Goal: Information Seeking & Learning: Learn about a topic

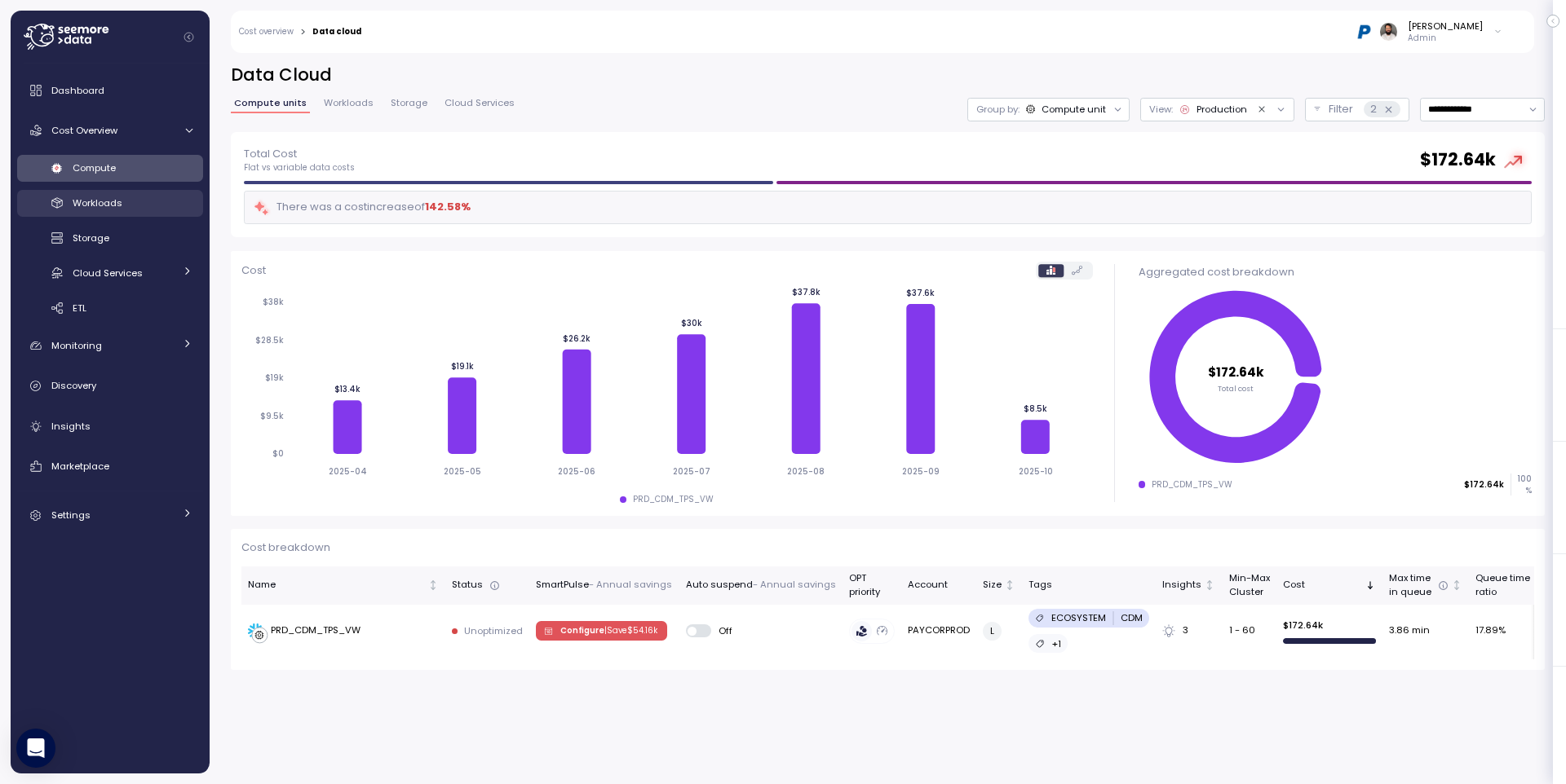
click at [129, 198] on div "Workloads" at bounding box center [132, 202] width 120 height 16
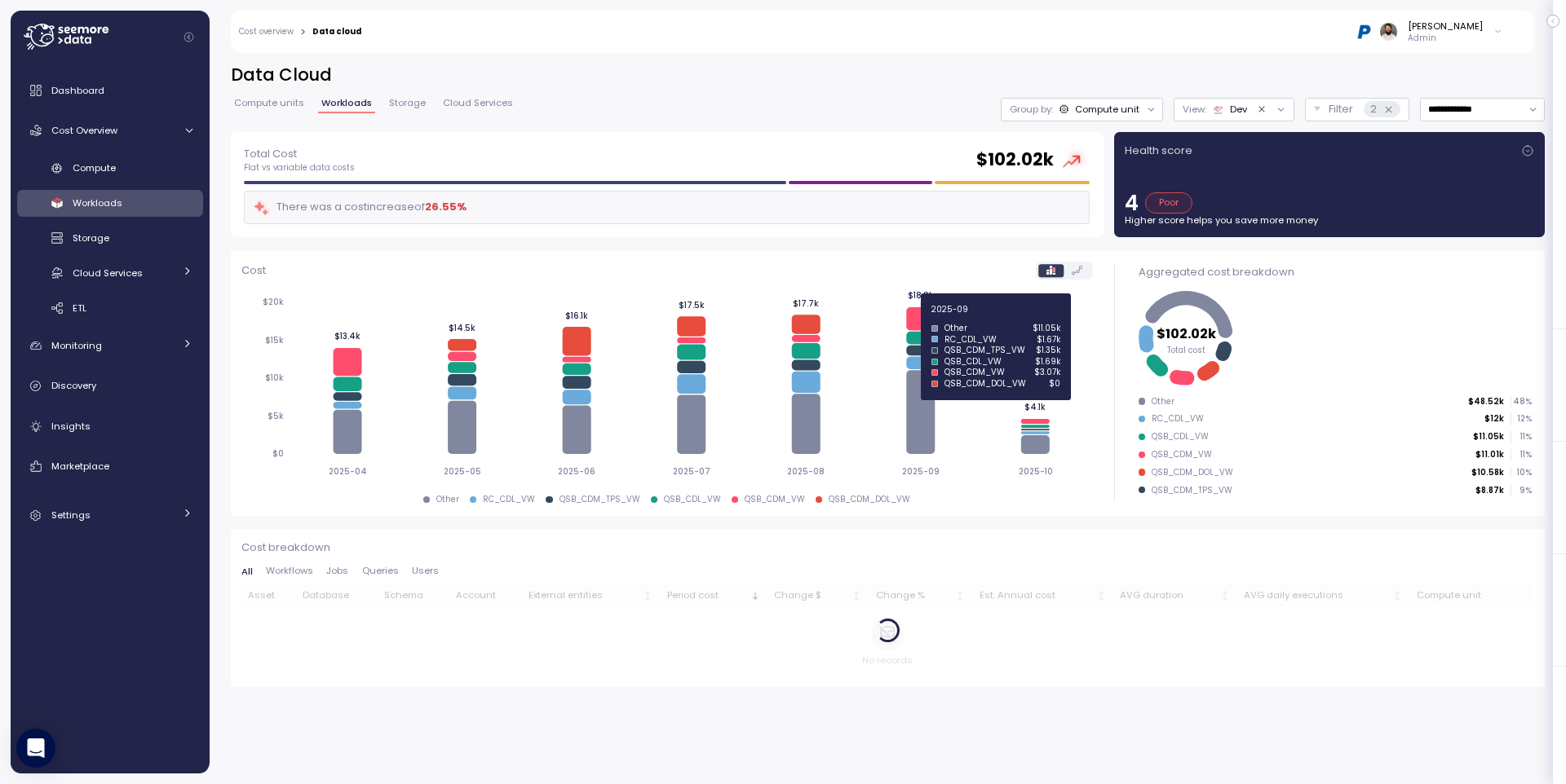
click at [917, 318] on icon at bounding box center [920, 318] width 29 height 24
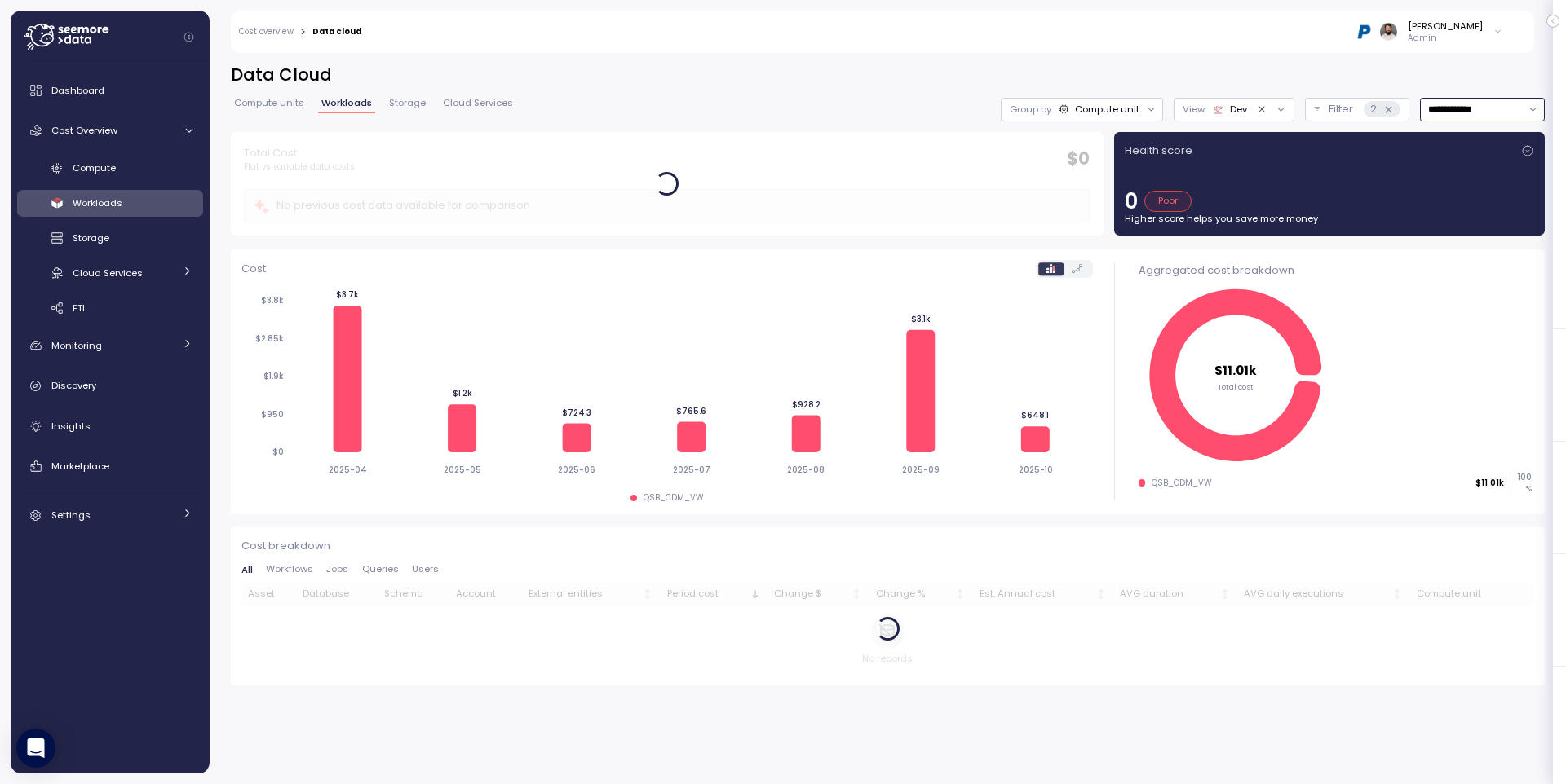
drag, startPoint x: 1496, startPoint y: 104, endPoint x: 1497, endPoint y: 116, distance: 12.0
click at [1497, 104] on input "**********" at bounding box center [1482, 109] width 125 height 24
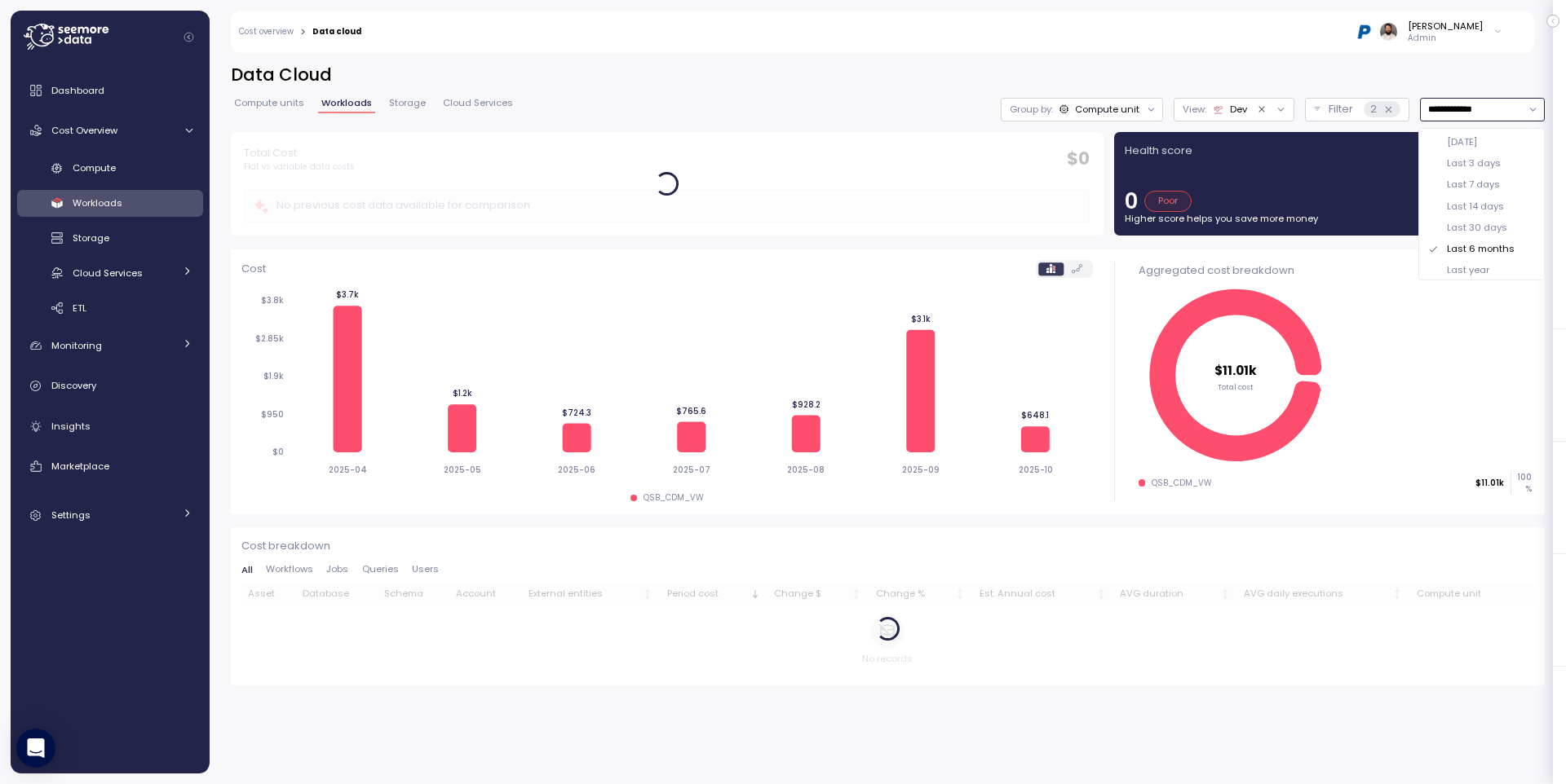
click at [1489, 181] on div "Last 7 days" at bounding box center [1474, 184] width 53 height 13
type input "**********"
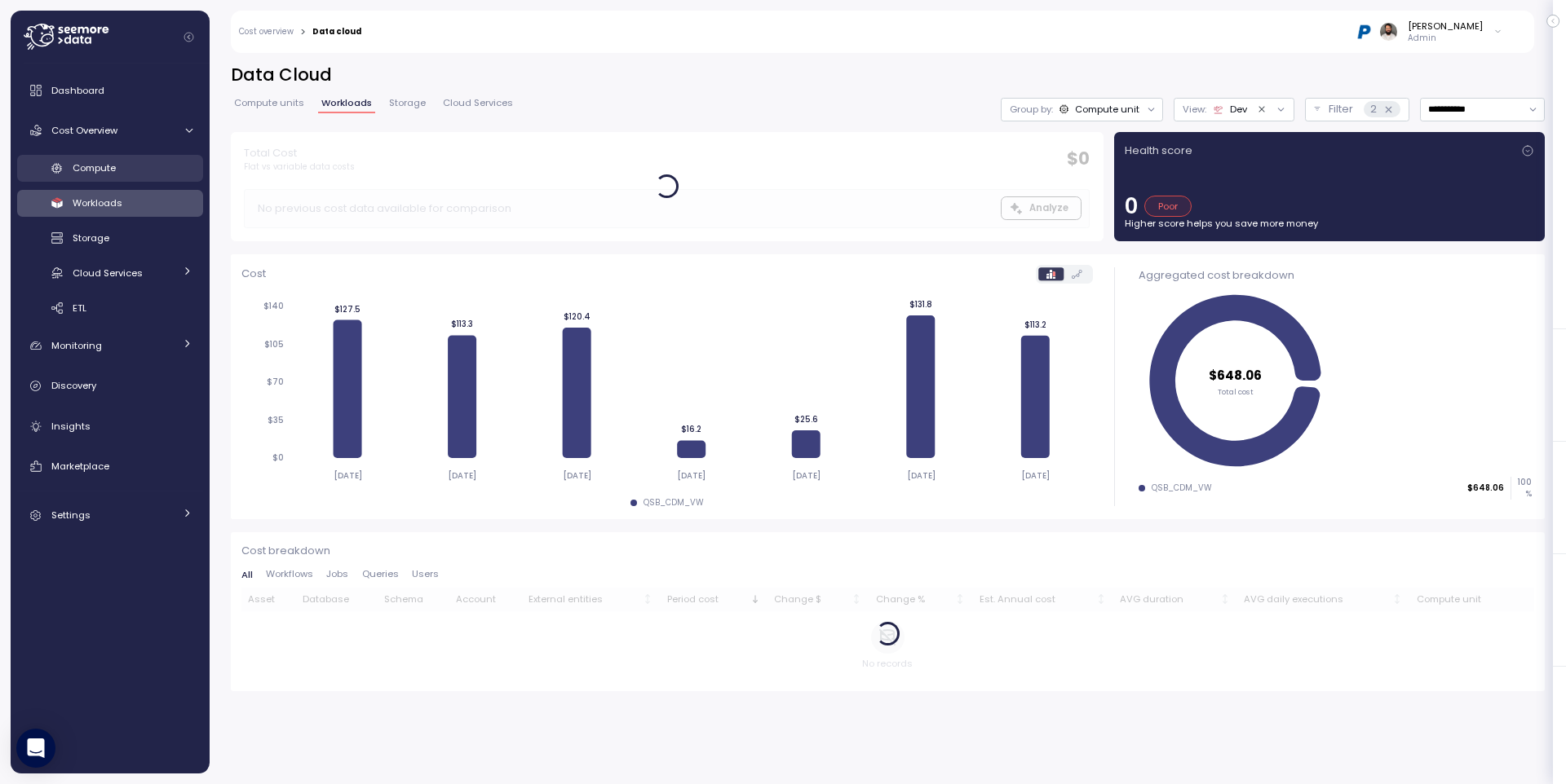
click at [138, 158] on link "Compute" at bounding box center [110, 168] width 186 height 27
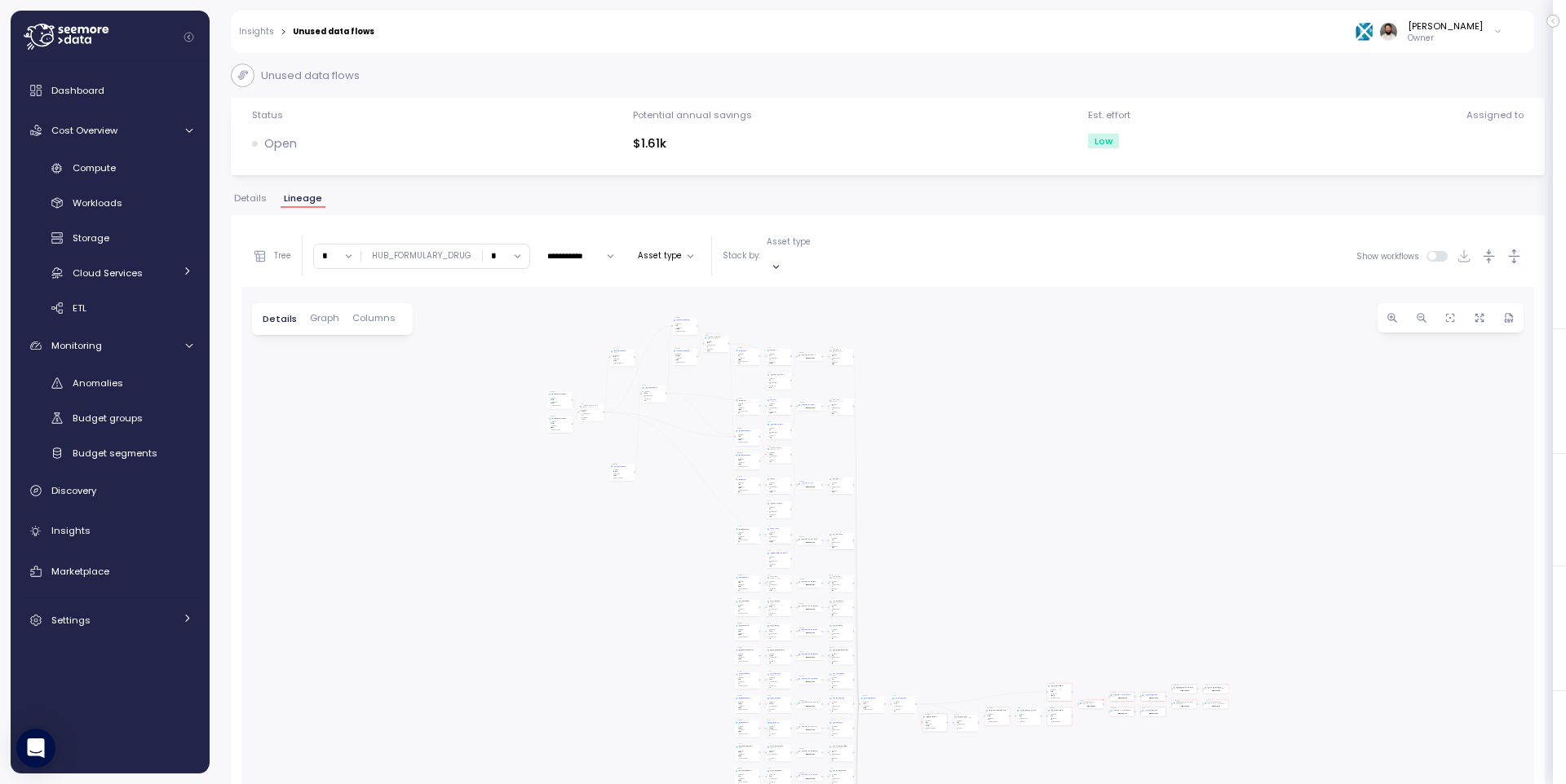
scroll to position [115, 0]
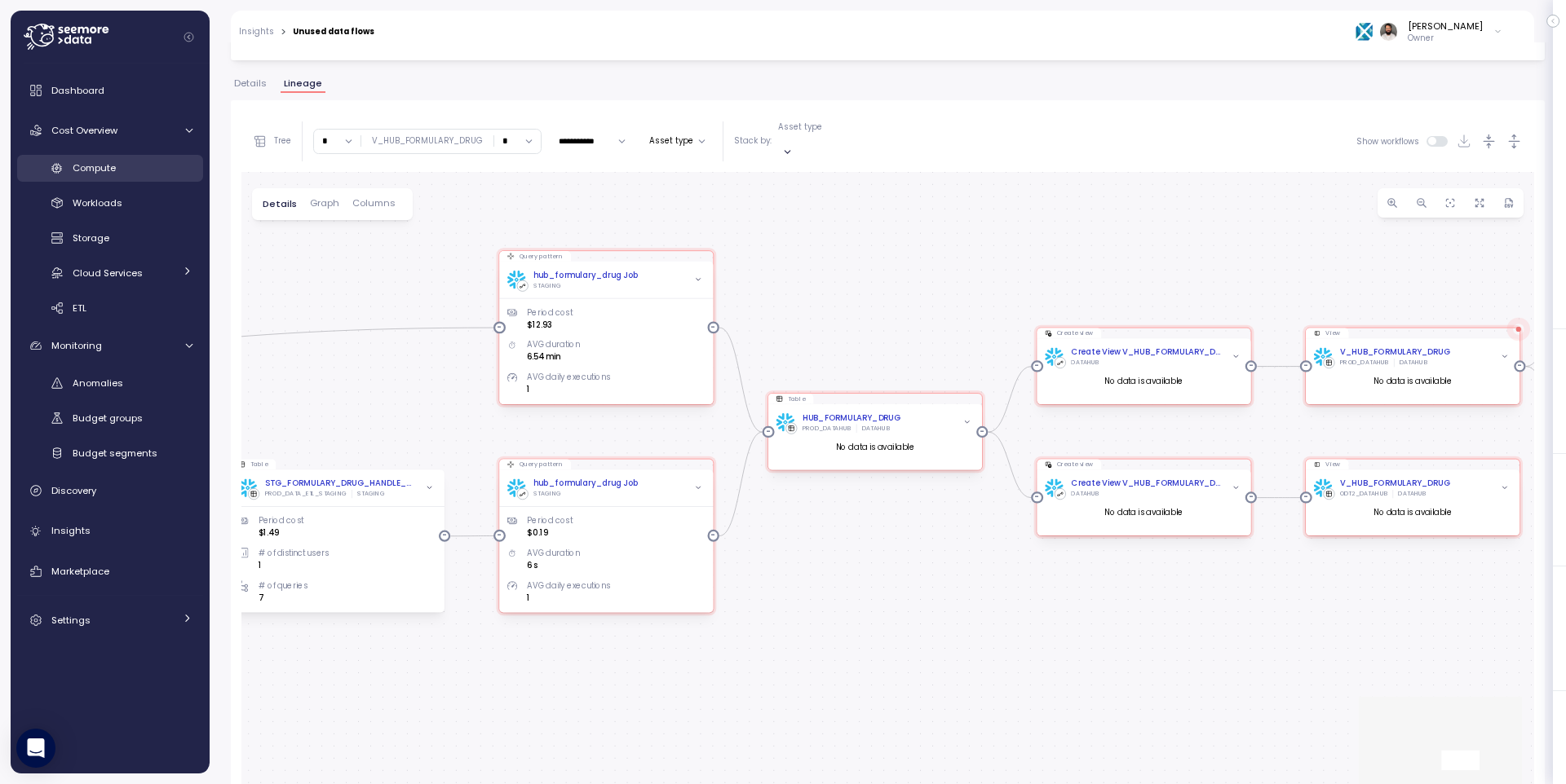
click at [166, 161] on div "Compute" at bounding box center [132, 167] width 120 height 16
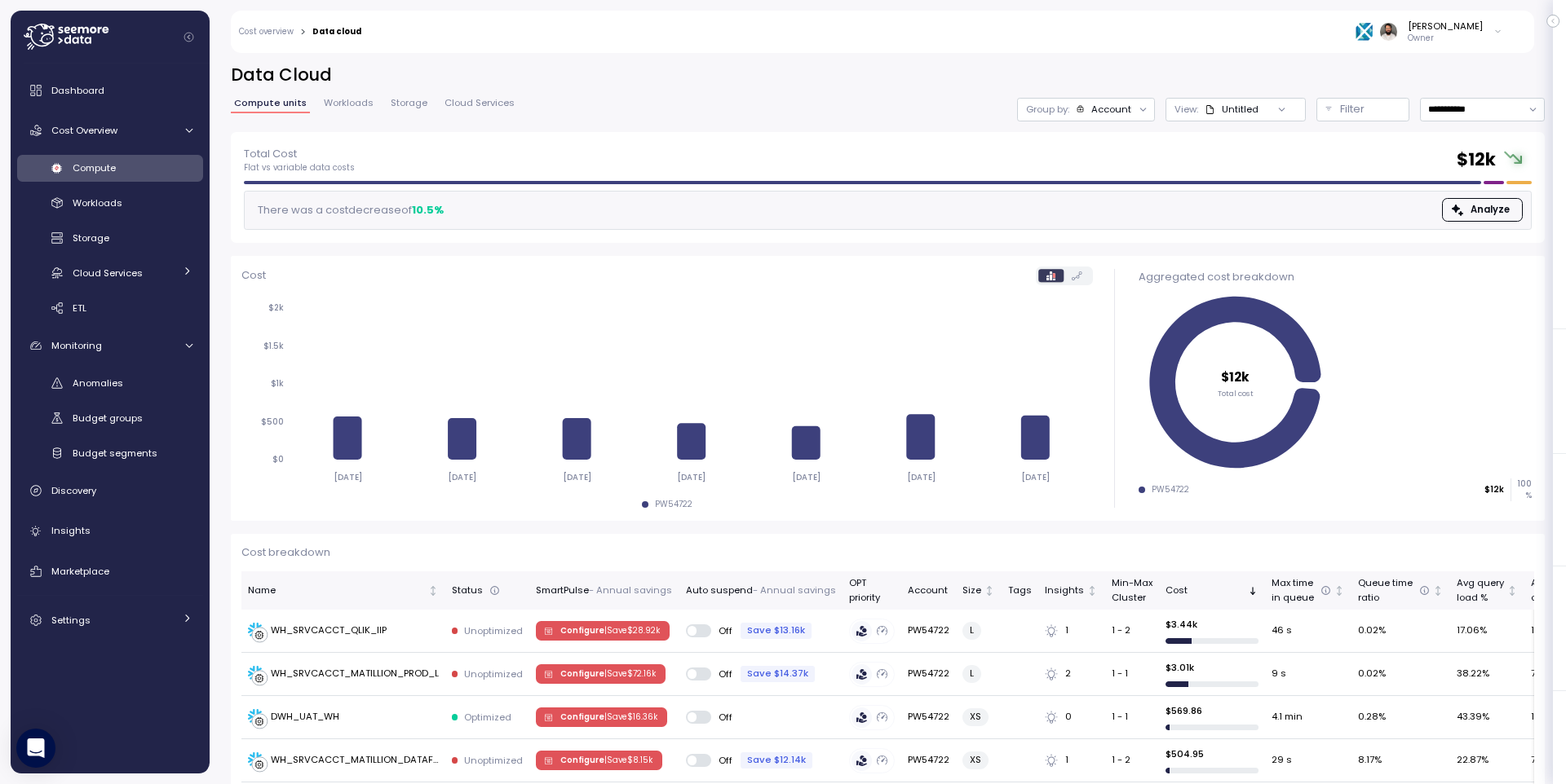
click at [1122, 112] on div "Account" at bounding box center [1112, 109] width 40 height 13
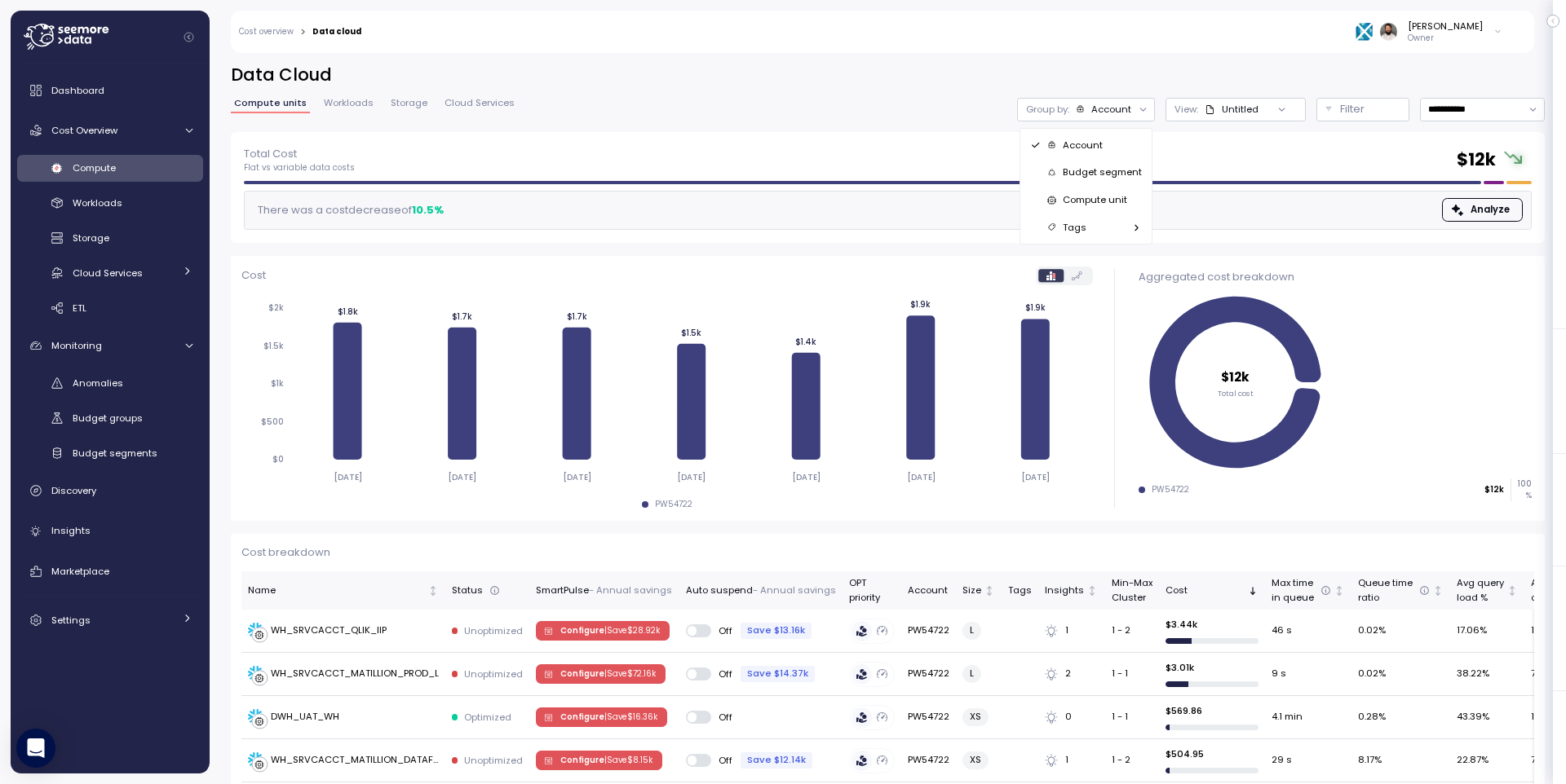
click at [1092, 200] on p "Compute unit" at bounding box center [1095, 200] width 65 height 13
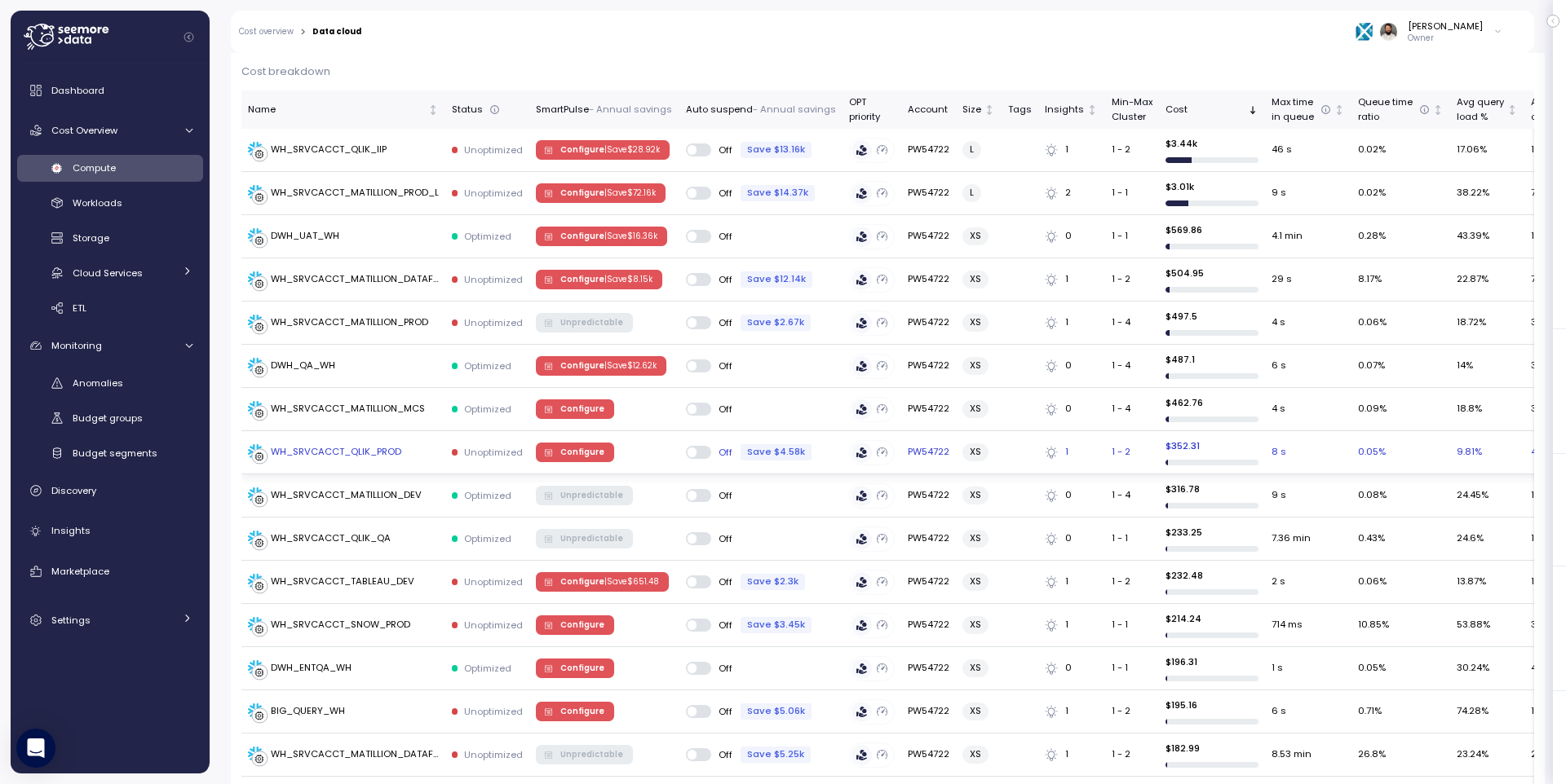
scroll to position [478, 0]
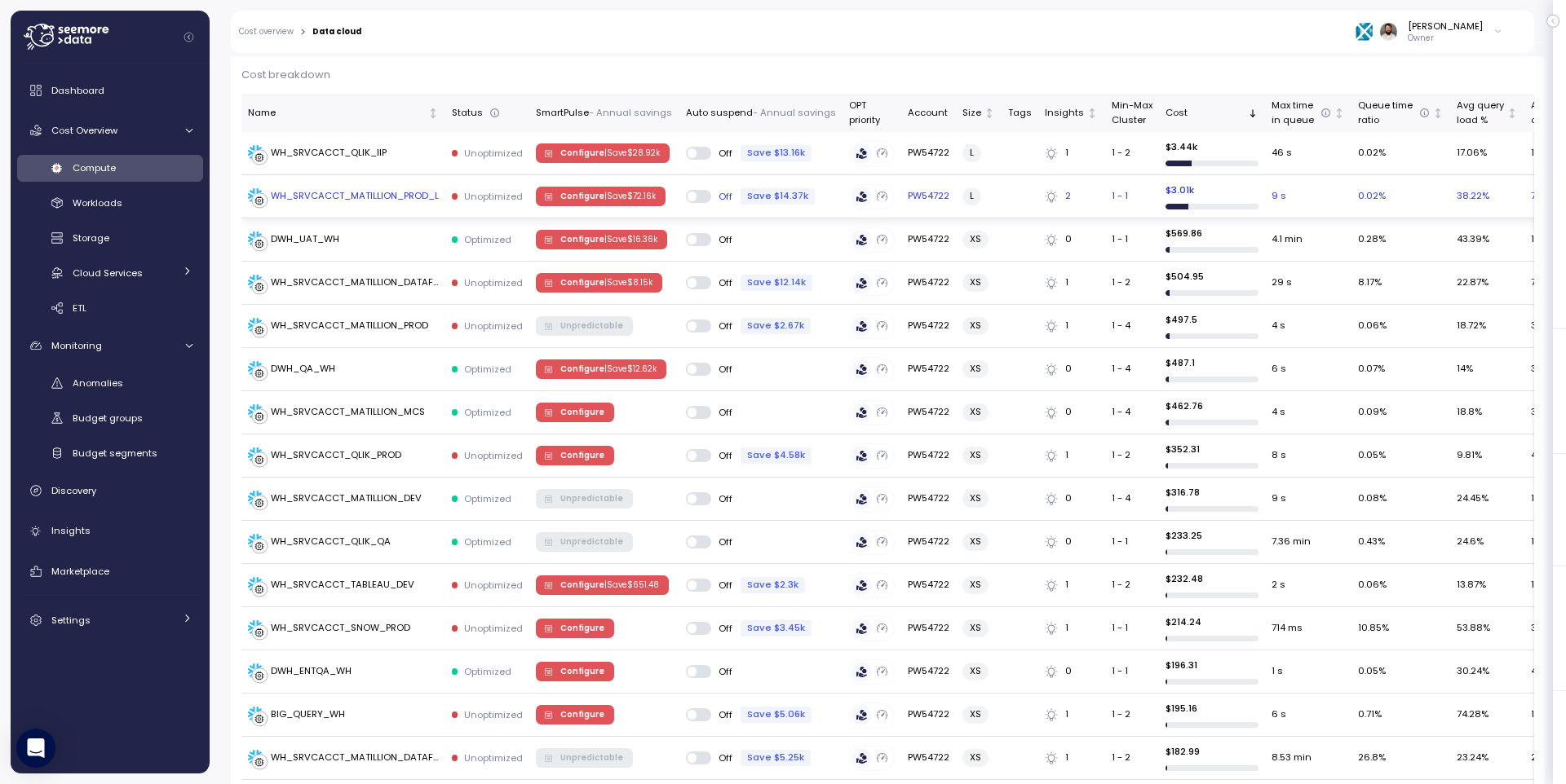
click at [605, 197] on p "| Save $ 72.16k" at bounding box center [630, 197] width 51 height 11
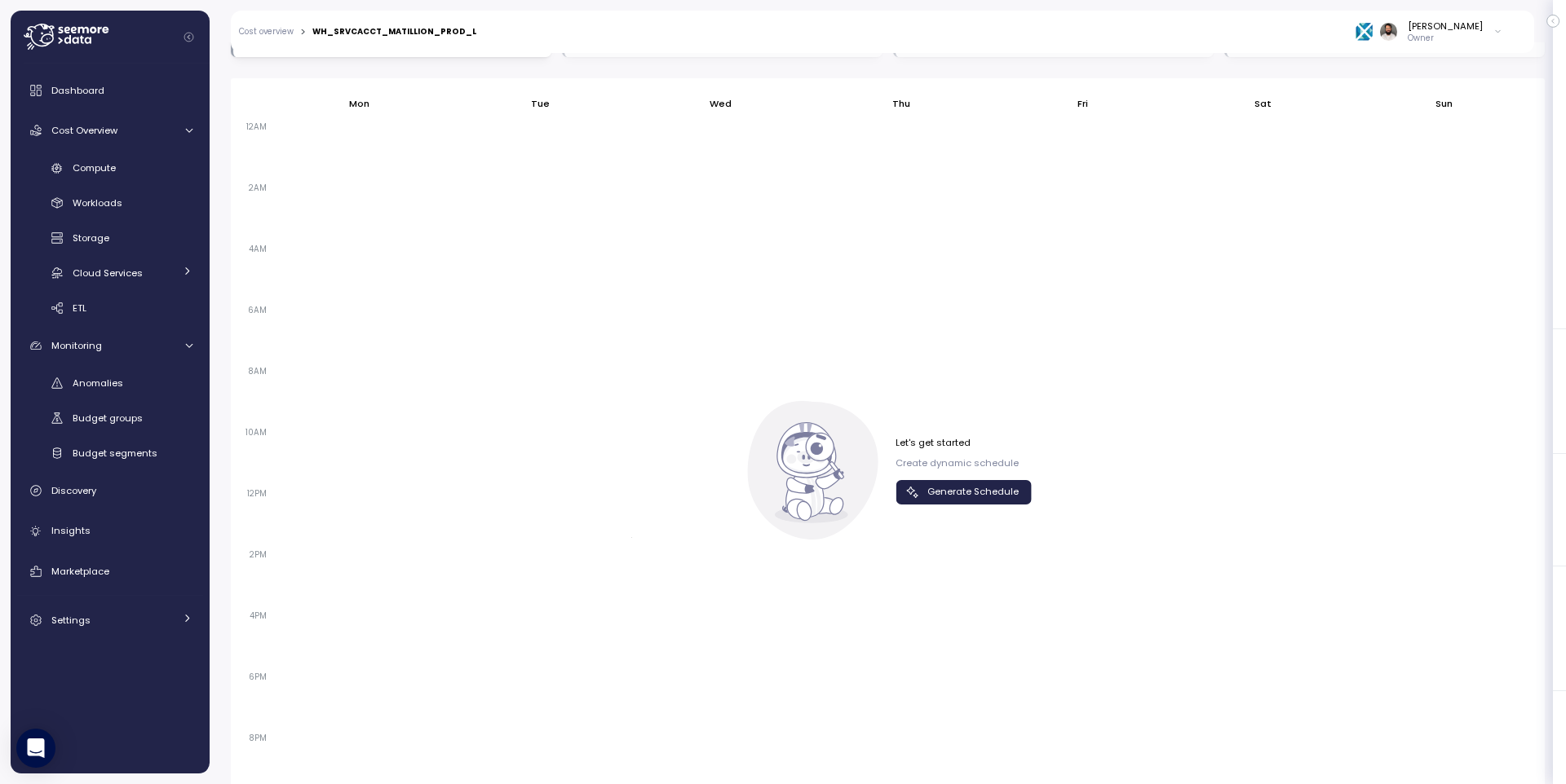
scroll to position [1068, 0]
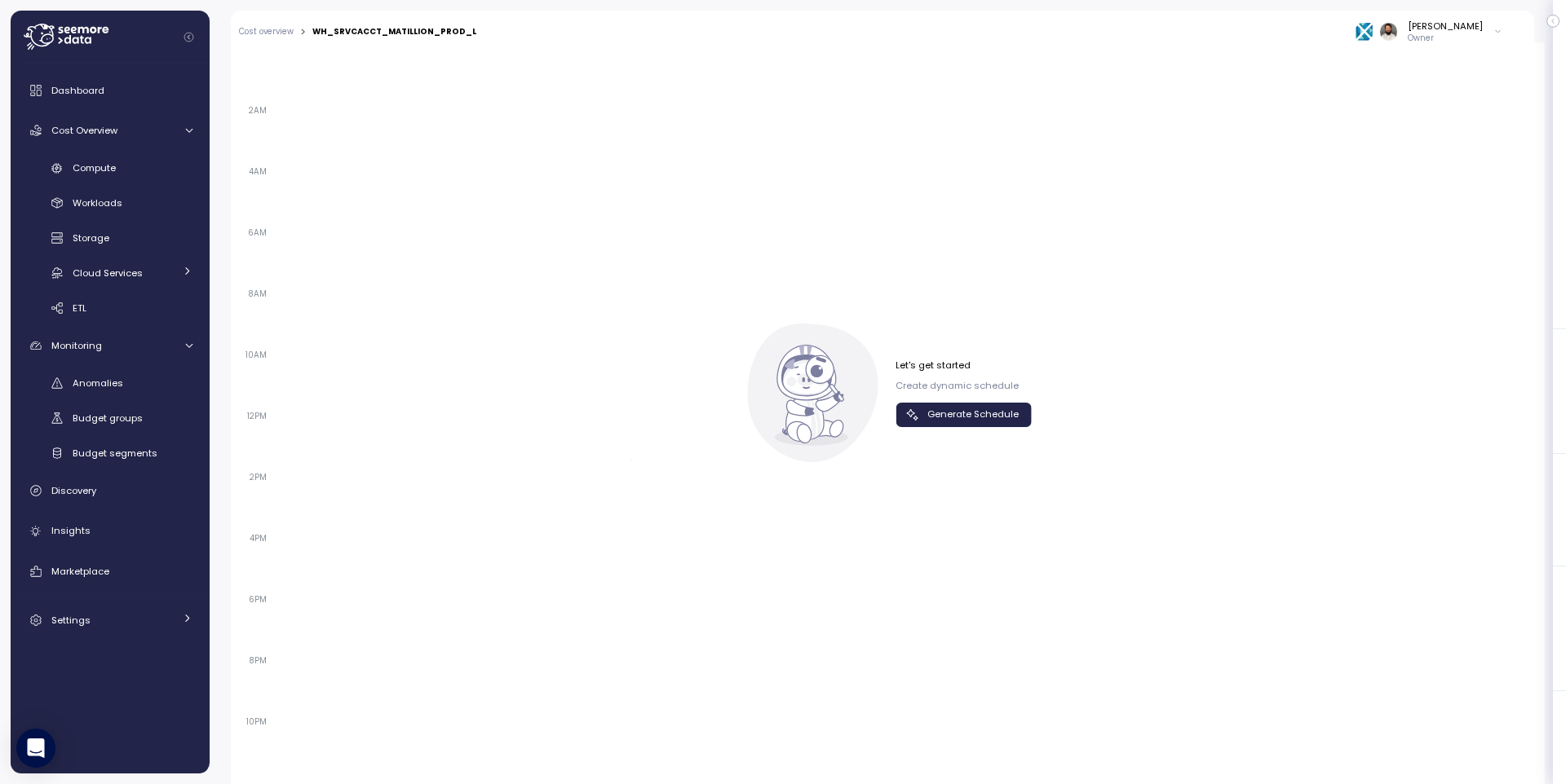
click at [990, 405] on span "Generate Schedule" at bounding box center [973, 414] width 91 height 22
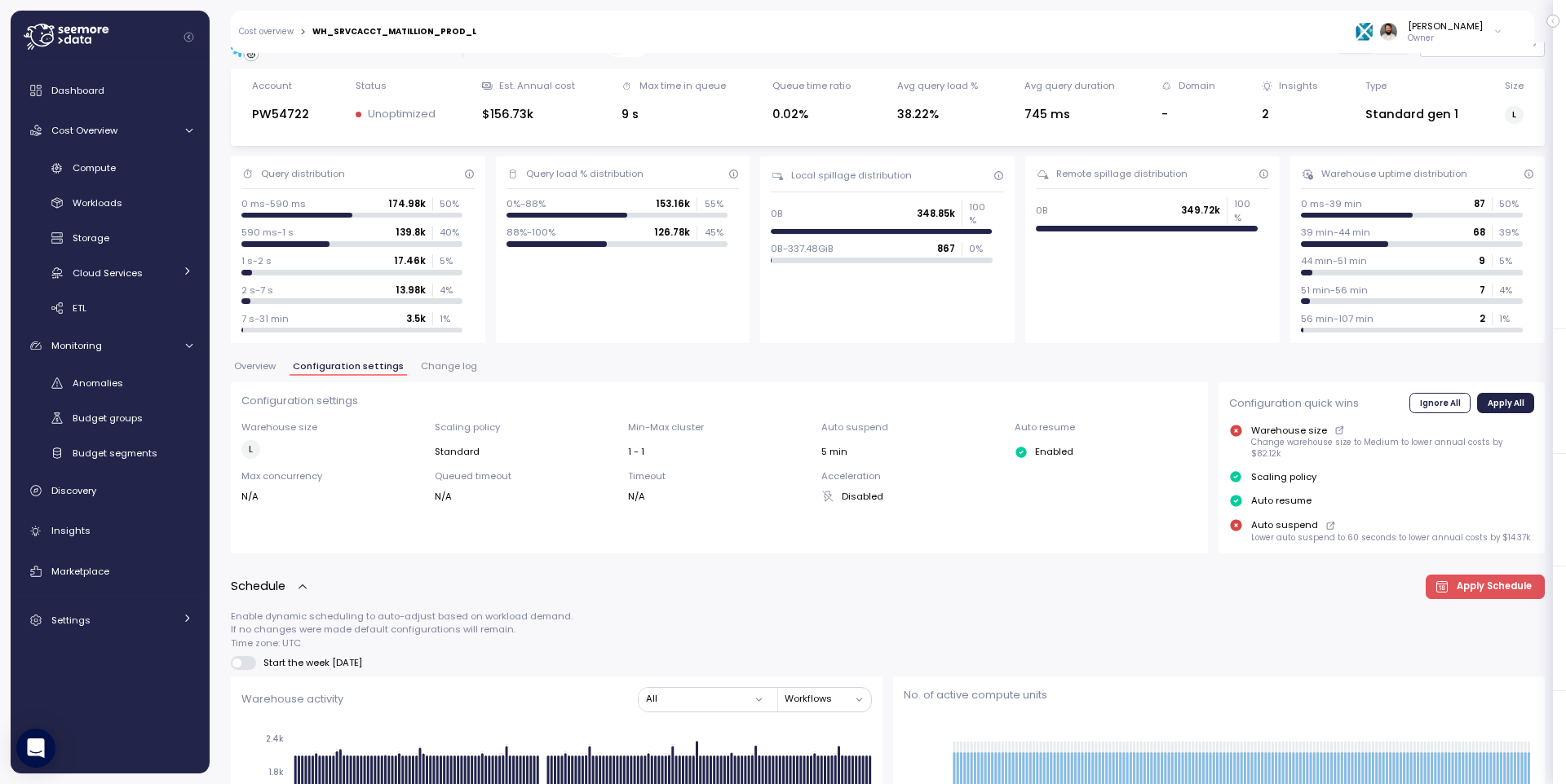
scroll to position [0, 0]
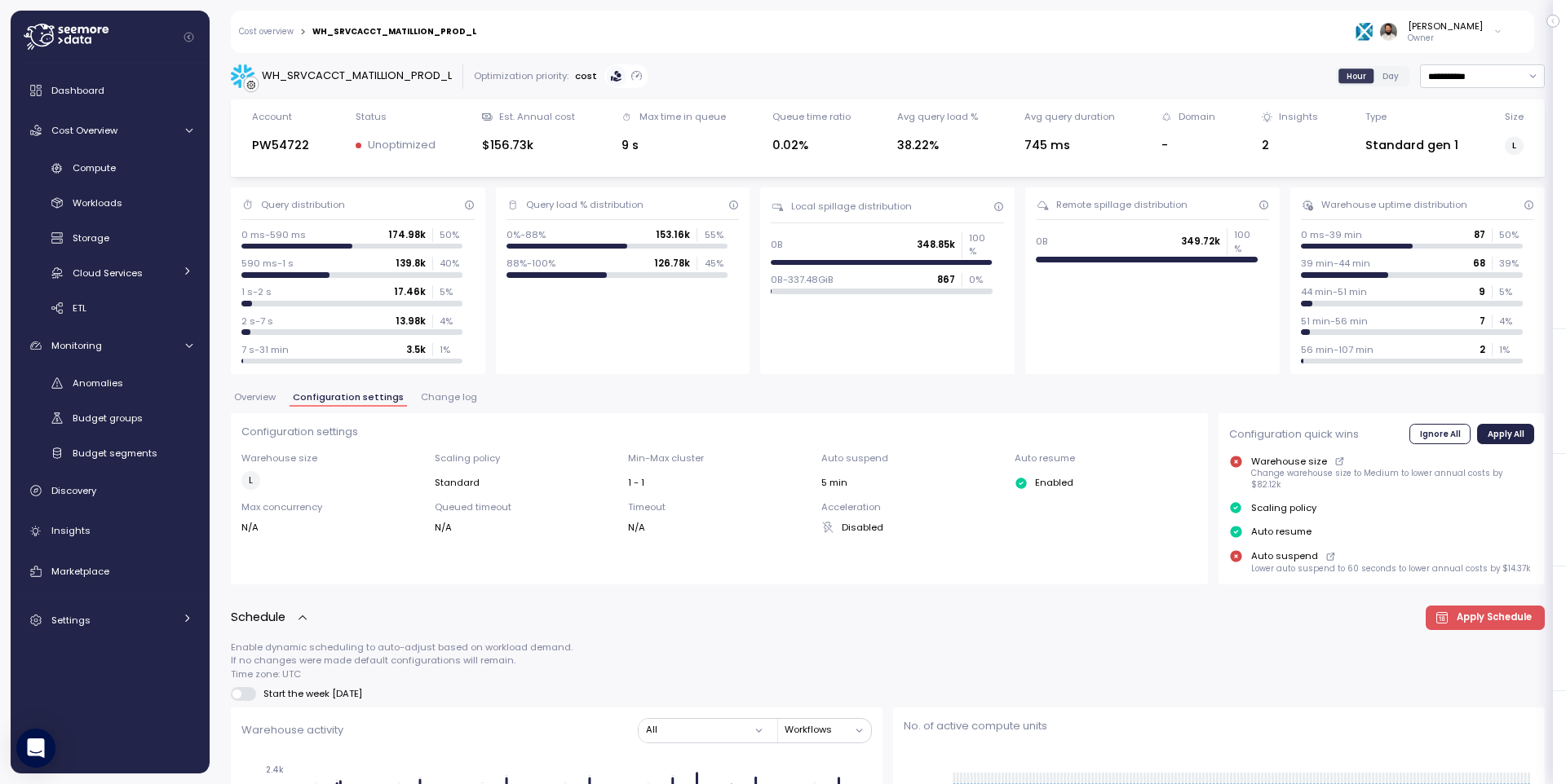
click at [454, 398] on span "Change log" at bounding box center [449, 396] width 56 height 9
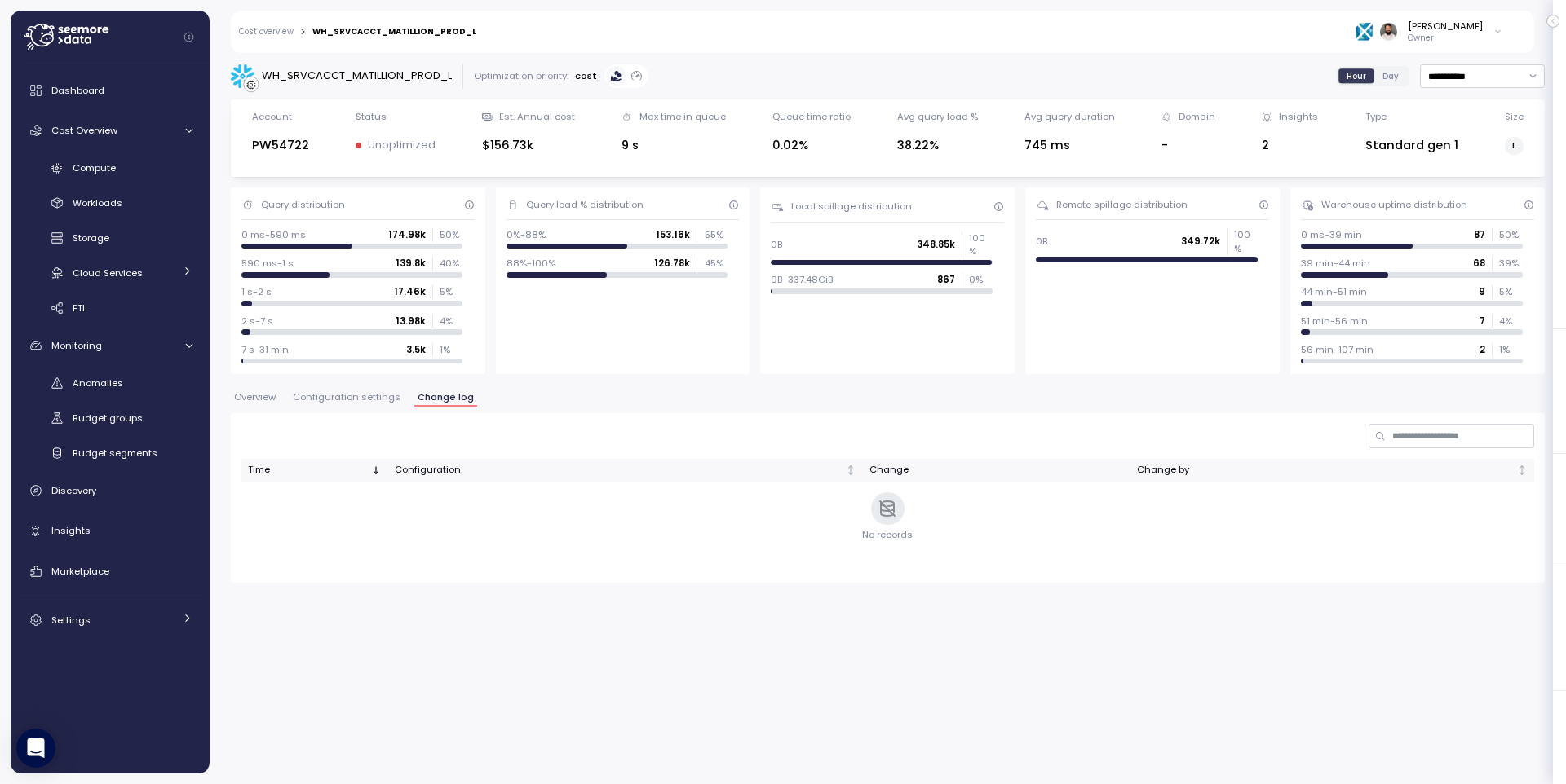
click at [306, 396] on span "Configuration settings" at bounding box center [346, 396] width 107 height 9
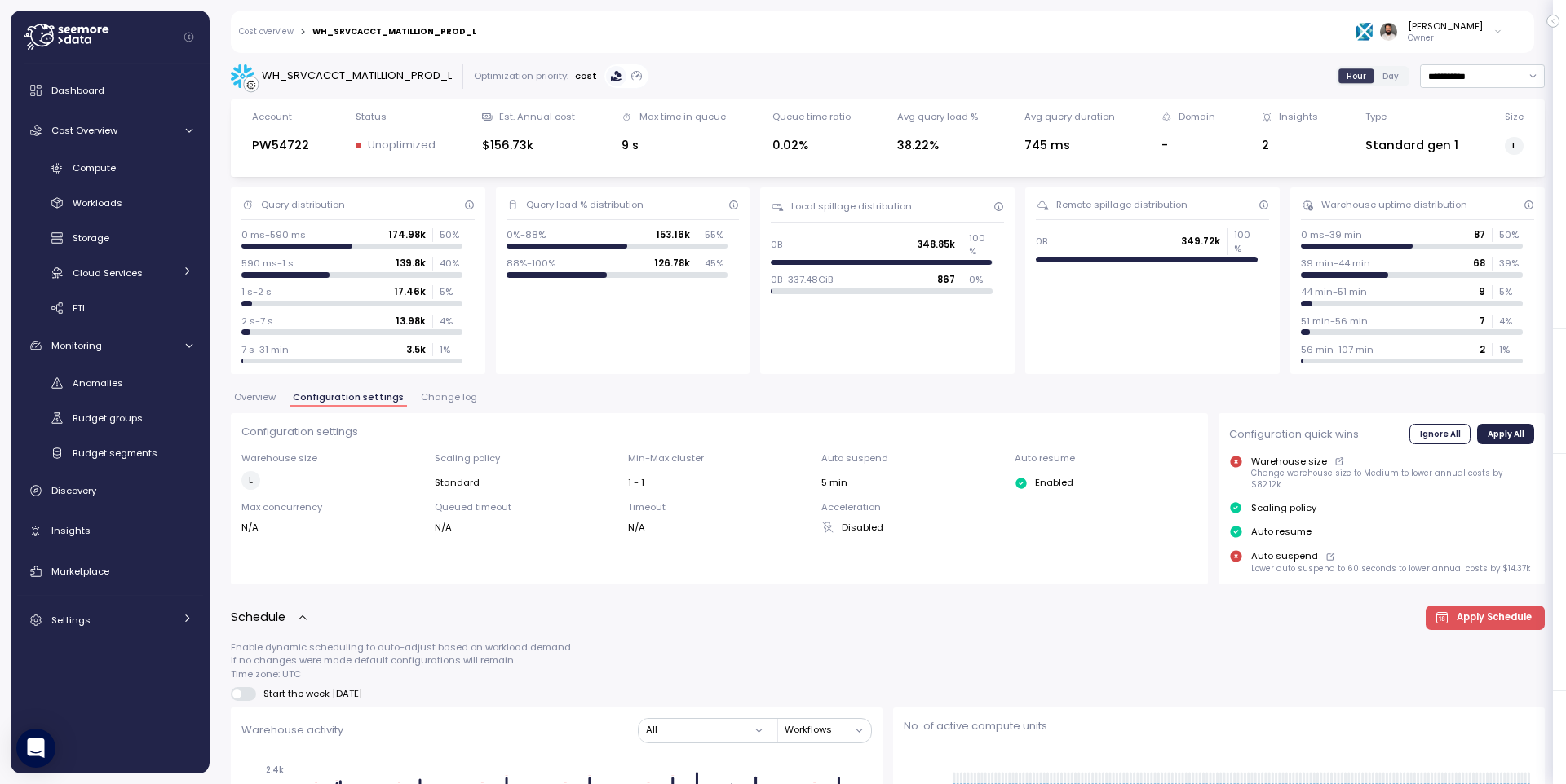
click at [255, 397] on span "Overview" at bounding box center [255, 396] width 42 height 9
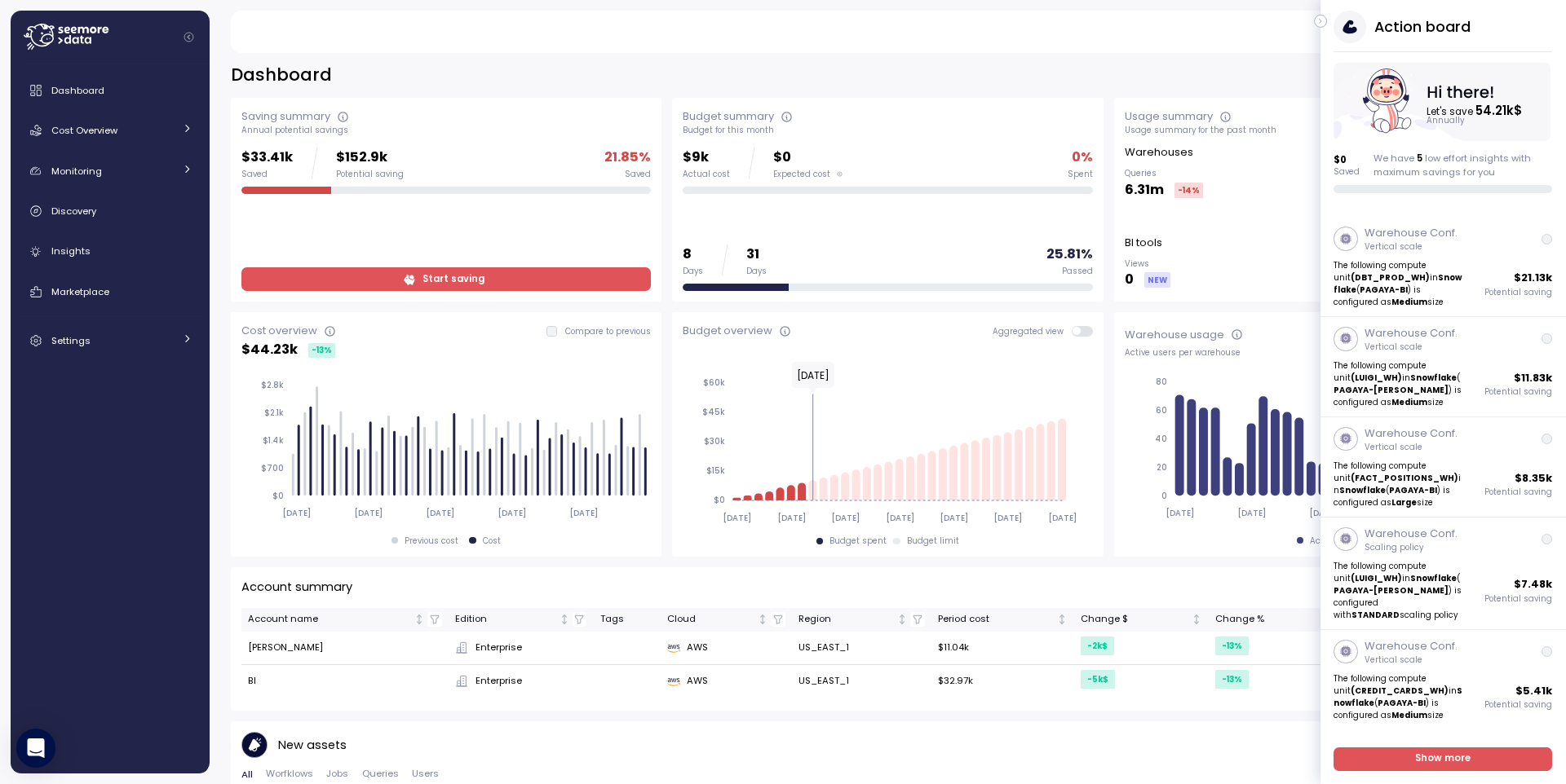
click at [1318, 22] on icon "button" at bounding box center [1321, 21] width 8 height 20
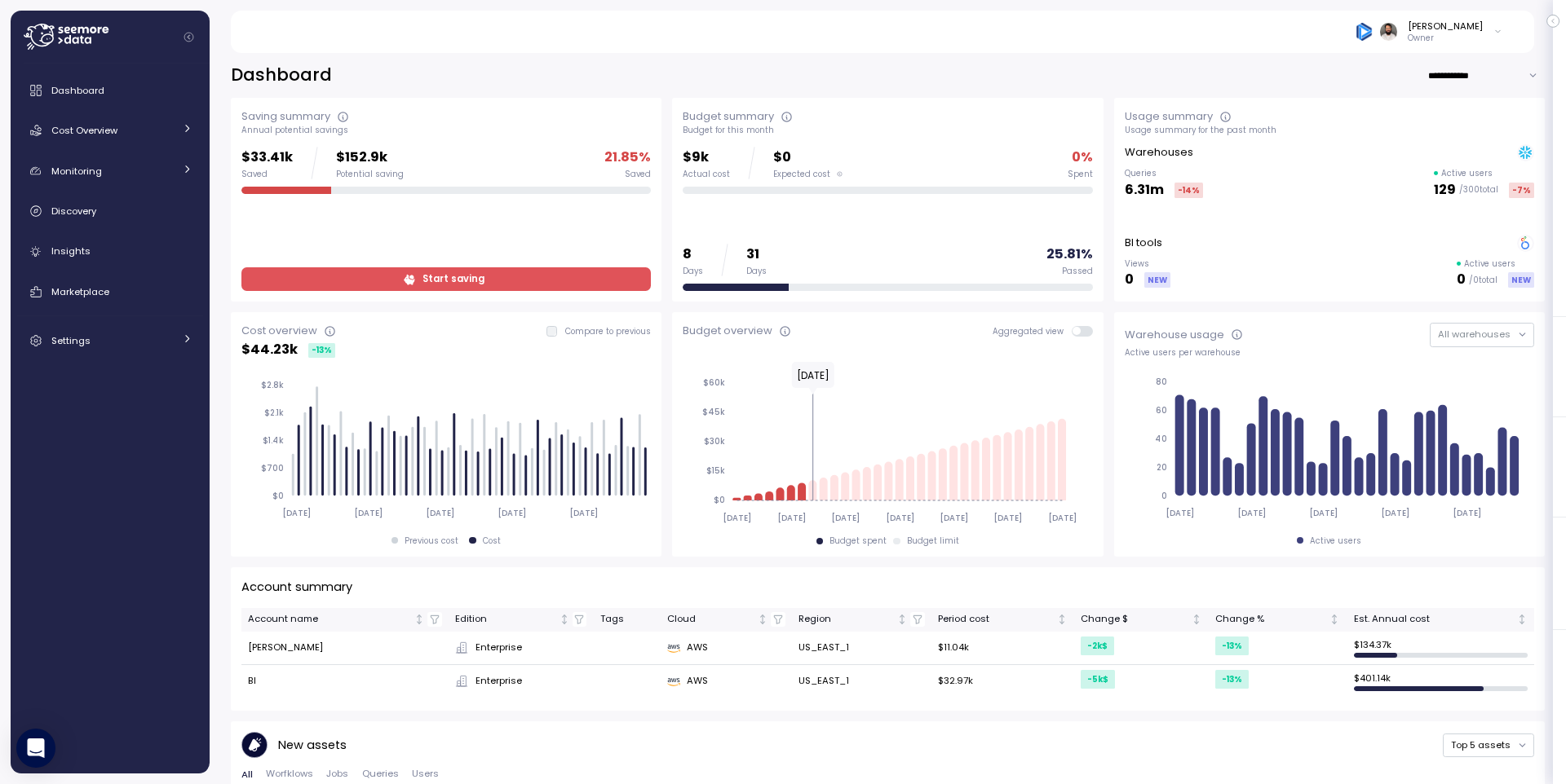
click at [124, 150] on div "Dashboard Cost Overview Compute Workloads Storage Cloud Services Clustering col…" at bounding box center [110, 216] width 186 height 283
click at [127, 144] on link "Cost Overview" at bounding box center [110, 130] width 186 height 32
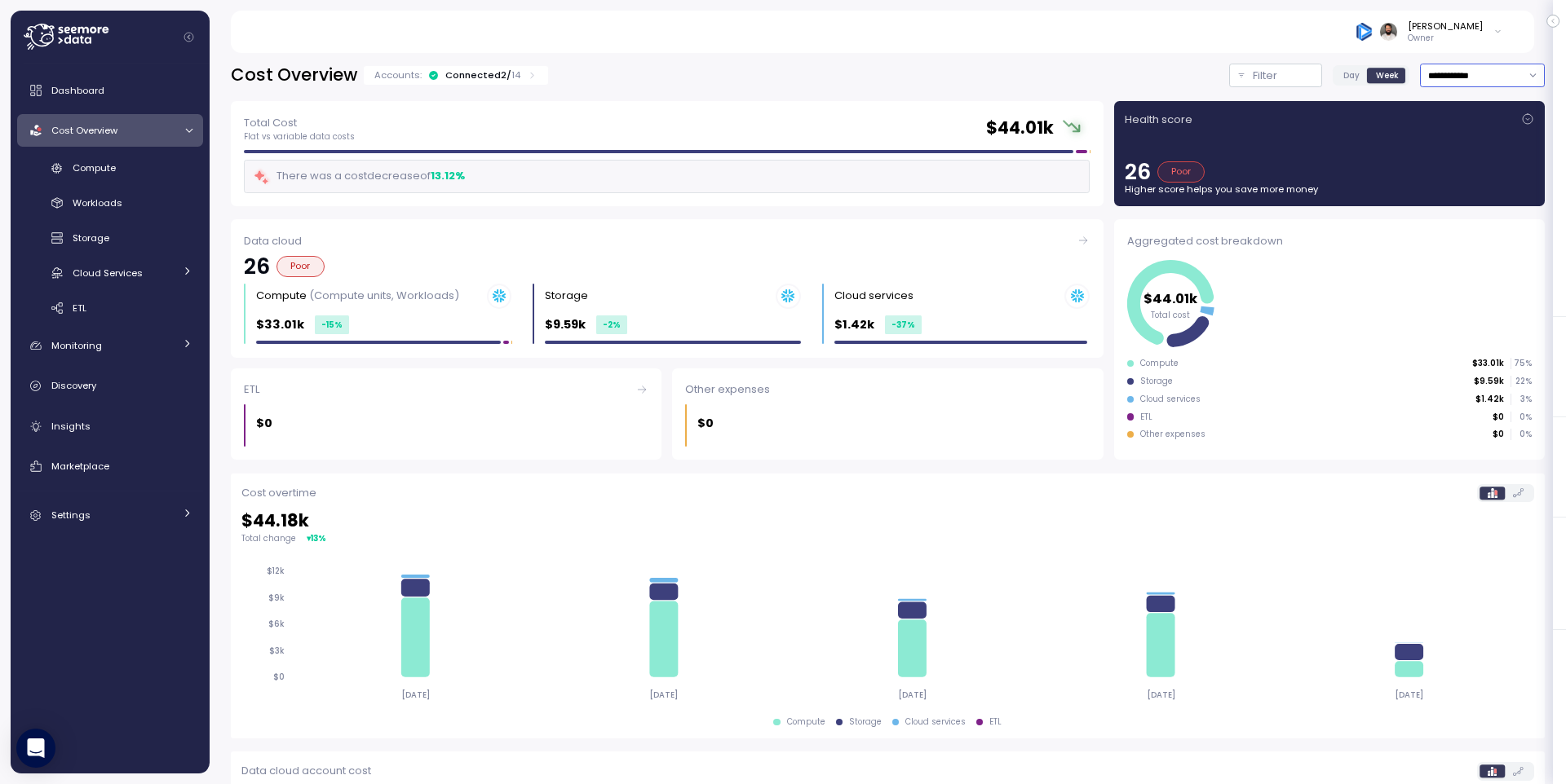
click at [1465, 76] on input "**********" at bounding box center [1482, 75] width 125 height 24
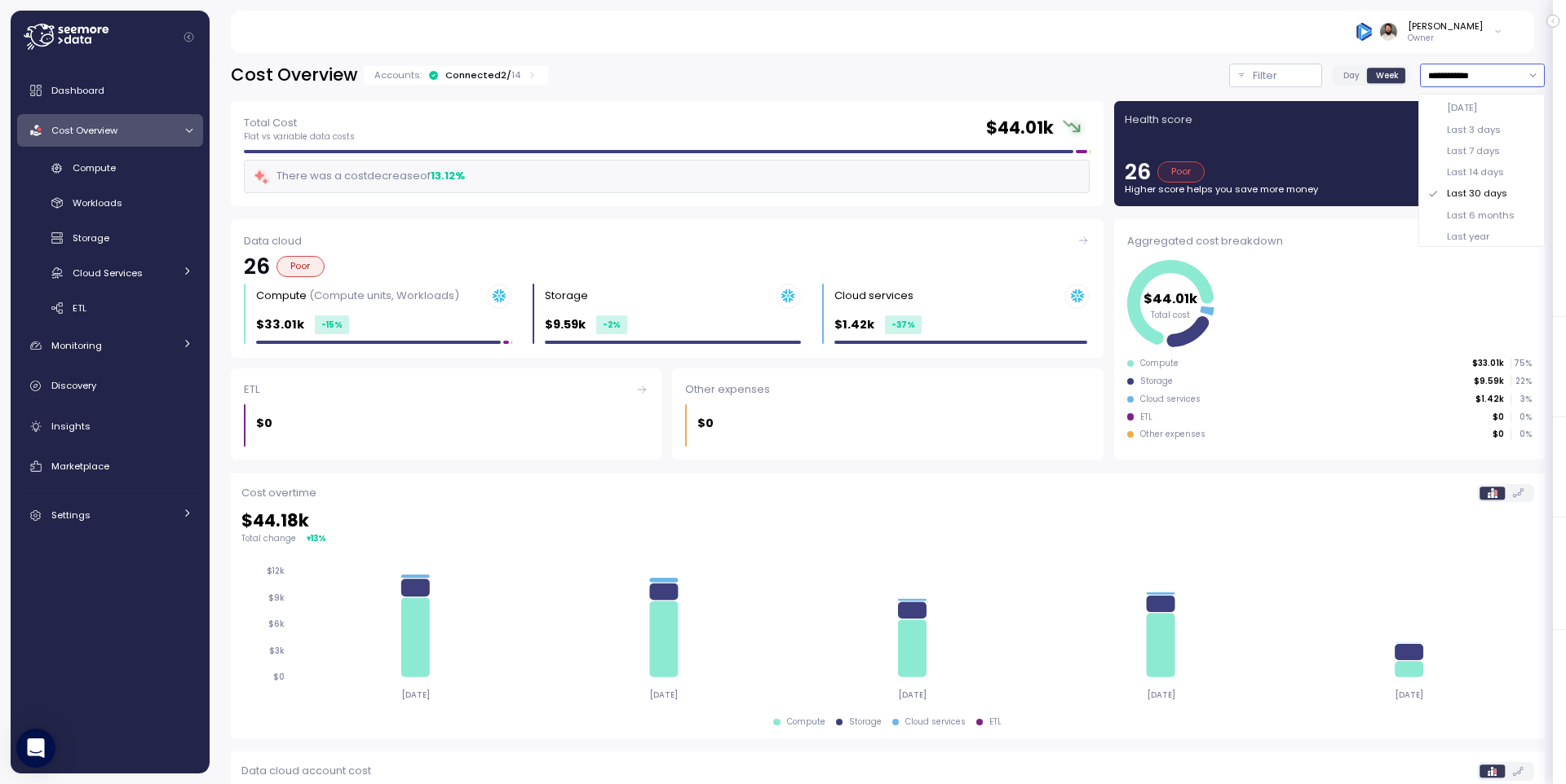
scroll to position [20, 0]
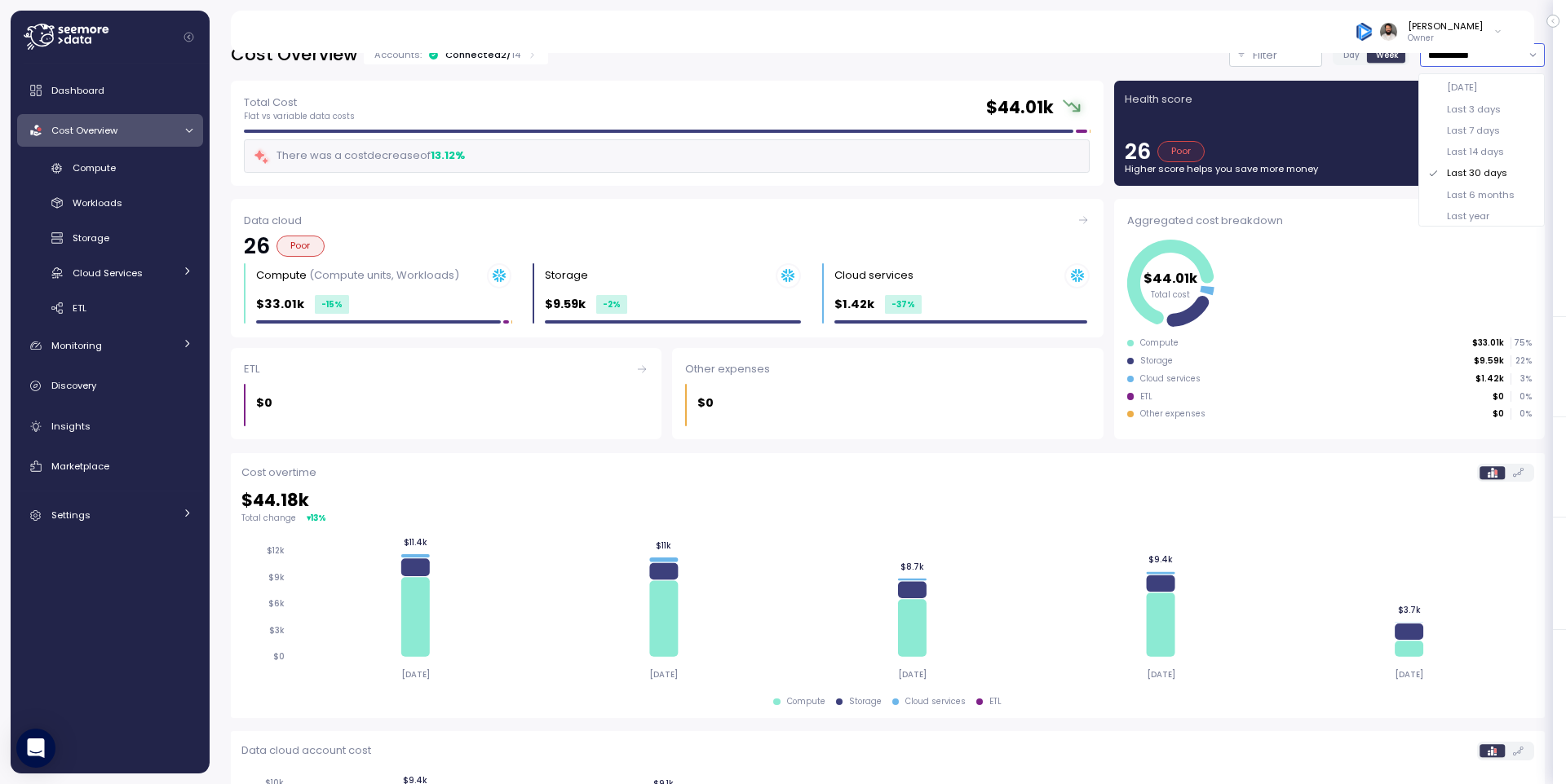
click at [1483, 128] on div "Last 7 days" at bounding box center [1474, 130] width 53 height 13
type input "**********"
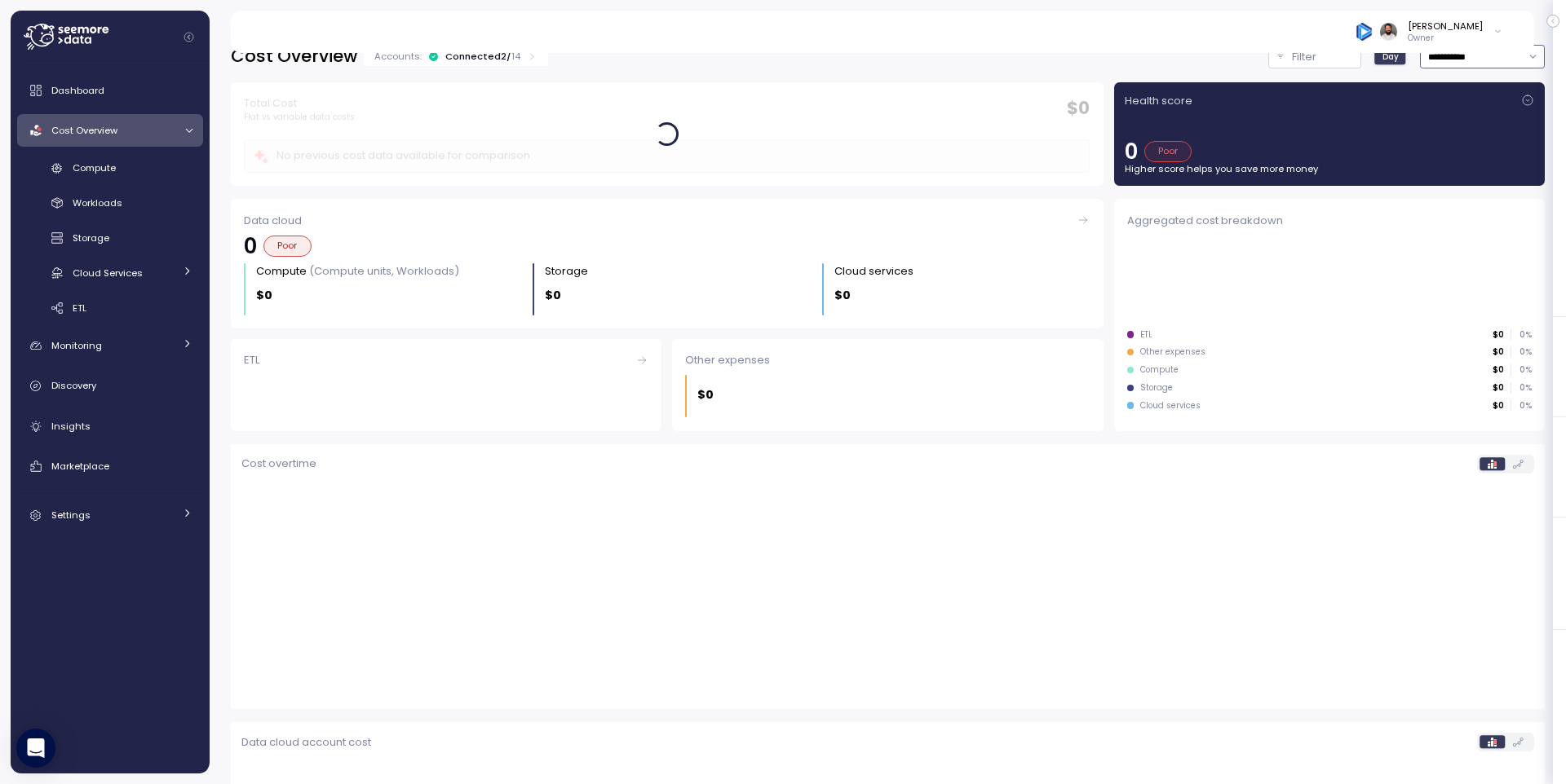
scroll to position [21, 0]
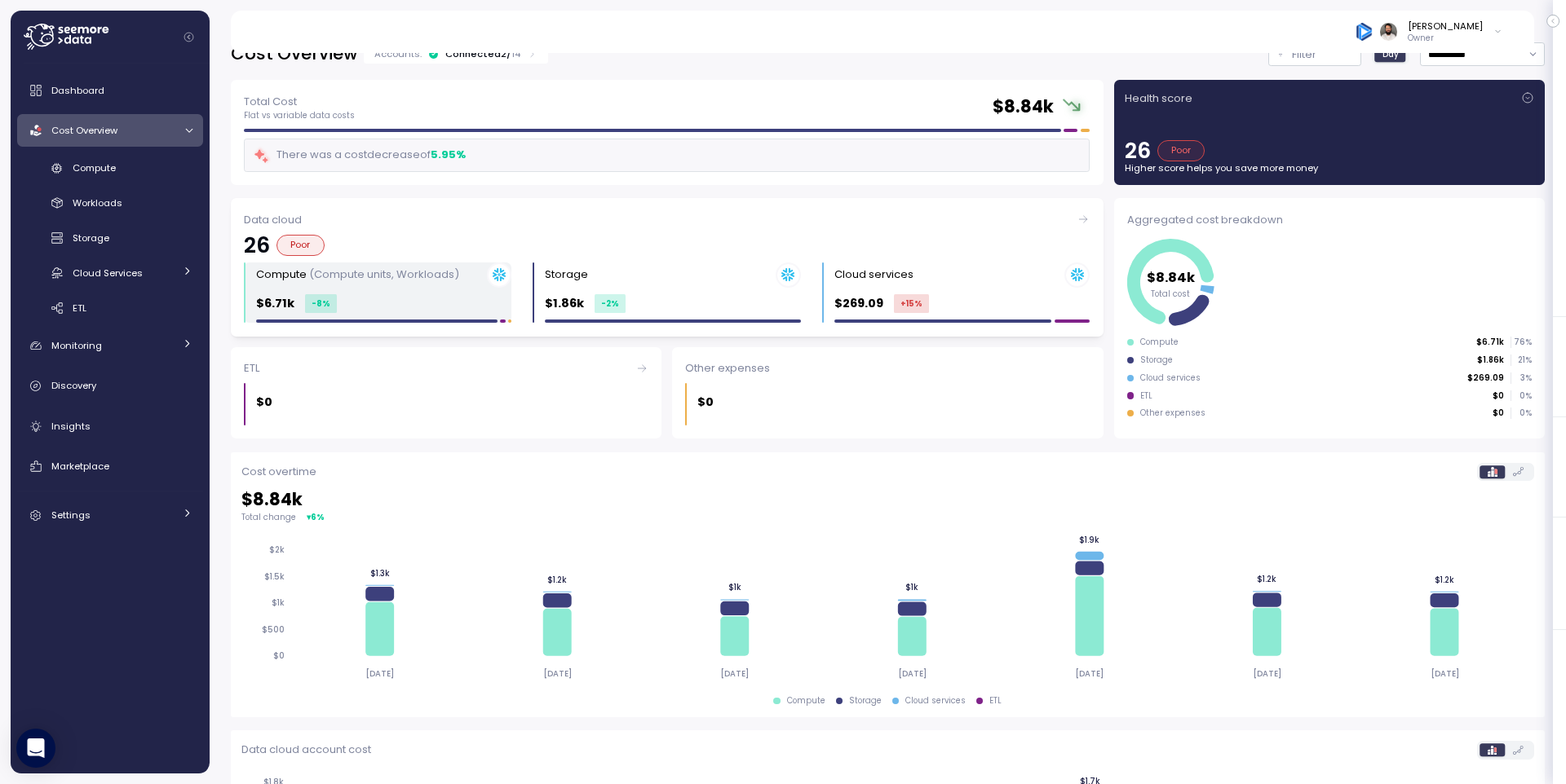
click at [356, 293] on div "Compute (Compute units, Workloads) $6.71k -8 %" at bounding box center [383, 293] width 256 height 61
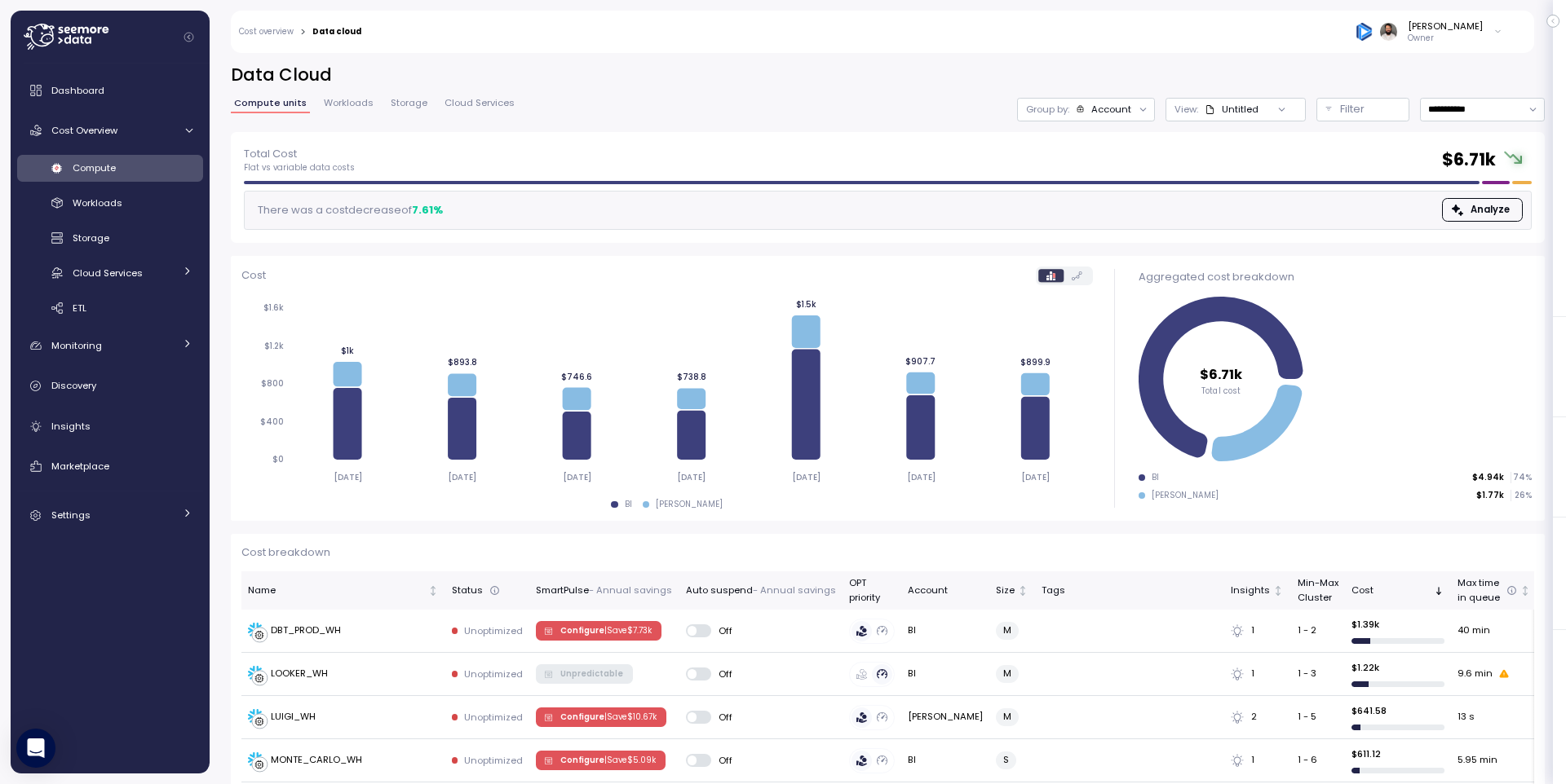
click at [1119, 110] on div "Account" at bounding box center [1112, 109] width 40 height 13
click at [810, 401] on icon at bounding box center [805, 404] width 29 height 110
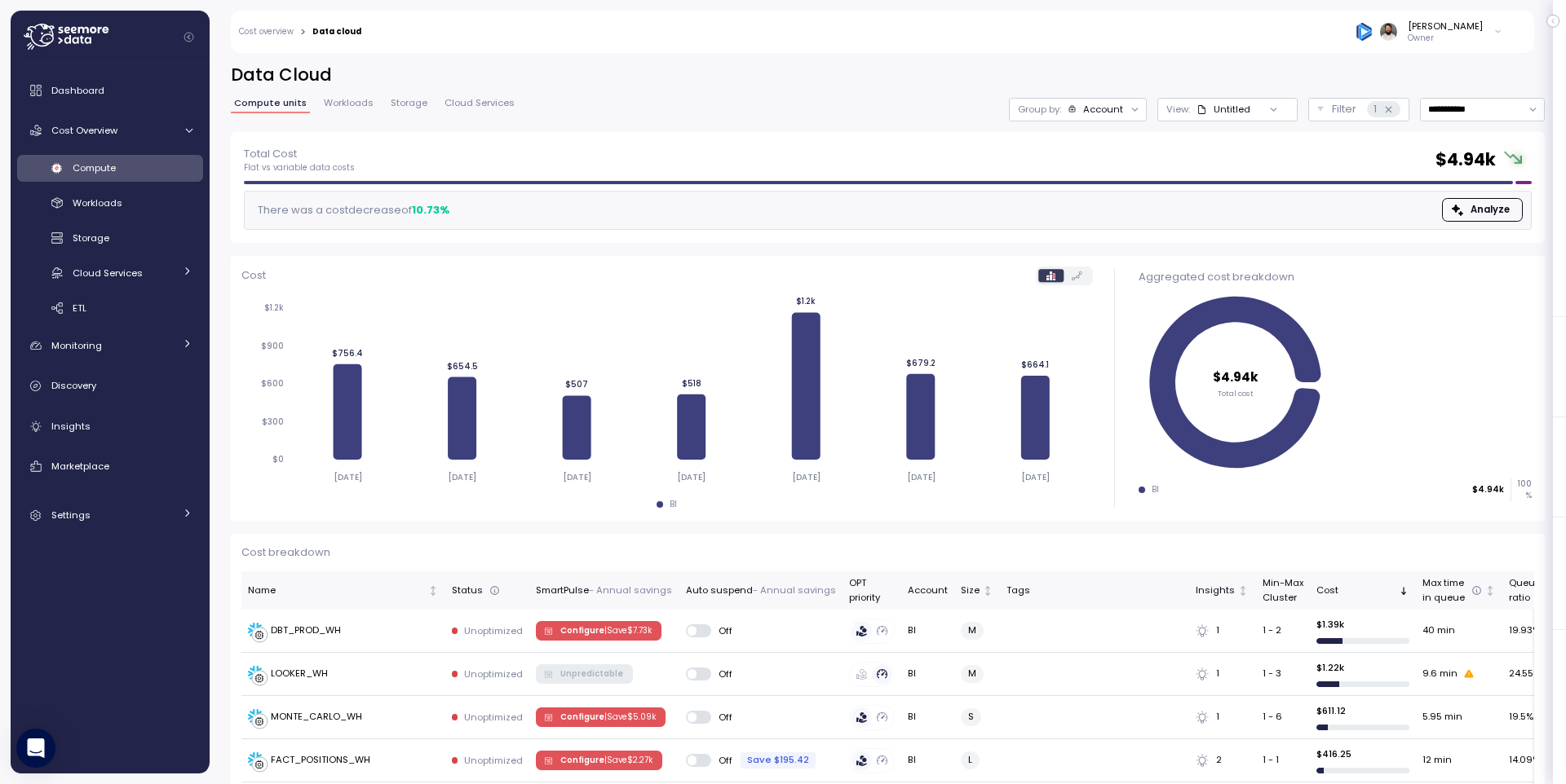
click at [1072, 113] on div "Account" at bounding box center [1095, 109] width 56 height 13
click at [1105, 198] on p "Compute unit" at bounding box center [1087, 200] width 65 height 13
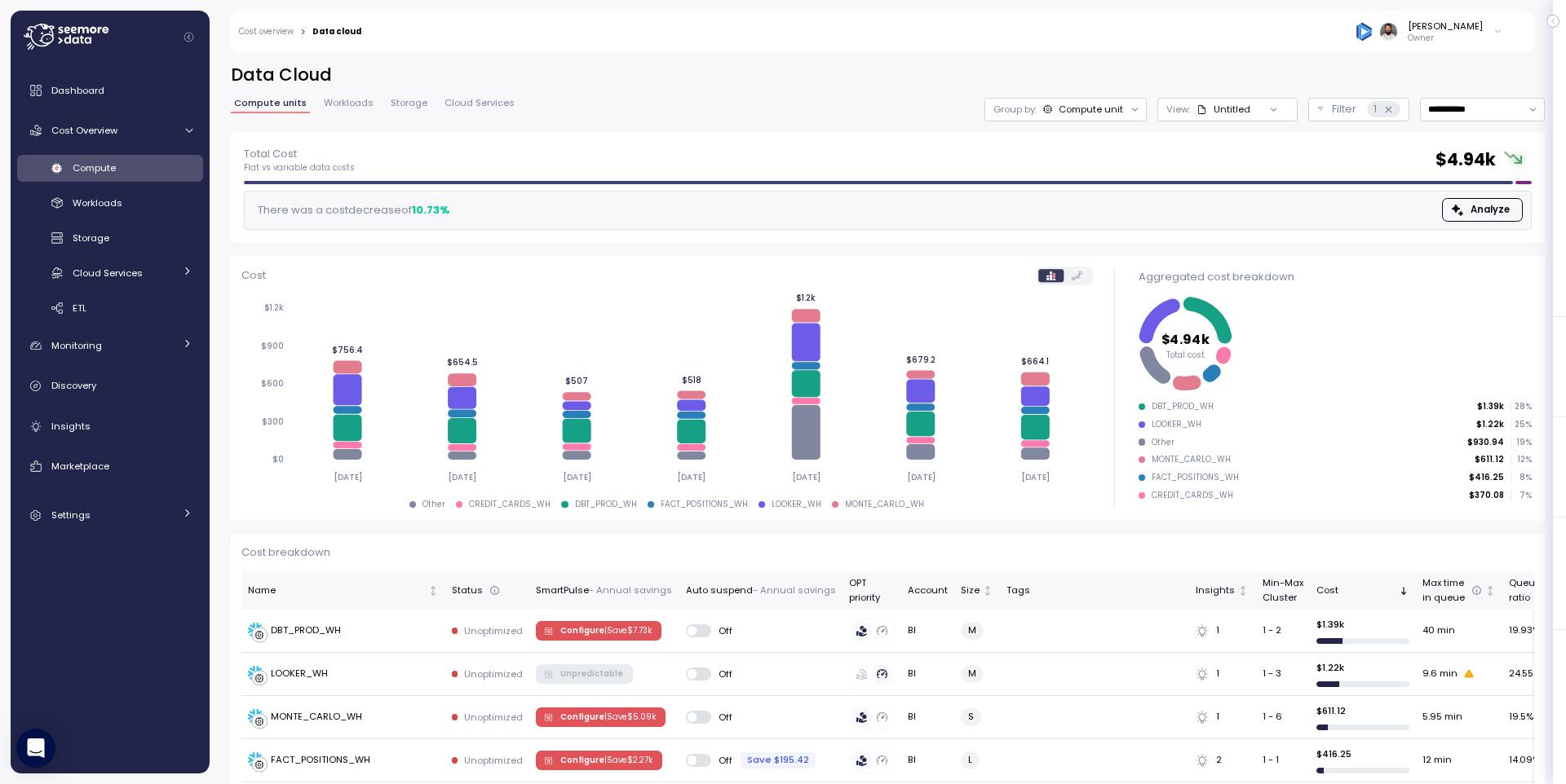
click at [1092, 105] on div "Compute unit" at bounding box center [1092, 109] width 65 height 13
click at [1184, 110] on p "View :" at bounding box center [1178, 109] width 24 height 13
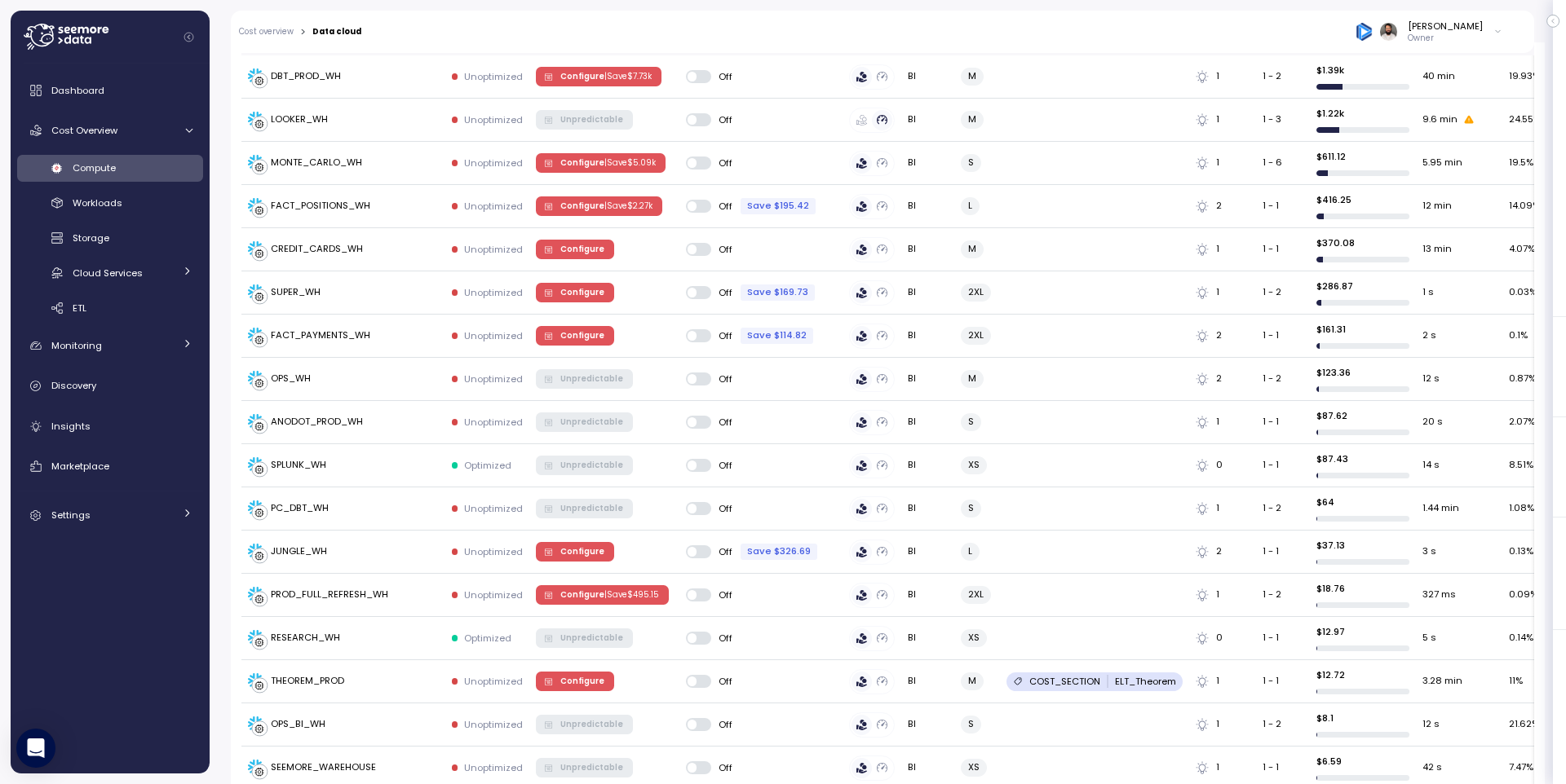
scroll to position [571, 0]
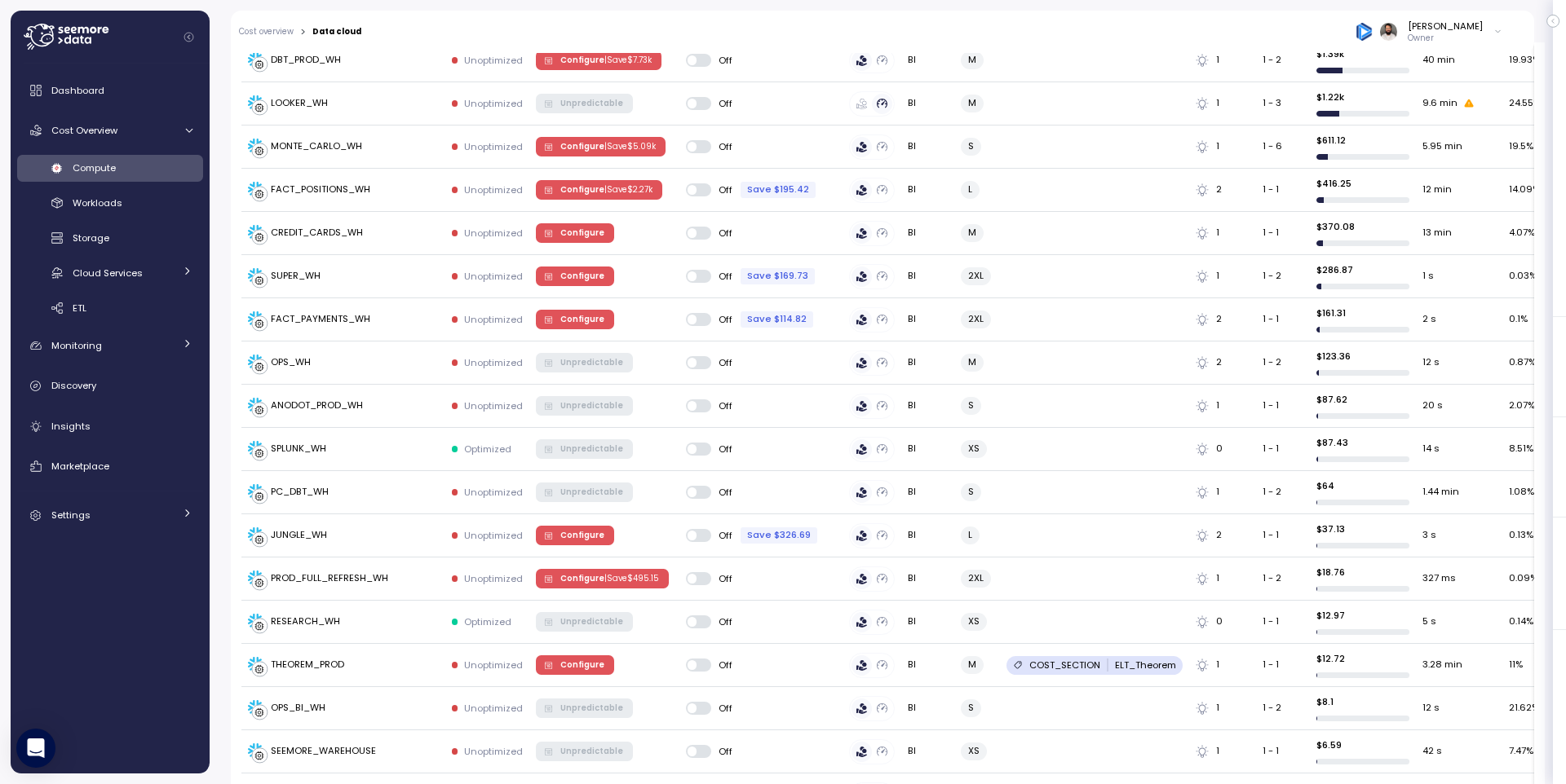
click at [132, 170] on div "Compute" at bounding box center [132, 167] width 120 height 16
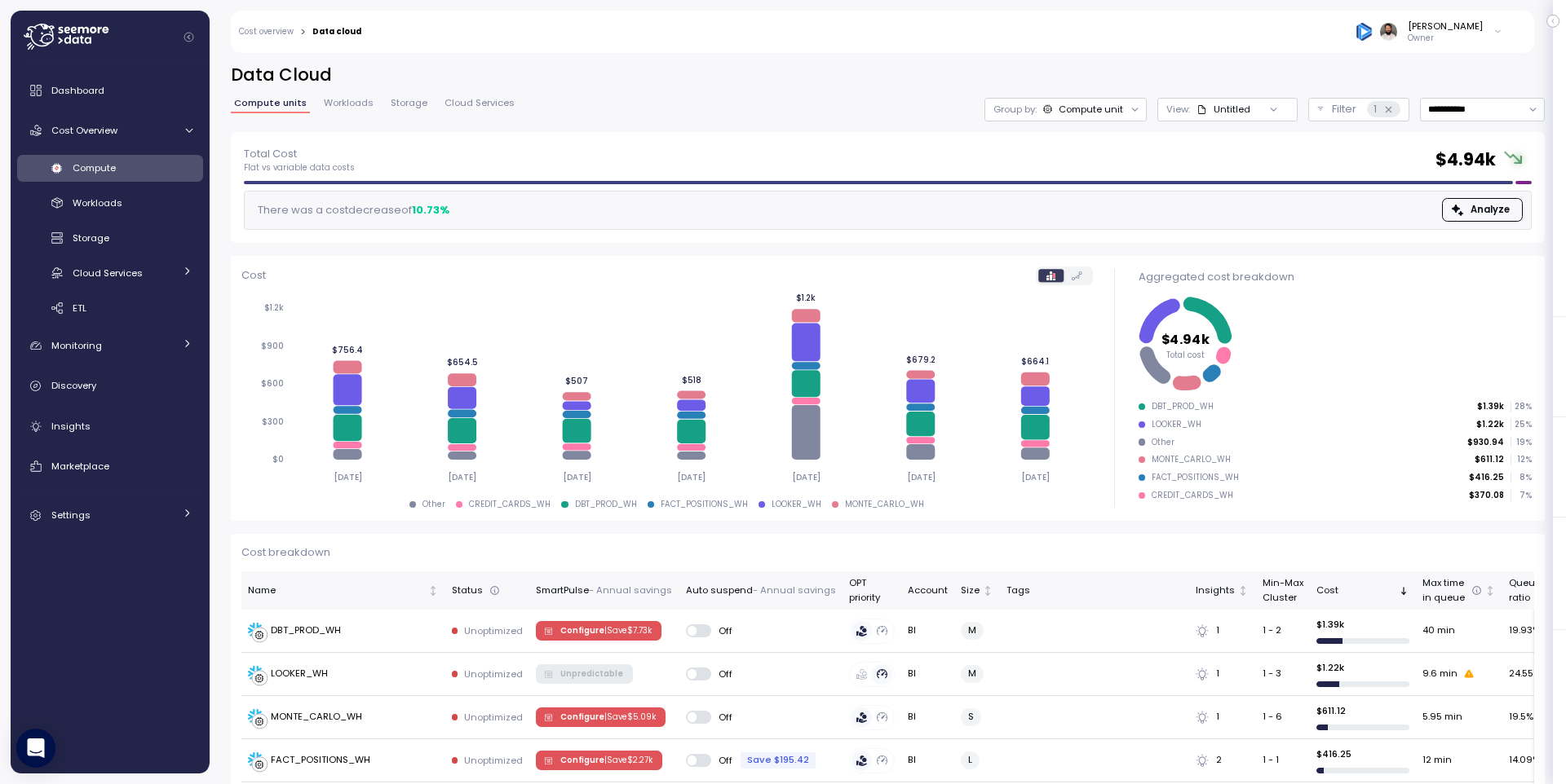
click at [373, 103] on div "Compute units Workloads Storage Cloud Services" at bounding box center [375, 109] width 287 height 21
click at [398, 106] on span "Storage" at bounding box center [409, 103] width 37 height 9
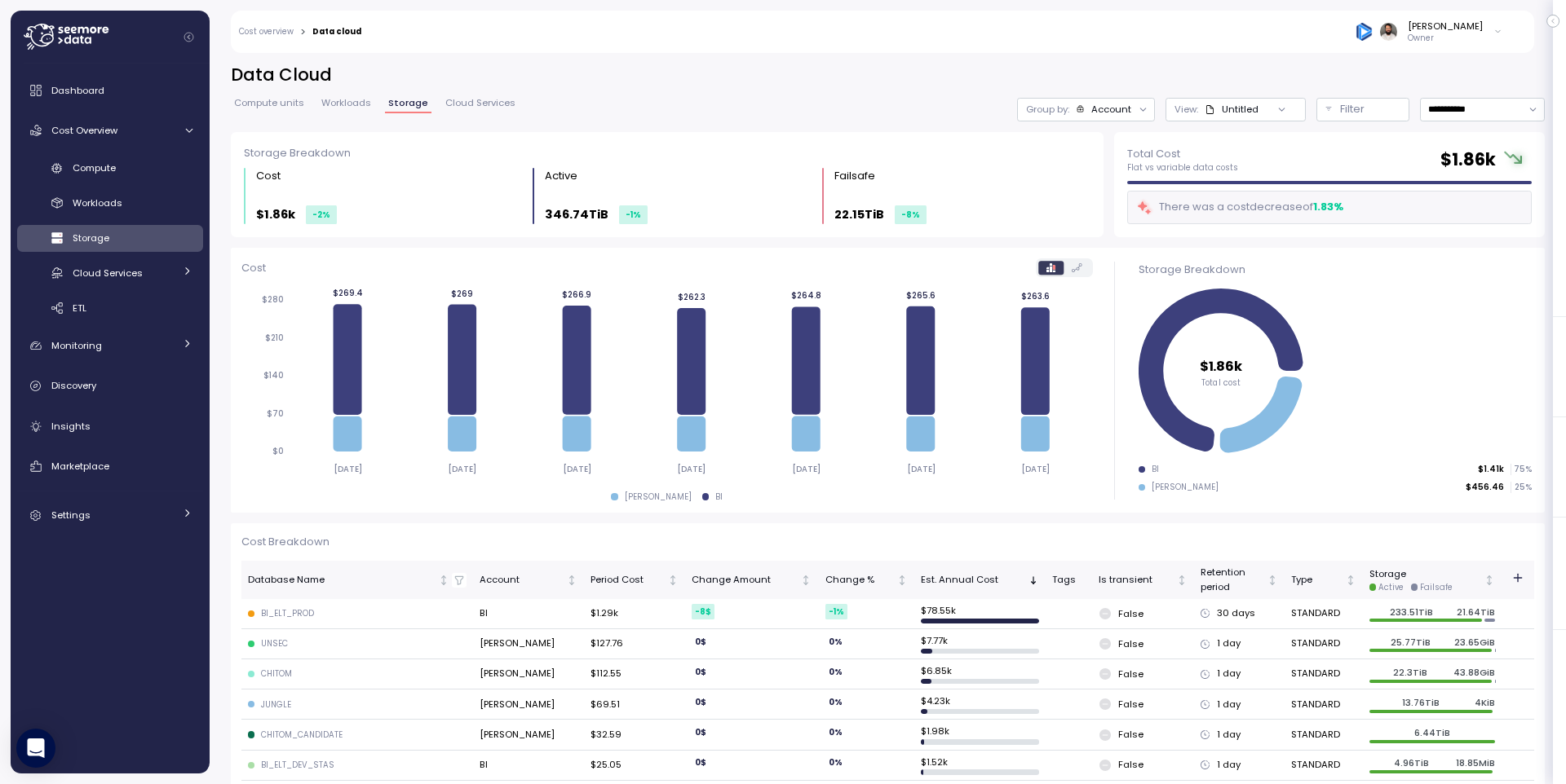
click at [1460, 622] on td "233.51TiB 21.64TiB" at bounding box center [1432, 615] width 139 height 30
drag, startPoint x: 906, startPoint y: 618, endPoint x: 1045, endPoint y: 618, distance: 139.0
click at [1045, 618] on tr "BI_ELT_PROD BI $1.29k -8 $ -1 % $ 78.55k False 30 days STANDARD 233.51TiB 21.64…" at bounding box center [888, 615] width 1293 height 30
click at [142, 273] on div "Cloud Services" at bounding box center [123, 273] width 101 height 16
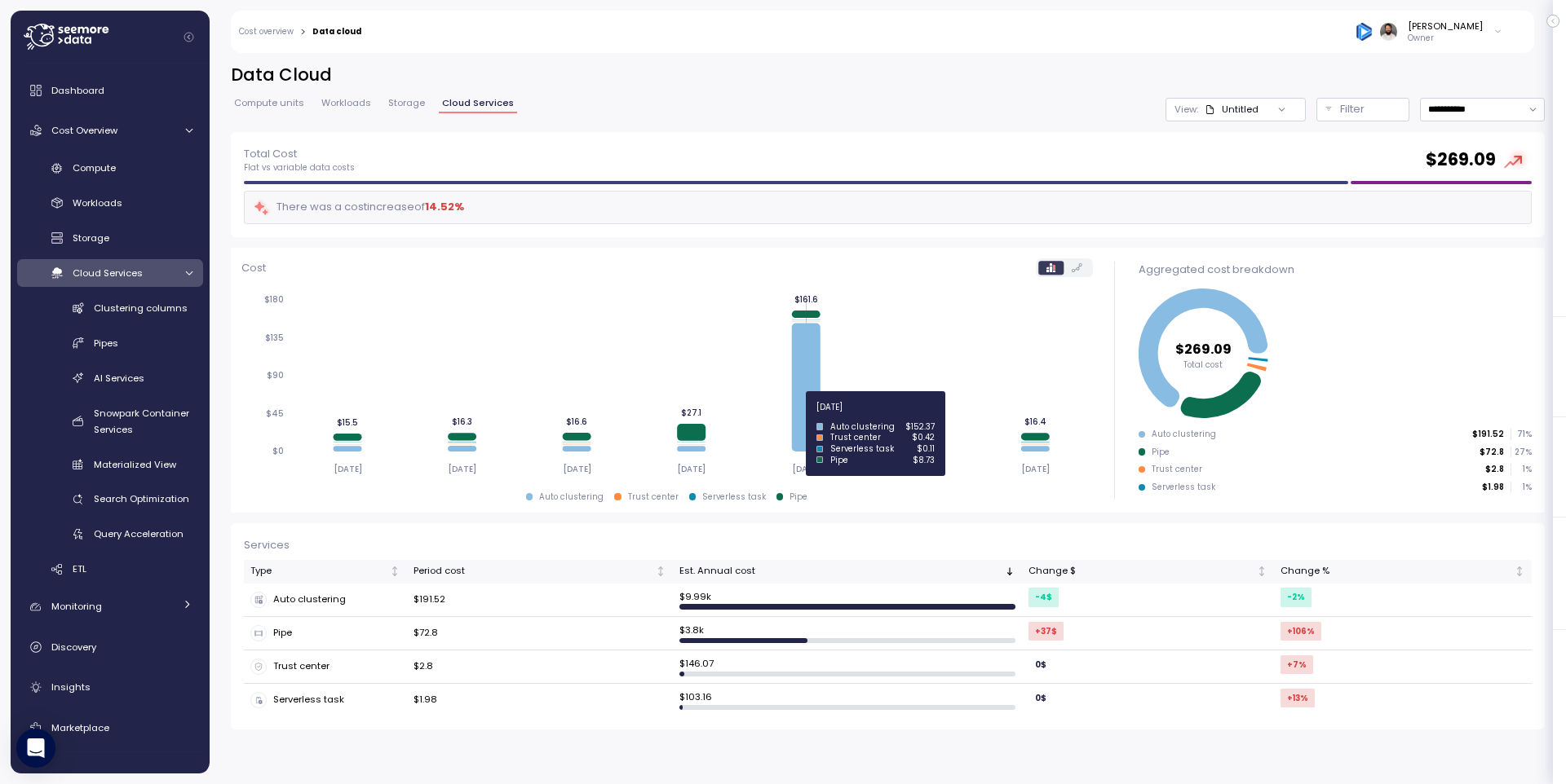
click at [806, 416] on icon at bounding box center [805, 388] width 29 height 128
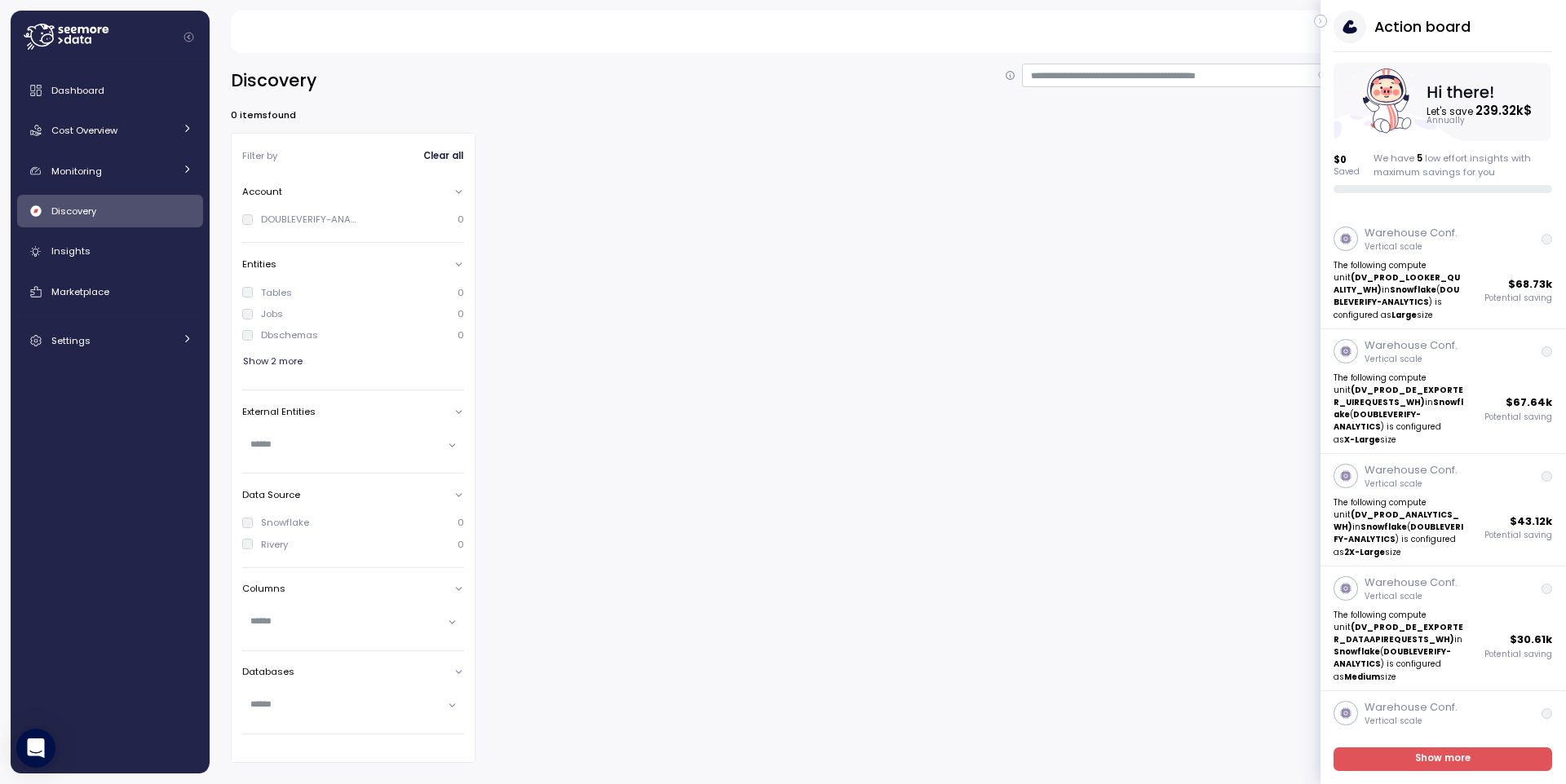
click at [1322, 22] on icon "button" at bounding box center [1321, 21] width 8 height 20
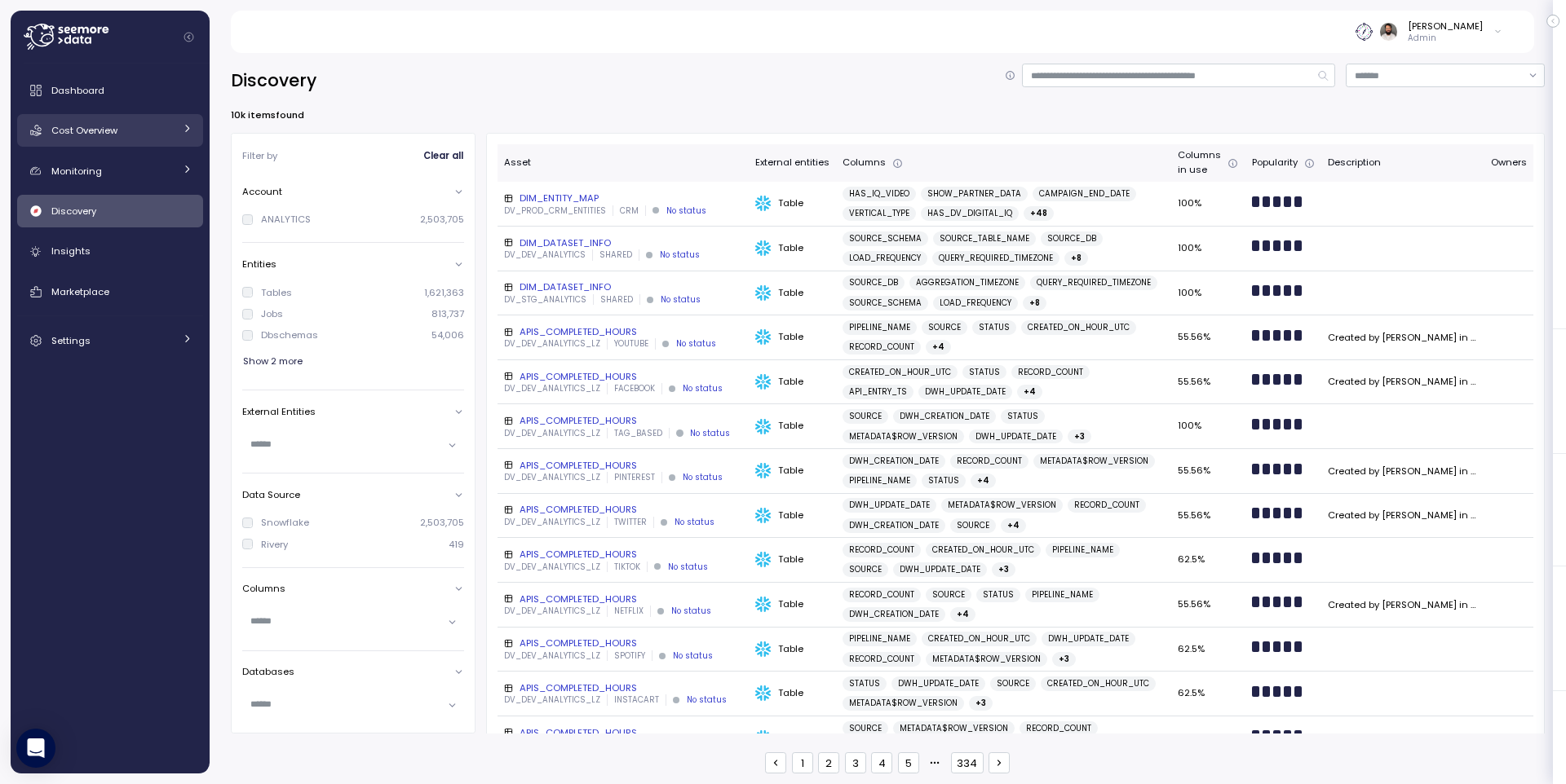
click at [140, 134] on div "Cost Overview" at bounding box center [112, 130] width 123 height 16
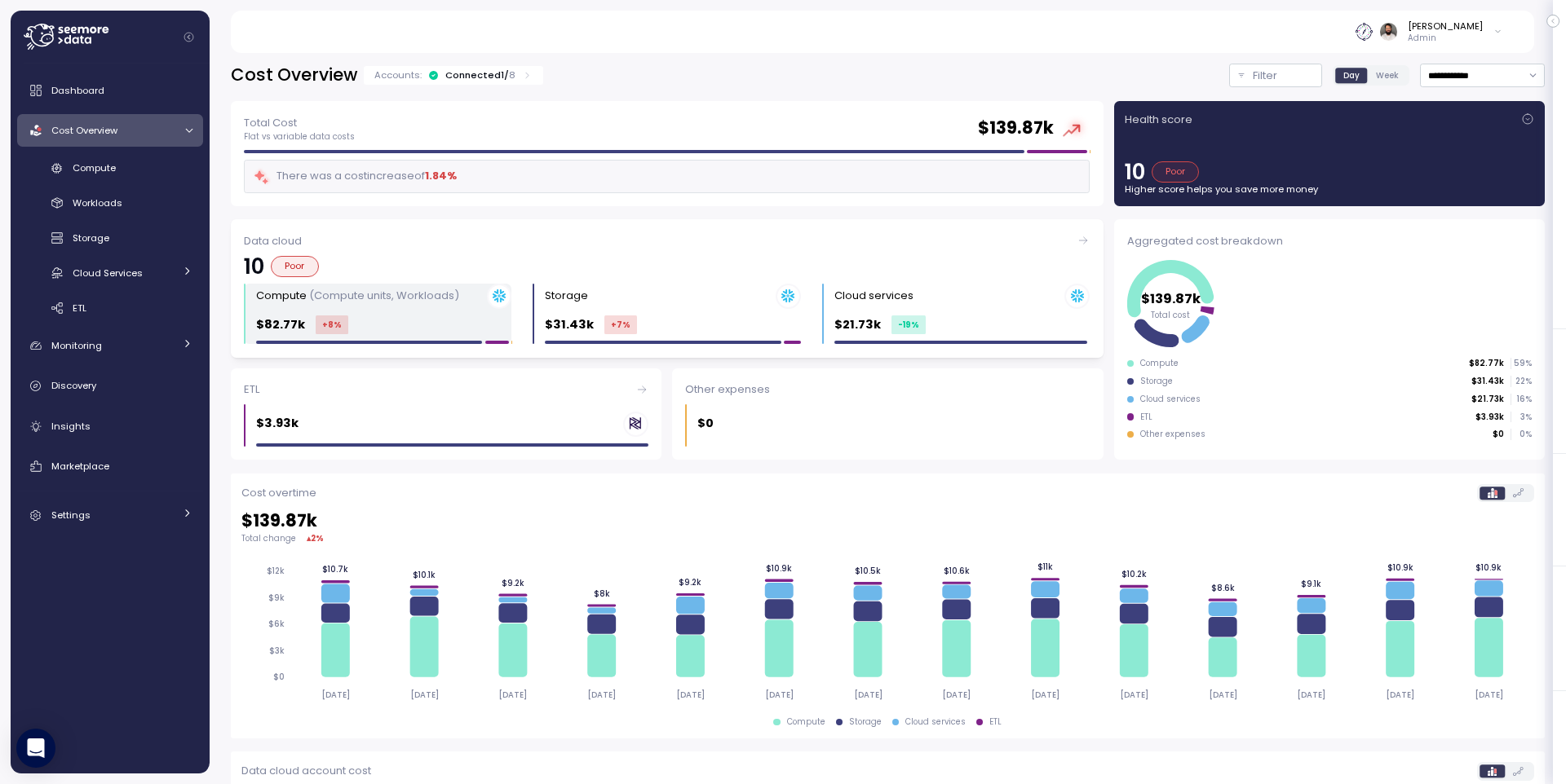
click at [474, 313] on div "Compute (Compute units, Workloads) $82.77k +8 %" at bounding box center [383, 315] width 256 height 61
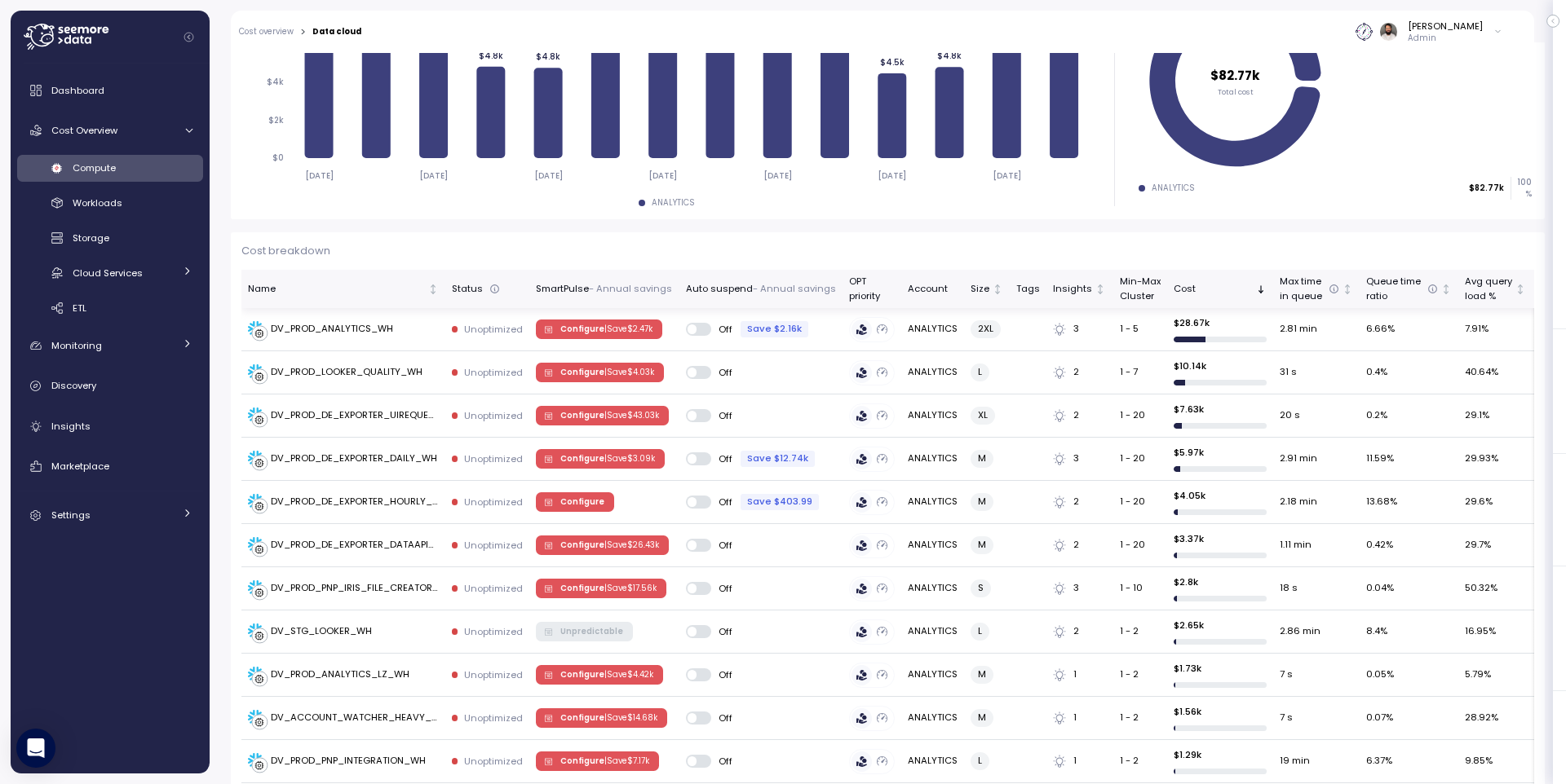
scroll to position [298, 0]
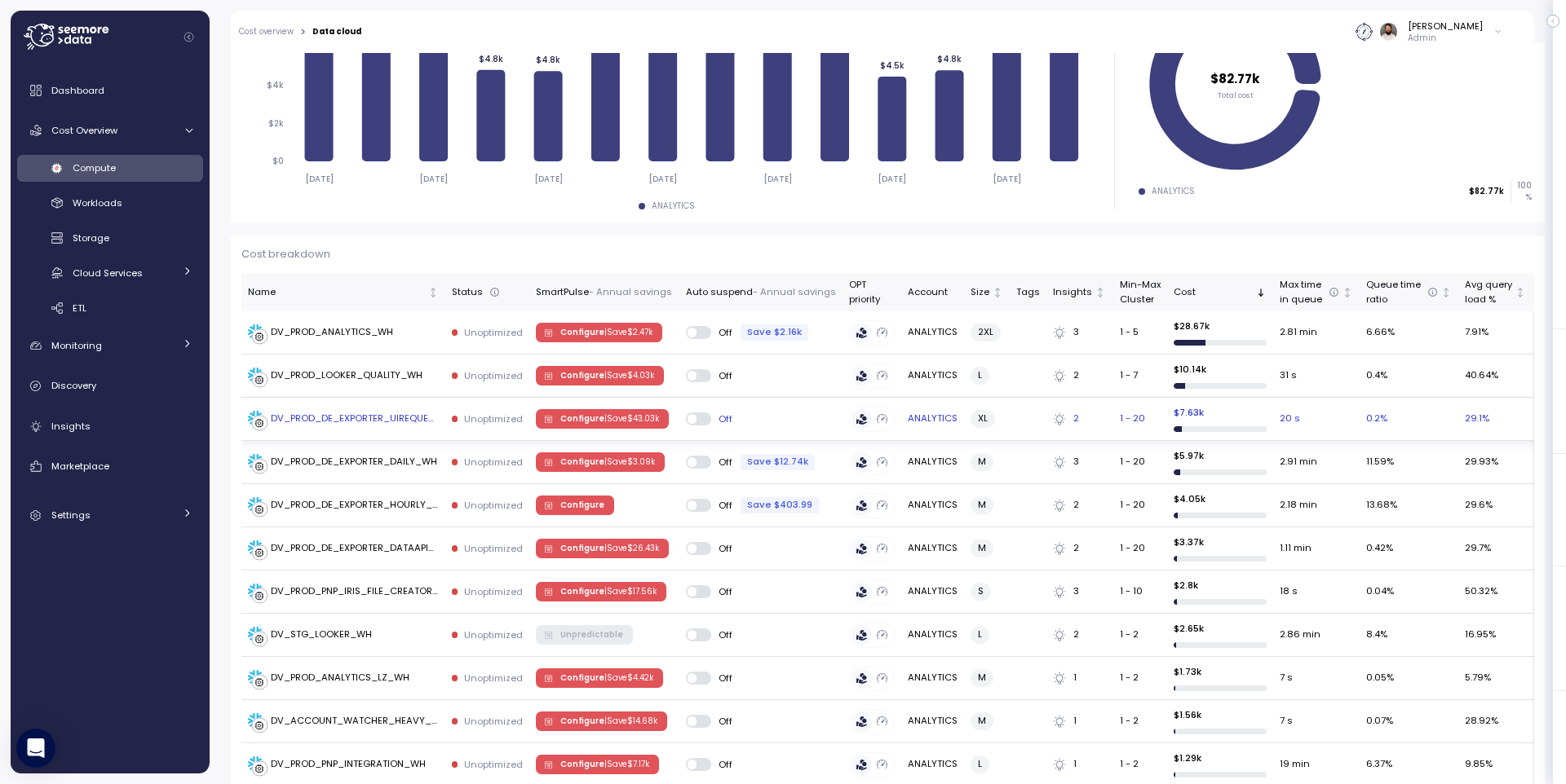
click at [609, 416] on p "| Save $ 43.03k" at bounding box center [631, 419] width 54 height 11
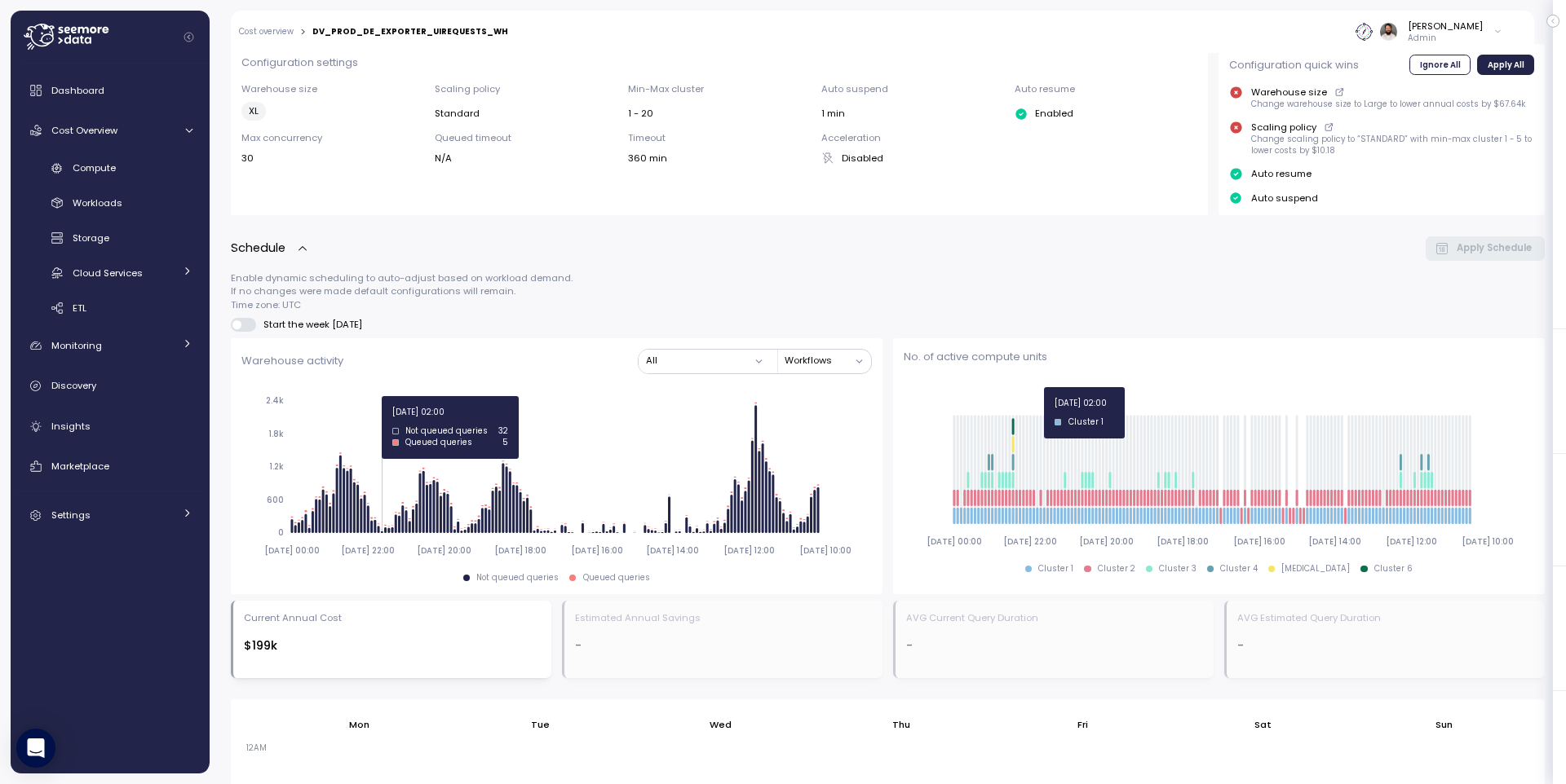
scroll to position [828, 0]
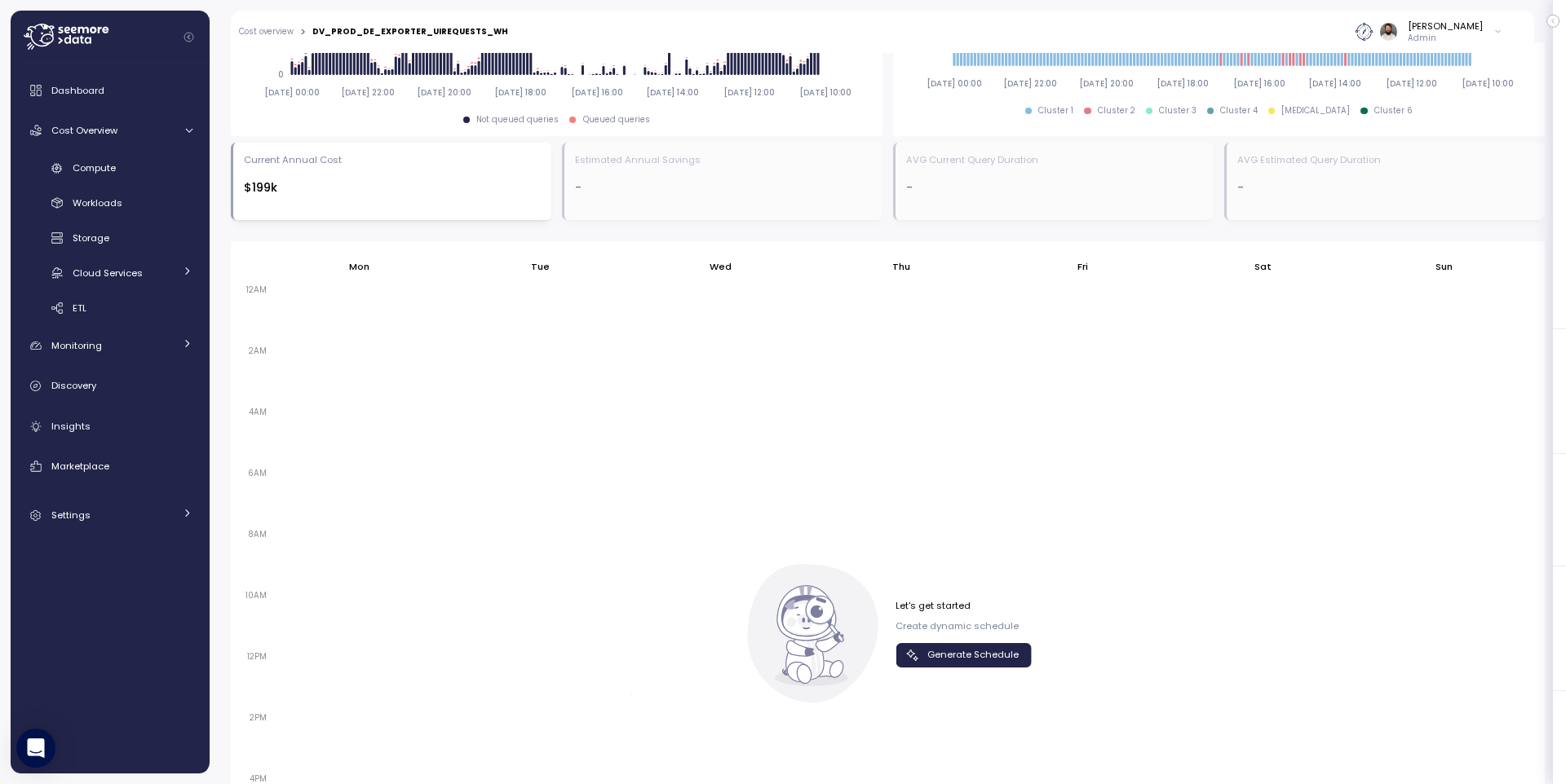
click at [1001, 657] on span "Generate Schedule" at bounding box center [973, 655] width 91 height 22
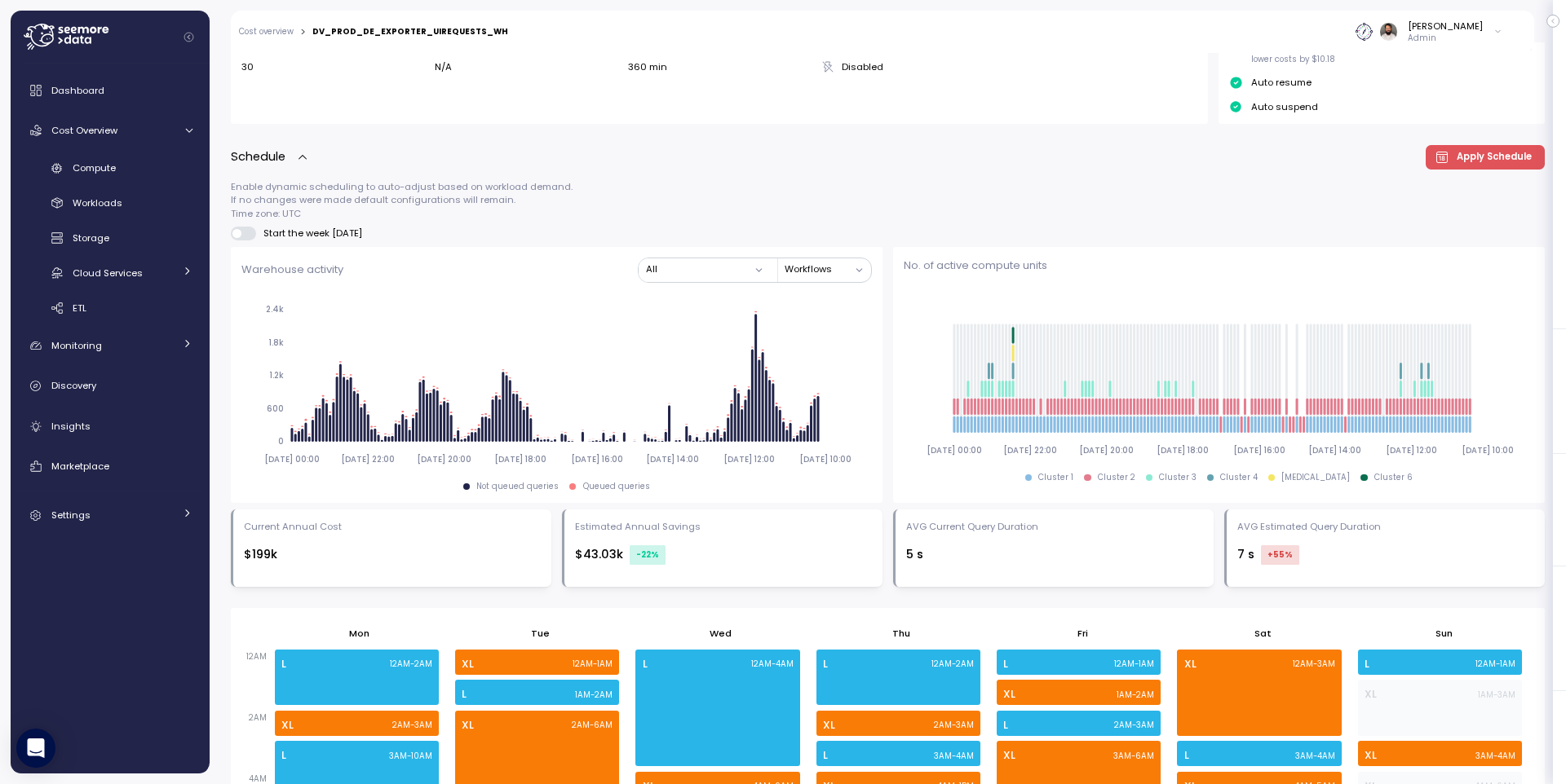
scroll to position [612, 0]
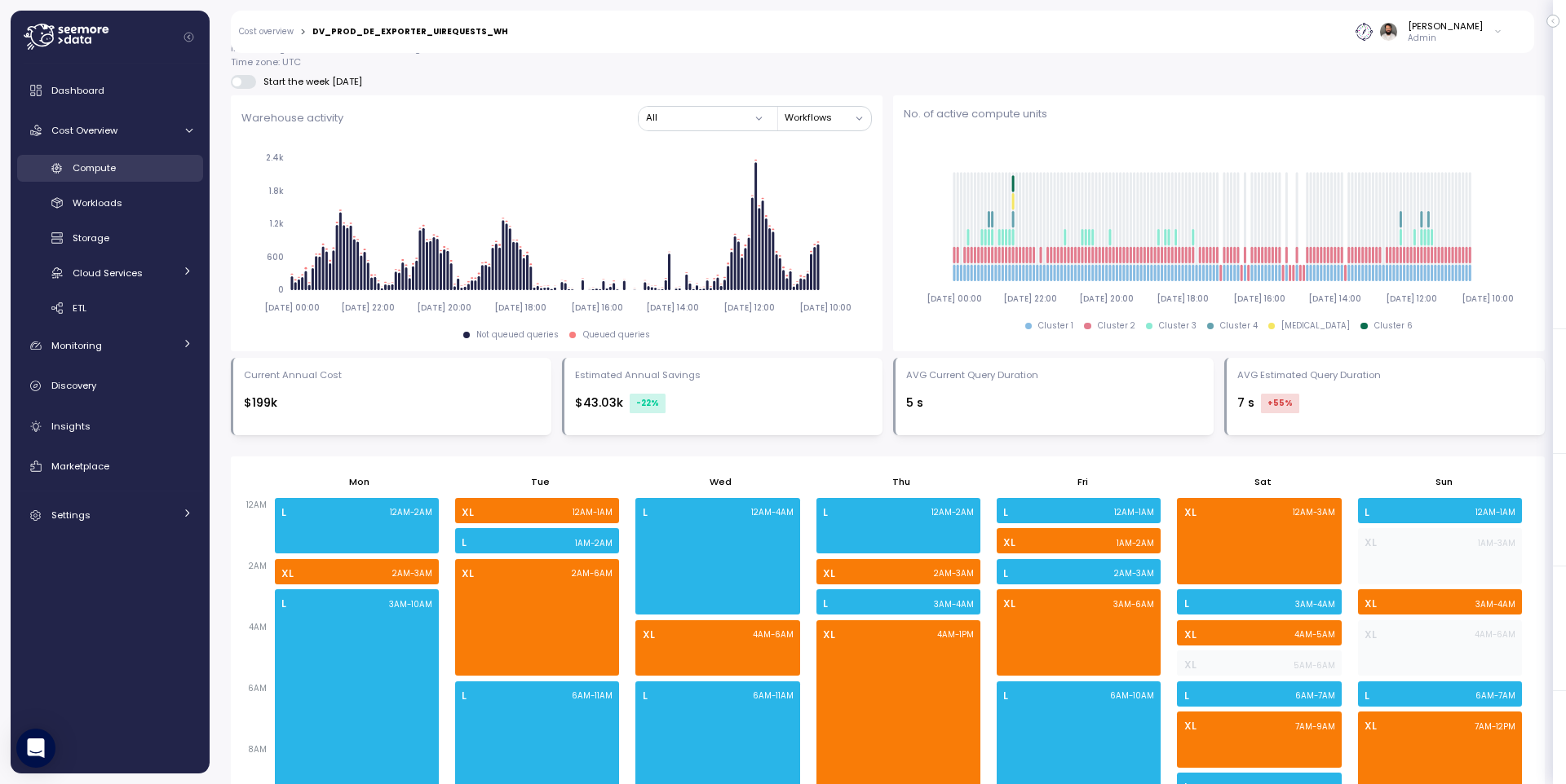
click at [124, 160] on div "Compute" at bounding box center [132, 167] width 120 height 16
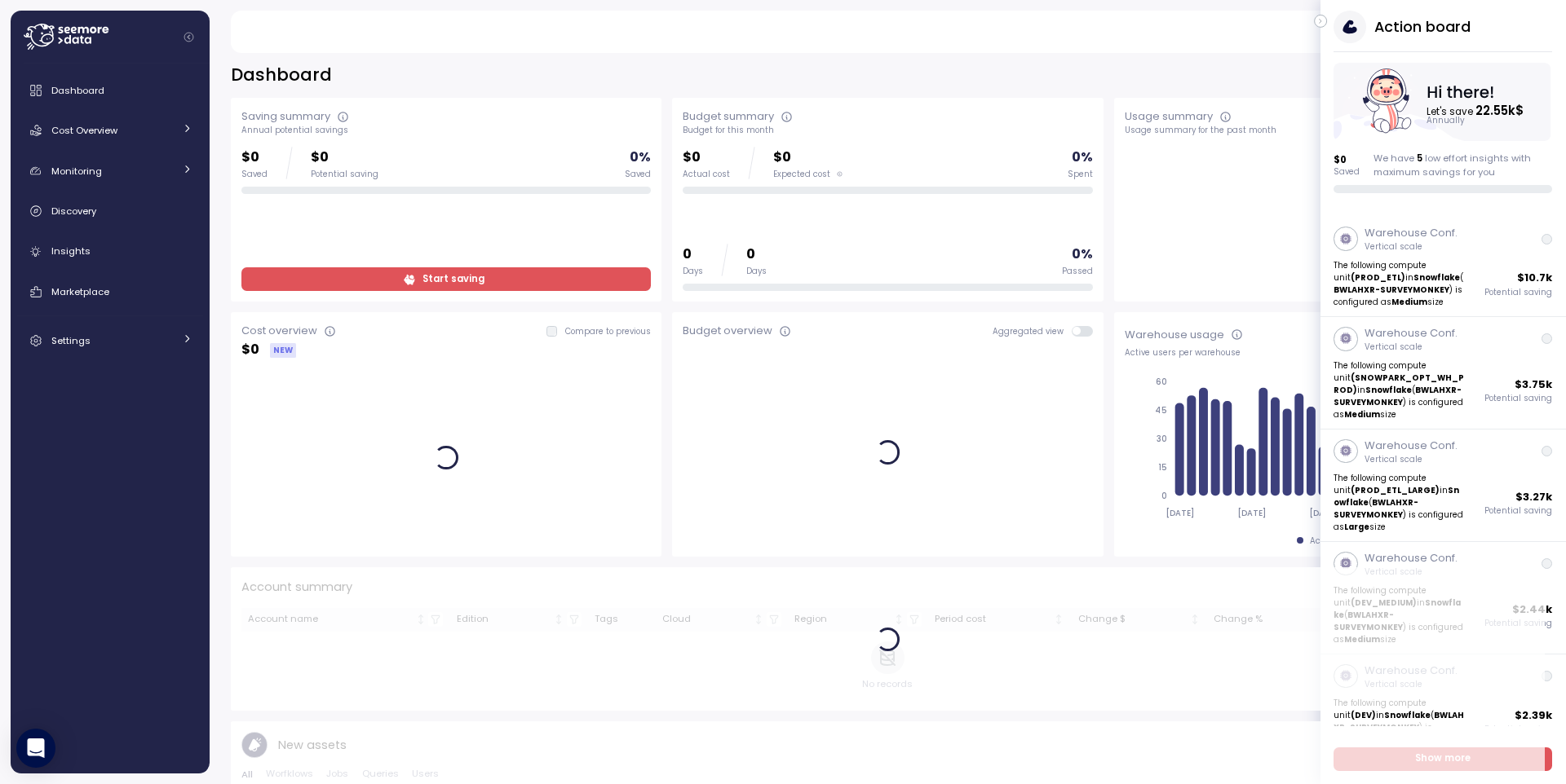
click at [1323, 22] on icon "button" at bounding box center [1321, 21] width 8 height 20
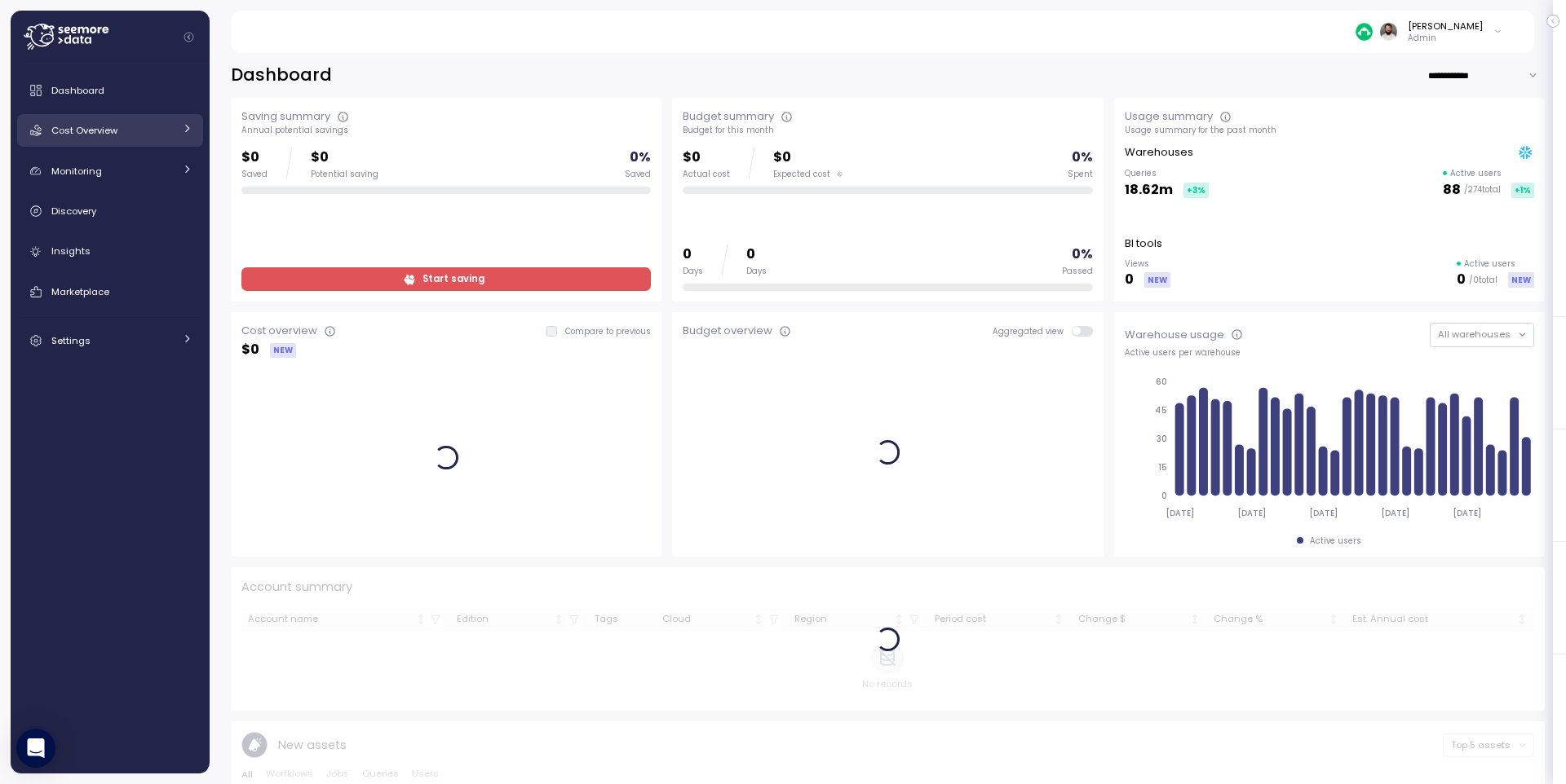
click at [146, 140] on link "Cost Overview" at bounding box center [110, 130] width 186 height 32
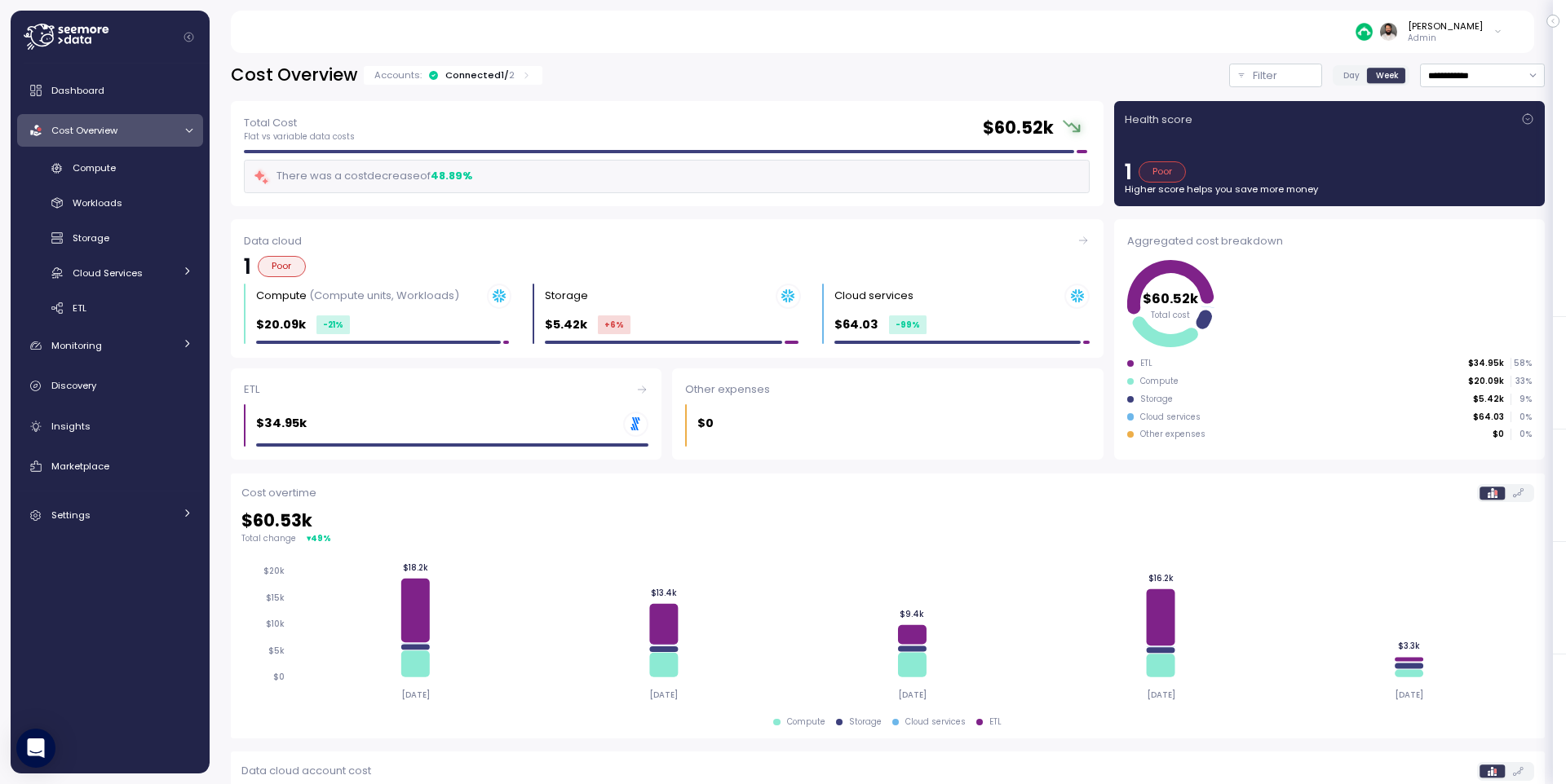
click at [512, 88] on div "**********" at bounding box center [888, 540] width 1314 height 953
click at [514, 81] on div "Accounts: Connected 1 / 2" at bounding box center [454, 75] width 158 height 13
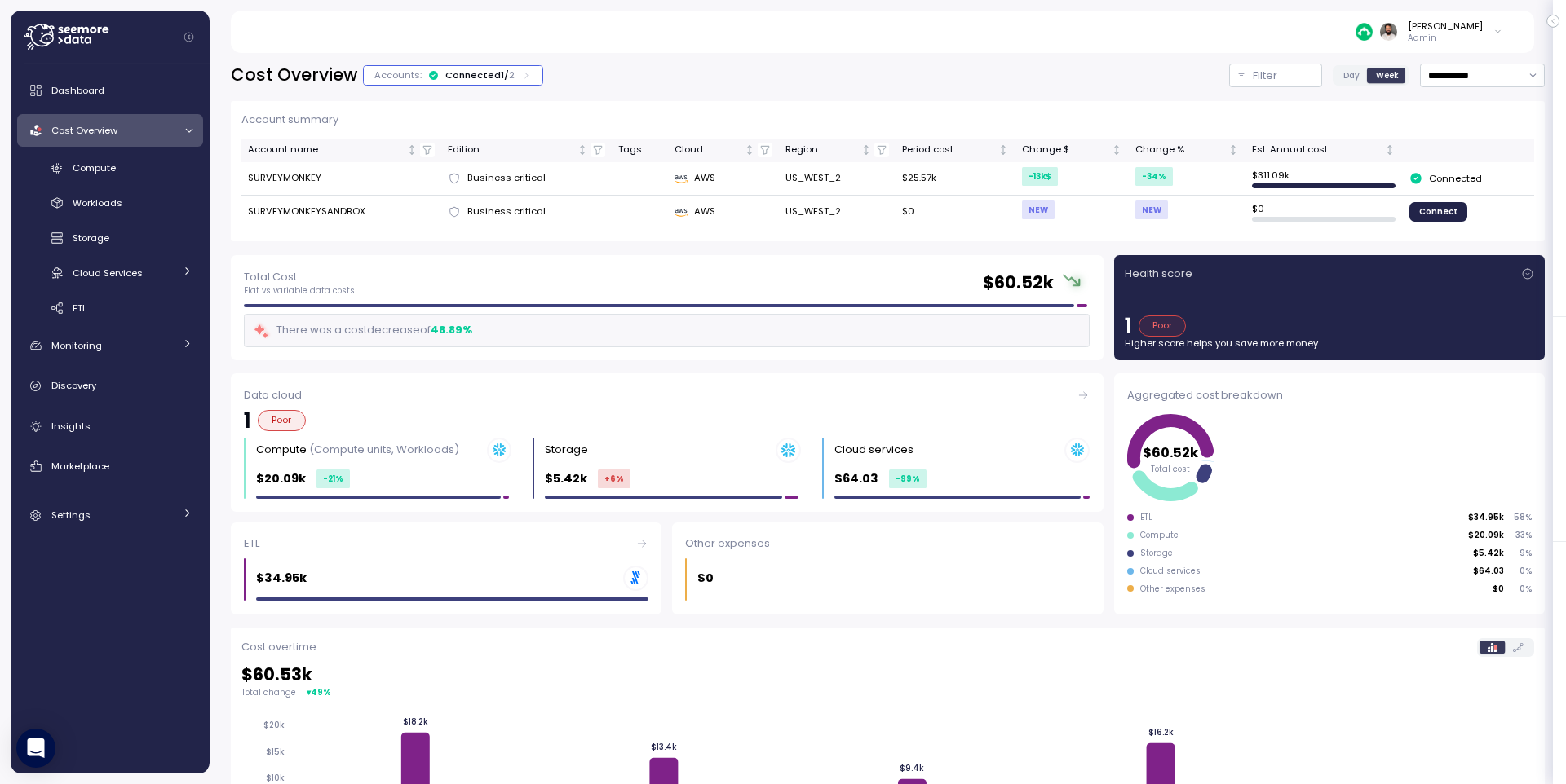
click at [516, 81] on div "Accounts: Connected 1 / 2" at bounding box center [454, 75] width 158 height 13
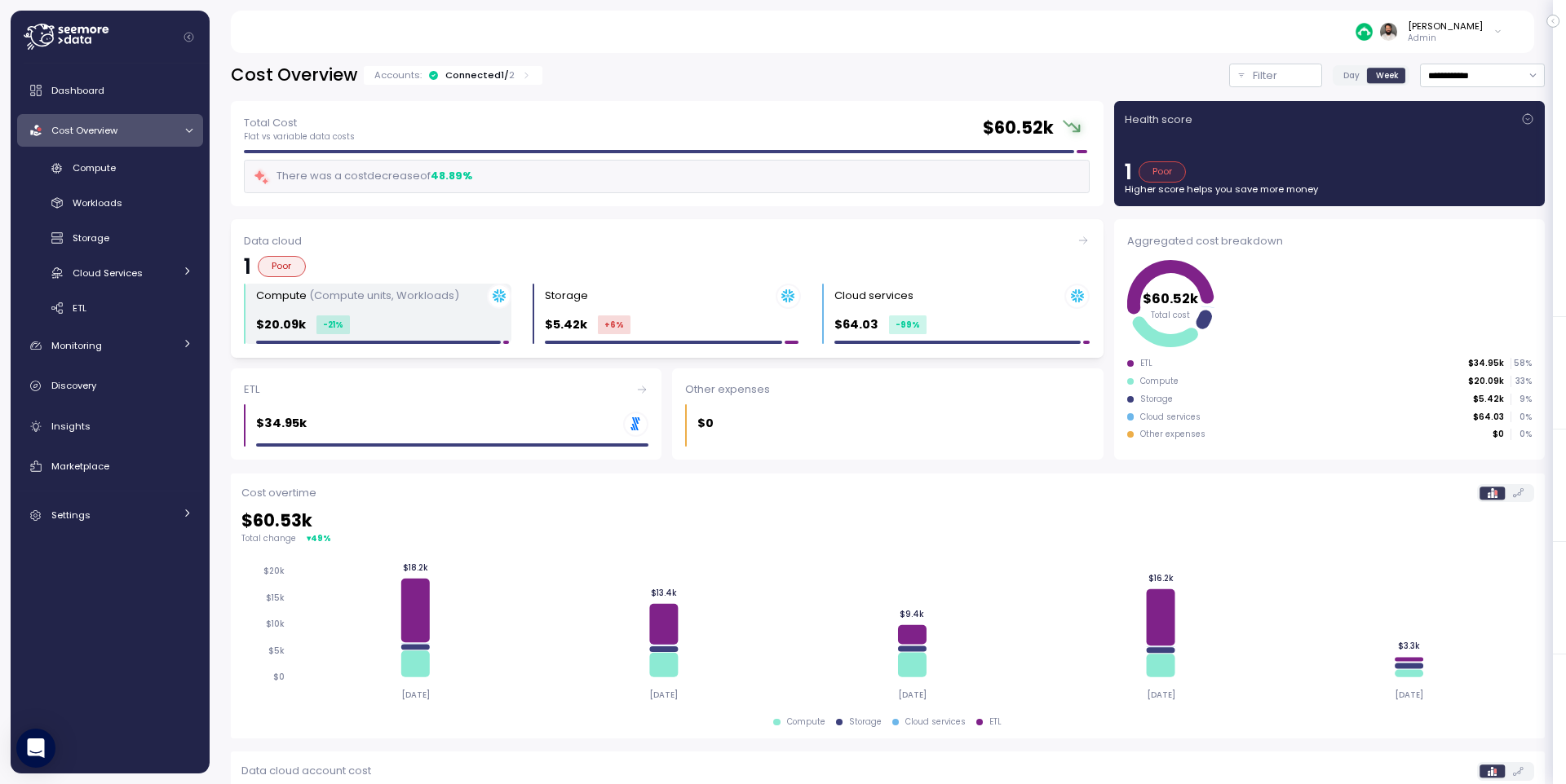
click at [290, 323] on p "$20.09k" at bounding box center [280, 325] width 49 height 19
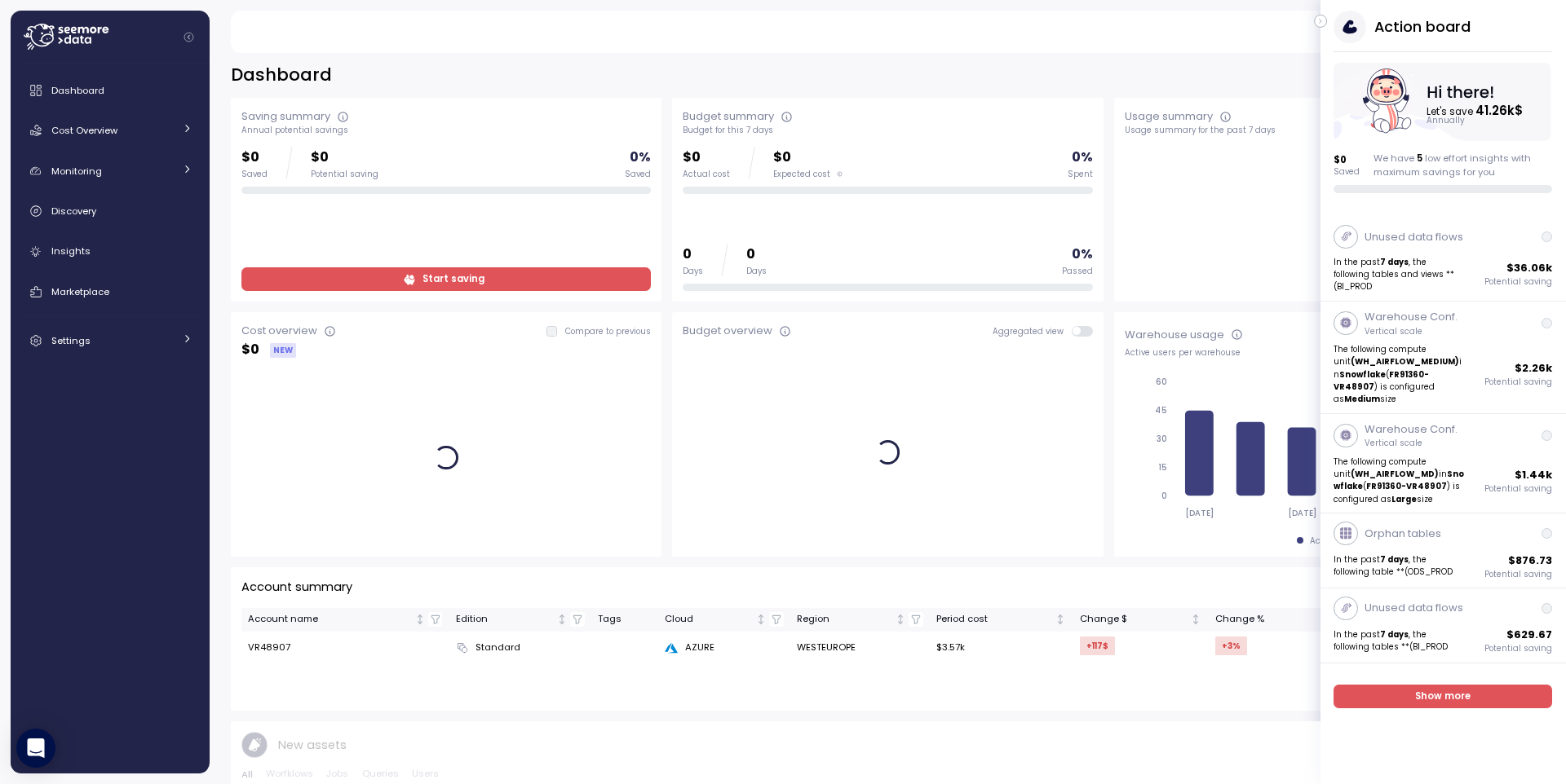
click at [1323, 22] on icon "button" at bounding box center [1321, 21] width 8 height 20
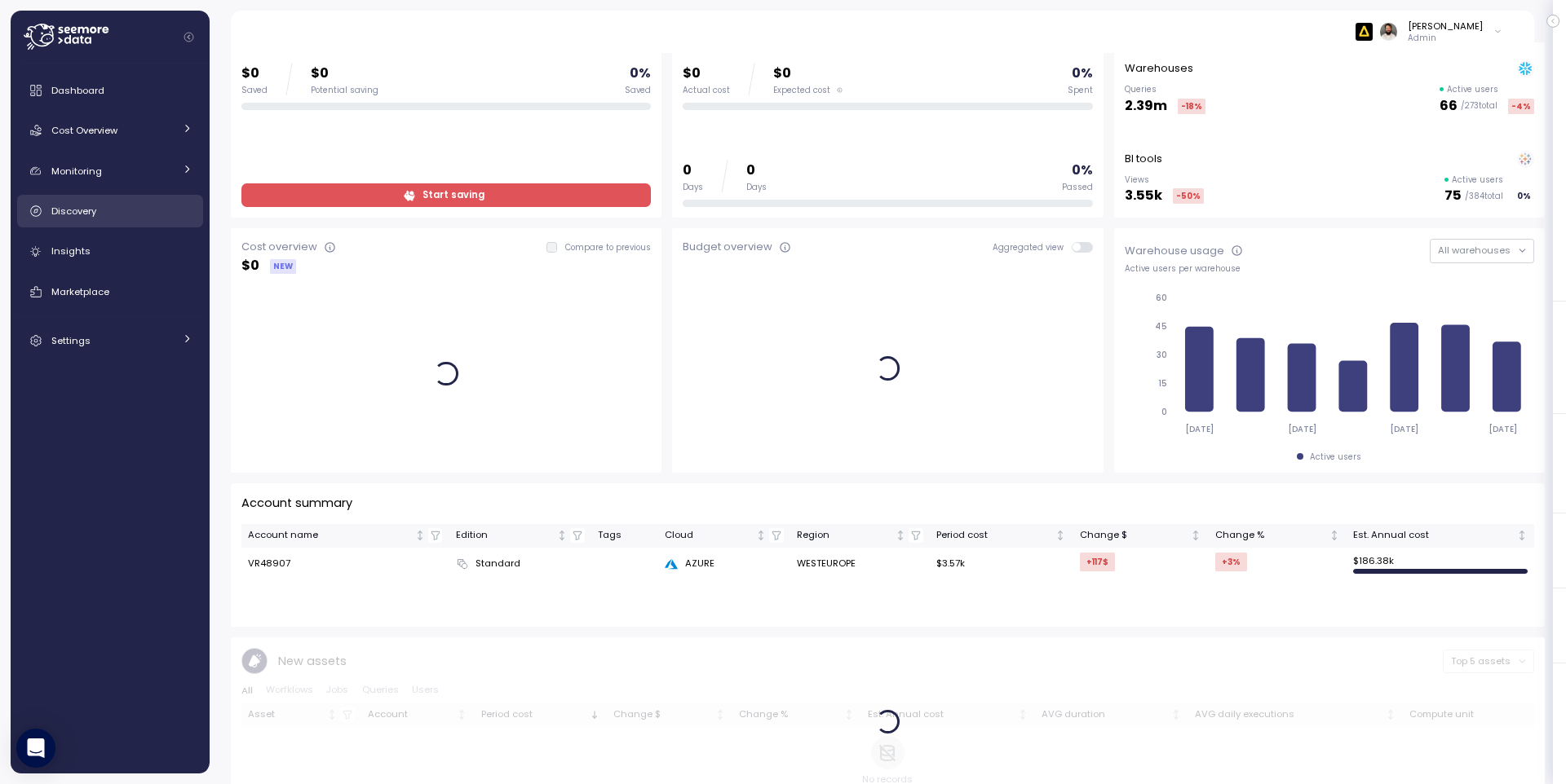
scroll to position [85, 0]
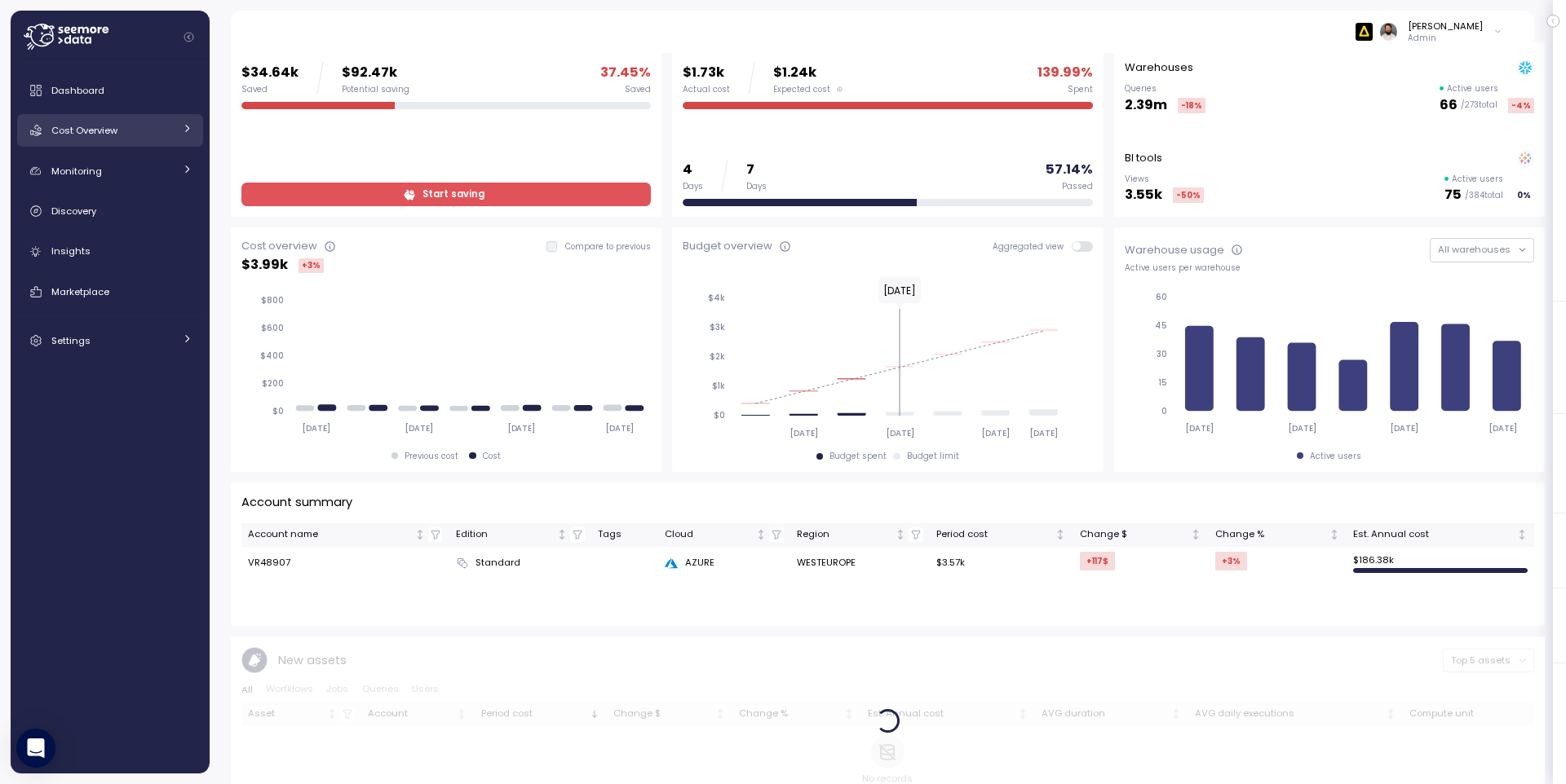
click at [152, 134] on div "Cost Overview" at bounding box center [112, 130] width 123 height 16
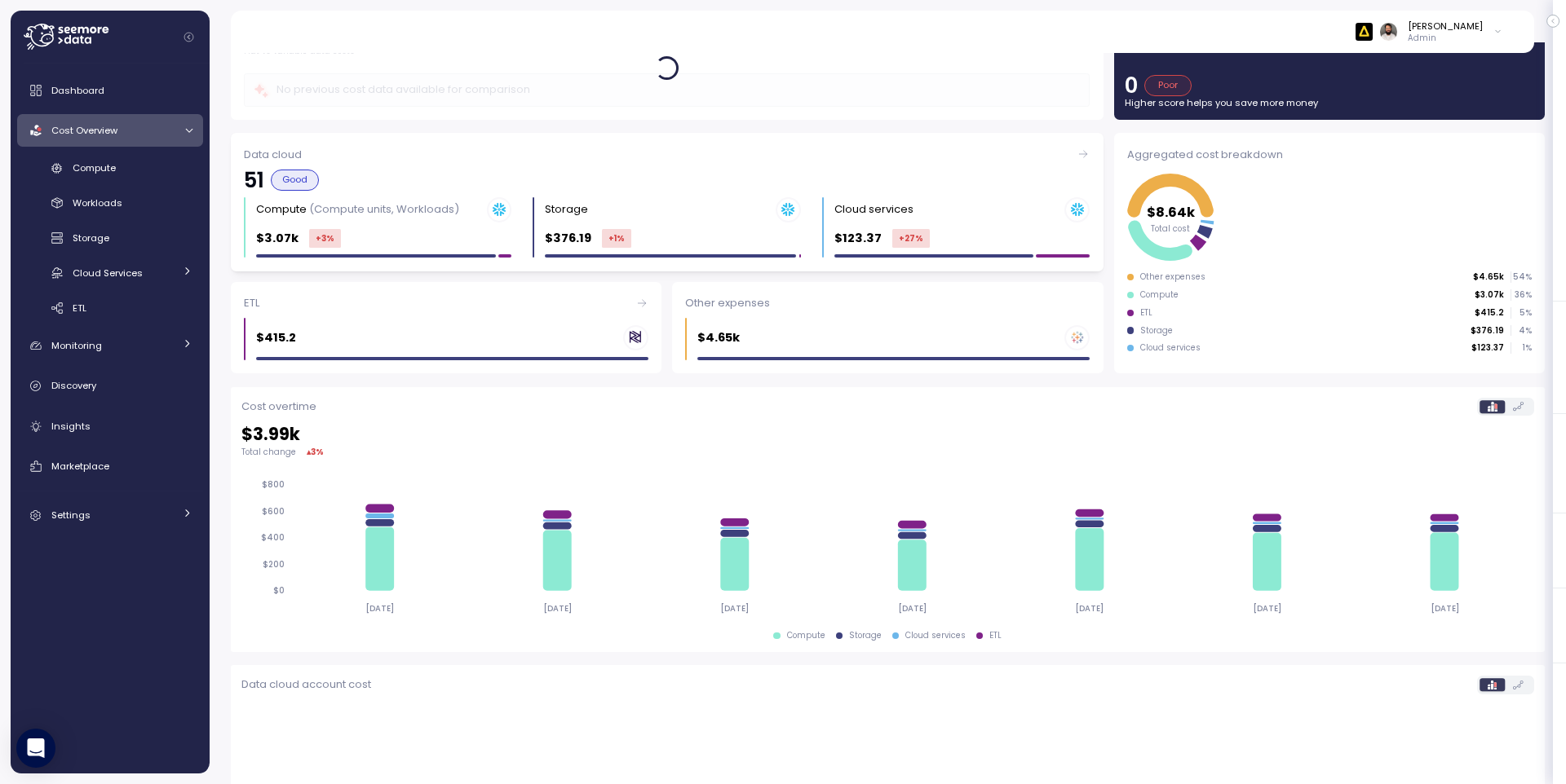
scroll to position [86, 0]
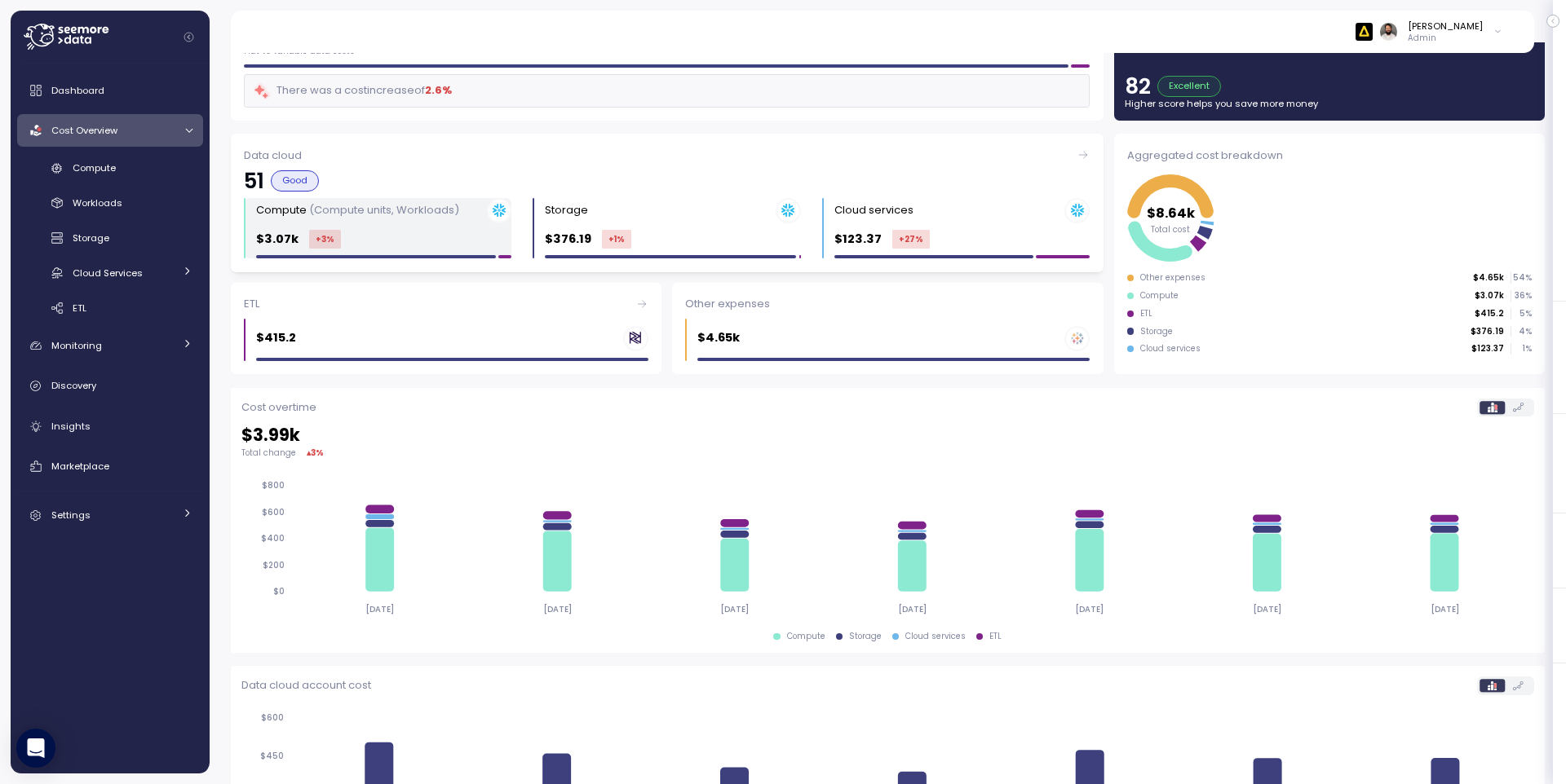
click at [437, 243] on div "$3.07k +3 %" at bounding box center [383, 239] width 256 height 19
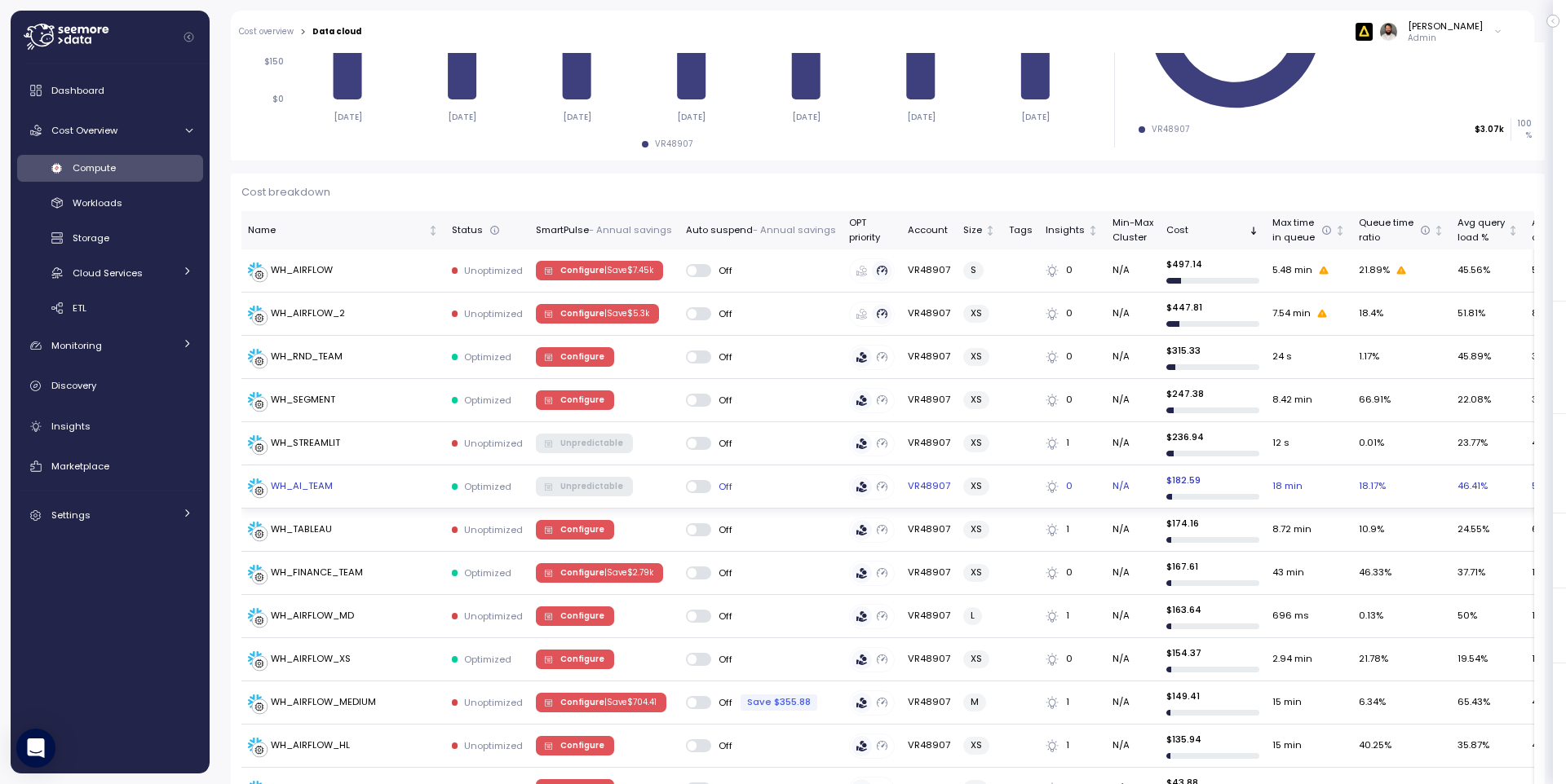
scroll to position [384, 0]
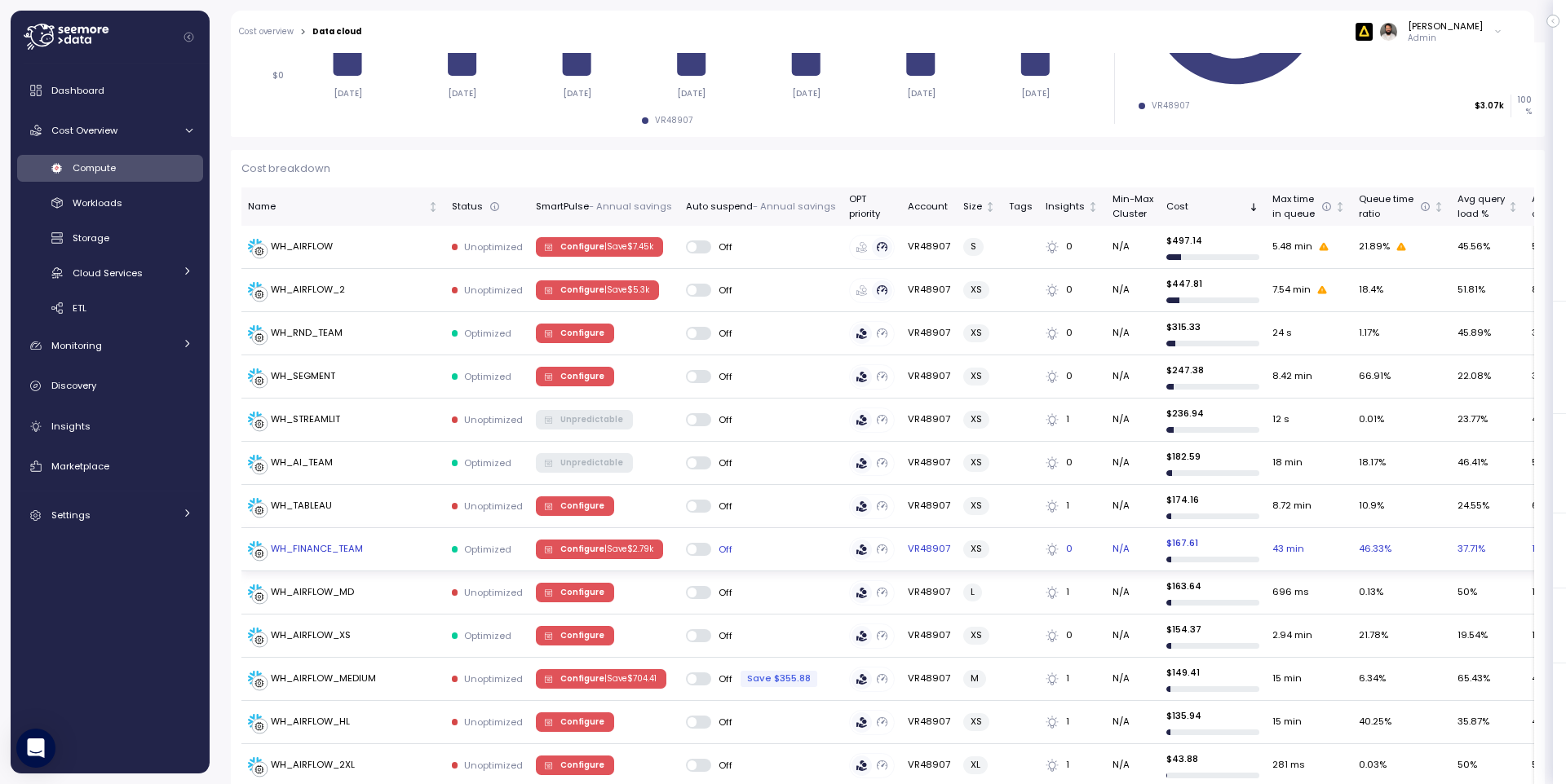
click at [635, 554] on p "| Save $ 2.79k" at bounding box center [628, 549] width 48 height 11
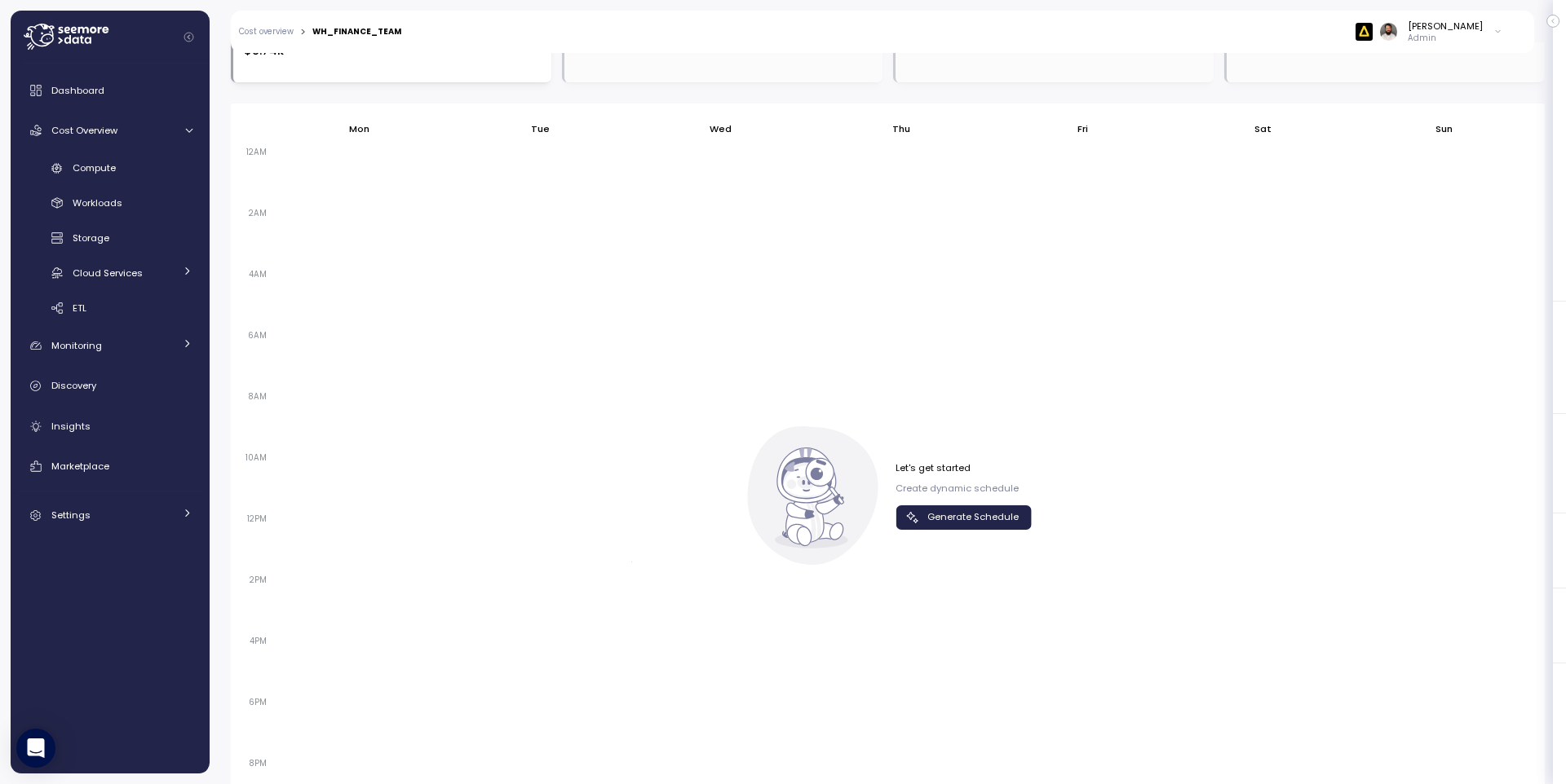
scroll to position [1046, 0]
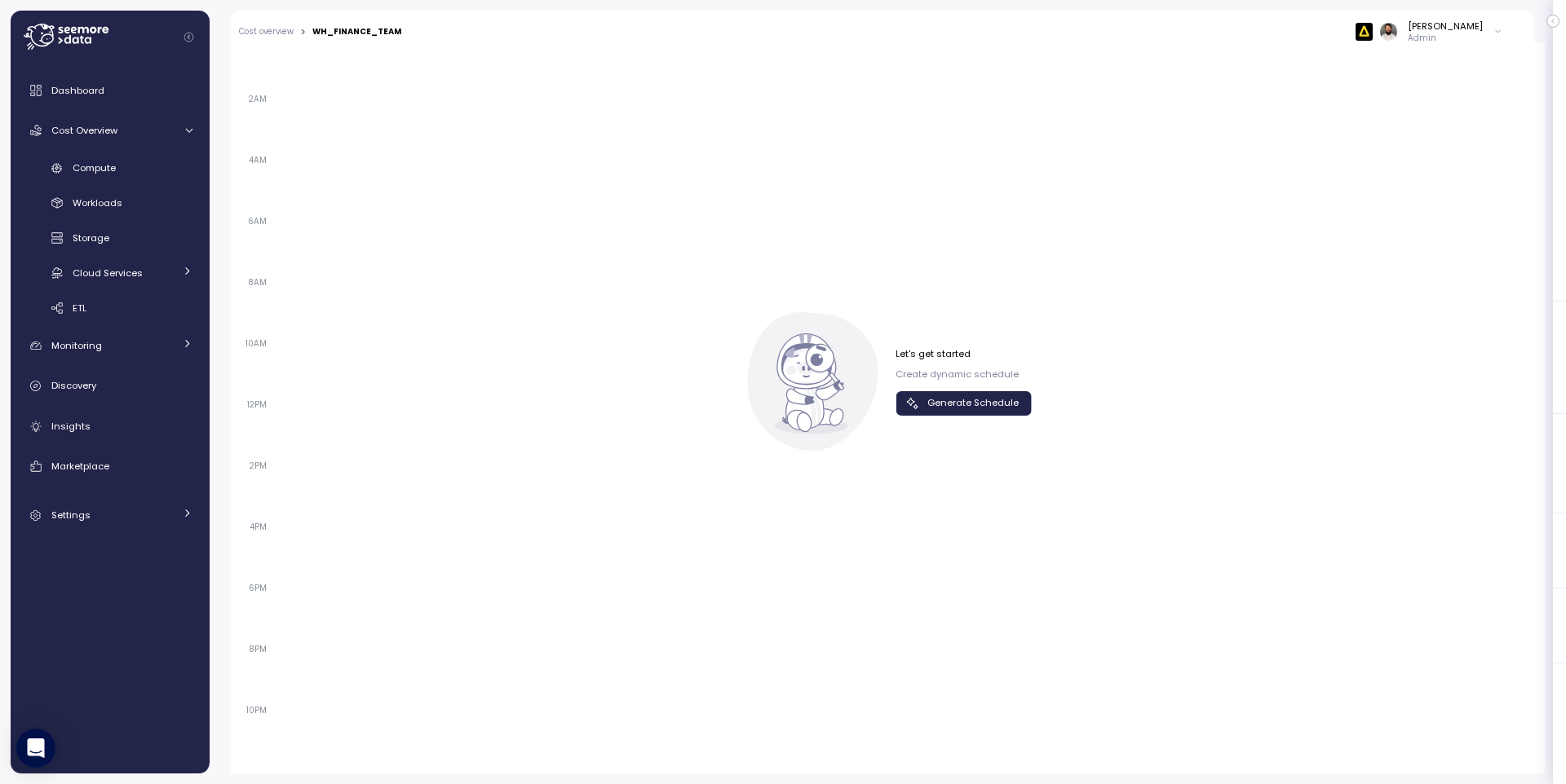
drag, startPoint x: 990, startPoint y: 458, endPoint x: 928, endPoint y: 486, distance: 68.0
click at [940, 477] on div "12AM 2AM 4AM 6AM 8AM 10AM 12PM 2PM 4PM 6PM 8PM 10PM" at bounding box center [888, 396] width 1293 height 734
drag, startPoint x: 943, startPoint y: 408, endPoint x: 921, endPoint y: 413, distance: 22.6
click at [943, 408] on span "Generate Schedule" at bounding box center [973, 403] width 91 height 22
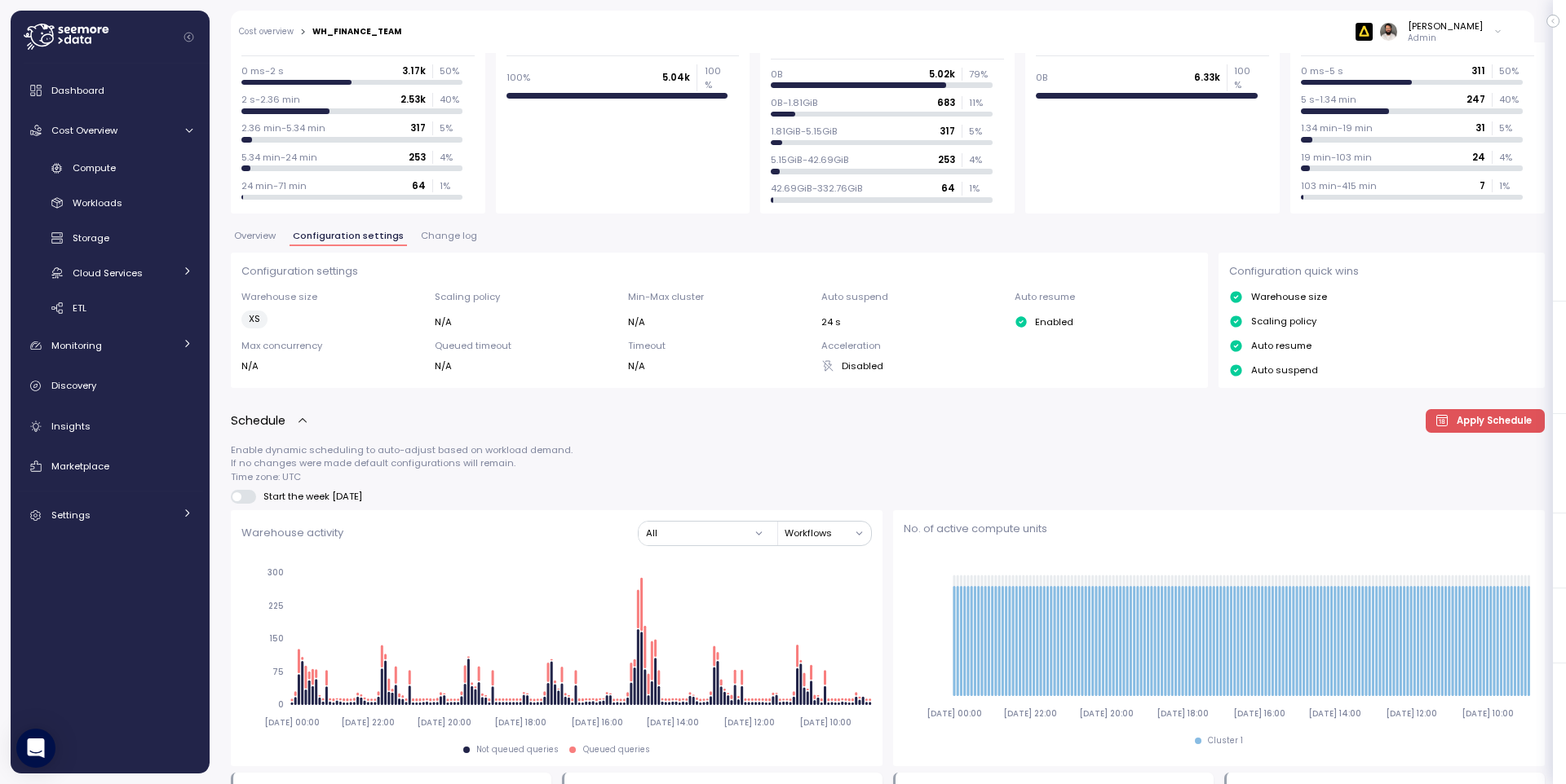
scroll to position [119, 0]
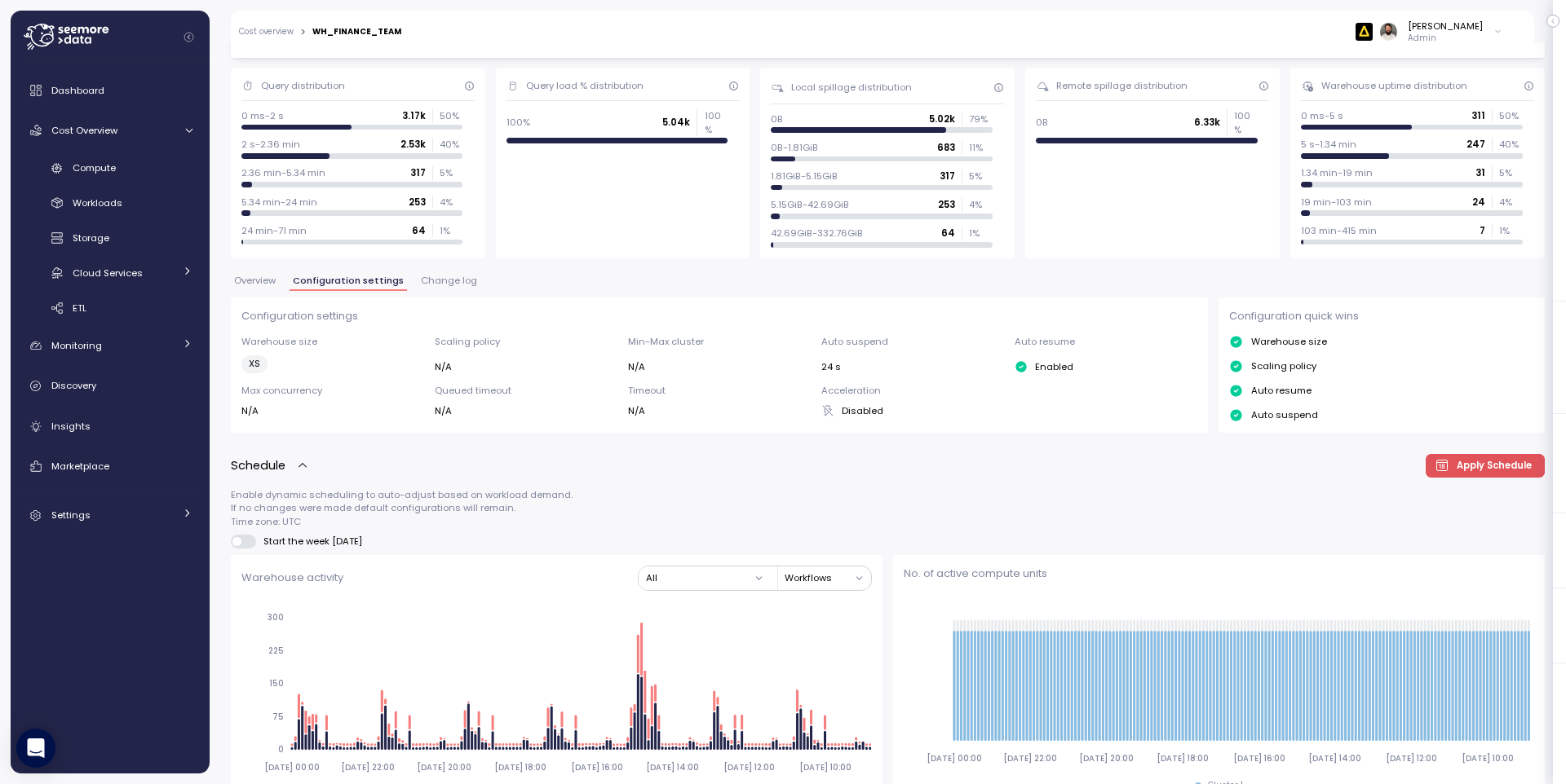
click at [451, 279] on span "Change log" at bounding box center [449, 280] width 56 height 9
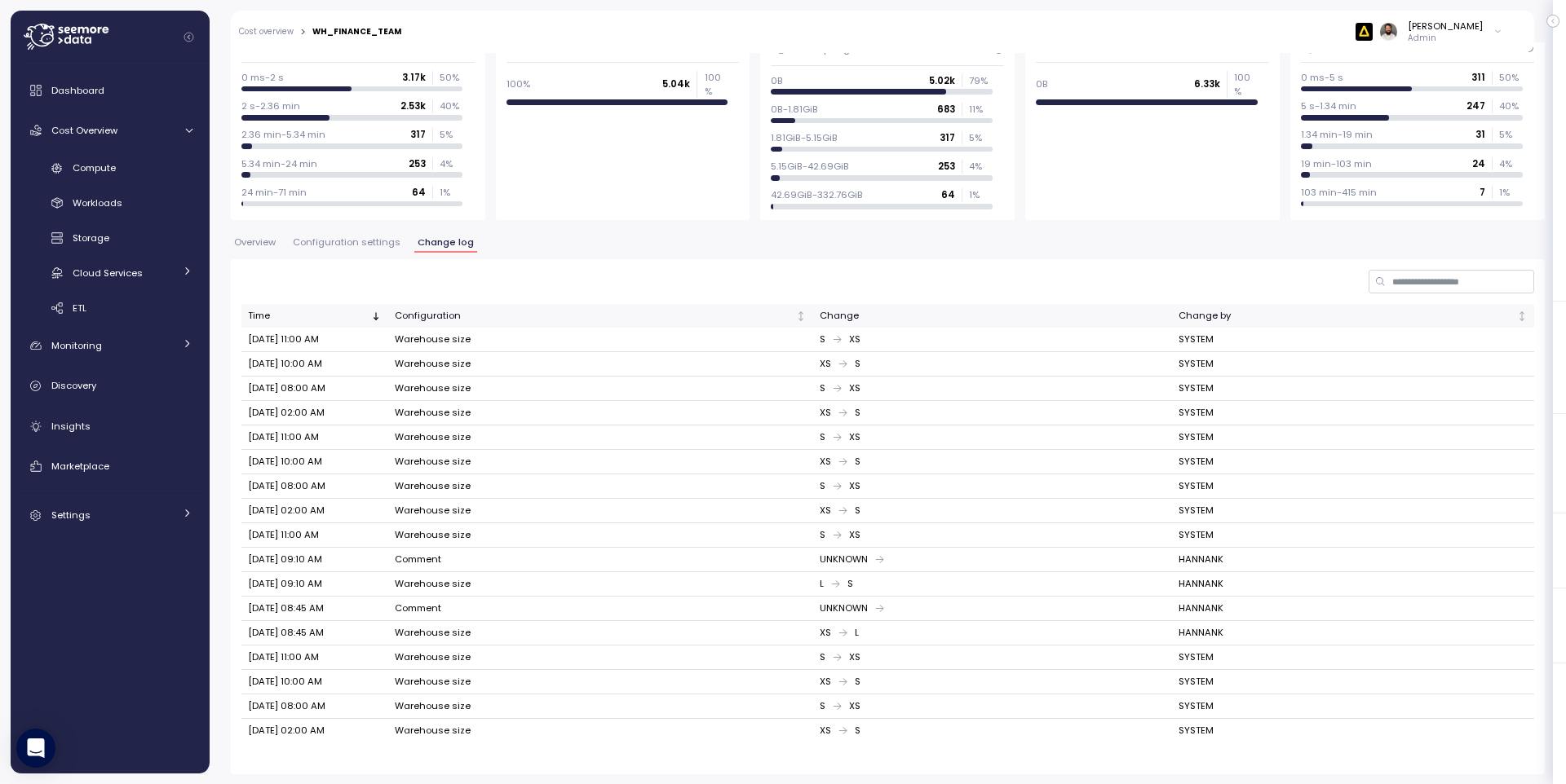
scroll to position [158, 0]
click at [364, 239] on span "Configuration settings" at bounding box center [346, 241] width 107 height 9
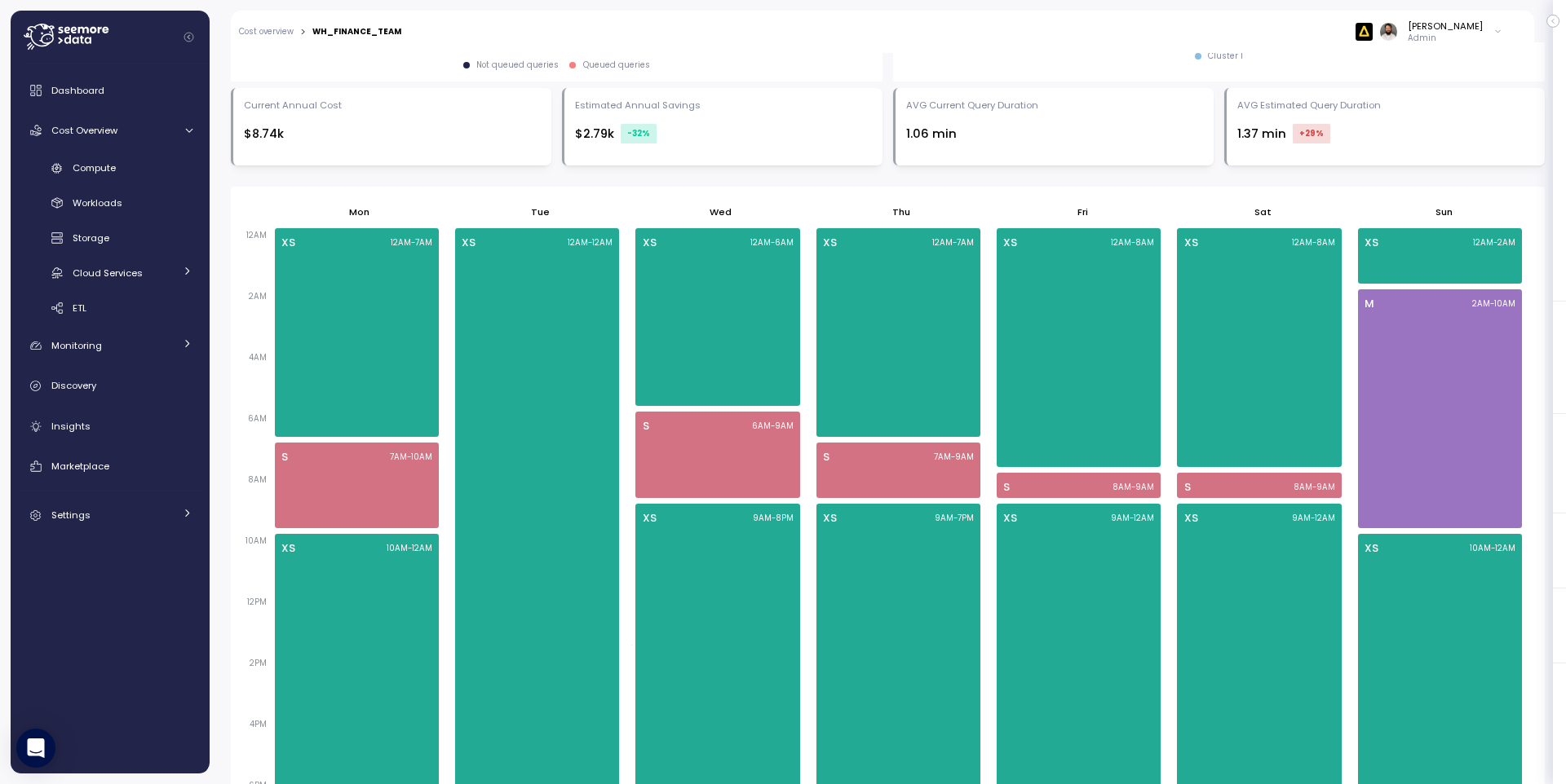
scroll to position [877, 0]
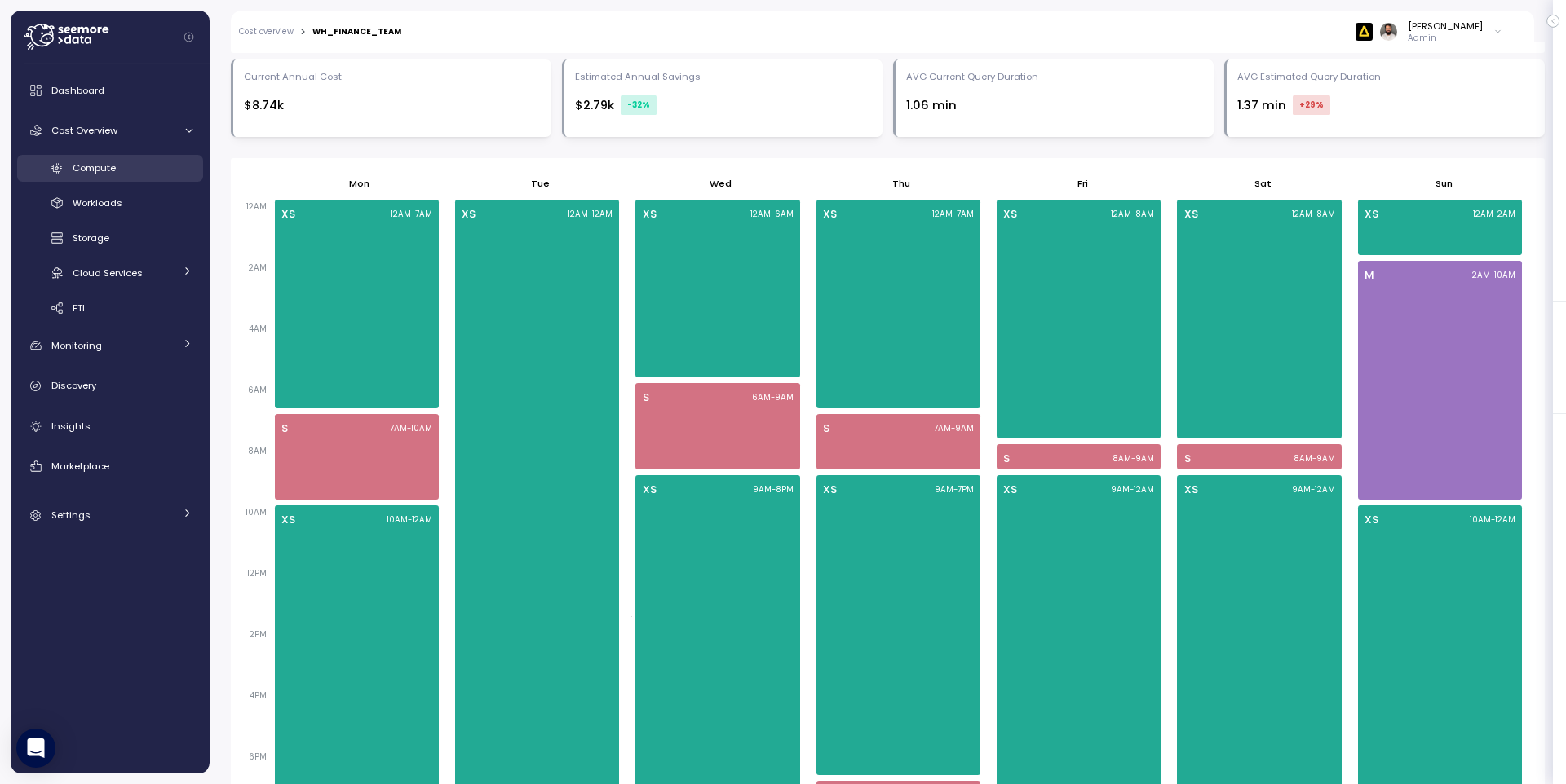
click at [93, 171] on span "Compute" at bounding box center [93, 168] width 43 height 13
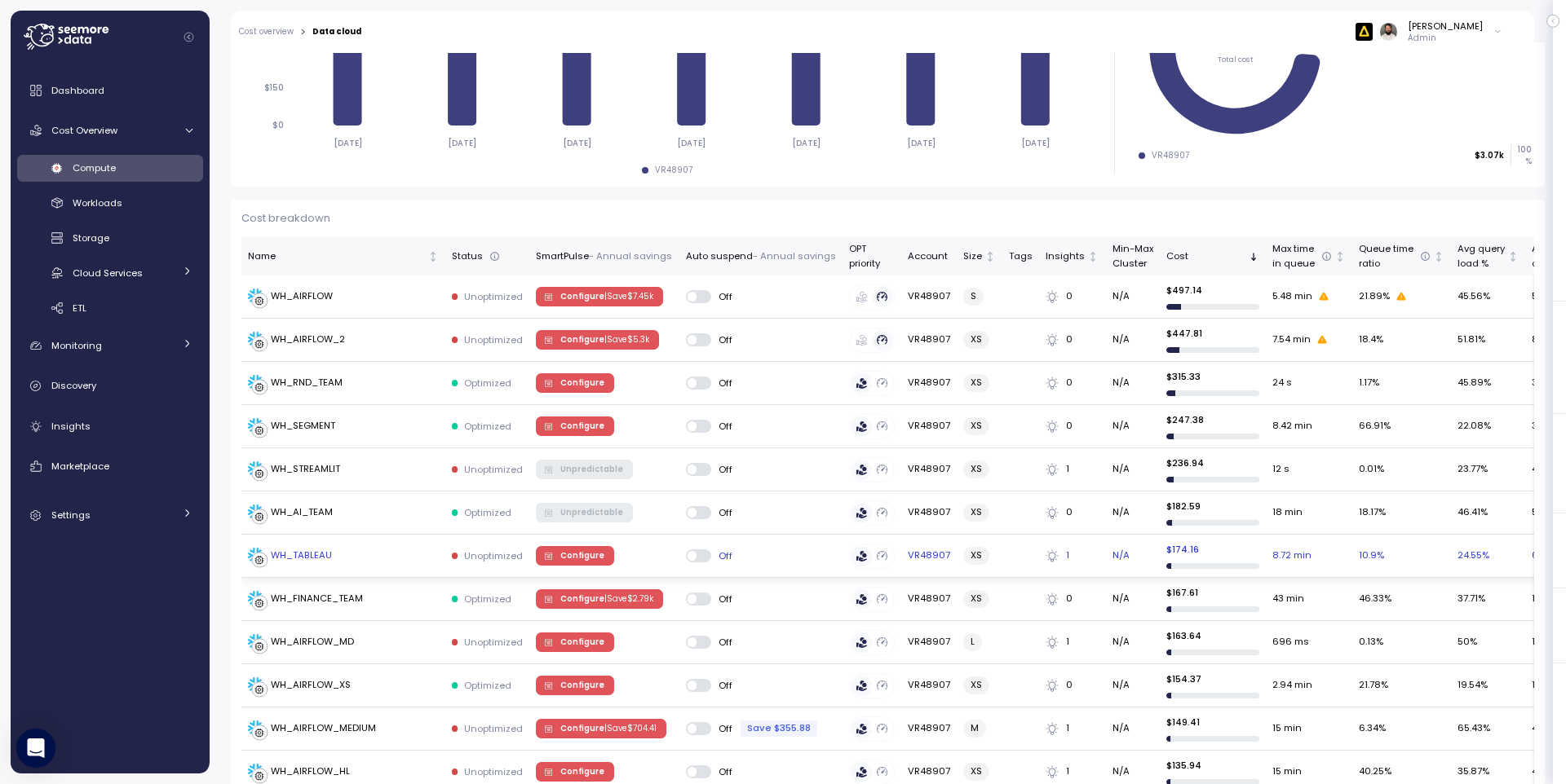
scroll to position [341, 0]
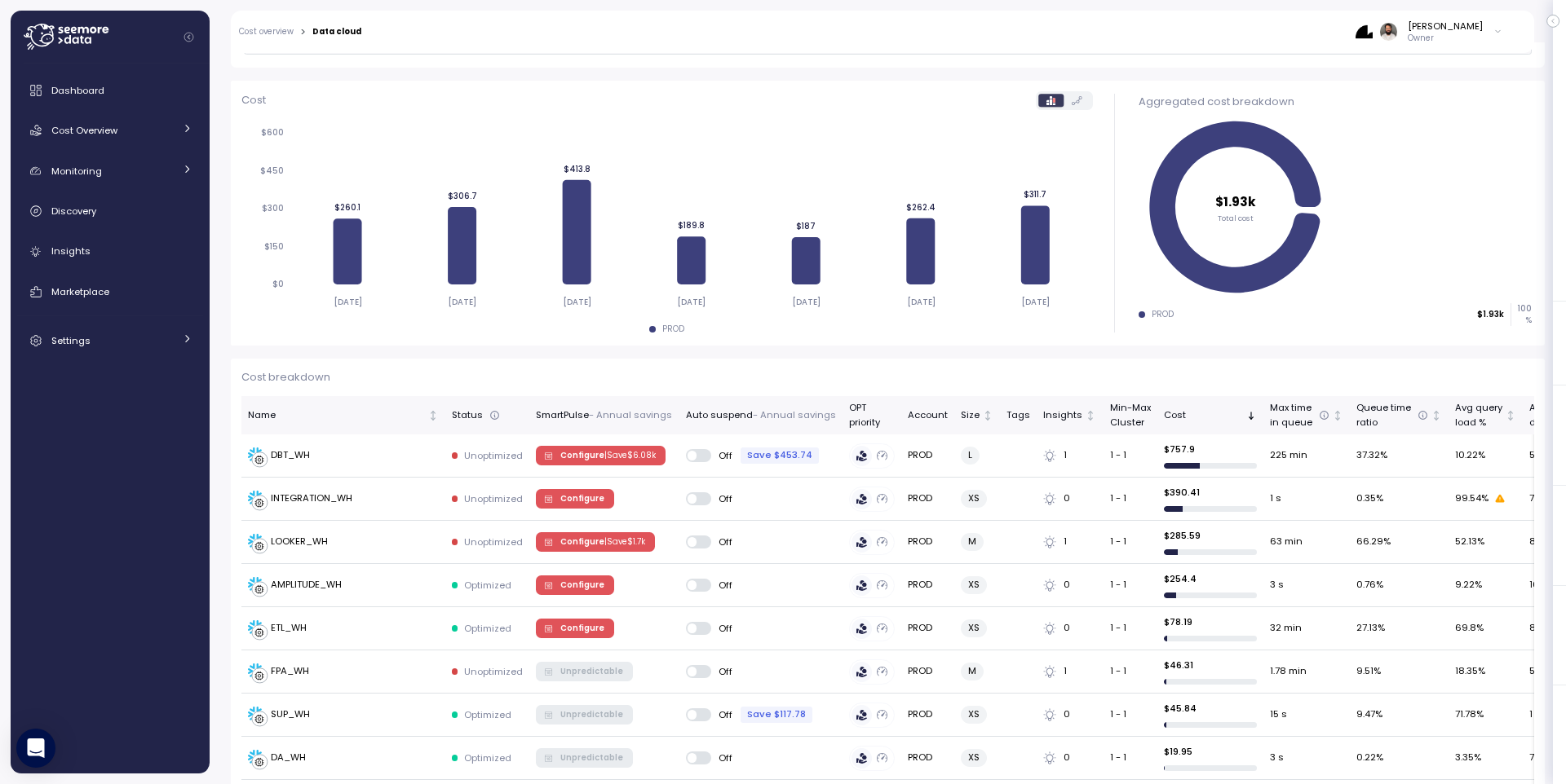
scroll to position [175, 0]
click at [617, 459] on p "| Save $ 6.08k" at bounding box center [630, 456] width 51 height 11
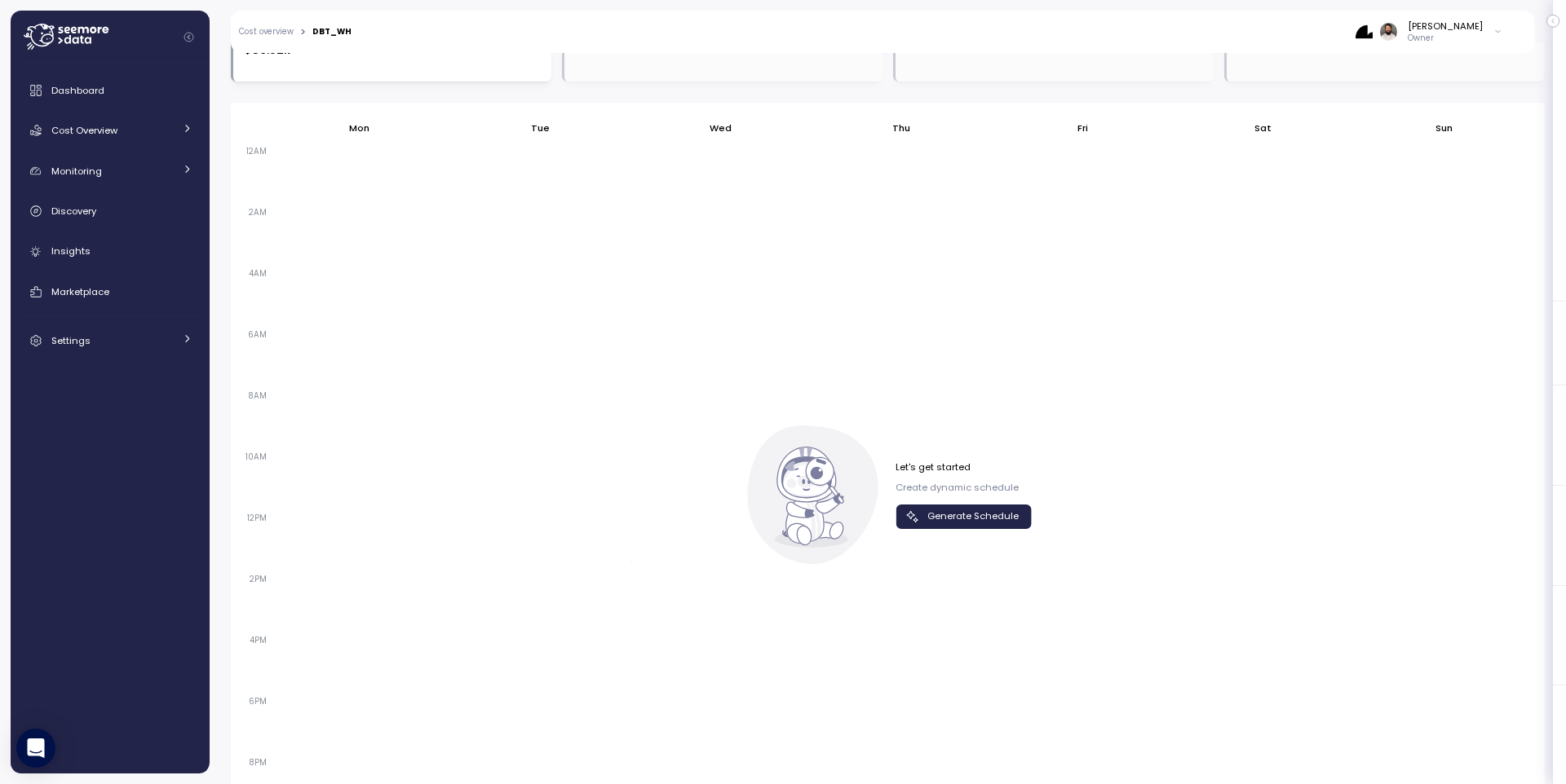
scroll to position [928, 0]
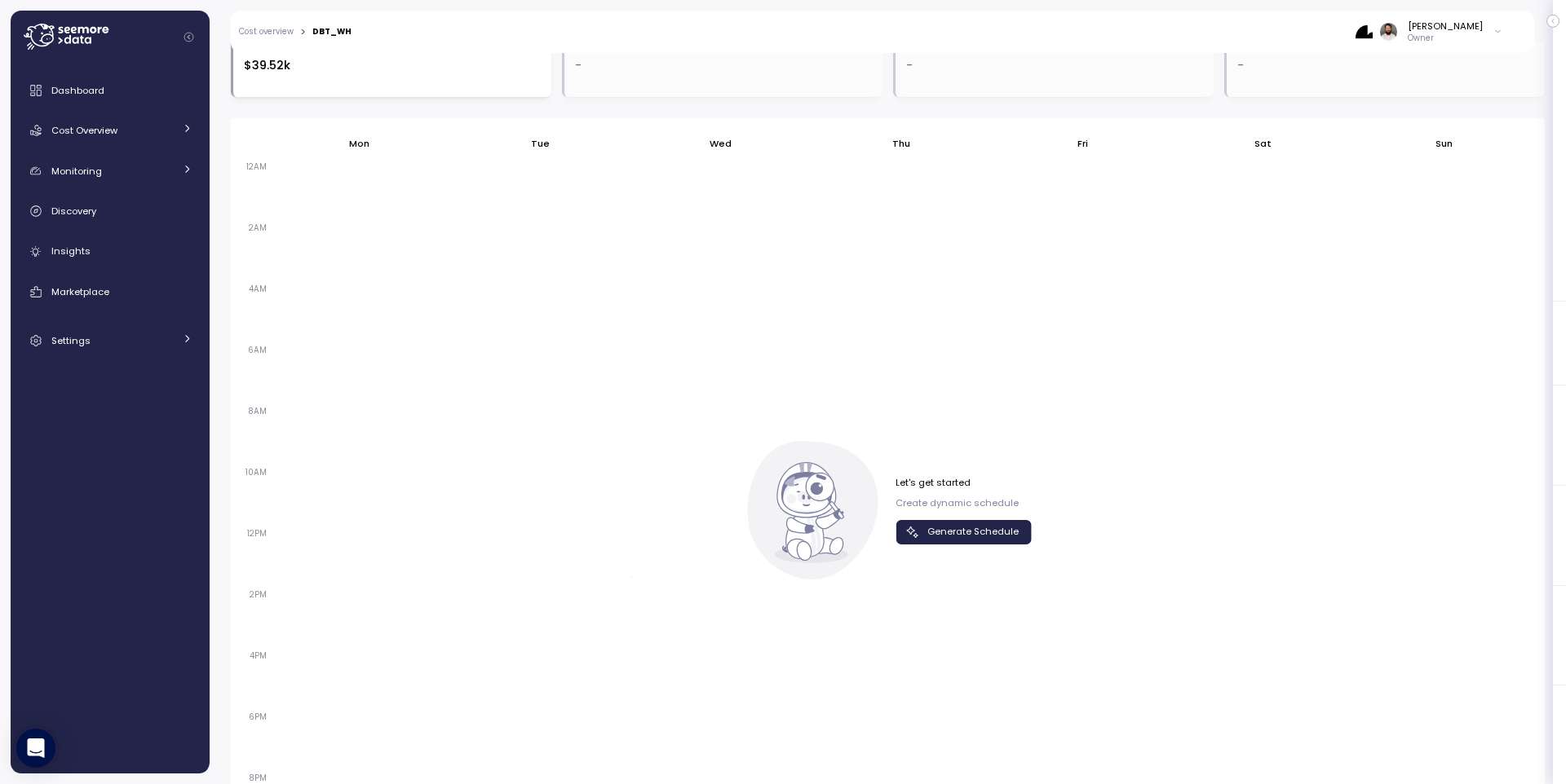
click at [1012, 515] on div "Let's get started Create dynamic schedule Generate Schedule" at bounding box center [963, 509] width 136 height 67
click at [1009, 521] on button "Generate Schedule" at bounding box center [963, 531] width 136 height 24
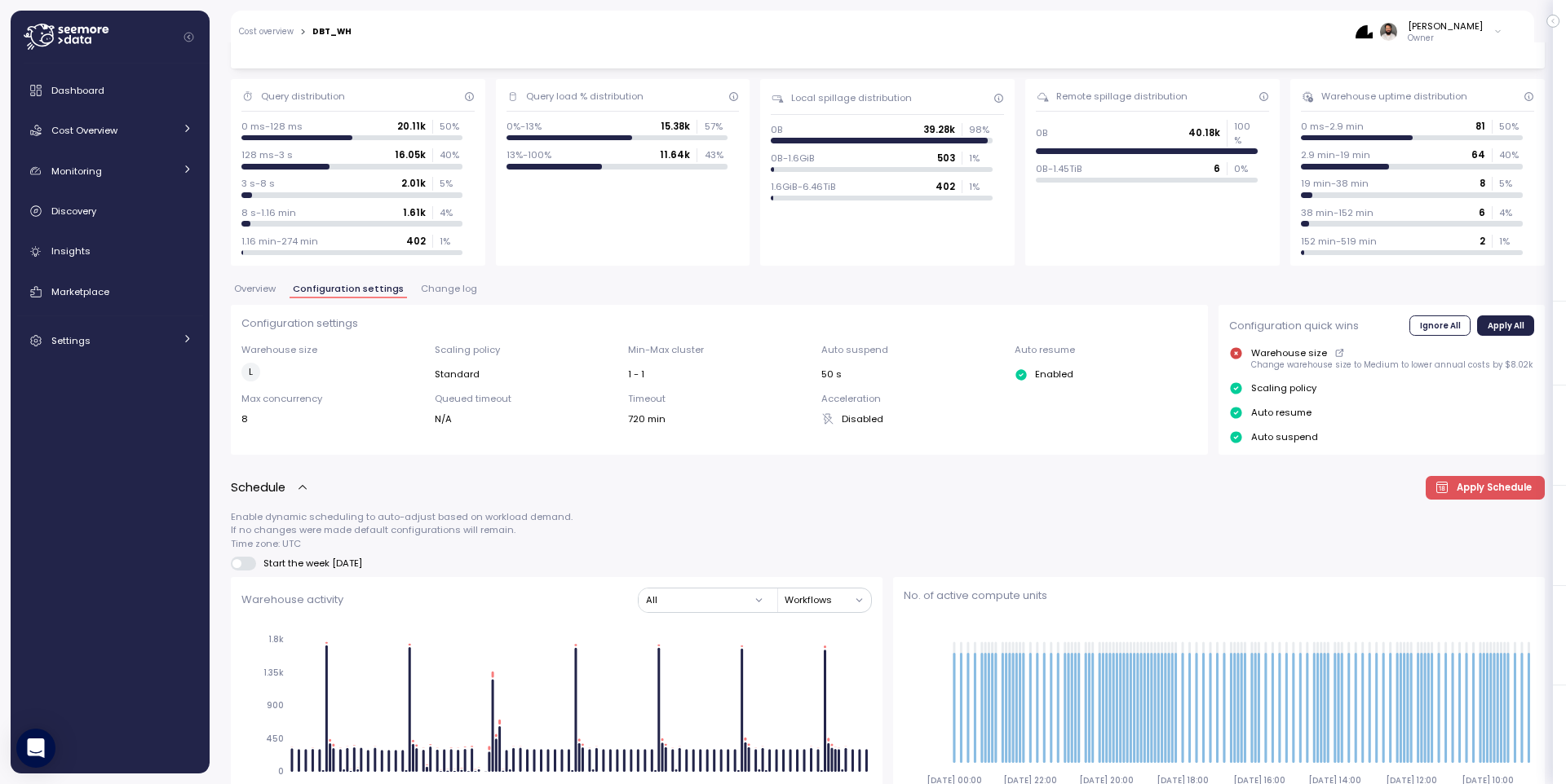
scroll to position [0, 0]
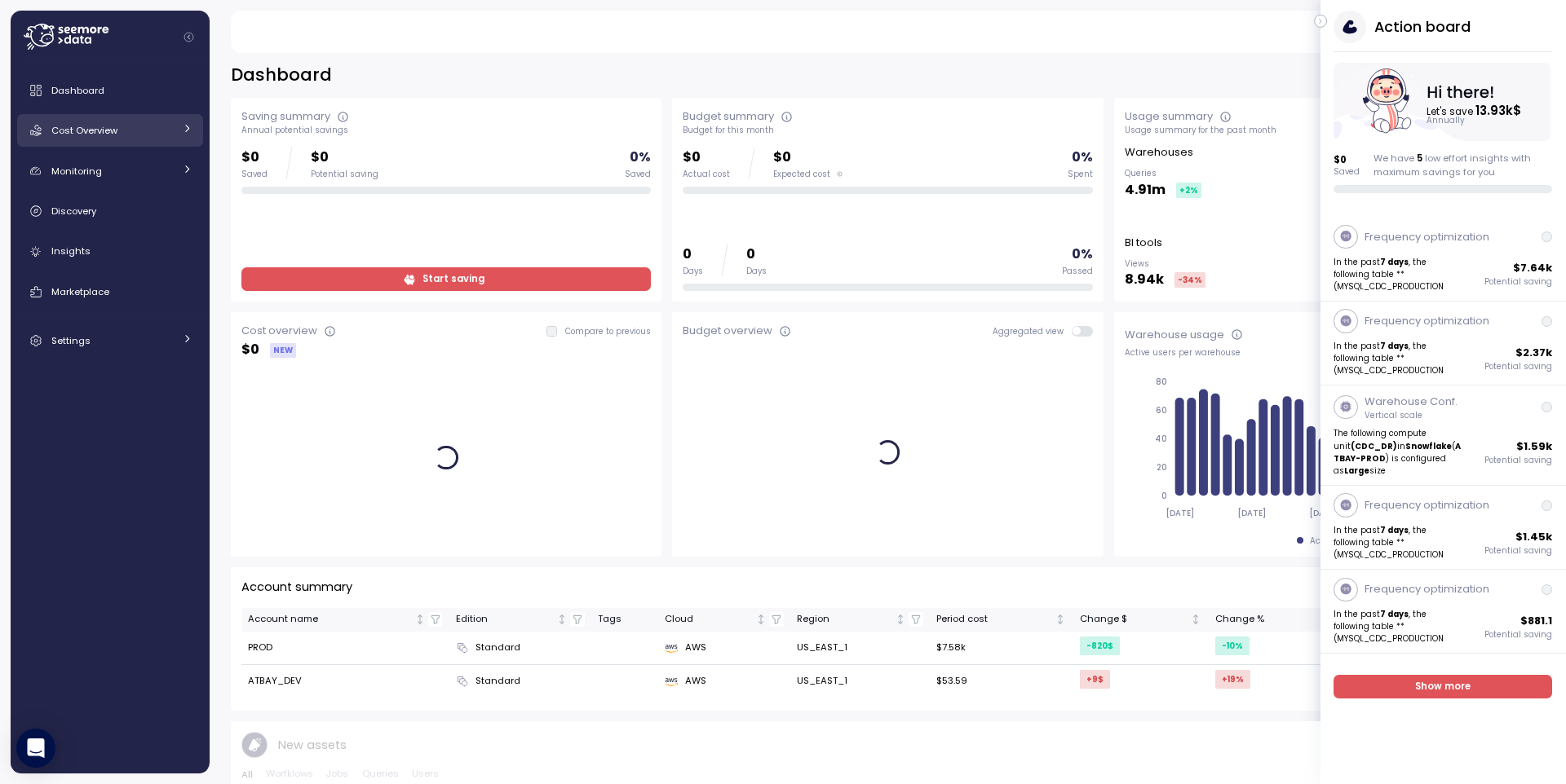
click at [152, 140] on link "Cost Overview" at bounding box center [110, 130] width 186 height 32
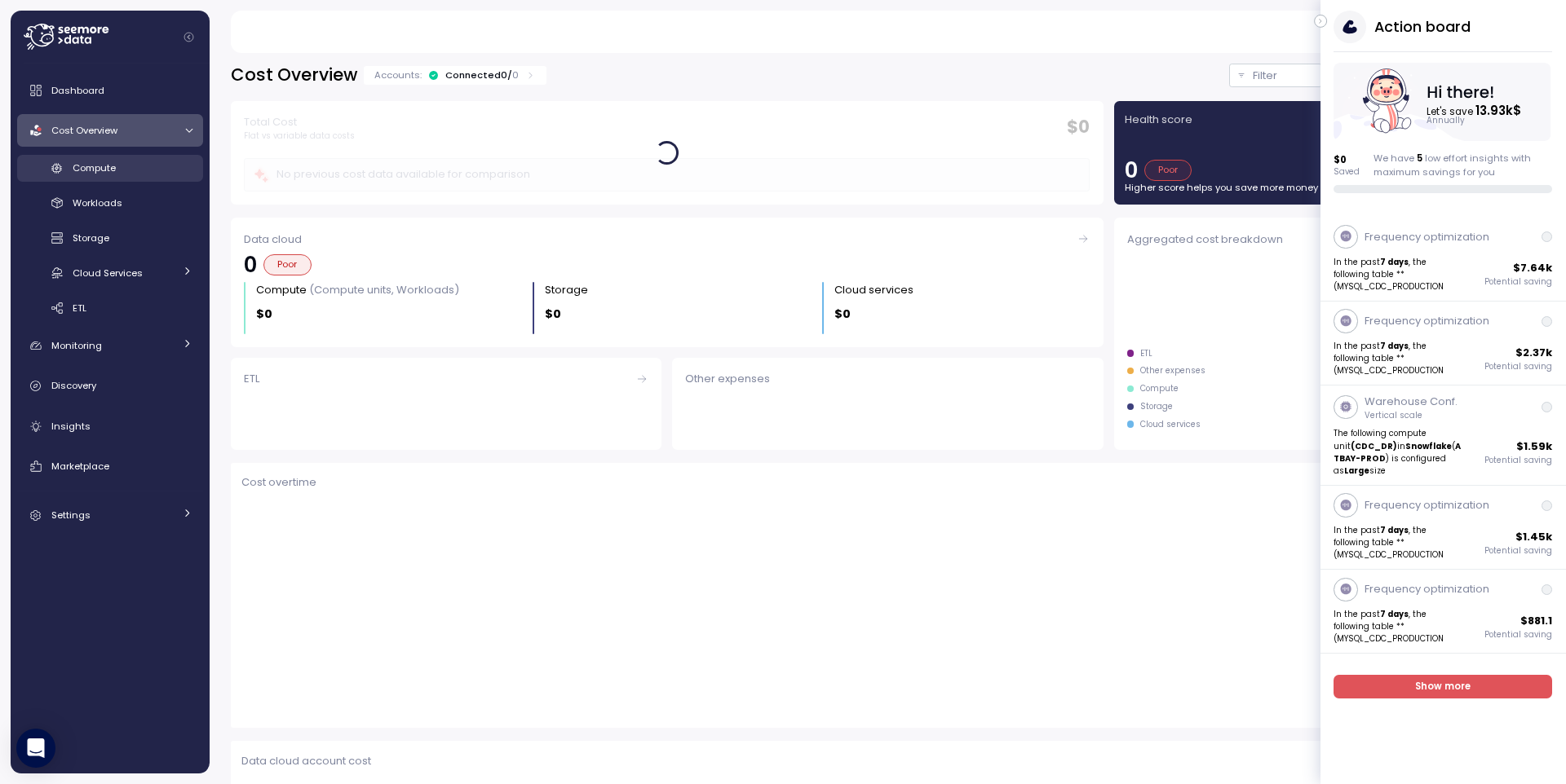
click at [158, 175] on div "Compute" at bounding box center [132, 167] width 120 height 16
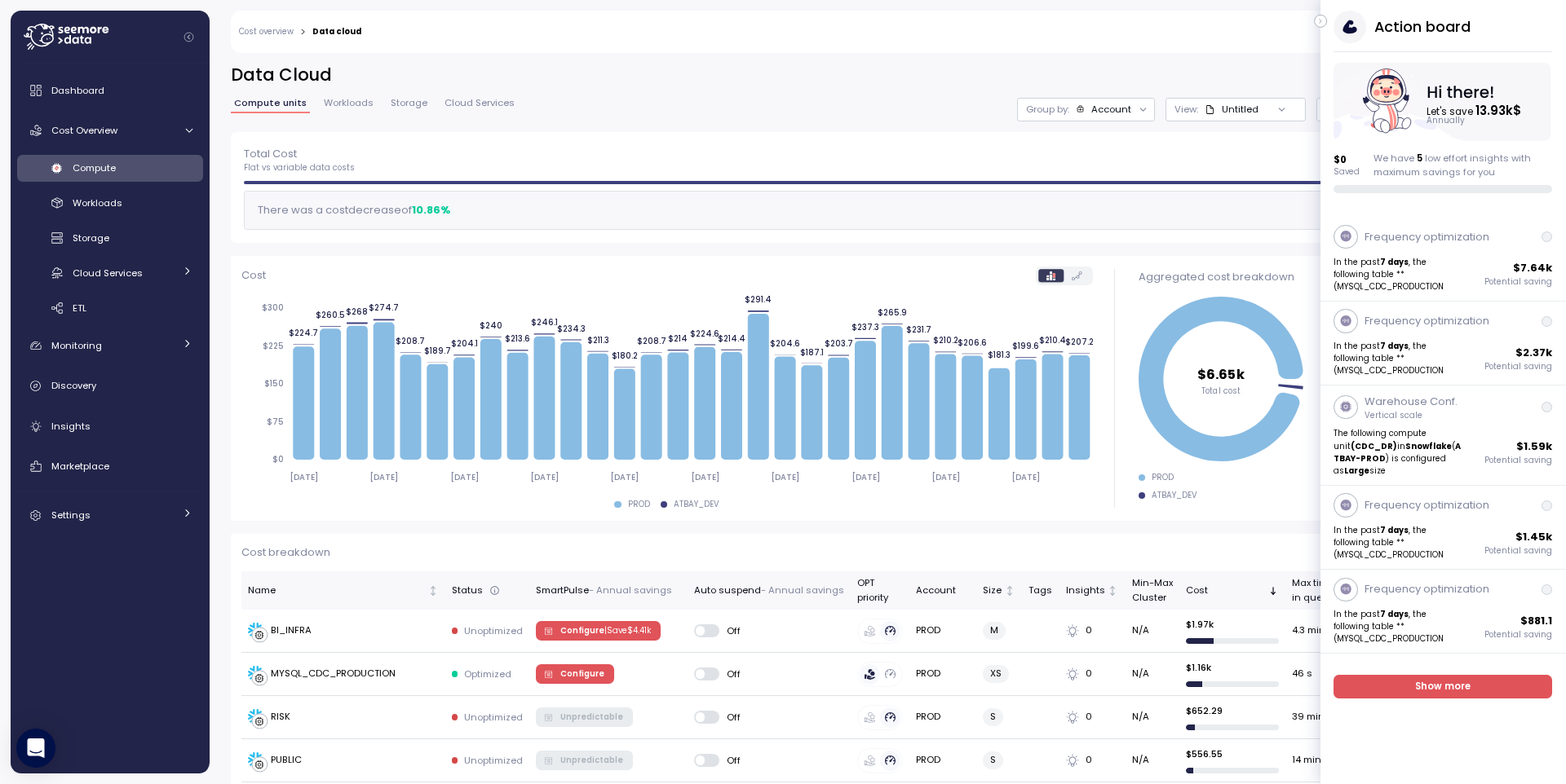
click at [1324, 30] on div "Action board Let's save 13.93k $ Annually $ 0 Saved We have 5 low effort insigh…" at bounding box center [1443, 102] width 245 height 182
click at [1323, 24] on icon "button" at bounding box center [1321, 21] width 8 height 20
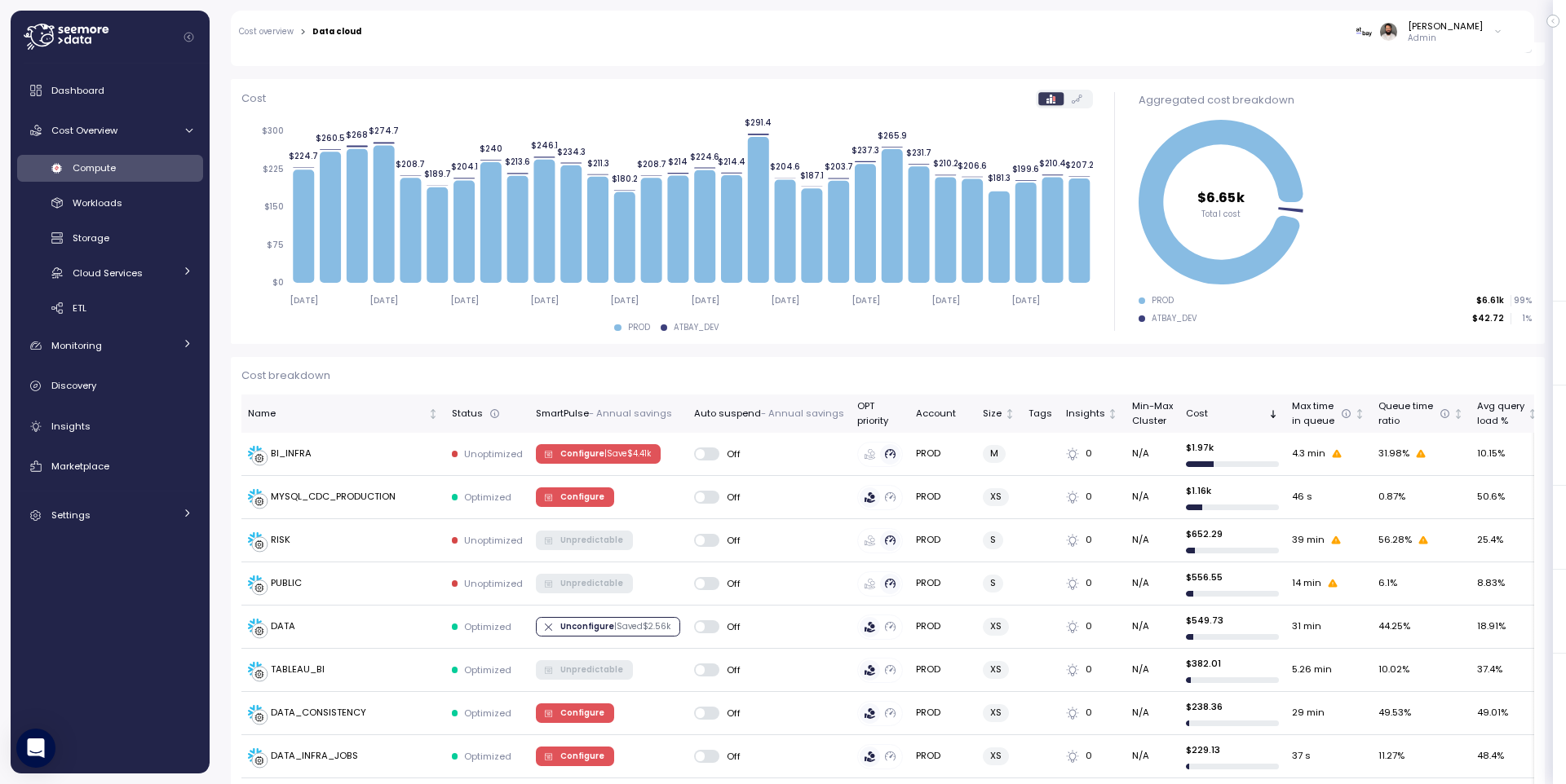
scroll to position [176, 0]
click at [336, 620] on div "DATA" at bounding box center [343, 627] width 191 height 16
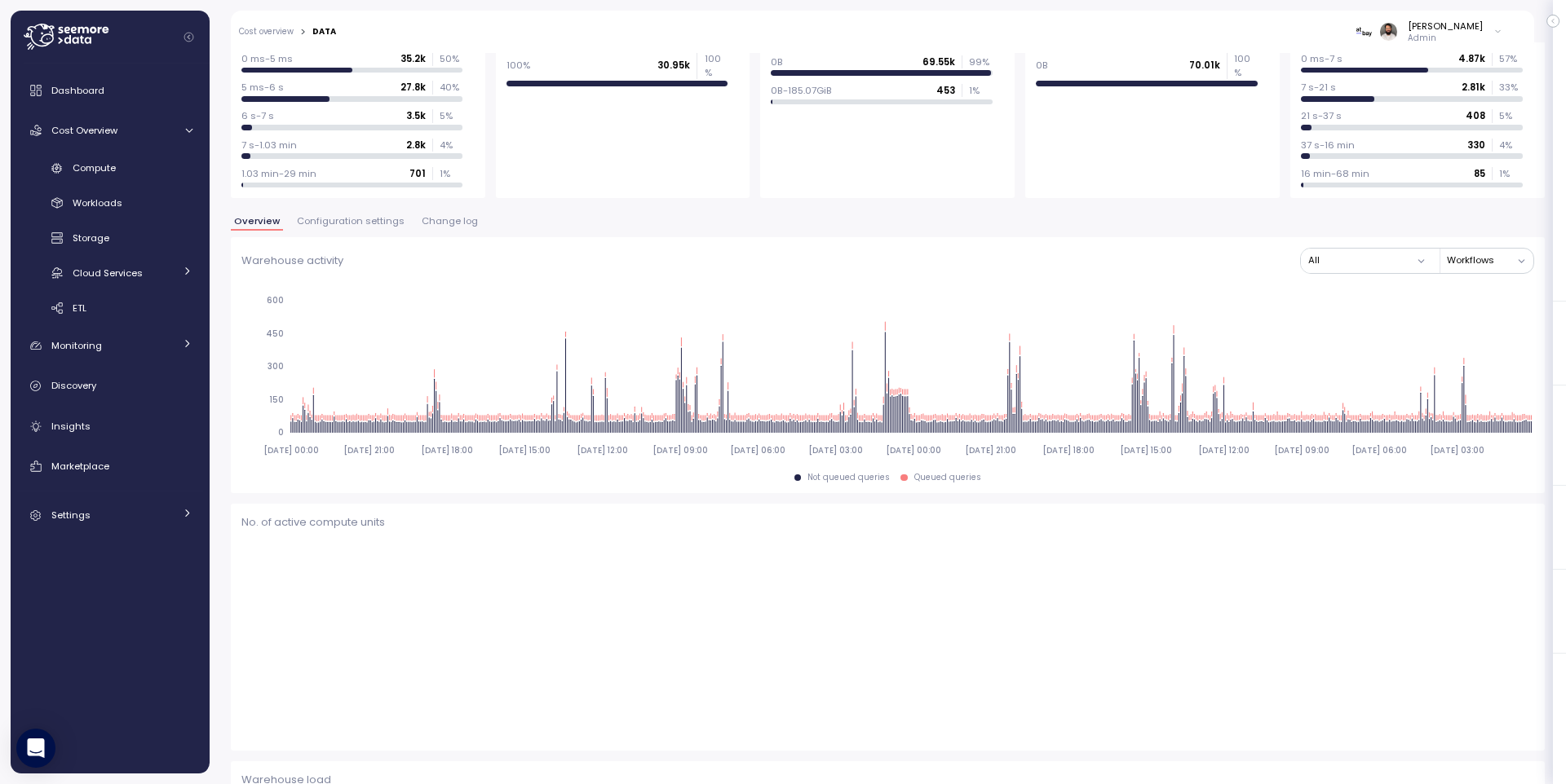
scroll to position [341, 0]
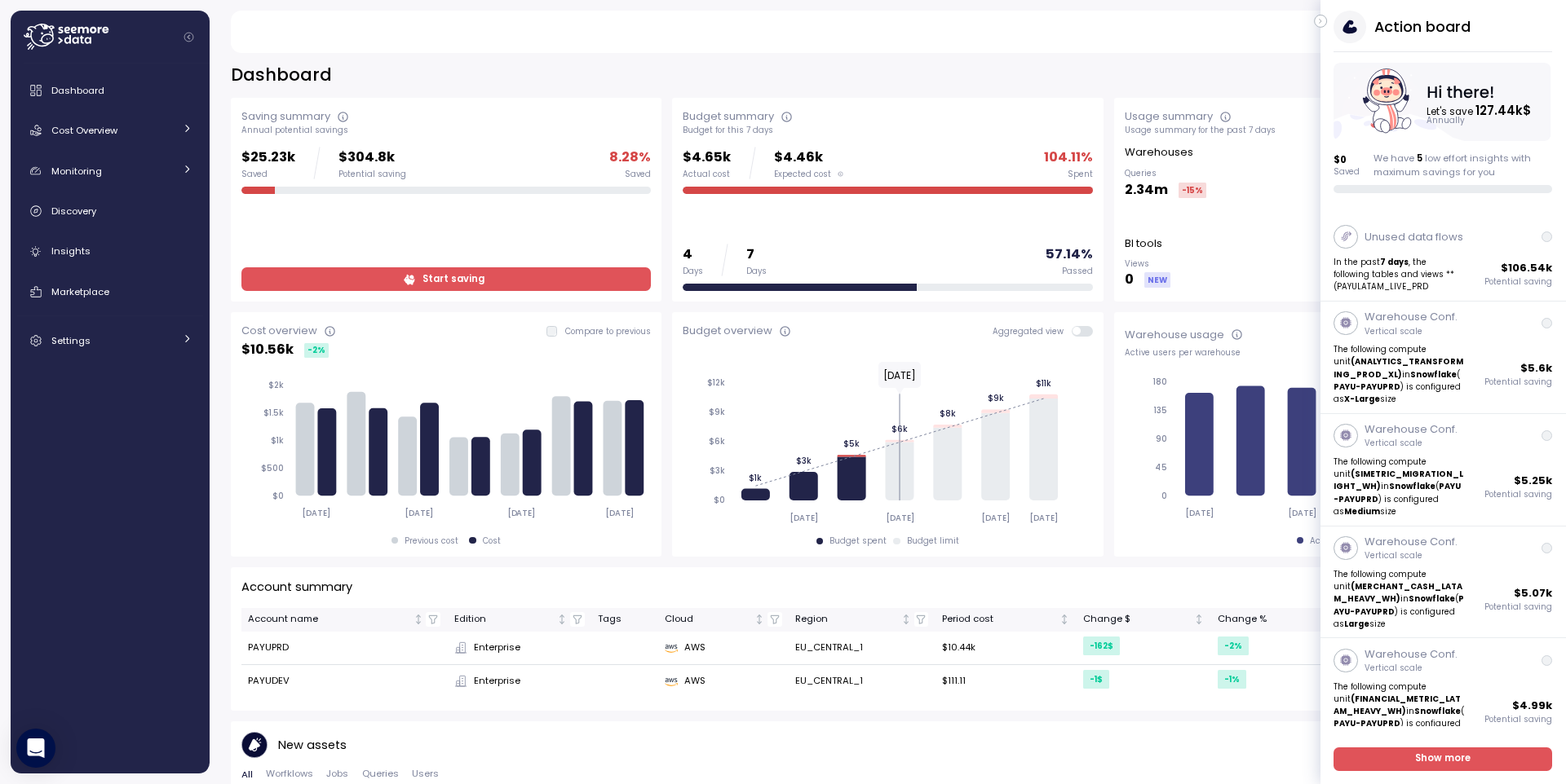
click at [499, 282] on span "Start saving" at bounding box center [444, 278] width 388 height 22
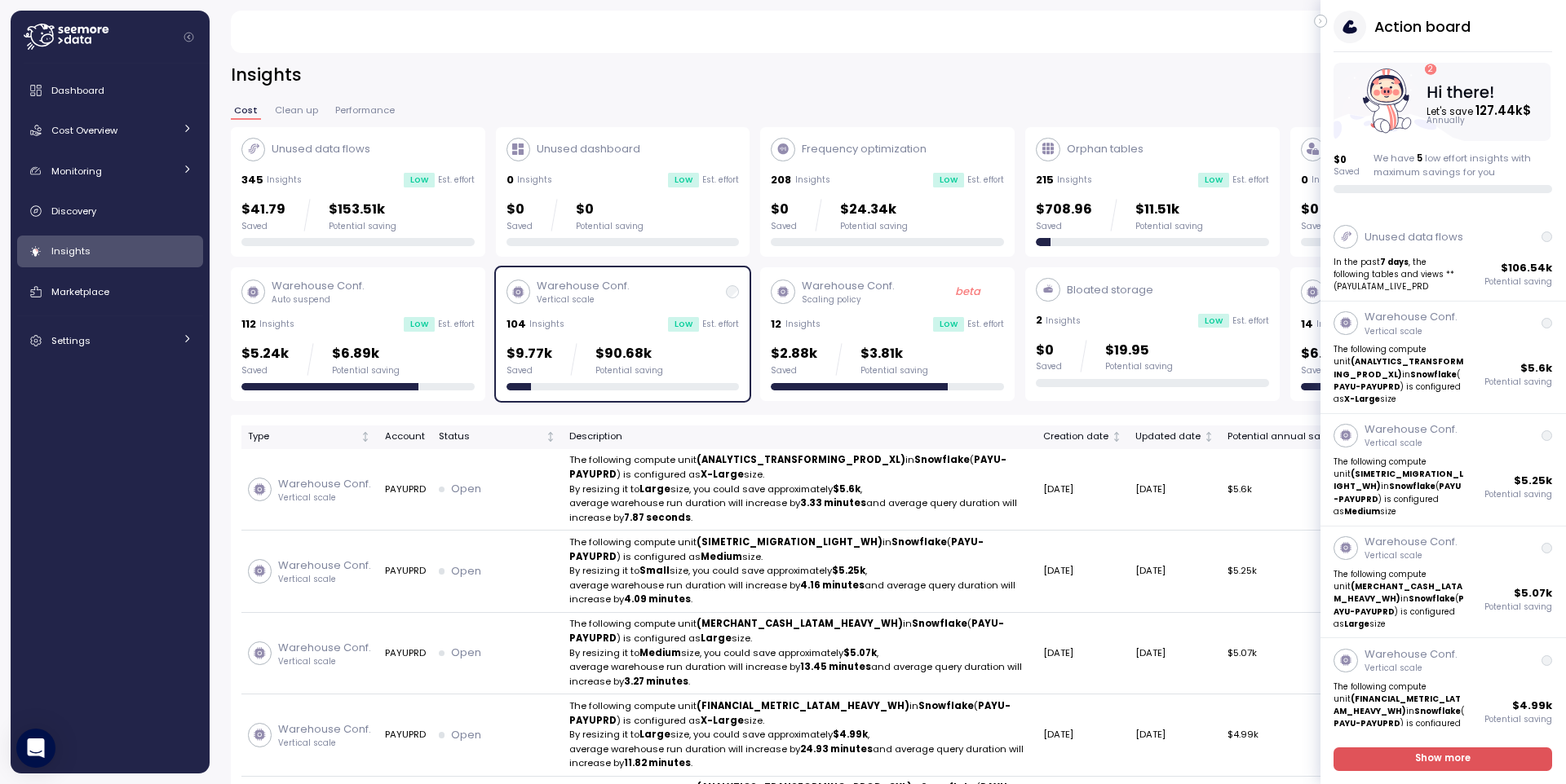
drag, startPoint x: 629, startPoint y: 286, endPoint x: 816, endPoint y: 253, distance: 189.9
click at [629, 286] on div "Warehouse Conf. Vertical scale" at bounding box center [623, 292] width 233 height 28
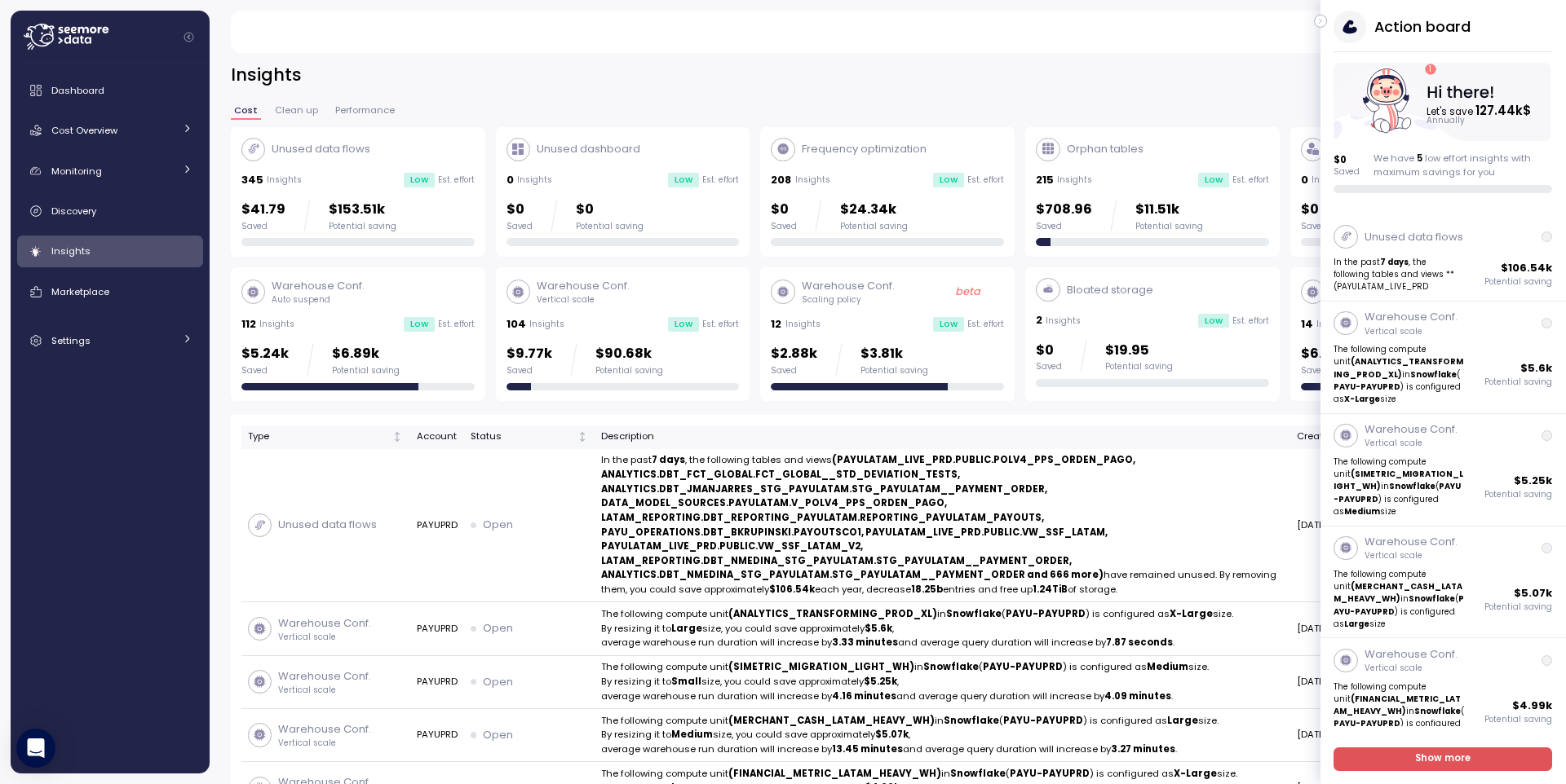
click at [1321, 23] on icon "button" at bounding box center [1321, 21] width 8 height 20
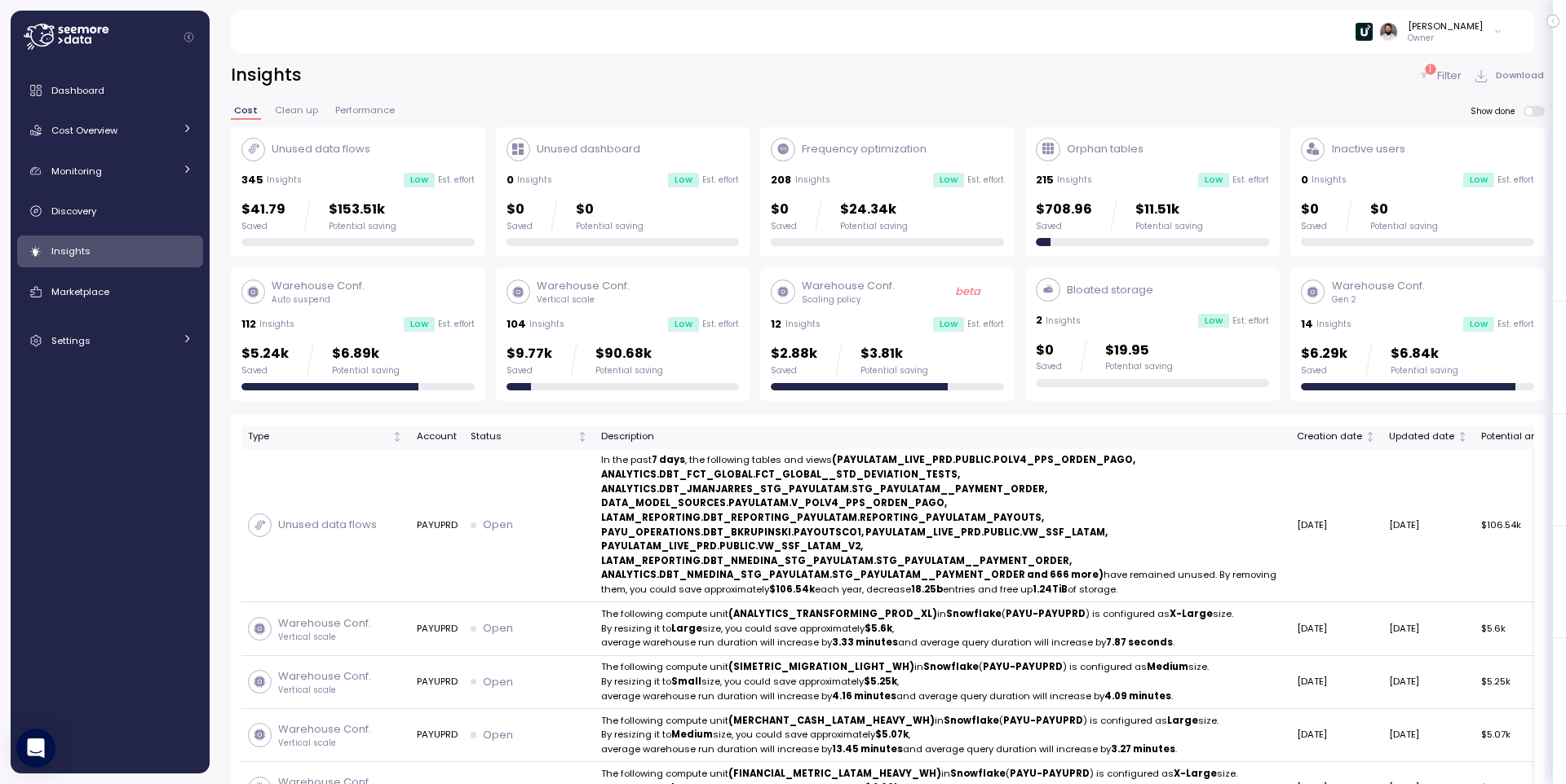
click at [336, 199] on p "$153.51k" at bounding box center [362, 209] width 68 height 22
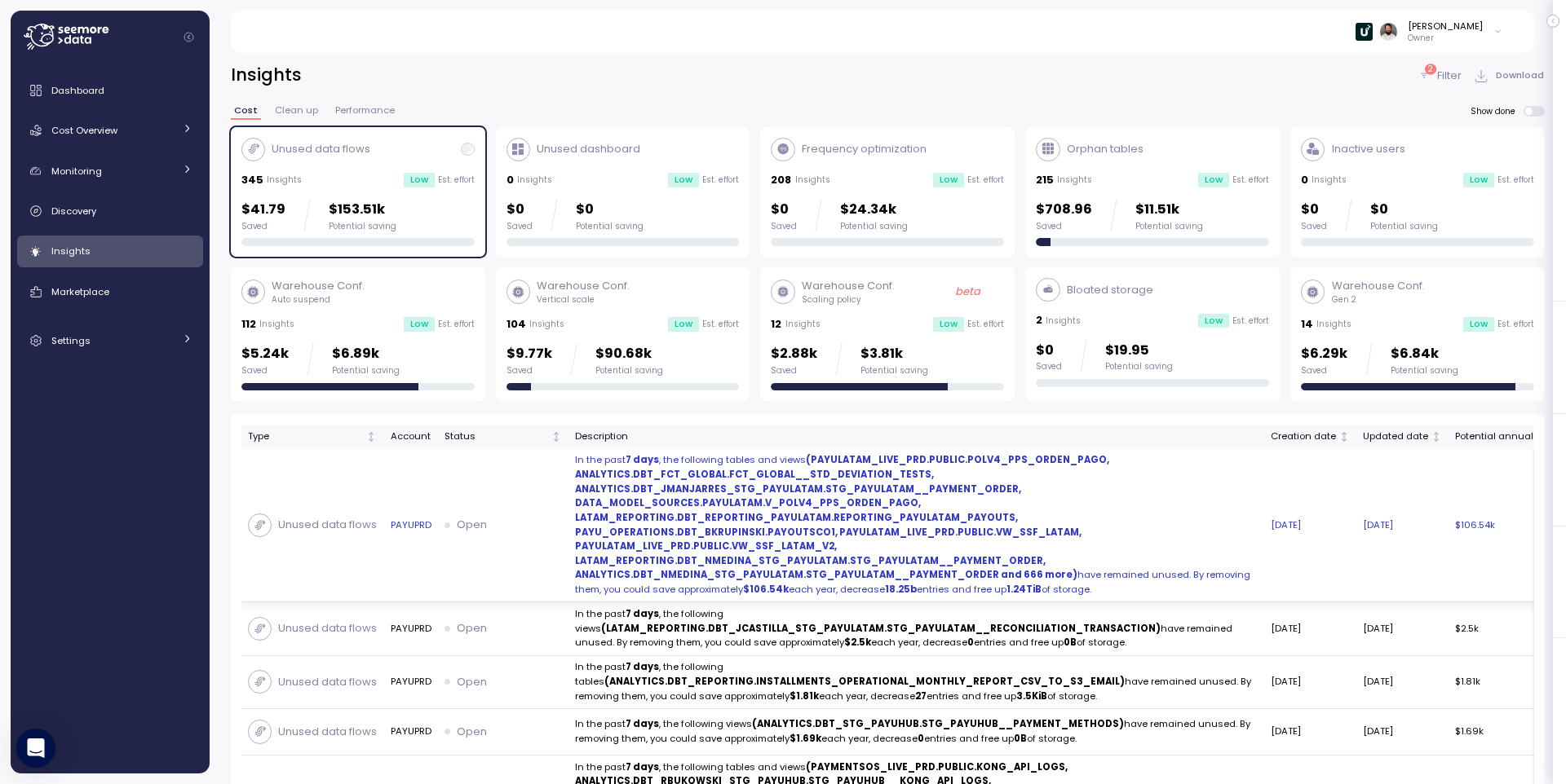
click at [1003, 569] on strong "(PAYULATAM_LIVE_PRD.PUBLIC.POLV4_PPS_ORDEN_PAGO, ANALYTICS.DBT_FCT_GLOBAL.FCT_G…" at bounding box center [842, 517] width 534 height 128
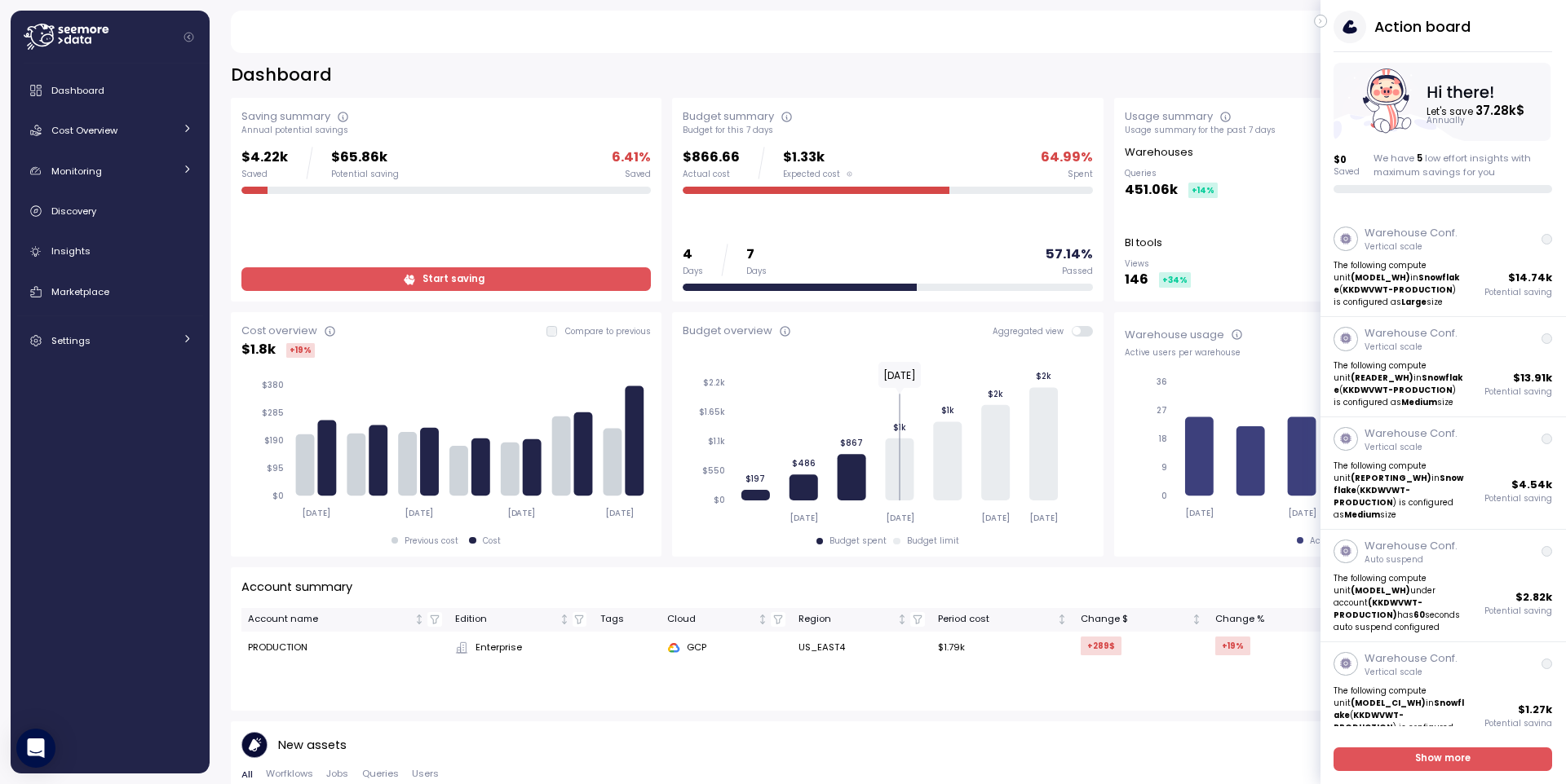
scroll to position [14, 0]
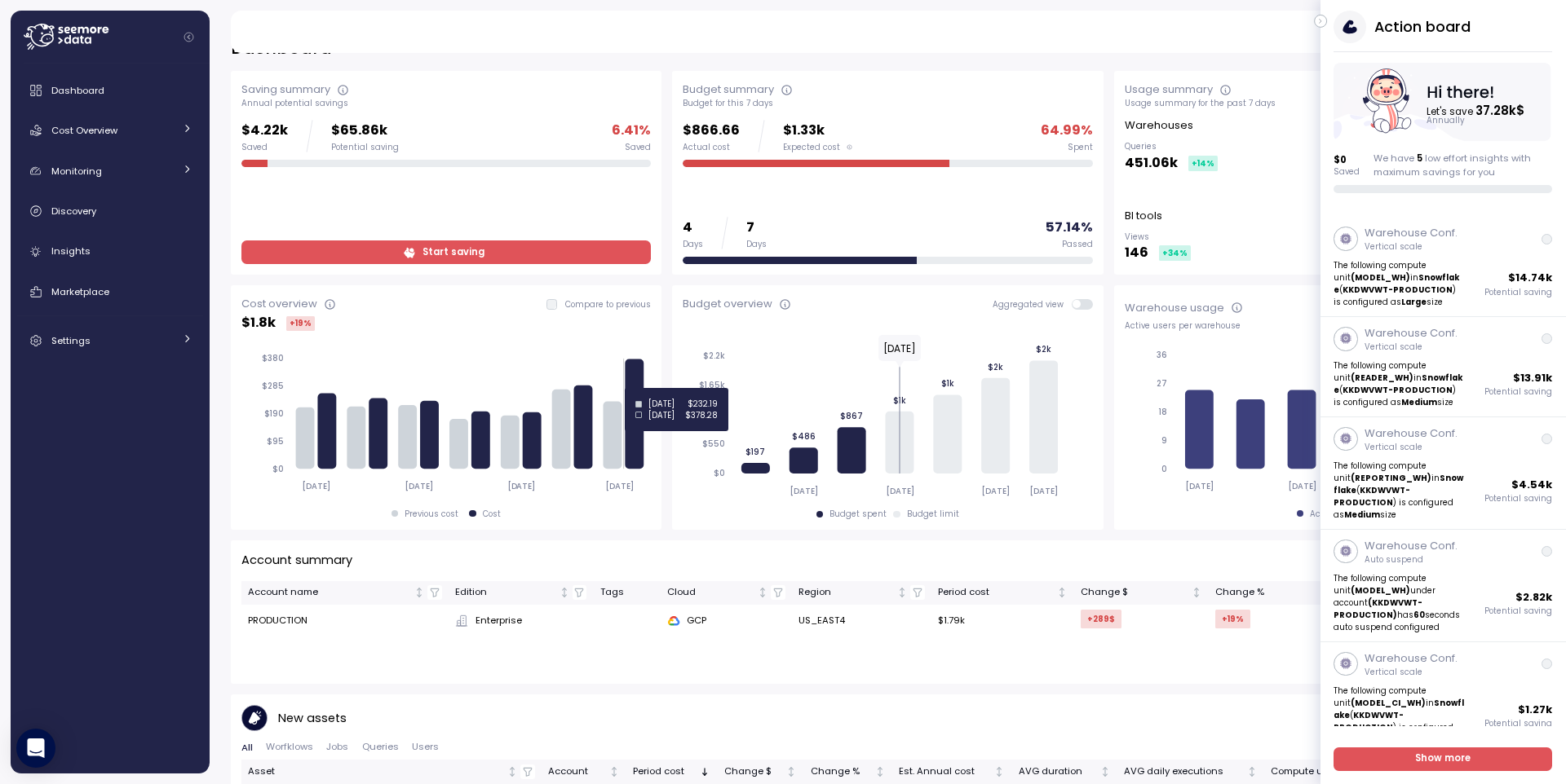
click at [636, 388] on icon at bounding box center [635, 414] width 19 height 110
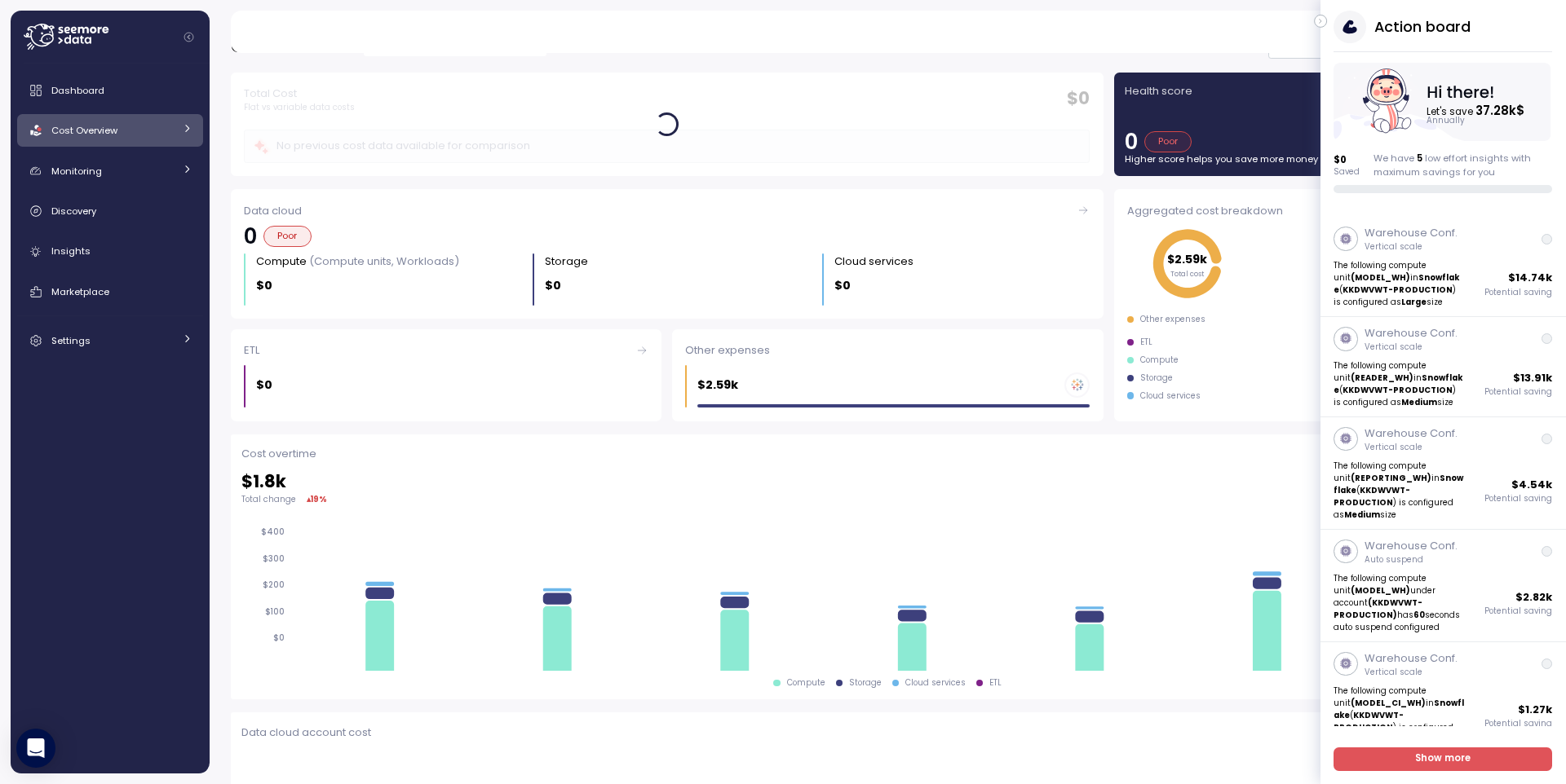
click at [1319, 24] on icon "button" at bounding box center [1321, 21] width 8 height 20
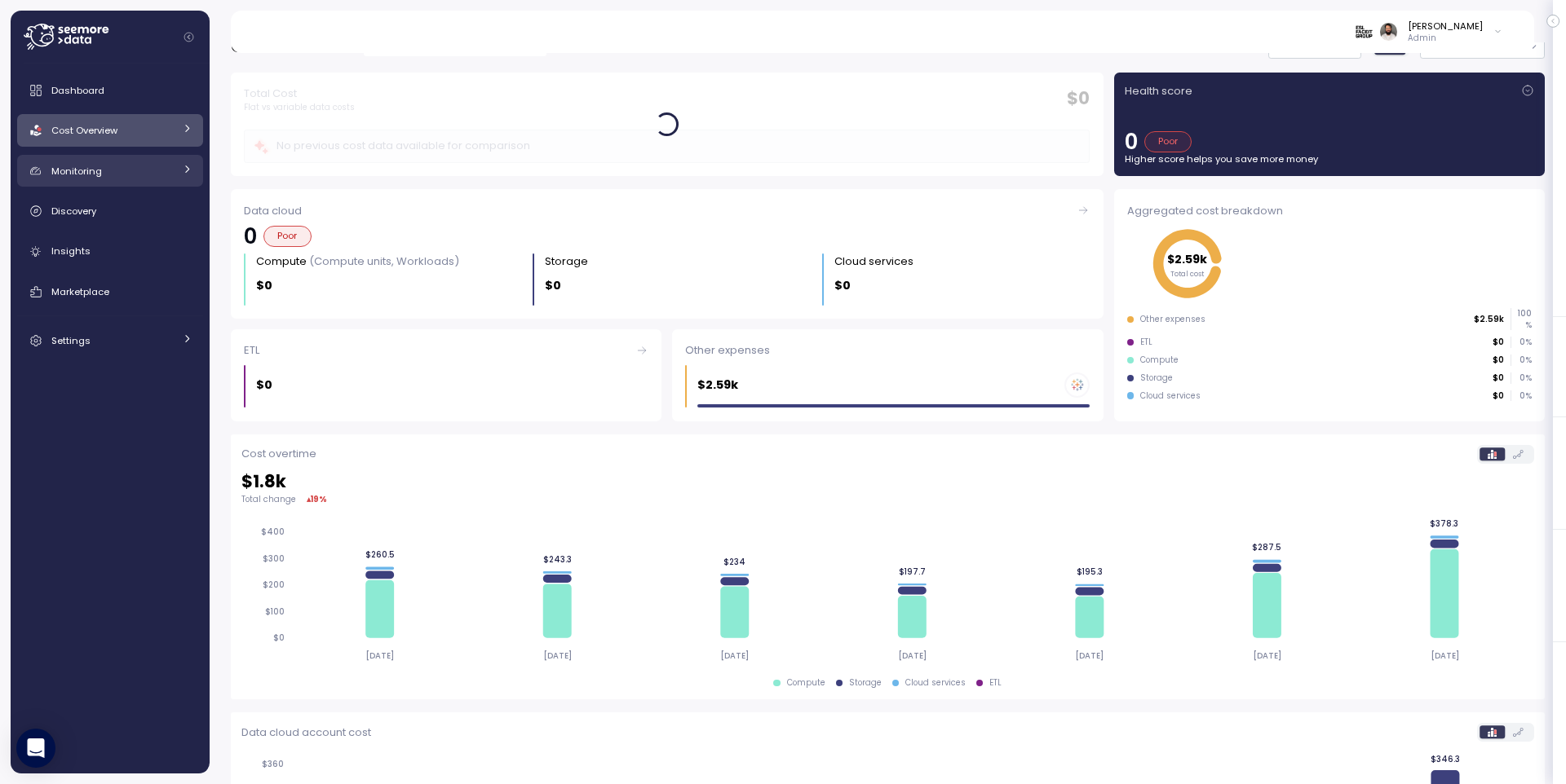
click at [124, 173] on div "Monitoring" at bounding box center [112, 171] width 123 height 16
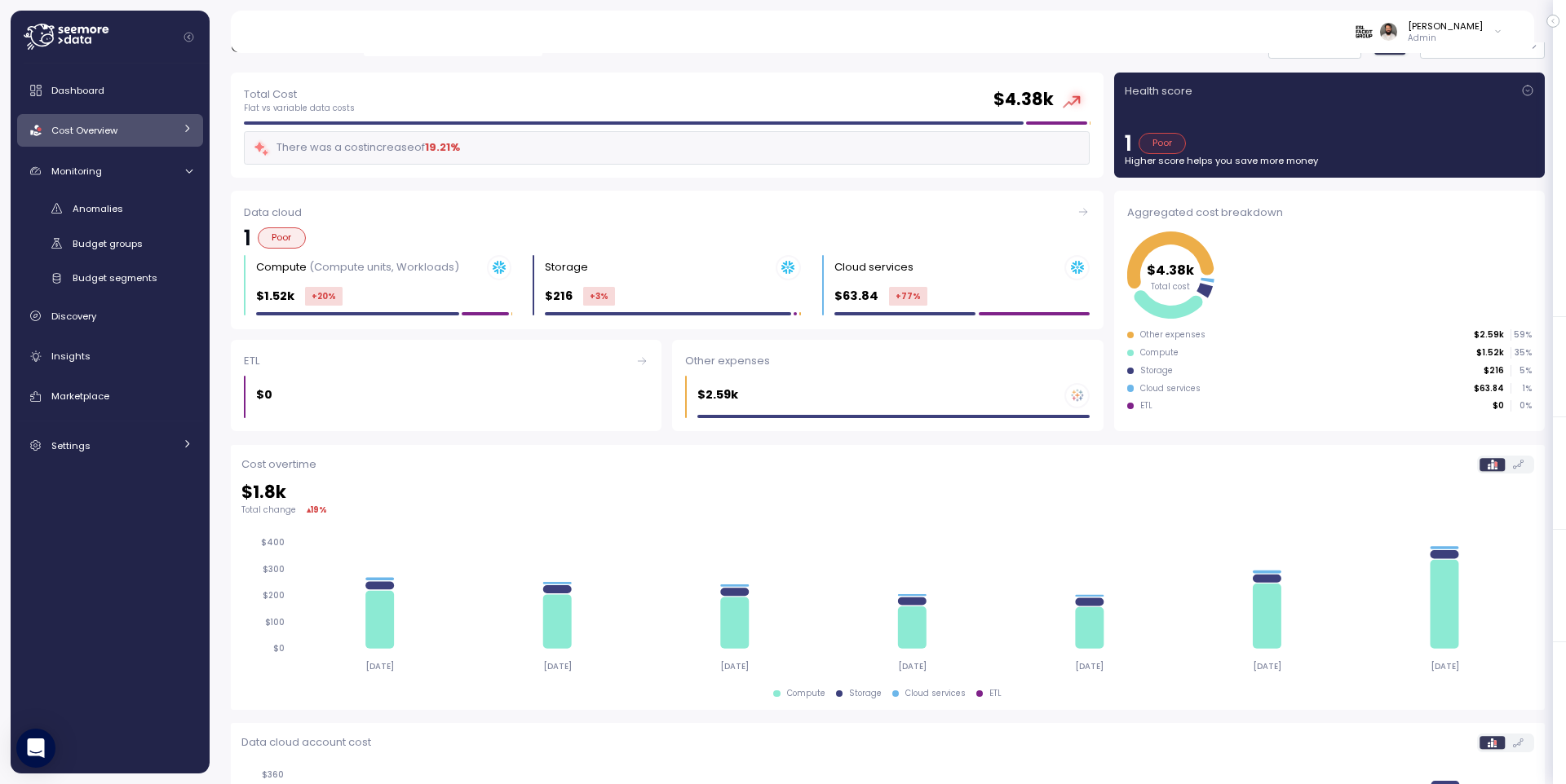
click at [121, 131] on div "Cost Overview" at bounding box center [112, 130] width 123 height 16
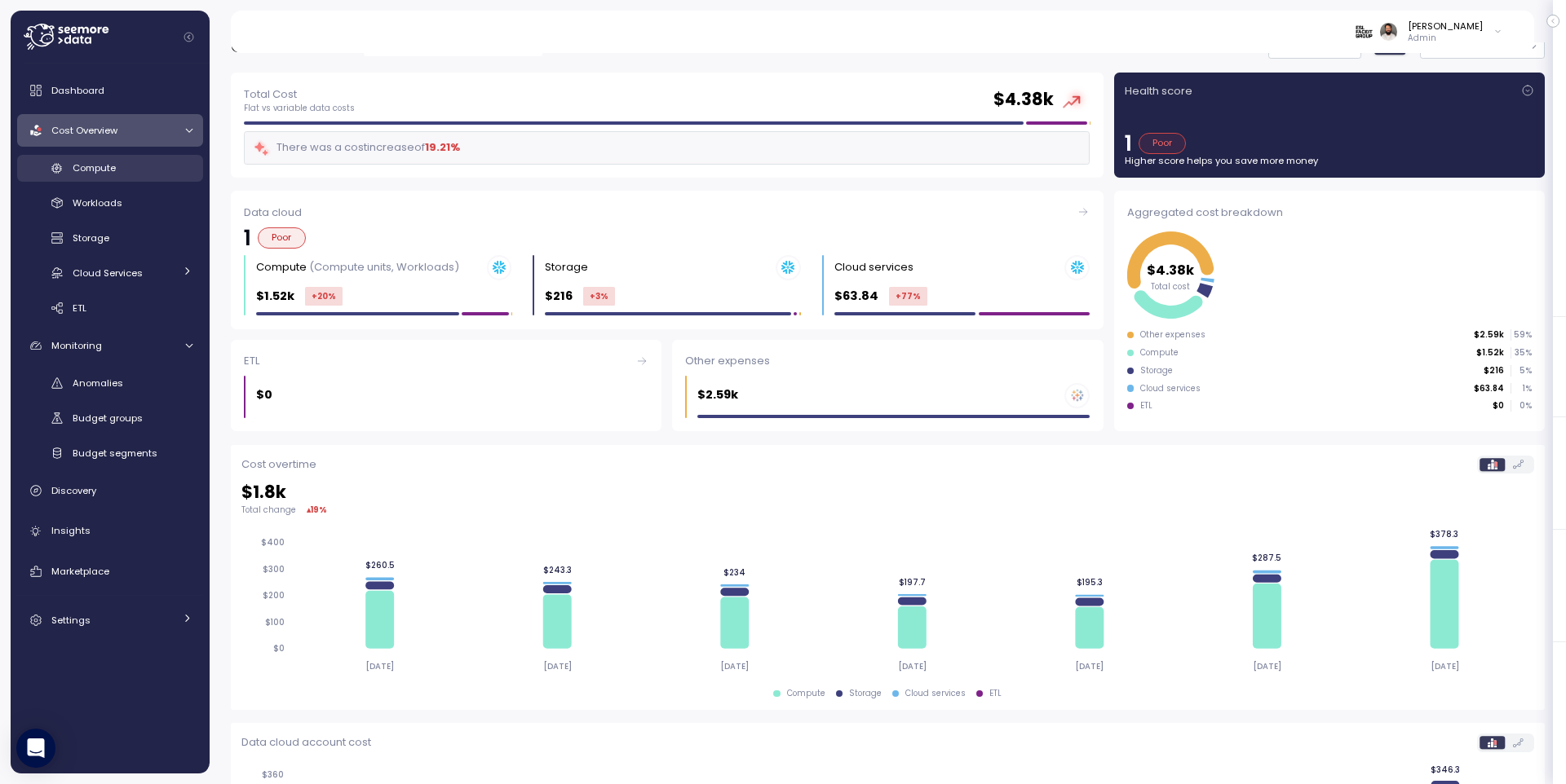
click at [137, 177] on link "Compute" at bounding box center [110, 168] width 186 height 27
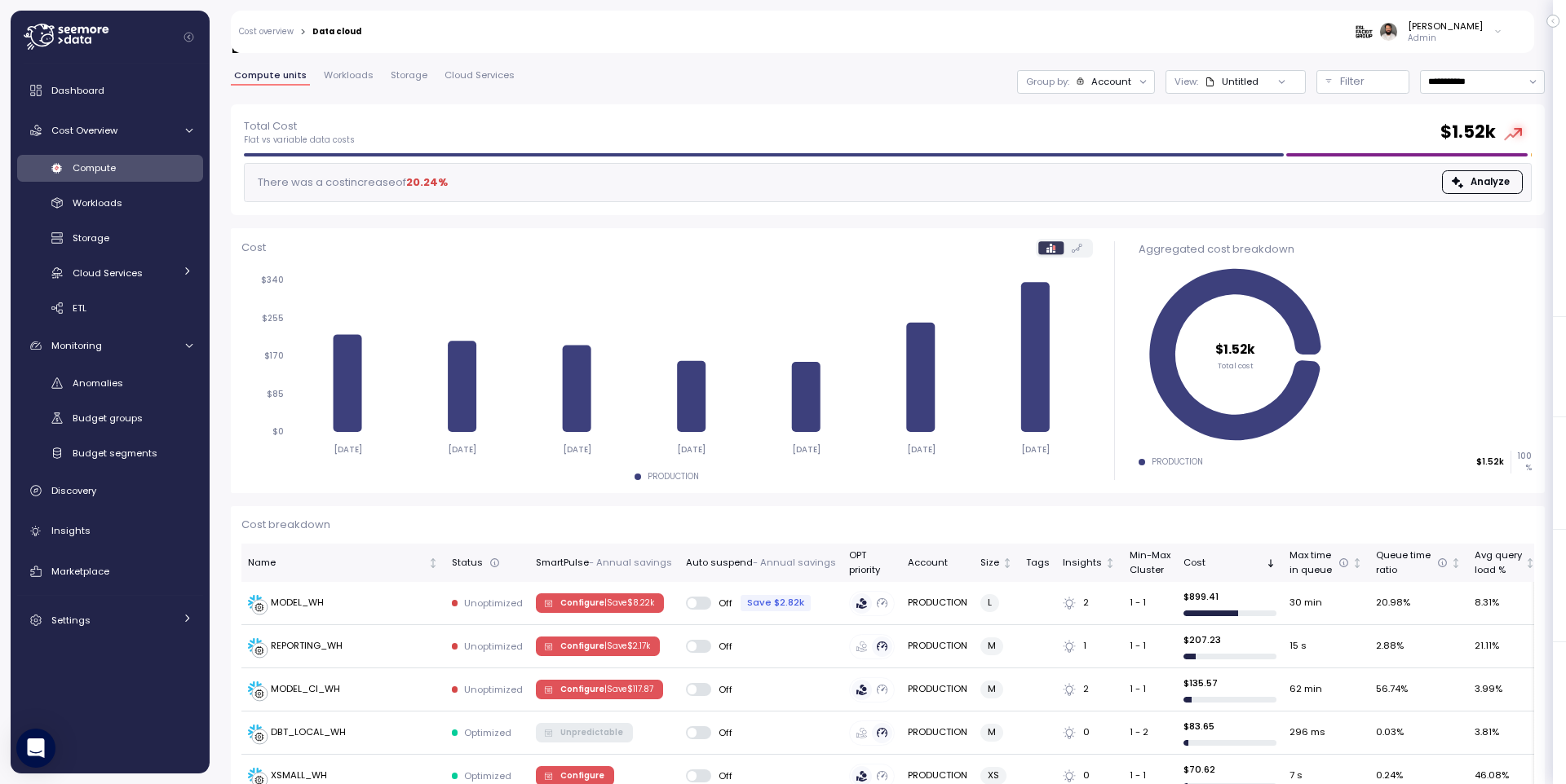
scroll to position [26, 0]
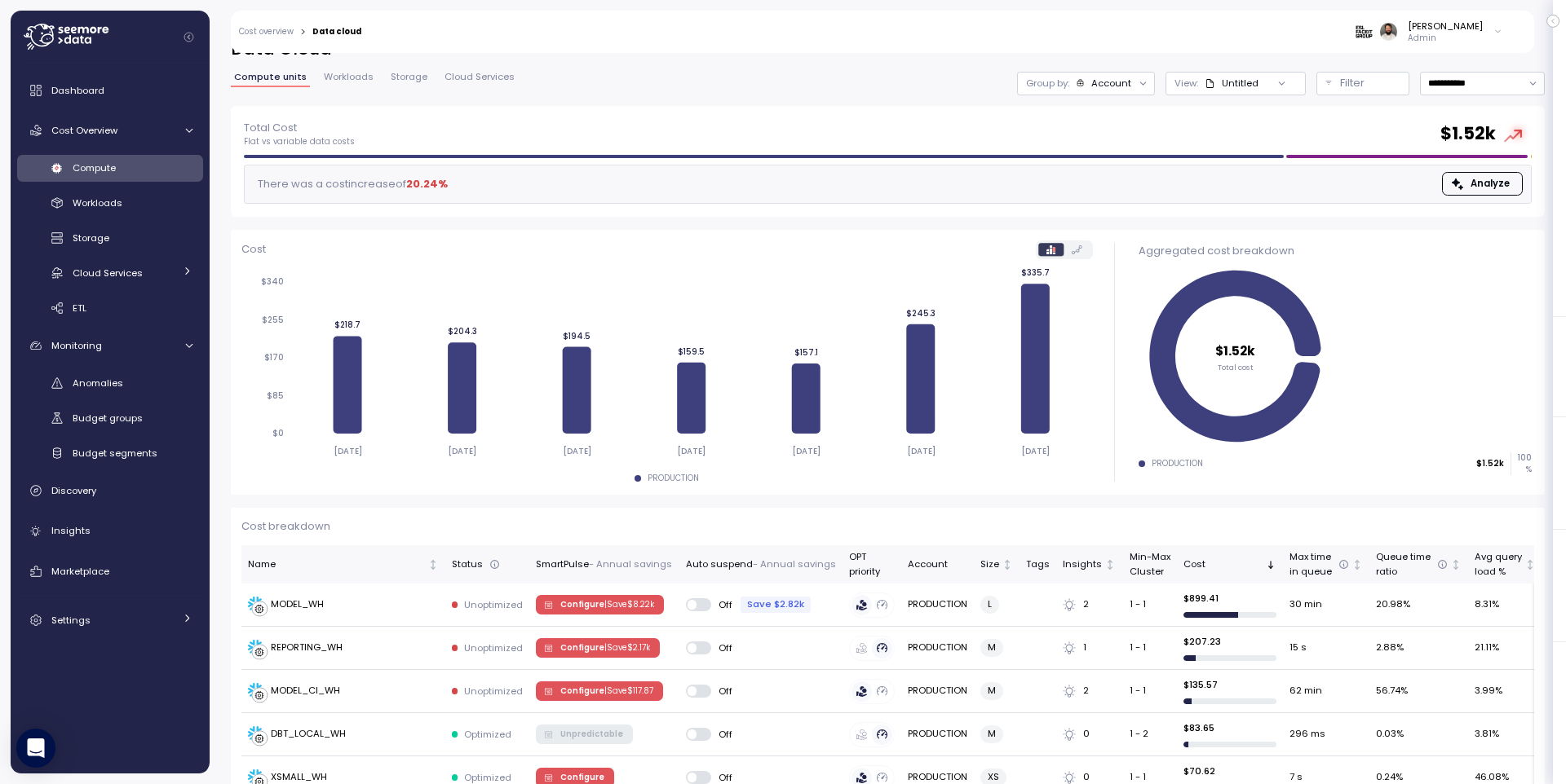
click at [1104, 74] on div "Group by: Account" at bounding box center [1086, 83] width 138 height 24
click at [1121, 167] on p "Compute unit" at bounding box center [1095, 174] width 65 height 13
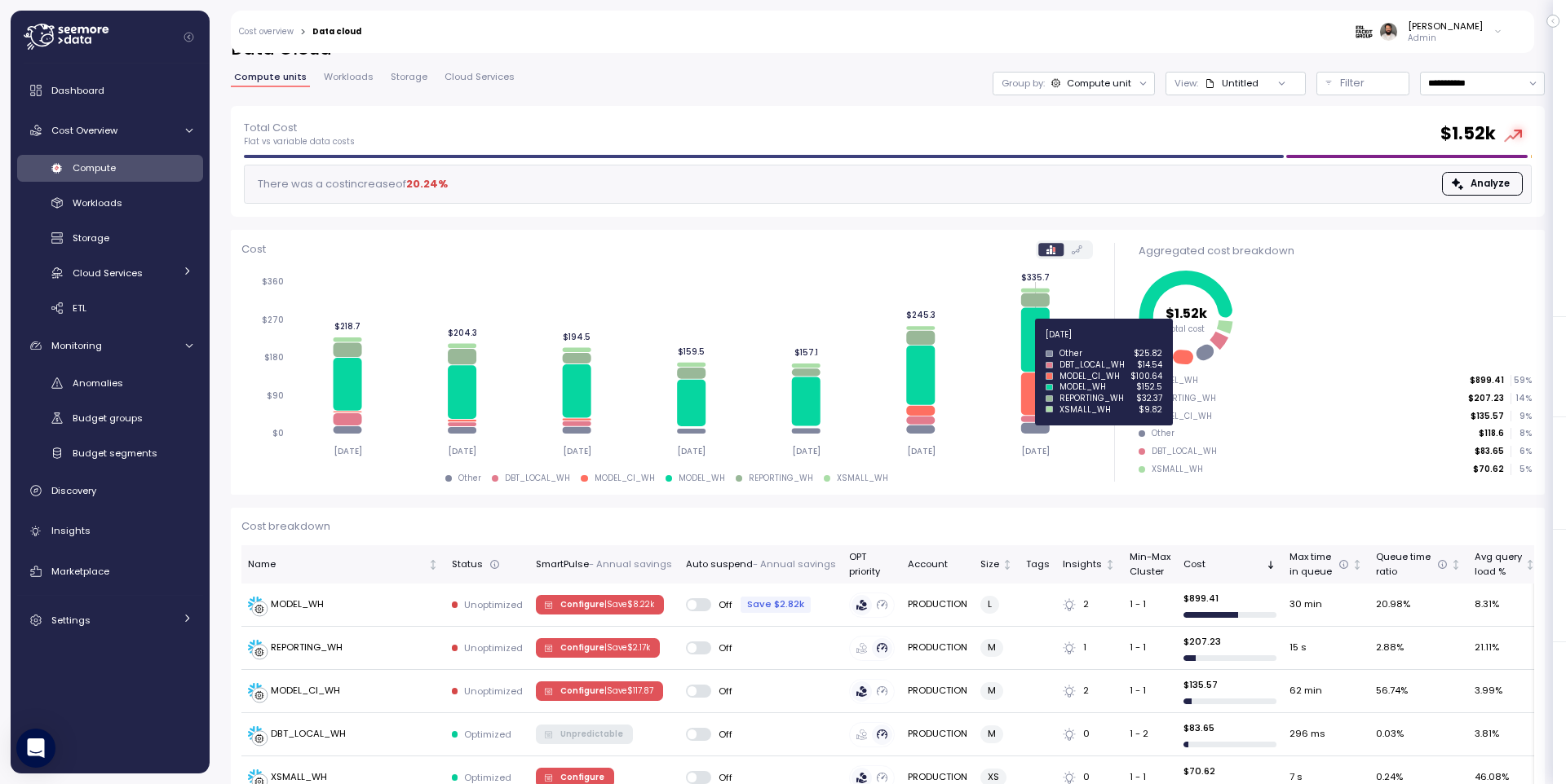
click at [1038, 344] on icon at bounding box center [1035, 339] width 29 height 65
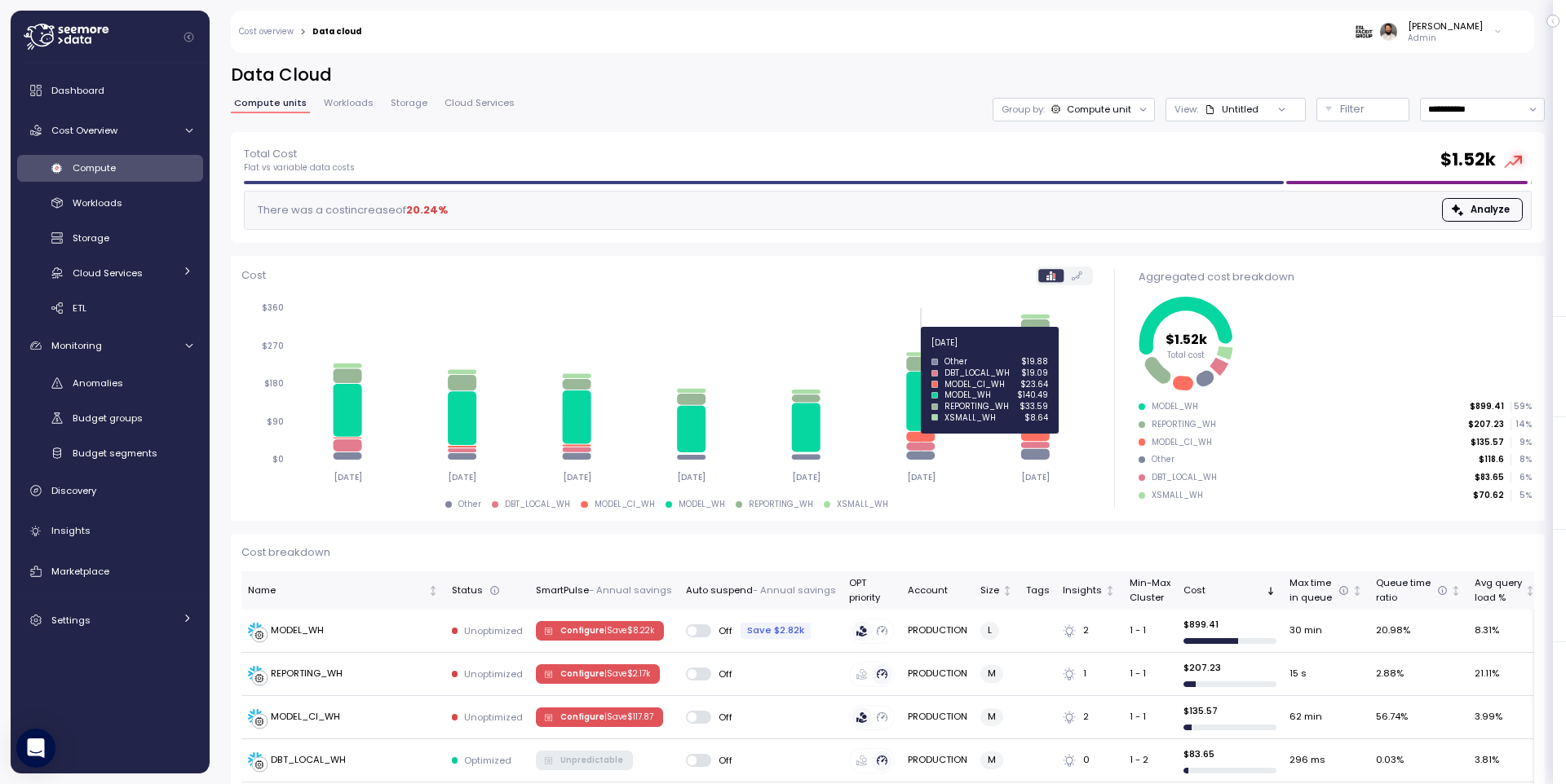
scroll to position [7, 0]
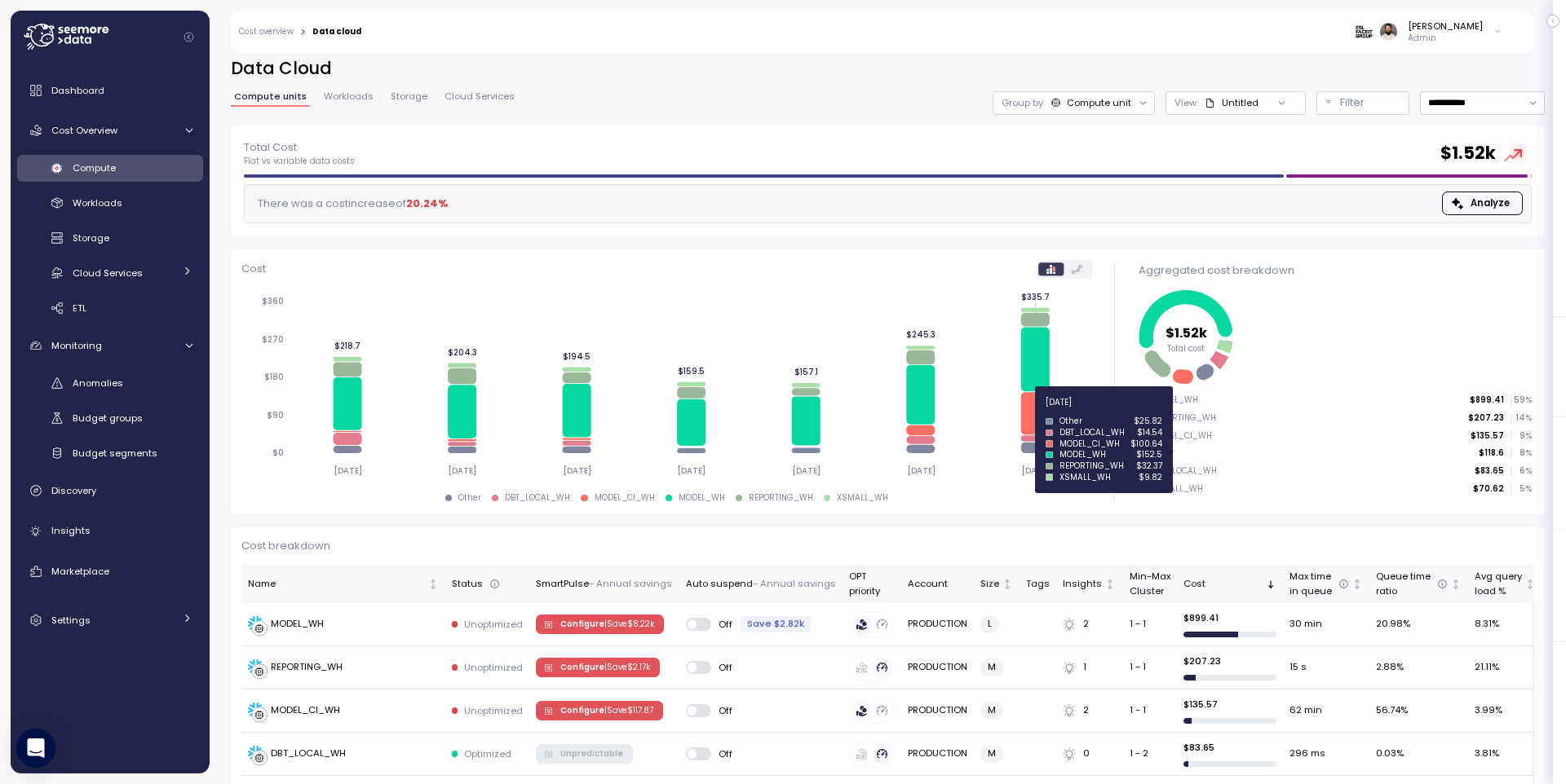
click at [1036, 411] on icon at bounding box center [1035, 413] width 29 height 43
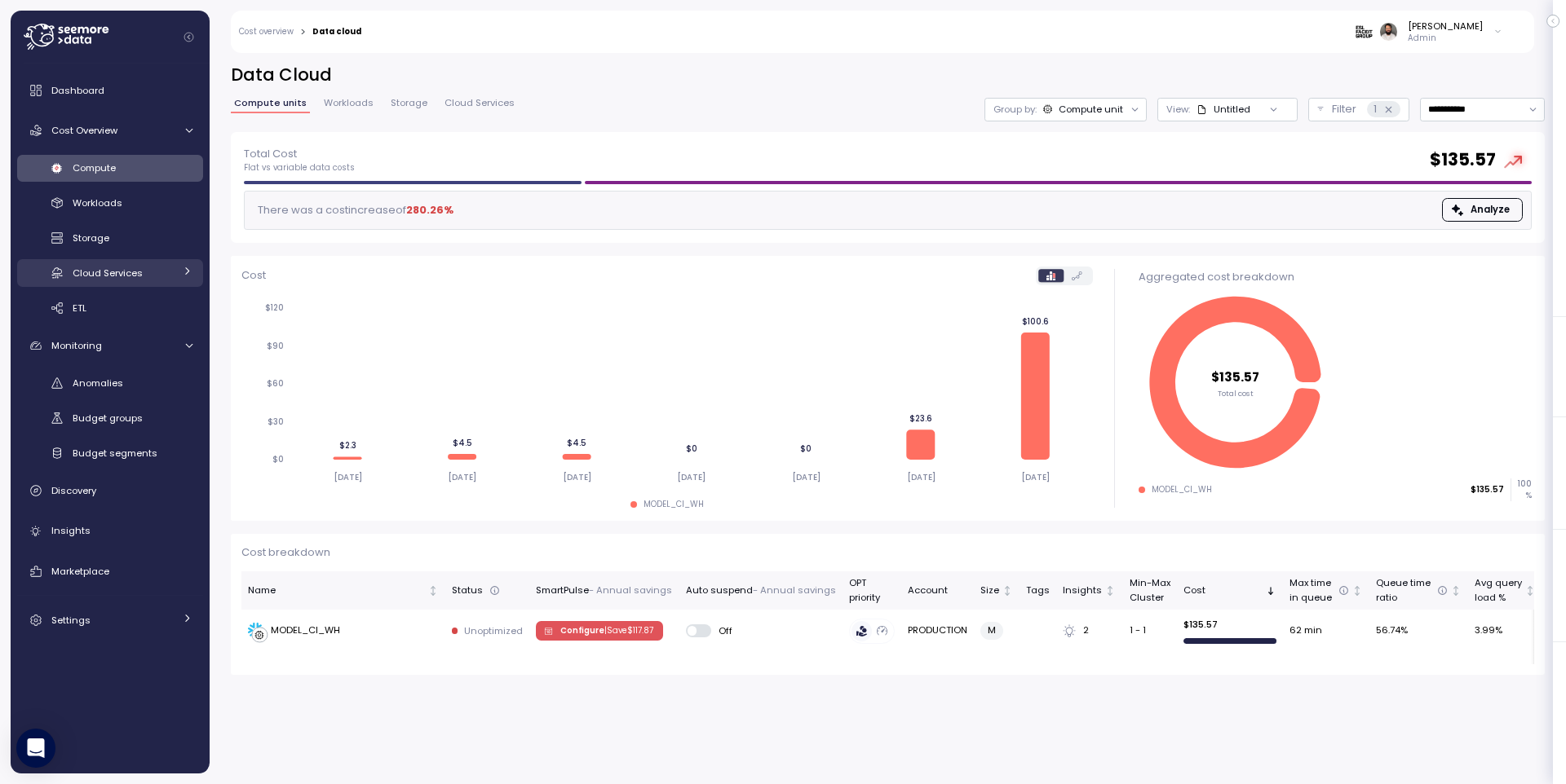
click at [123, 273] on span "Cloud Services" at bounding box center [107, 274] width 70 height 13
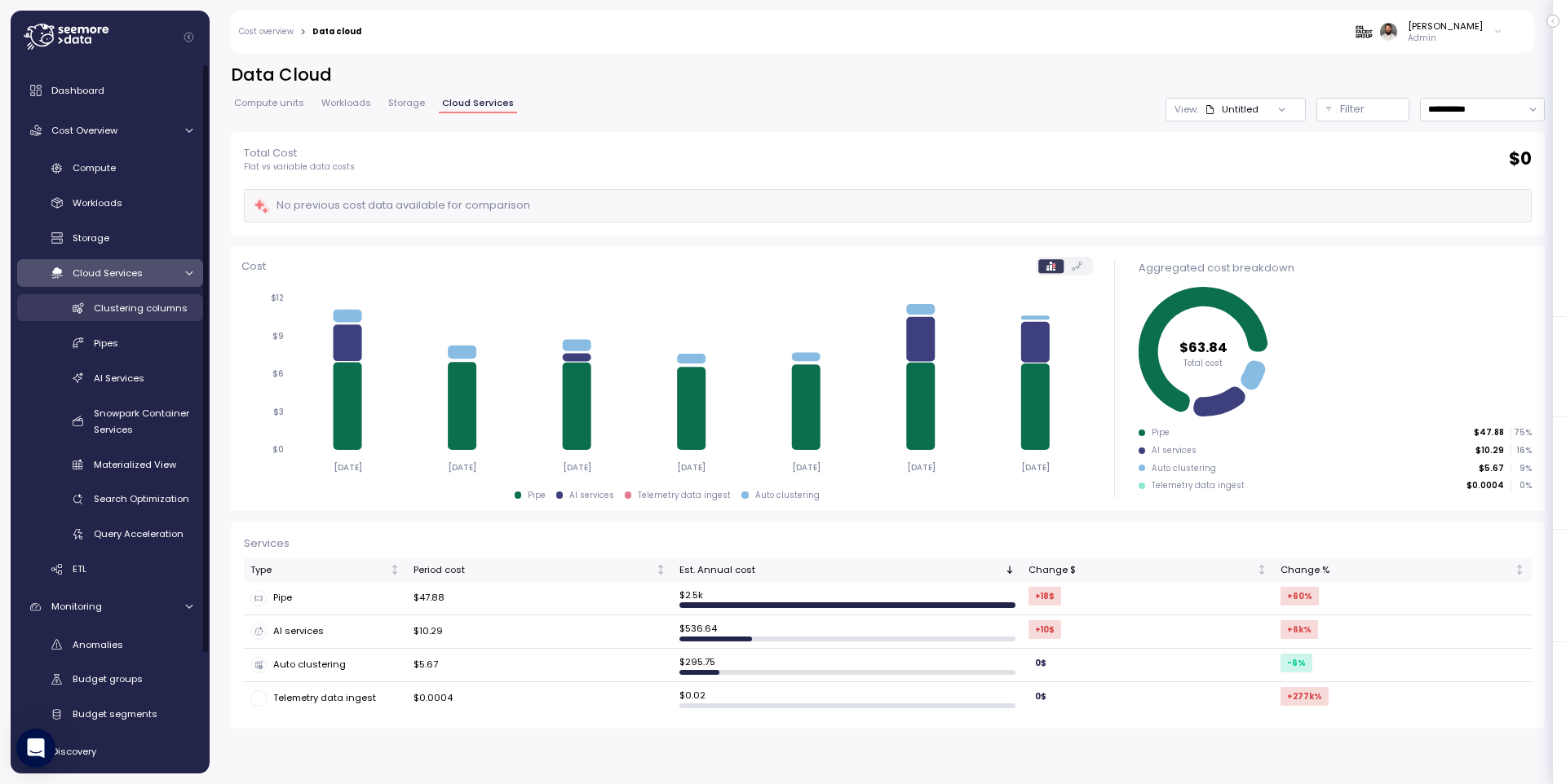
click at [143, 301] on span "Clustering columns" at bounding box center [141, 308] width 94 height 13
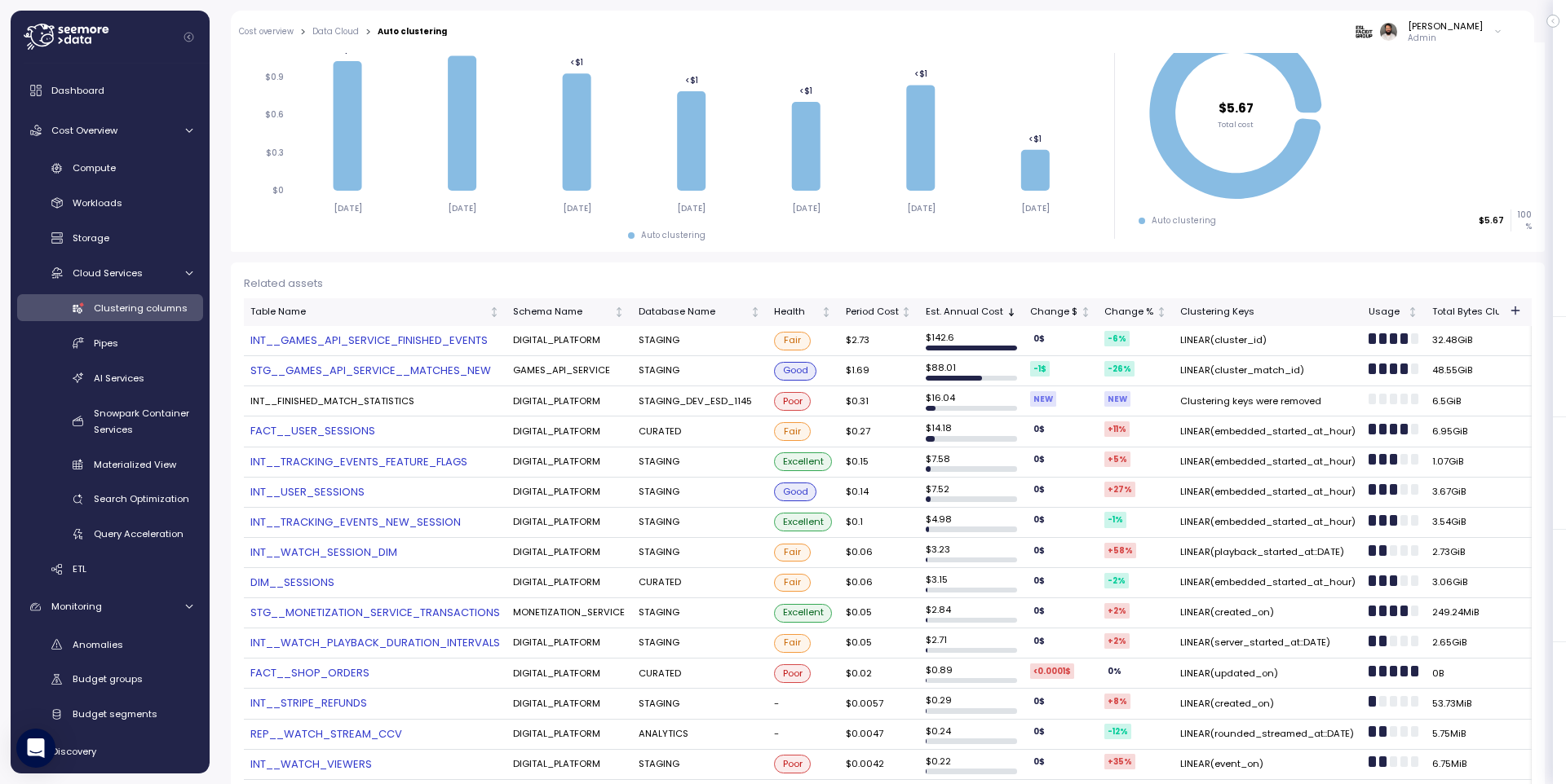
scroll to position [72, 0]
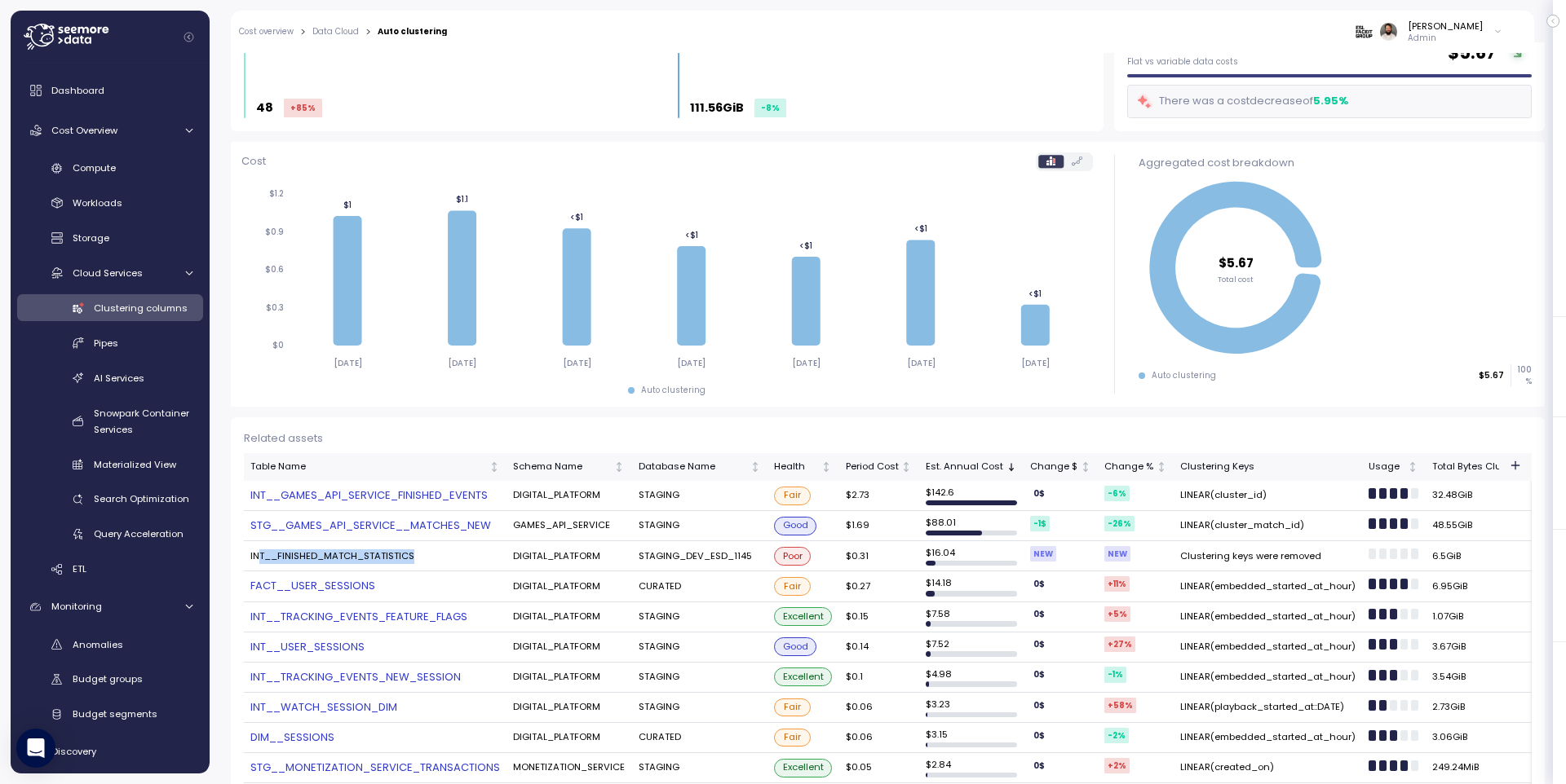
drag, startPoint x: 276, startPoint y: 560, endPoint x: 416, endPoint y: 561, distance: 140.0
click at [417, 561] on td "INT__FINISHED_MATCH_STATISTICS" at bounding box center [376, 557] width 262 height 30
click at [156, 368] on link "AI Services" at bounding box center [110, 377] width 186 height 27
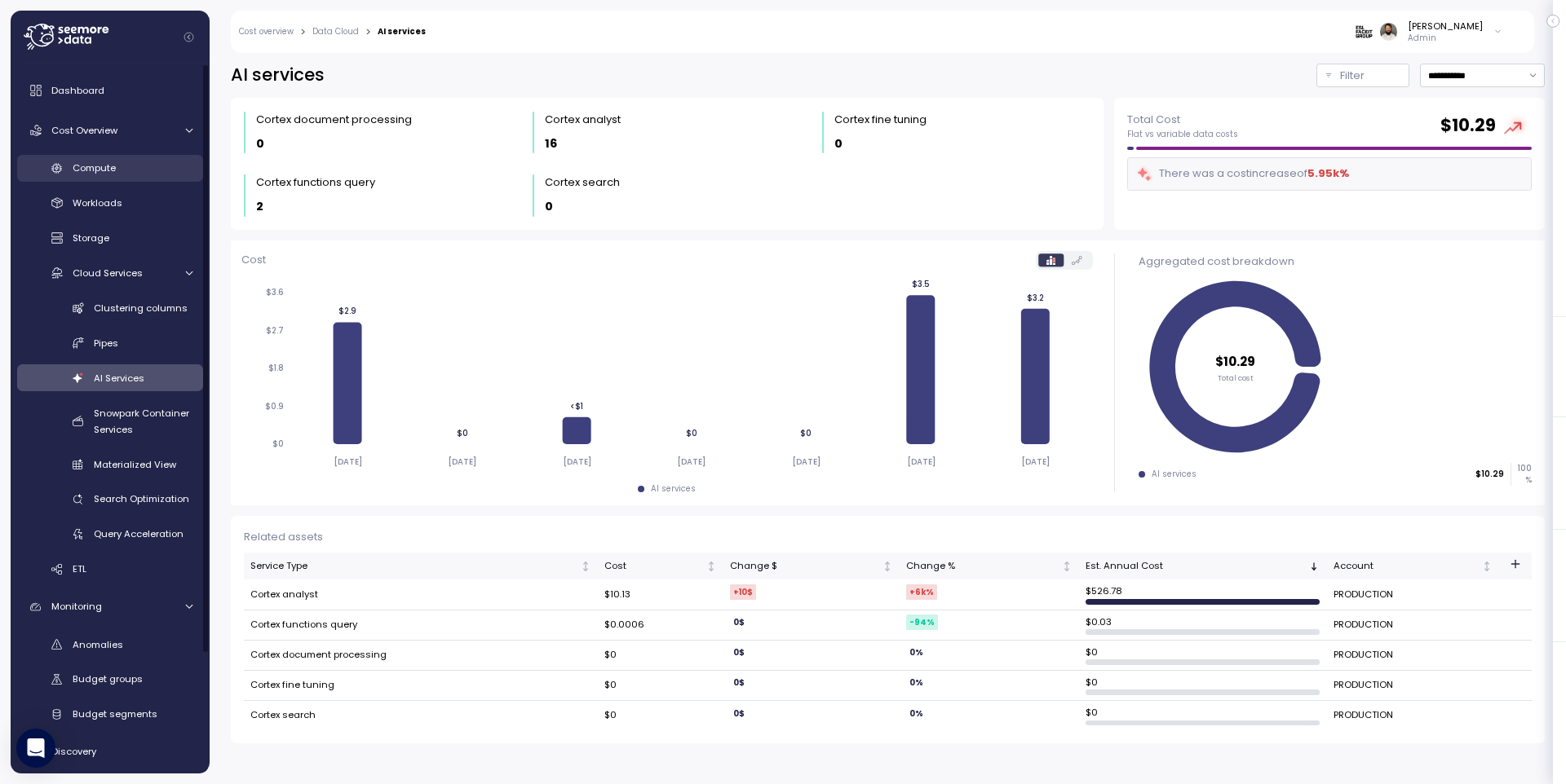
click at [165, 170] on div "Compute" at bounding box center [132, 167] width 120 height 16
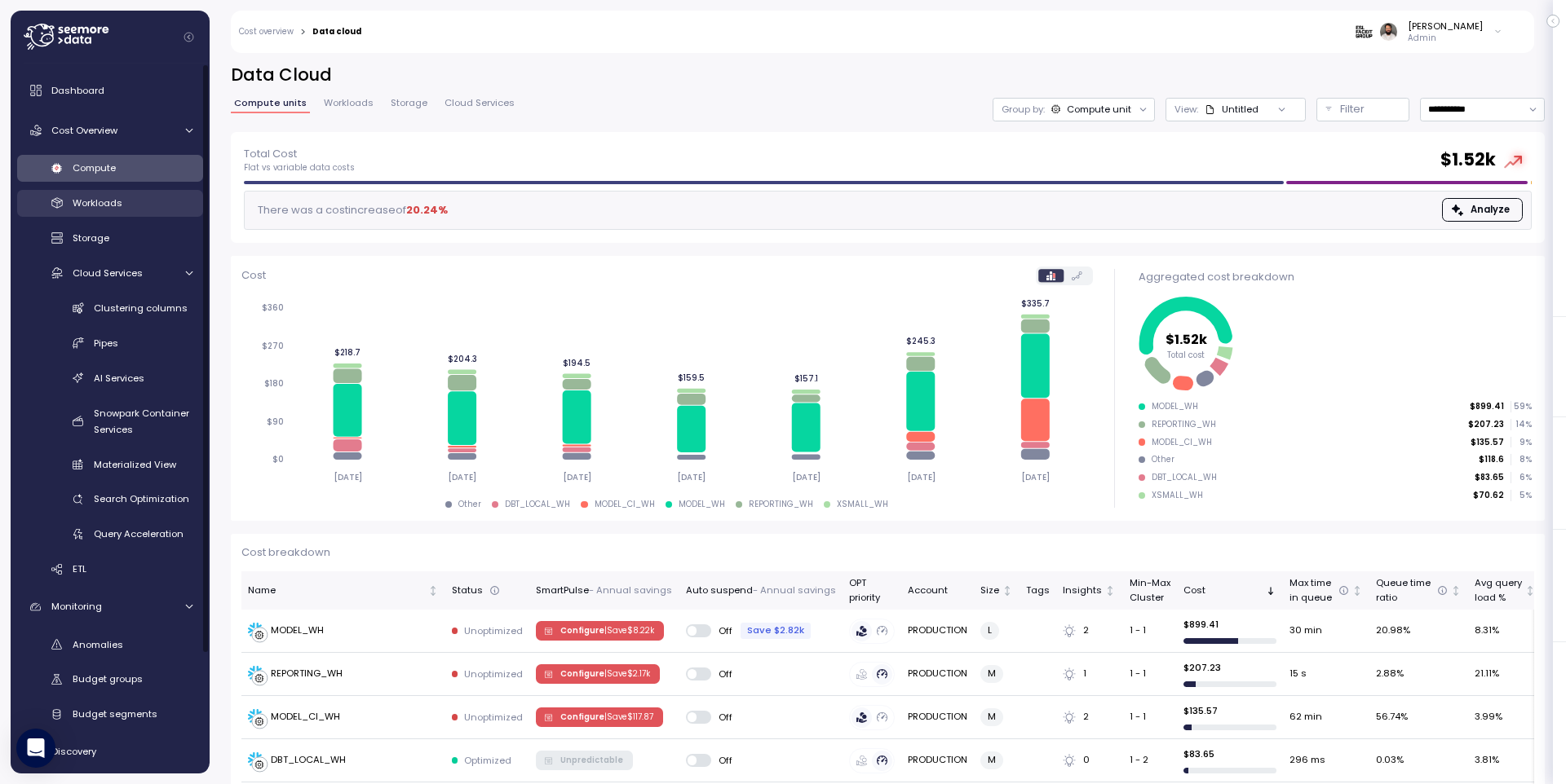
click at [98, 195] on div "Workloads" at bounding box center [132, 202] width 120 height 16
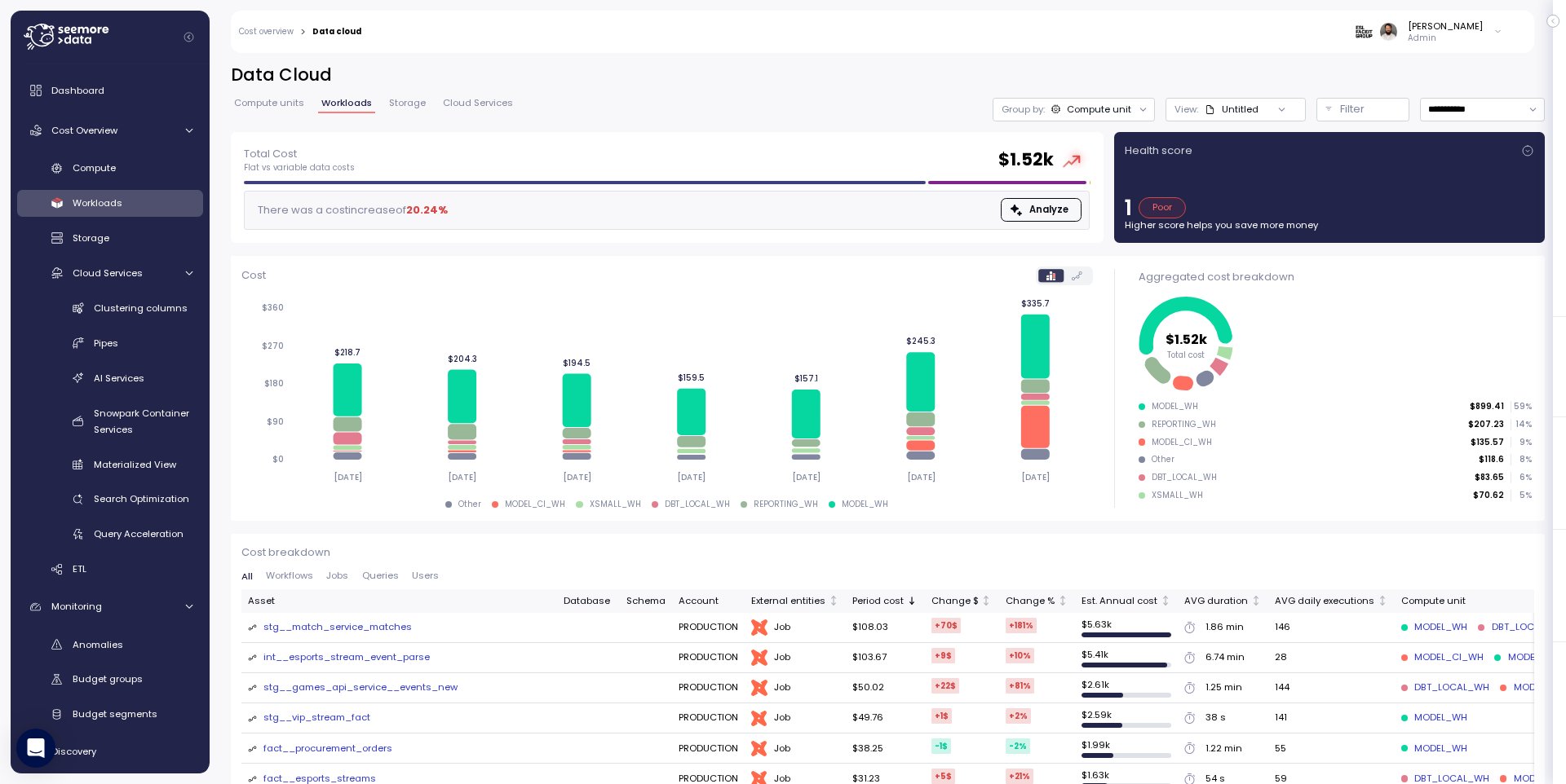
click at [285, 21] on div "Cost overview > Data cloud Guy Biecher Admin" at bounding box center [872, 31] width 1283 height 43
click at [92, 41] on icon at bounding box center [66, 36] width 85 height 26
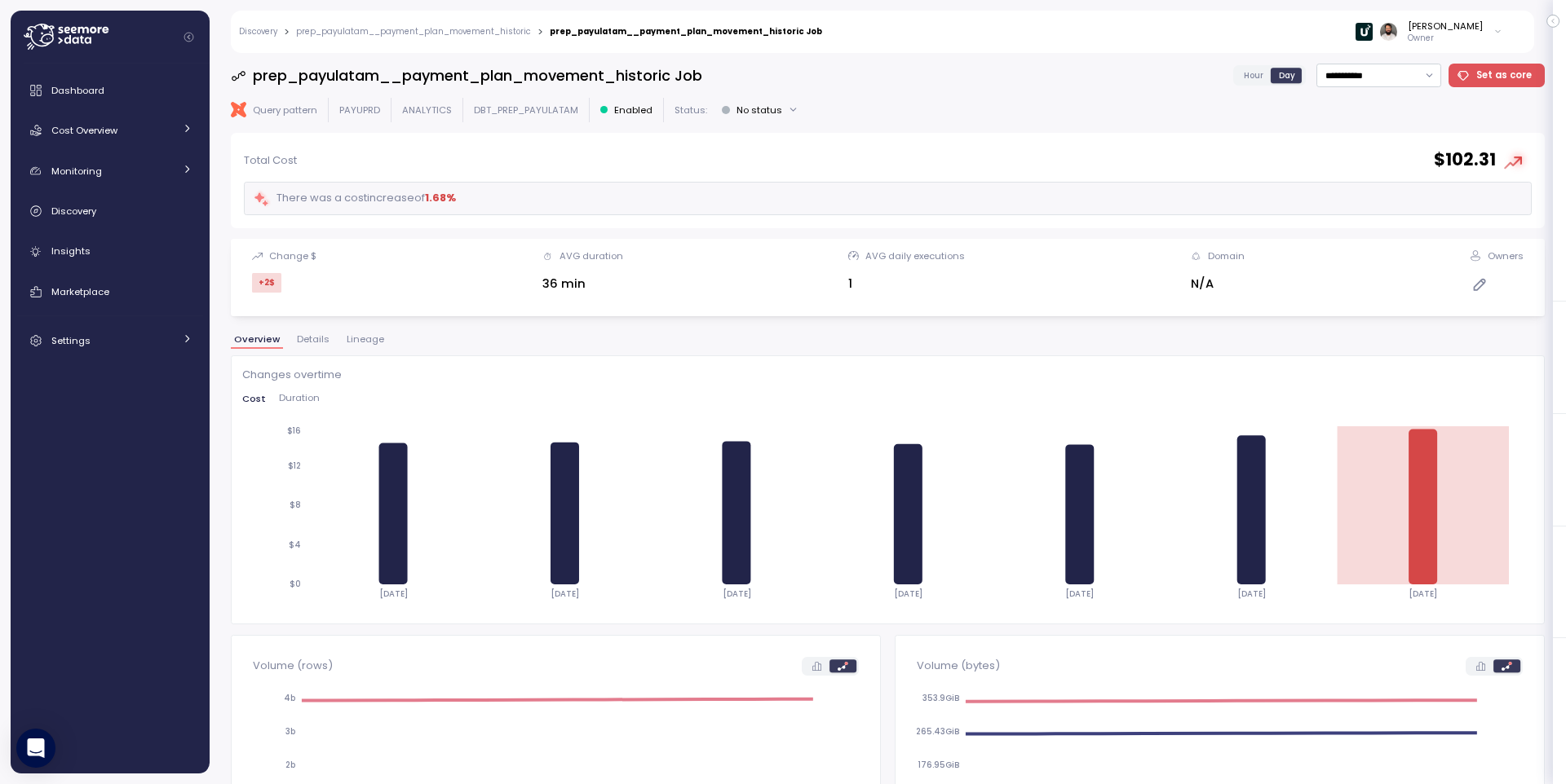
drag, startPoint x: 375, startPoint y: 350, endPoint x: 368, endPoint y: 343, distance: 9.9
click at [375, 350] on div "Overview Details Lineage" at bounding box center [888, 346] width 1314 height 21
click at [368, 343] on span "Lineage" at bounding box center [365, 339] width 37 height 9
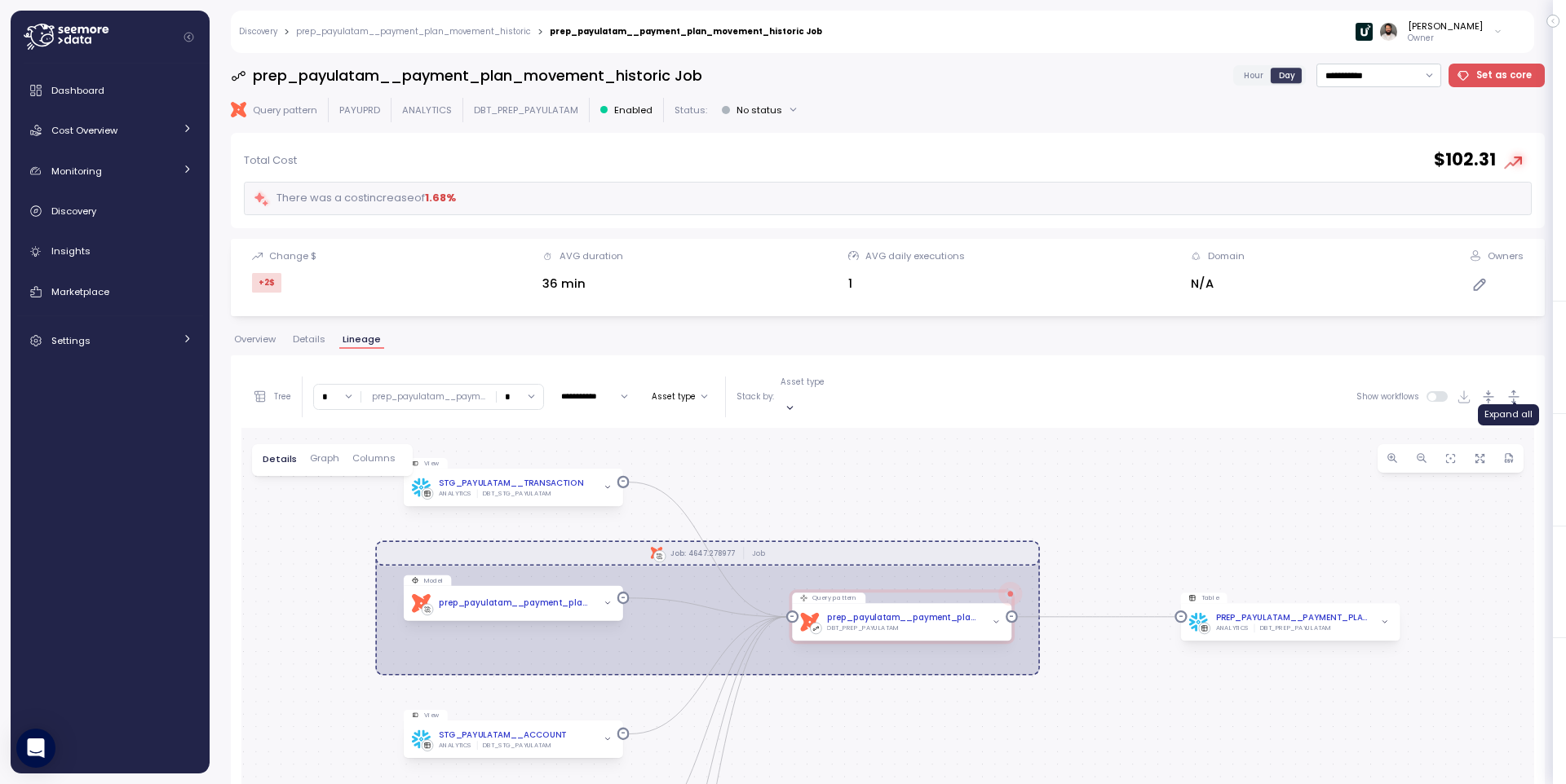
click at [1516, 389] on icon "button" at bounding box center [1515, 397] width 17 height 17
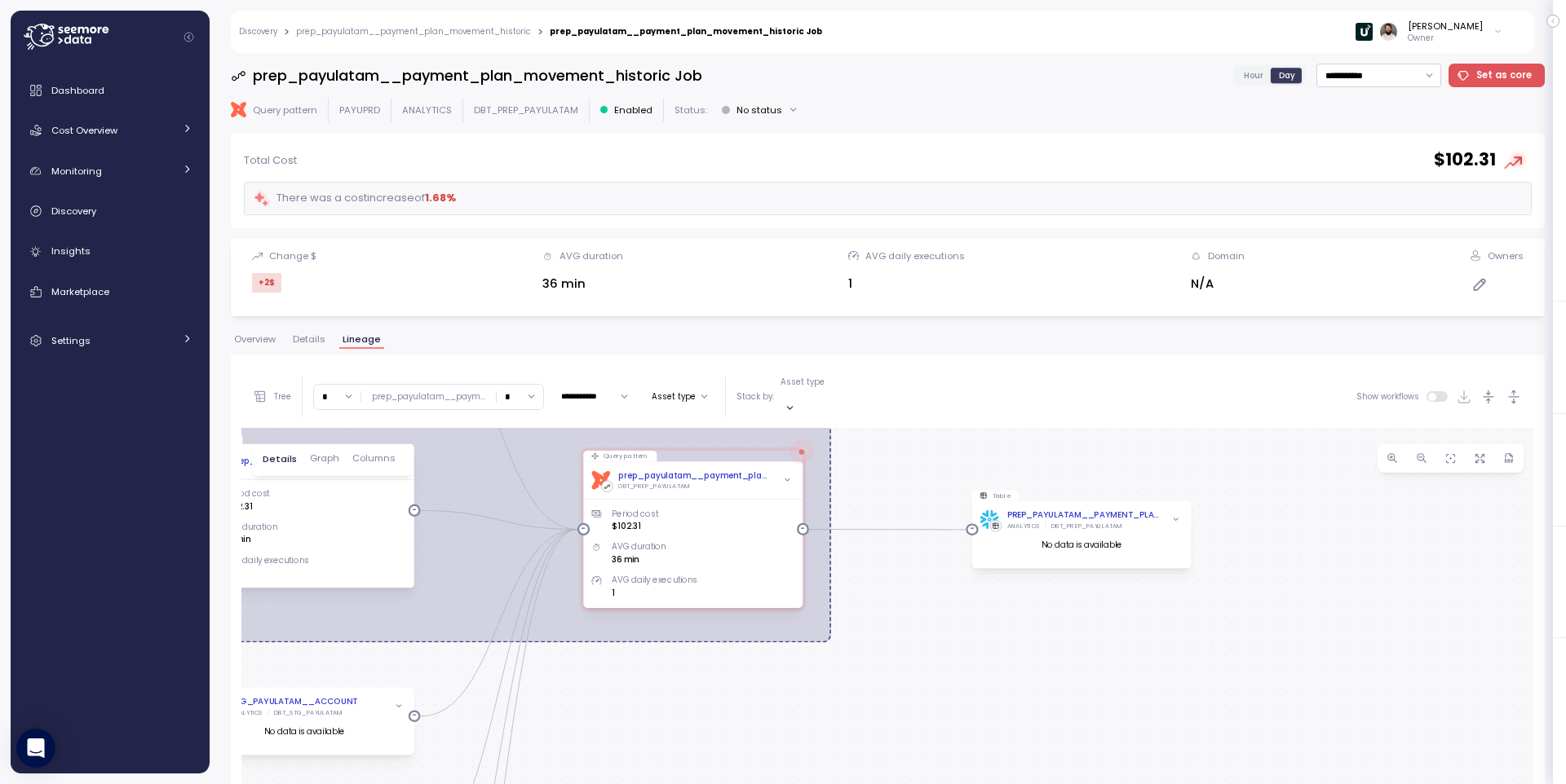
drag, startPoint x: 1264, startPoint y: 505, endPoint x: 1112, endPoint y: 377, distance: 198.7
click at [1112, 377] on div "**********" at bounding box center [888, 726] width 1293 height 720
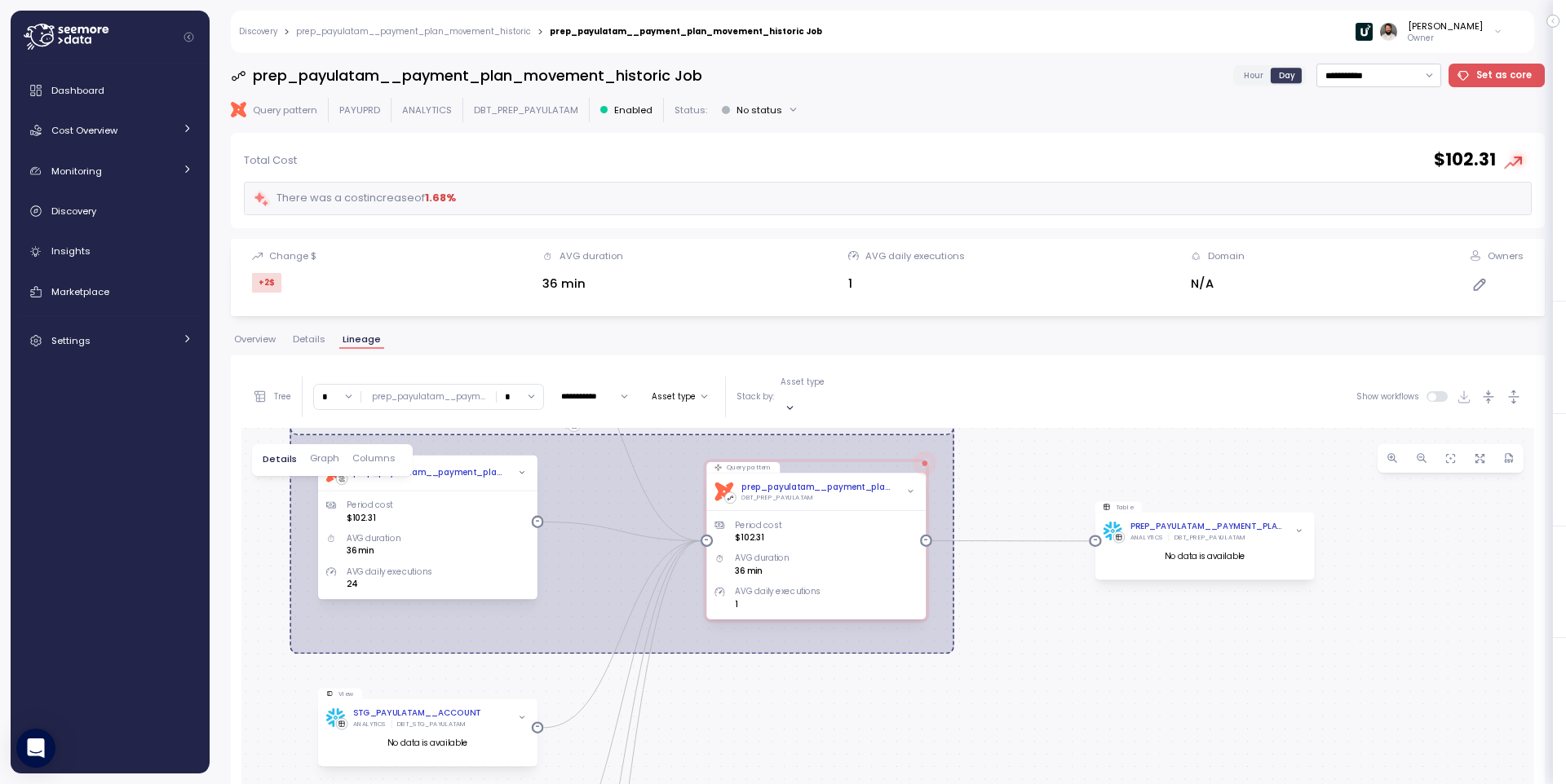
drag, startPoint x: 998, startPoint y: 469, endPoint x: 1020, endPoint y: 462, distance: 23.1
click at [1098, 476] on div "dbt Job: 4647.278977 Job View STG_PAYULATAM__TRANSACTION ANALYTICS DBT_STG_PAYU…" at bounding box center [888, 757] width 1293 height 660
click at [508, 393] on input "*" at bounding box center [519, 396] width 47 height 24
click at [513, 509] on div "3" at bounding box center [514, 508] width 25 height 13
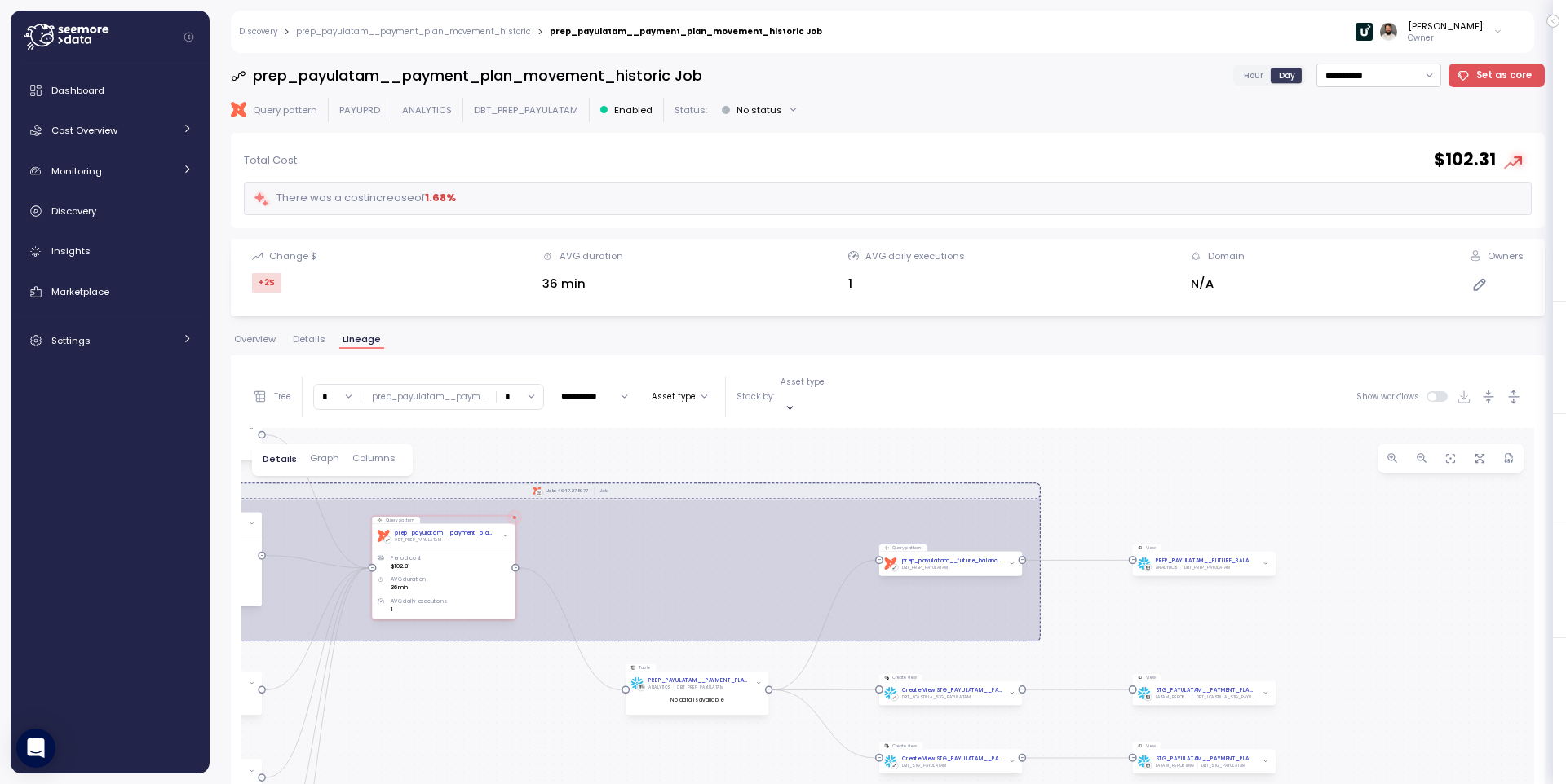
drag, startPoint x: 1248, startPoint y: 523, endPoint x: 1048, endPoint y: 449, distance: 213.3
click at [1059, 449] on div "dbt Job: 4647.278977 Job View STG_PAYULATAM__TRANSACTION ANALYTICS DBT_STG_PAYU…" at bounding box center [888, 757] width 1293 height 660
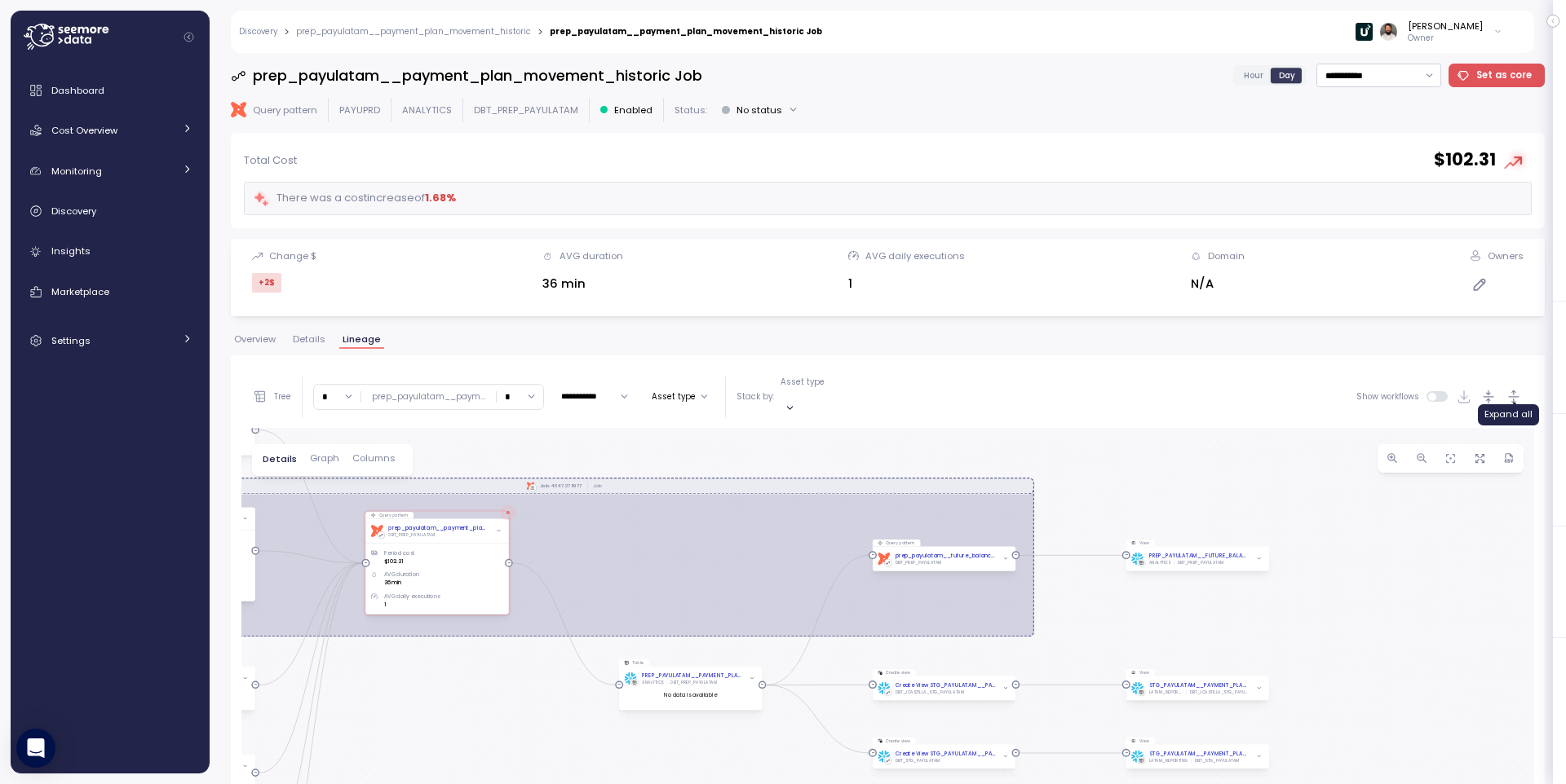
click at [1515, 389] on icon "button" at bounding box center [1515, 397] width 17 height 17
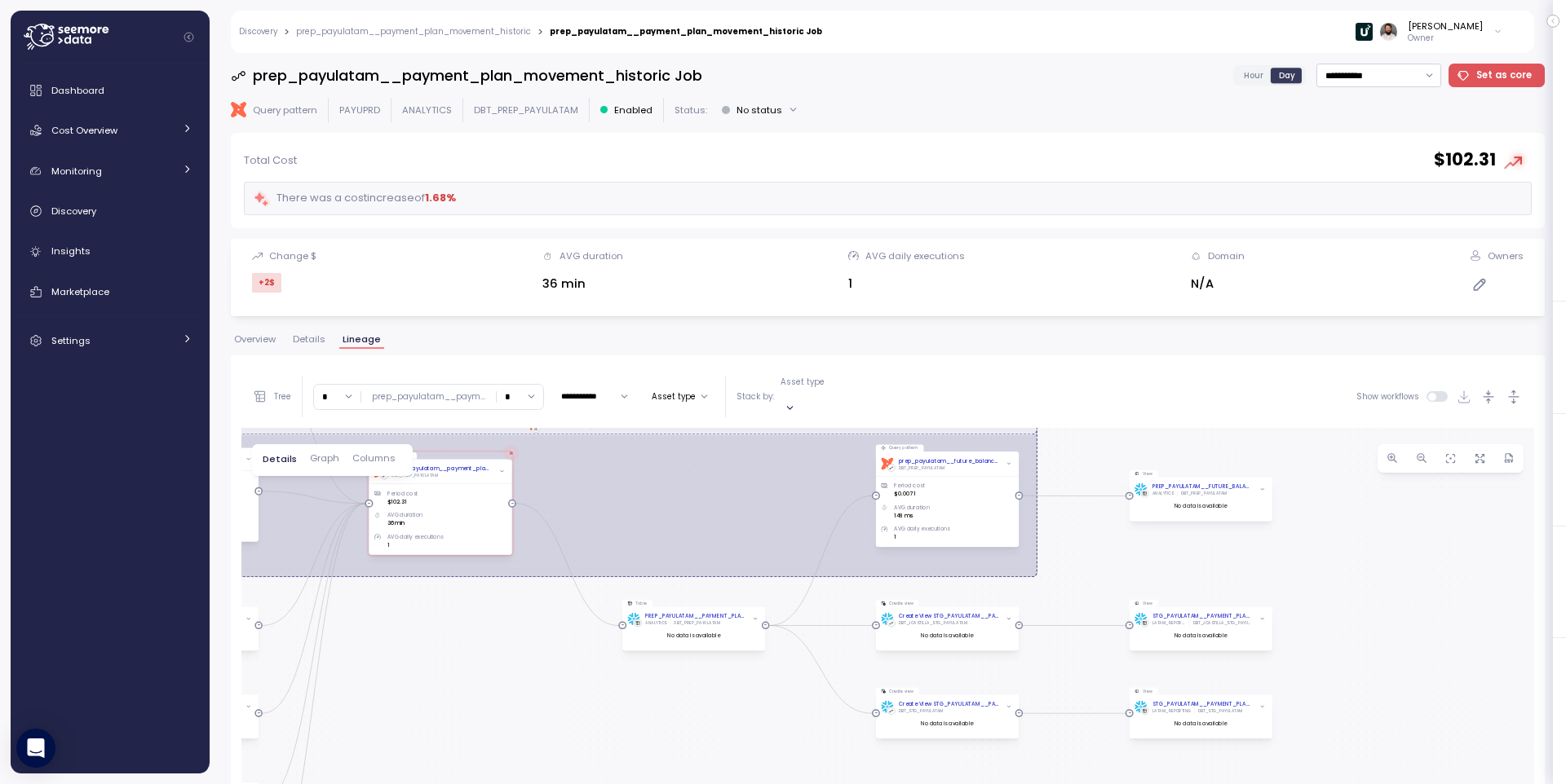
drag, startPoint x: 1340, startPoint y: 538, endPoint x: 1344, endPoint y: 482, distance: 56.1
click at [1344, 482] on div "dbt Job: 4647.278977 Job View STG_PAYULATAM__TRANSACTION ANALYTICS DBT_STG_PAYU…" at bounding box center [888, 757] width 1293 height 660
click at [973, 465] on div "DBT_PREP_PAYULATAM" at bounding box center [949, 468] width 101 height 6
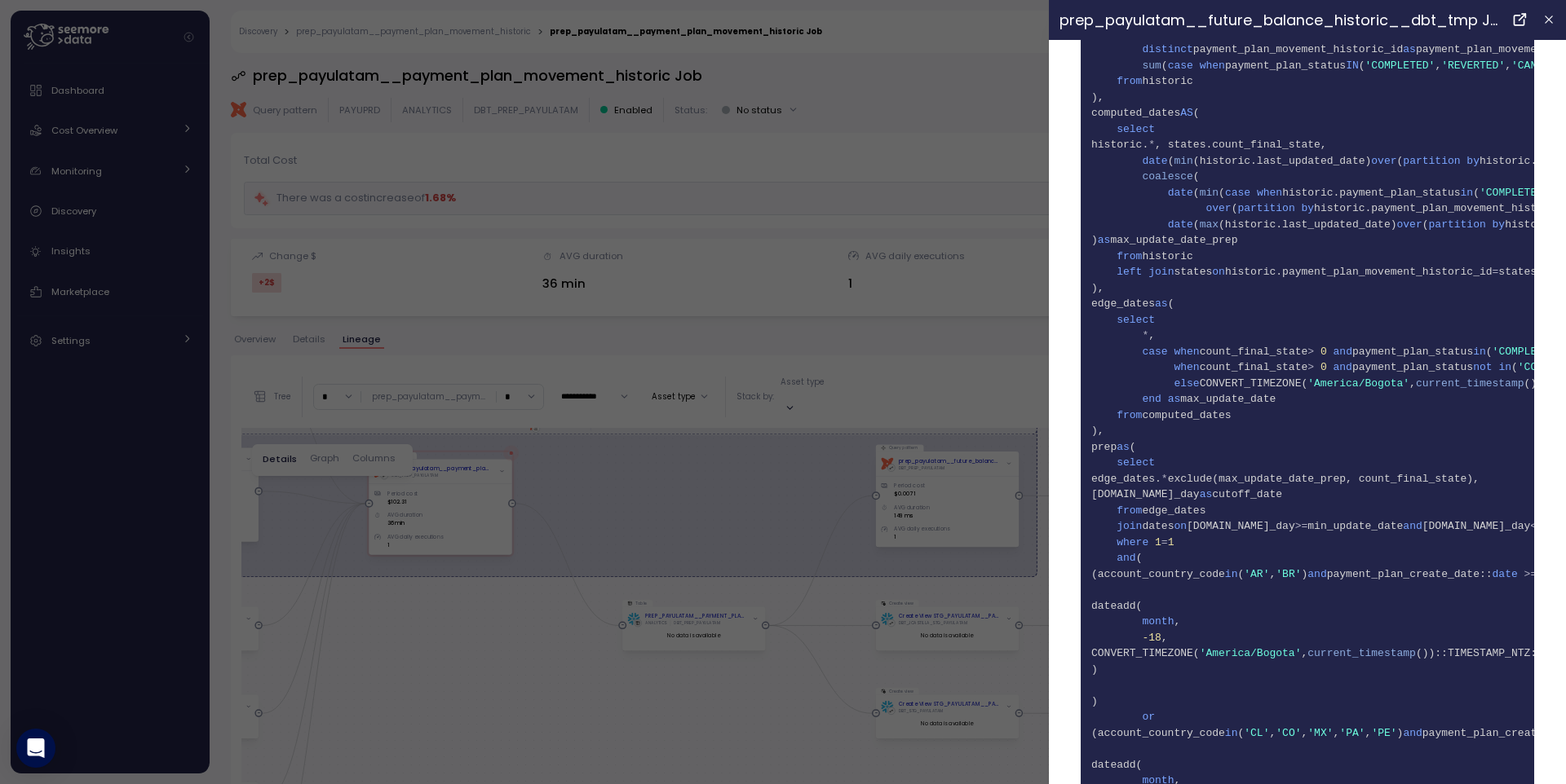
scroll to position [987, 0]
click at [1015, 562] on div at bounding box center [783, 392] width 1566 height 784
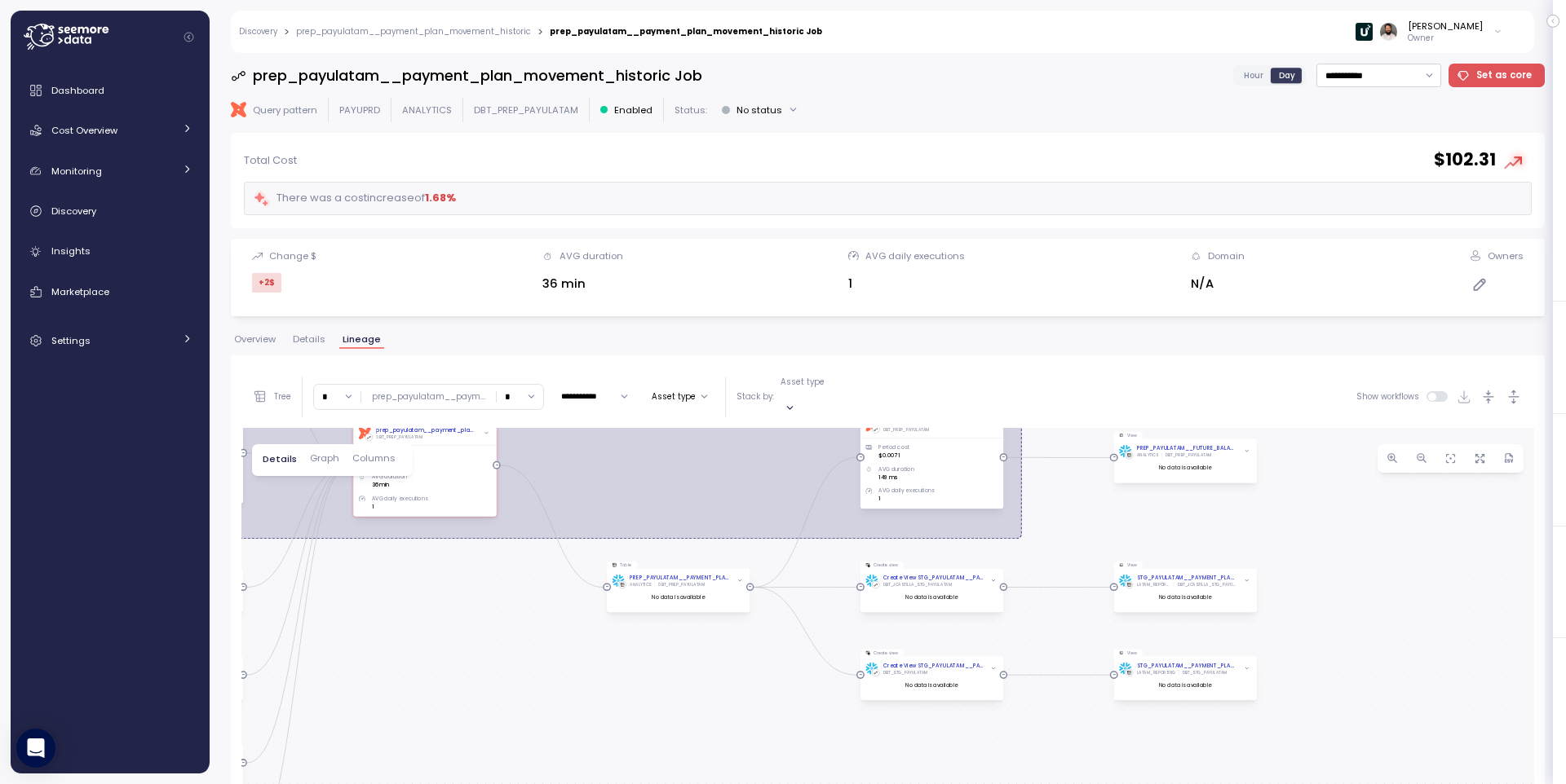
drag, startPoint x: 1045, startPoint y: 530, endPoint x: 1006, endPoint y: 508, distance: 44.8
click at [1072, 519] on div "dbt Job: 4647.278977 Job View STG_PAYULATAM__TRANSACTION ANALYTICS DBT_STG_PAYU…" at bounding box center [888, 757] width 1293 height 660
click at [529, 391] on input "*" at bounding box center [519, 396] width 47 height 24
click at [518, 525] on div "4" at bounding box center [514, 529] width 25 height 13
type input "*"
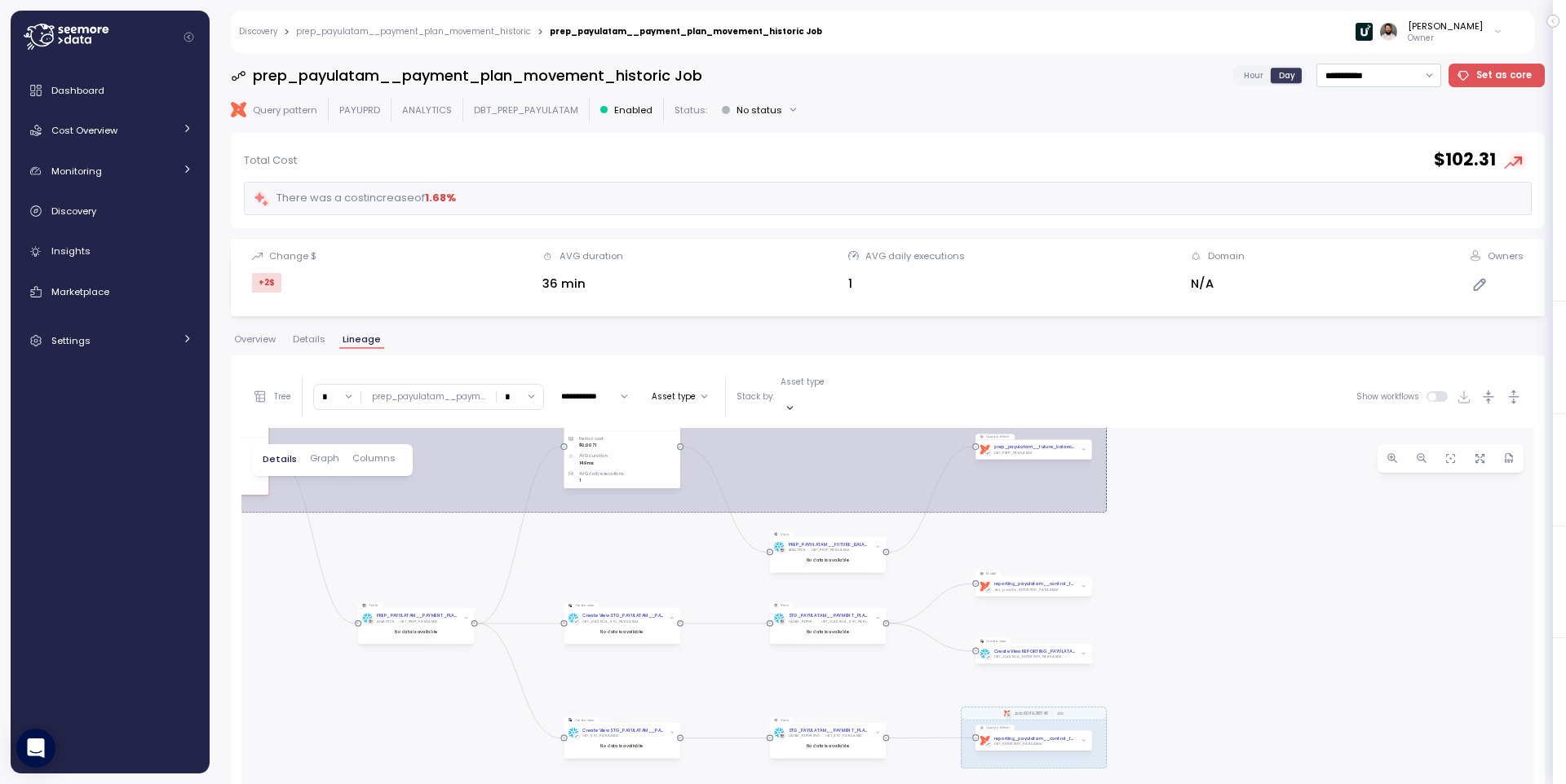
drag, startPoint x: 1005, startPoint y: 525, endPoint x: 688, endPoint y: 355, distance: 359.7
click at [676, 349] on div "**********" at bounding box center [888, 717] width 1314 height 763
click at [1512, 389] on icon "button" at bounding box center [1515, 397] width 17 height 17
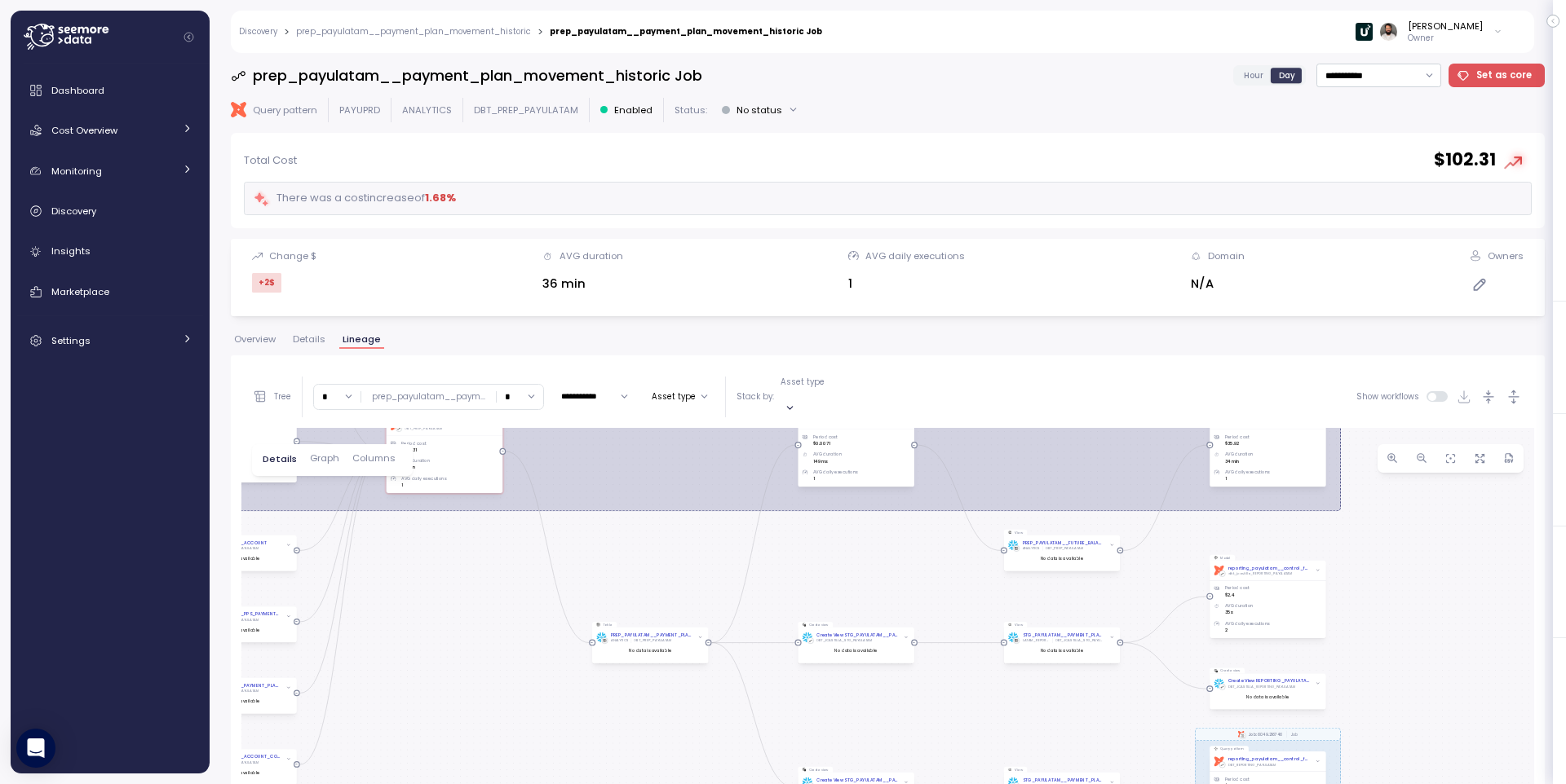
drag, startPoint x: 1282, startPoint y: 545, endPoint x: 1434, endPoint y: 530, distance: 152.7
click at [1434, 530] on div "dbt Job: 4647.278977 Job dbt Job: 6049.216746 Job View STG_PAYULATAM__TRANSACTI…" at bounding box center [888, 757] width 1293 height 660
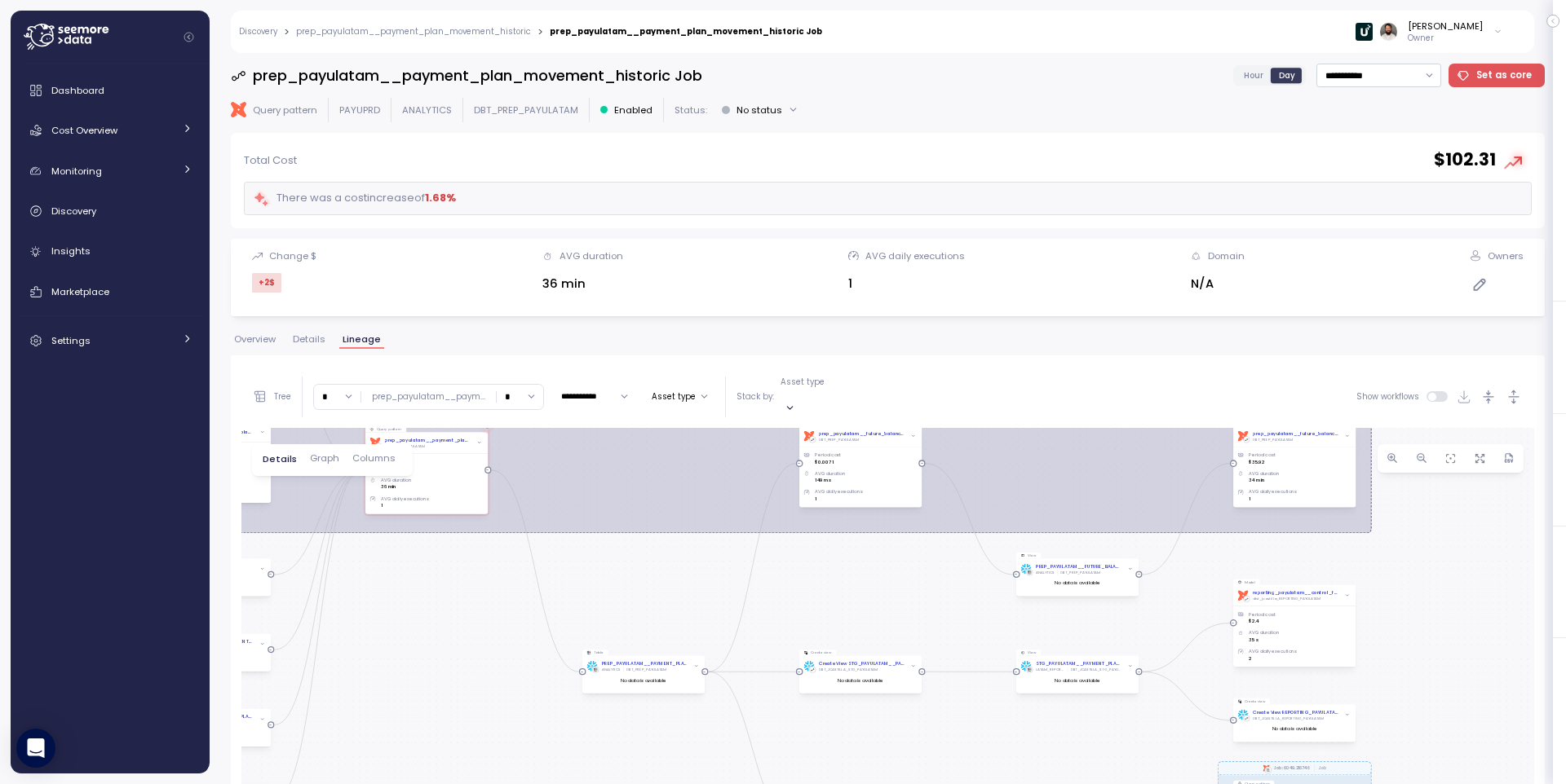
drag, startPoint x: 681, startPoint y: 545, endPoint x: 632, endPoint y: 546, distance: 49.0
click at [632, 546] on div "dbt Job: 4647.278977 Job dbt Job: 6049.216746 Job View STG_PAYULATAM__TRANSACTI…" at bounding box center [888, 757] width 1293 height 660
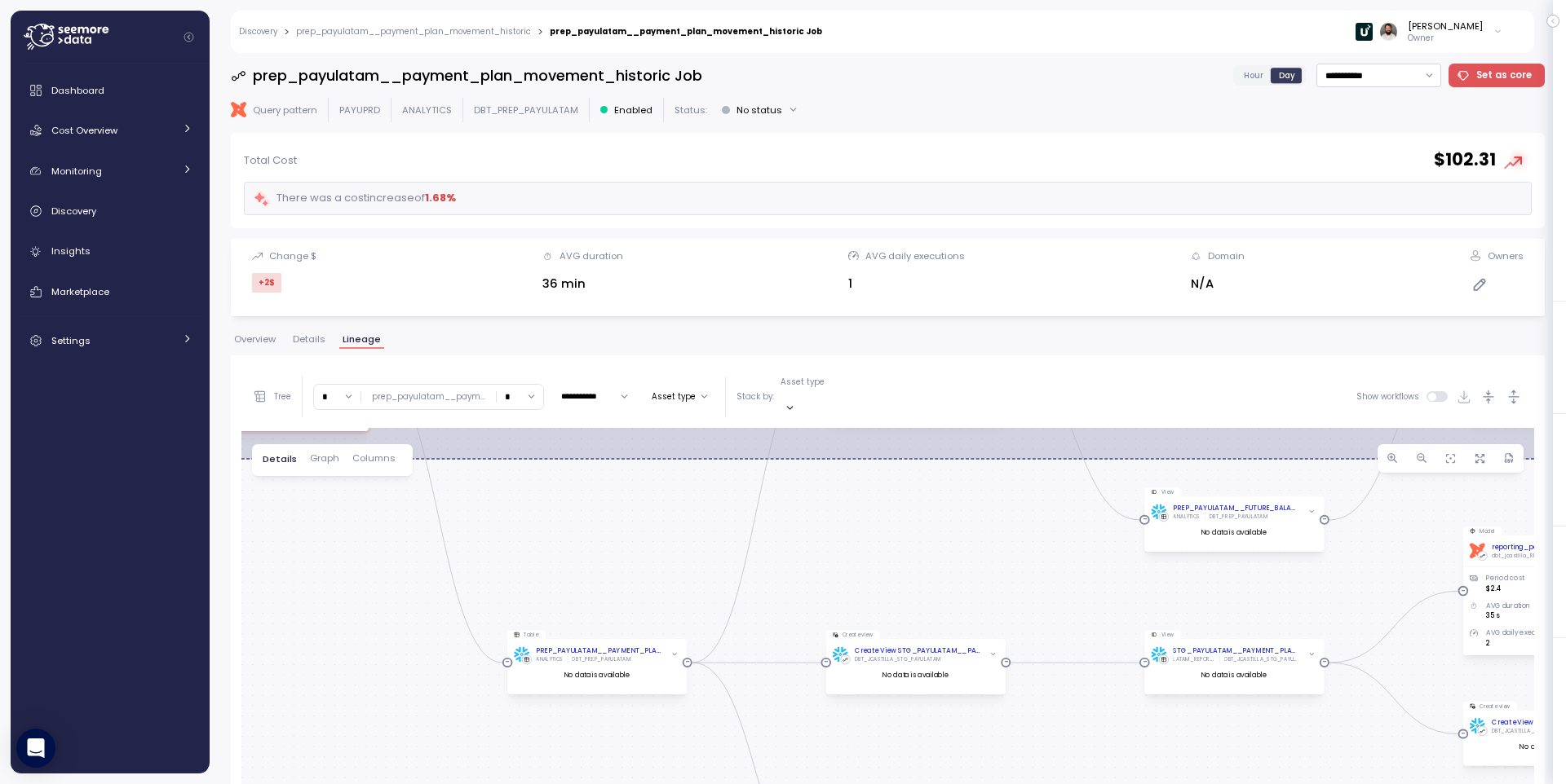
drag, startPoint x: 863, startPoint y: 566, endPoint x: 787, endPoint y: 591, distance: 80.0
click at [787, 591] on div "dbt Job: 4647.278977 Job dbt Job: 6049.216746 Job View STG_PAYULATAM__TRANSACTI…" at bounding box center [888, 757] width 1293 height 660
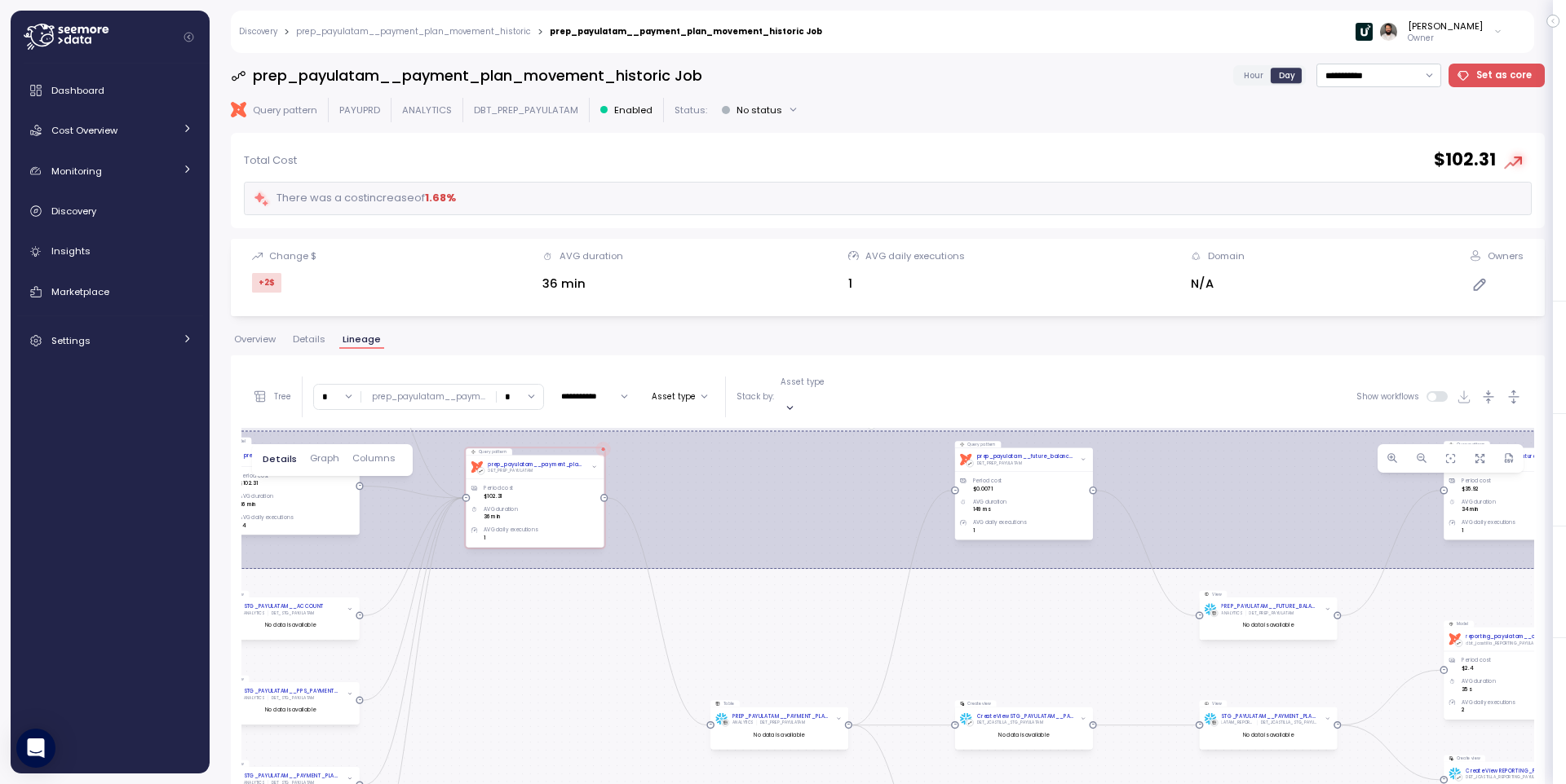
drag, startPoint x: 813, startPoint y: 517, endPoint x: 1088, endPoint y: 560, distance: 278.3
click at [1088, 569] on div "dbt Job: 4647.278977 Job dbt Job: 6049.216746 Job View STG_PAYULATAM__TRANSACTI…" at bounding box center [888, 757] width 1293 height 660
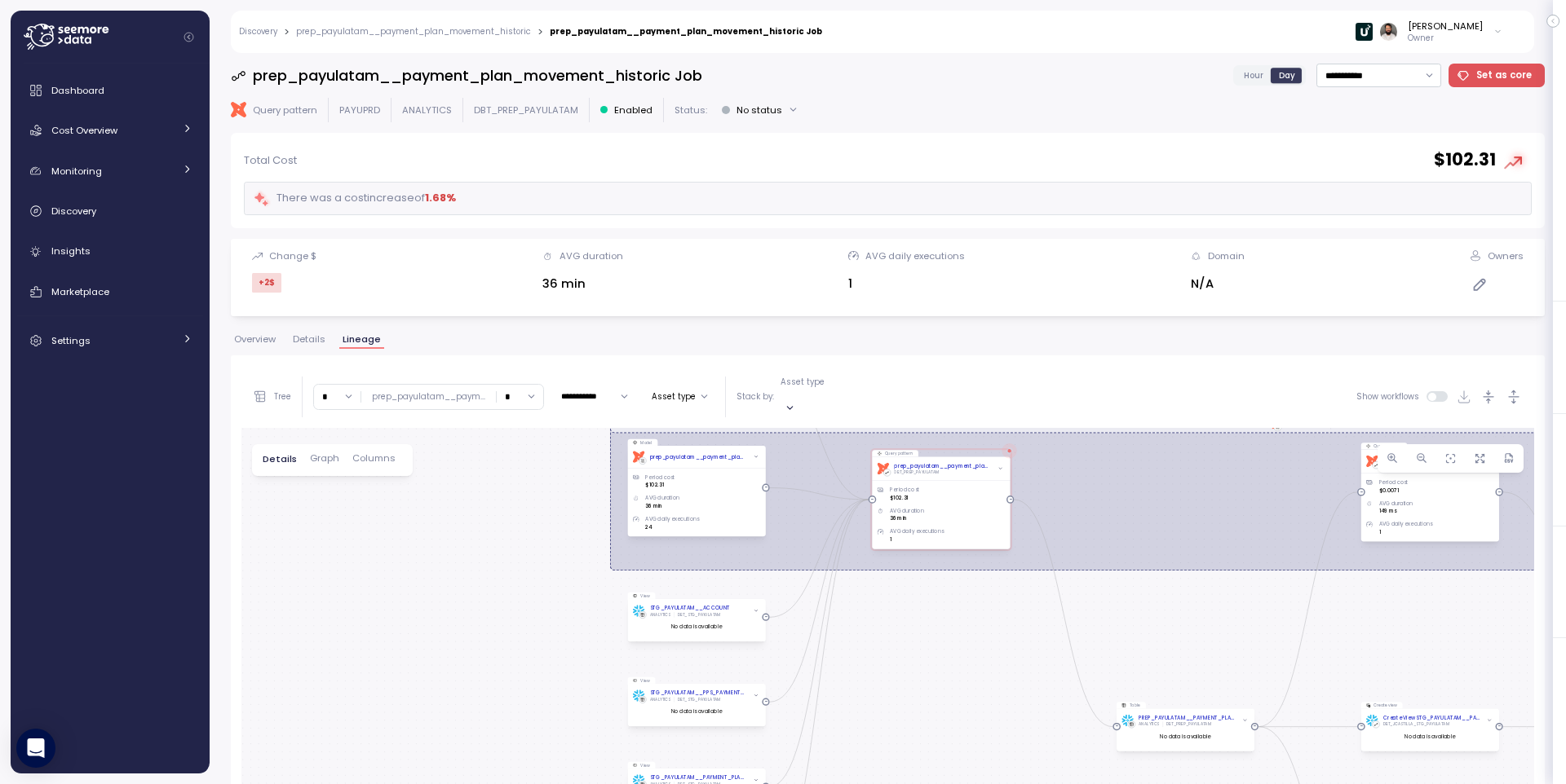
drag, startPoint x: 861, startPoint y: 468, endPoint x: 1170, endPoint y: 468, distance: 309.0
click at [1174, 468] on div "dbt Job: 4647.278977 Job dbt Job: 6049.216746 Job View STG_PAYULATAM__TRANSACTI…" at bounding box center [888, 757] width 1293 height 660
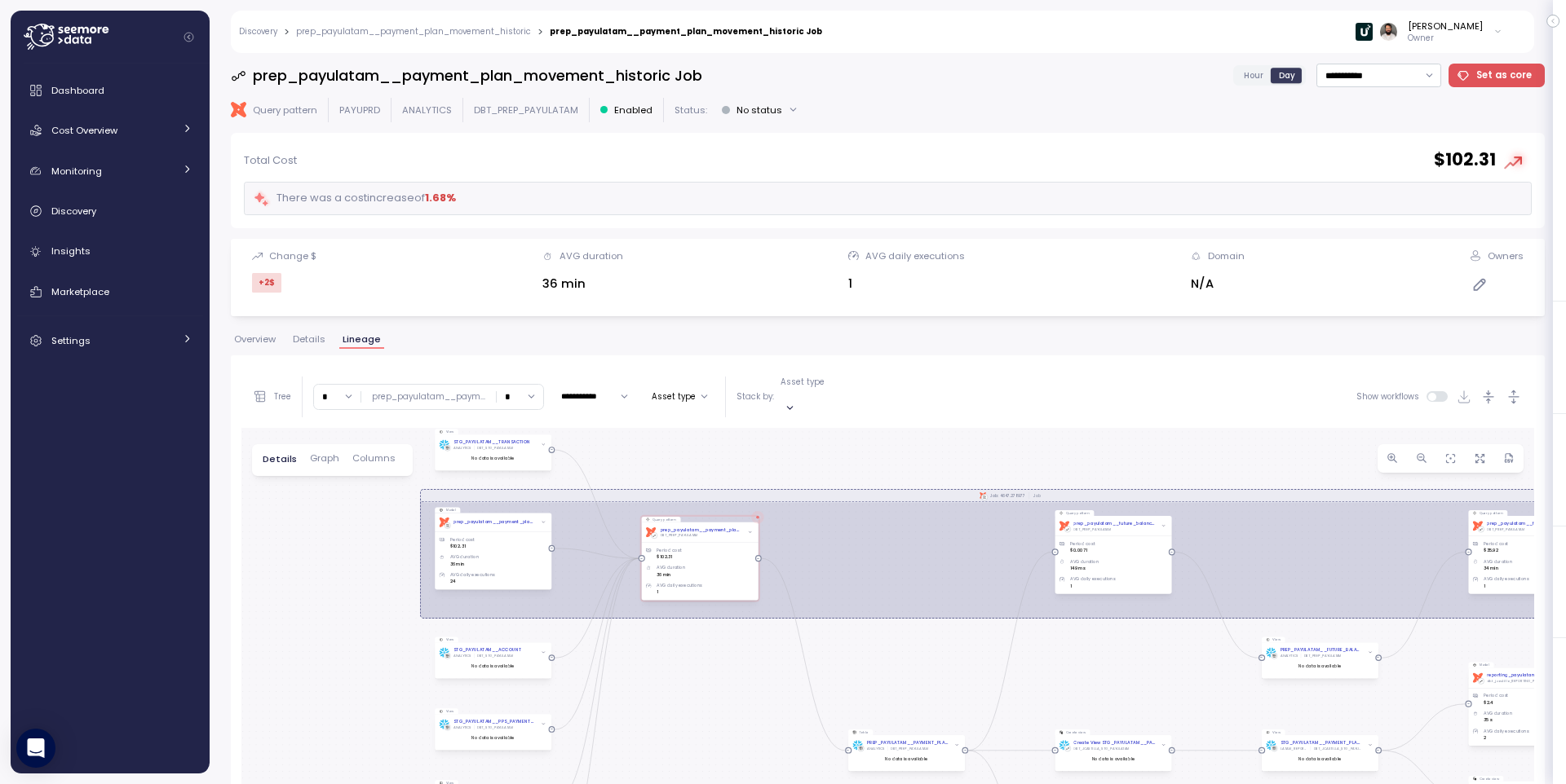
drag, startPoint x: 996, startPoint y: 515, endPoint x: 899, endPoint y: 540, distance: 100.2
click at [896, 541] on div "dbt Job: 4647.278977 Job dbt Job: 6049.216746 Job View STG_PAYULATAM__TRANSACTI…" at bounding box center [888, 757] width 1293 height 660
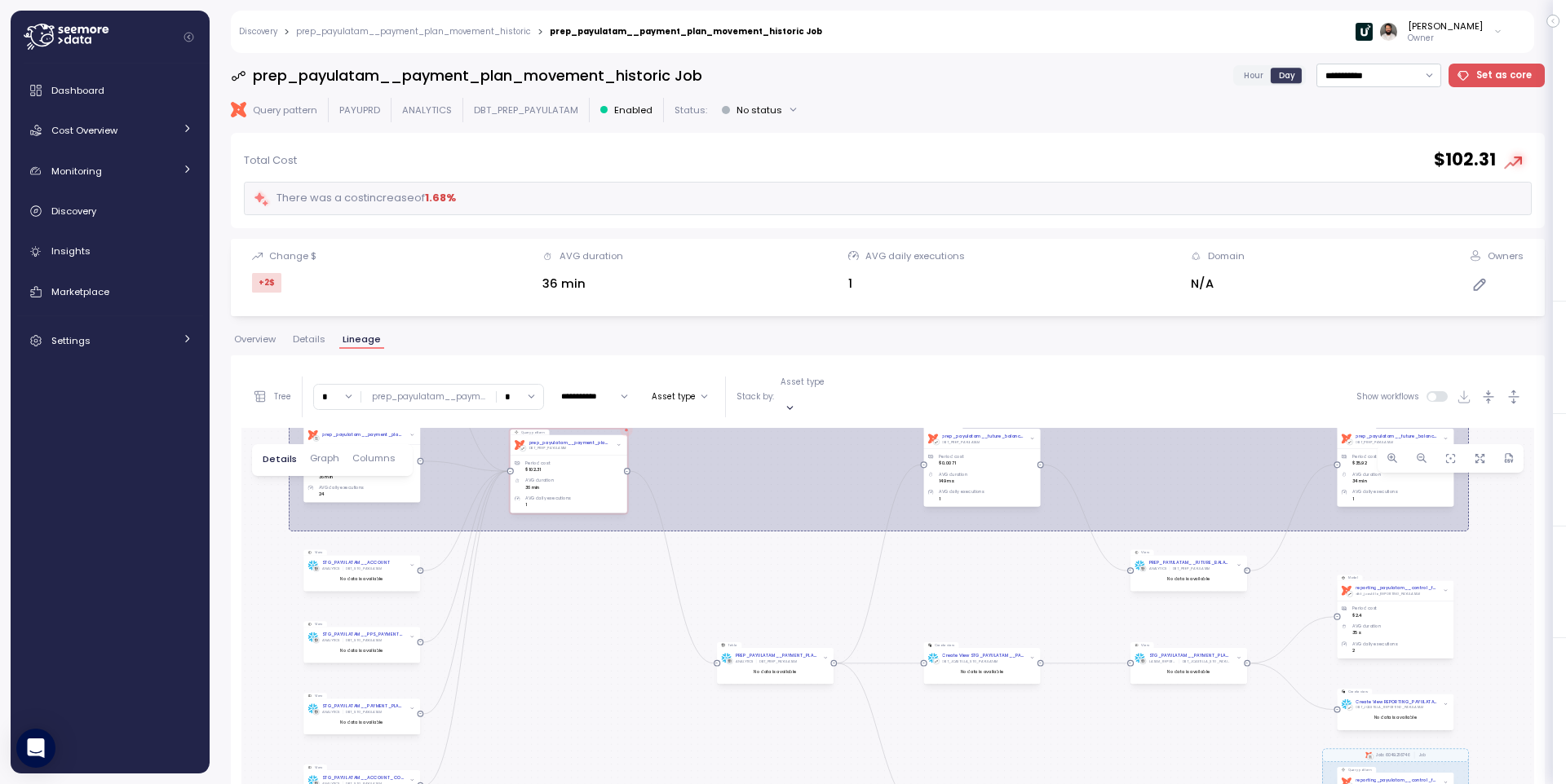
drag, startPoint x: 859, startPoint y: 507, endPoint x: 807, endPoint y: 453, distance: 75.0
click at [808, 453] on div "dbt Job: 4647.278977 Job dbt Job: 6049.216746 Job View STG_PAYULATAM__TRANSACTI…" at bounding box center [888, 757] width 1293 height 660
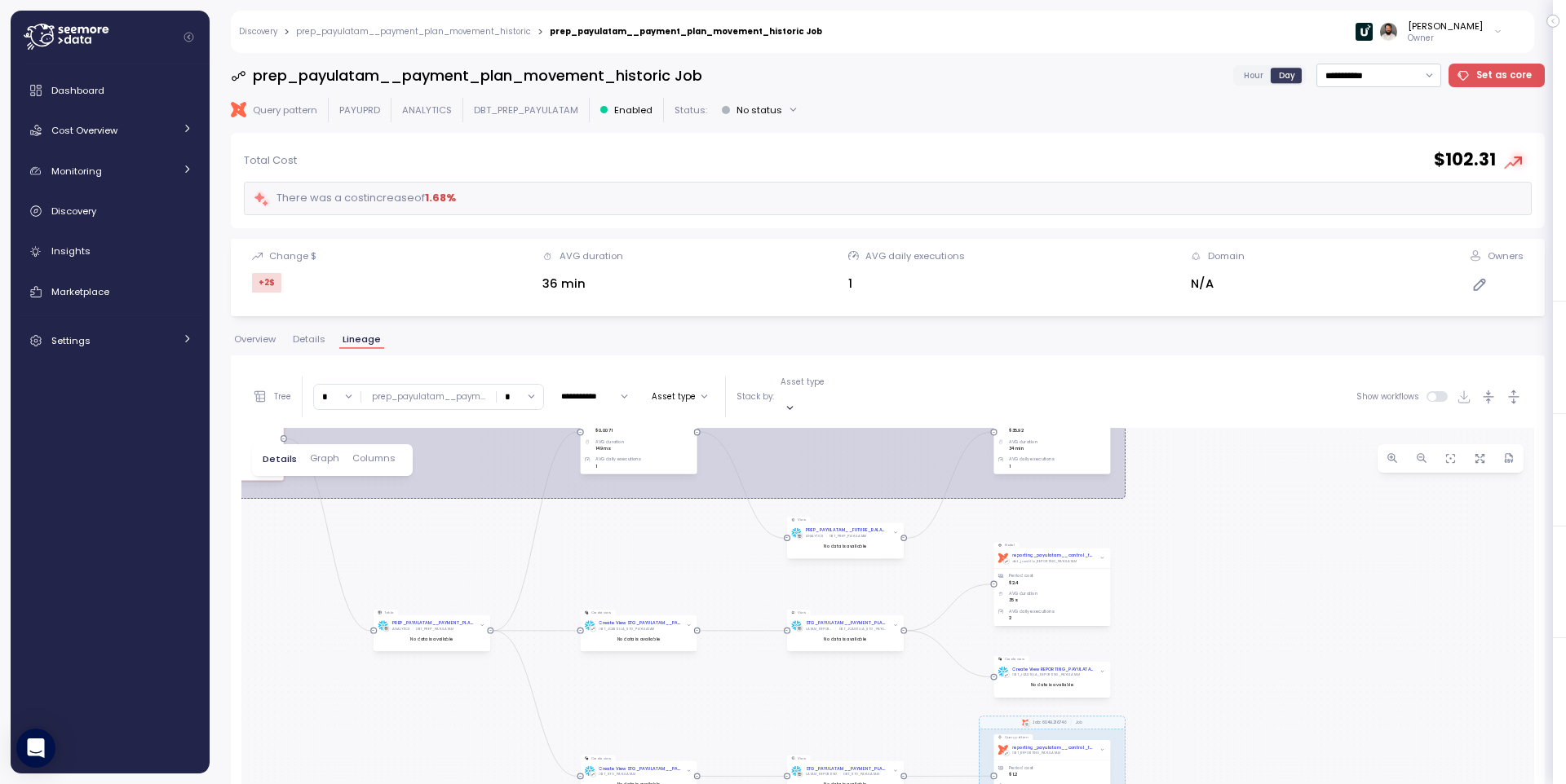
drag, startPoint x: 1179, startPoint y: 514, endPoint x: 1003, endPoint y: 490, distance: 177.6
click at [1001, 490] on div "dbt Job: 4647.278977 Job dbt Job: 6049.216746 Job View STG_PAYULATAM__TRANSACTI…" at bounding box center [888, 757] width 1293 height 660
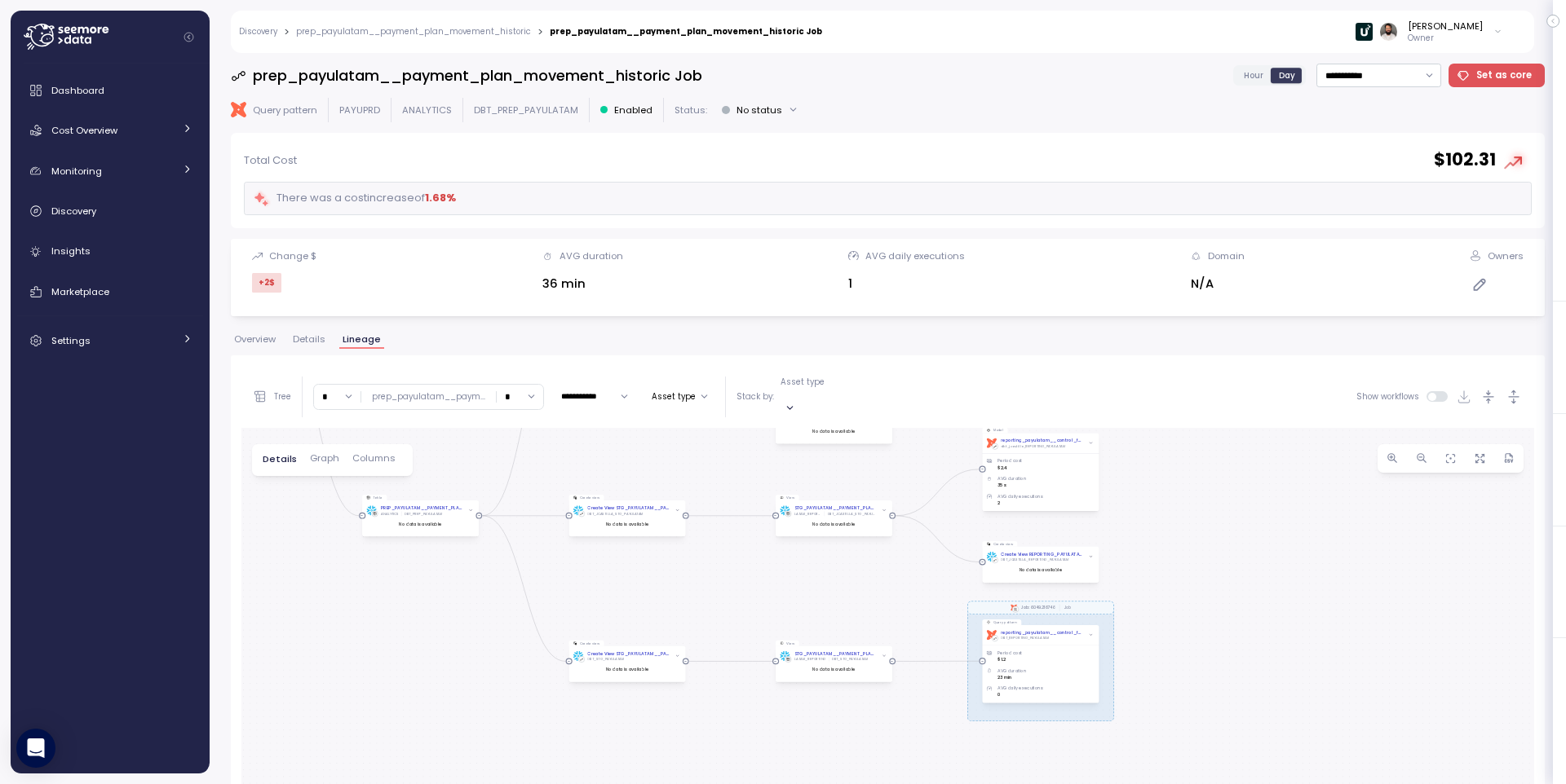
drag, startPoint x: 1171, startPoint y: 547, endPoint x: 1139, endPoint y: 492, distance: 63.6
click at [1160, 434] on div "dbt Job: 4647.278977 Job dbt Job: 6049.216746 Job View STG_PAYULATAM__TRANSACTI…" at bounding box center [888, 757] width 1293 height 660
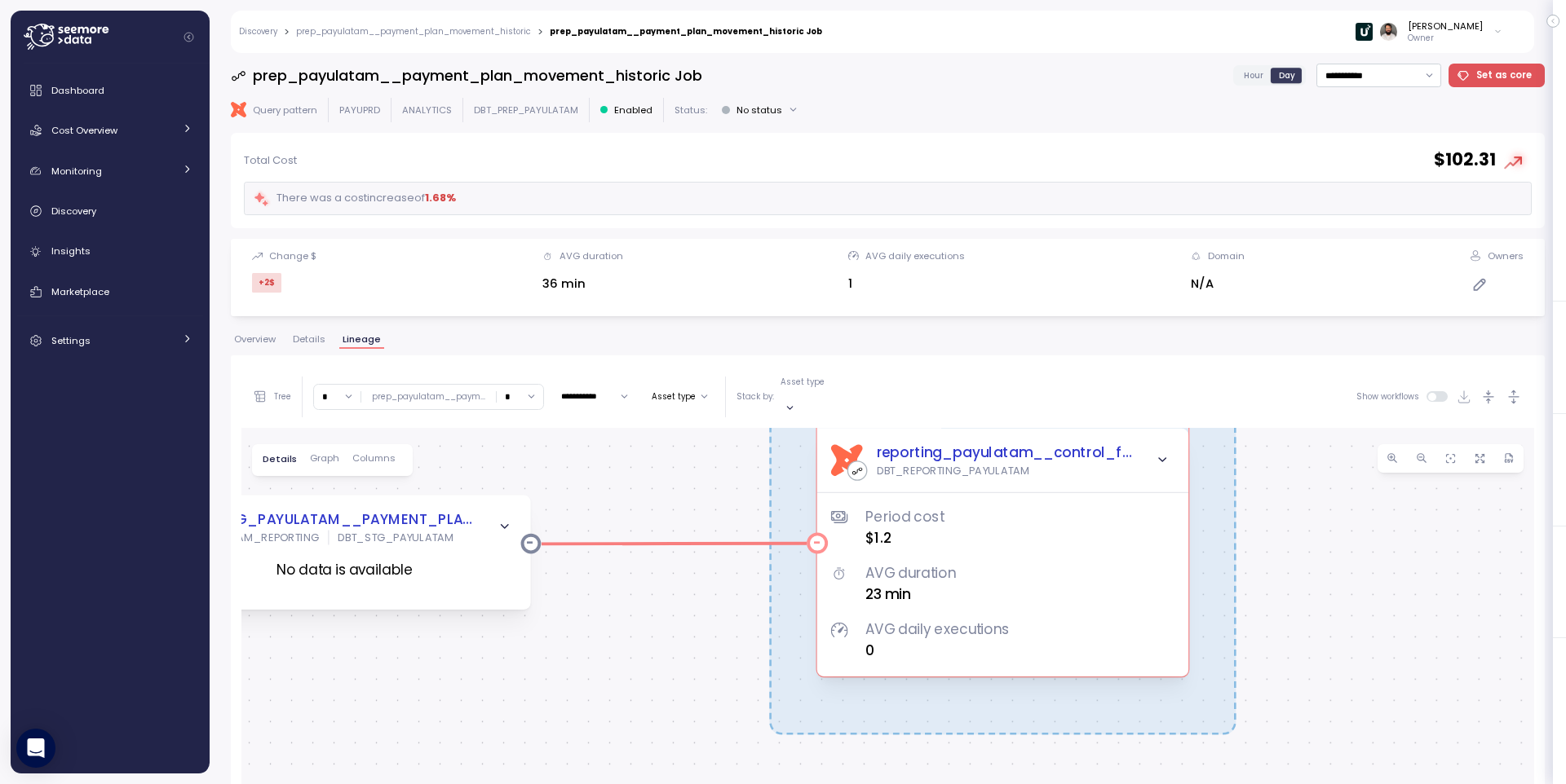
click at [1078, 478] on div "Period cost $1.2 AVG duration 23 min AVG daily executions 0" at bounding box center [1001, 570] width 343 height 184
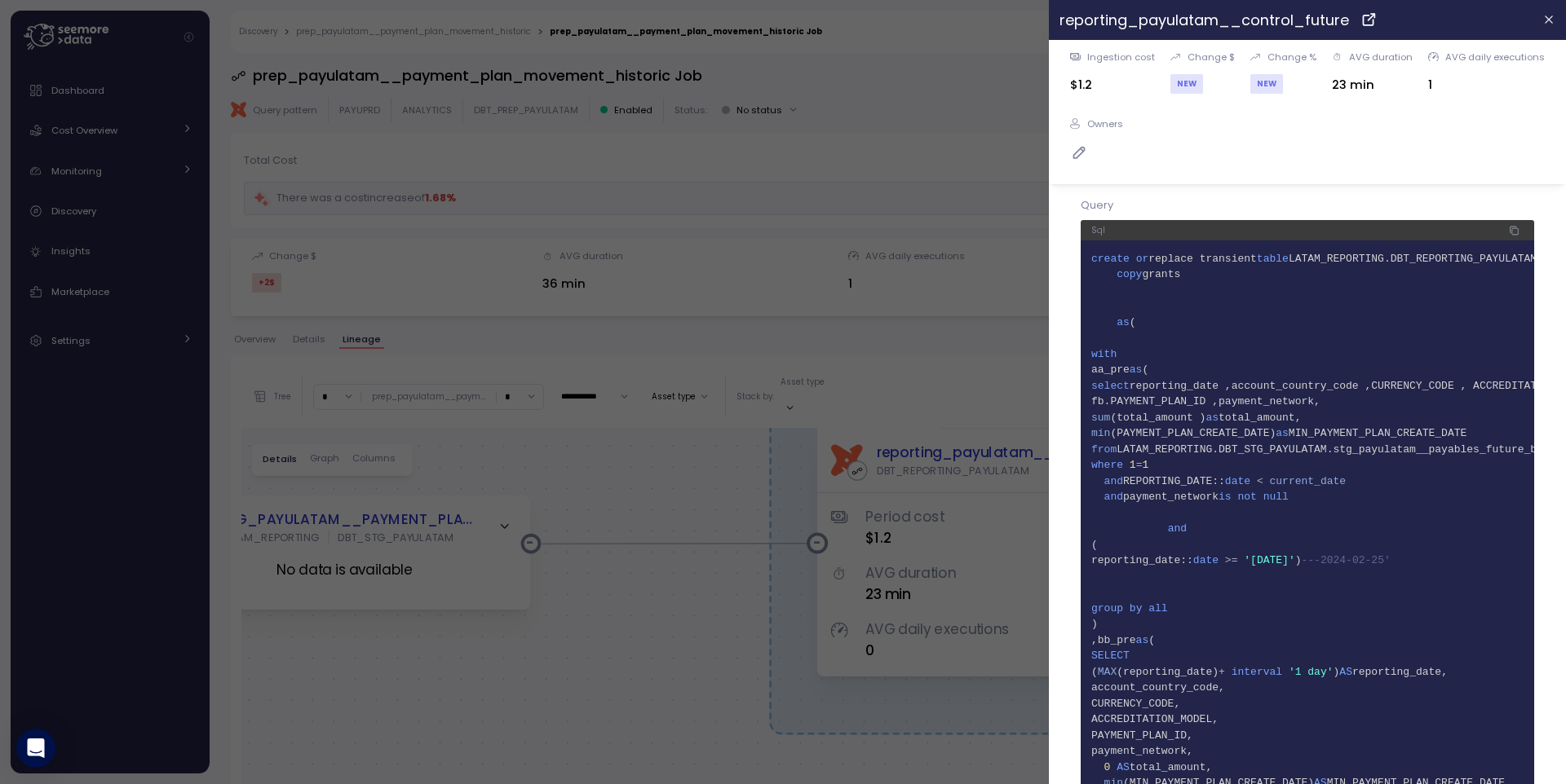
scroll to position [2, 0]
click at [700, 465] on div at bounding box center [783, 392] width 1566 height 784
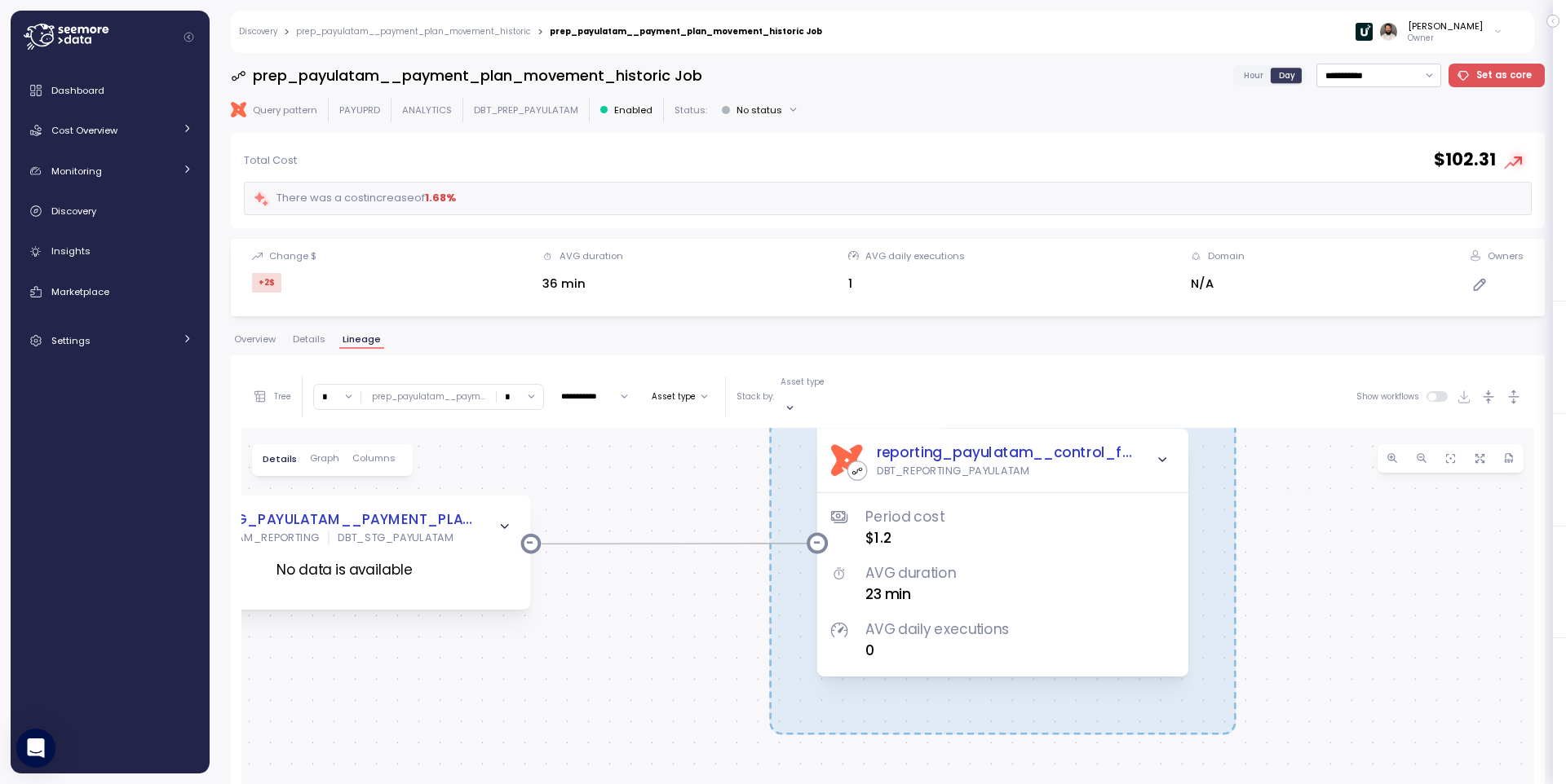
click at [700, 465] on div at bounding box center [783, 392] width 1566 height 784
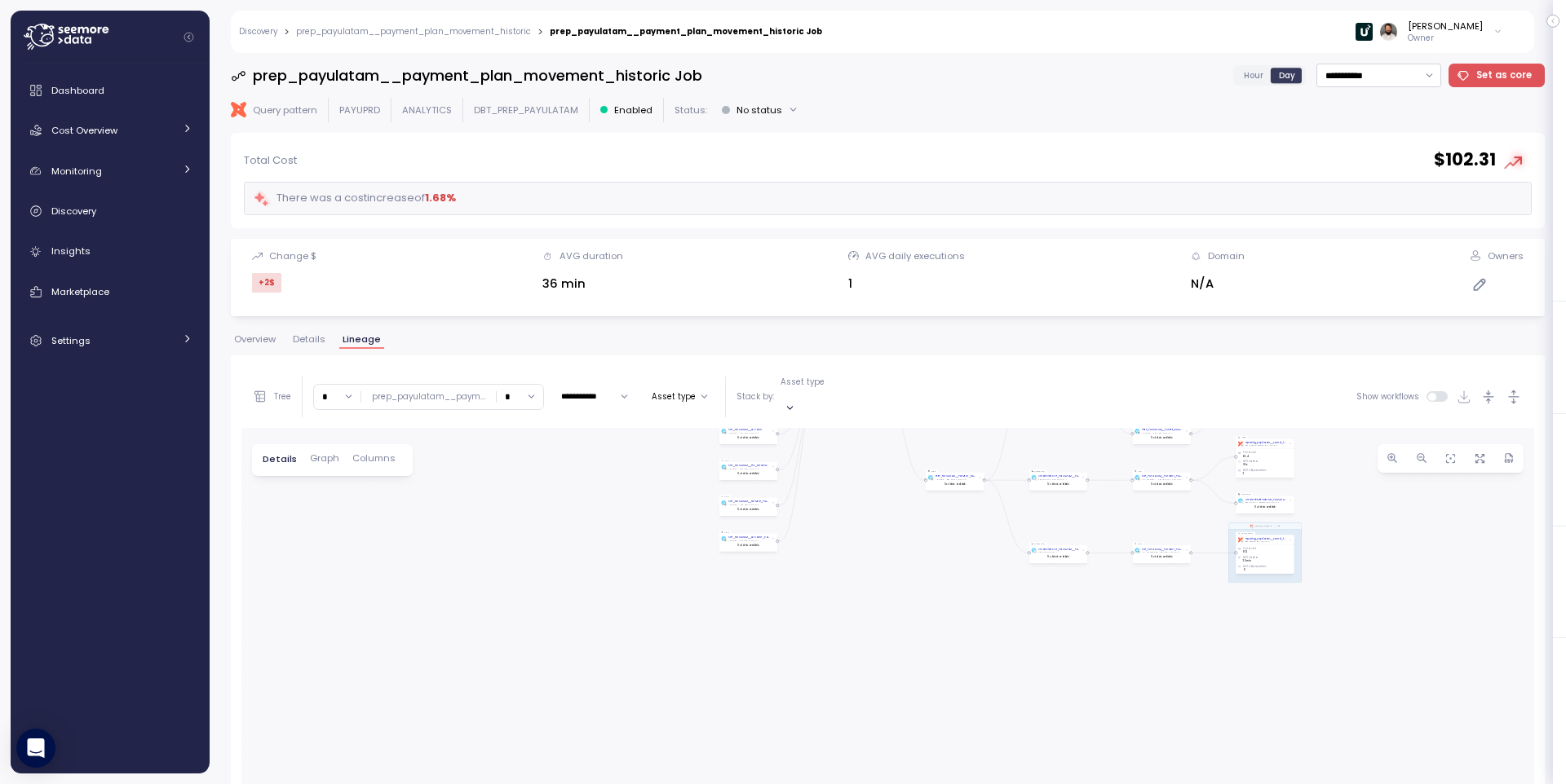
drag, startPoint x: 711, startPoint y: 458, endPoint x: 1179, endPoint y: 514, distance: 471.3
click at [1179, 515] on div "dbt Job: 4647.278977 Job dbt Job: 6049.216746 Job View STG_PAYULATAM__TRANSACTI…" at bounding box center [888, 757] width 1293 height 660
click at [838, 553] on div "dbt Job: 4647.278977 Job dbt Job: 6049.216746 Job View STG_PAYULATAM__TRANSACTI…" at bounding box center [888, 757] width 1293 height 660
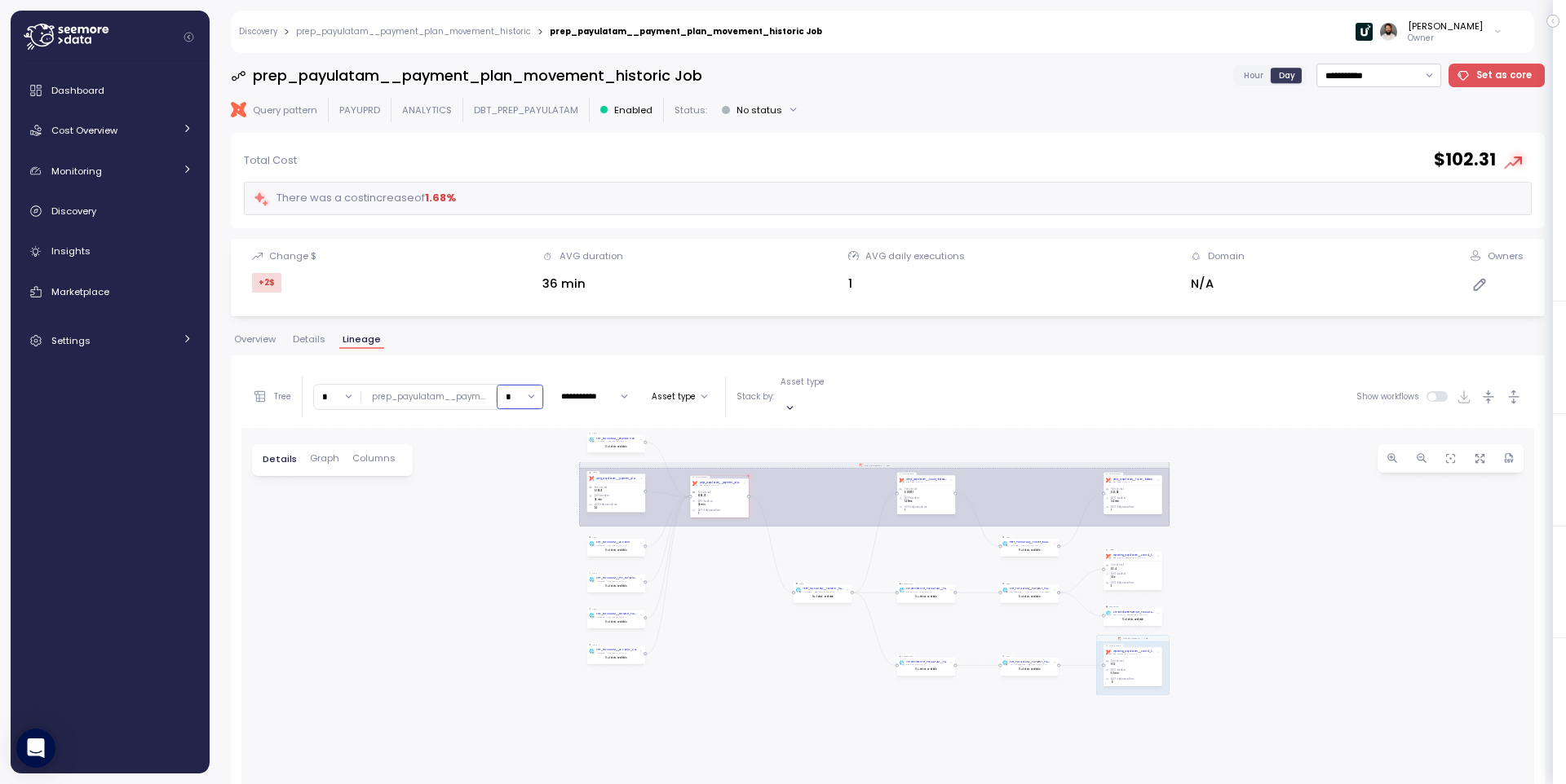
click at [508, 391] on input "*" at bounding box center [519, 396] width 47 height 24
click at [319, 454] on span "Graph" at bounding box center [324, 458] width 29 height 9
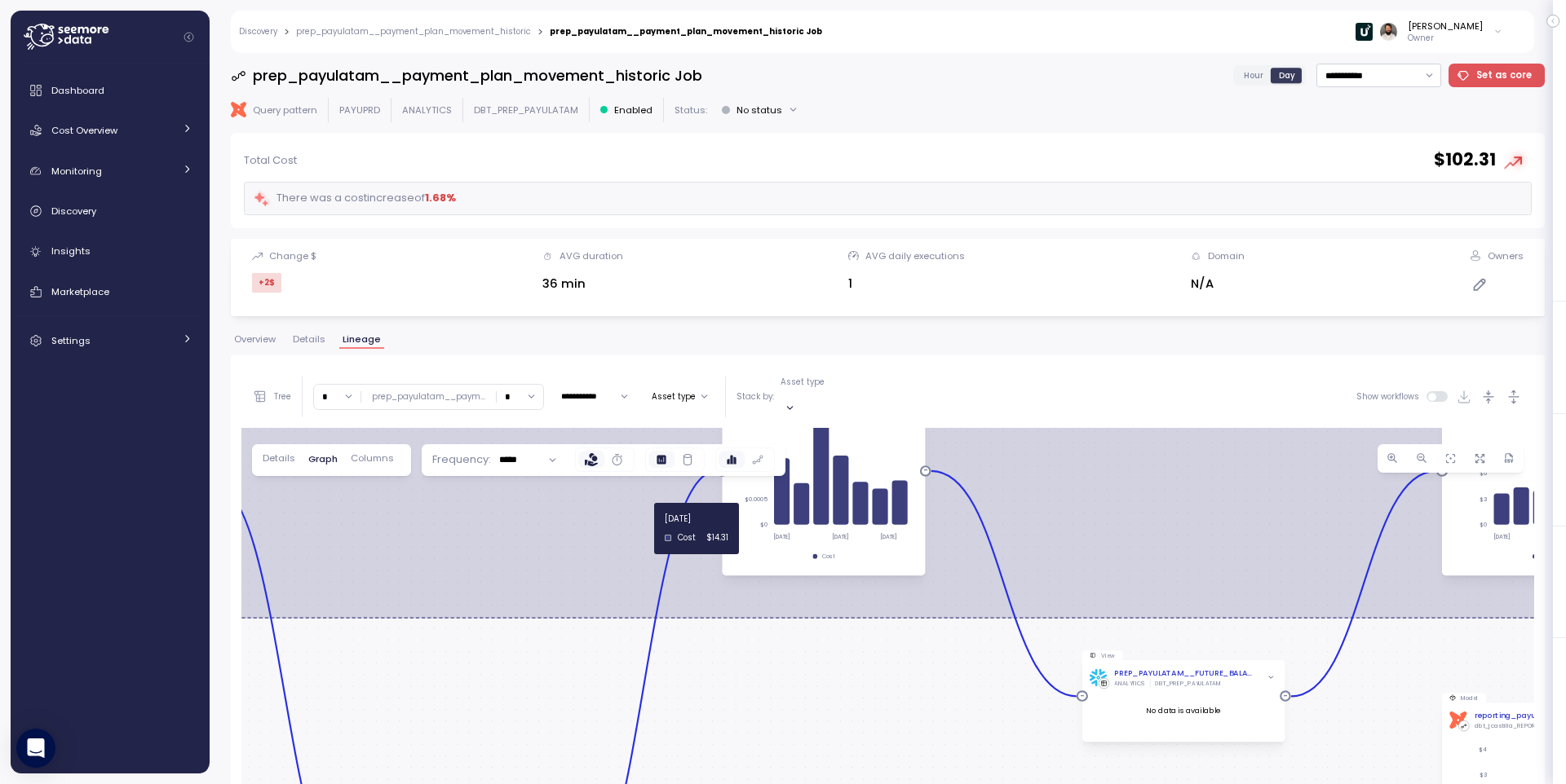
drag, startPoint x: 934, startPoint y: 556, endPoint x: 802, endPoint y: 583, distance: 134.7
click at [807, 584] on div "dbt Job: 4647.278977 Job dbt Job: 6049.216746 Job View STG_PAYULATAM__TRANSACTI…" at bounding box center [888, 757] width 1293 height 660
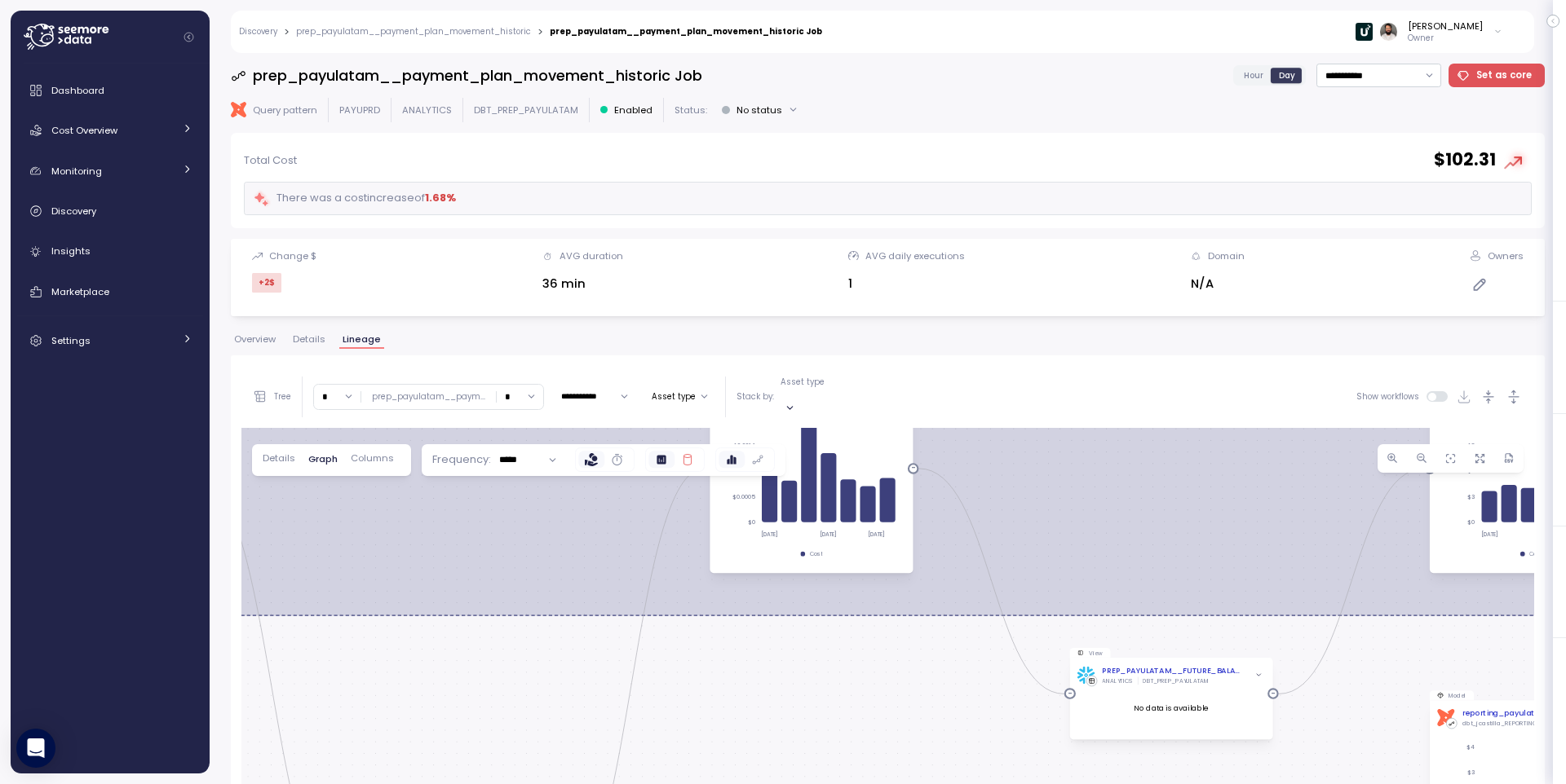
click at [687, 454] on icon at bounding box center [687, 460] width 9 height 11
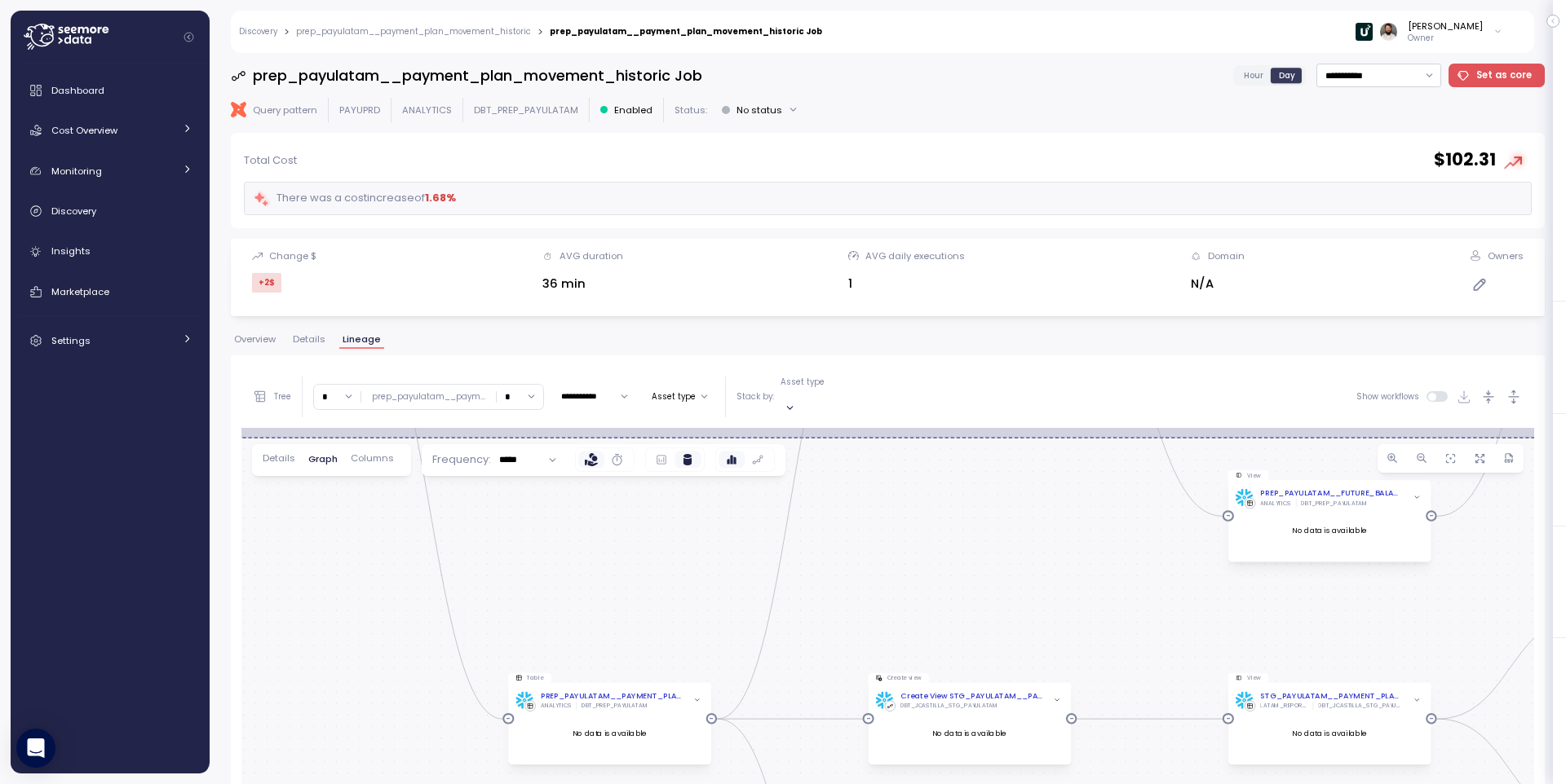
drag, startPoint x: 680, startPoint y: 566, endPoint x: 835, endPoint y: 397, distance: 229.3
click at [835, 397] on div "**********" at bounding box center [888, 726] width 1293 height 720
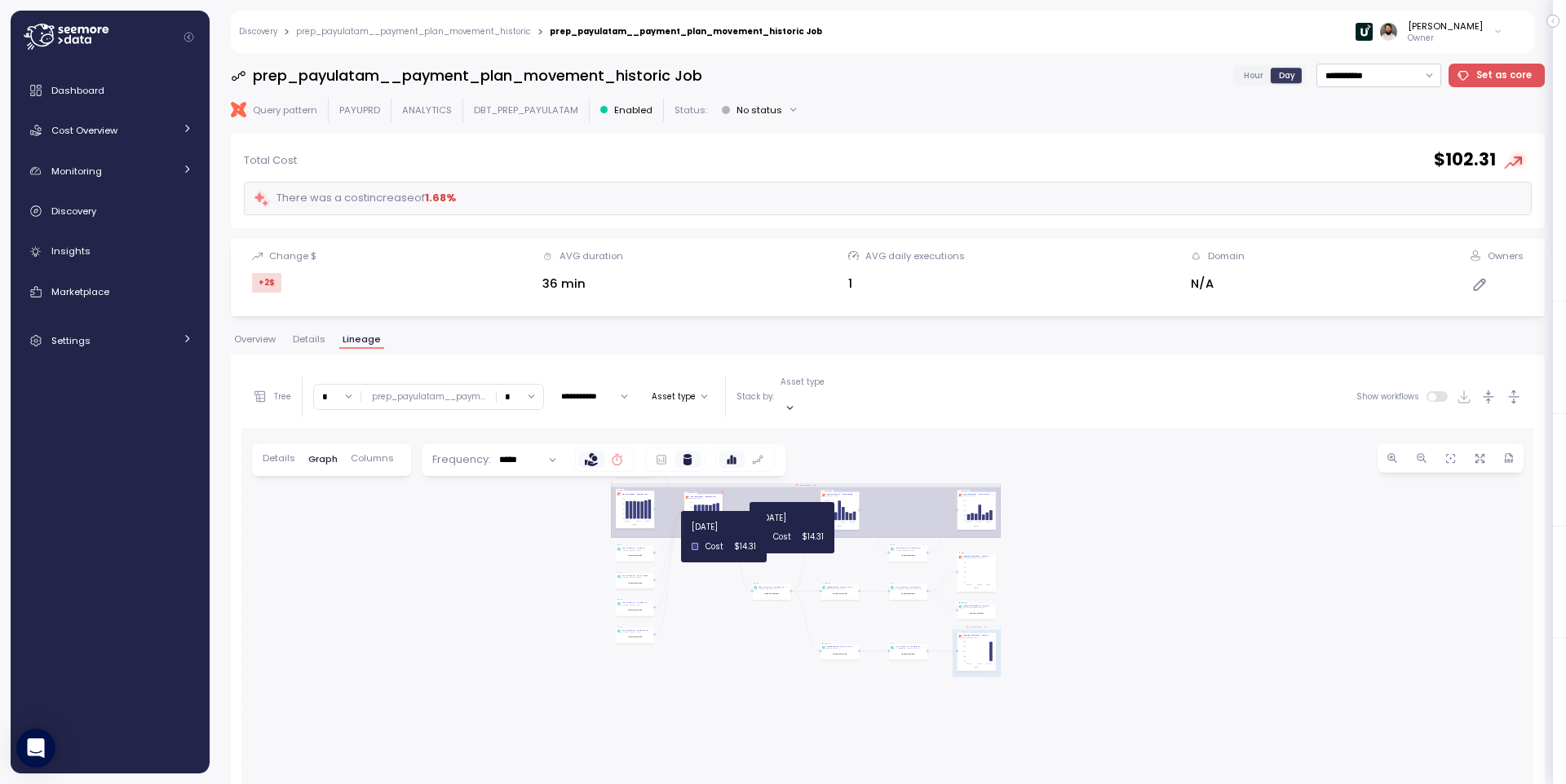
click at [619, 453] on icon at bounding box center [618, 460] width 13 height 13
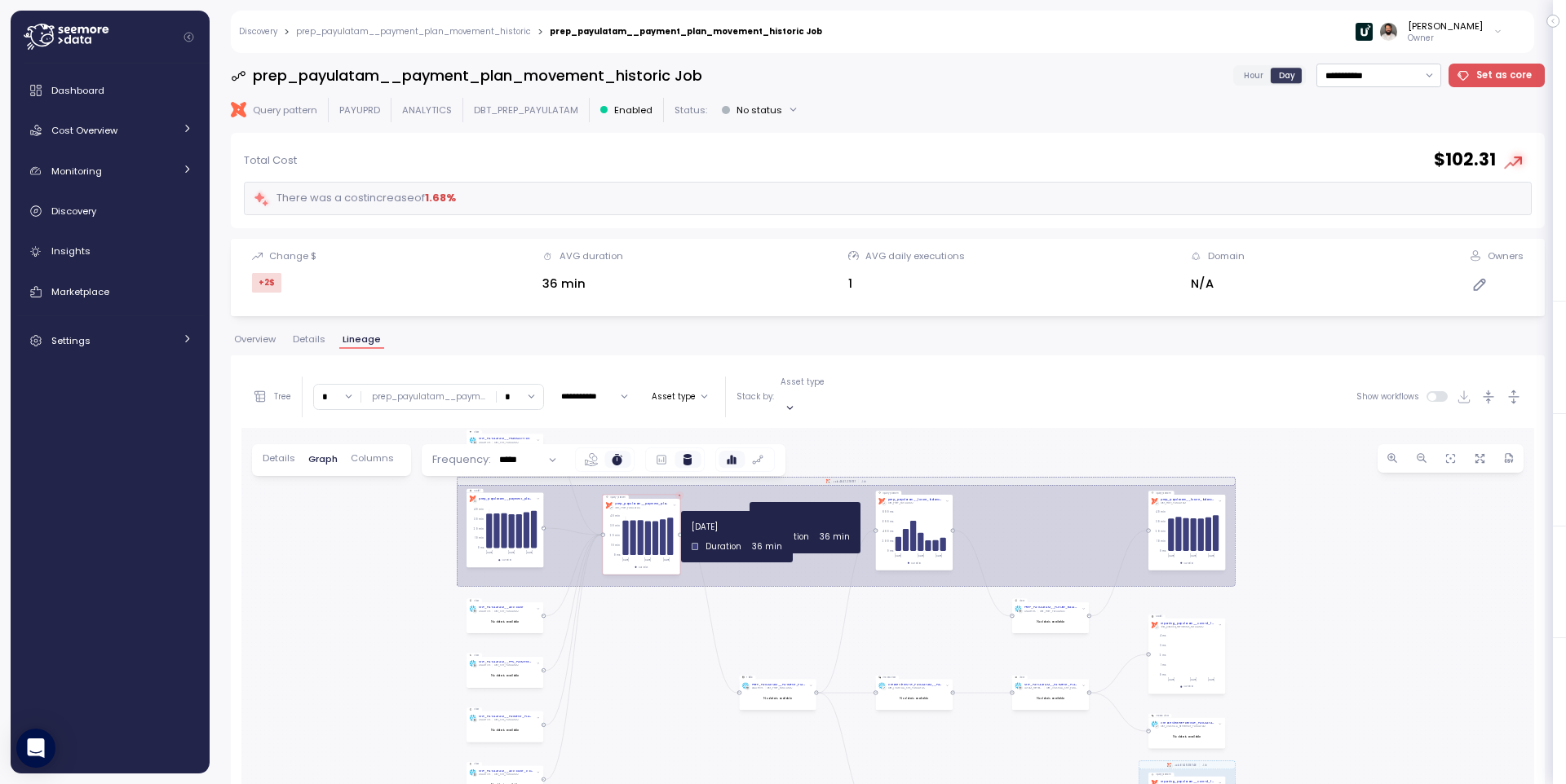
drag, startPoint x: 692, startPoint y: 510, endPoint x: 617, endPoint y: 570, distance: 96.0
click at [616, 596] on div "dbt Job: 4647.278977 Job dbt Job: 6049.216746 Job View STG_PAYULATAM__TRANSACTI…" at bounding box center [888, 757] width 1293 height 660
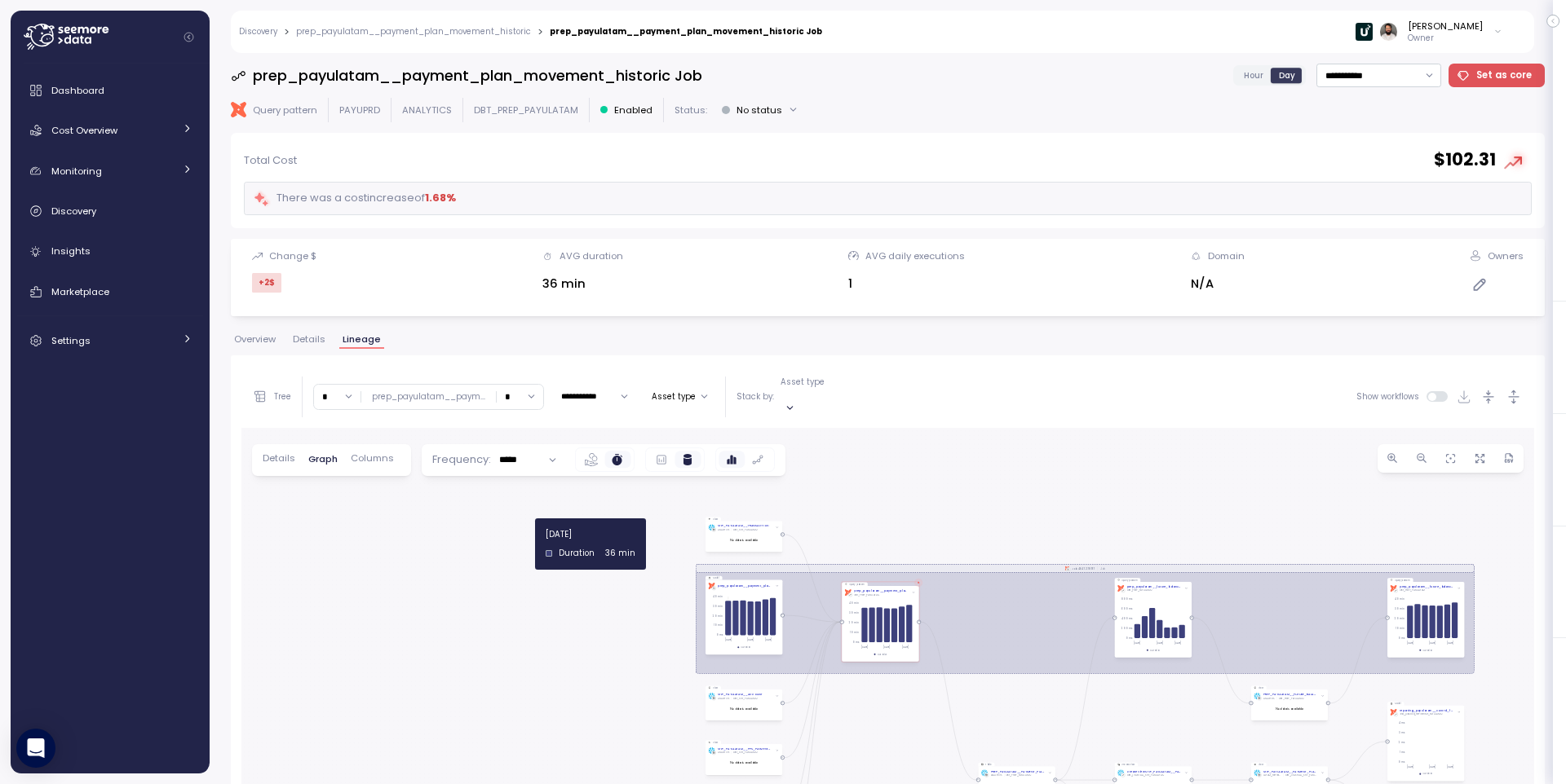
drag, startPoint x: 922, startPoint y: 633, endPoint x: 1190, endPoint y: 716, distance: 280.6
click at [1192, 716] on div "dbt Job: 4647.278977 Job dbt Job: 6049.216746 Job View STG_PAYULATAM__TRANSACTI…" at bounding box center [888, 757] width 1293 height 660
click at [1508, 390] on icon "button" at bounding box center [1515, 397] width 17 height 17
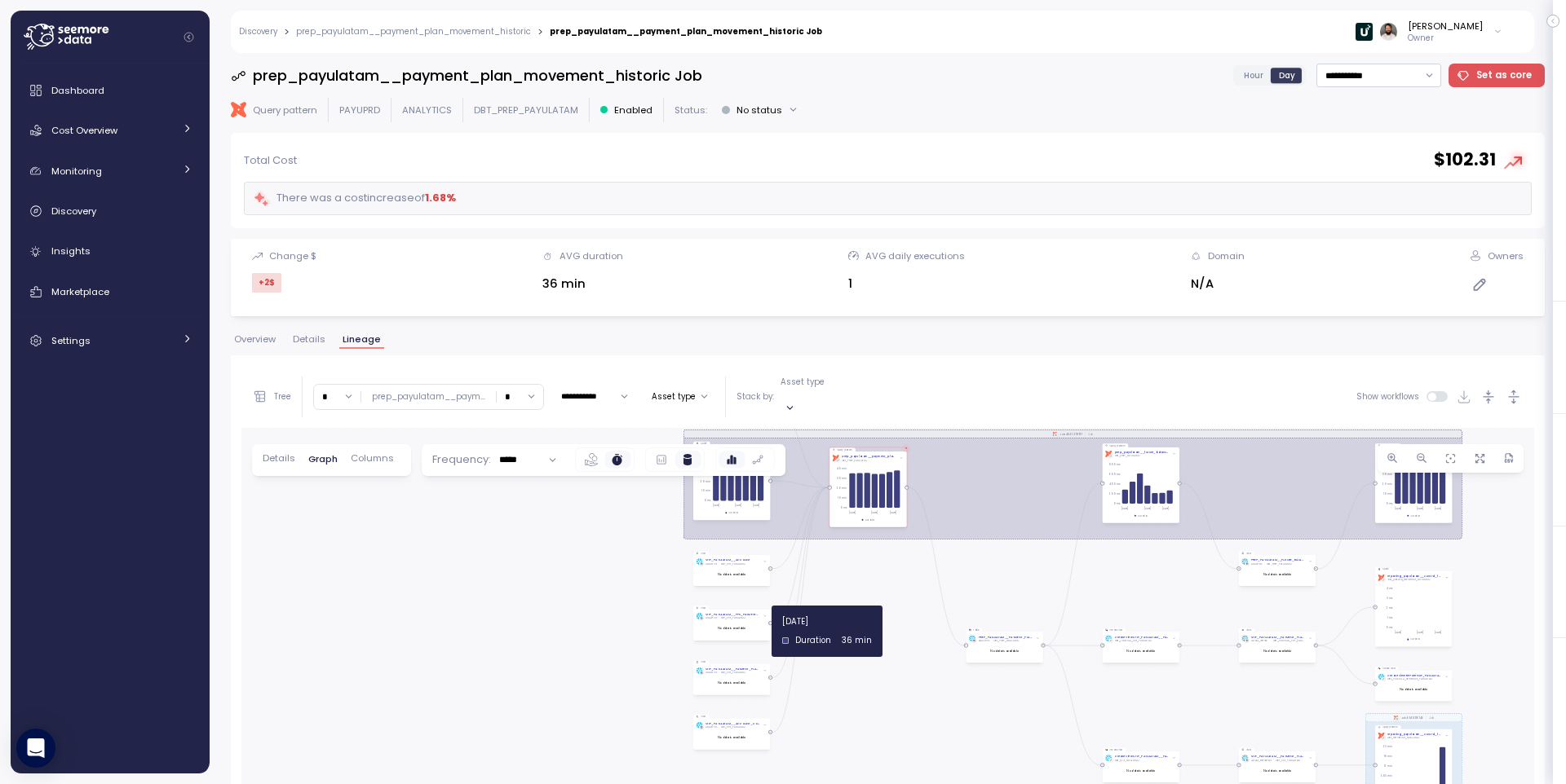
drag, startPoint x: 1156, startPoint y: 446, endPoint x: 1131, endPoint y: 376, distance: 74.3
click at [1133, 373] on div "**********" at bounding box center [888, 726] width 1293 height 720
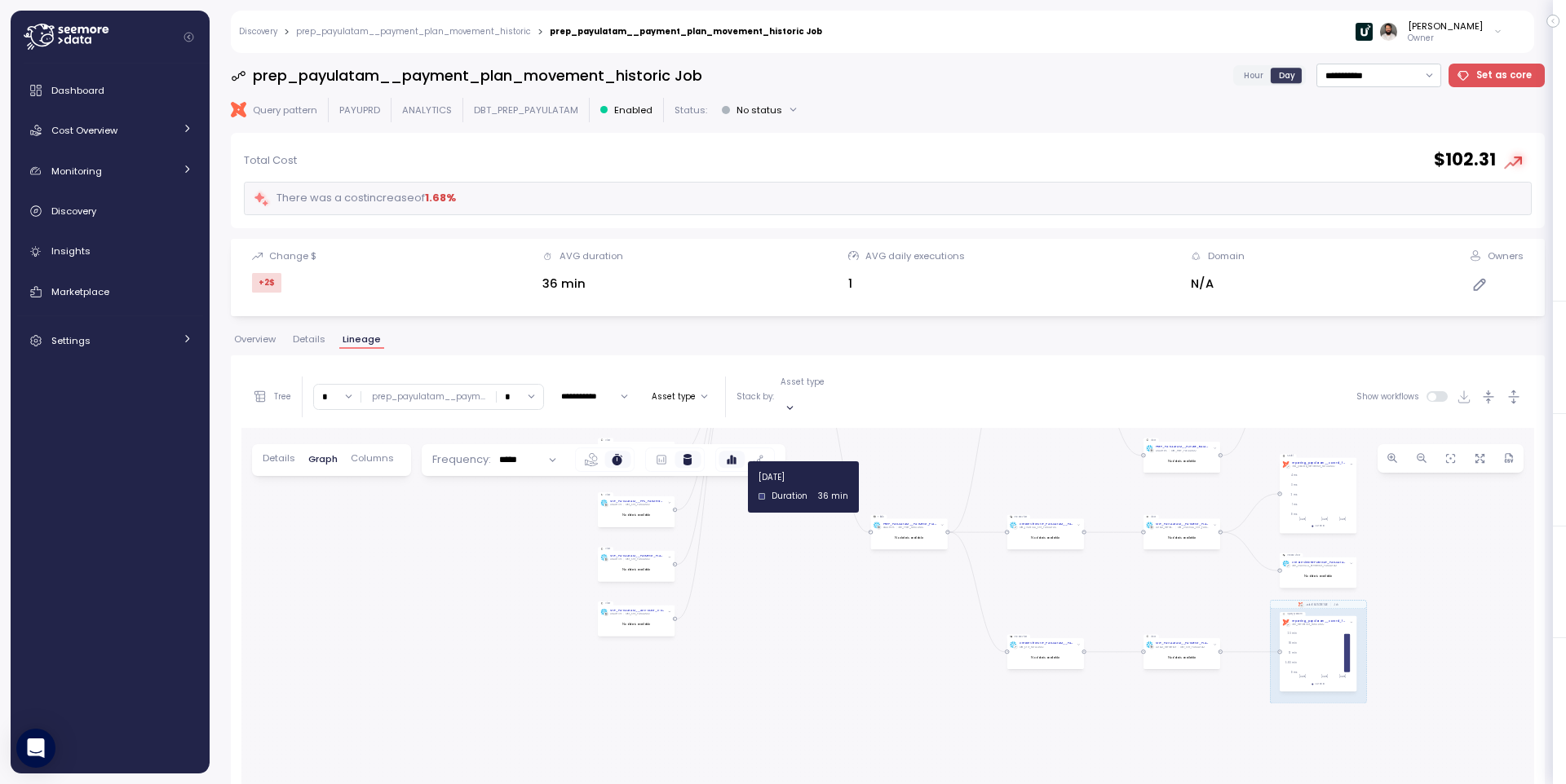
drag, startPoint x: 1132, startPoint y: 545, endPoint x: 1057, endPoint y: 448, distance: 122.6
click at [1057, 448] on div "dbt Job: 4647.278977 Job dbt Job: 6049.216746 Job View STG_PAYULATAM__TRANSACTI…" at bounding box center [888, 757] width 1293 height 660
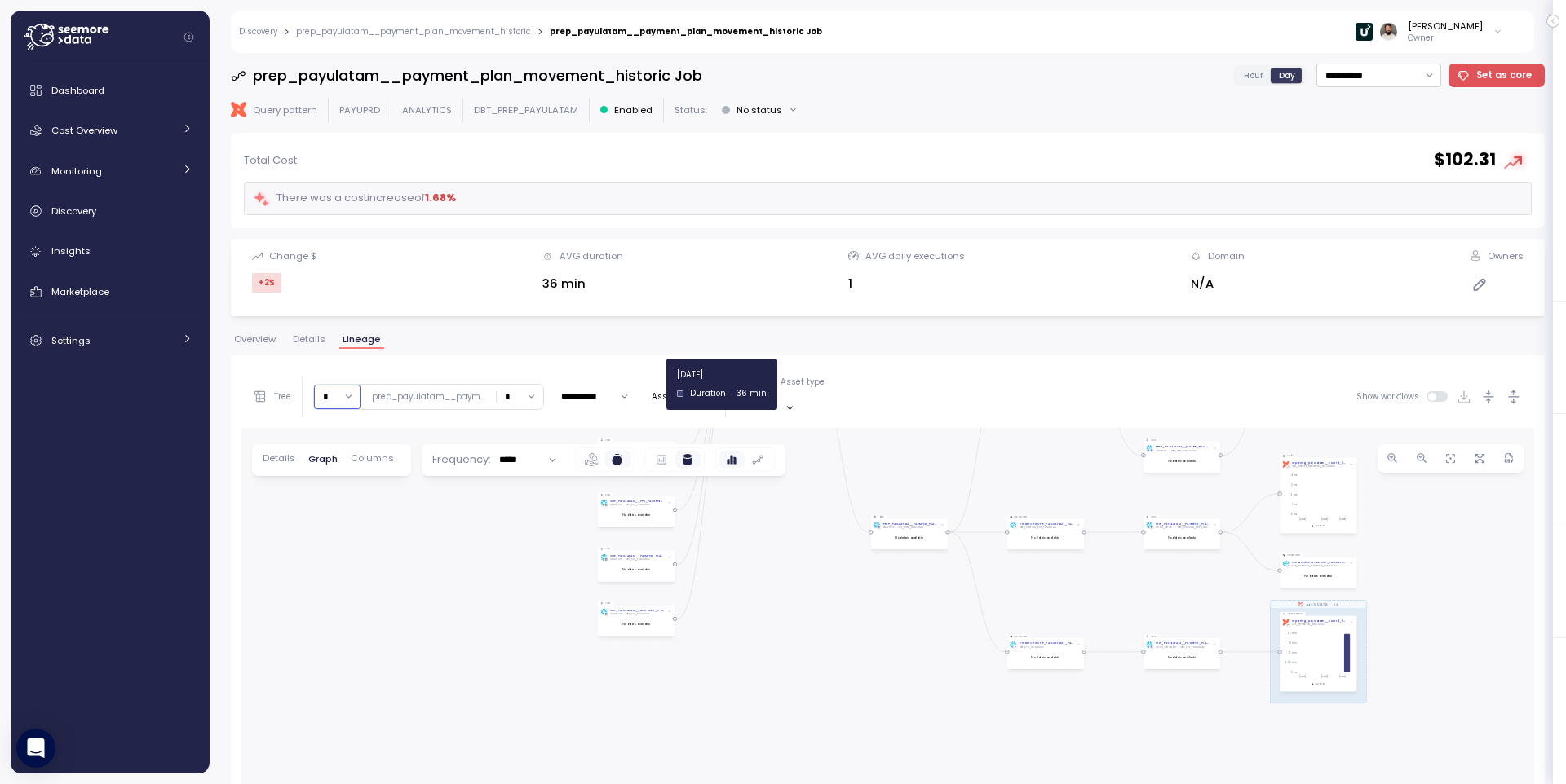
click at [324, 390] on input "*" at bounding box center [337, 396] width 47 height 24
click at [331, 504] on div "3" at bounding box center [337, 508] width 25 height 13
type input "*"
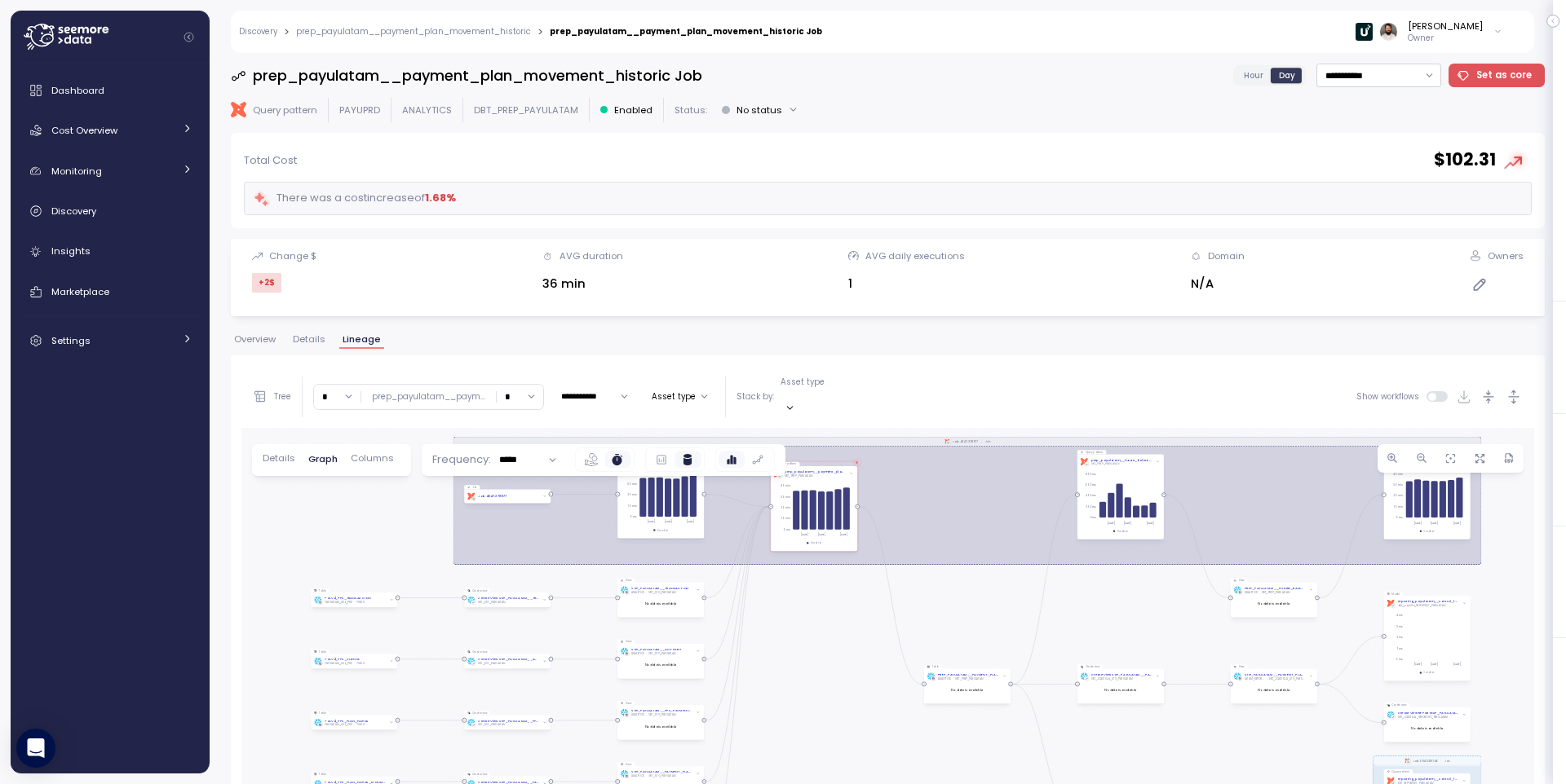
drag, startPoint x: 976, startPoint y: 579, endPoint x: 1046, endPoint y: 530, distance: 85.4
click at [987, 545] on div "dbt Job: 4647.278977 Job dbt Job: 6049.216746 Job View STG_PAYULATAM__TRANSACTI…" at bounding box center [888, 757] width 1293 height 660
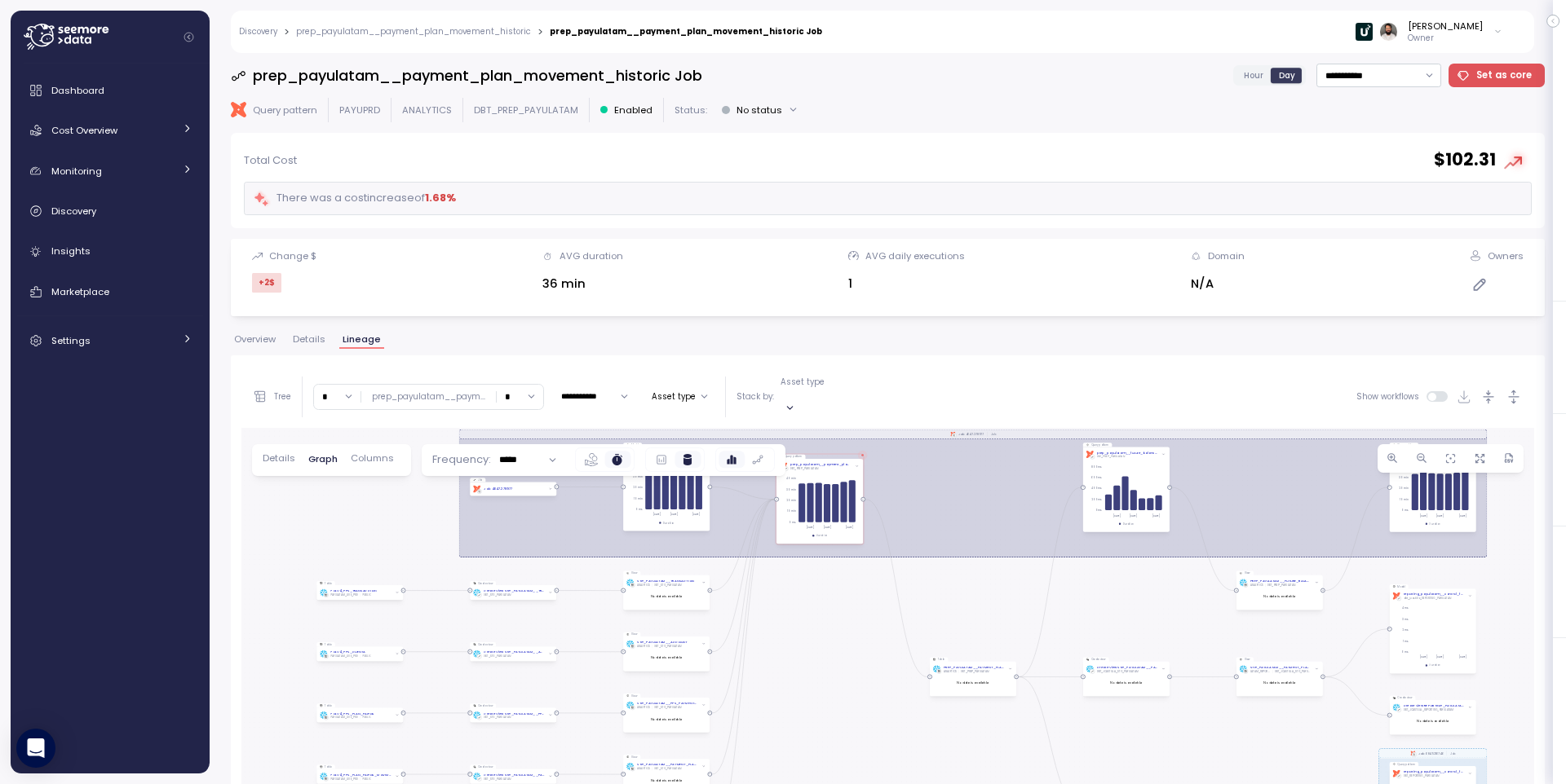
click at [1511, 389] on icon "button" at bounding box center [1515, 397] width 17 height 17
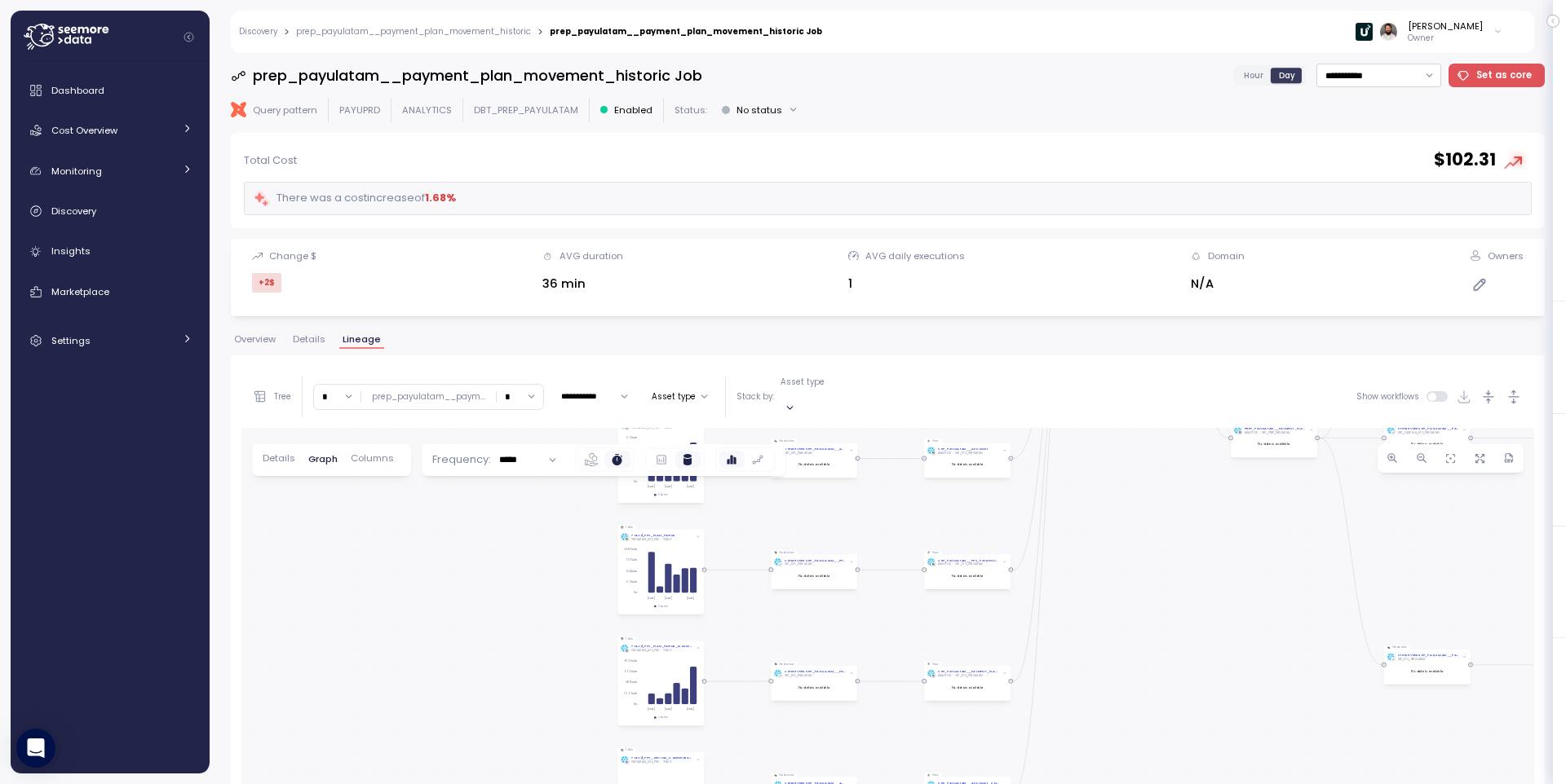
drag, startPoint x: 860, startPoint y: 602, endPoint x: 1157, endPoint y: 365, distance: 380.0
click at [1157, 366] on div "**********" at bounding box center [888, 726] width 1293 height 720
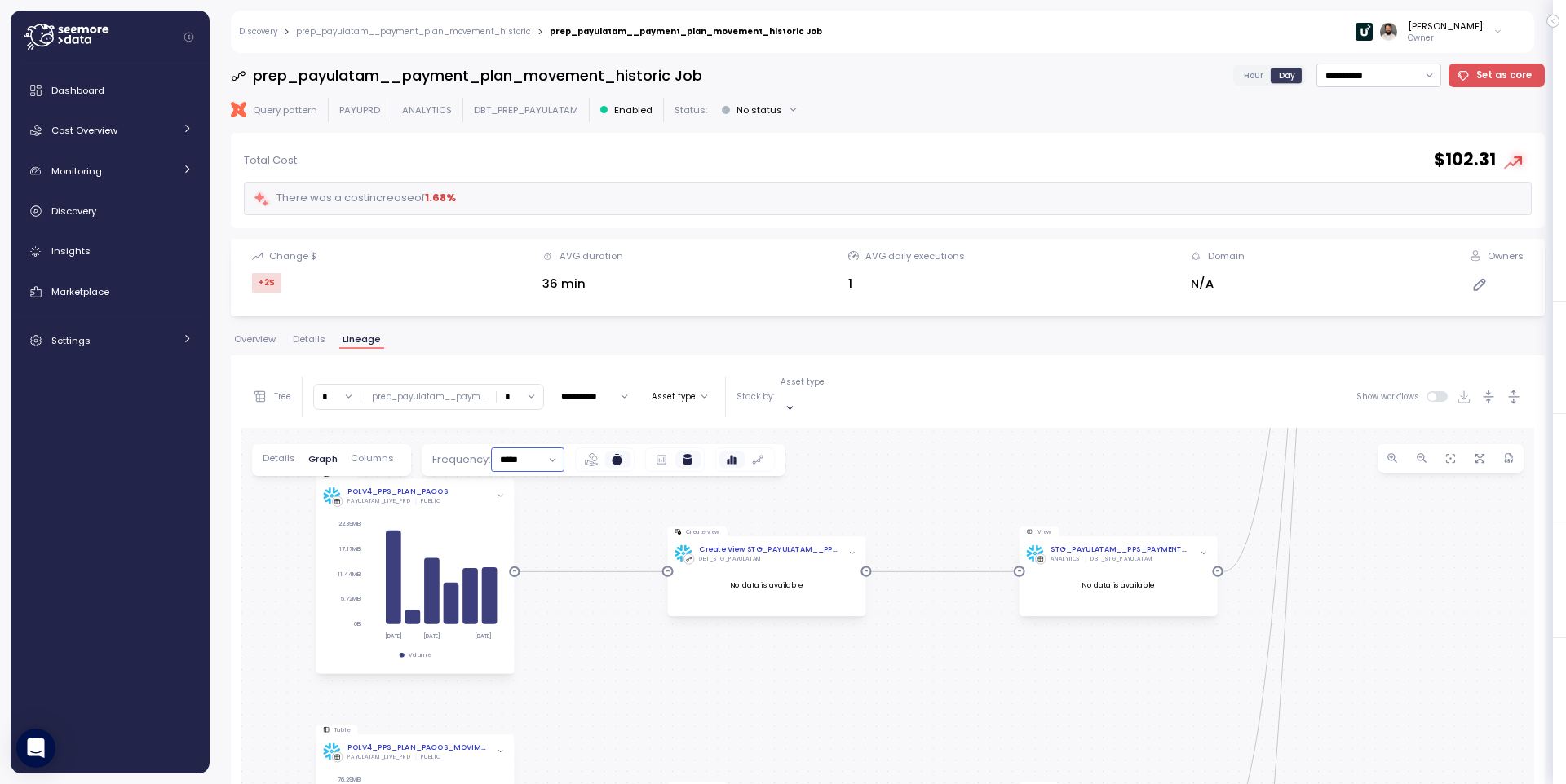
drag, startPoint x: 518, startPoint y: 448, endPoint x: 527, endPoint y: 487, distance: 40.0
click at [518, 449] on input "*****" at bounding box center [527, 459] width 72 height 24
click at [535, 486] on div "Hourly" at bounding box center [533, 492] width 29 height 13
type input "******"
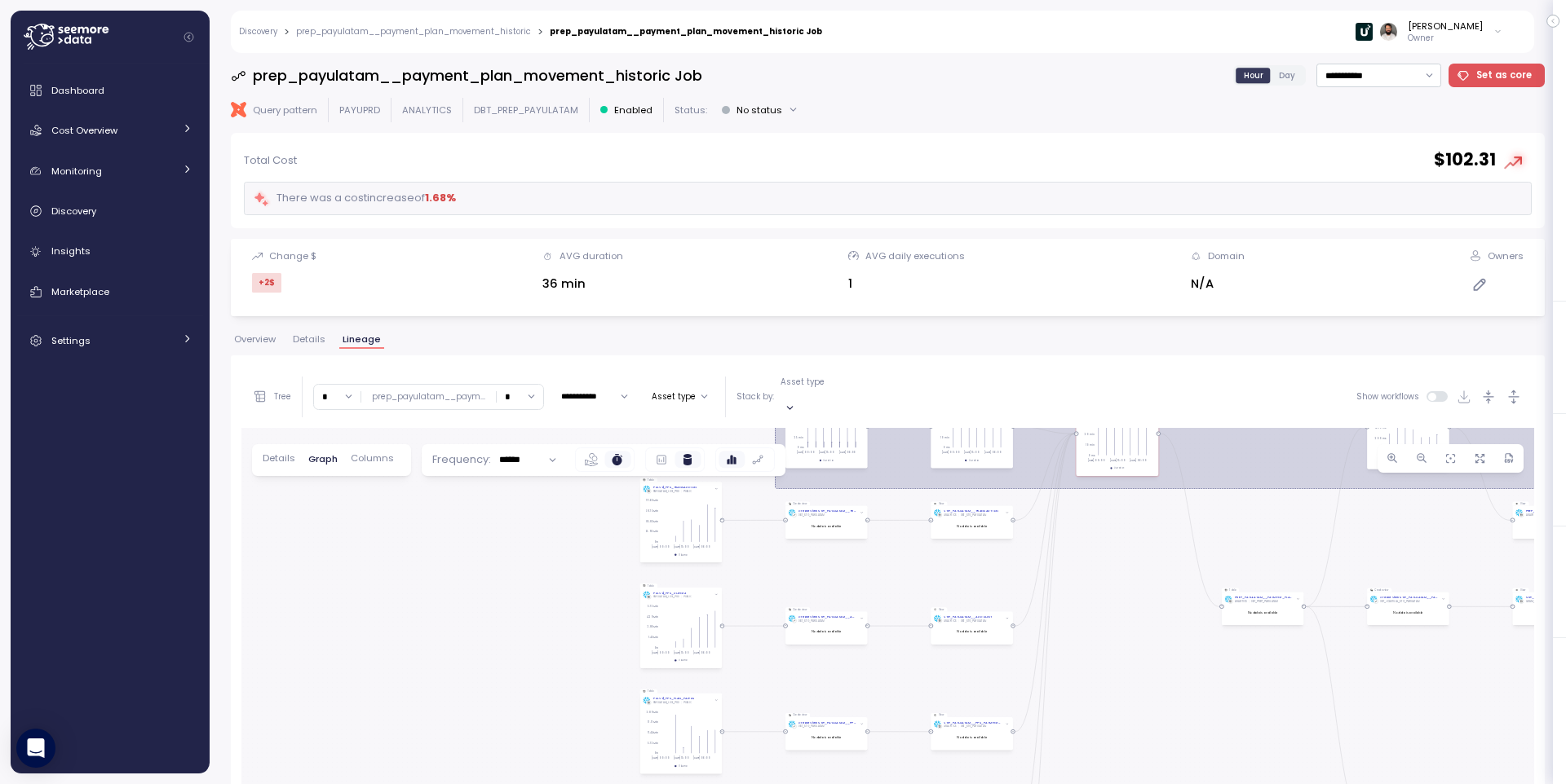
drag, startPoint x: 930, startPoint y: 604, endPoint x: 913, endPoint y: 547, distance: 59.5
click at [1213, 515] on div "dbt Job: 4647.278977 Job dbt Job: 6049.216746 Job View STG_PAYULATAM__TRANSACTI…" at bounding box center [888, 757] width 1293 height 660
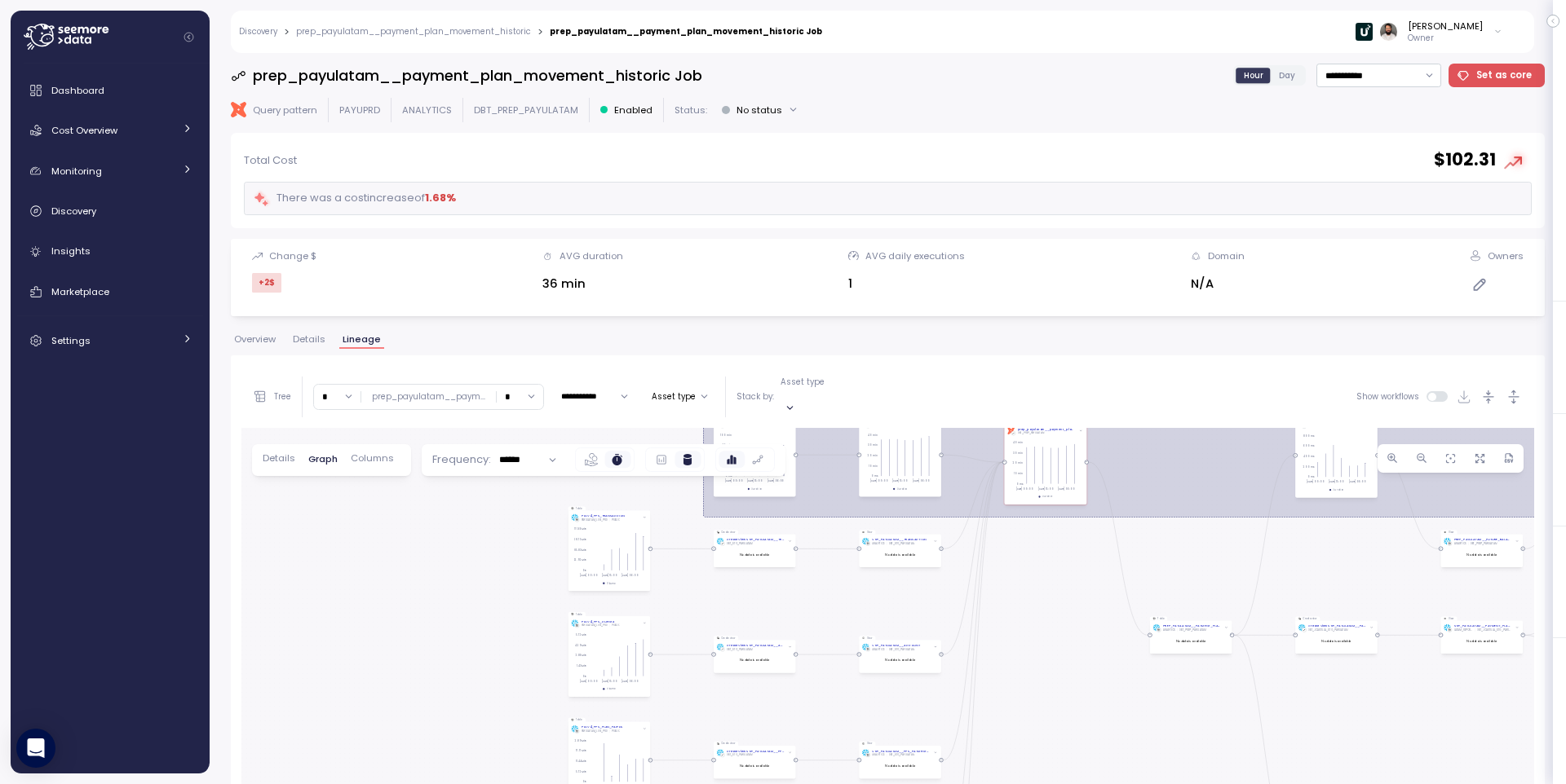
drag, startPoint x: 1083, startPoint y: 559, endPoint x: 974, endPoint y: 561, distance: 109.0
click at [1041, 571] on div "dbt Job: 4647.278977 Job dbt Job: 6049.216746 Job View STG_PAYULATAM__TRANSACTI…" at bounding box center [888, 757] width 1293 height 660
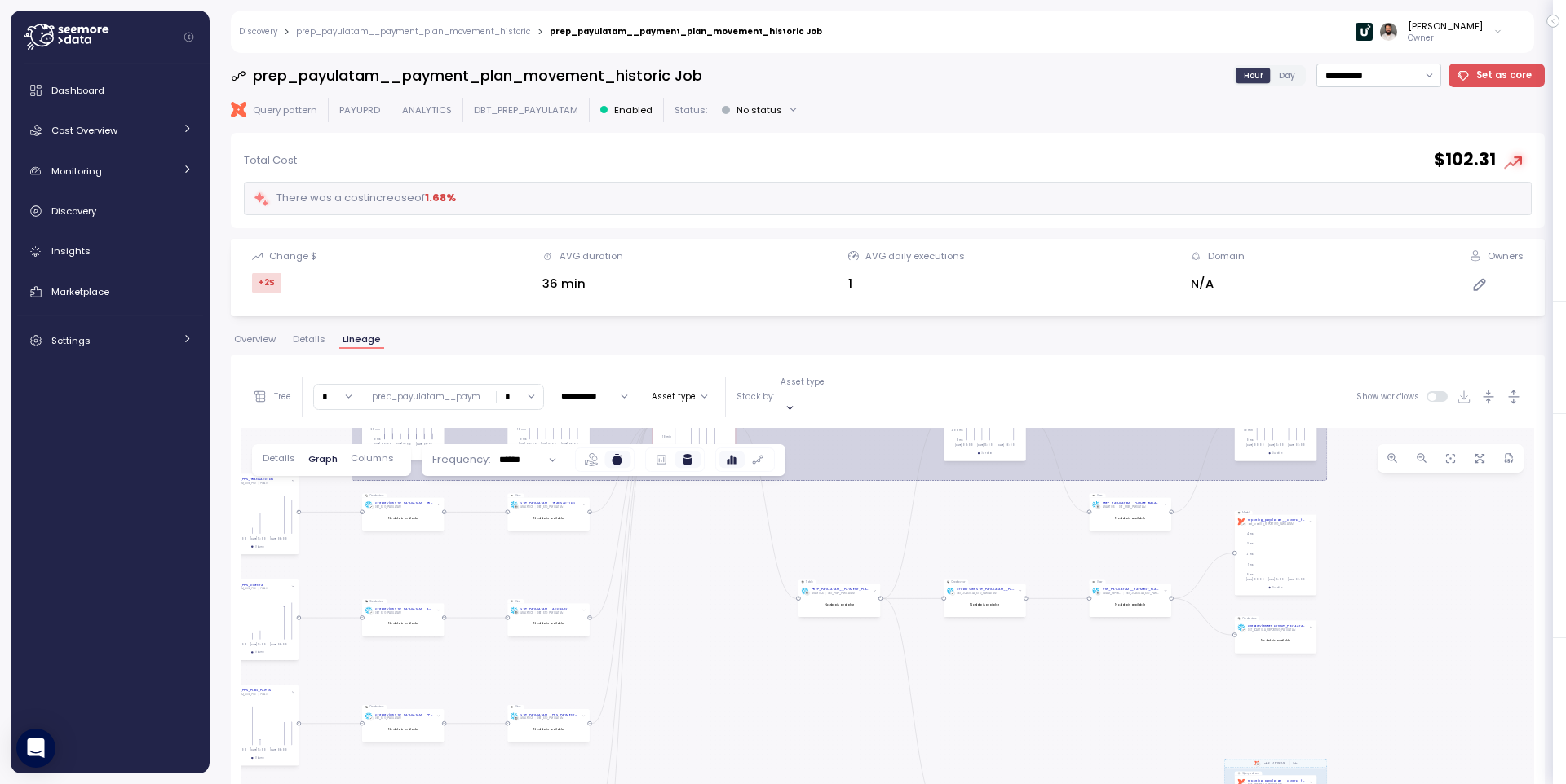
drag, startPoint x: 1041, startPoint y: 566, endPoint x: 785, endPoint y: 523, distance: 259.6
click at [783, 523] on div "dbt Job: 4647.278977 Job dbt Job: 6049.216746 Job View STG_PAYULATAM__TRANSACTI…" at bounding box center [888, 757] width 1293 height 660
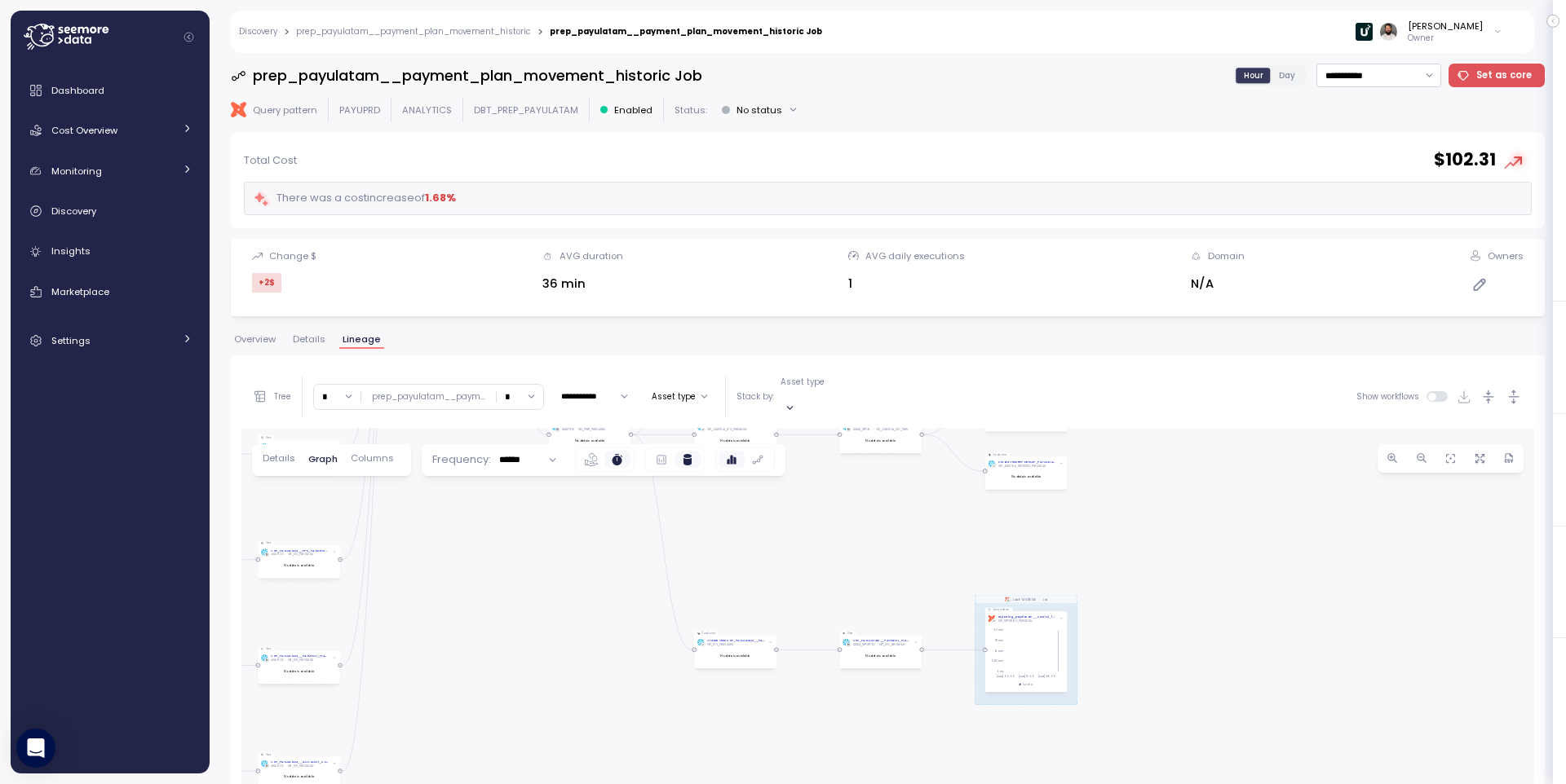
drag, startPoint x: 880, startPoint y: 531, endPoint x: 797, endPoint y: 462, distance: 107.9
click at [797, 462] on div "dbt Job: 4647.278977 Job dbt Job: 6049.216746 Job View STG_PAYULATAM__TRANSACTI…" at bounding box center [888, 757] width 1293 height 660
drag, startPoint x: 1021, startPoint y: 534, endPoint x: 855, endPoint y: 621, distance: 187.4
click at [855, 622] on div "dbt Job: 4647.278977 Job dbt Job: 6049.216746 Job View STG_PAYULATAM__TRANSACTI…" at bounding box center [888, 757] width 1293 height 660
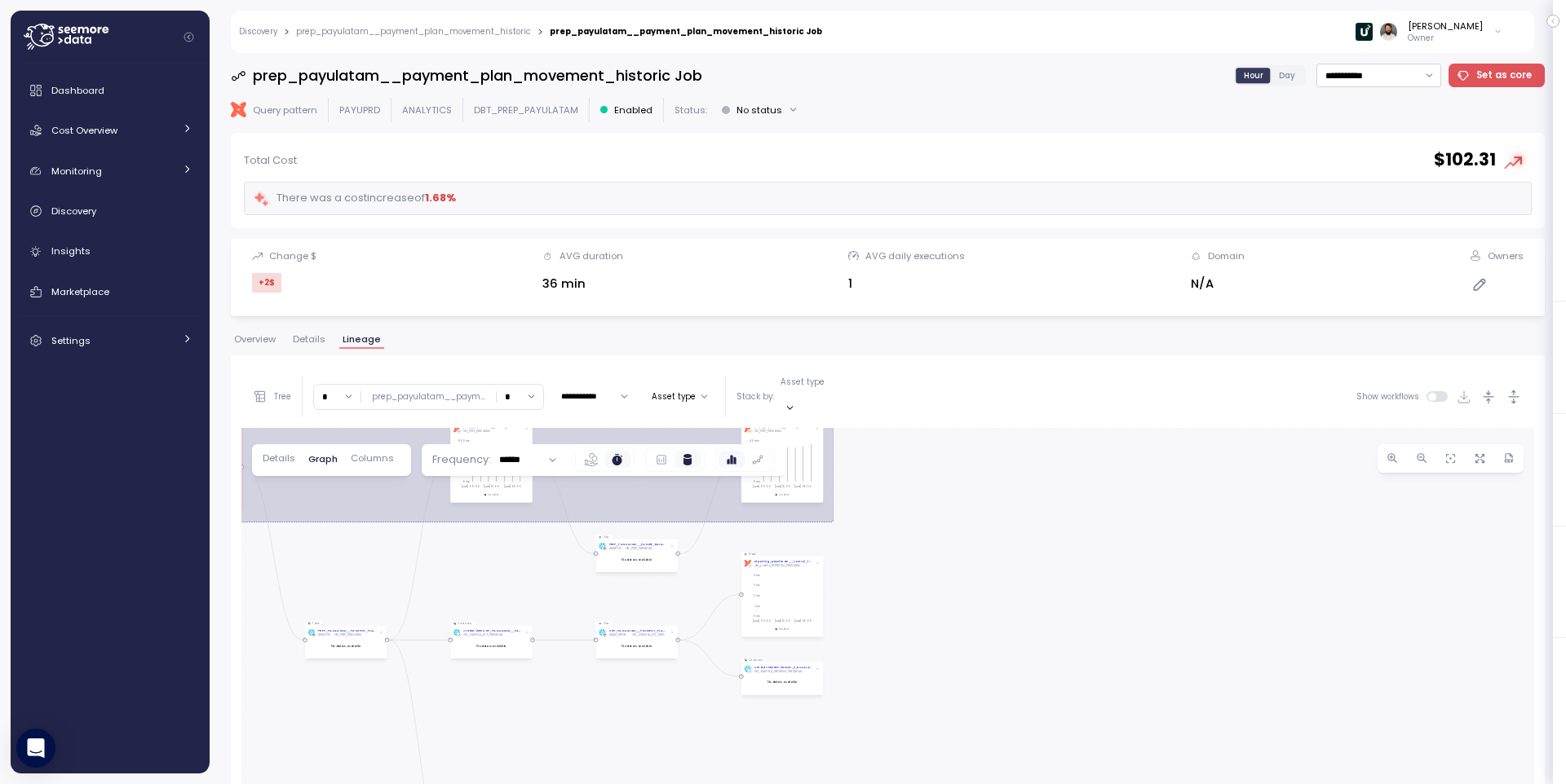
click at [860, 674] on div "dbt Job: 4647.278977 Job dbt Job: 6049.216746 Job View STG_PAYULATAM__TRANSACTI…" at bounding box center [888, 757] width 1293 height 660
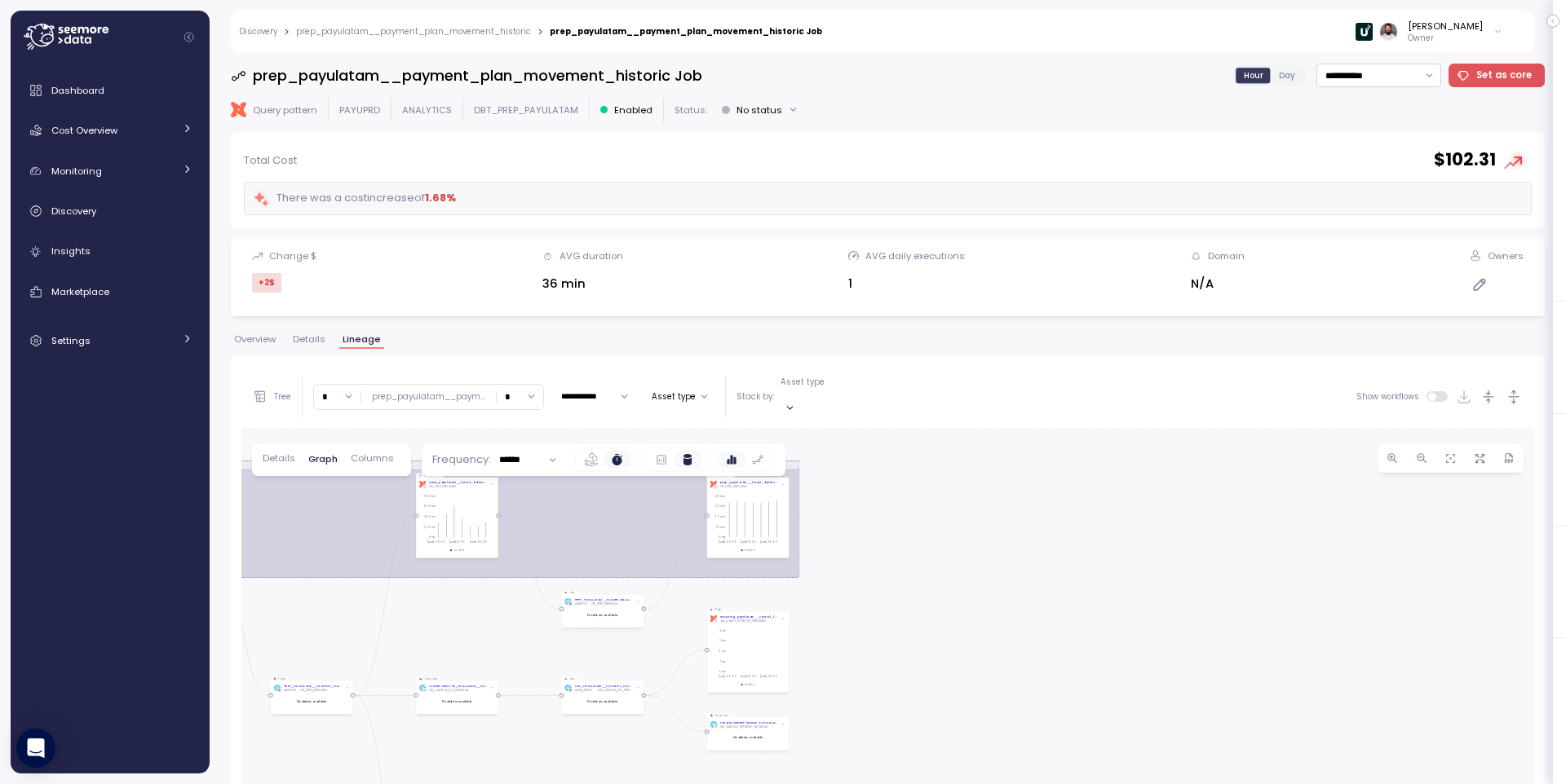
drag, startPoint x: 886, startPoint y: 603, endPoint x: 855, endPoint y: 653, distance: 58.8
click at [844, 675] on div "dbt Job: 4647.278977 Job dbt Job: 6049.216746 Job View STG_PAYULATAM__TRANSACTI…" at bounding box center [888, 757] width 1293 height 660
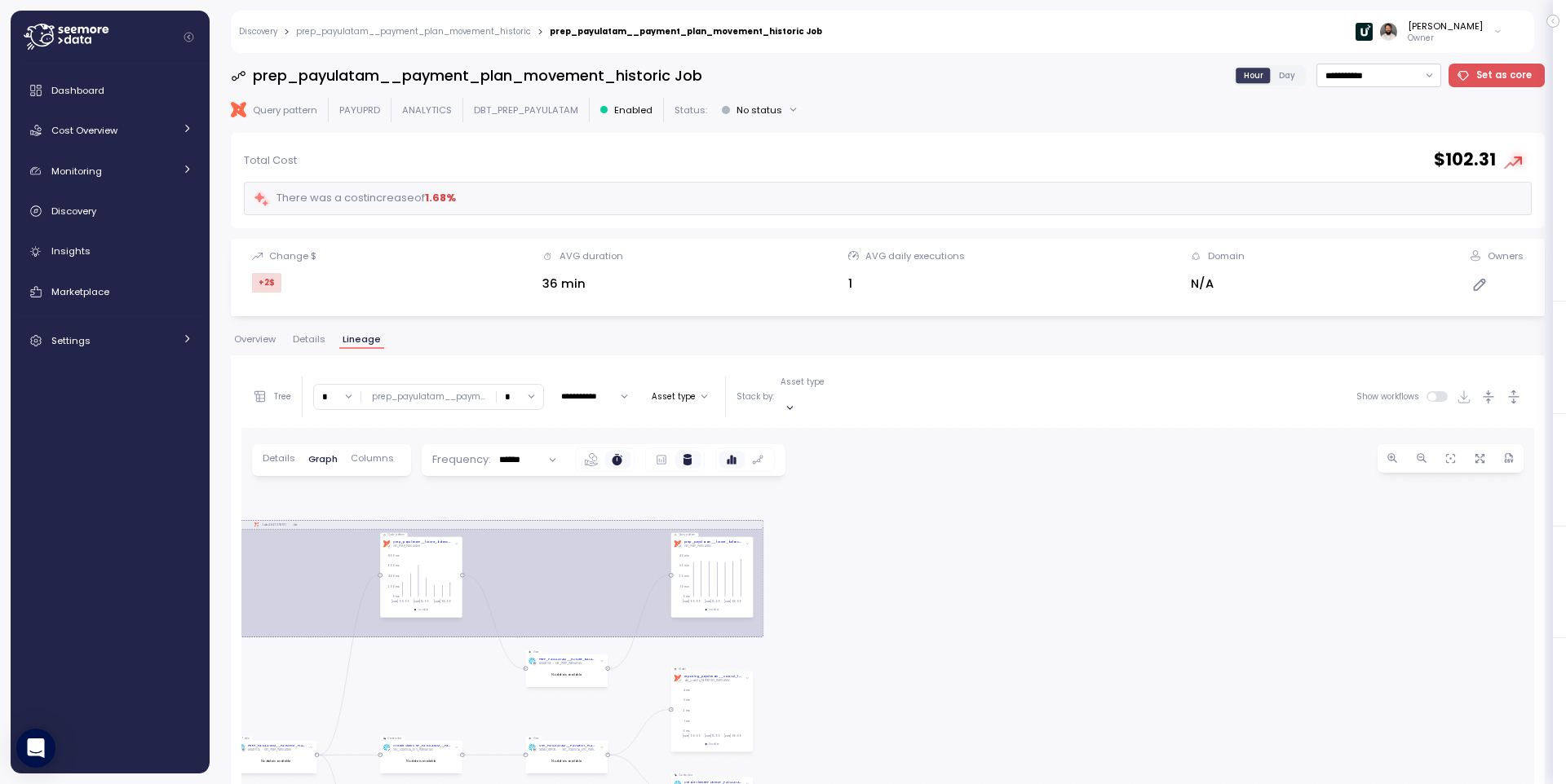
click at [861, 660] on div "dbt Job: 4647.278977 Job dbt Job: 6049.216746 Job View STG_PAYULATAM__TRANSACTI…" at bounding box center [888, 757] width 1293 height 660
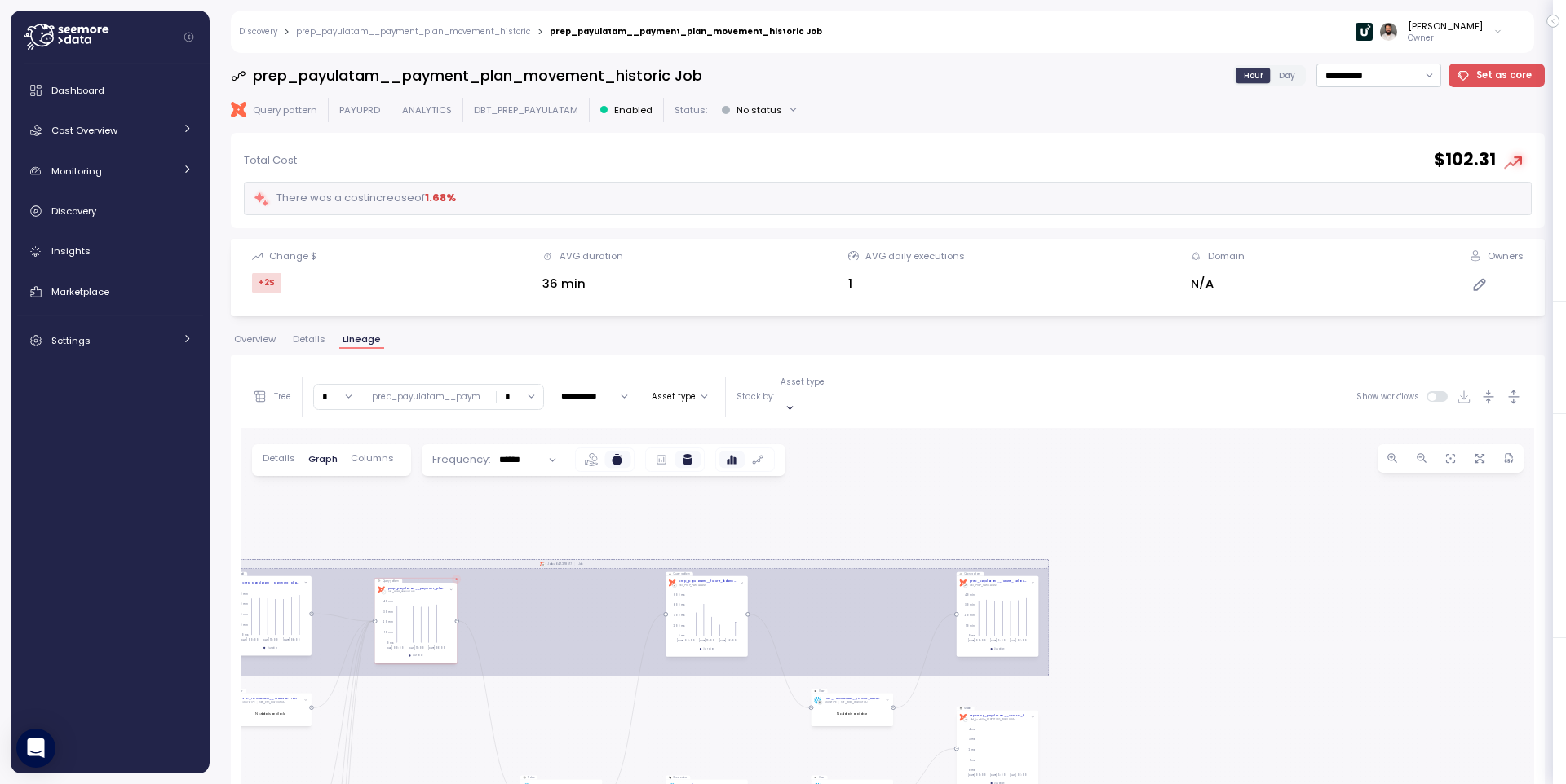
drag, startPoint x: 877, startPoint y: 647, endPoint x: 640, endPoint y: 437, distance: 316.7
click at [1153, 633] on div "dbt Job: 4647.278977 Job dbt Job: 6049.216746 Job View STG_PAYULATAM__TRANSACTI…" at bounding box center [888, 757] width 1293 height 660
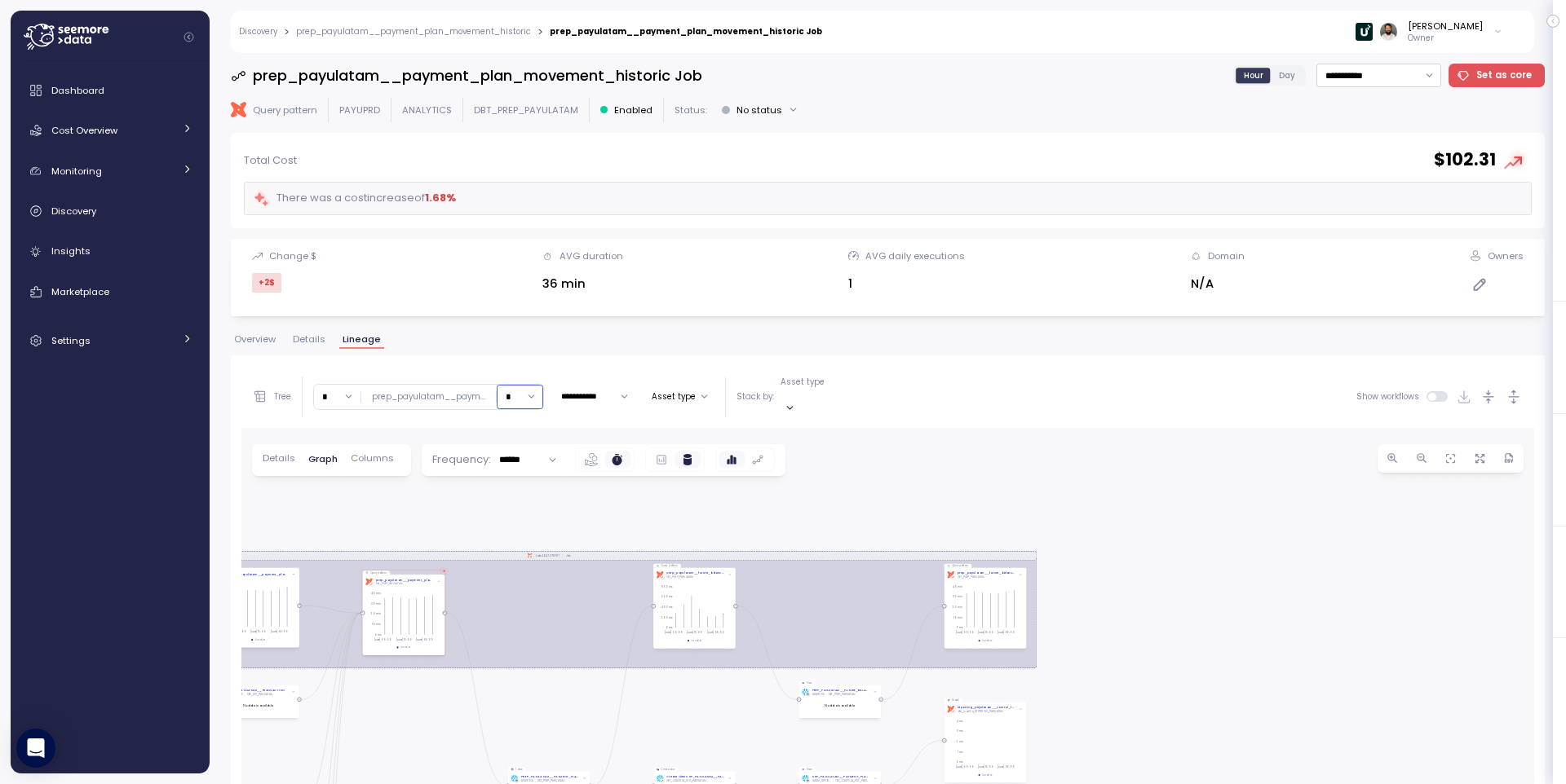
drag, startPoint x: 520, startPoint y: 396, endPoint x: 519, endPoint y: 406, distance: 10.0
click at [520, 396] on input "*" at bounding box center [519, 396] width 47 height 24
click at [515, 544] on div "5" at bounding box center [514, 542] width 25 height 13
type input "*"
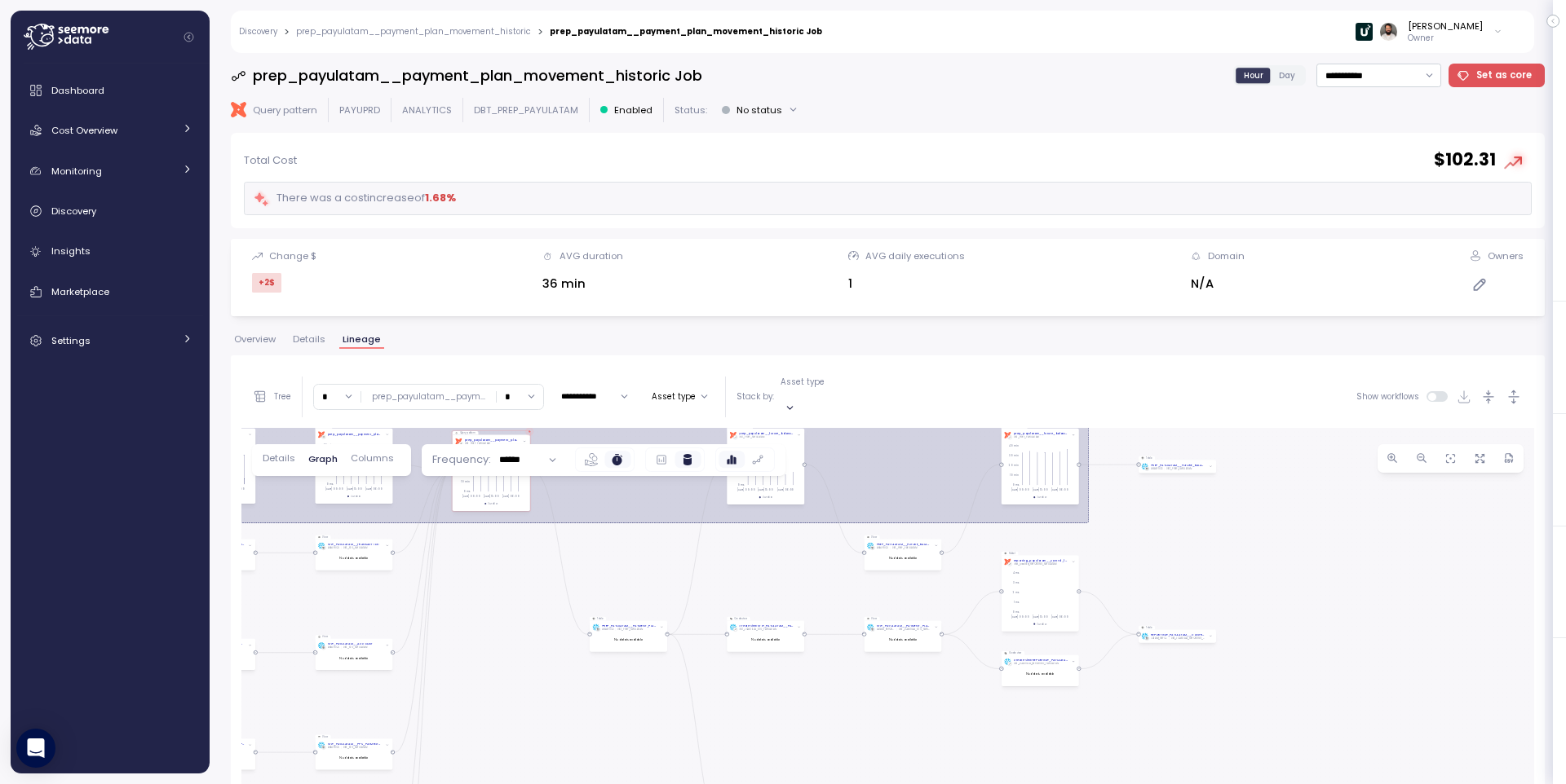
drag, startPoint x: 1257, startPoint y: 565, endPoint x: 1166, endPoint y: 538, distance: 94.9
click at [1177, 547] on div "dbt Job: 4647.278977 Job dbt Job: 6049.216746 Job View STG_PAYULATAM__TRANSACTI…" at bounding box center [888, 757] width 1293 height 660
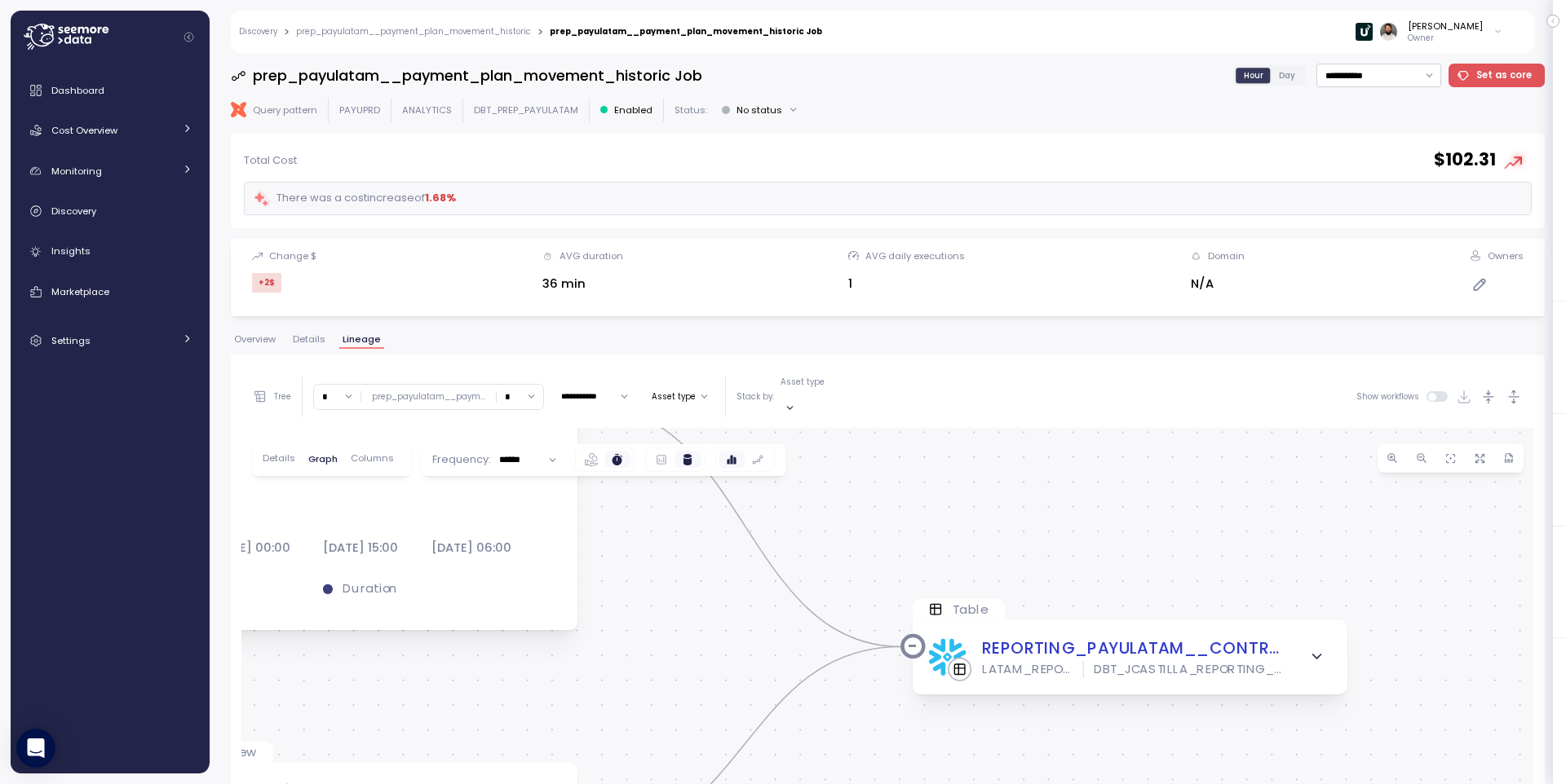
drag, startPoint x: 1165, startPoint y: 583, endPoint x: 896, endPoint y: 463, distance: 294.6
click at [883, 462] on div "dbt Job: 4647.278977 Job dbt Job: 6049.216746 Job View STG_PAYULATAM__TRANSACTI…" at bounding box center [888, 757] width 1293 height 660
click at [1326, 644] on span "button" at bounding box center [1319, 657] width 26 height 26
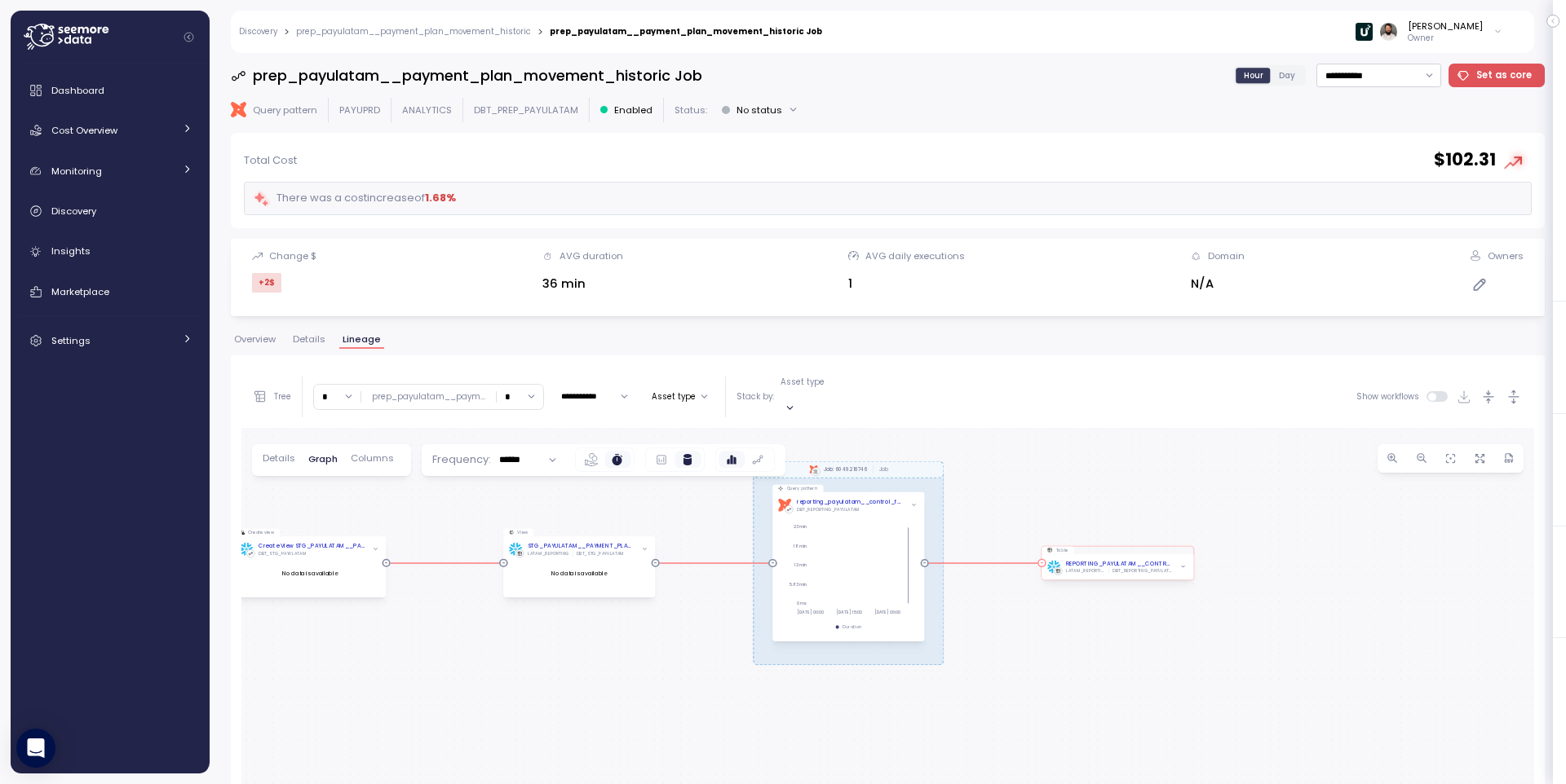
click at [1185, 564] on icon "button" at bounding box center [1183, 566] width 6 height 6
click at [1030, 714] on div "dbt Job: 4647.278977 Job dbt Job: 6049.216746 Job View STG_PAYULATAM__TRANSACTI…" at bounding box center [888, 757] width 1293 height 660
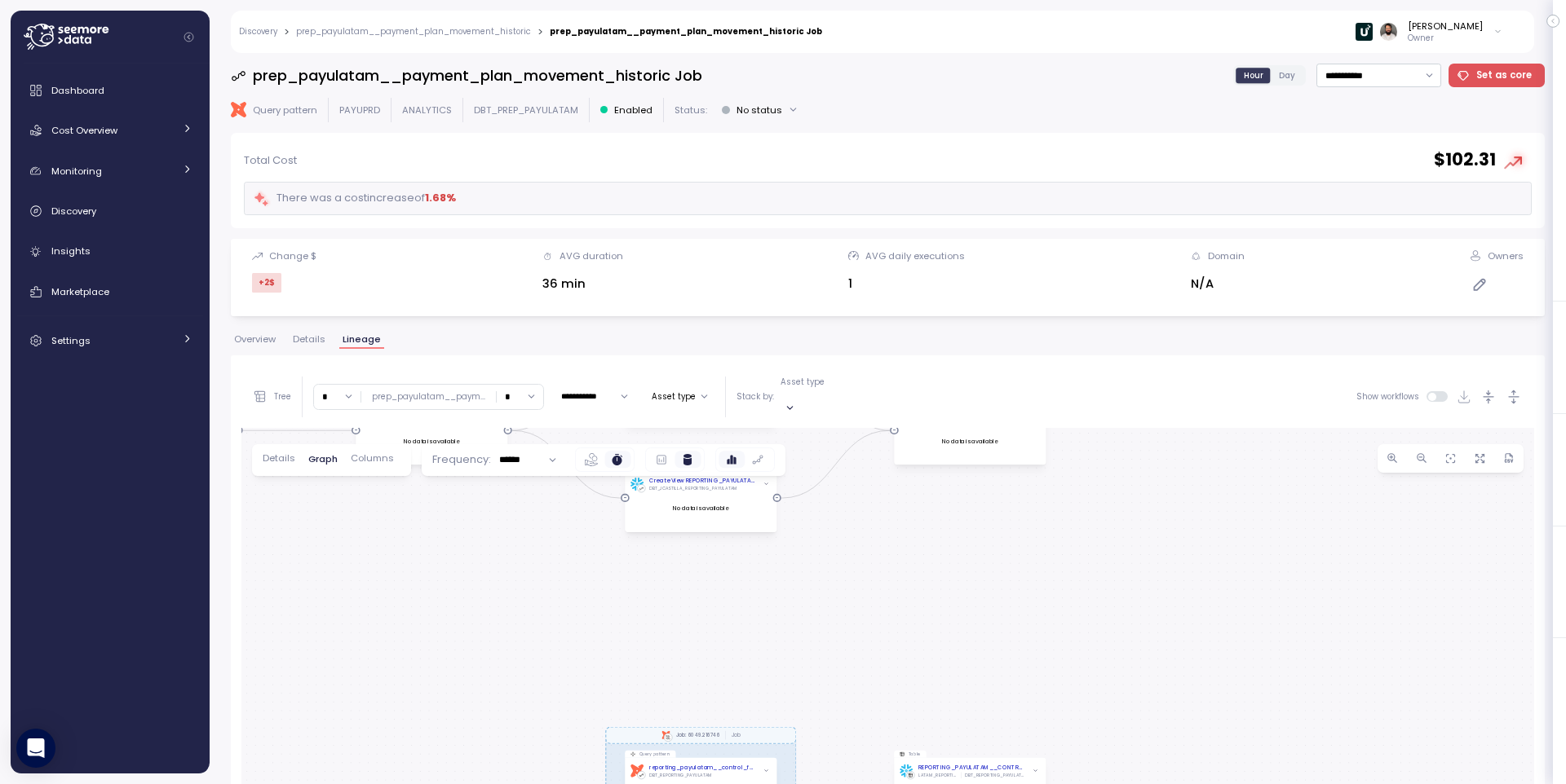
click at [1107, 731] on div "dbt Job: 4647.278977 Job dbt Job: 6049.216746 Job View STG_PAYULATAM__TRANSACTI…" at bounding box center [888, 757] width 1293 height 660
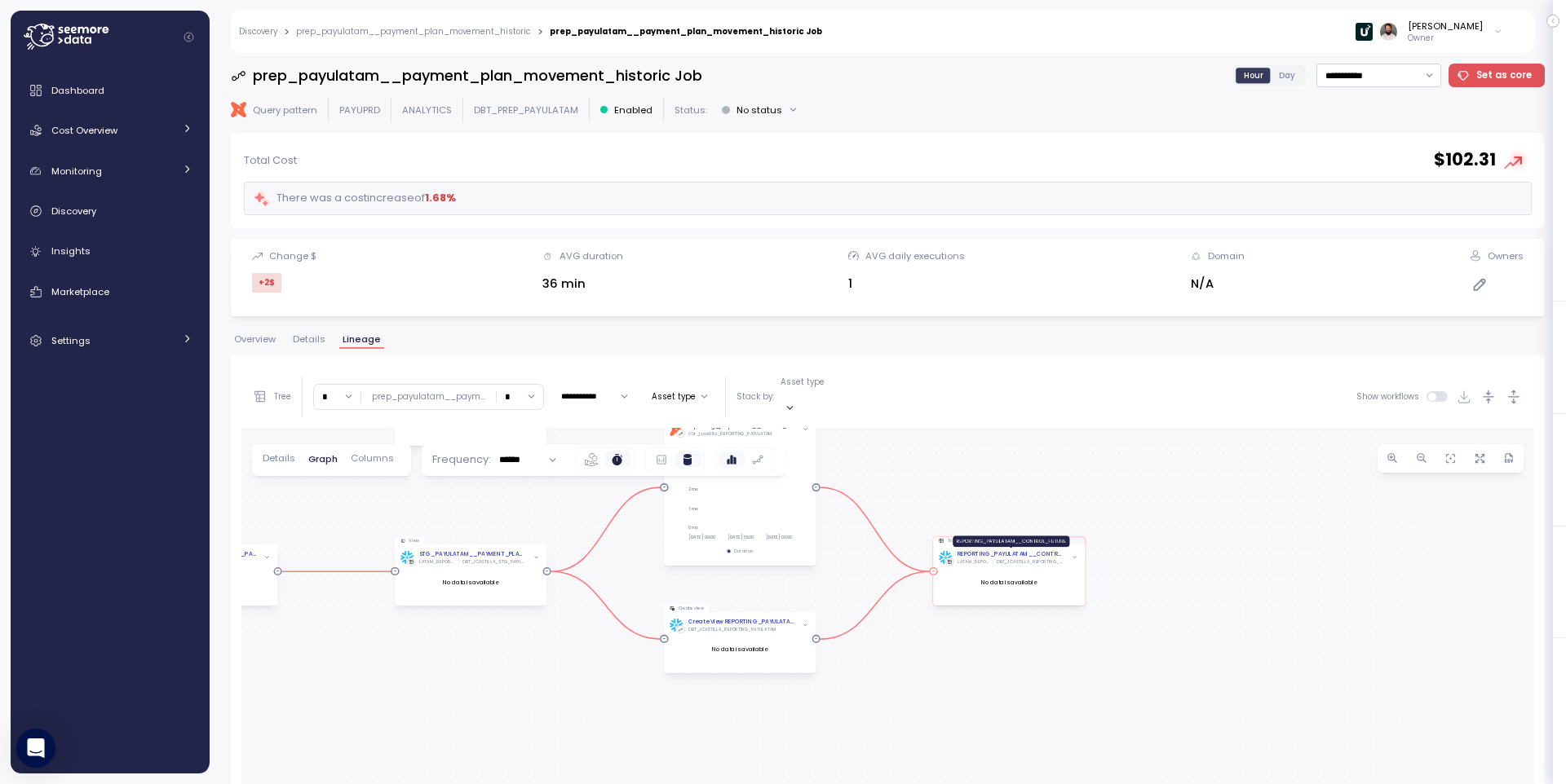
click at [1043, 550] on div "REPORTING_PAYULATAM__CONTROL_FUTURE" at bounding box center [1011, 554] width 106 height 9
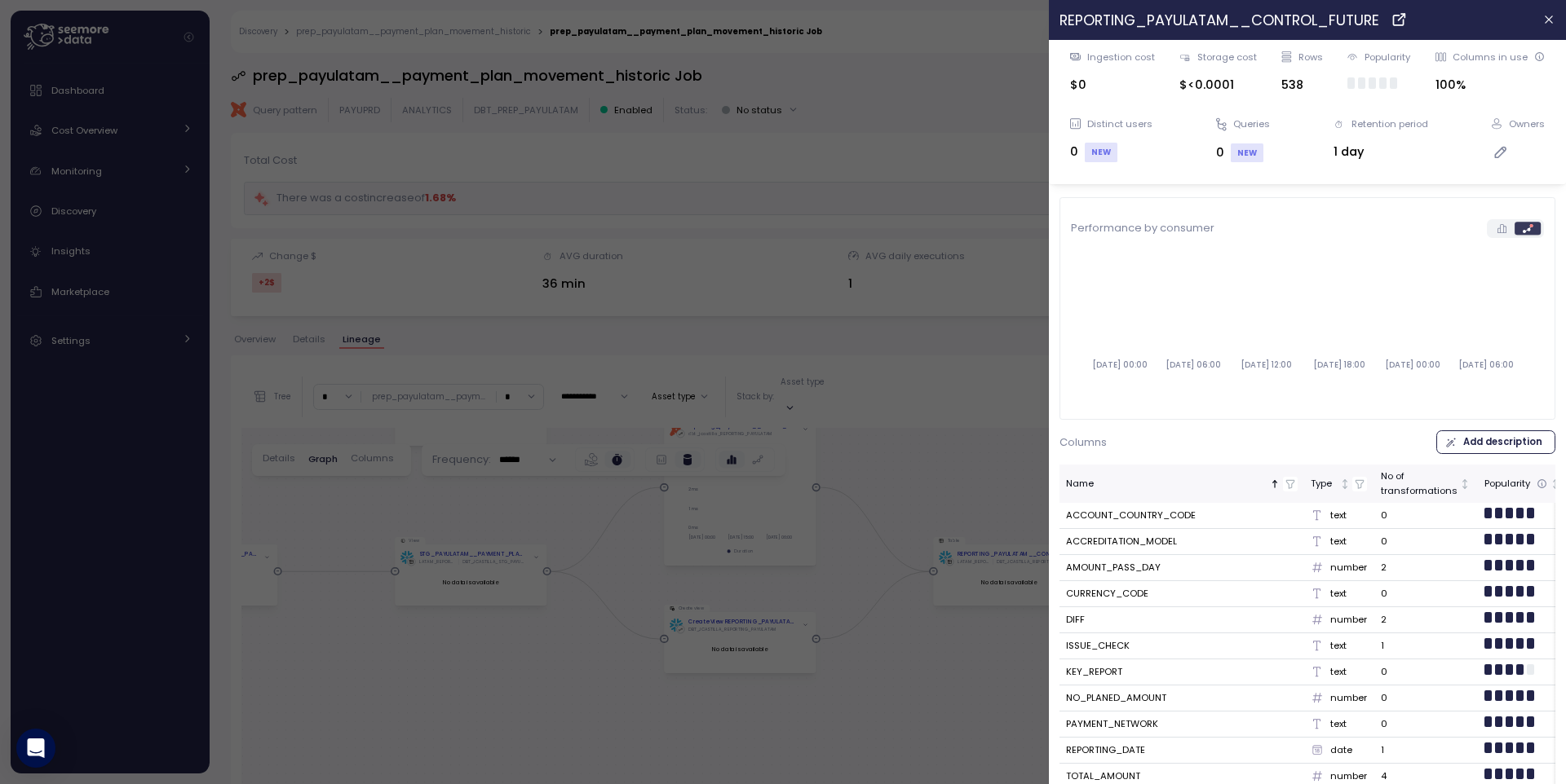
click at [1438, 552] on td "0" at bounding box center [1426, 542] width 104 height 26
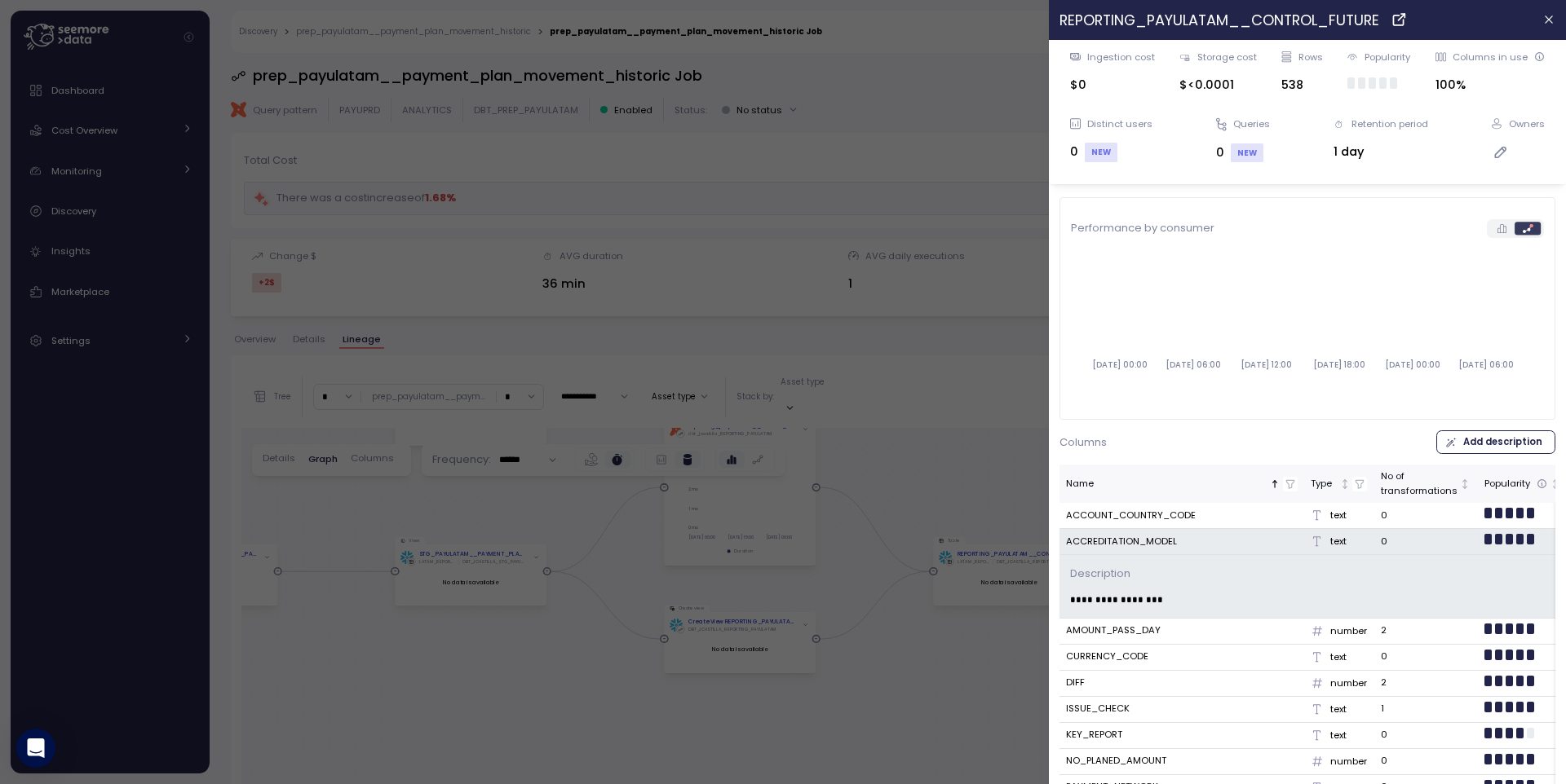
click at [1433, 565] on div "**********" at bounding box center [1376, 586] width 633 height 63
click at [1429, 547] on td "0" at bounding box center [1426, 542] width 104 height 26
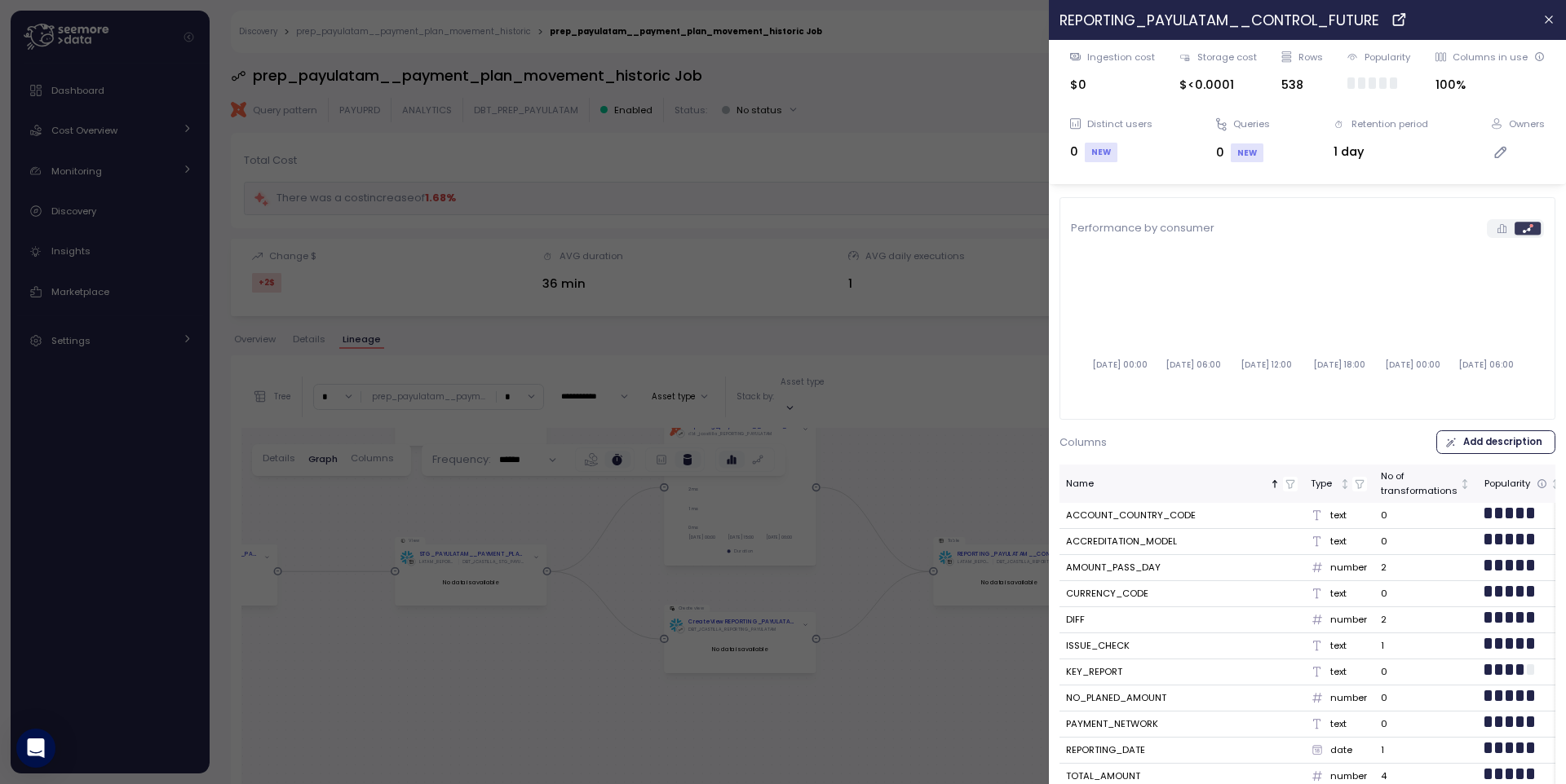
click at [1421, 570] on td "2" at bounding box center [1426, 567] width 104 height 26
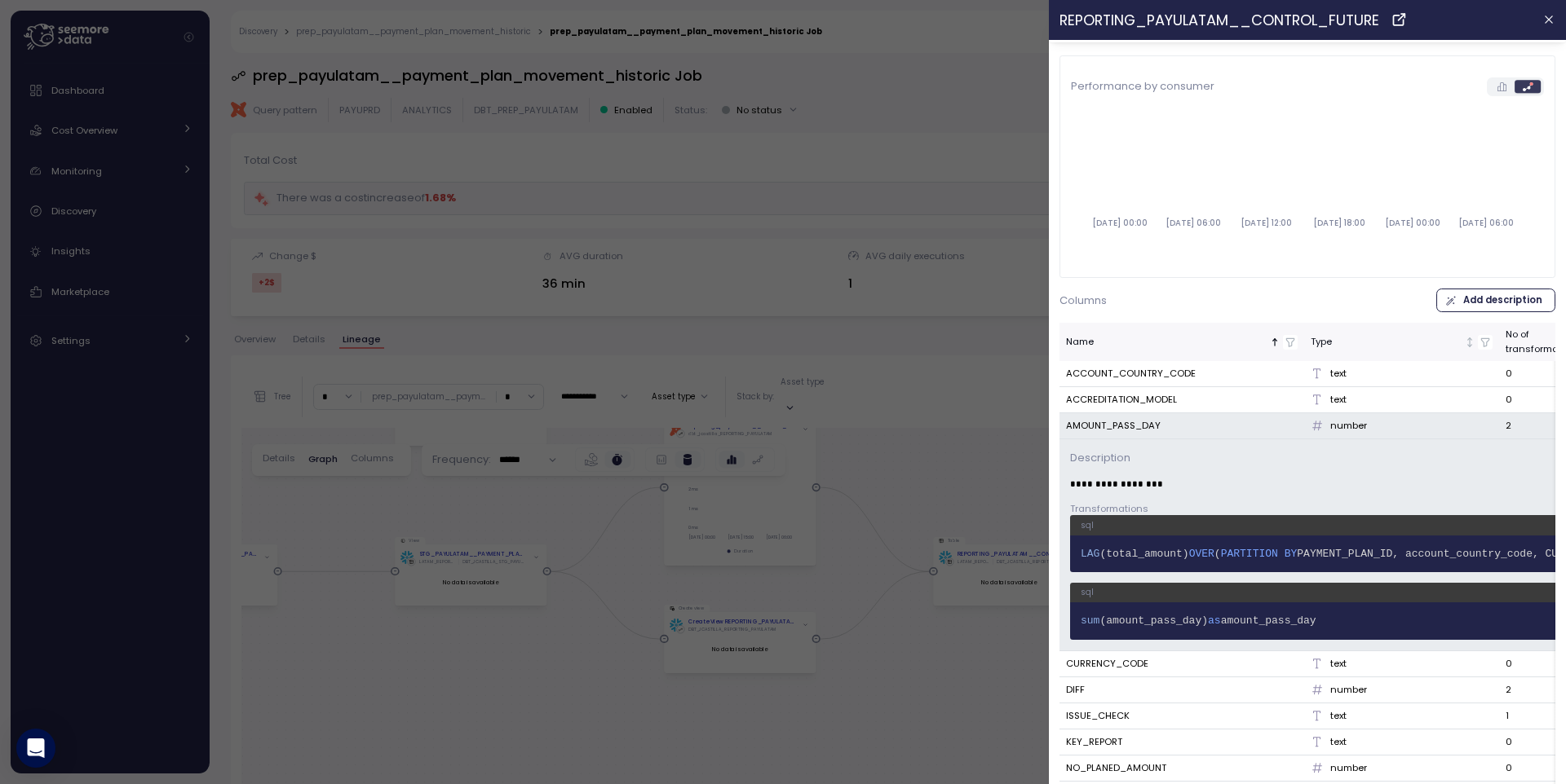
scroll to position [296, 0]
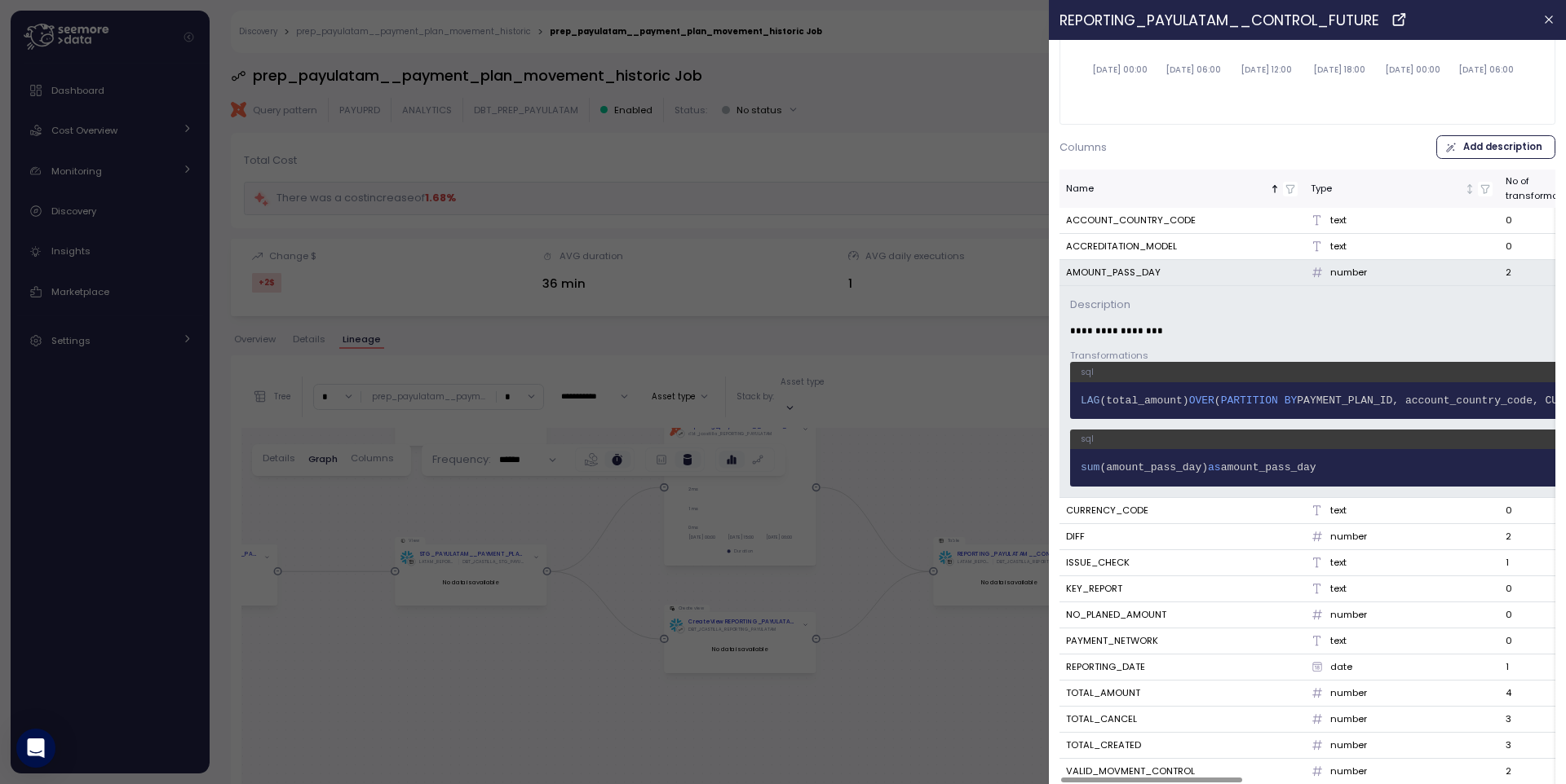
click at [1265, 267] on div "AMOUNT_PASS_DAY" at bounding box center [1182, 273] width 232 height 14
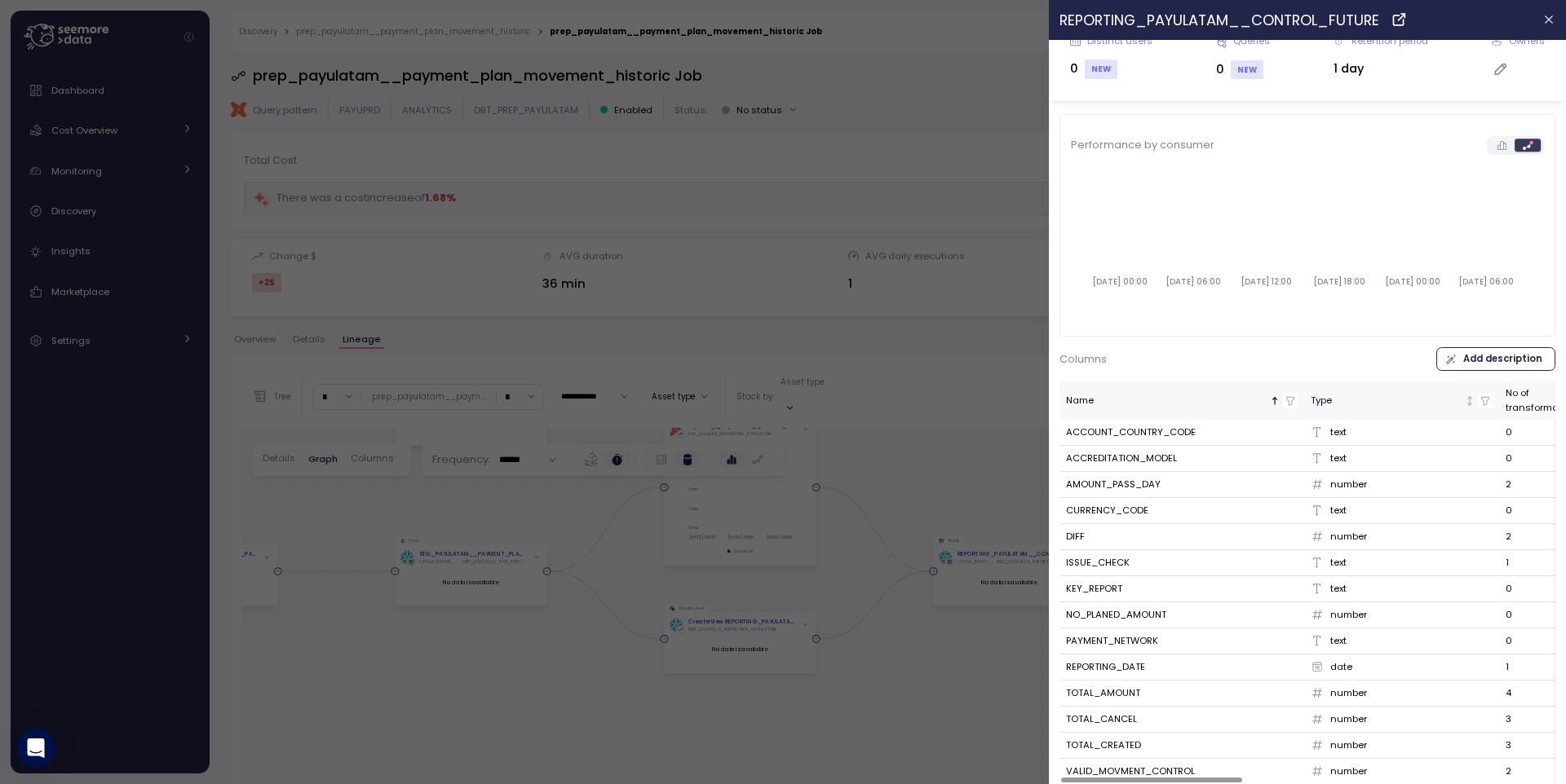
scroll to position [84, 0]
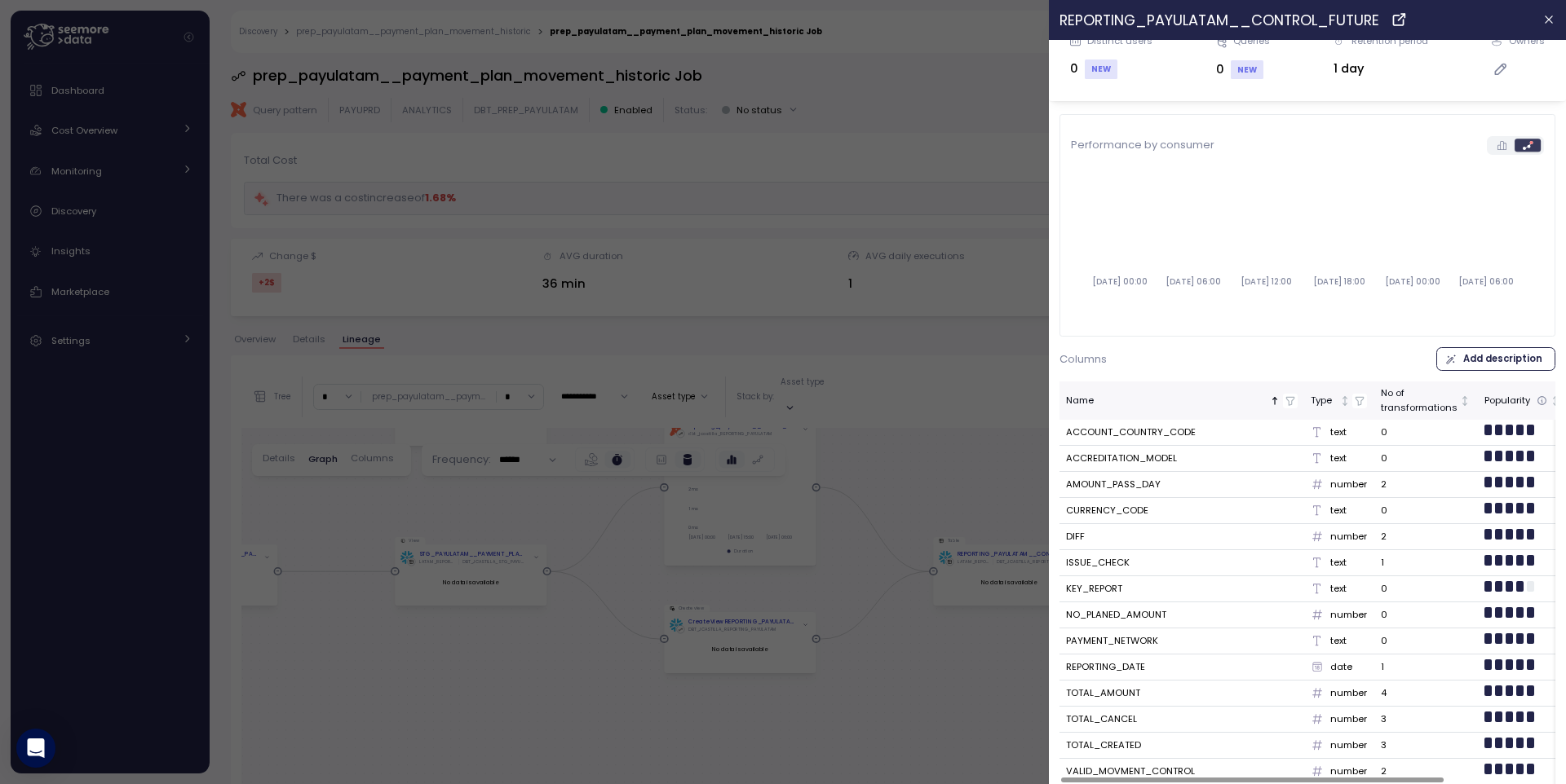
click at [76, 182] on div at bounding box center [783, 392] width 1566 height 784
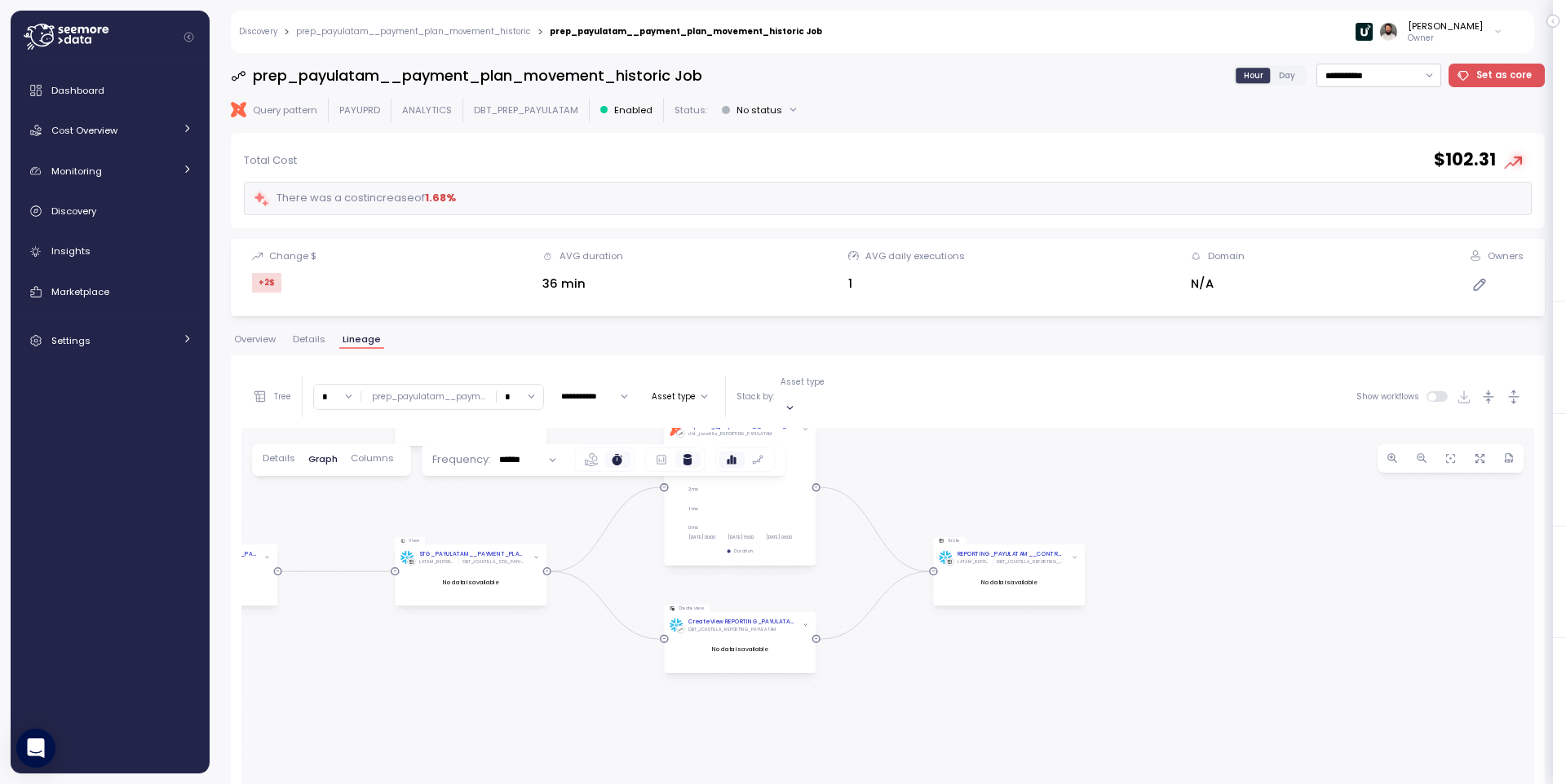
scroll to position [0, 0]
click at [454, 24] on div "Discovery > prep_payulatam__payment_plan_movement_historic > prep_payulatam__pa…" at bounding box center [872, 31] width 1283 height 43
click at [452, 28] on link "prep_payulatam__payment_plan_movement_historic" at bounding box center [413, 31] width 235 height 9
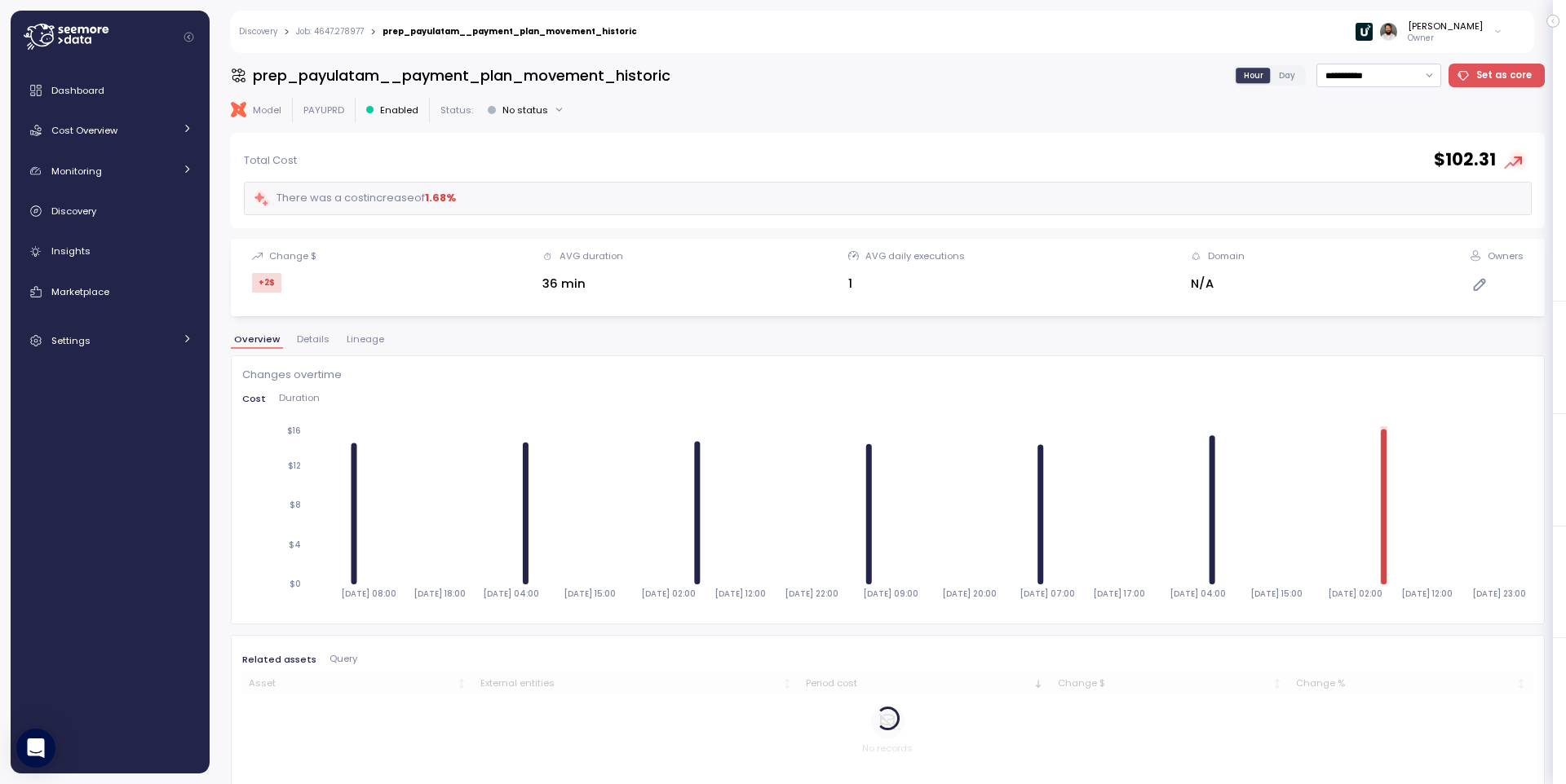
click at [364, 338] on span "Lineage" at bounding box center [365, 339] width 37 height 9
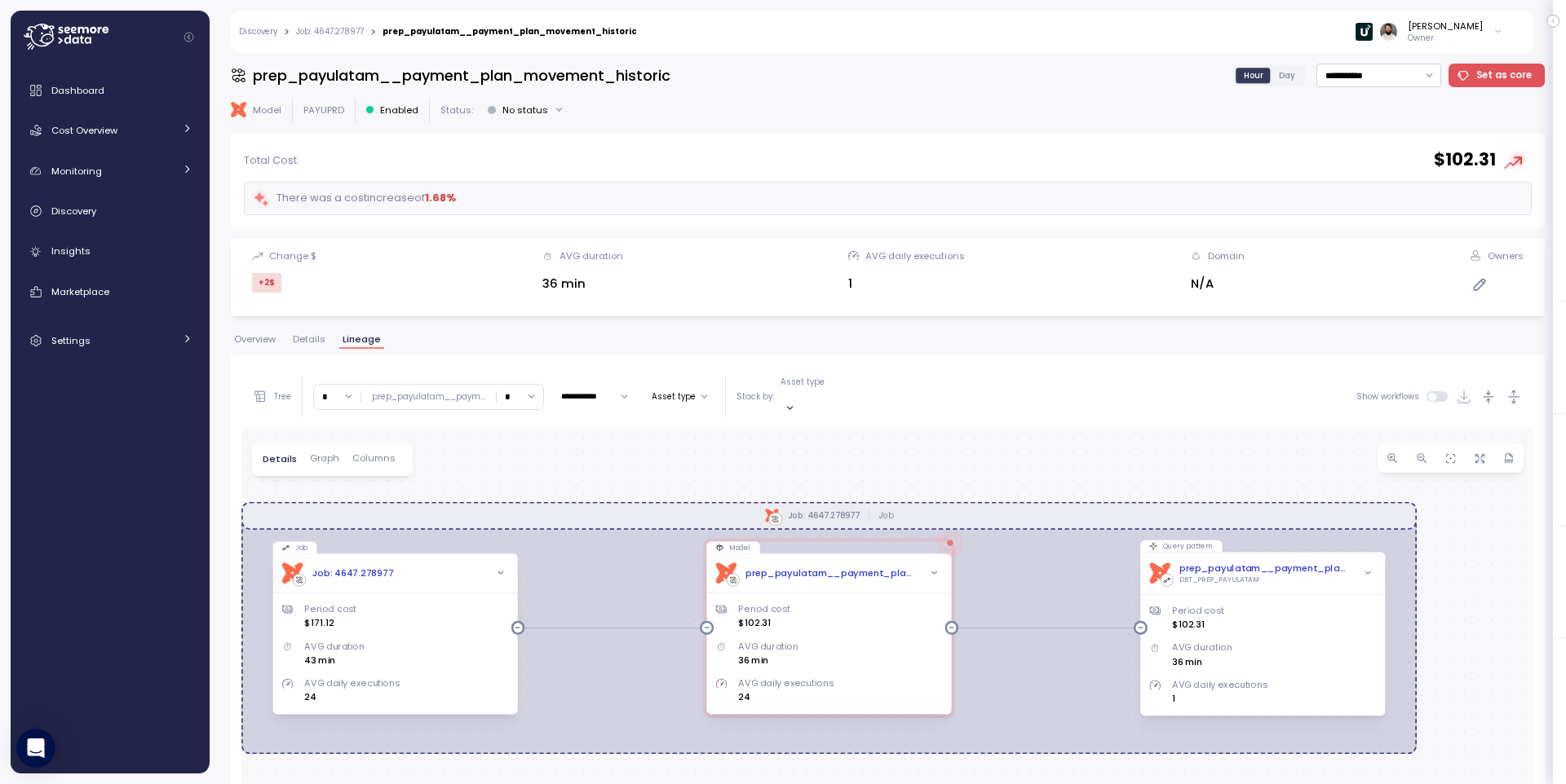
drag, startPoint x: 899, startPoint y: 474, endPoint x: 883, endPoint y: 394, distance: 81.6
click at [883, 394] on div "**********" at bounding box center [888, 726] width 1293 height 720
click at [510, 396] on input "*" at bounding box center [519, 396] width 47 height 24
click at [510, 491] on div "2" at bounding box center [514, 486] width 25 height 13
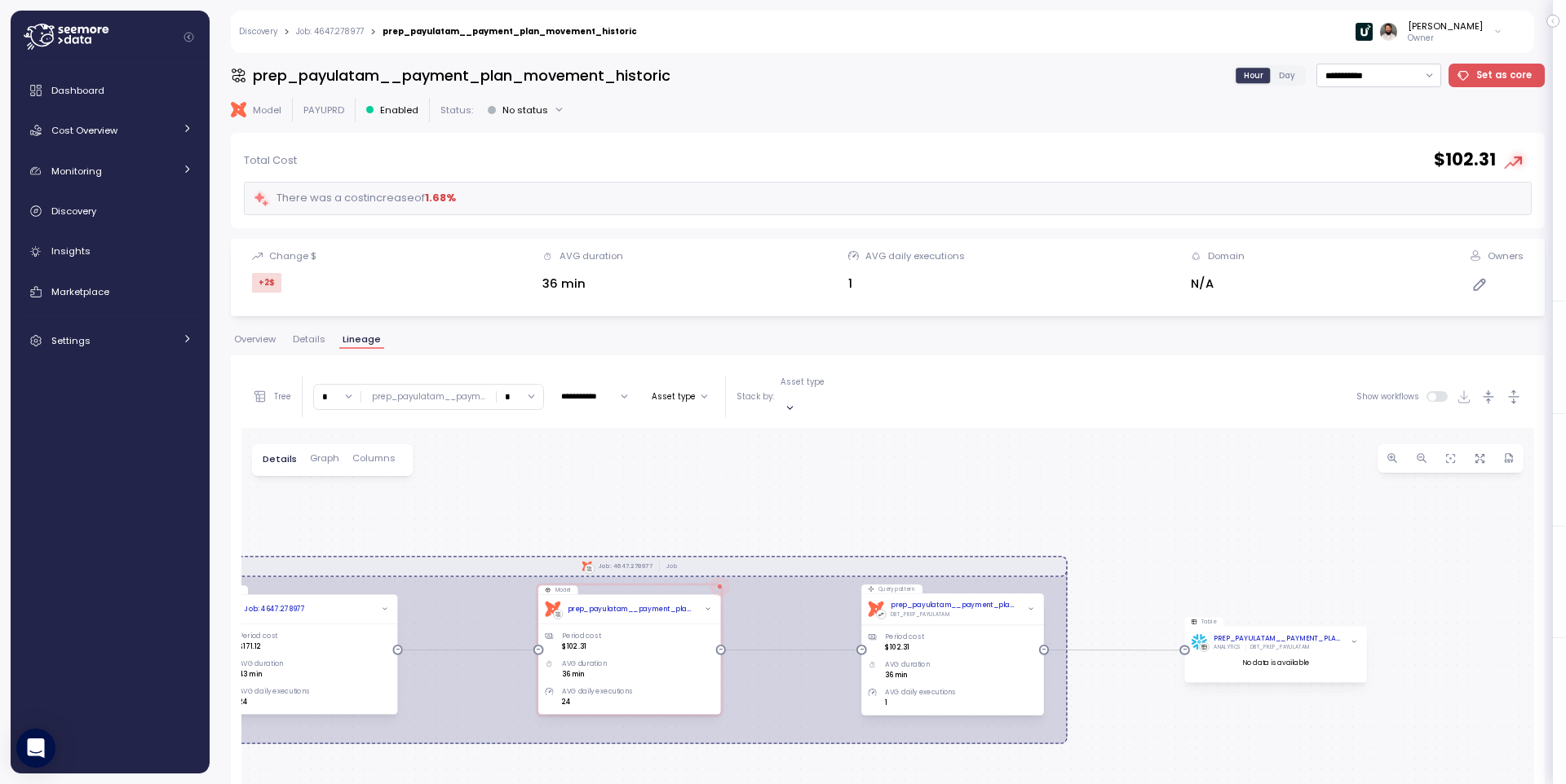
drag, startPoint x: 1061, startPoint y: 494, endPoint x: 1039, endPoint y: 470, distance: 32.6
click at [1039, 470] on div "dbt Job: 4647.278977 Job Job dbt Job: 4647.278977 Period cost $171.12 AVG durat…" at bounding box center [888, 757] width 1293 height 660
drag, startPoint x: 530, startPoint y: 385, endPoint x: 520, endPoint y: 443, distance: 58.9
click at [530, 386] on input "*" at bounding box center [519, 396] width 47 height 24
click at [515, 519] on div "4" at bounding box center [518, 529] width 44 height 21
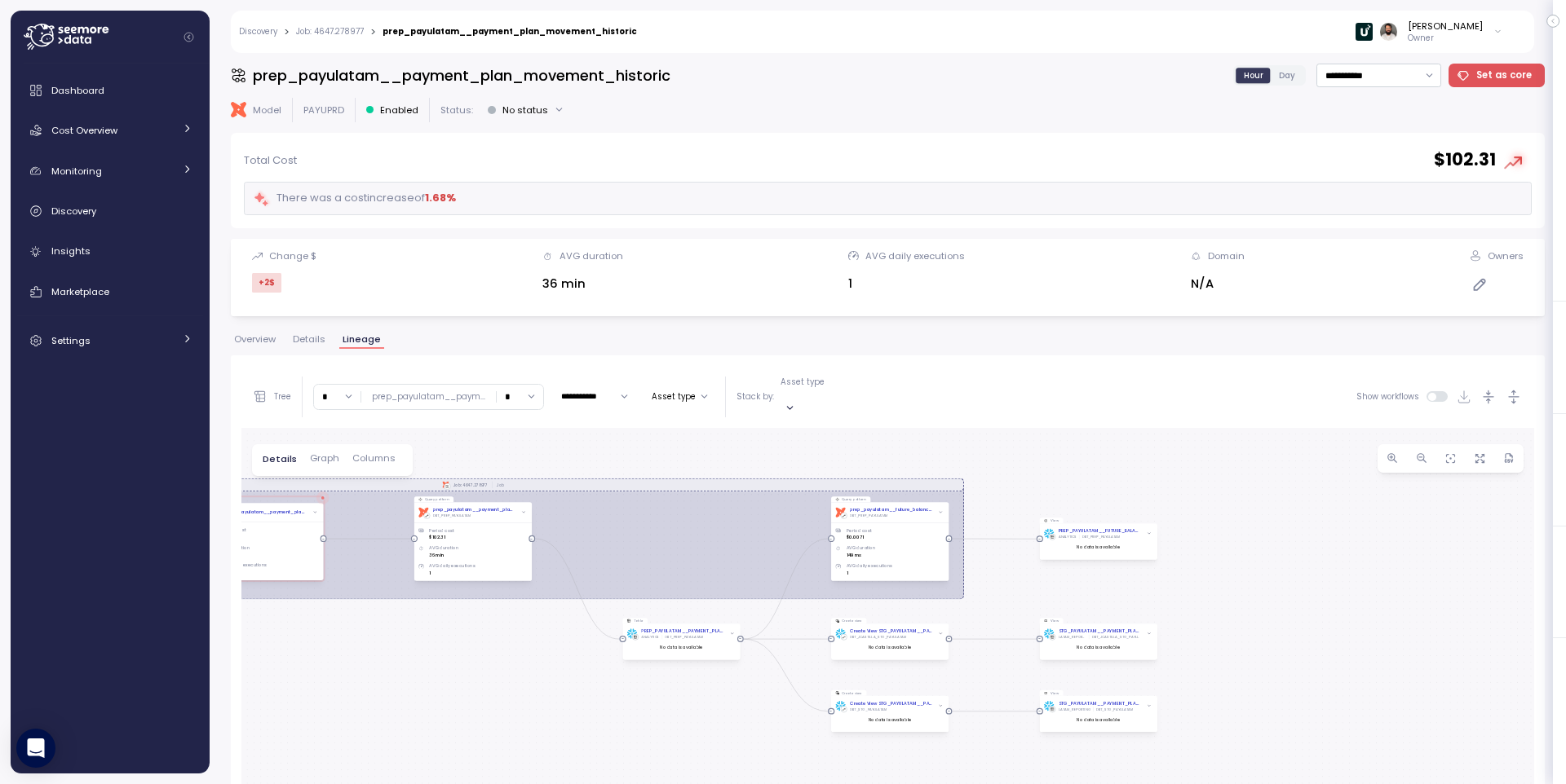
drag, startPoint x: 926, startPoint y: 546, endPoint x: 921, endPoint y: 382, distance: 164.1
click at [646, 404] on div "**********" at bounding box center [888, 726] width 1293 height 720
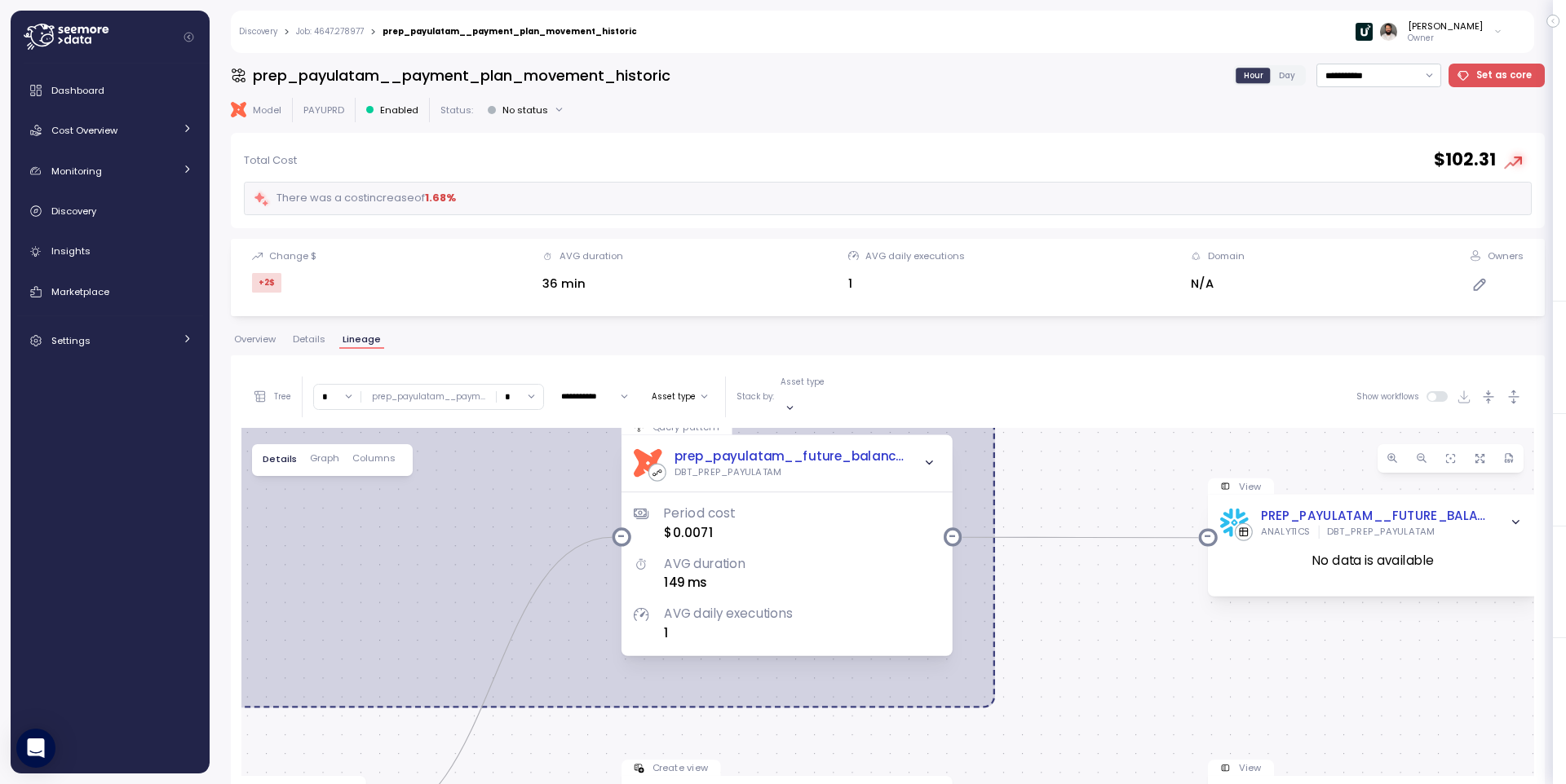
drag, startPoint x: 786, startPoint y: 458, endPoint x: 1114, endPoint y: 462, distance: 328.0
click at [1114, 462] on div "dbt Job: 4647.278977 Job Job dbt Job: 4647.278977 Period cost $171.12 AVG durat…" at bounding box center [888, 757] width 1293 height 660
drag, startPoint x: 531, startPoint y: 393, endPoint x: 512, endPoint y: 432, distance: 43.4
click at [531, 393] on input "*" at bounding box center [519, 396] width 47 height 24
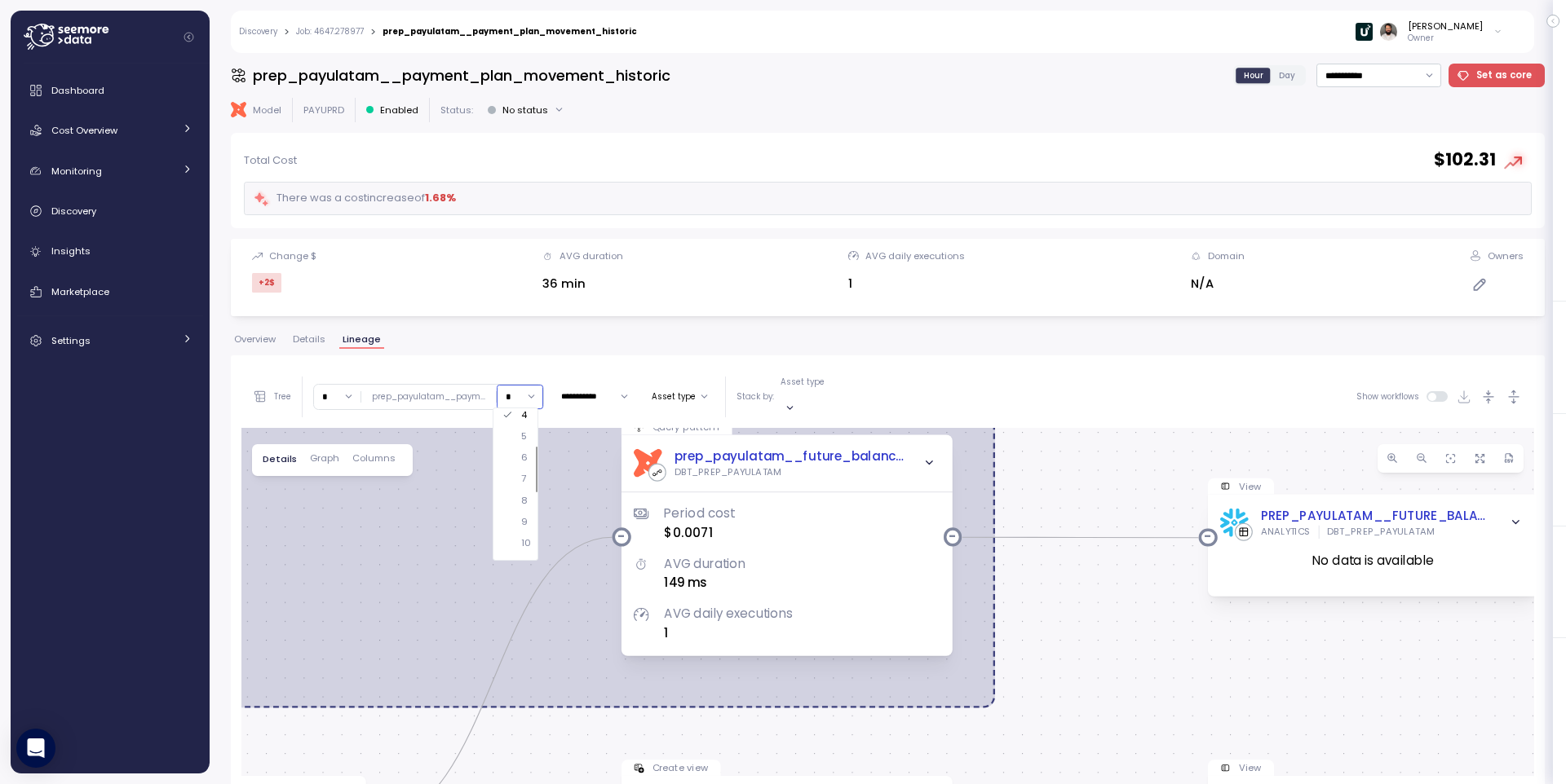
click at [518, 508] on div "8" at bounding box center [518, 501] width 44 height 21
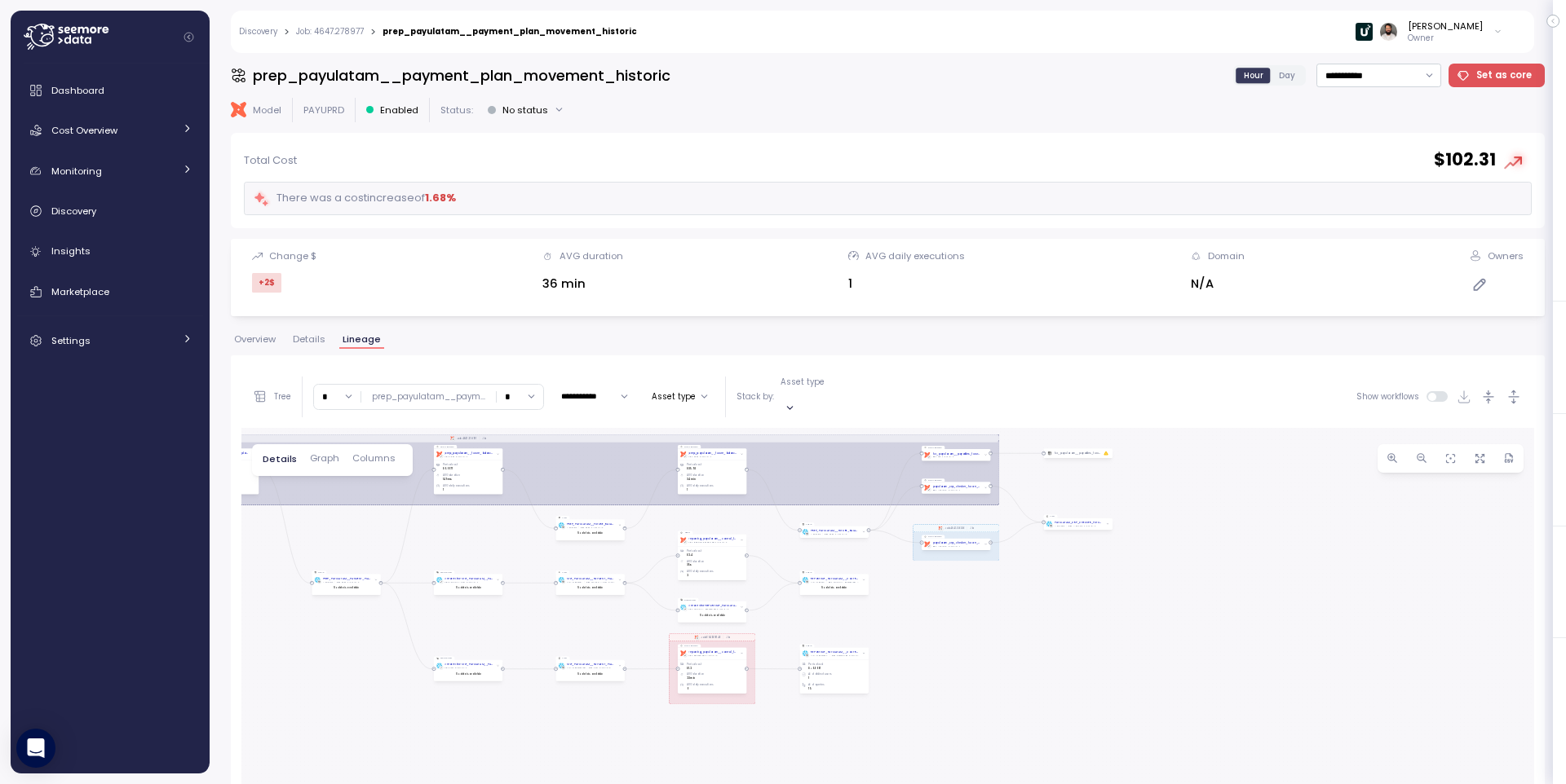
drag, startPoint x: 1099, startPoint y: 551, endPoint x: 918, endPoint y: 365, distance: 259.5
click at [753, 365] on div "**********" at bounding box center [888, 726] width 1314 height 742
click at [1518, 391] on icon "button" at bounding box center [1515, 397] width 17 height 17
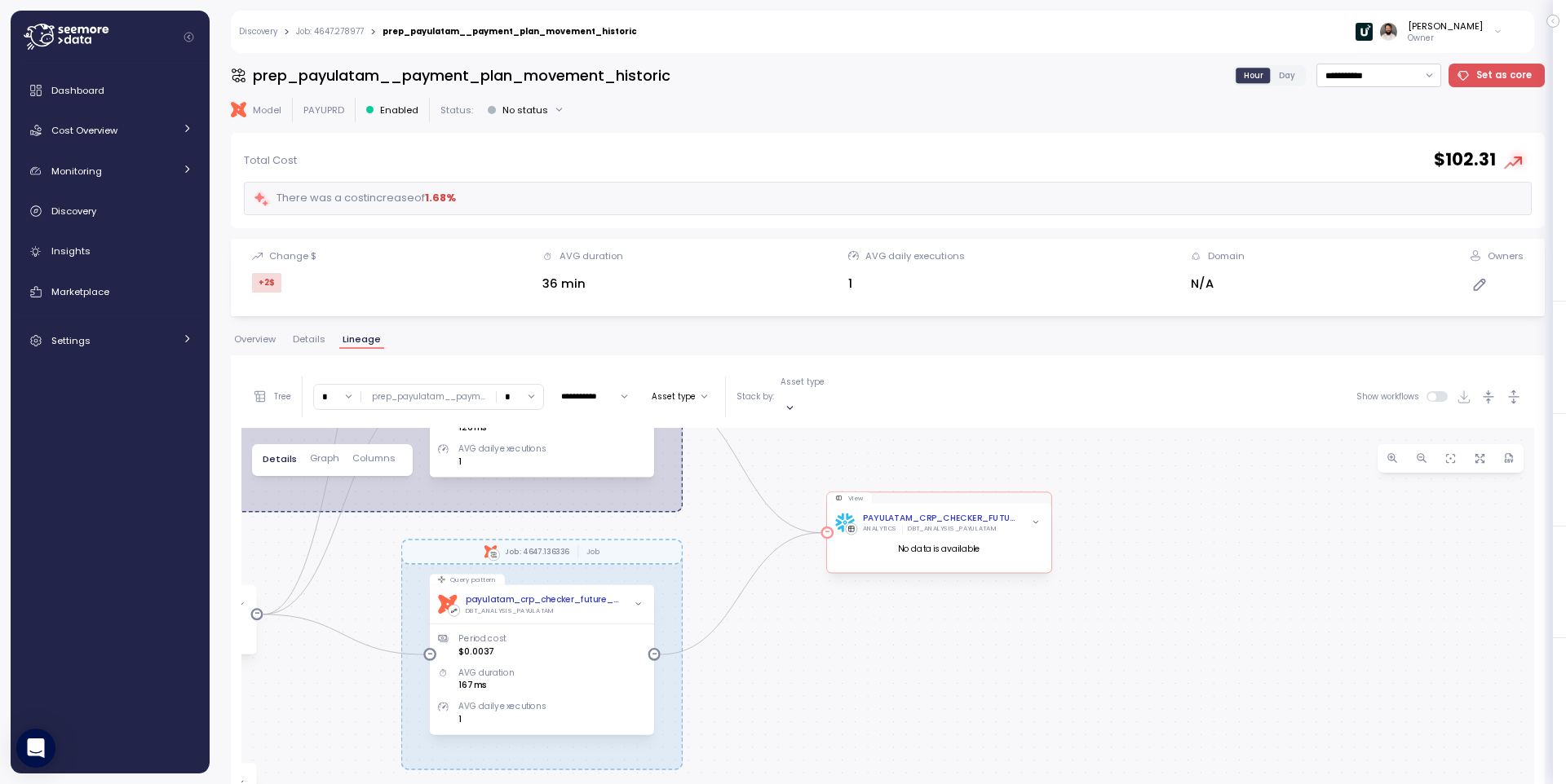
drag, startPoint x: 1082, startPoint y: 559, endPoint x: 865, endPoint y: 522, distance: 220.1
click at [878, 560] on div "dbt Job: 4647.278977 Job dbt Job: 4647.136336 Job dbt Job: 6049.216746 Job Job …" at bounding box center [888, 757] width 1293 height 660
drag, startPoint x: 516, startPoint y: 387, endPoint x: 524, endPoint y: 439, distance: 52.6
click at [516, 387] on input "*" at bounding box center [519, 396] width 47 height 24
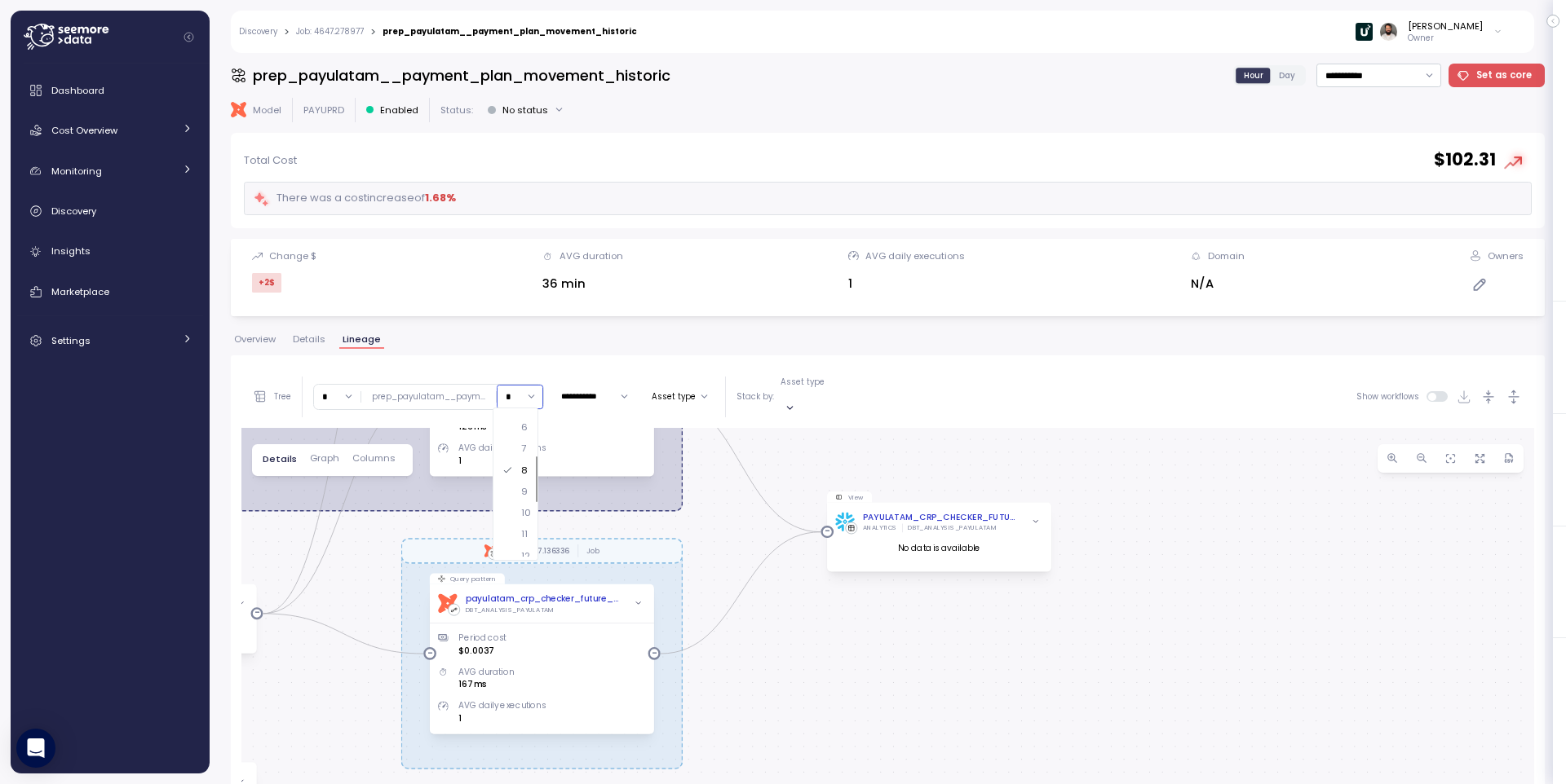
click at [522, 486] on div "9" at bounding box center [524, 491] width 7 height 13
type input "*"
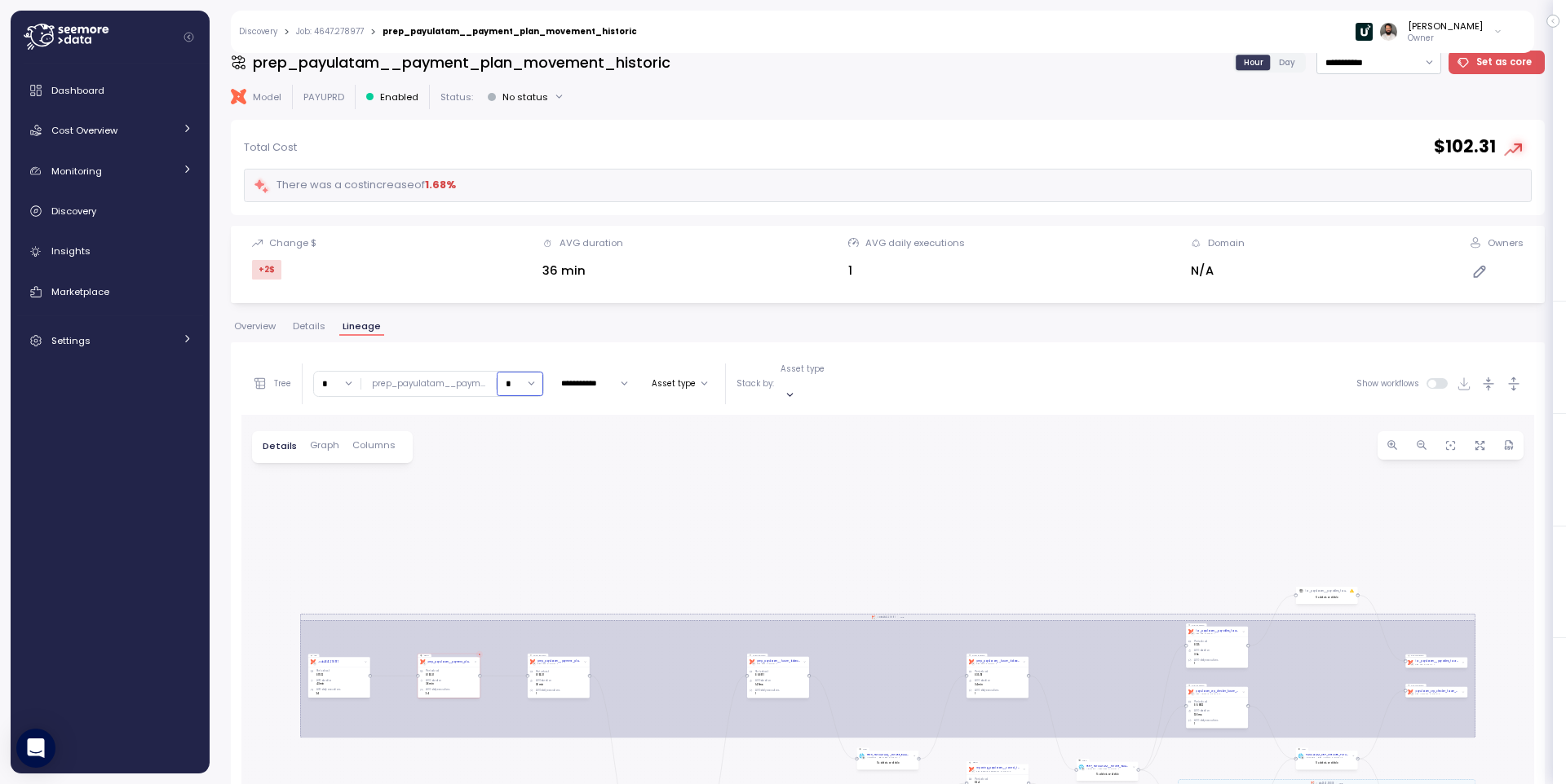
scroll to position [14, 0]
click at [122, 243] on div "Insights" at bounding box center [122, 251] width 141 height 16
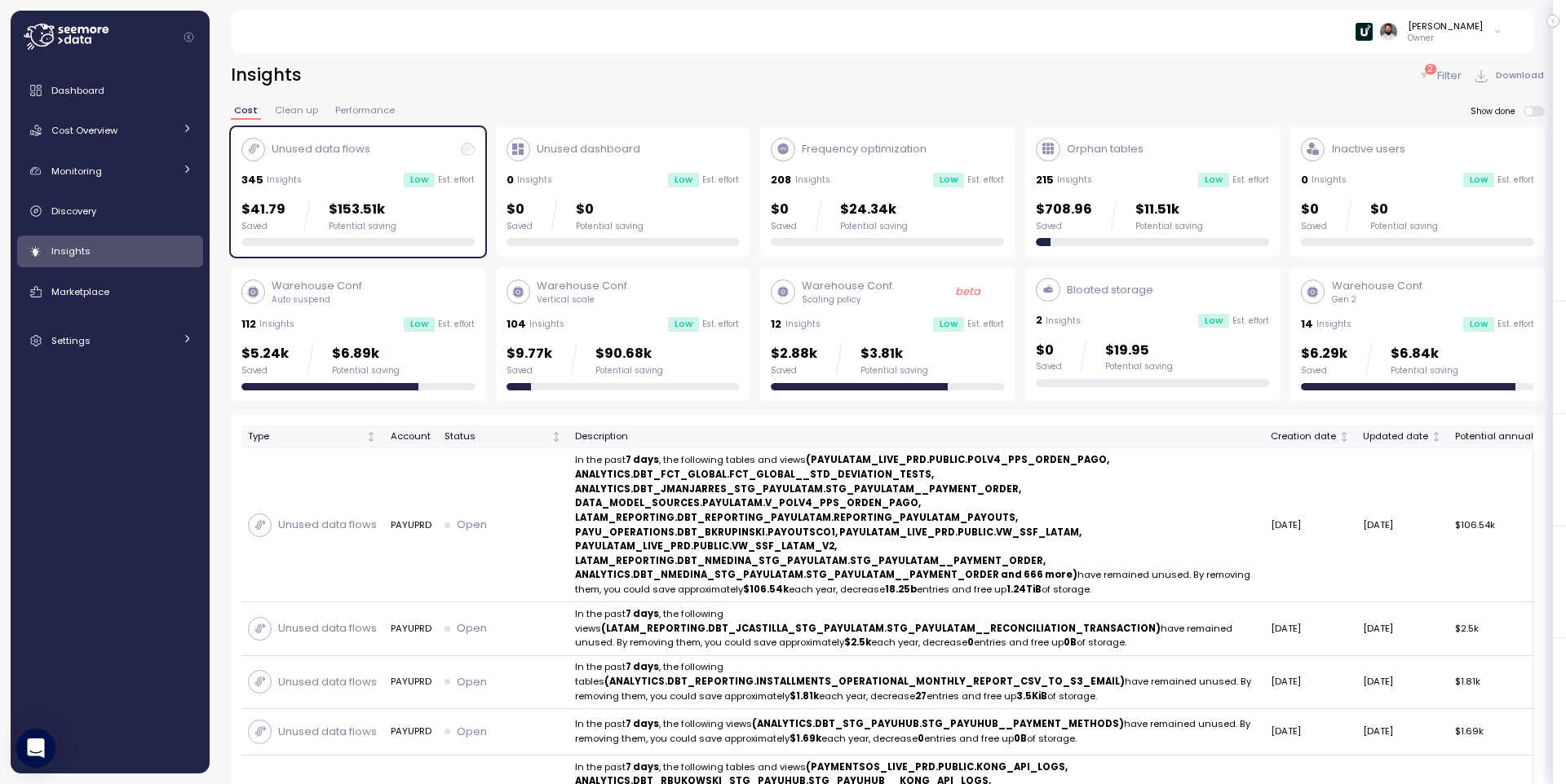
click at [436, 204] on div "$41.79 Saved $153.51k Potential saving" at bounding box center [358, 215] width 233 height 32
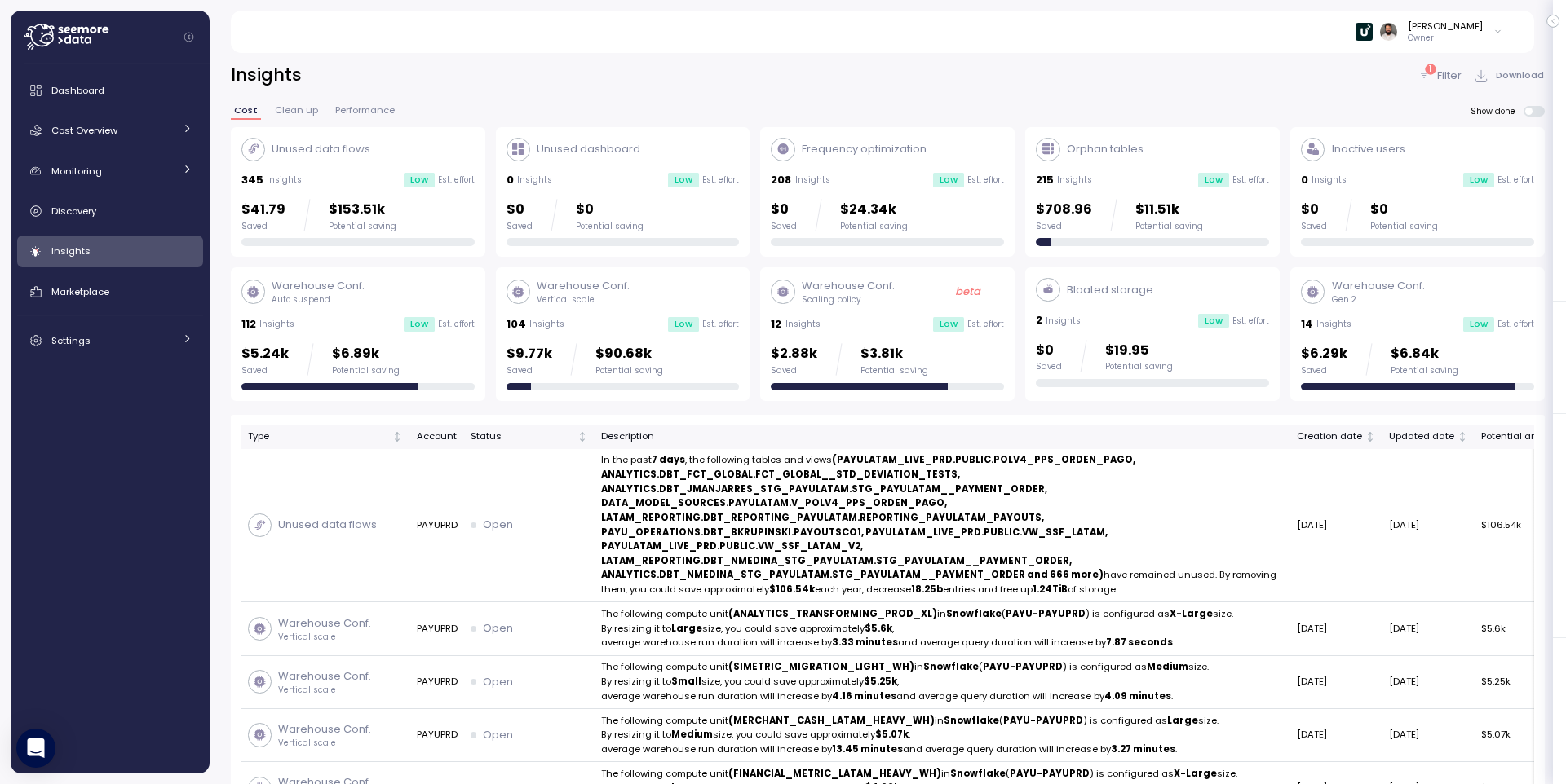
click at [856, 367] on div "$2.88k Saved $3.81k Potential saving" at bounding box center [850, 359] width 158 height 32
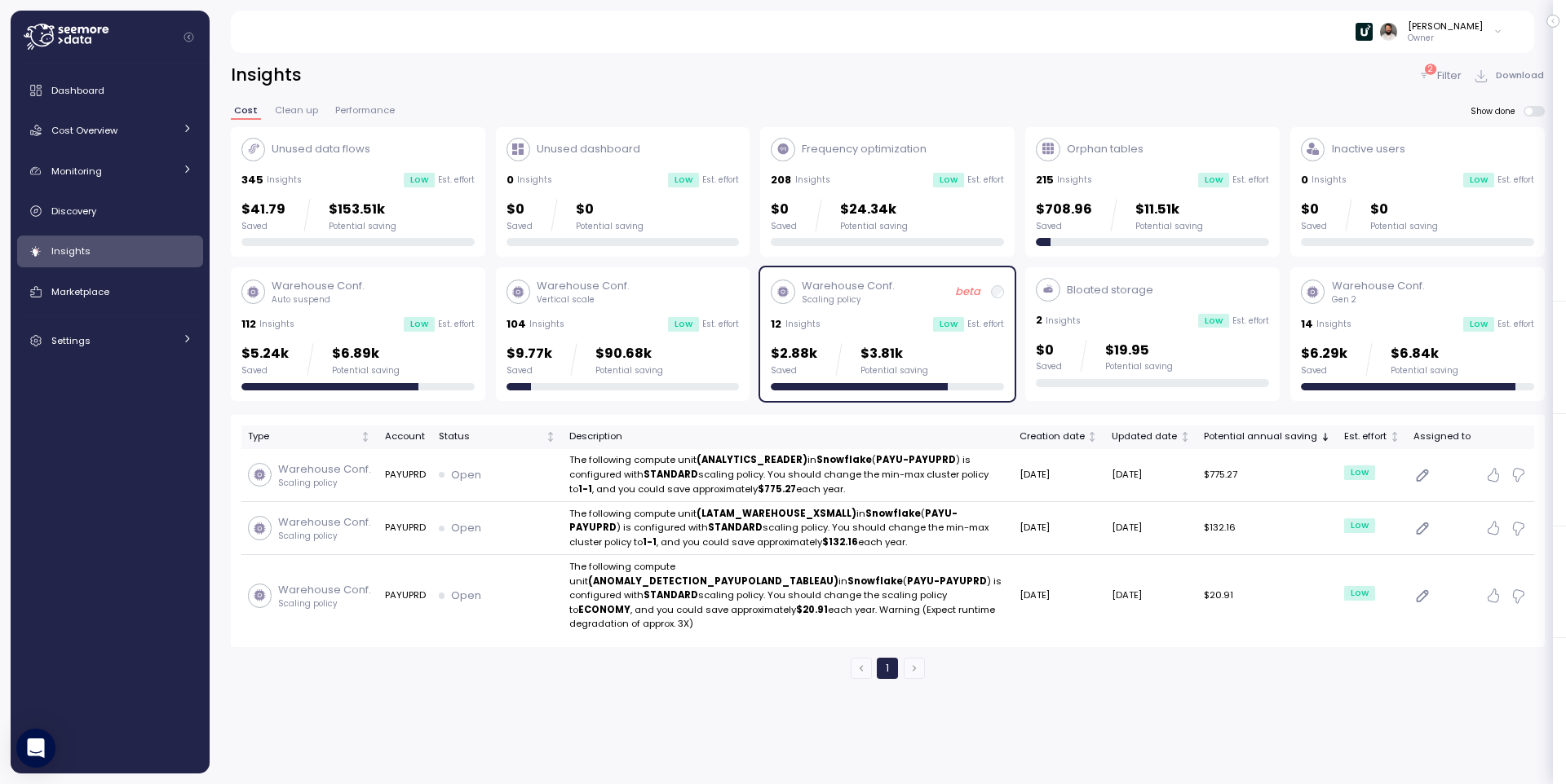
click at [1551, 112] on div "Insights 2 Filter Download Cost Clean up Performance Show done Unused data flow…" at bounding box center [887, 413] width 1357 height 742
click at [1540, 112] on span at bounding box center [1539, 111] width 13 height 10
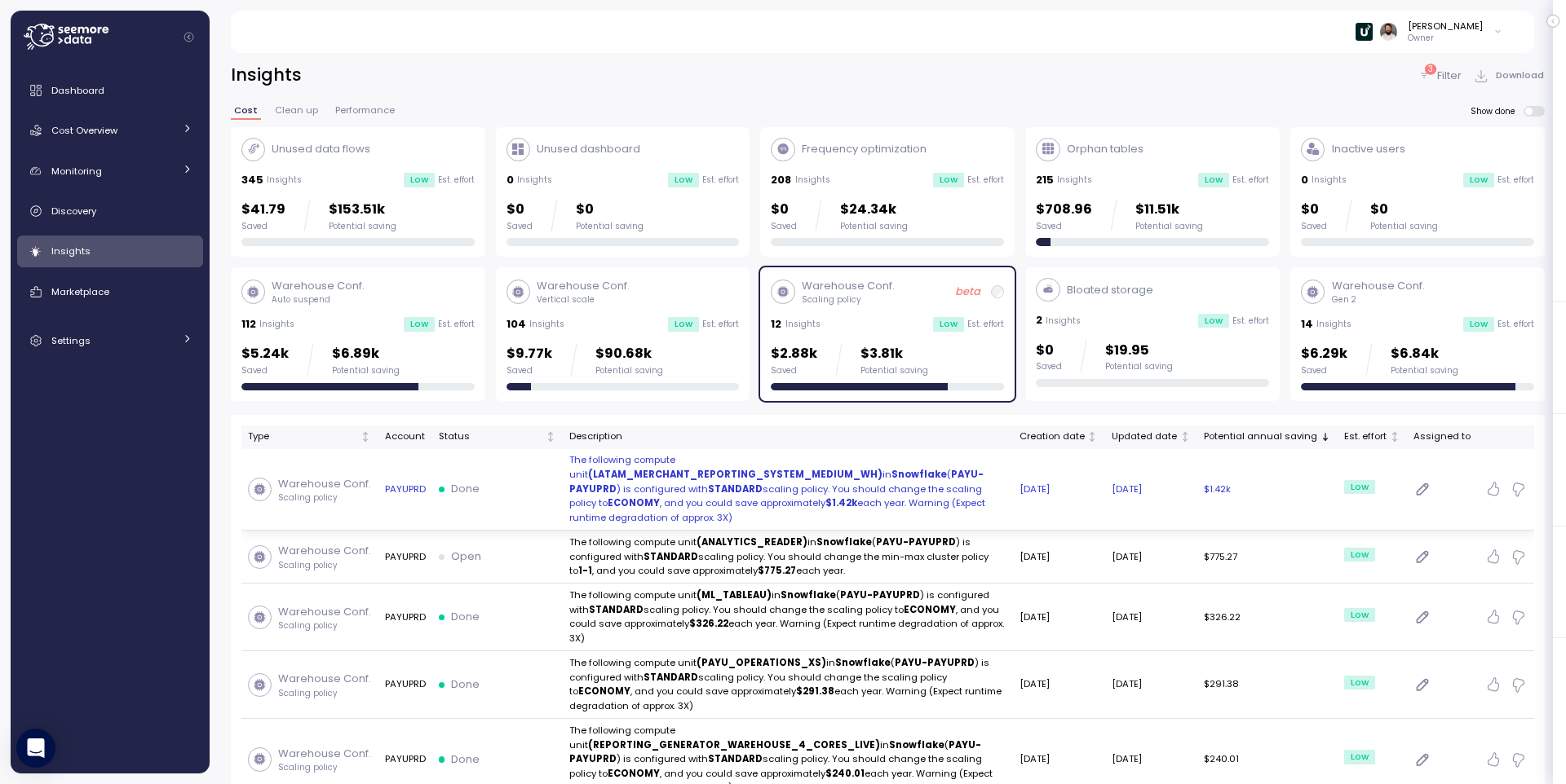
click at [934, 490] on p "The following compute unit (LATAM_MERCHANT_REPORTING_SYSTEM_MEDIUM_WH) in Snowf…" at bounding box center [788, 488] width 437 height 71
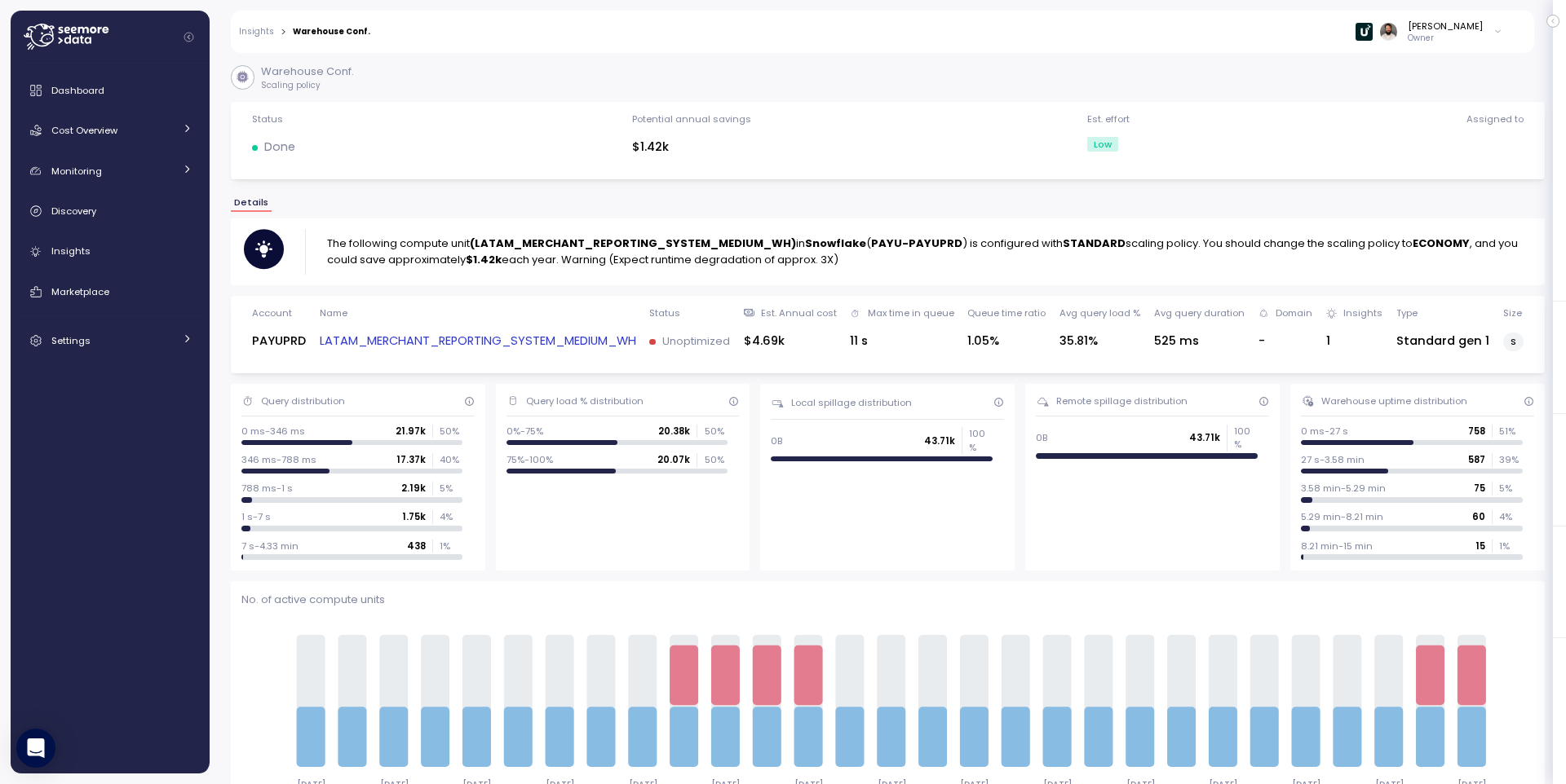
click at [423, 339] on link "LATAM_MERCHANT_REPORTING_SYSTEM_MEDIUM_WH" at bounding box center [477, 341] width 317 height 19
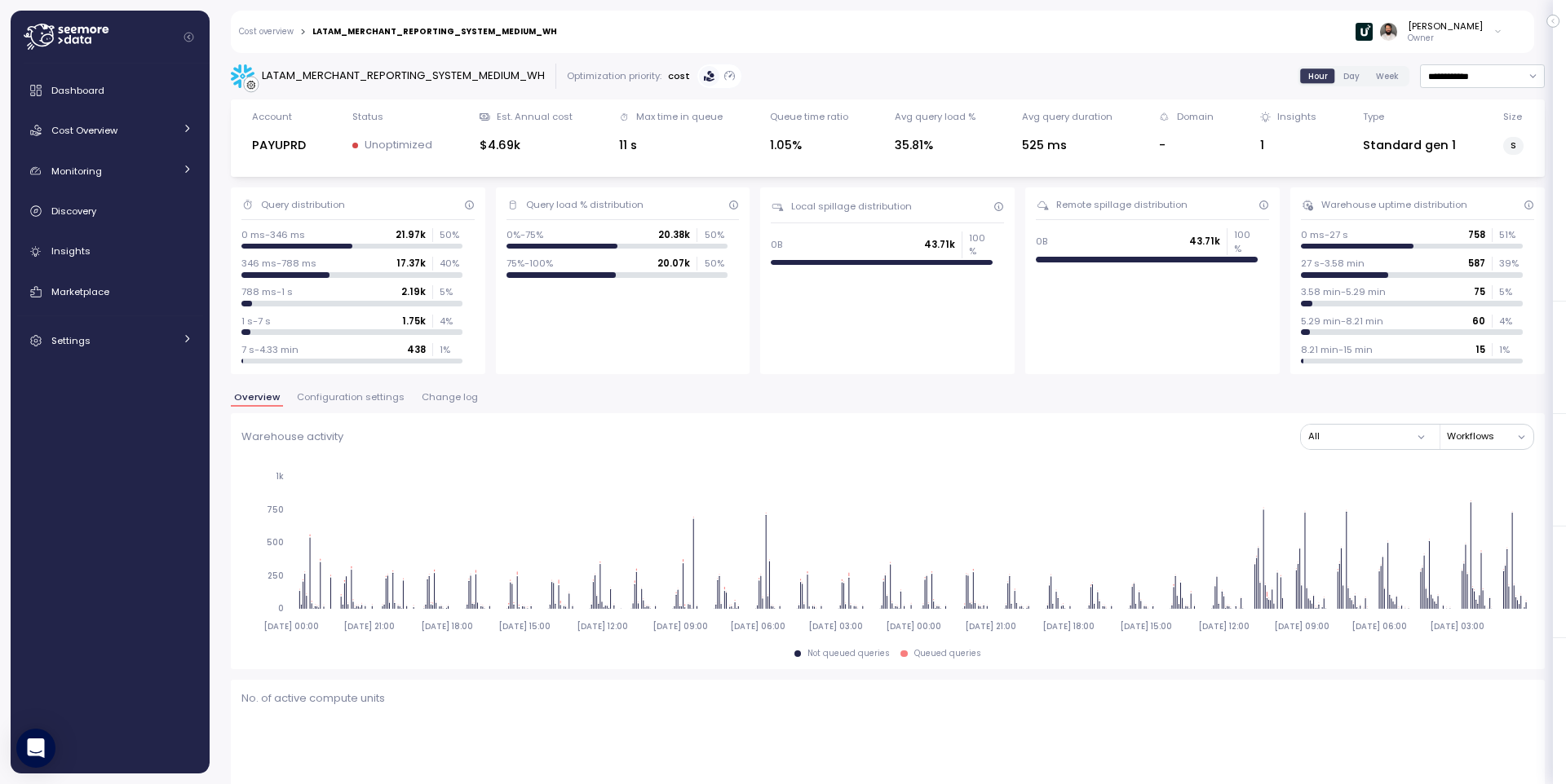
drag, startPoint x: 352, startPoint y: 410, endPoint x: 355, endPoint y: 401, distance: 9.5
click at [355, 401] on div "Overview Configuration settings Change log" at bounding box center [888, 403] width 1314 height 21
click at [356, 401] on span "Configuration settings" at bounding box center [350, 396] width 107 height 9
click at [356, 400] on span "Configuration settings" at bounding box center [350, 396] width 107 height 9
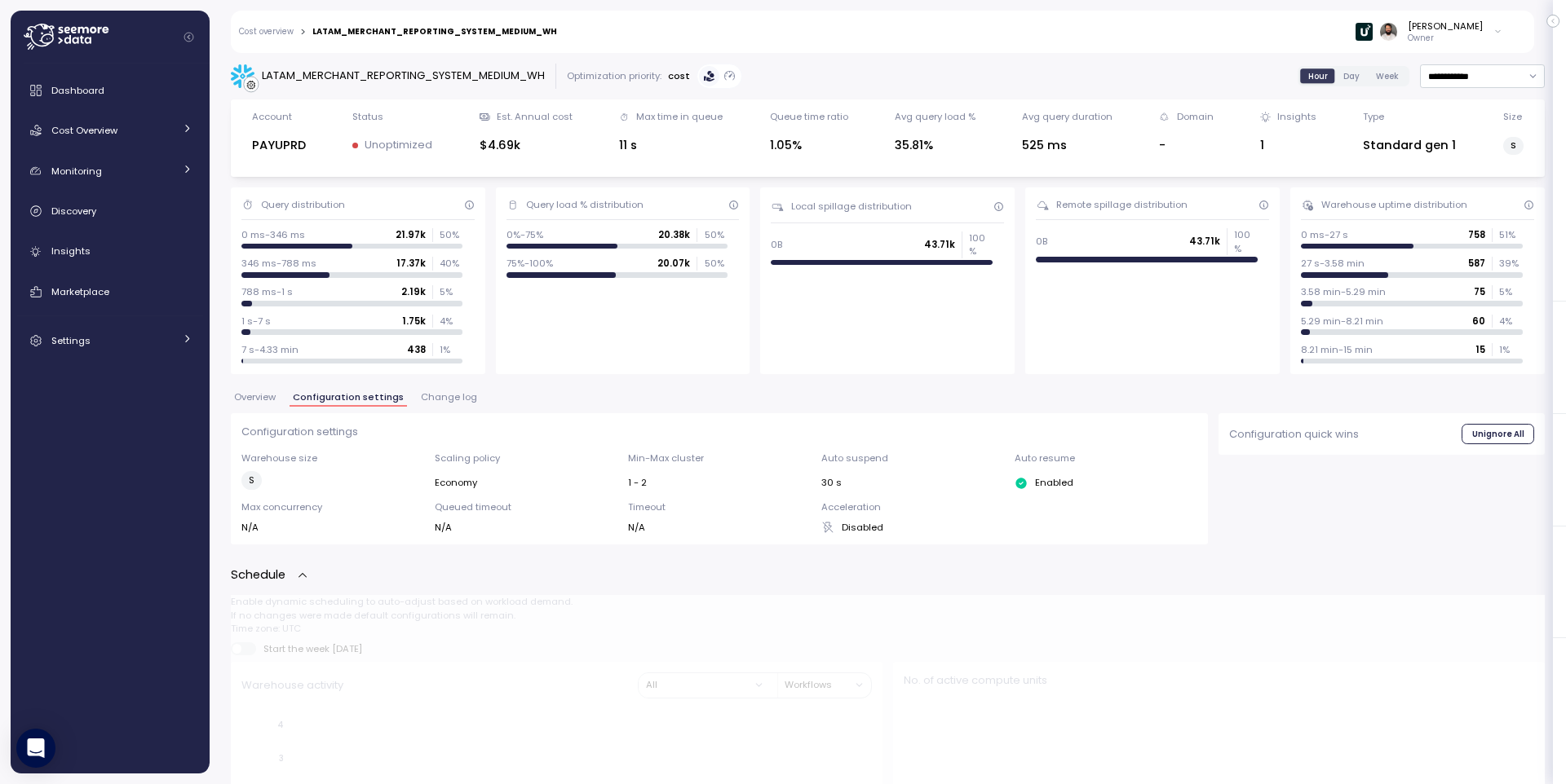
click at [443, 402] on span "Change log" at bounding box center [449, 396] width 56 height 9
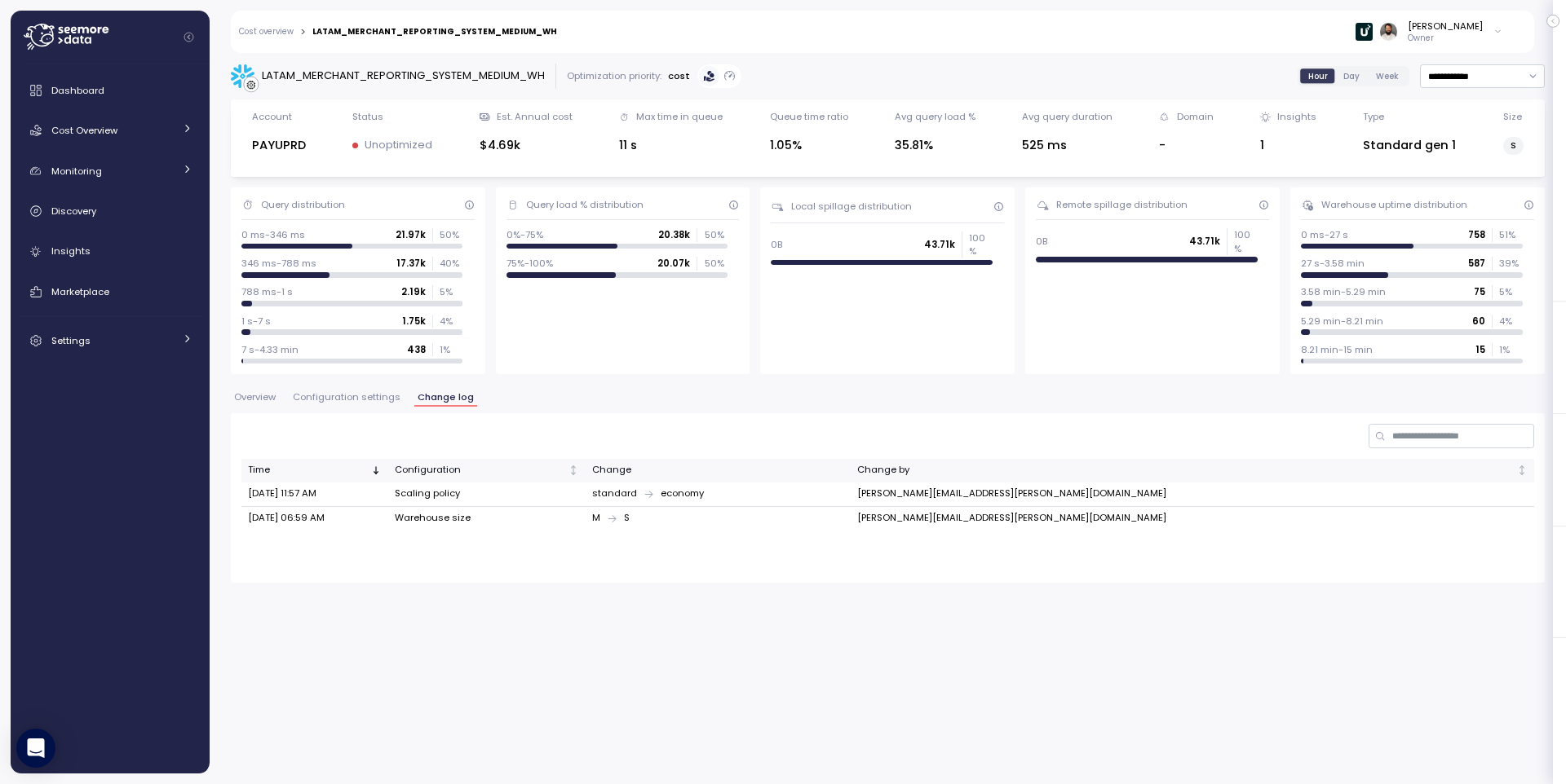
click at [358, 404] on button "Configuration settings" at bounding box center [347, 399] width 114 height 14
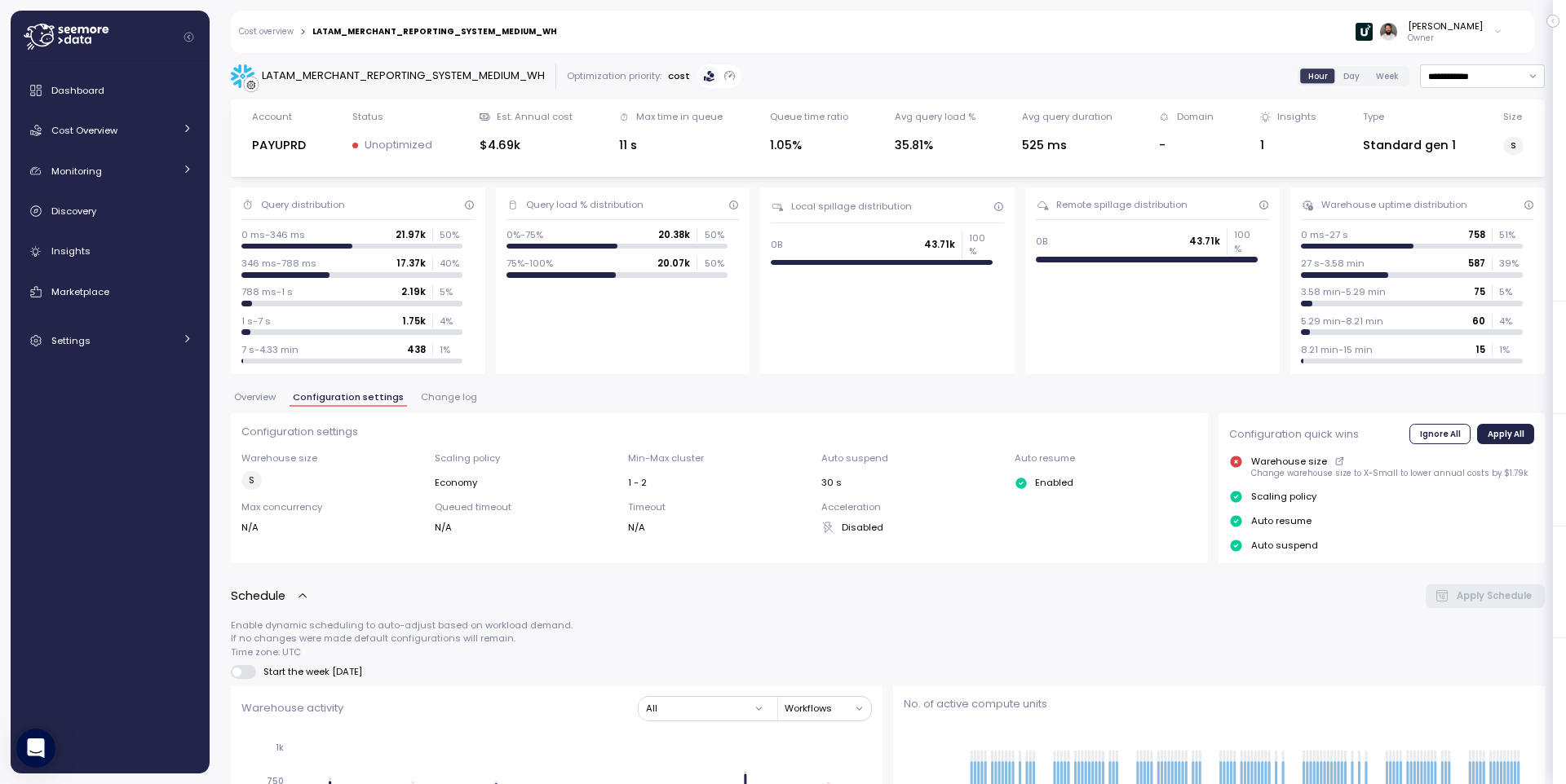
click at [444, 401] on span "Change log" at bounding box center [449, 396] width 56 height 9
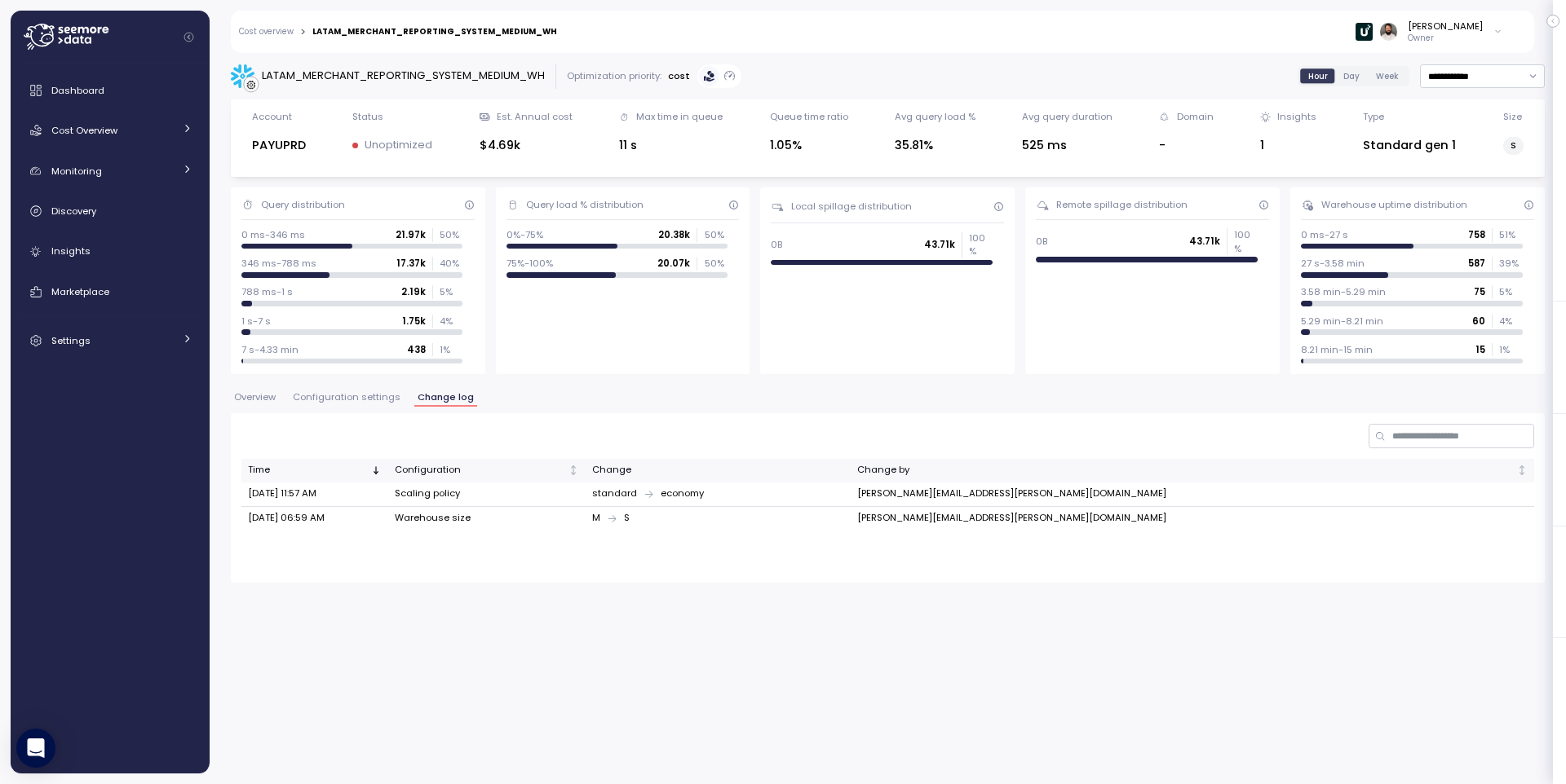
click at [473, 68] on div "LATAM_MERCHANT_REPORTING_SYSTEM_MEDIUM_WH" at bounding box center [403, 75] width 283 height 16
copy div "LATAM_MERCHANT_REPORTING_SYSTEM_MEDIUM_WH"
drag, startPoint x: 118, startPoint y: 135, endPoint x: 112, endPoint y: 152, distance: 18.0
click at [118, 135] on div "Cost Overview" at bounding box center [112, 130] width 123 height 16
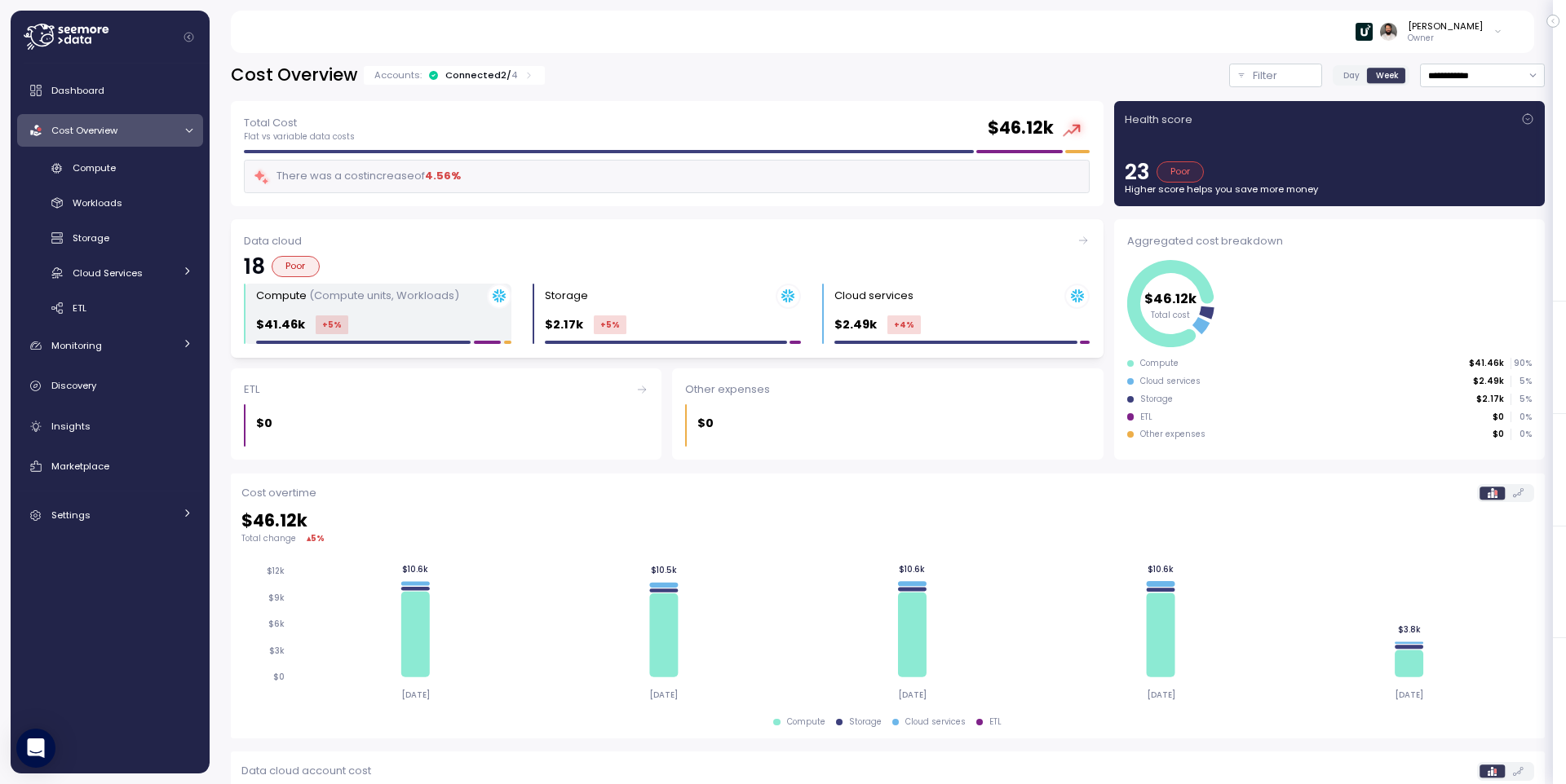
click at [354, 303] on p "(Compute units, Workloads)" at bounding box center [384, 296] width 150 height 15
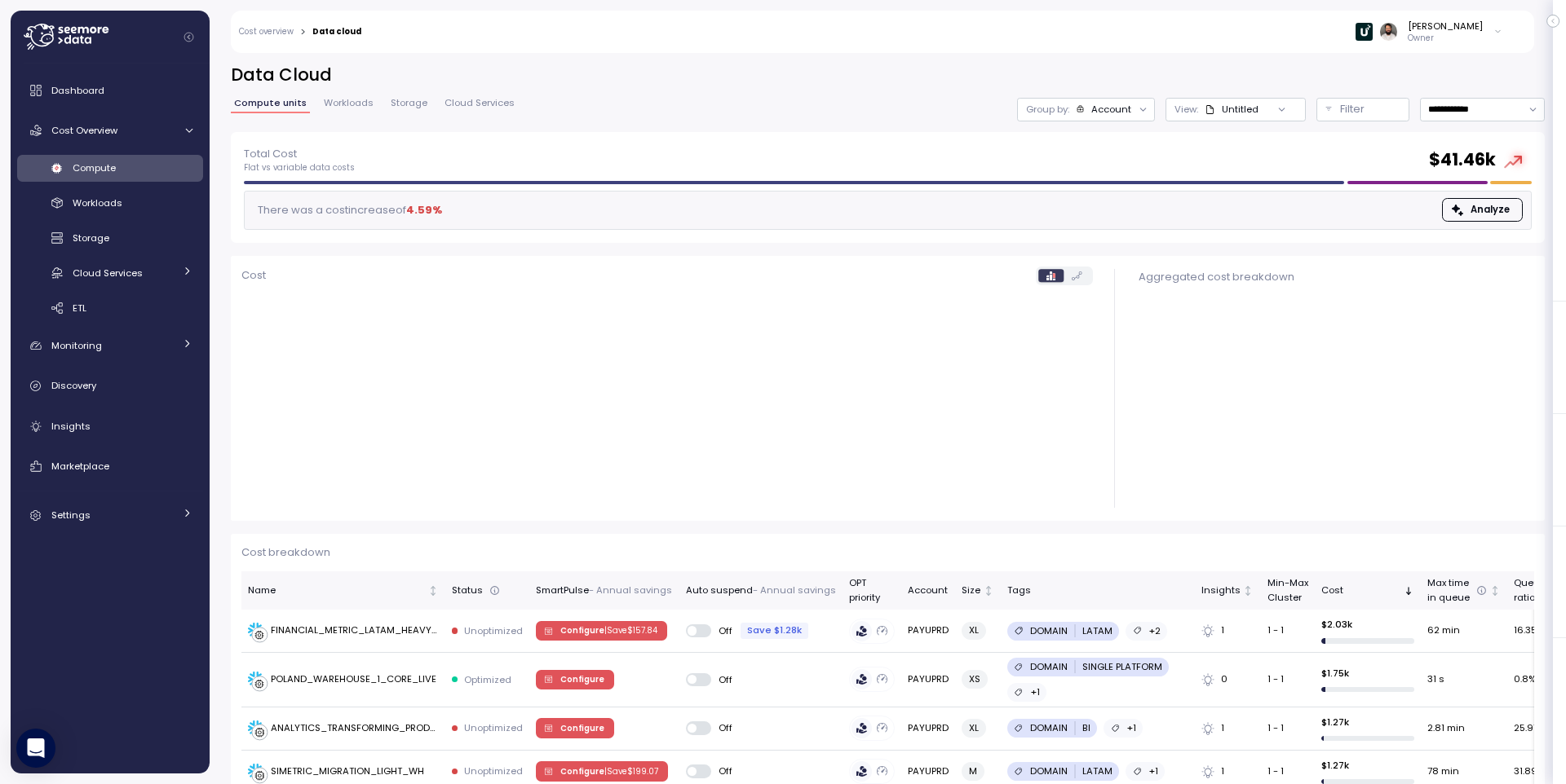
click at [1355, 112] on p "Filter" at bounding box center [1352, 108] width 25 height 16
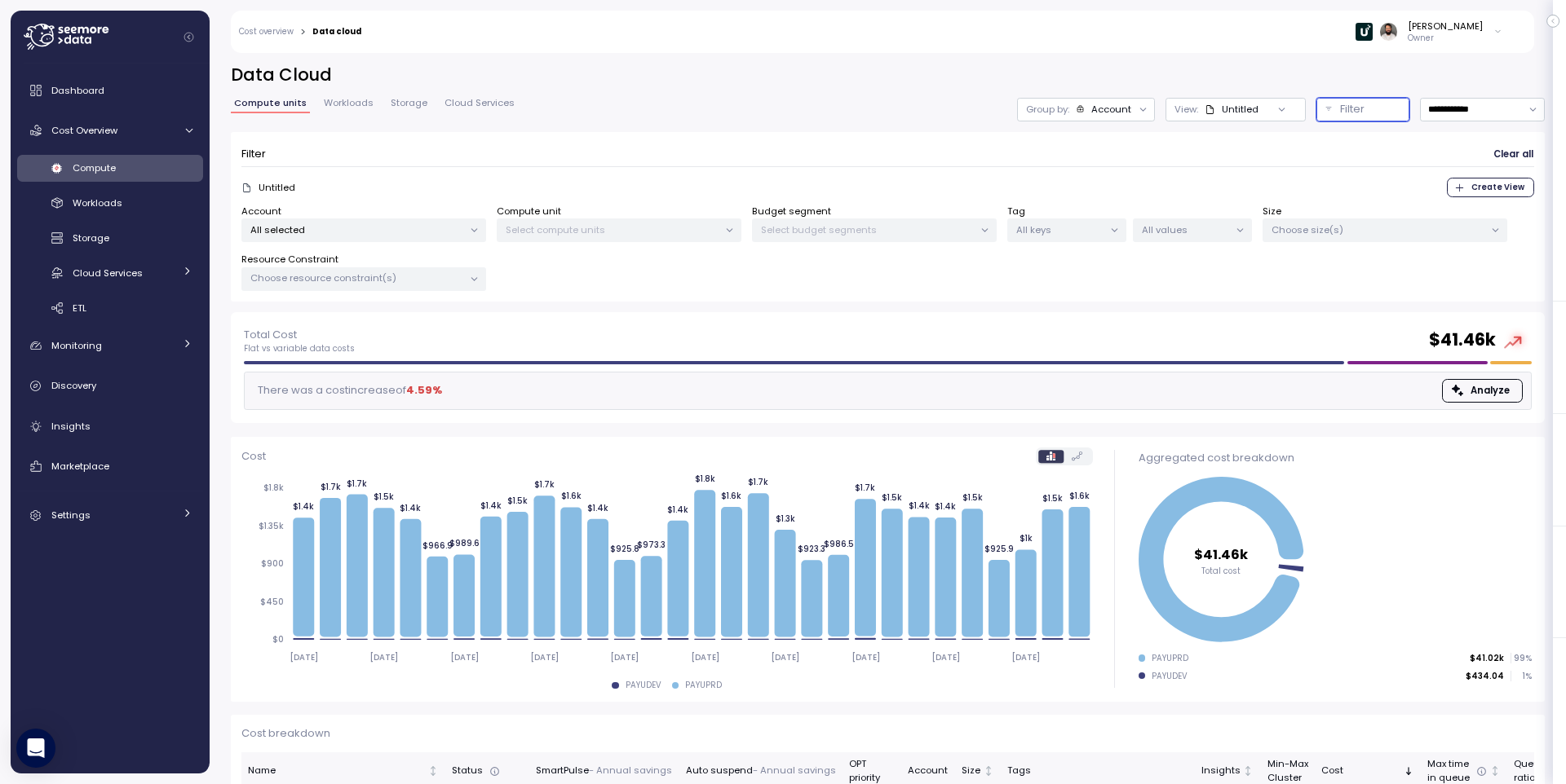
click at [400, 234] on p "All selected" at bounding box center [357, 230] width 213 height 13
click at [599, 227] on p "Select compute units" at bounding box center [612, 230] width 213 height 13
click at [462, 236] on div at bounding box center [474, 231] width 23 height 23
drag, startPoint x: 444, startPoint y: 194, endPoint x: 432, endPoint y: 220, distance: 28.6
click at [441, 198] on form "Filter Clear all Untitled Create View Account All selected Compute unit Select …" at bounding box center [888, 217] width 1293 height 149
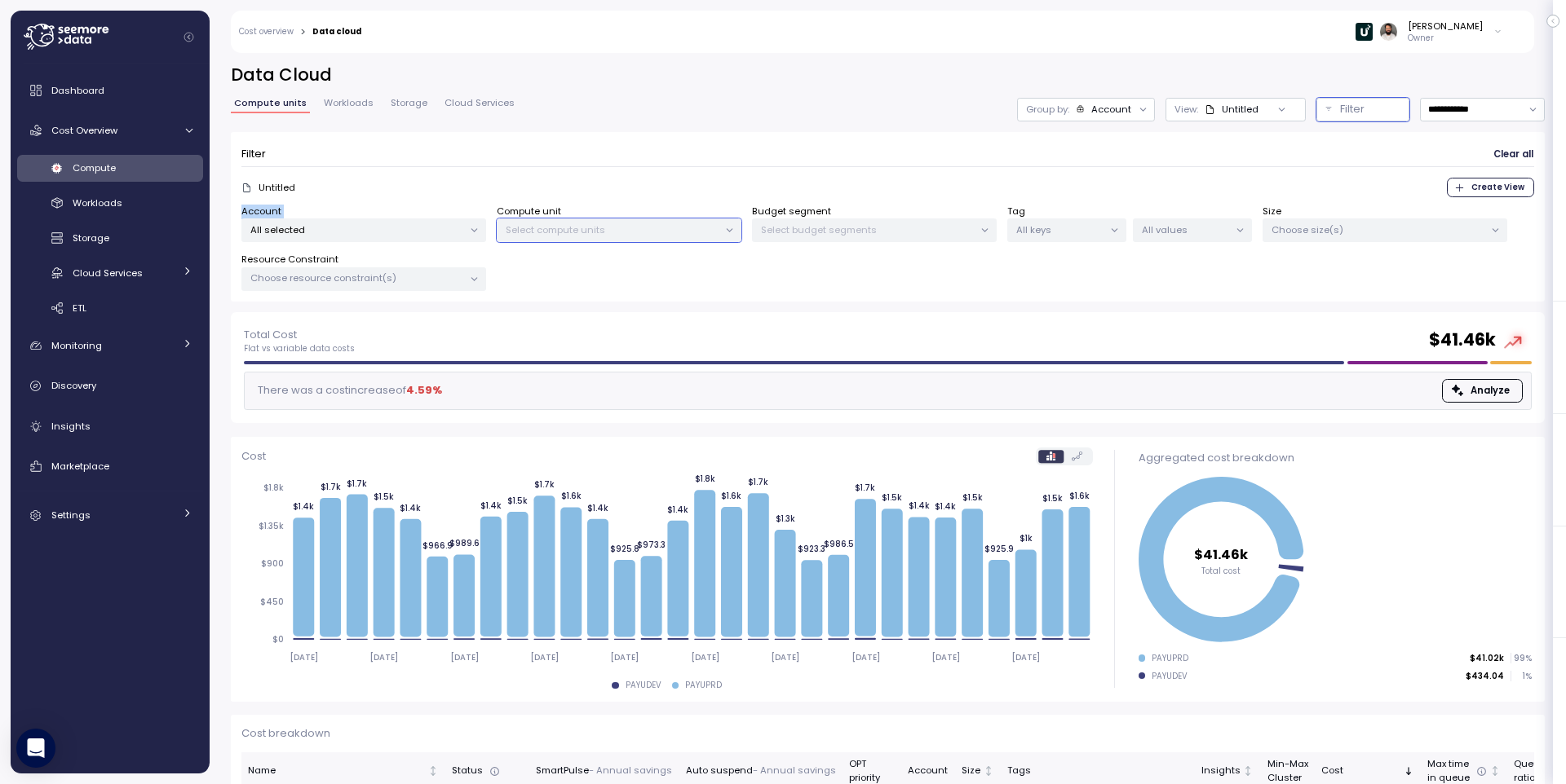
click at [428, 230] on p "All selected" at bounding box center [357, 230] width 213 height 13
click at [413, 342] on button "only" at bounding box center [396, 346] width 39 height 20
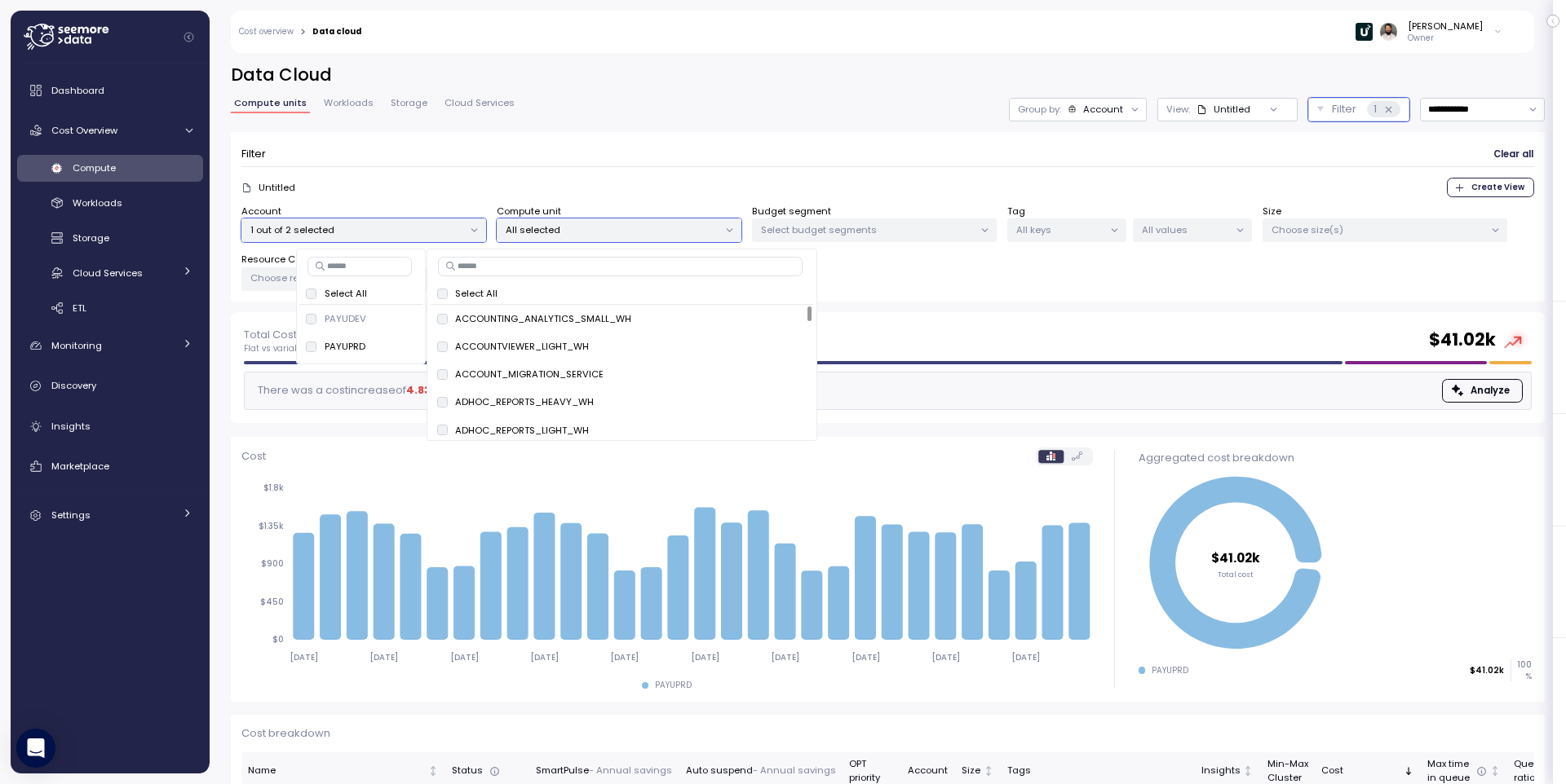
drag, startPoint x: 622, startPoint y: 278, endPoint x: 622, endPoint y: 267, distance: 11.0
click at [621, 269] on div "Select All ACCOUNTING_ANALYTICS_SMALL_WH only ACCOUNTVIEWER_LIGHT_WH only ACCOU…" at bounding box center [622, 345] width 390 height 192
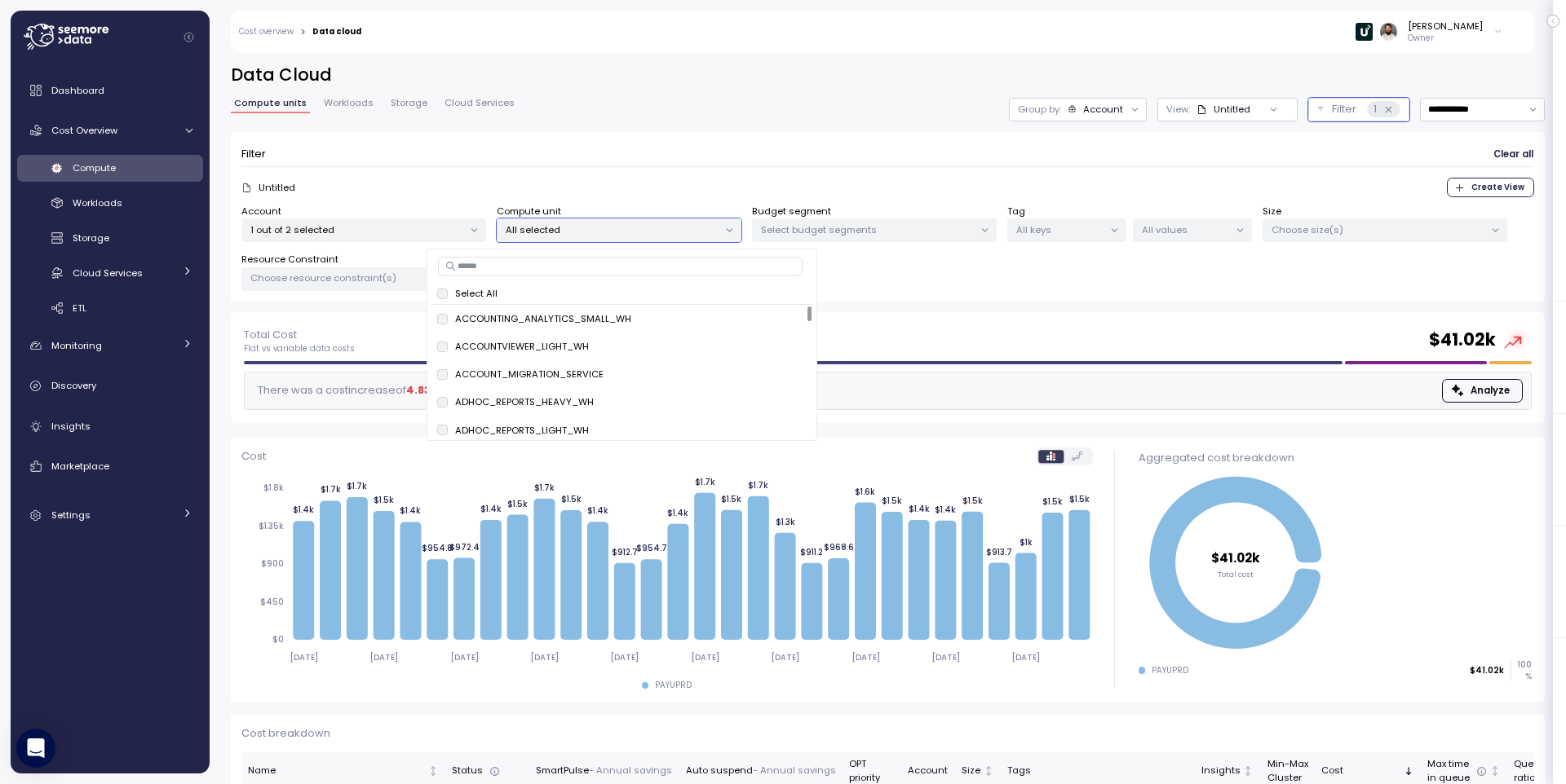
click at [622, 267] on input at bounding box center [620, 266] width 364 height 20
paste input "**********"
type input "**********"
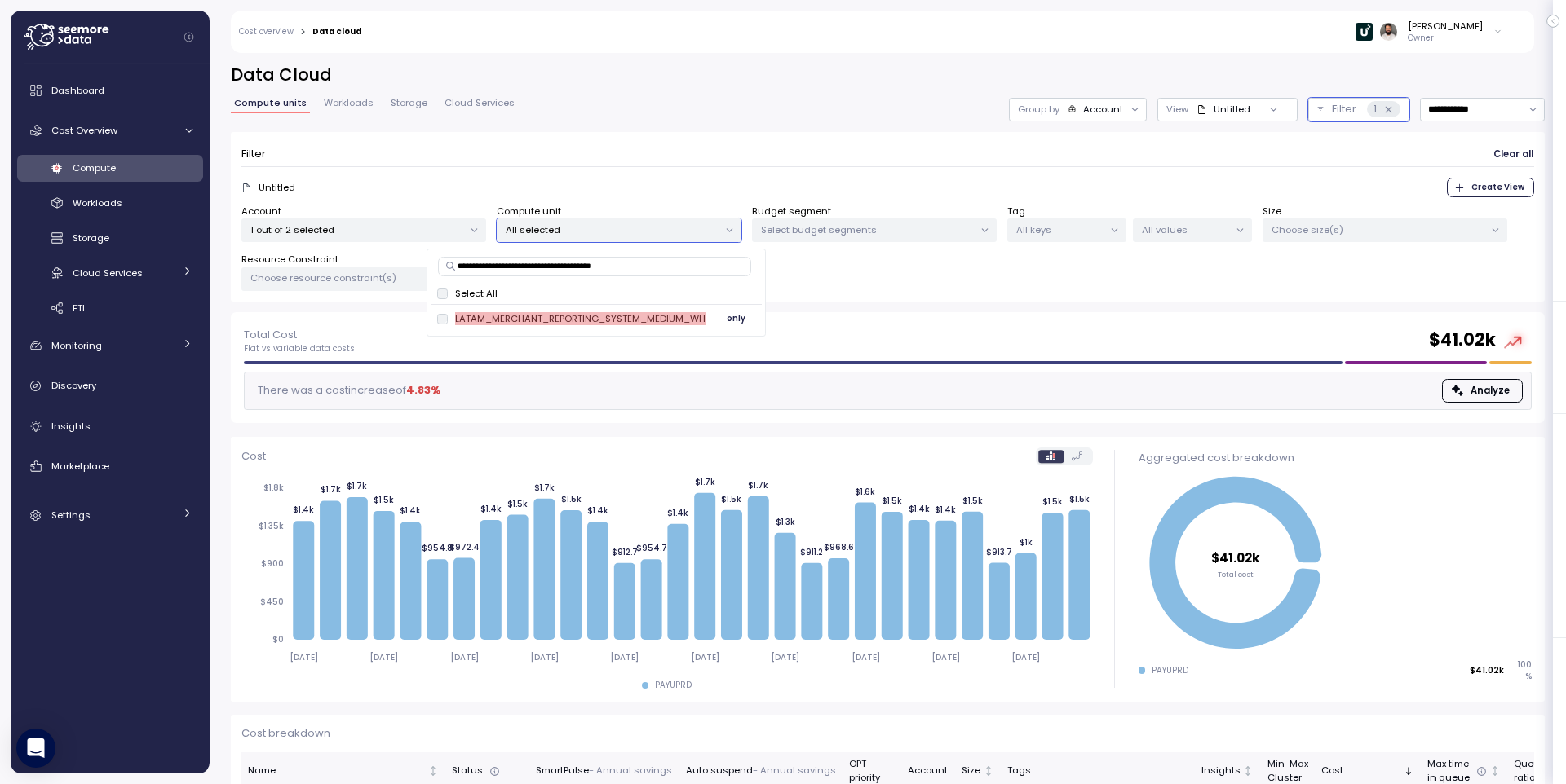
click at [732, 320] on span "only" at bounding box center [736, 318] width 19 height 18
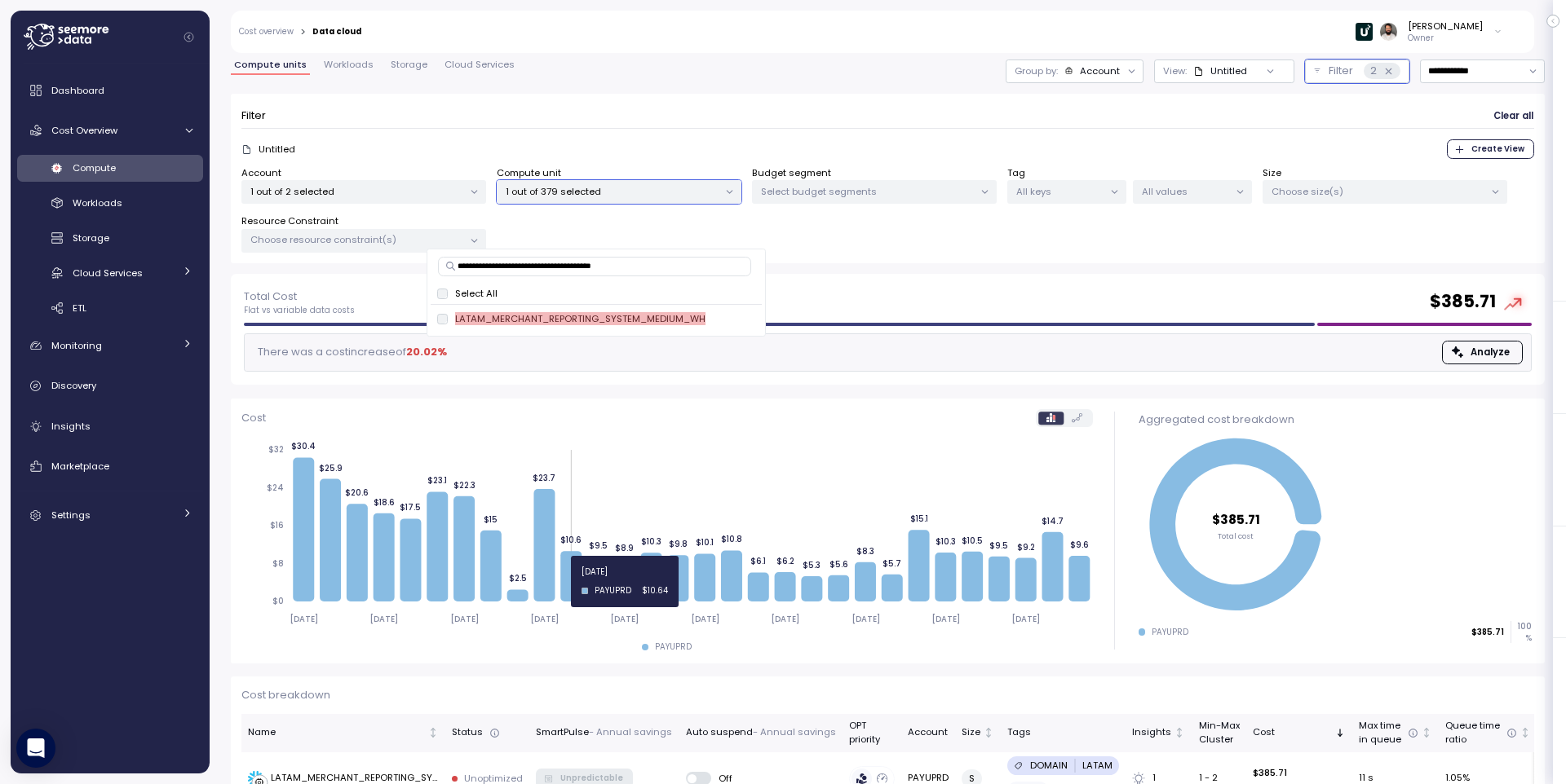
scroll to position [83, 0]
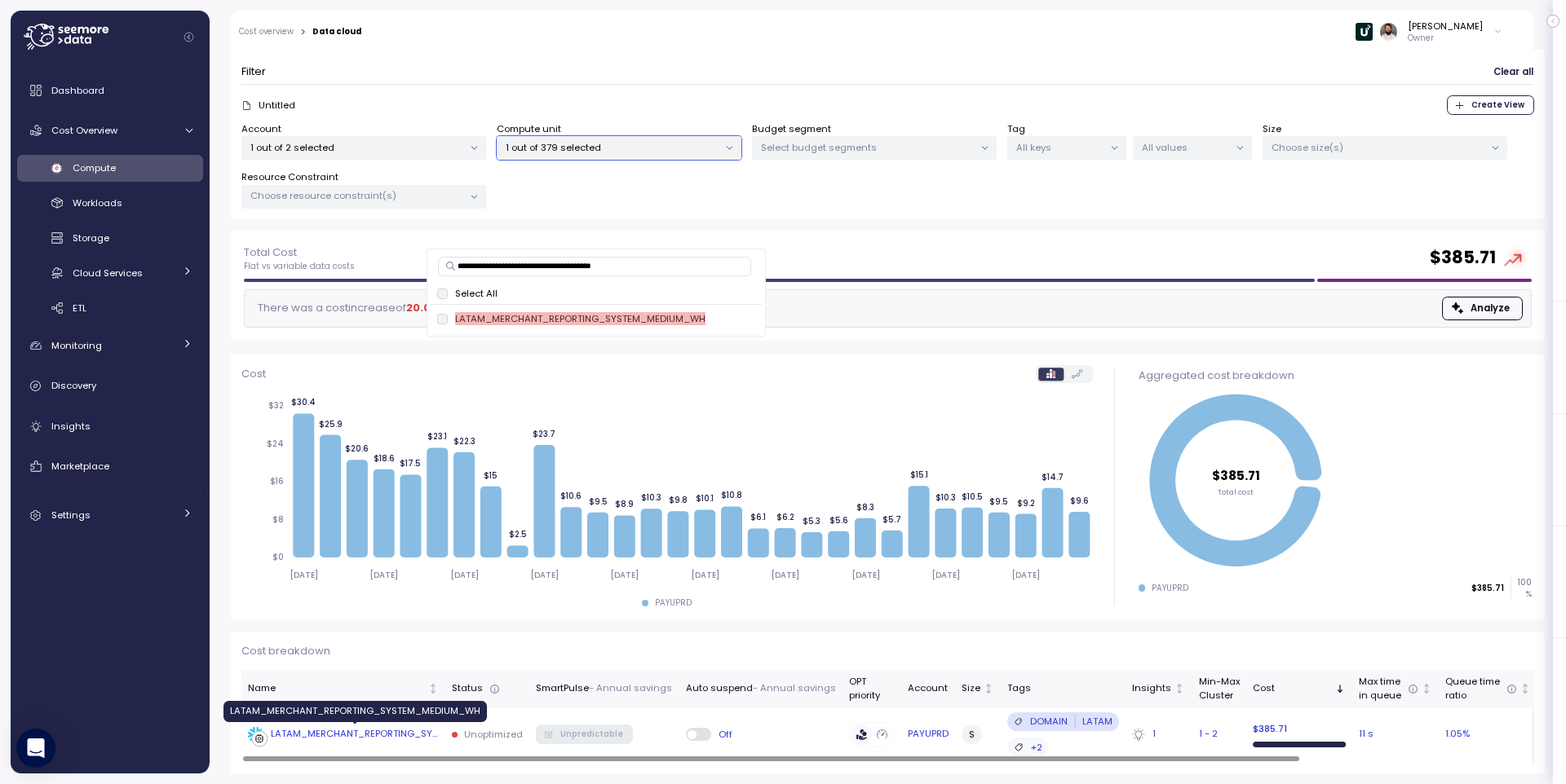
click at [418, 737] on div "LATAM_MERCHANT_REPORTING_SYSTEM_MEDIUM_WH" at bounding box center [355, 734] width 168 height 14
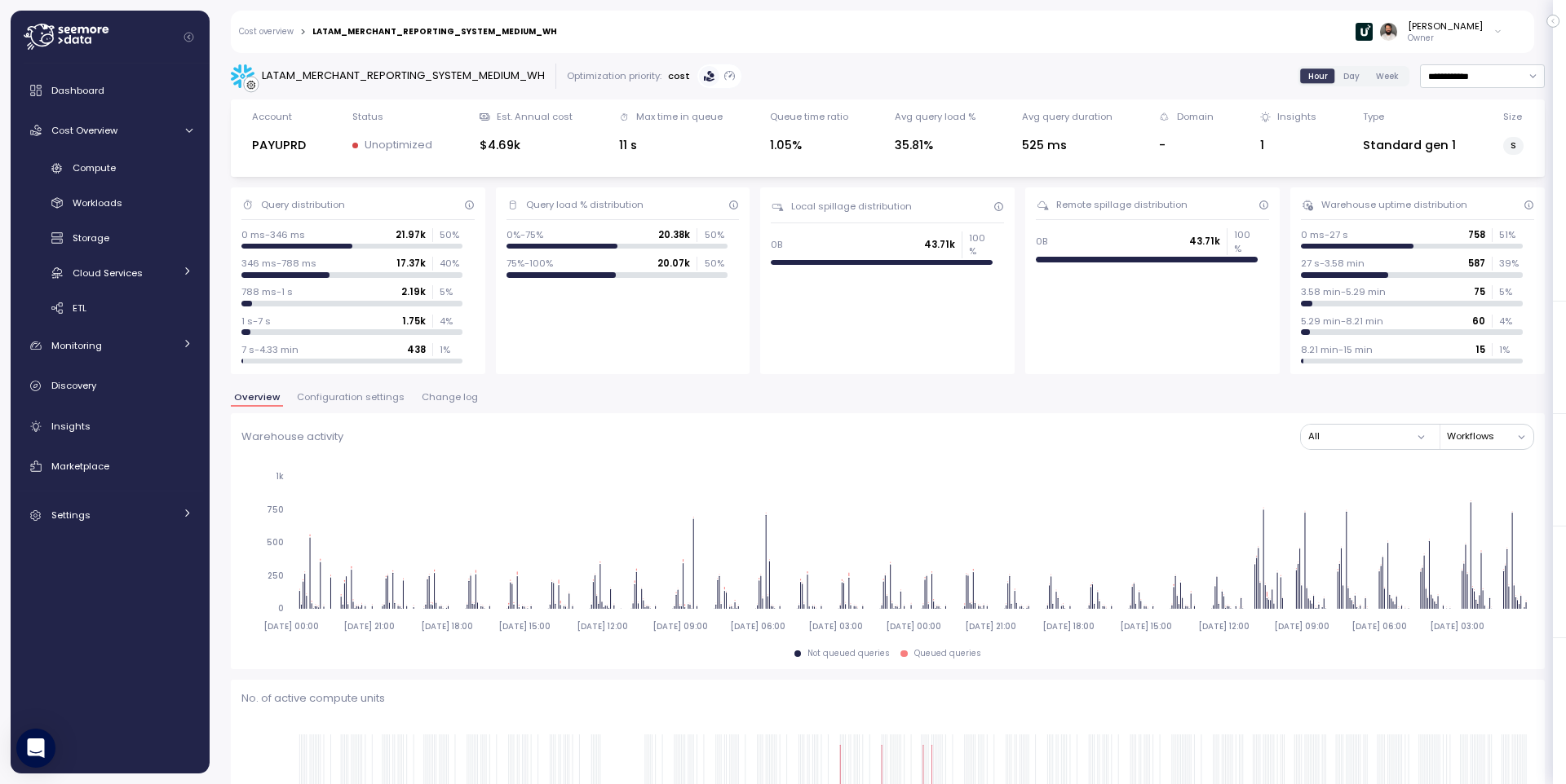
click at [436, 398] on span "Change log" at bounding box center [450, 396] width 56 height 9
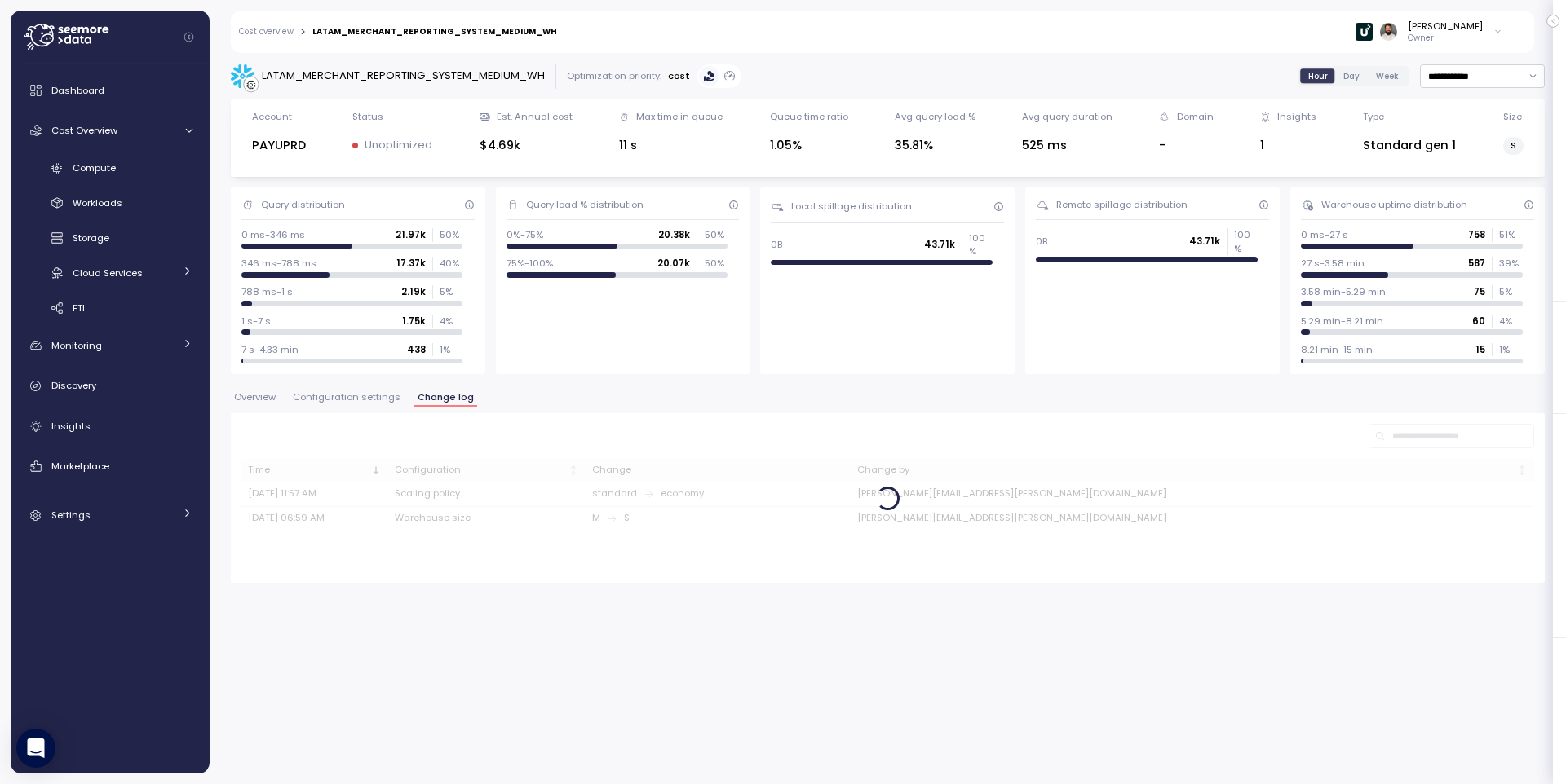
click at [376, 398] on span "Configuration settings" at bounding box center [346, 396] width 107 height 9
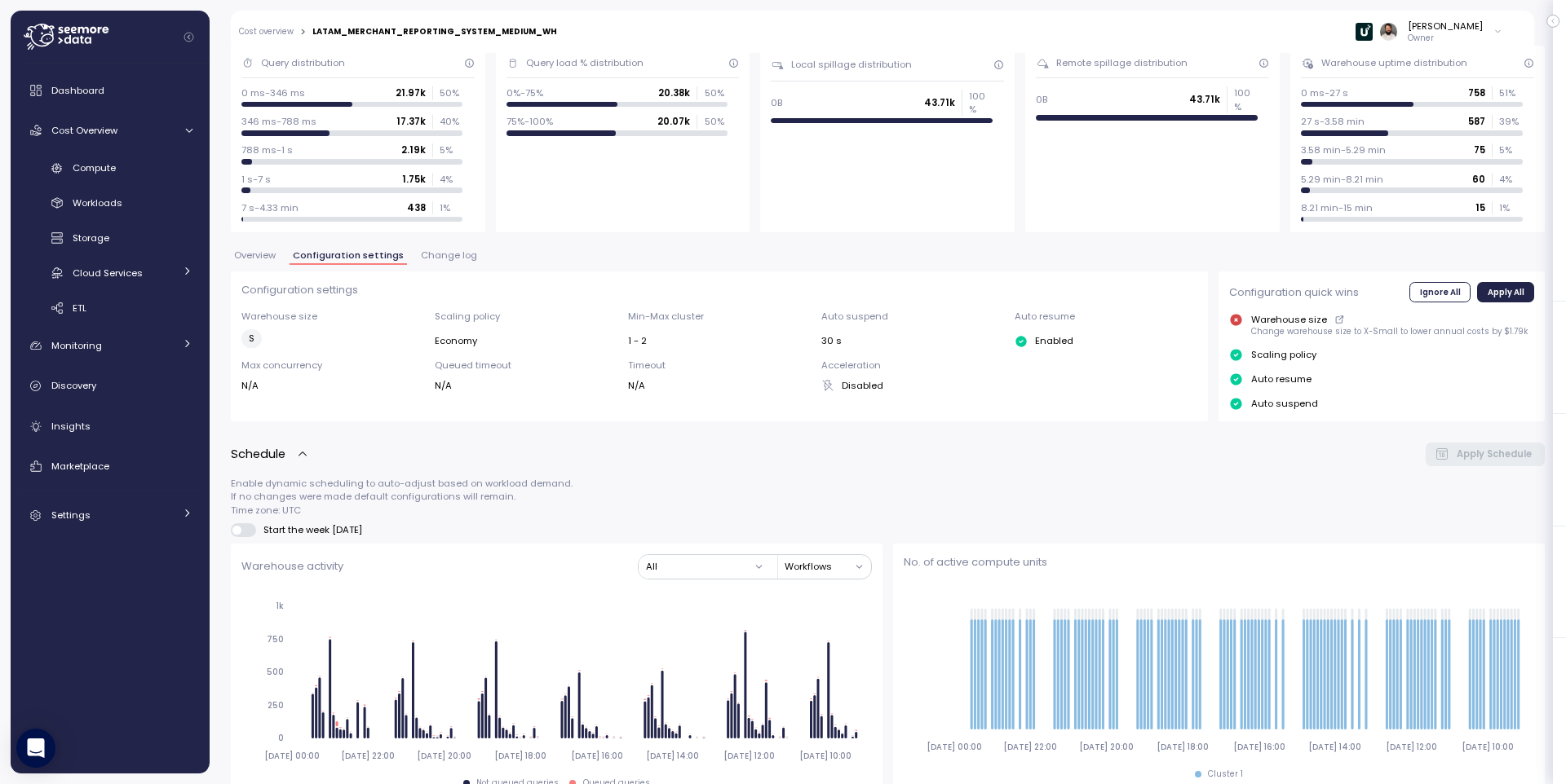
scroll to position [96, 0]
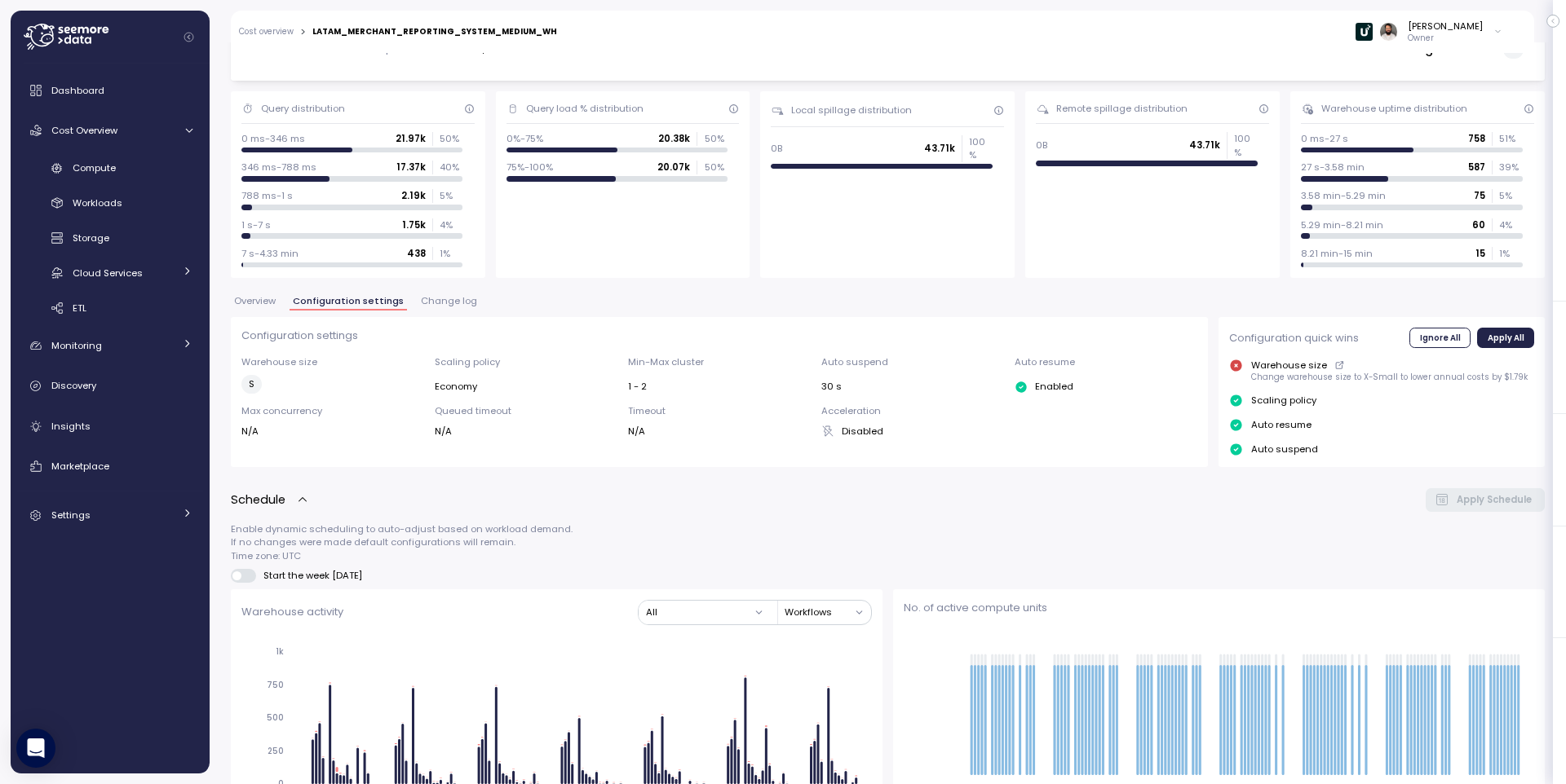
click at [442, 306] on span "Change log" at bounding box center [449, 300] width 56 height 9
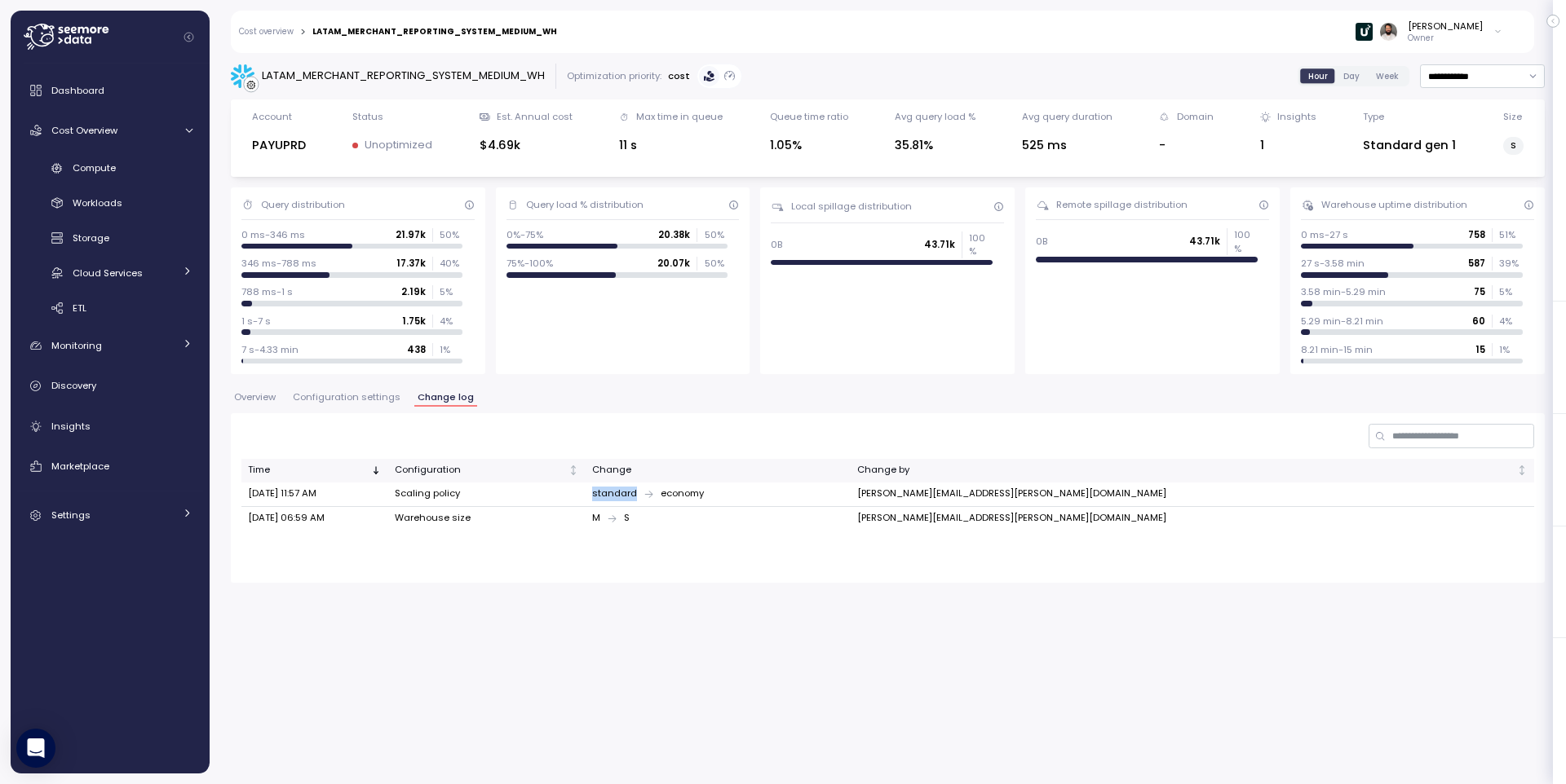
drag, startPoint x: 667, startPoint y: 492, endPoint x: 787, endPoint y: 496, distance: 120.1
click at [787, 496] on tr "Sep 23, 2025 11:57 AM Scaling policy standard economy KAMIL.CHMIELOWSKI@PAYU.COM" at bounding box center [888, 495] width 1293 height 25
click at [766, 496] on div "standard economy" at bounding box center [718, 493] width 252 height 14
drag, startPoint x: 702, startPoint y: 497, endPoint x: 782, endPoint y: 496, distance: 80.0
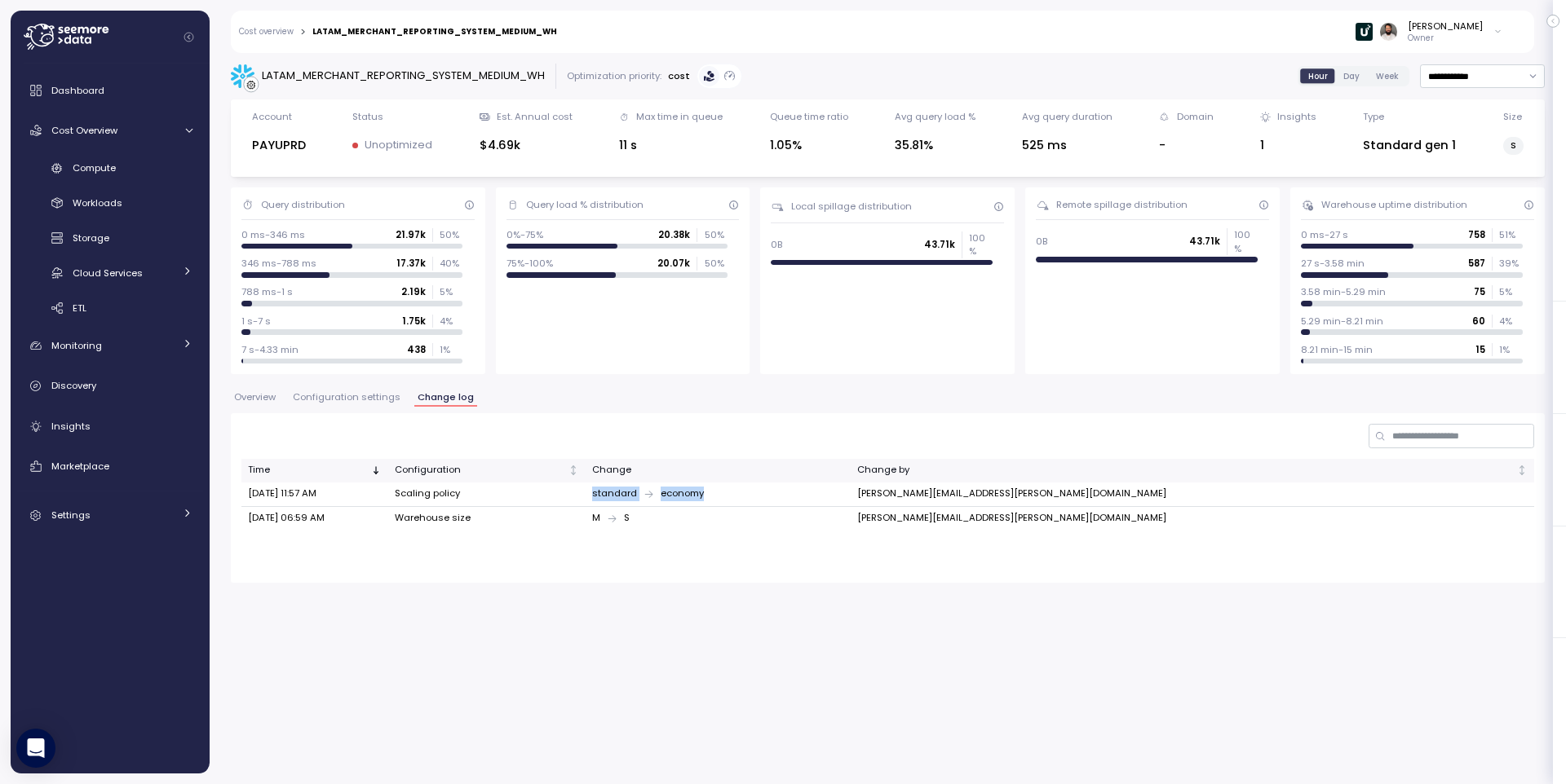
click at [783, 496] on div "standard economy" at bounding box center [718, 493] width 252 height 14
click at [782, 496] on div "standard economy" at bounding box center [718, 493] width 252 height 14
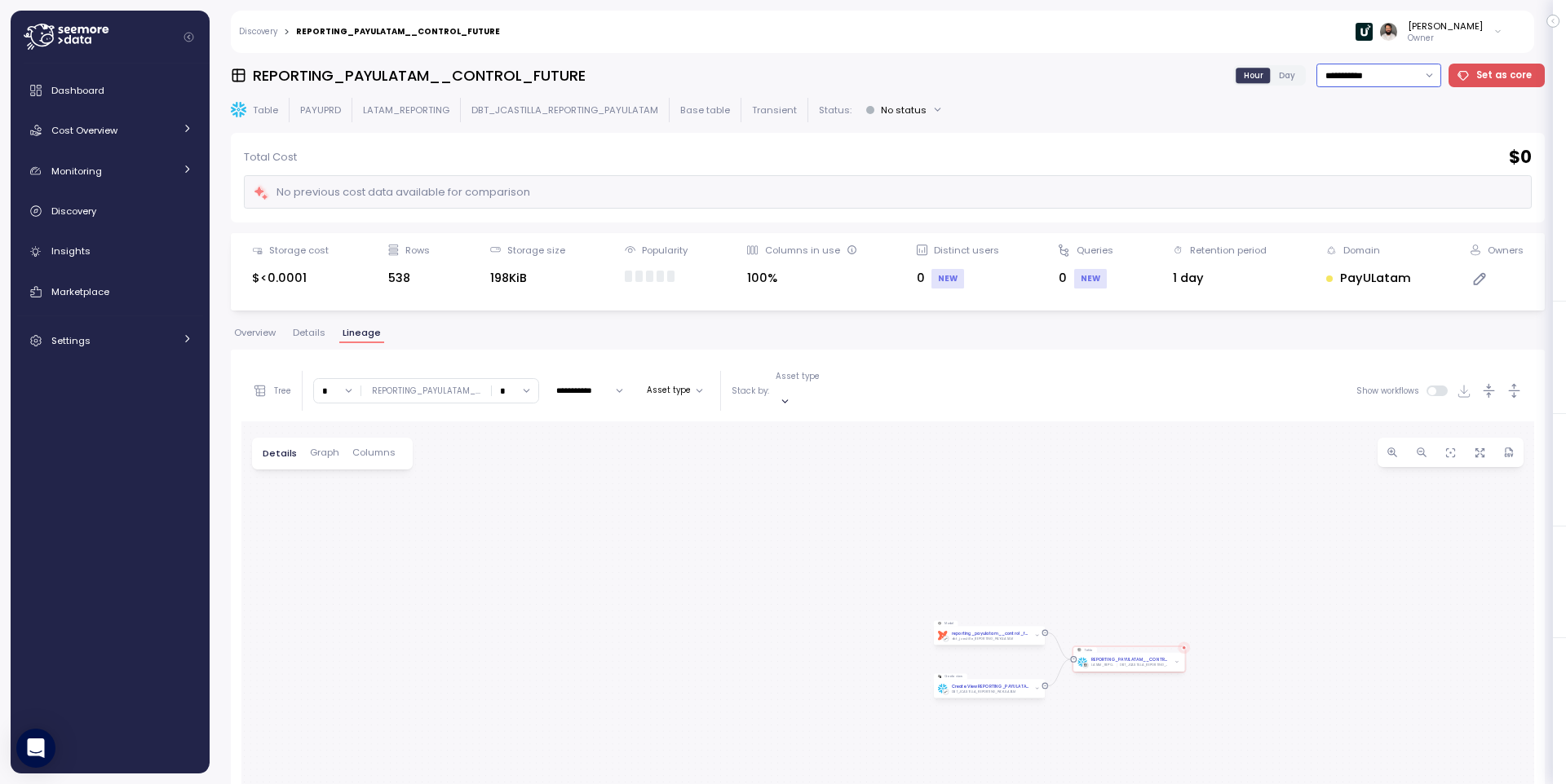
click at [1408, 76] on input "**********" at bounding box center [1379, 75] width 125 height 24
drag, startPoint x: 1398, startPoint y: 195, endPoint x: 1322, endPoint y: 212, distance: 77.9
click at [1398, 195] on div "Last 30 days" at bounding box center [1377, 193] width 60 height 13
type input "**********"
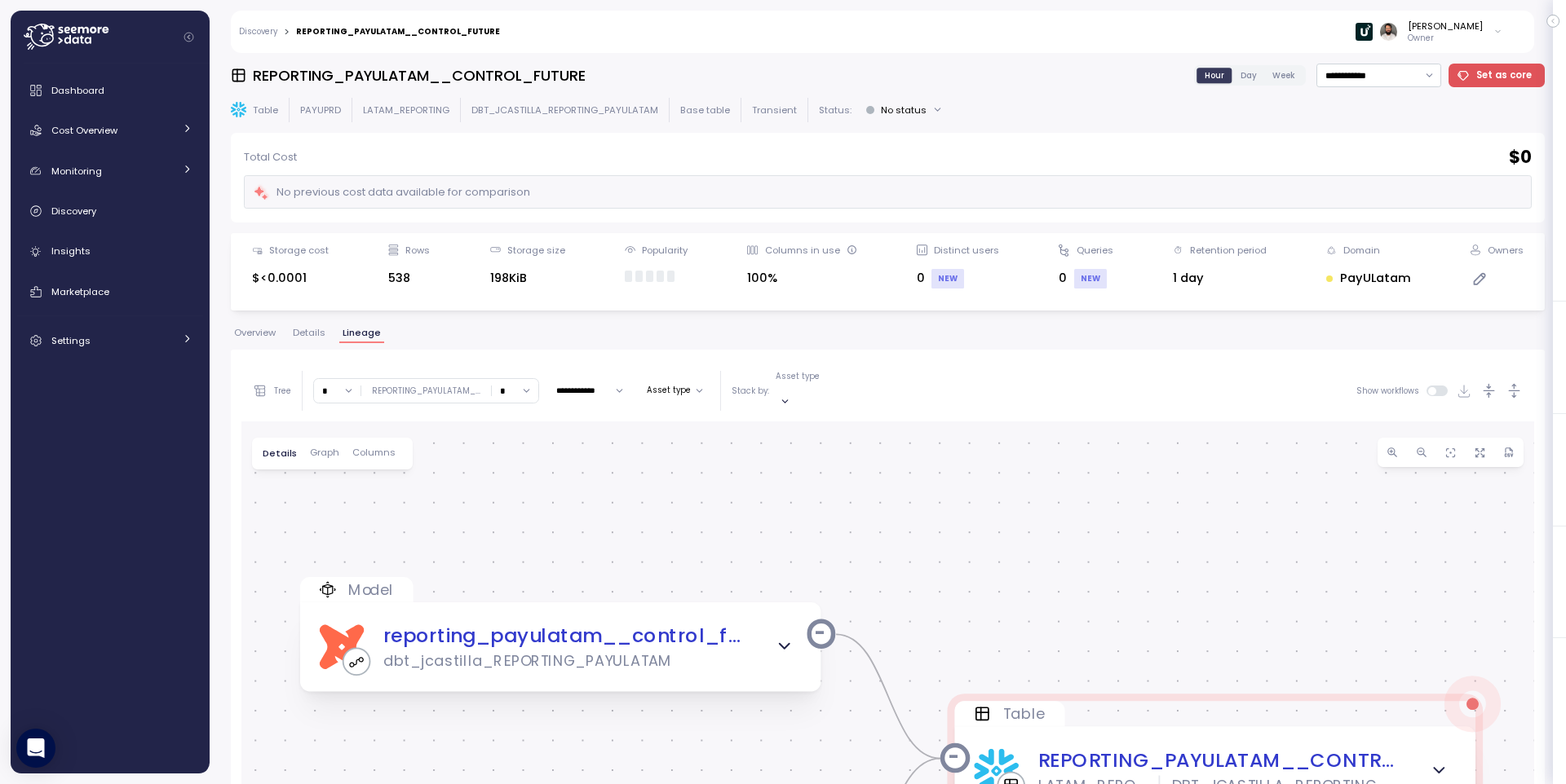
click at [249, 337] on span "Overview" at bounding box center [255, 333] width 42 height 9
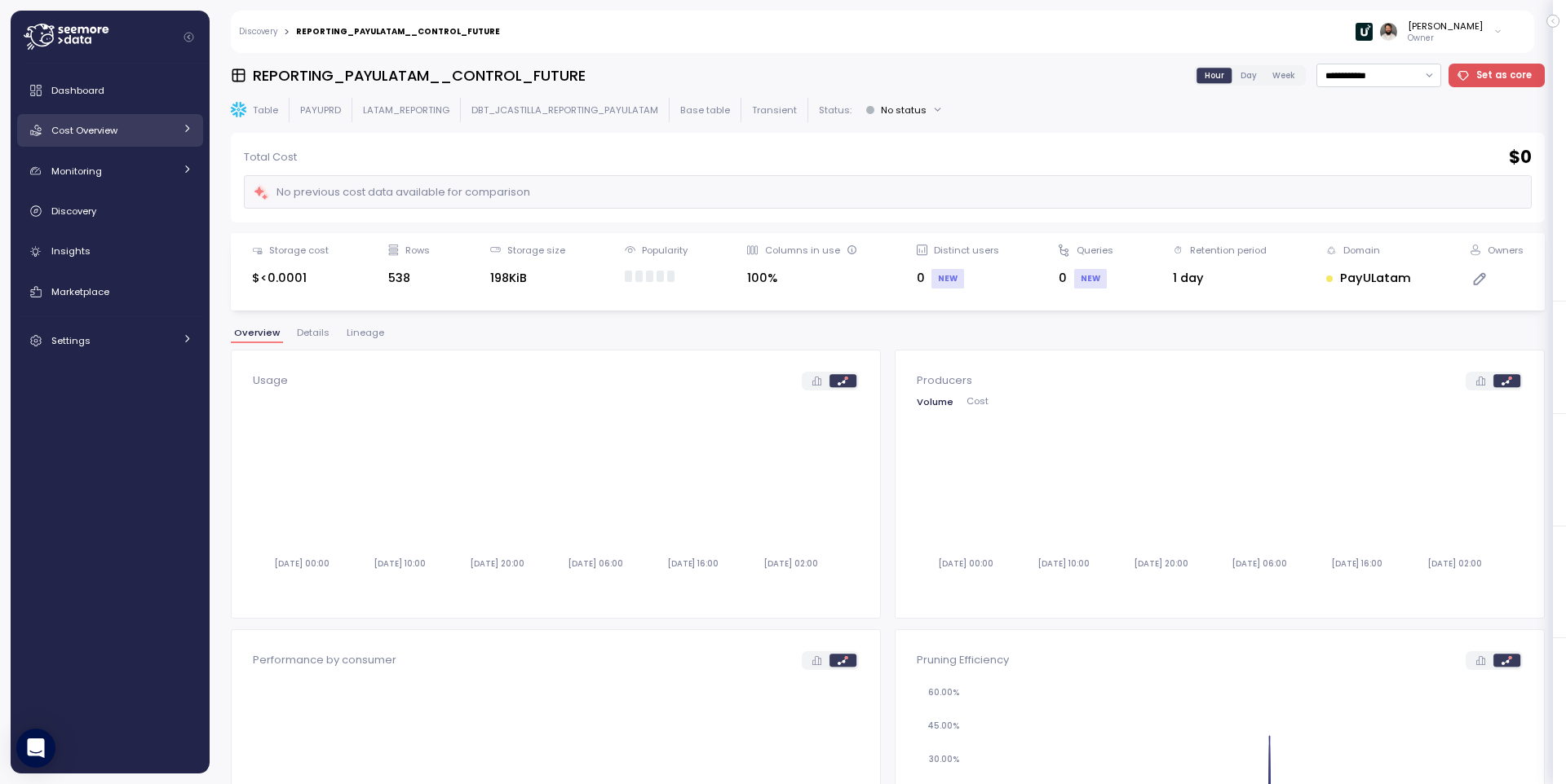
click at [123, 137] on div "Cost Overview" at bounding box center [112, 130] width 123 height 16
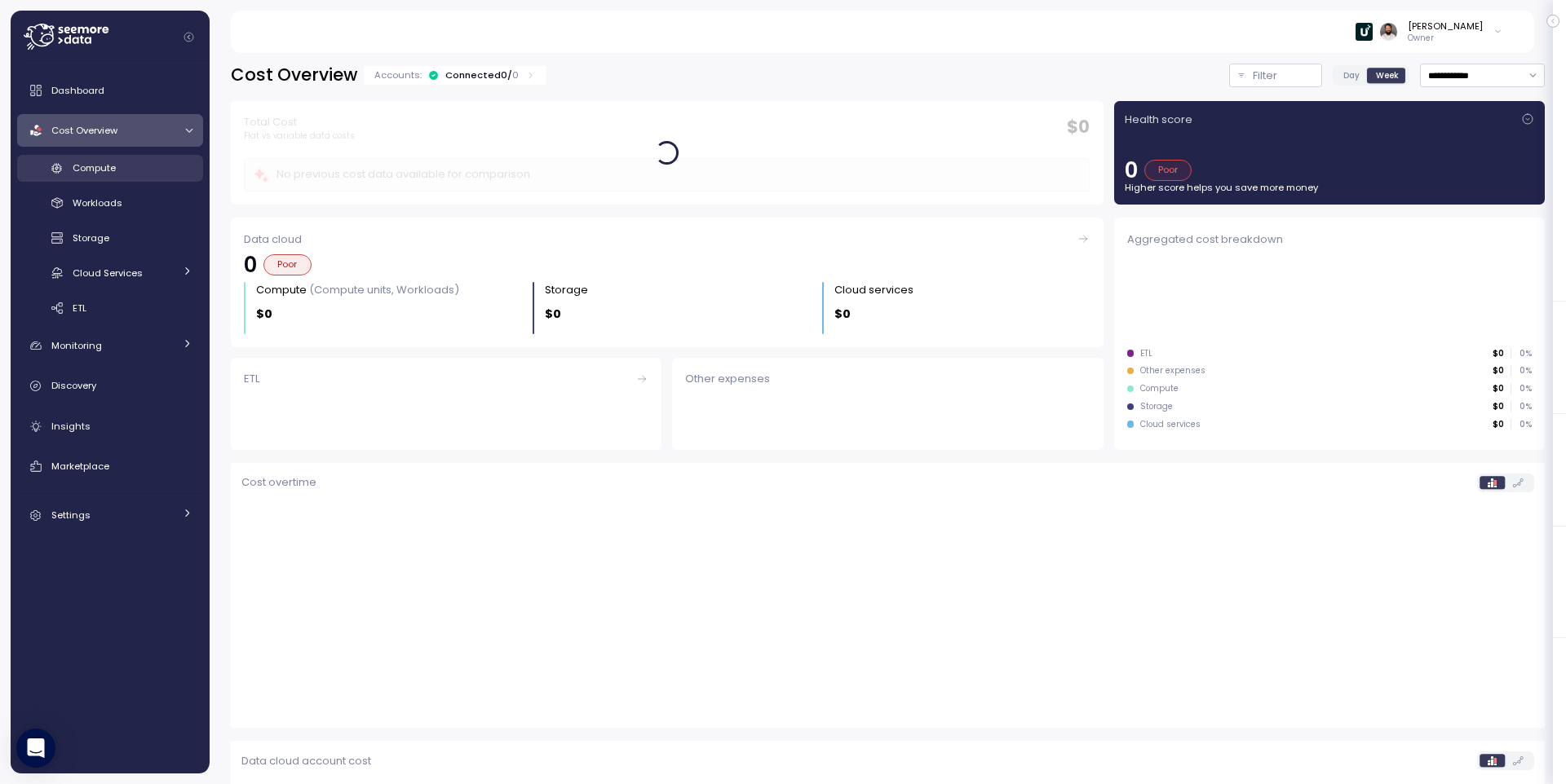
click at [118, 167] on div "Compute" at bounding box center [132, 167] width 120 height 16
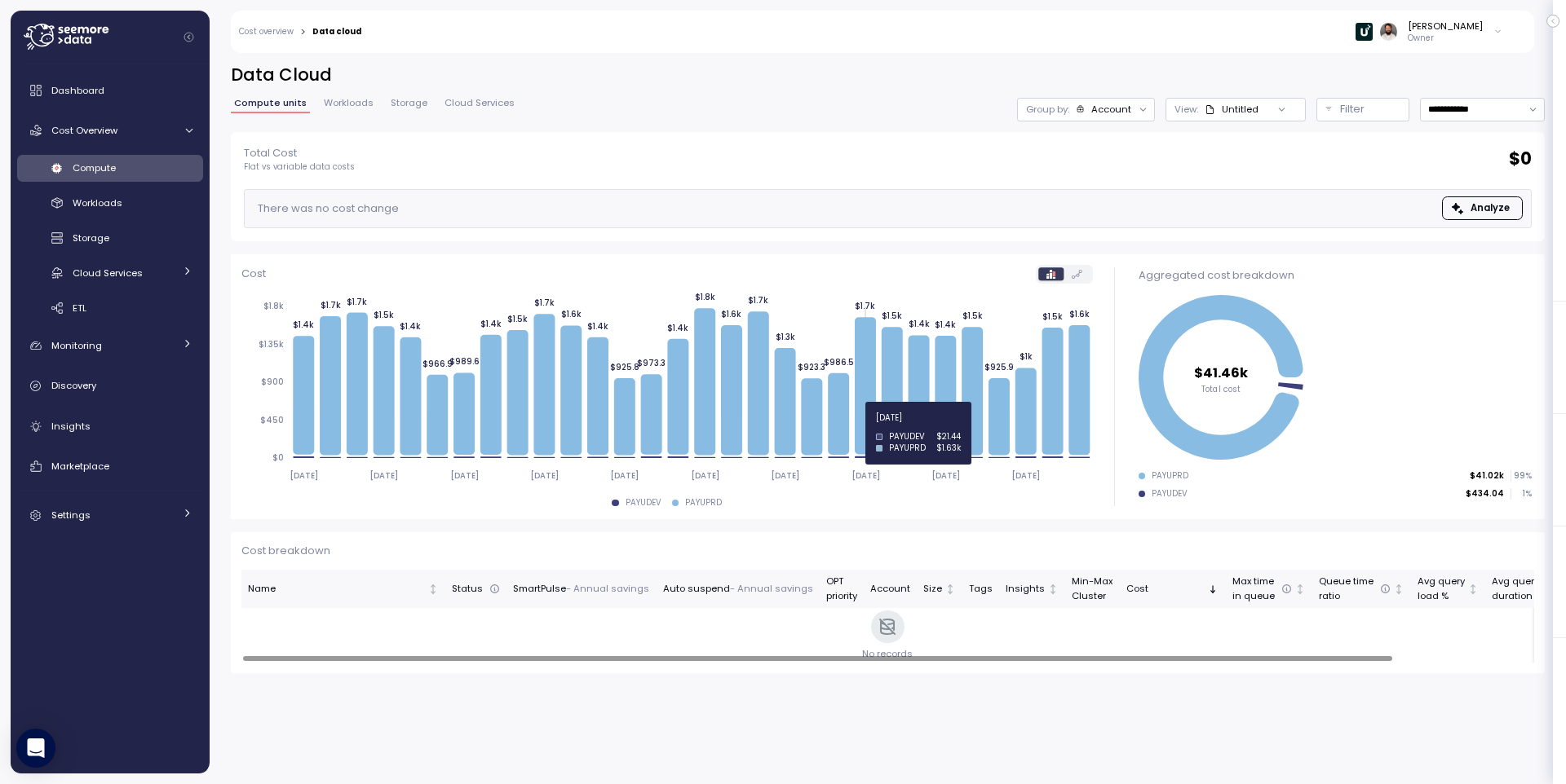
click at [869, 428] on icon at bounding box center [865, 386] width 21 height 137
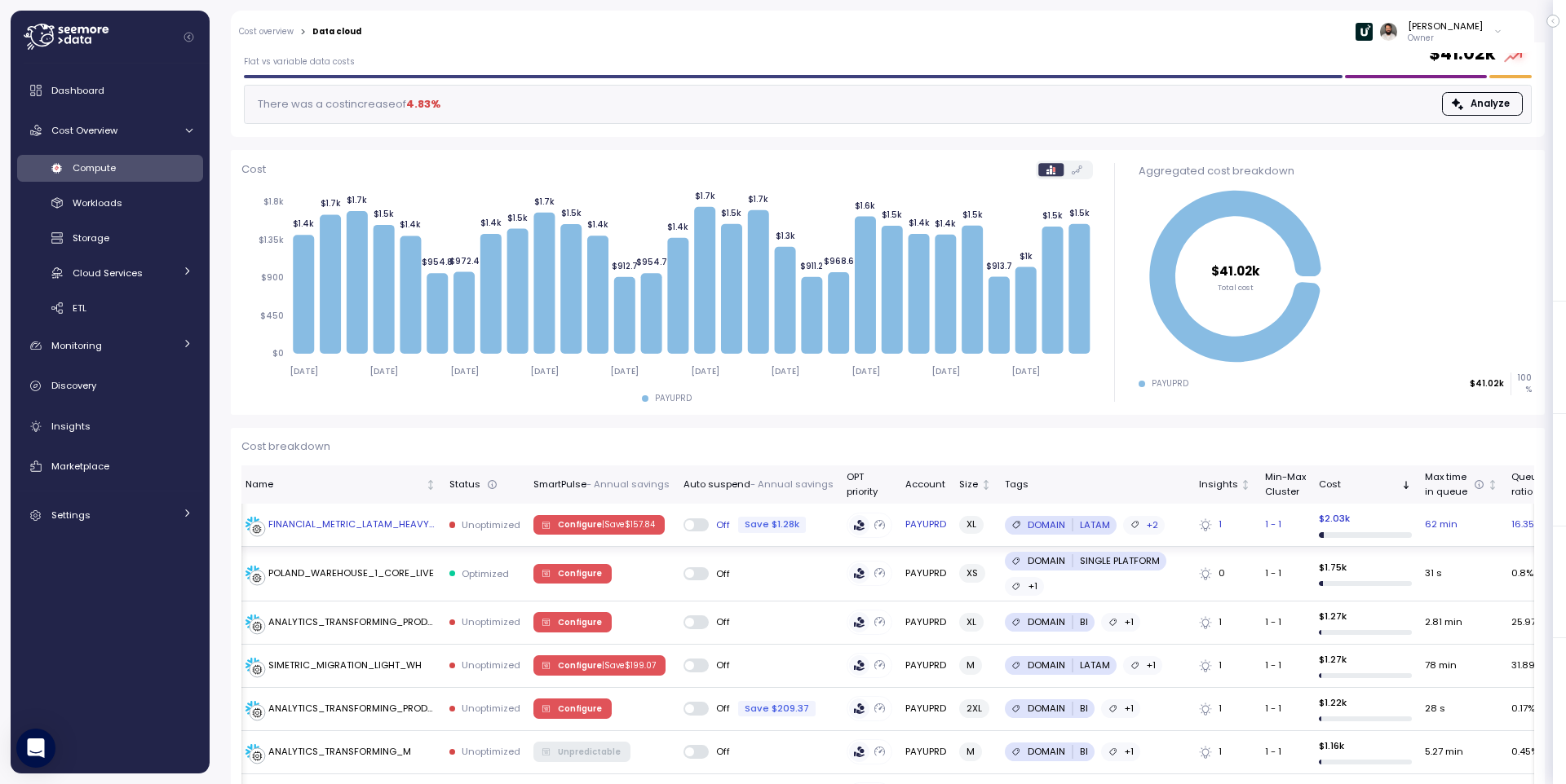
scroll to position [111, 0]
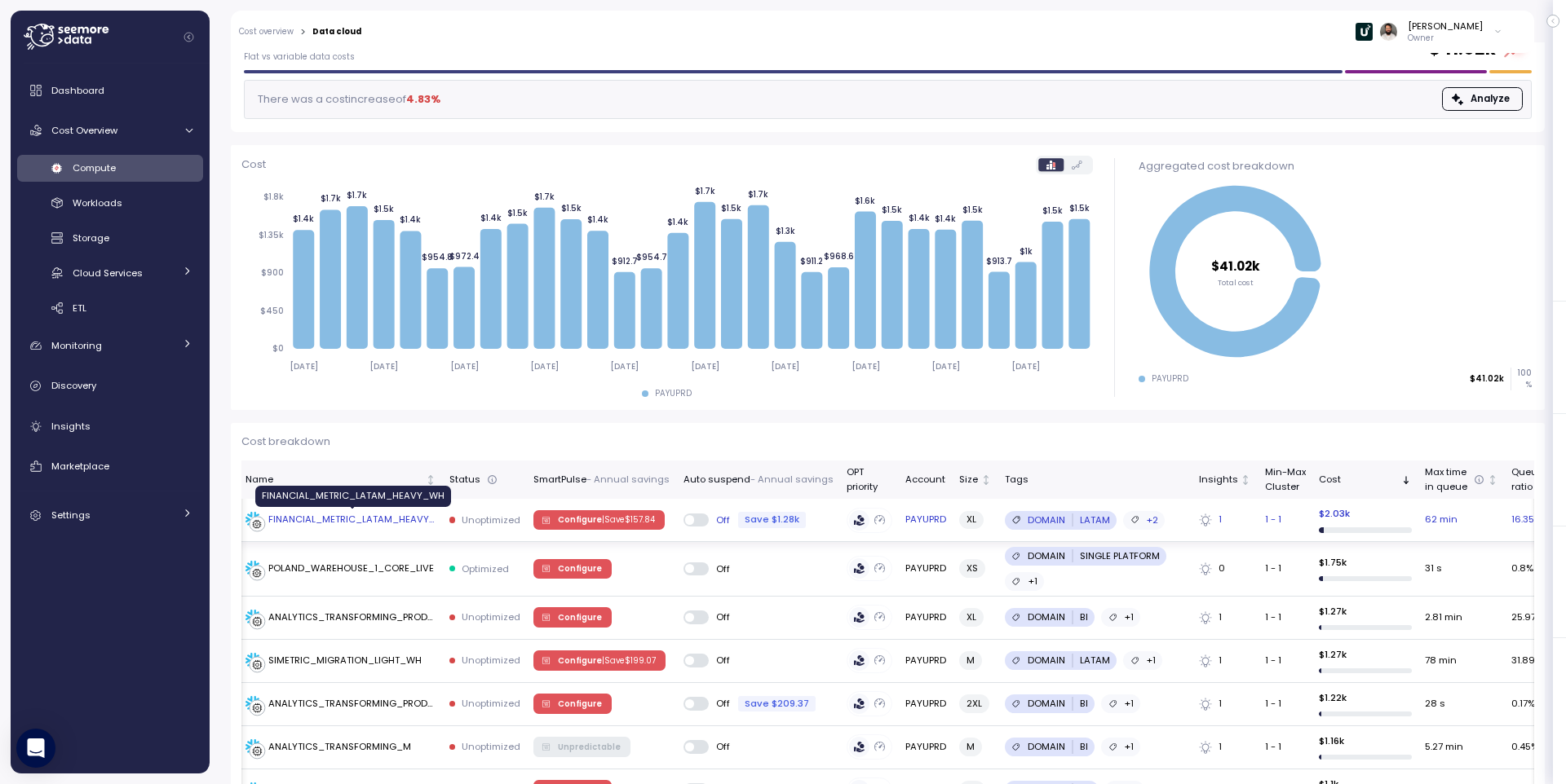
click at [430, 520] on div "FINANCIAL_METRIC_LATAM_HEAVY_WH" at bounding box center [352, 520] width 168 height 14
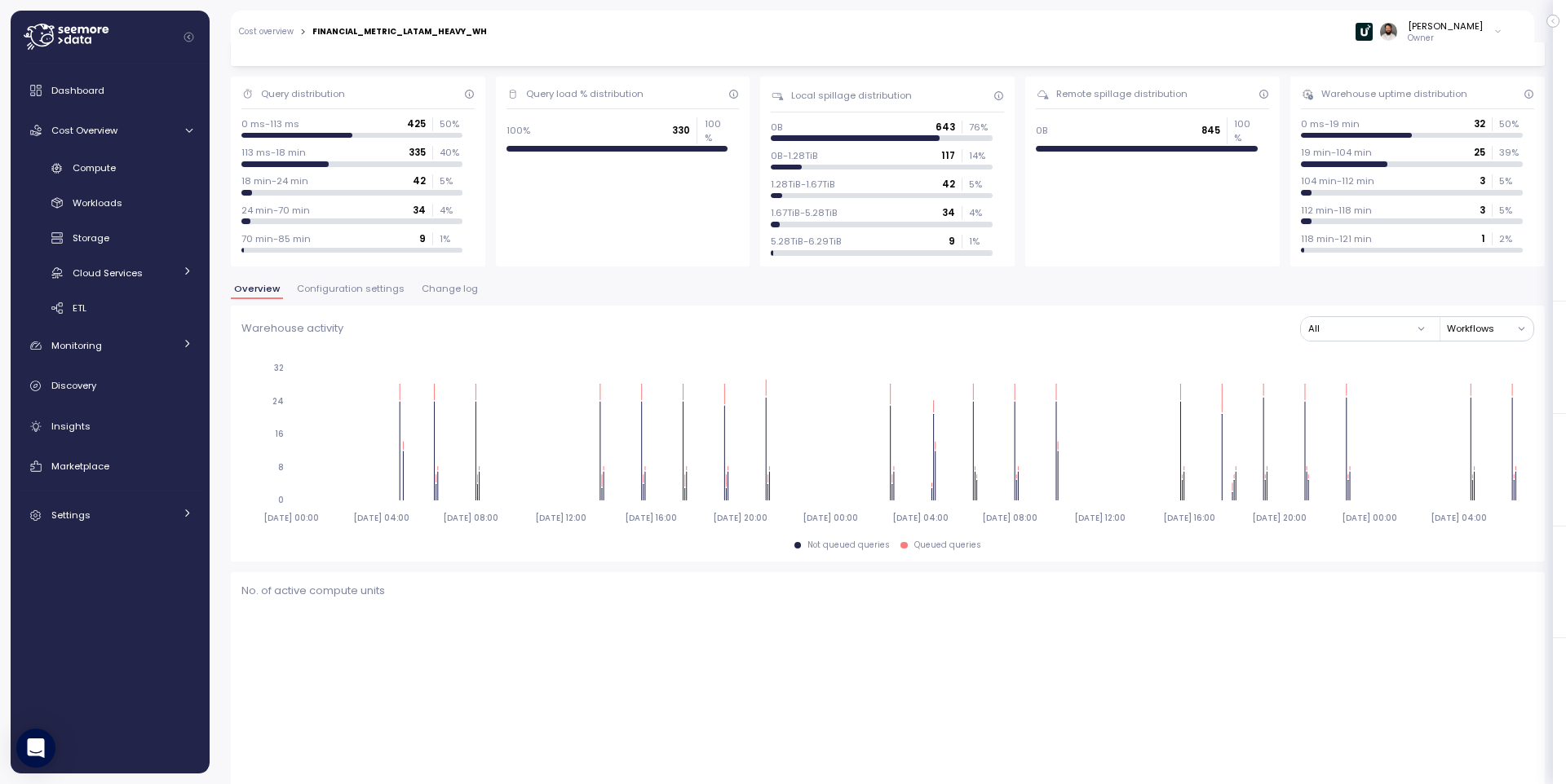
scroll to position [112, 0]
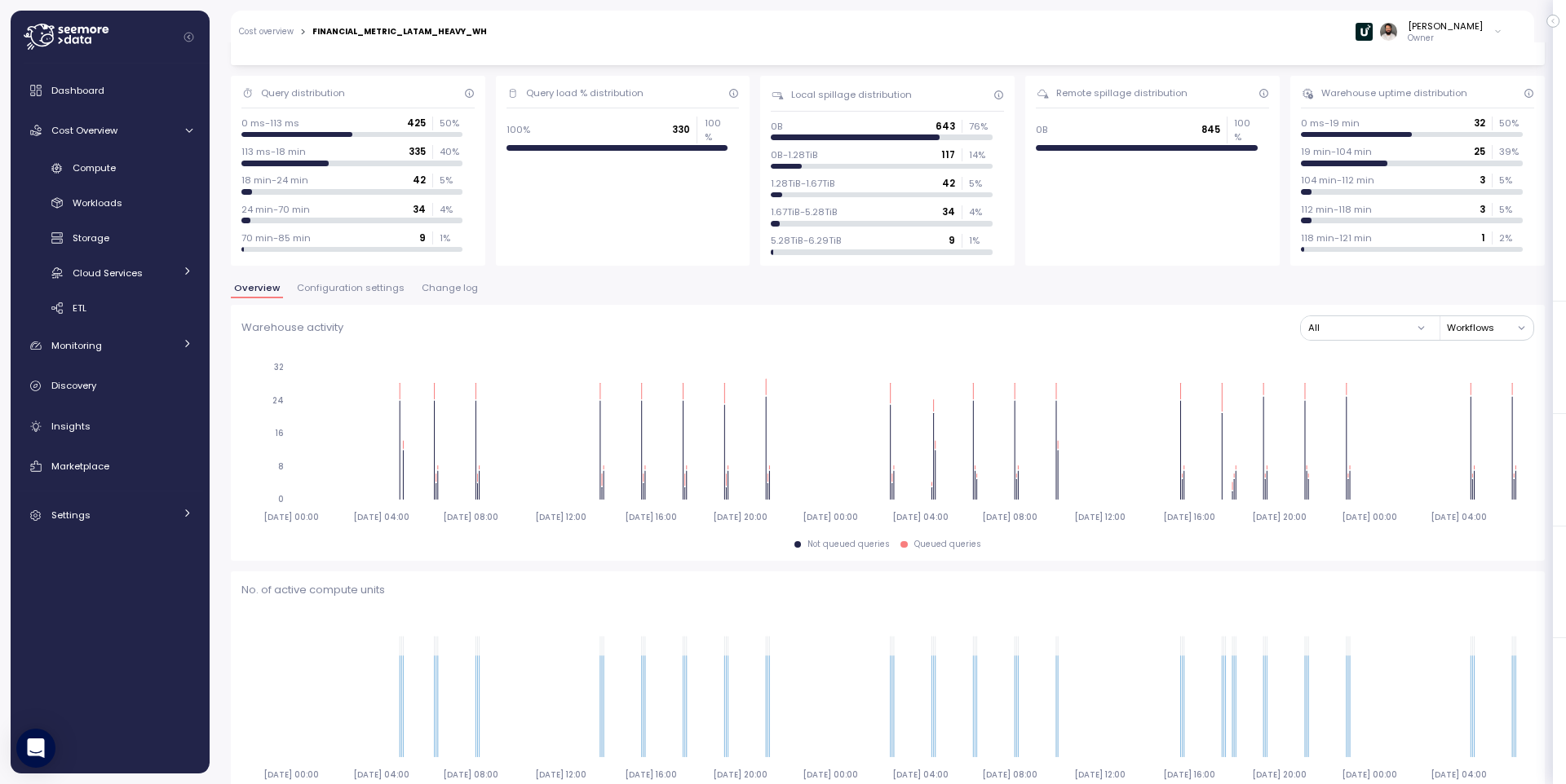
click at [441, 298] on div "Overview Configuration settings Change log" at bounding box center [888, 295] width 1314 height 21
click at [441, 293] on span "Change log" at bounding box center [450, 288] width 56 height 9
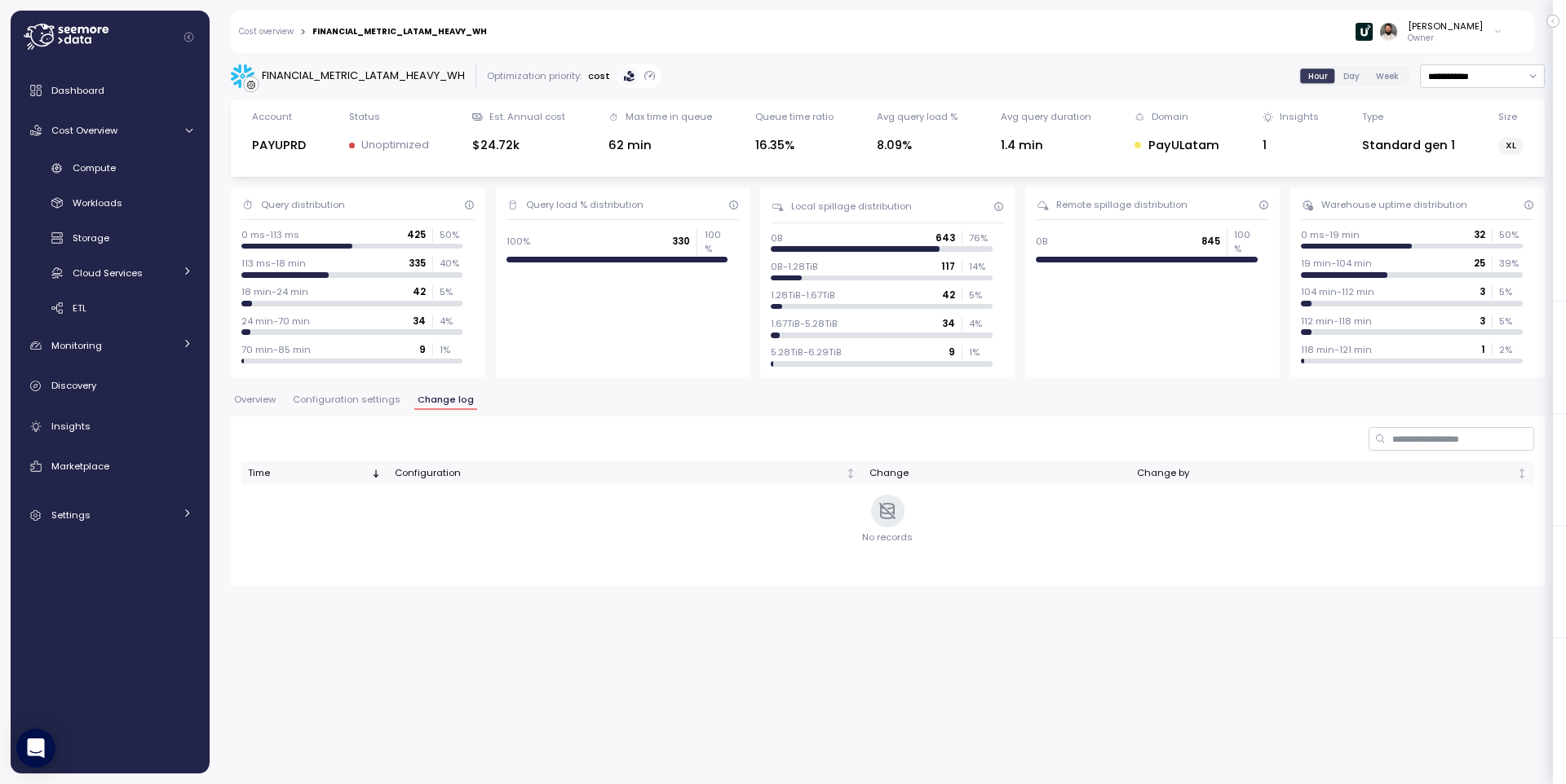
click at [382, 395] on span "Configuration settings" at bounding box center [346, 399] width 107 height 9
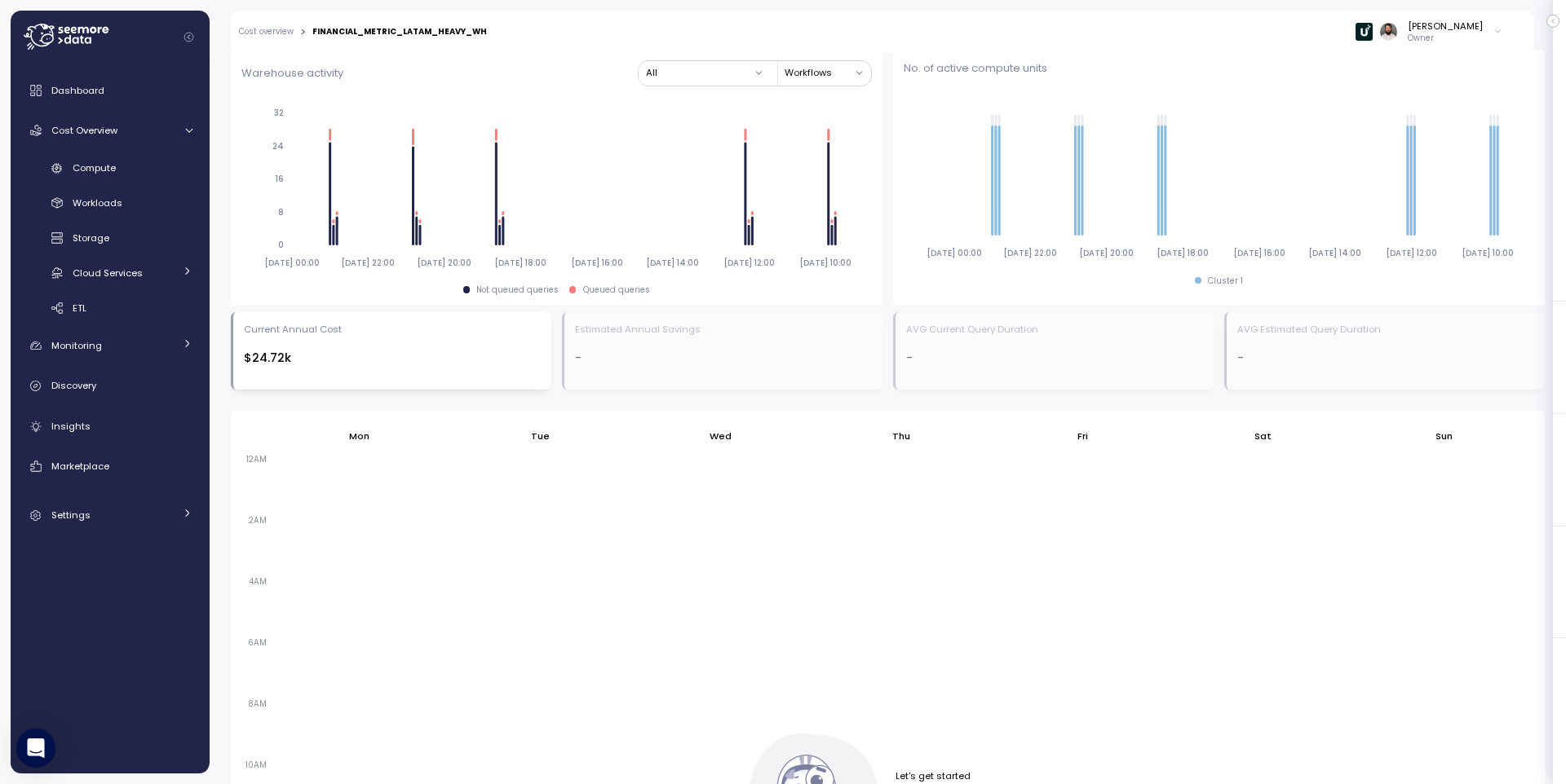
scroll to position [807, 0]
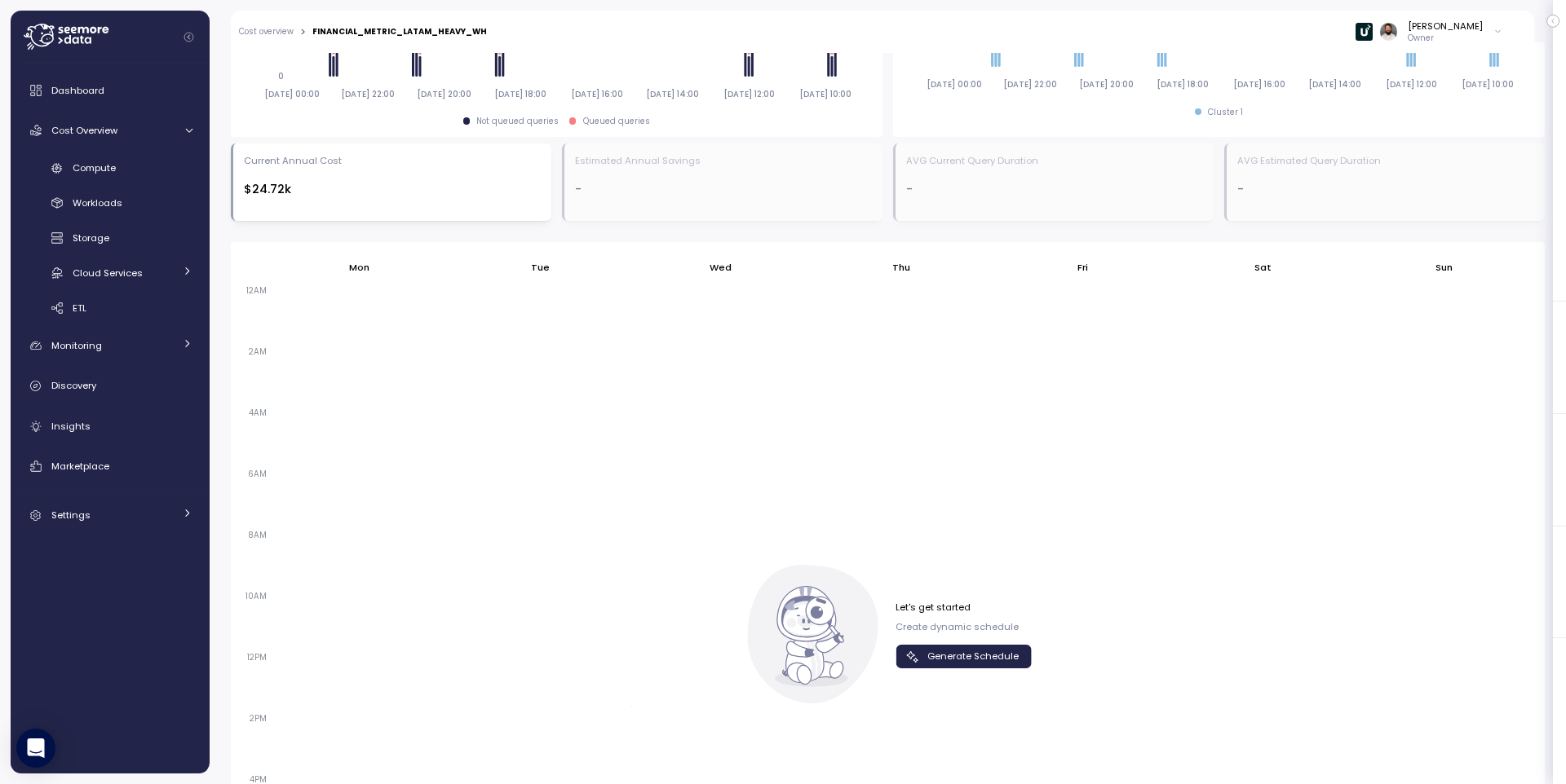
click at [973, 651] on span "Generate Schedule" at bounding box center [973, 656] width 91 height 22
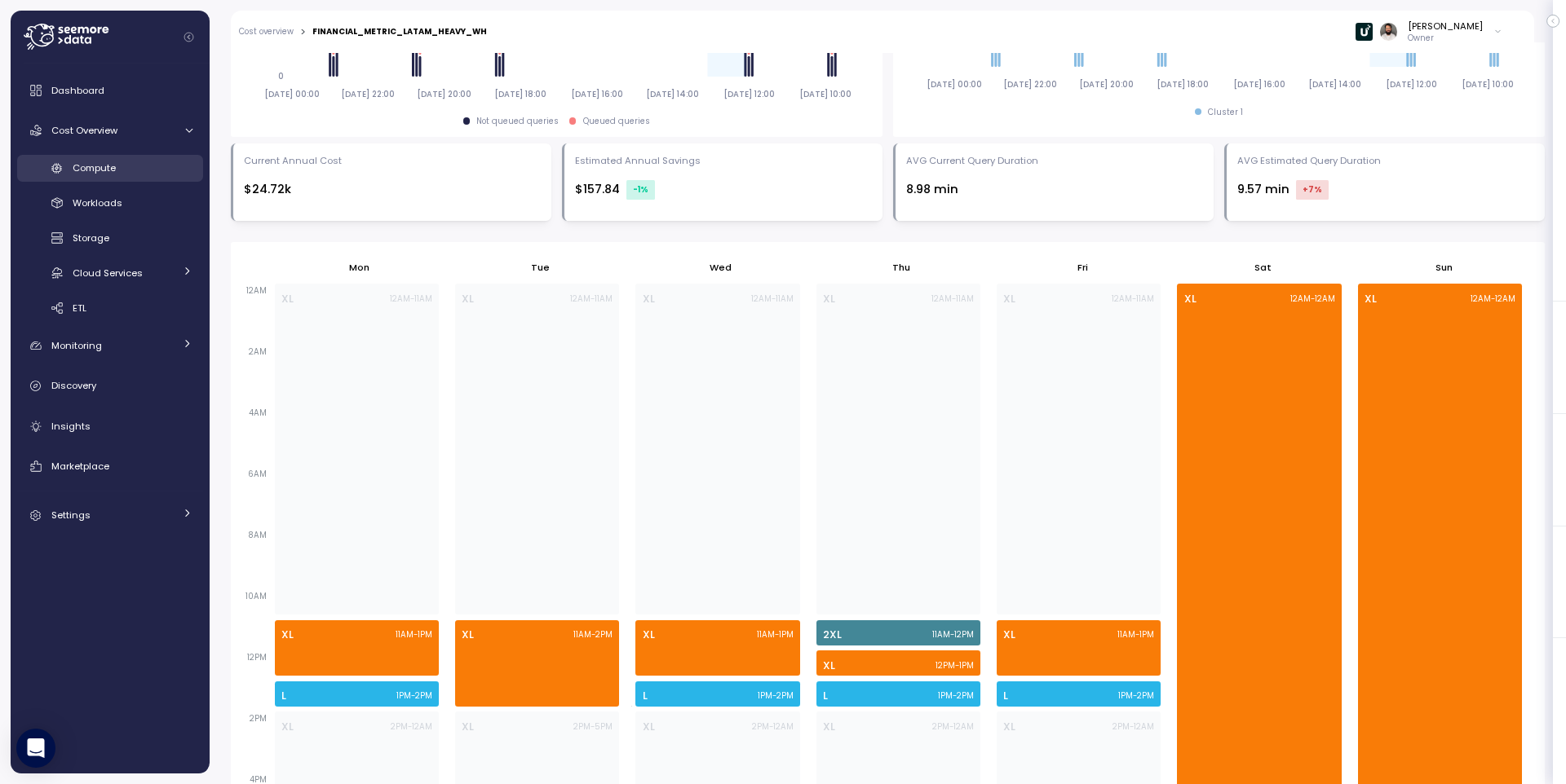
click at [144, 171] on div "Compute" at bounding box center [132, 167] width 120 height 16
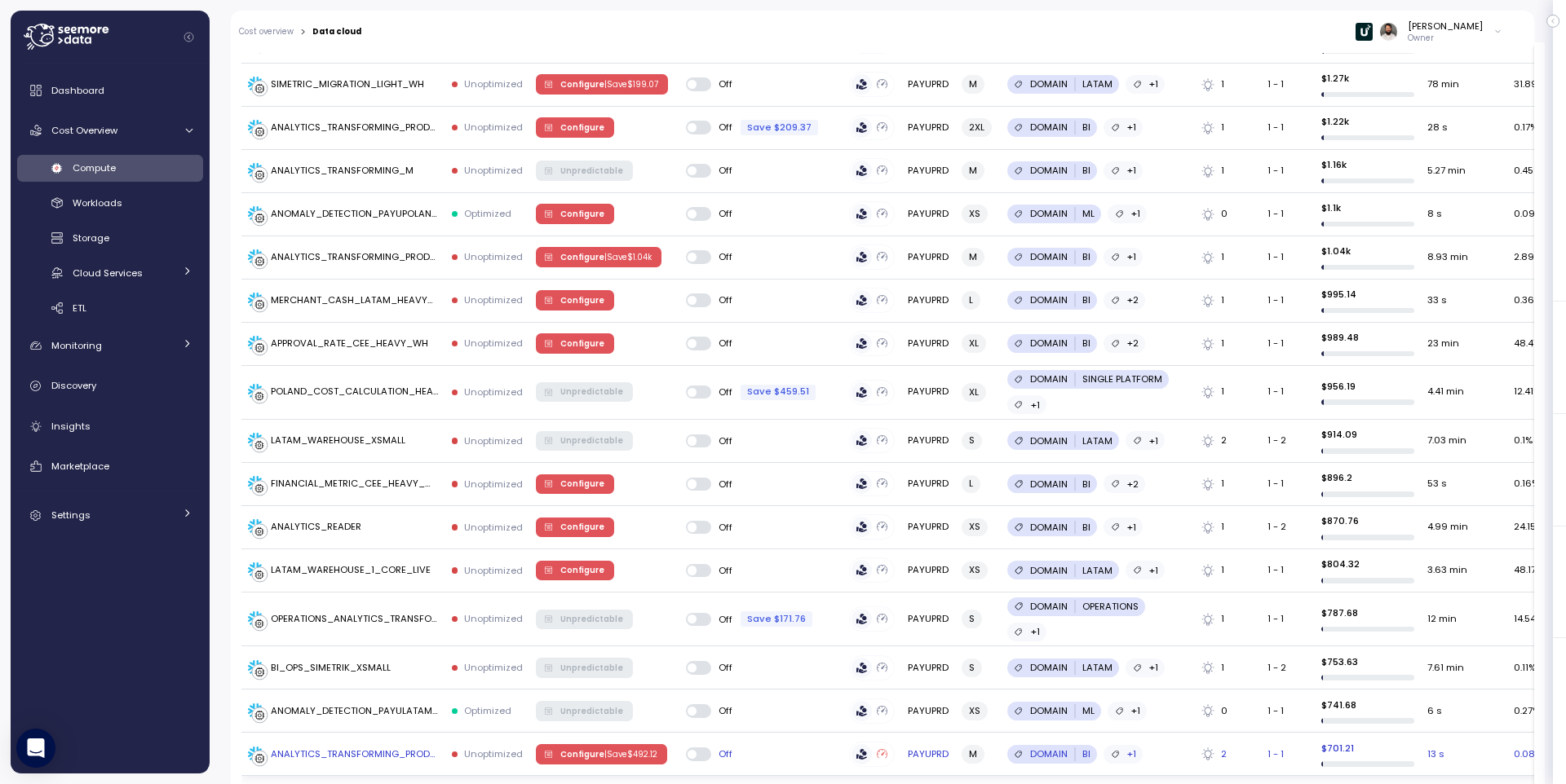
scroll to position [232, 0]
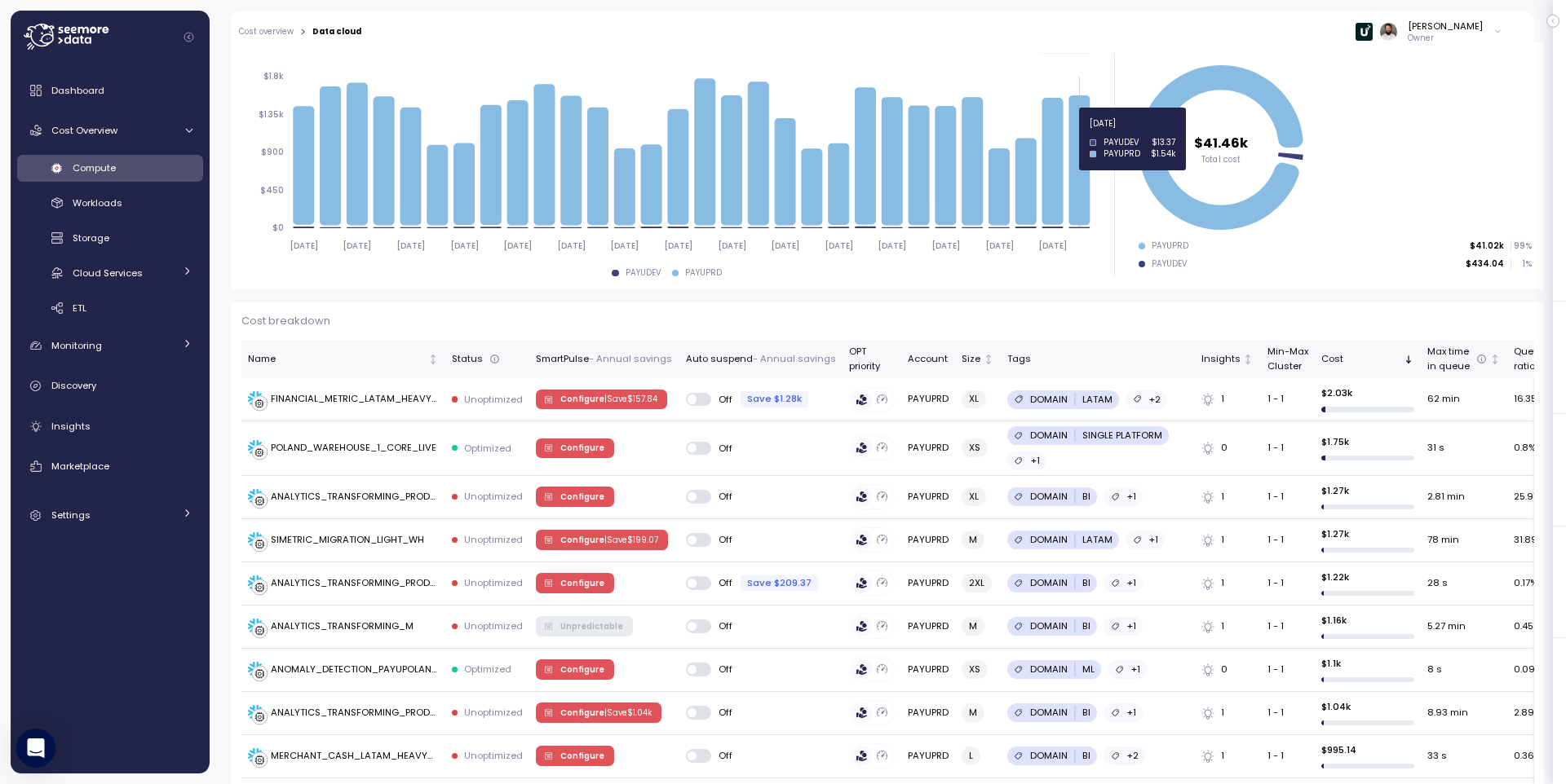
click at [1072, 134] on icon at bounding box center [1079, 160] width 21 height 129
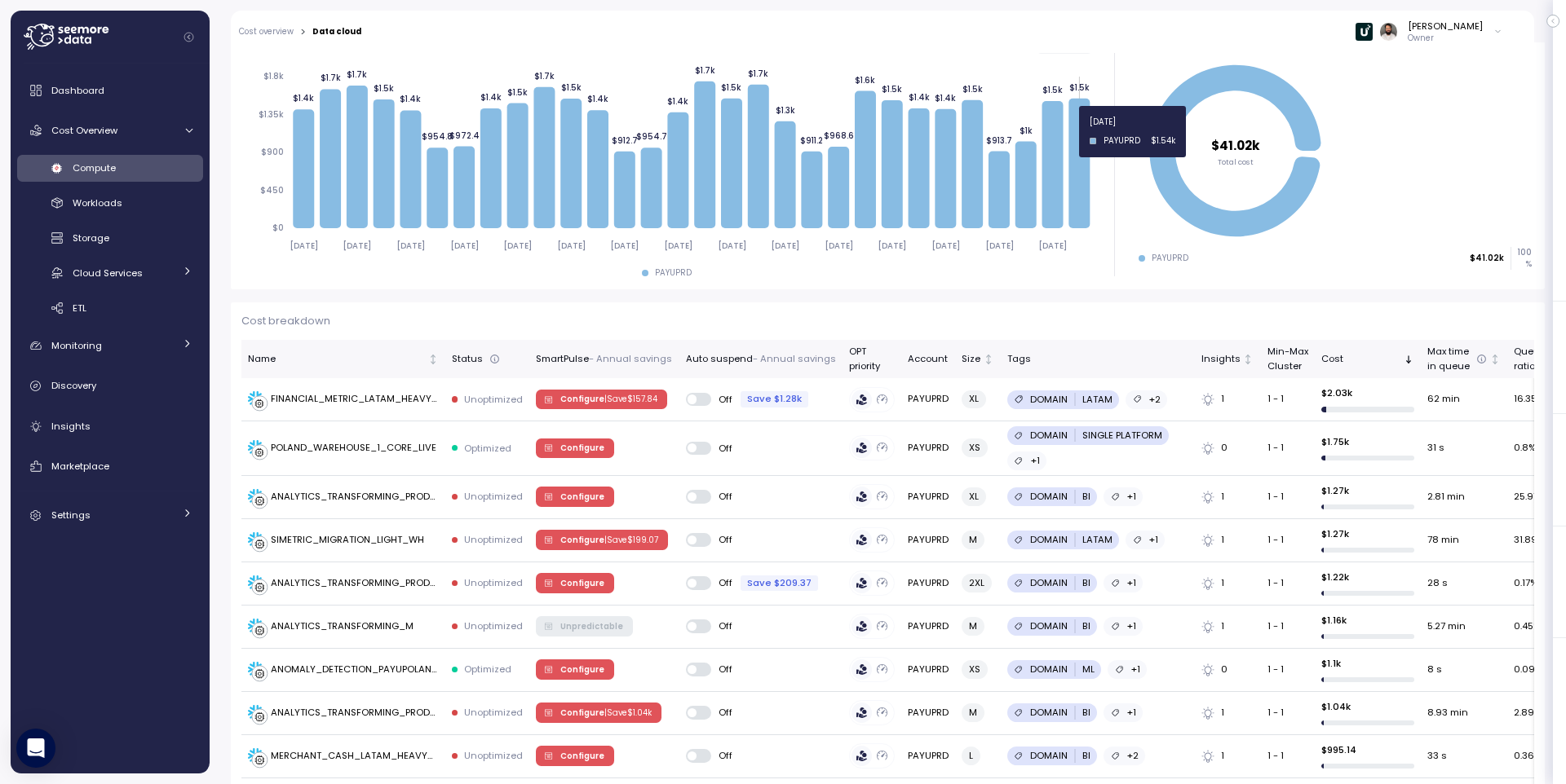
click at [1073, 131] on icon at bounding box center [1079, 163] width 21 height 129
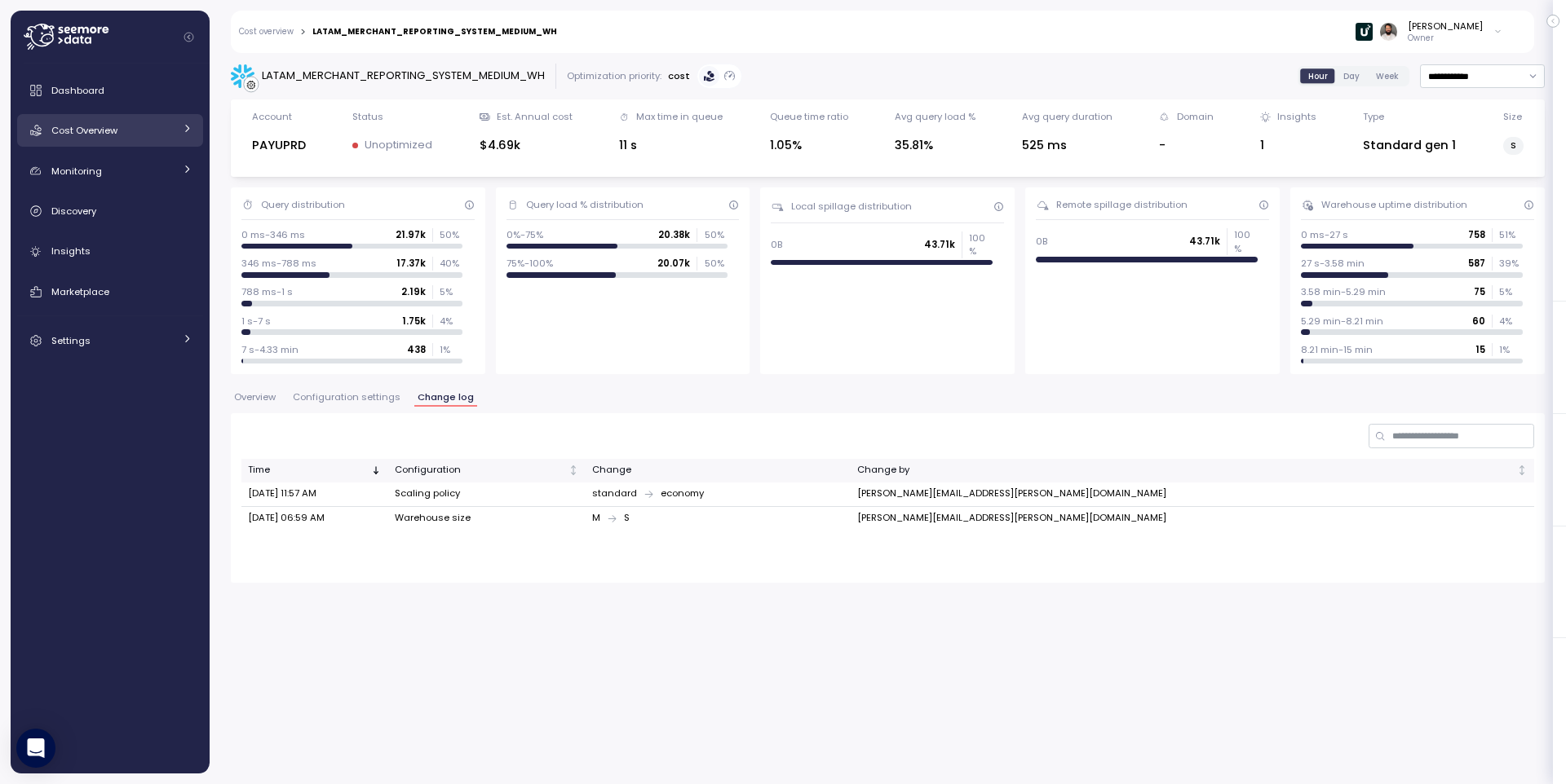
click at [106, 141] on link "Cost Overview" at bounding box center [110, 130] width 186 height 32
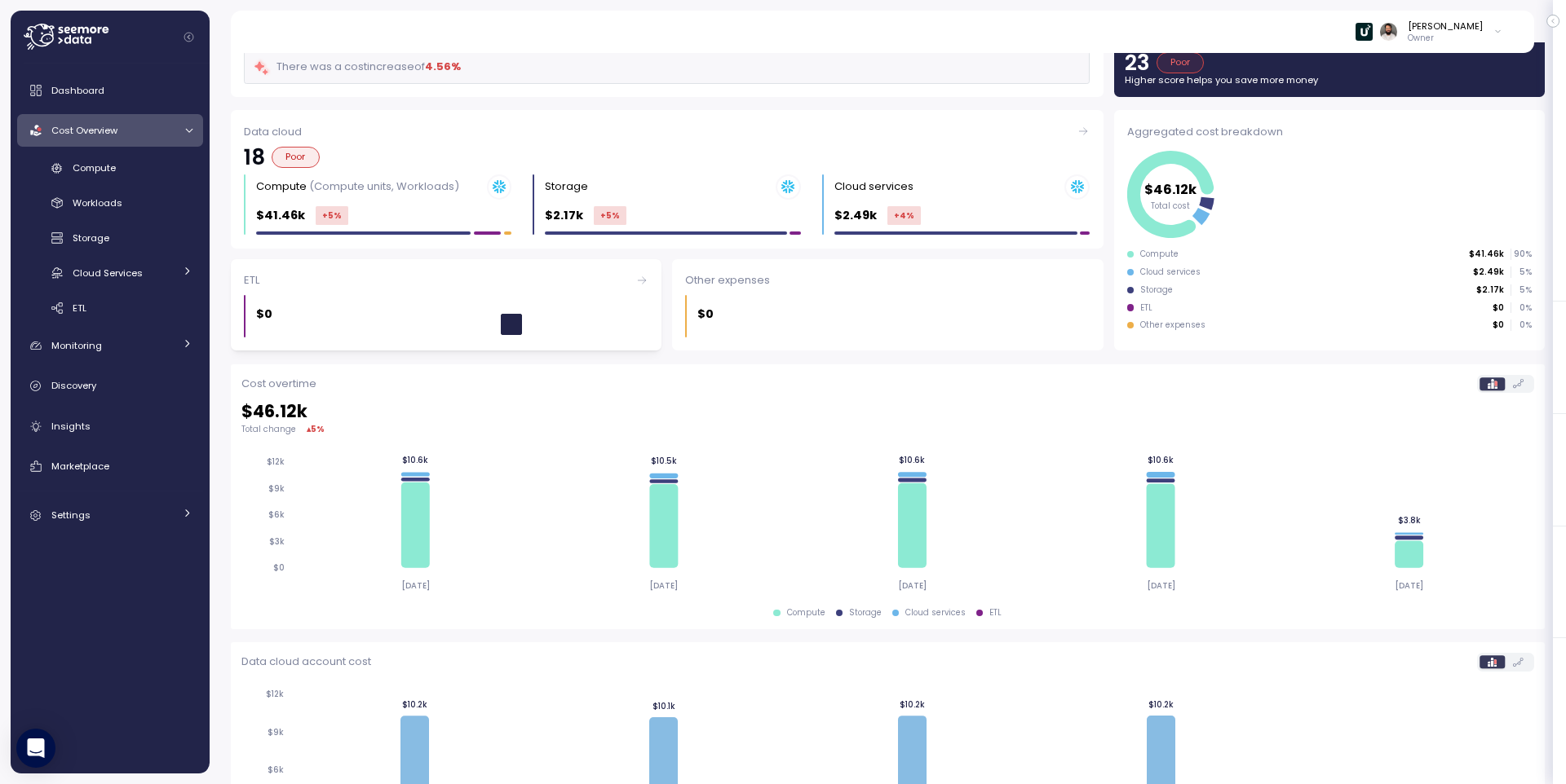
scroll to position [119, 0]
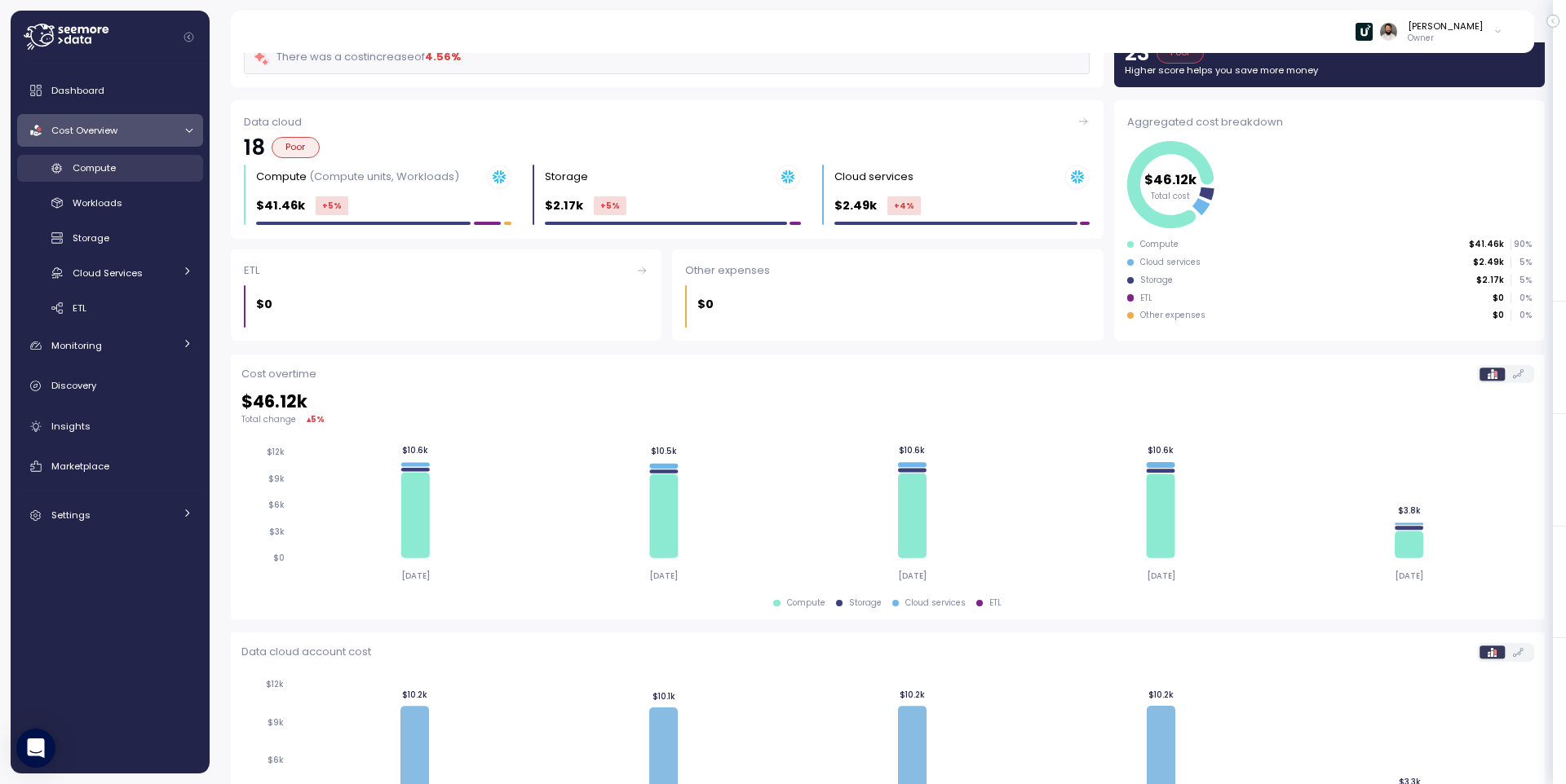
click at [142, 165] on div "Compute" at bounding box center [132, 167] width 120 height 16
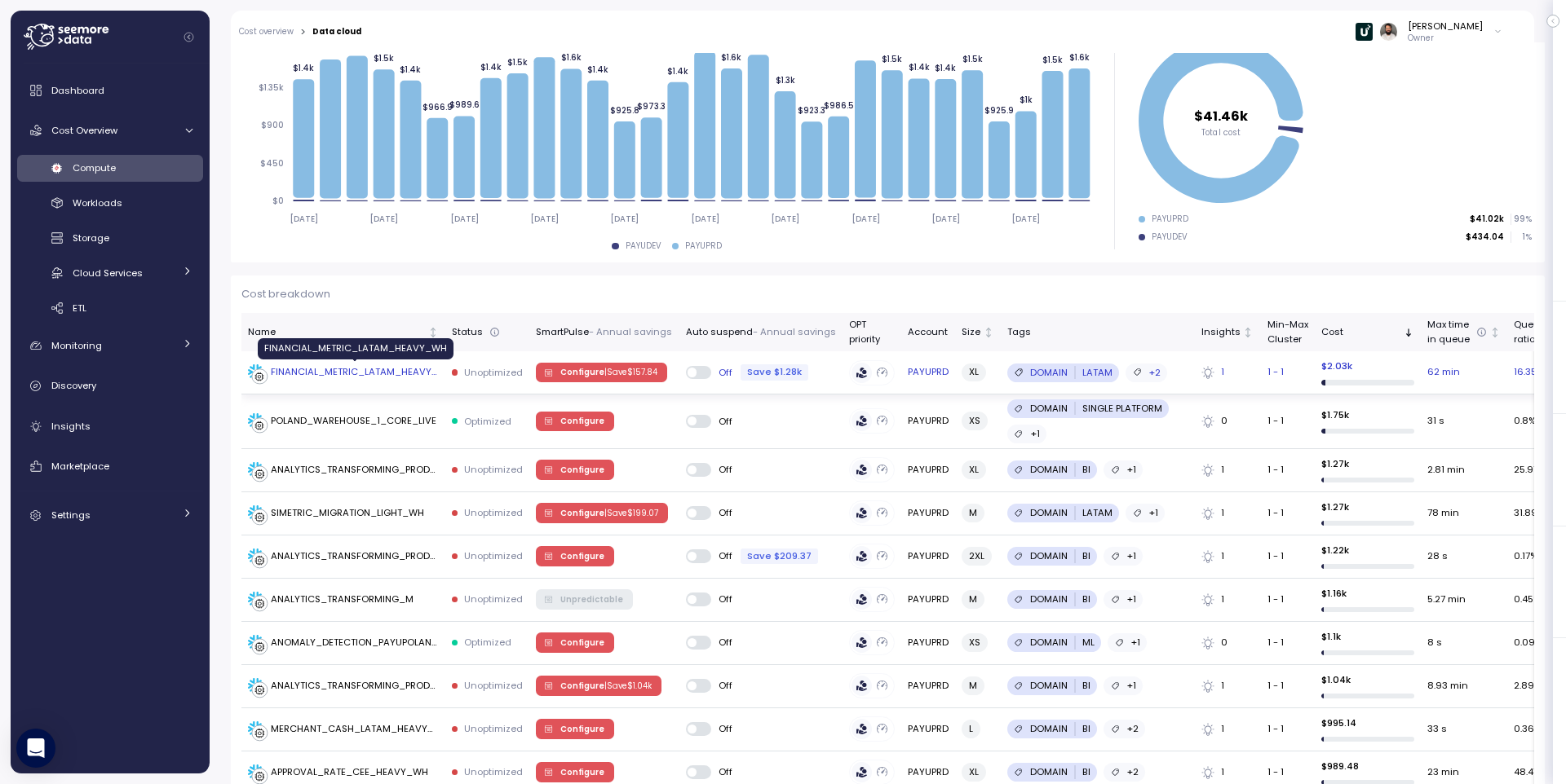
scroll to position [256, 0]
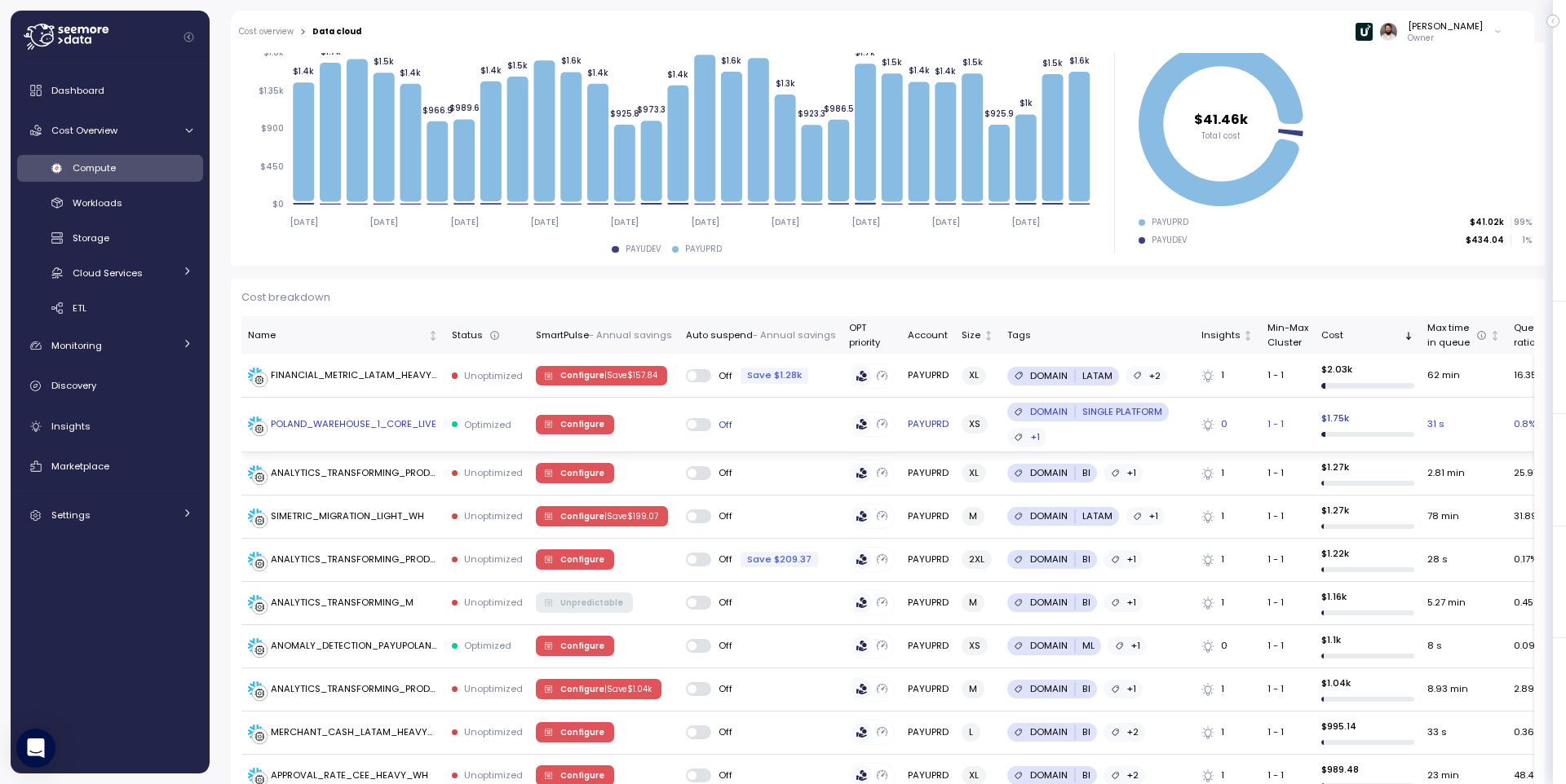
click at [417, 419] on div "POLAND_WAREHOUSE_1_CORE_LIVE" at bounding box center [354, 424] width 165 height 14
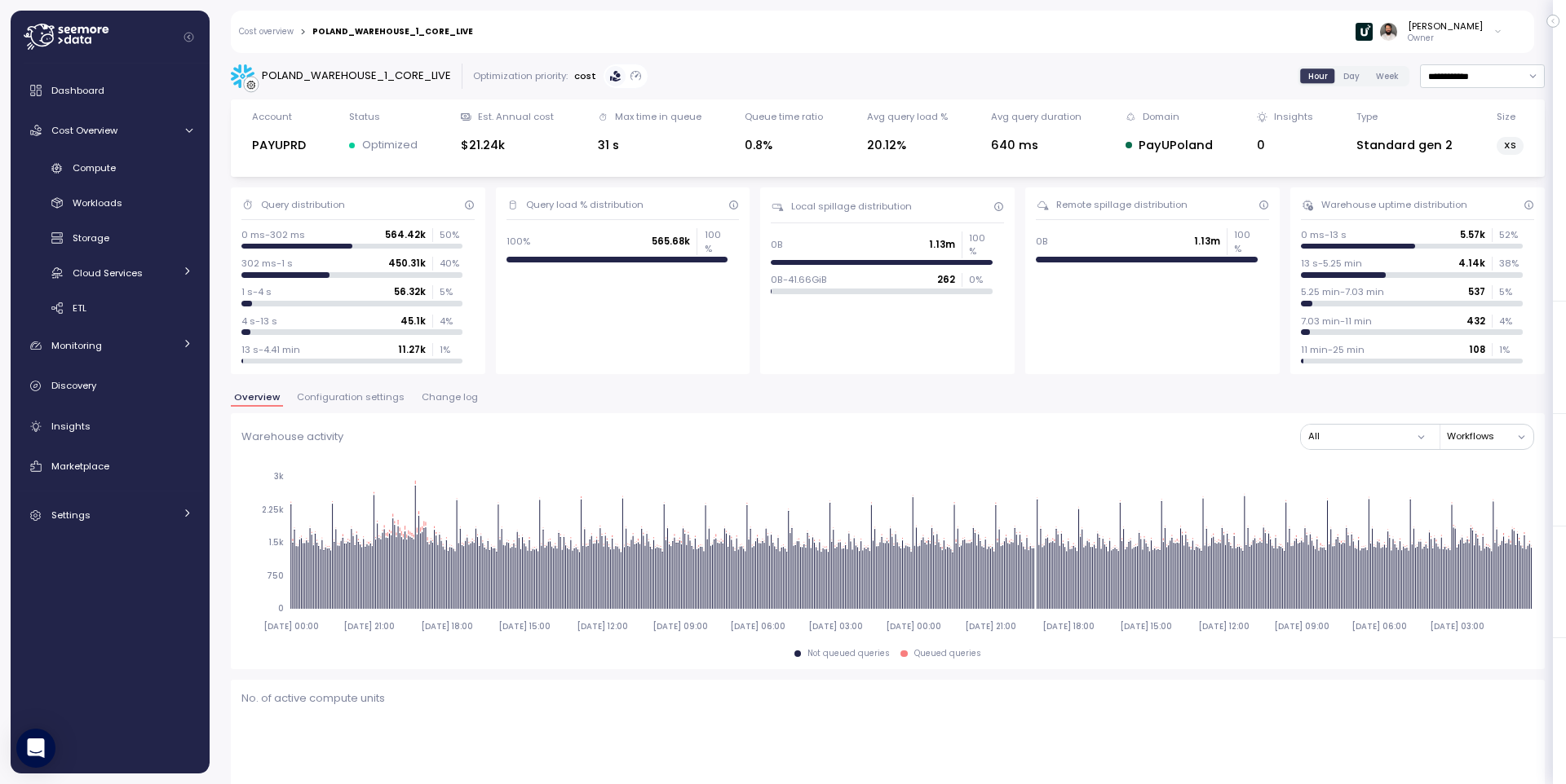
click at [386, 406] on div "Overview Configuration settings Change log" at bounding box center [888, 403] width 1314 height 21
click at [381, 402] on span "Configuration settings" at bounding box center [350, 396] width 107 height 9
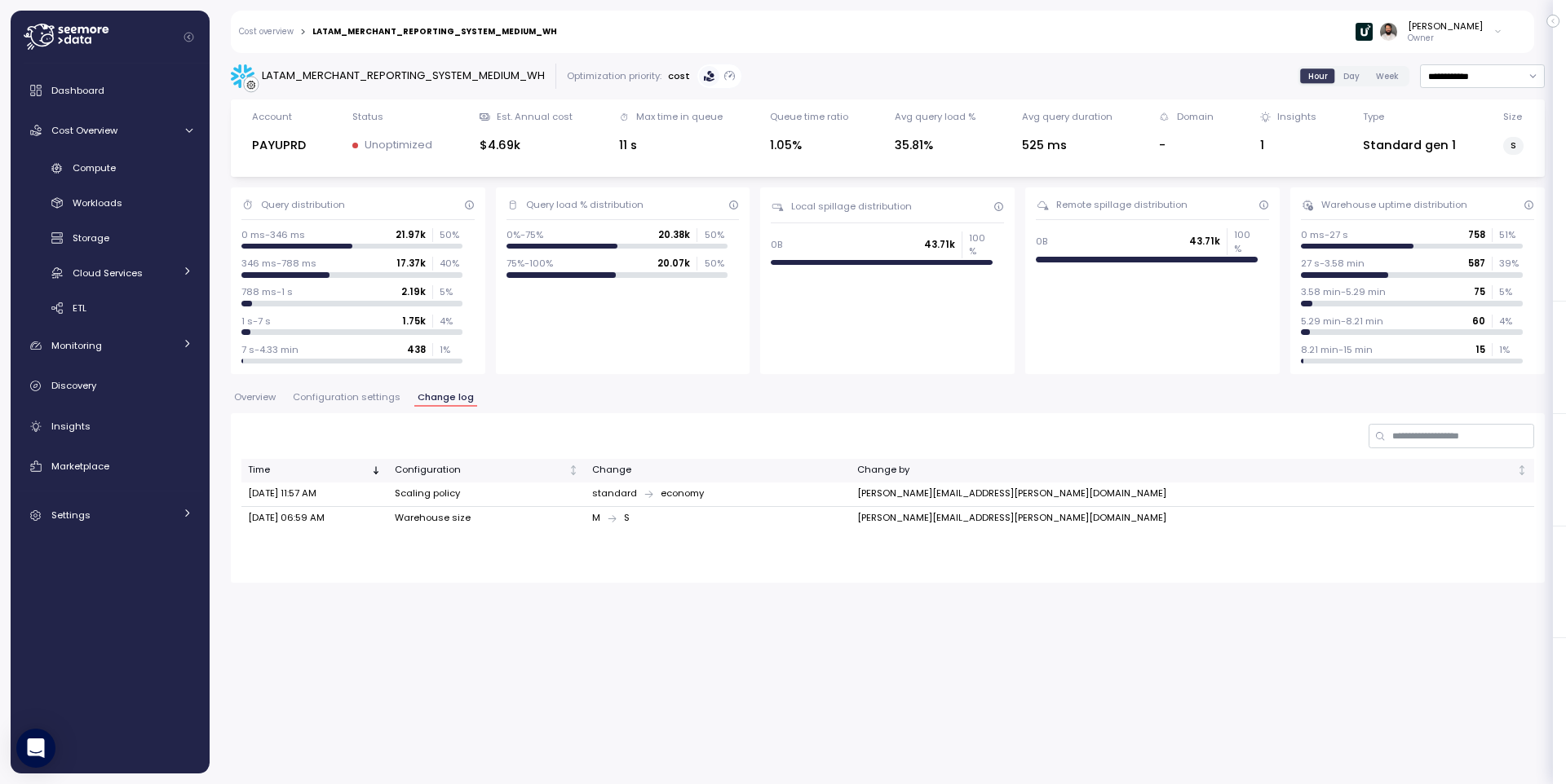
click at [336, 70] on div "LATAM_MERCHANT_REPORTING_SYSTEM_MEDIUM_WH" at bounding box center [403, 75] width 283 height 16
copy div "LATAM_MERCHANT_REPORTING_SYSTEM_MEDIUM_WH"
click at [140, 168] on div "Compute" at bounding box center [132, 167] width 120 height 16
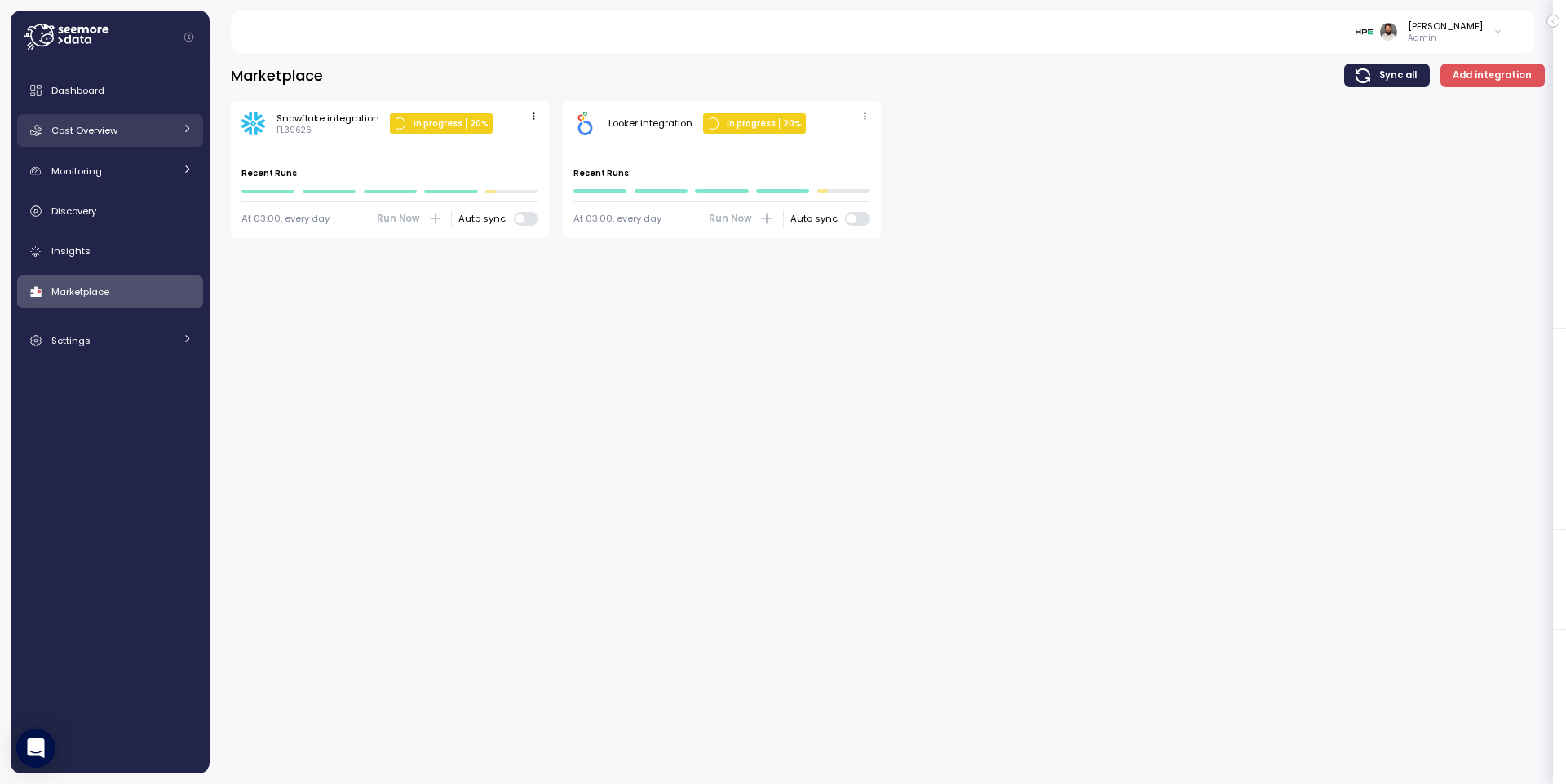
click at [167, 137] on div "Cost Overview" at bounding box center [112, 130] width 123 height 16
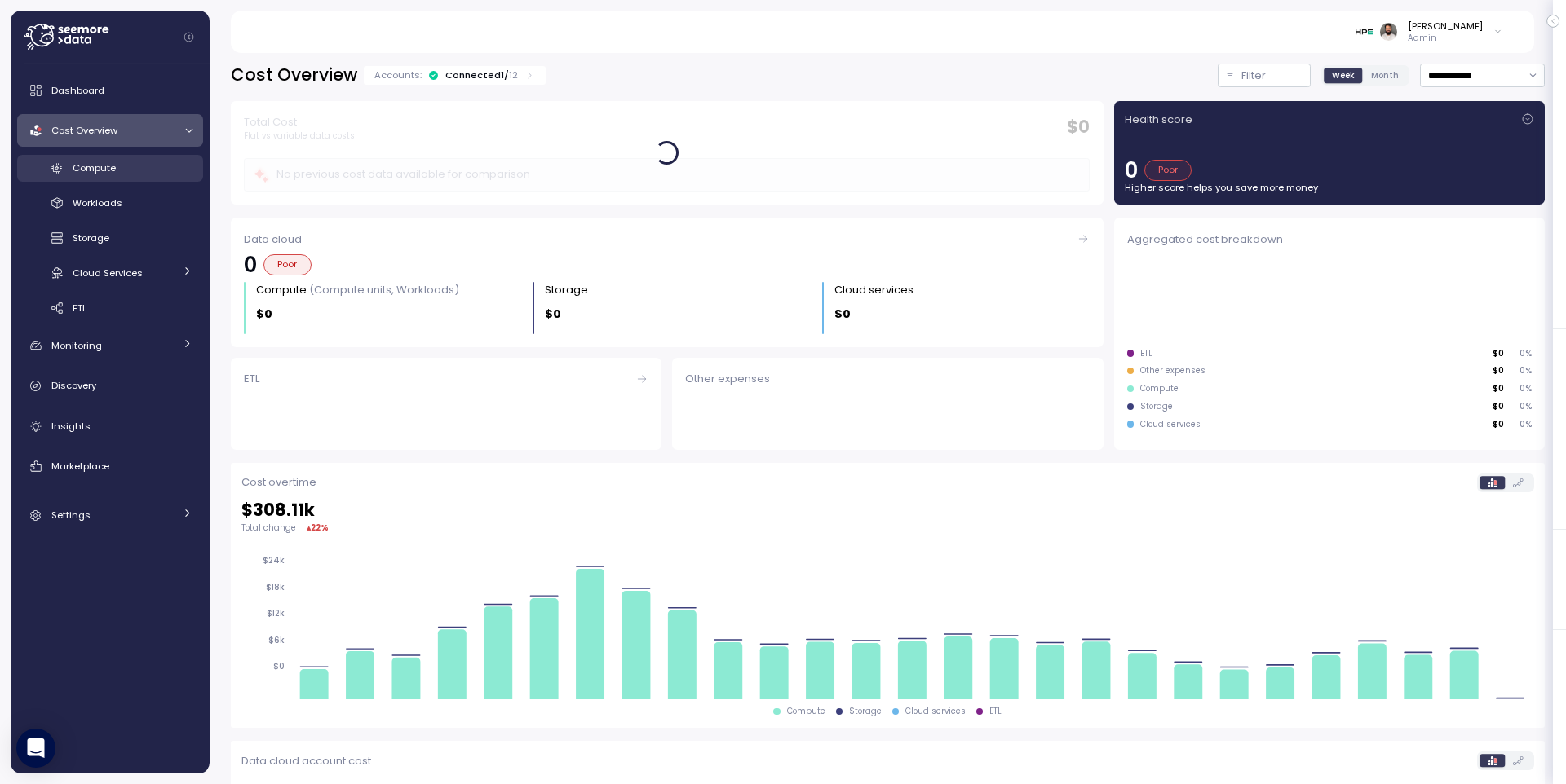
click at [169, 174] on div "Compute" at bounding box center [132, 167] width 120 height 16
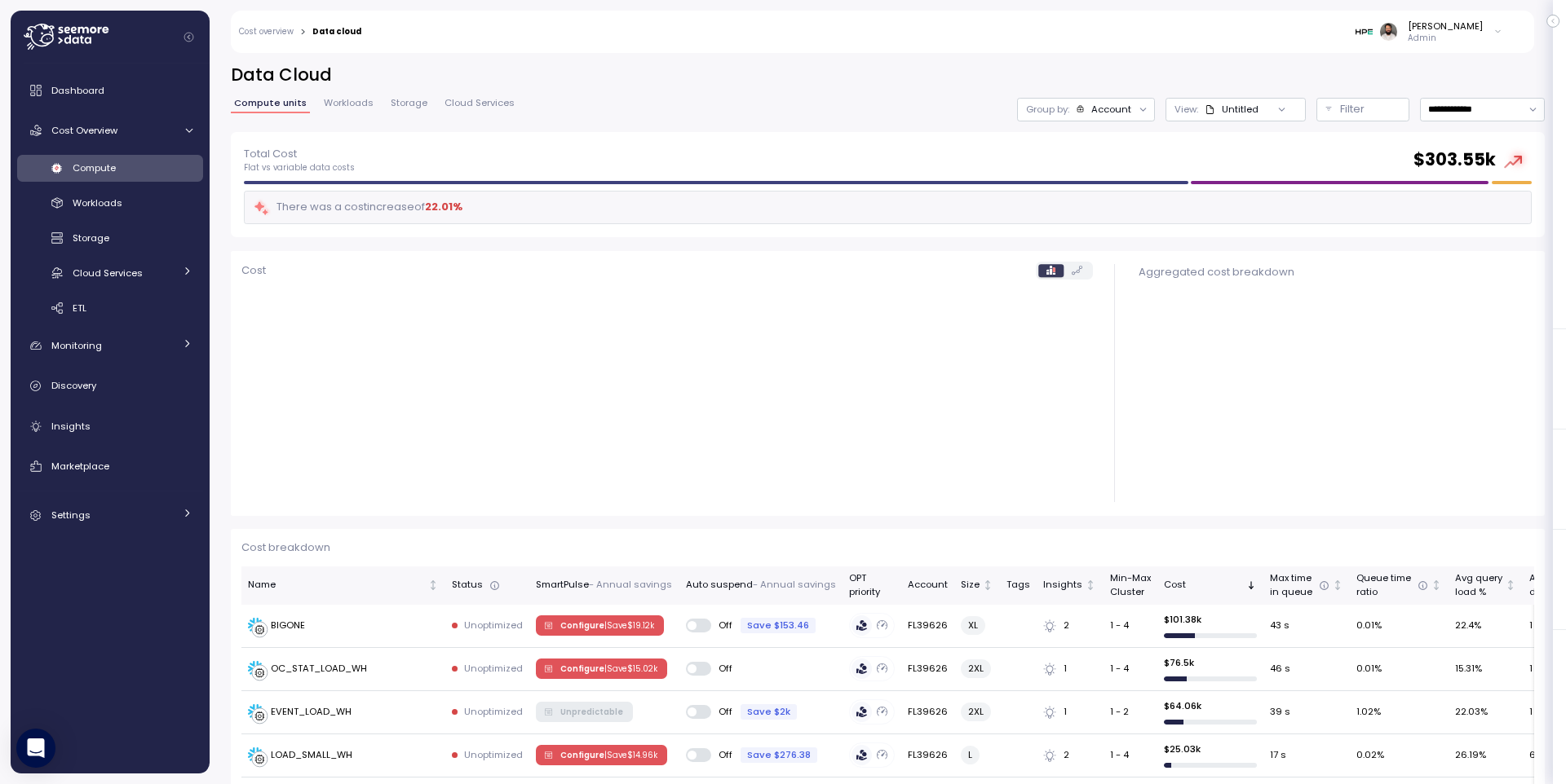
click at [1105, 109] on div "Account" at bounding box center [1112, 109] width 40 height 13
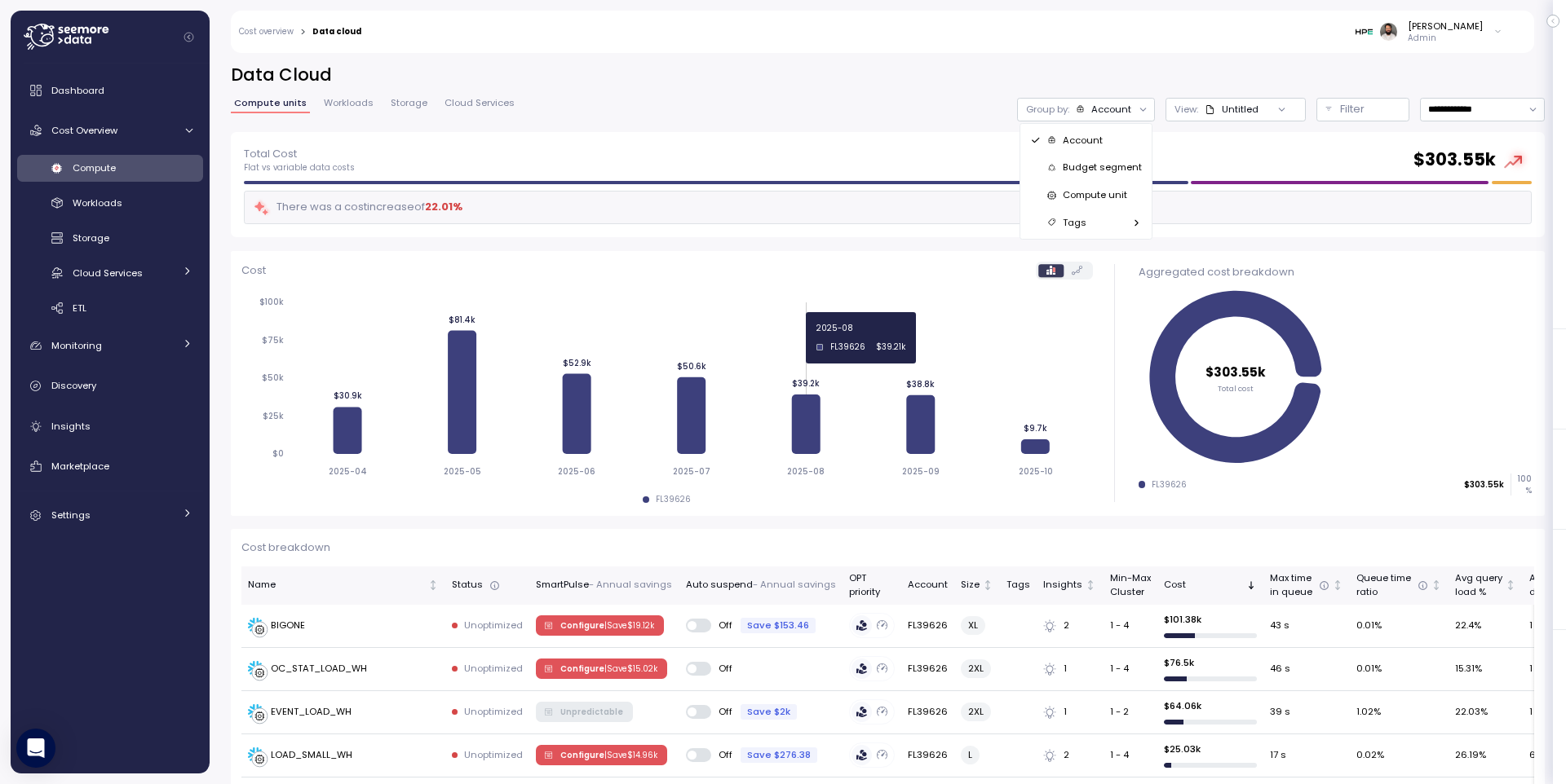
scroll to position [5, 0]
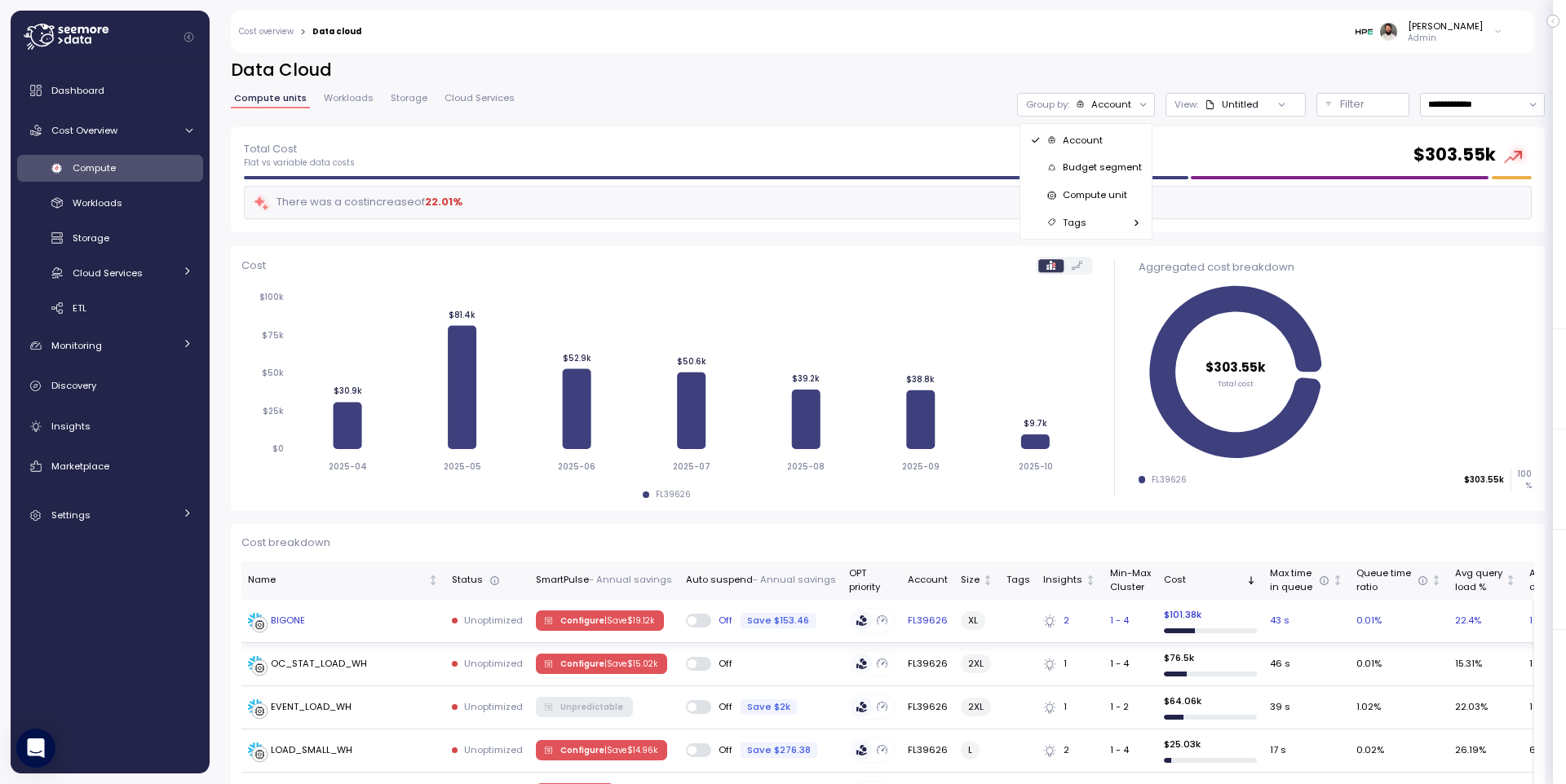
click at [368, 613] on div "BIGONE" at bounding box center [343, 621] width 191 height 16
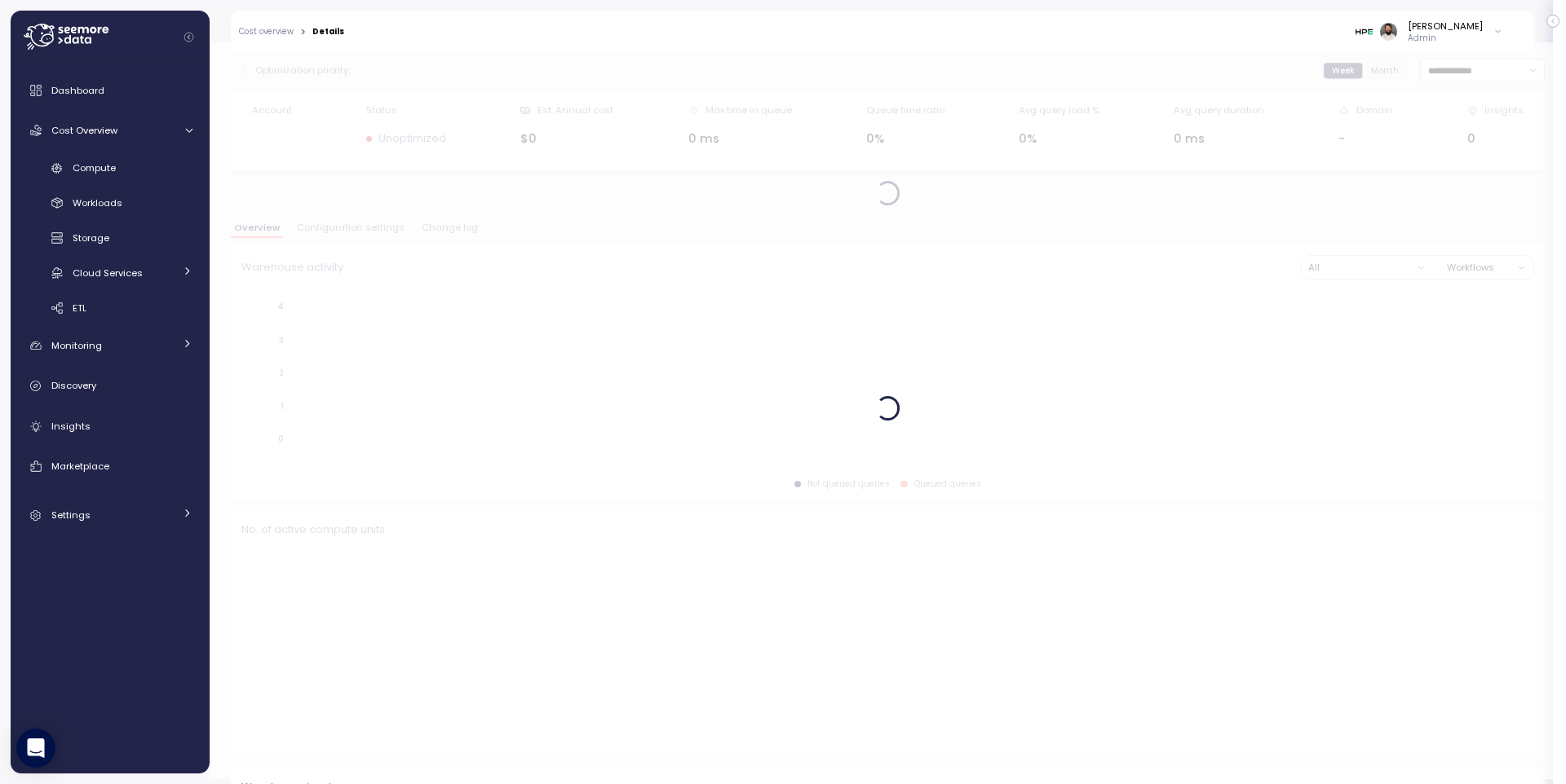
drag, startPoint x: 345, startPoint y: 247, endPoint x: 348, endPoint y: 233, distance: 14.3
click at [345, 246] on div at bounding box center [887, 408] width 1357 height 742
click at [348, 232] on div at bounding box center [887, 408] width 1357 height 742
click at [349, 231] on div at bounding box center [887, 408] width 1357 height 742
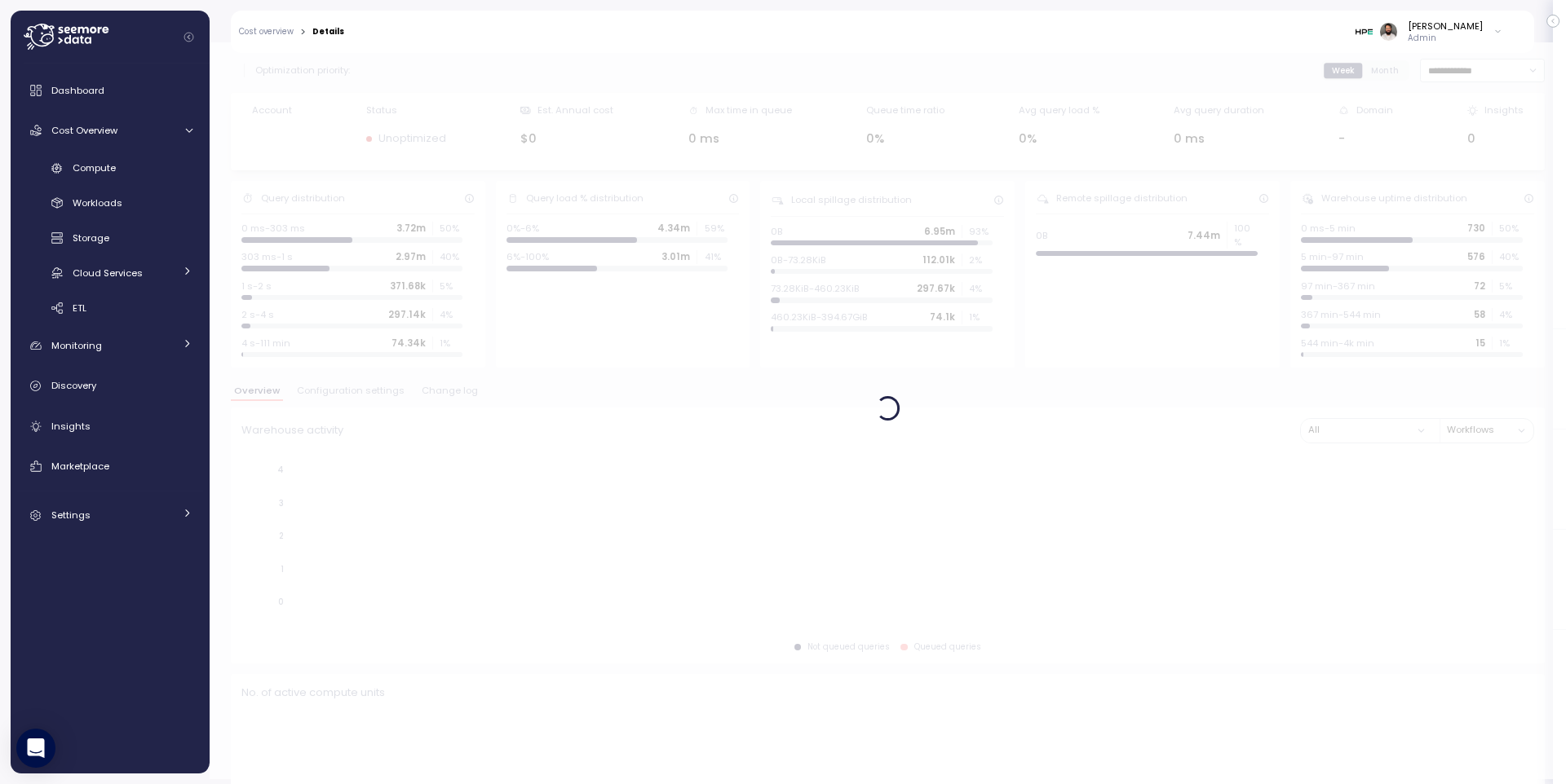
click at [349, 231] on div at bounding box center [887, 408] width 1357 height 742
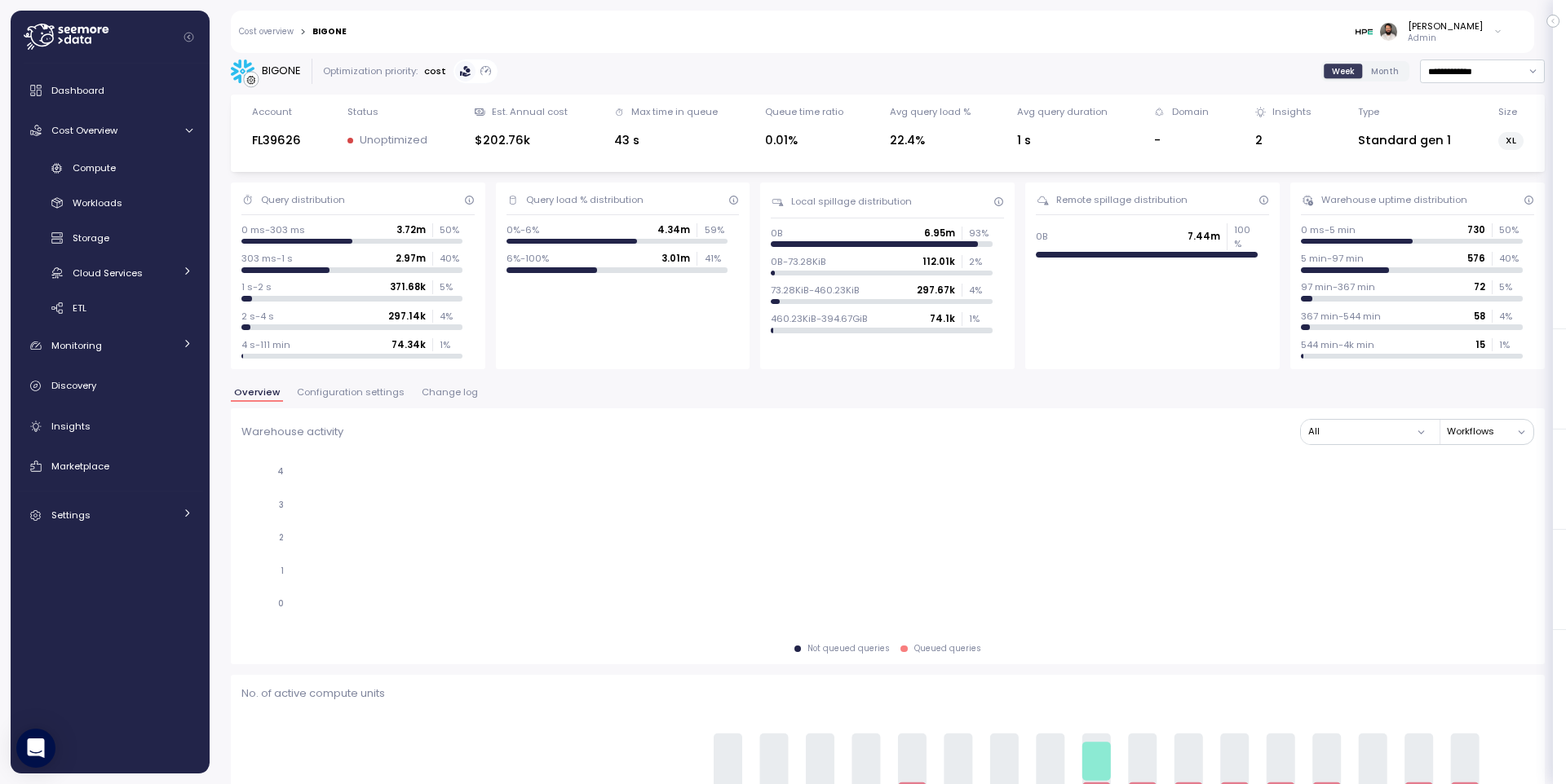
click at [377, 388] on span "Configuration settings" at bounding box center [350, 392] width 107 height 9
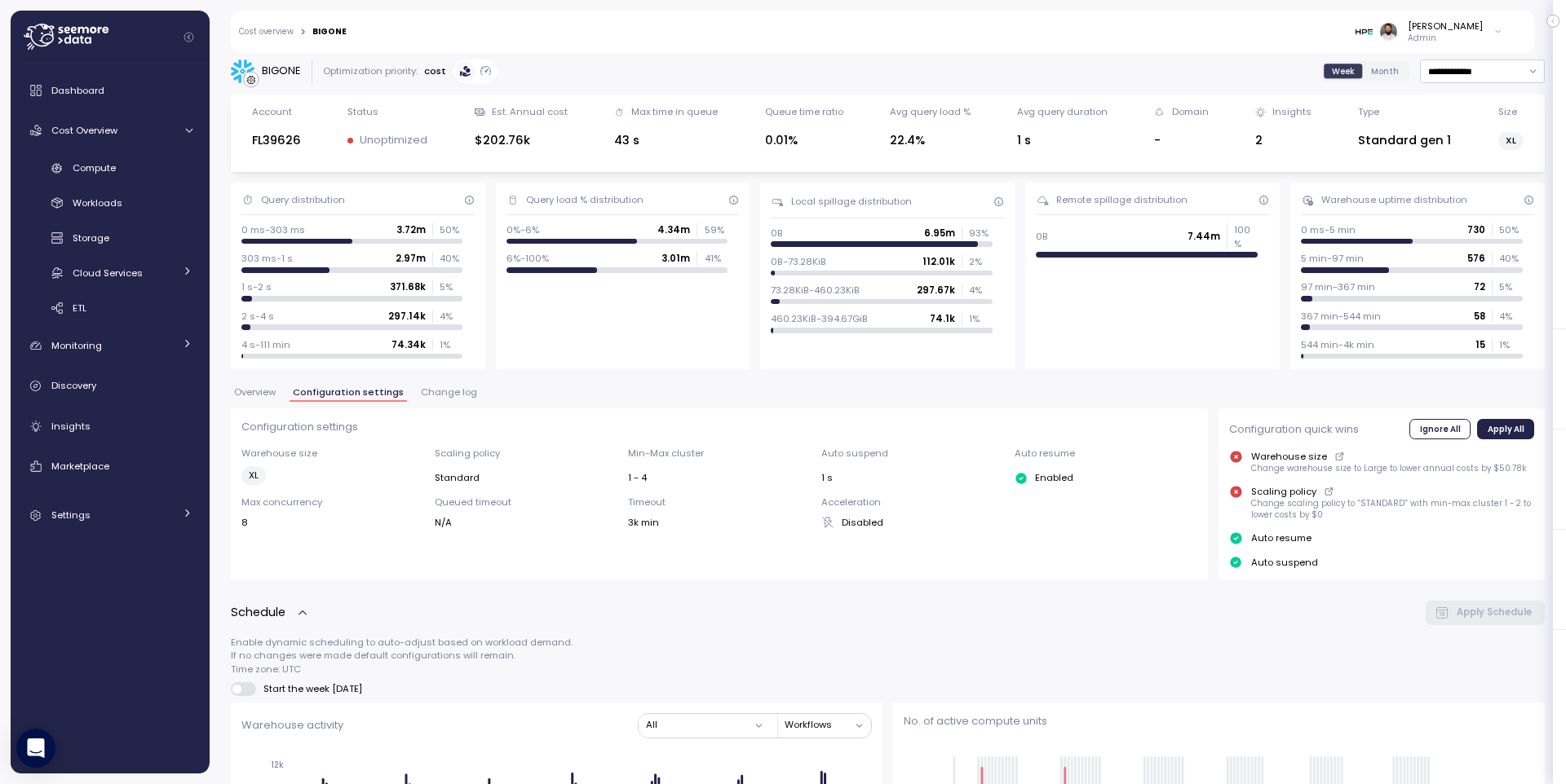
click at [262, 389] on span "Overview" at bounding box center [255, 392] width 42 height 9
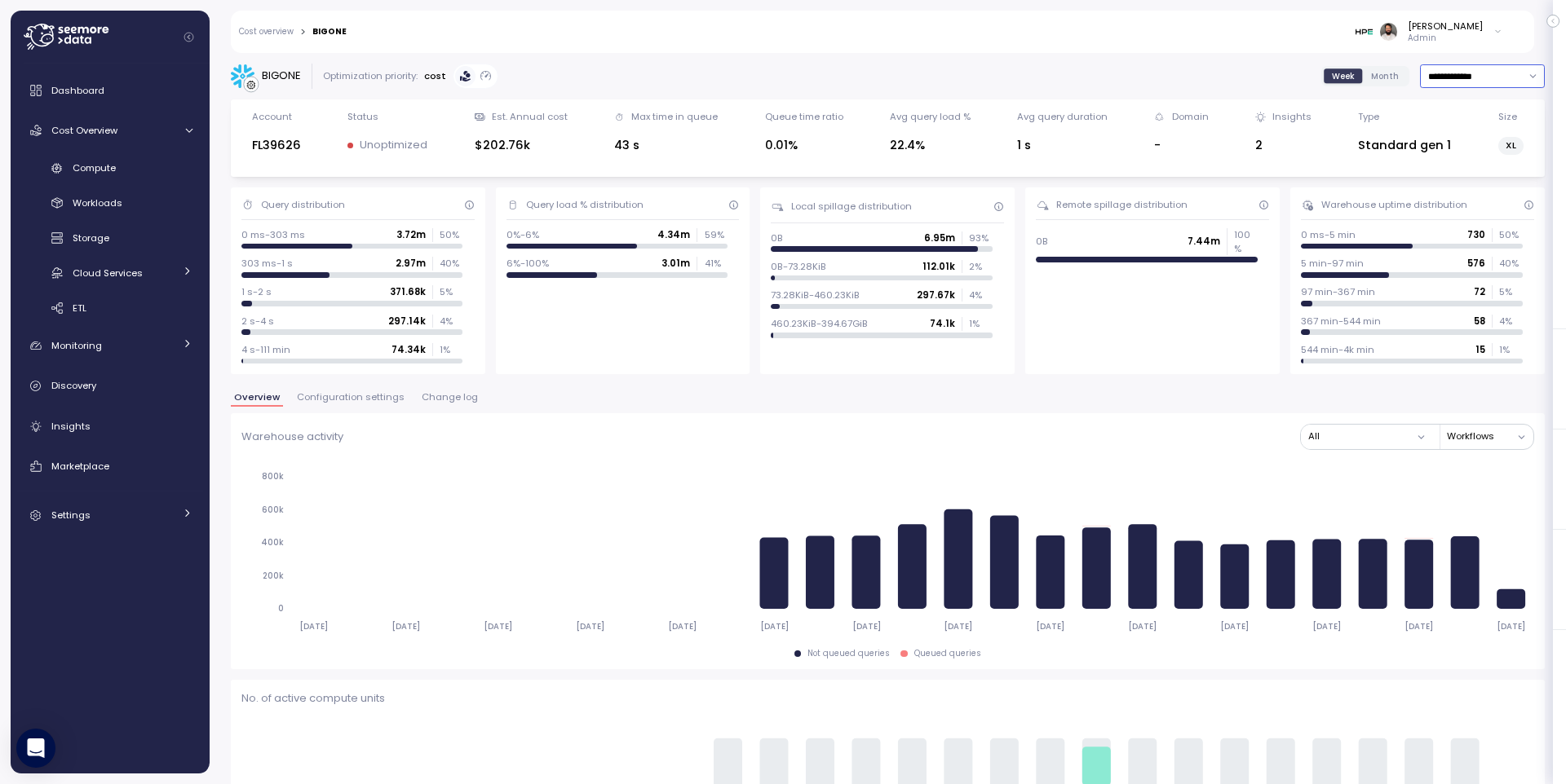
click at [1467, 74] on input "**********" at bounding box center [1482, 76] width 125 height 24
click at [1490, 196] on div "Last 30 days" at bounding box center [1477, 194] width 60 height 13
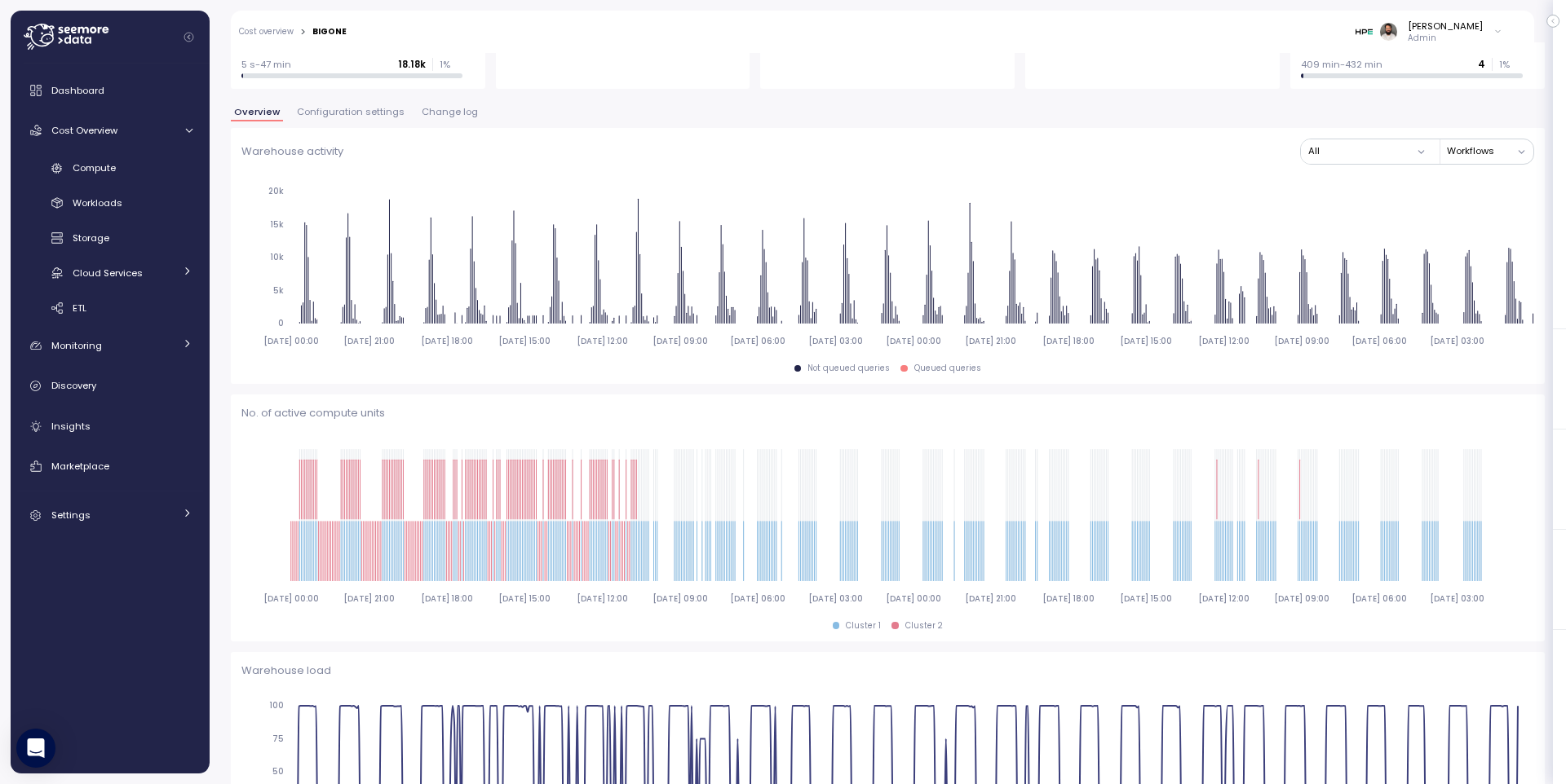
scroll to position [284, 0]
click at [379, 109] on span "Configuration settings" at bounding box center [350, 112] width 107 height 9
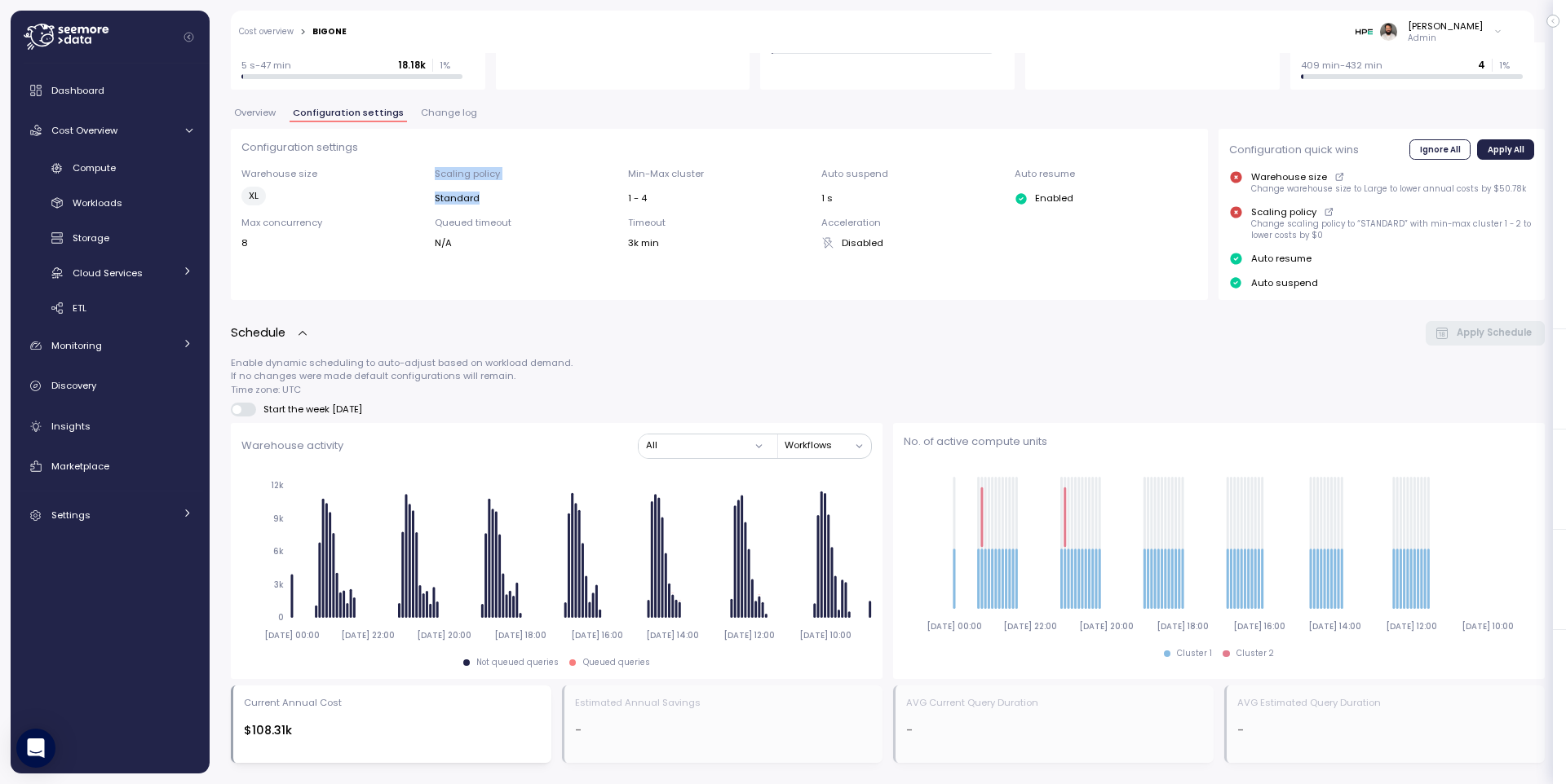
drag, startPoint x: 468, startPoint y: 202, endPoint x: 502, endPoint y: 201, distance: 34.0
click at [503, 202] on div "Warehouse size XL Scaling policy Standard Min-Max cluster 1 - 4 Auto suspend 1 …" at bounding box center [720, 208] width 957 height 83
click at [430, 124] on div "Overview Configuration settings Change log" at bounding box center [888, 119] width 1314 height 21
click at [263, 116] on span "Overview" at bounding box center [255, 112] width 42 height 9
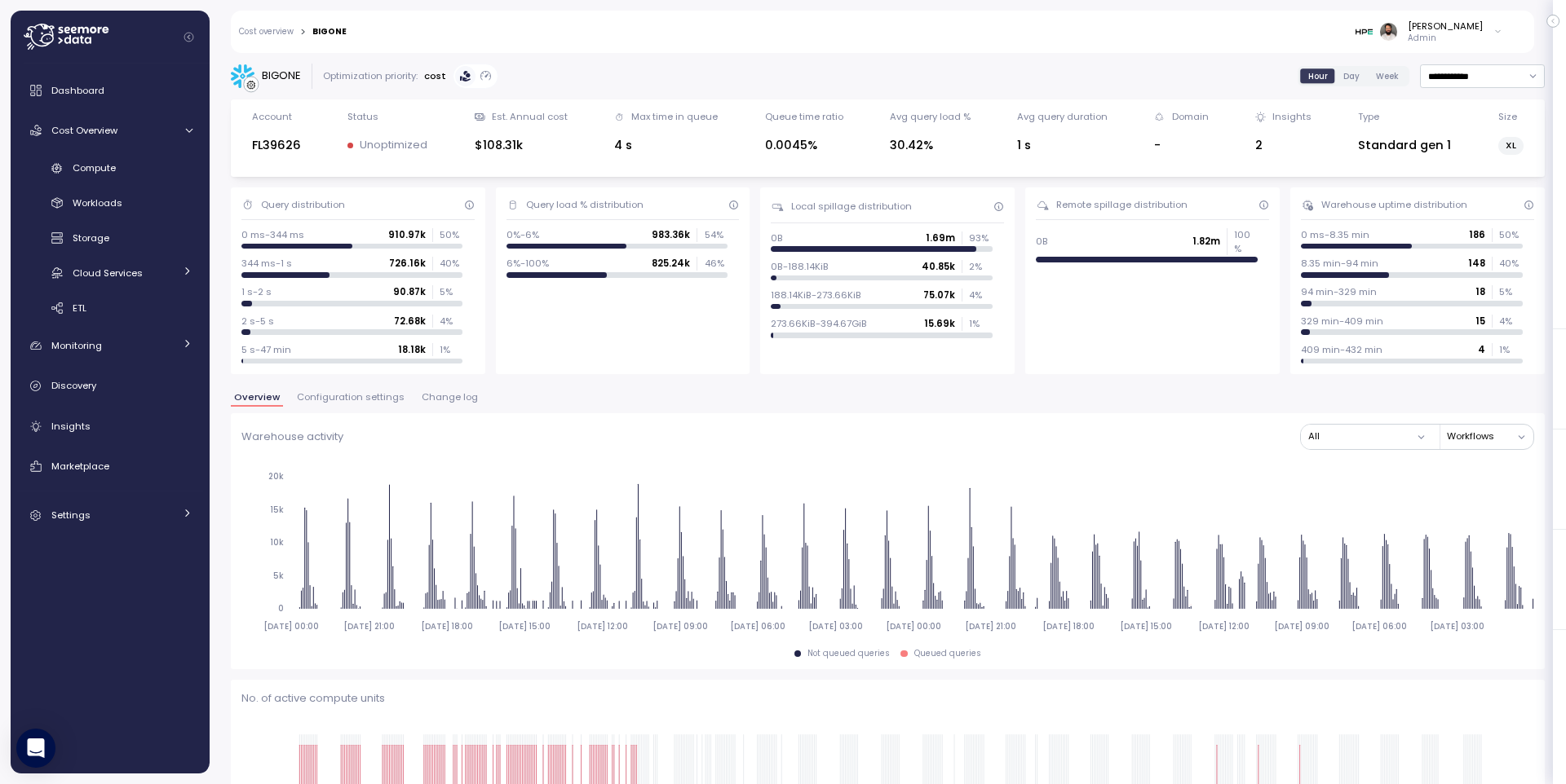
click at [433, 396] on span "Change log" at bounding box center [450, 396] width 56 height 9
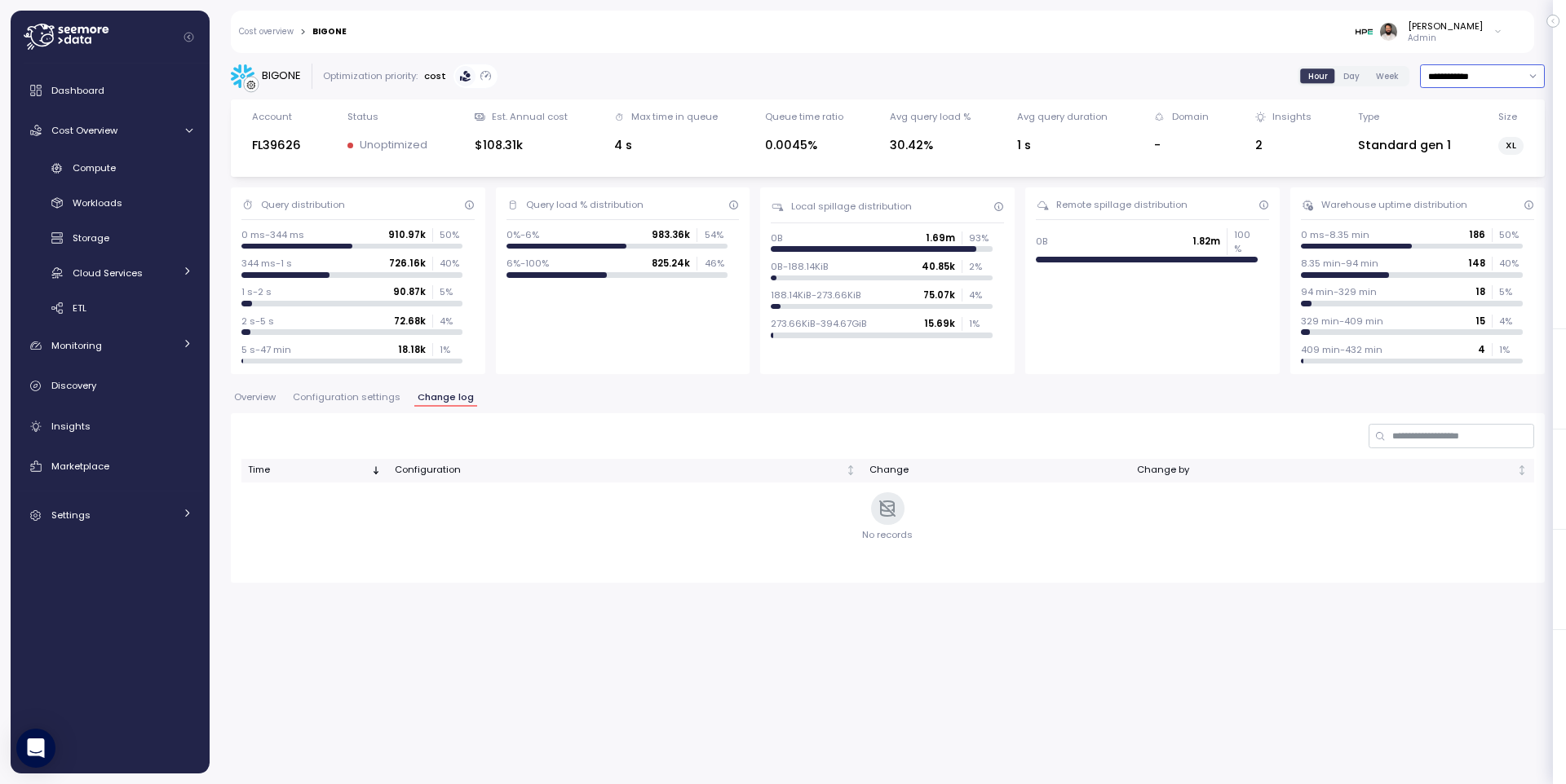
click at [1498, 76] on input "**********" at bounding box center [1482, 76] width 125 height 24
click at [1482, 209] on div "Last 6 months" at bounding box center [1480, 216] width 68 height 13
type input "**********"
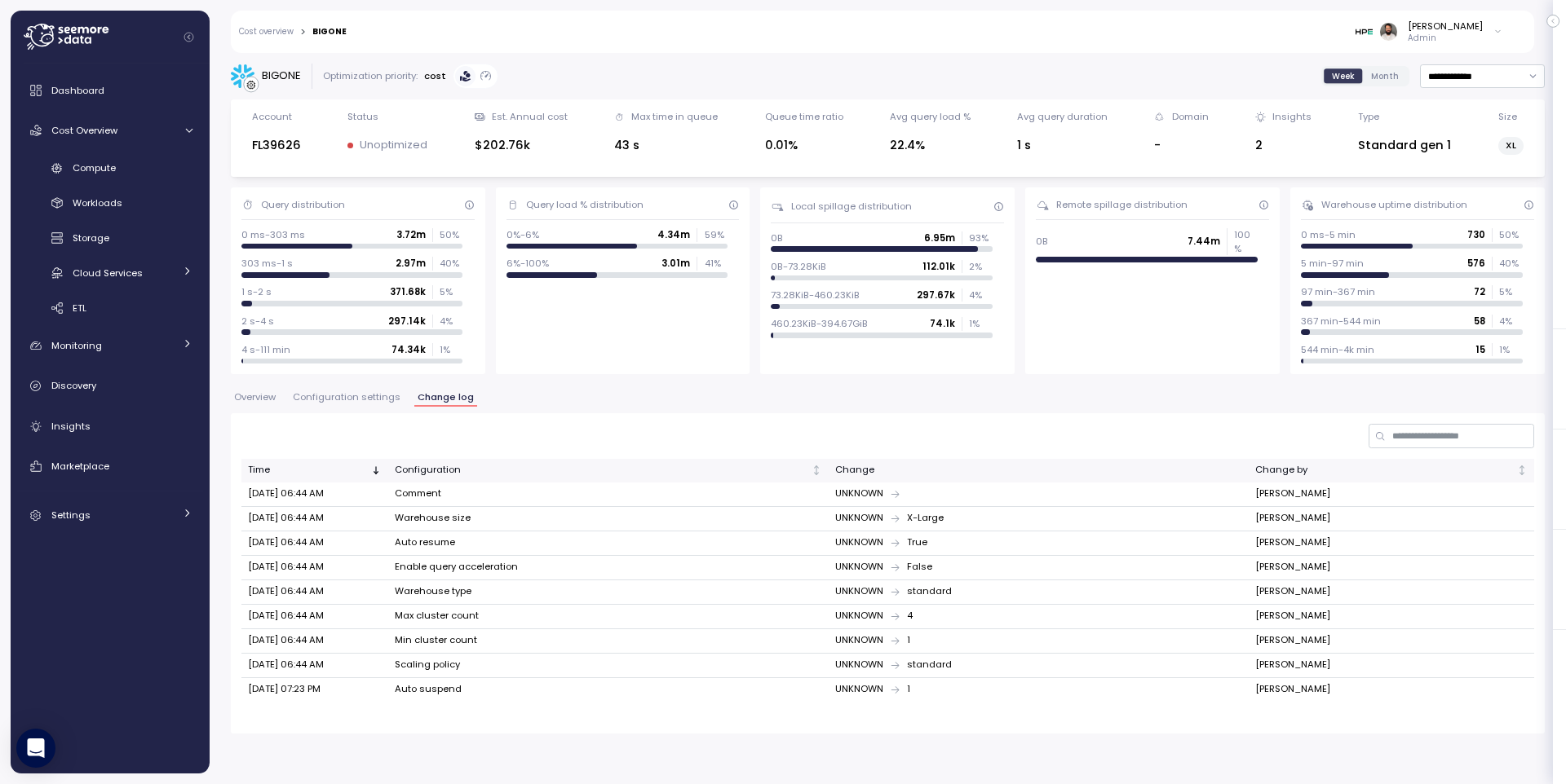
click at [316, 398] on span "Configuration settings" at bounding box center [346, 396] width 107 height 9
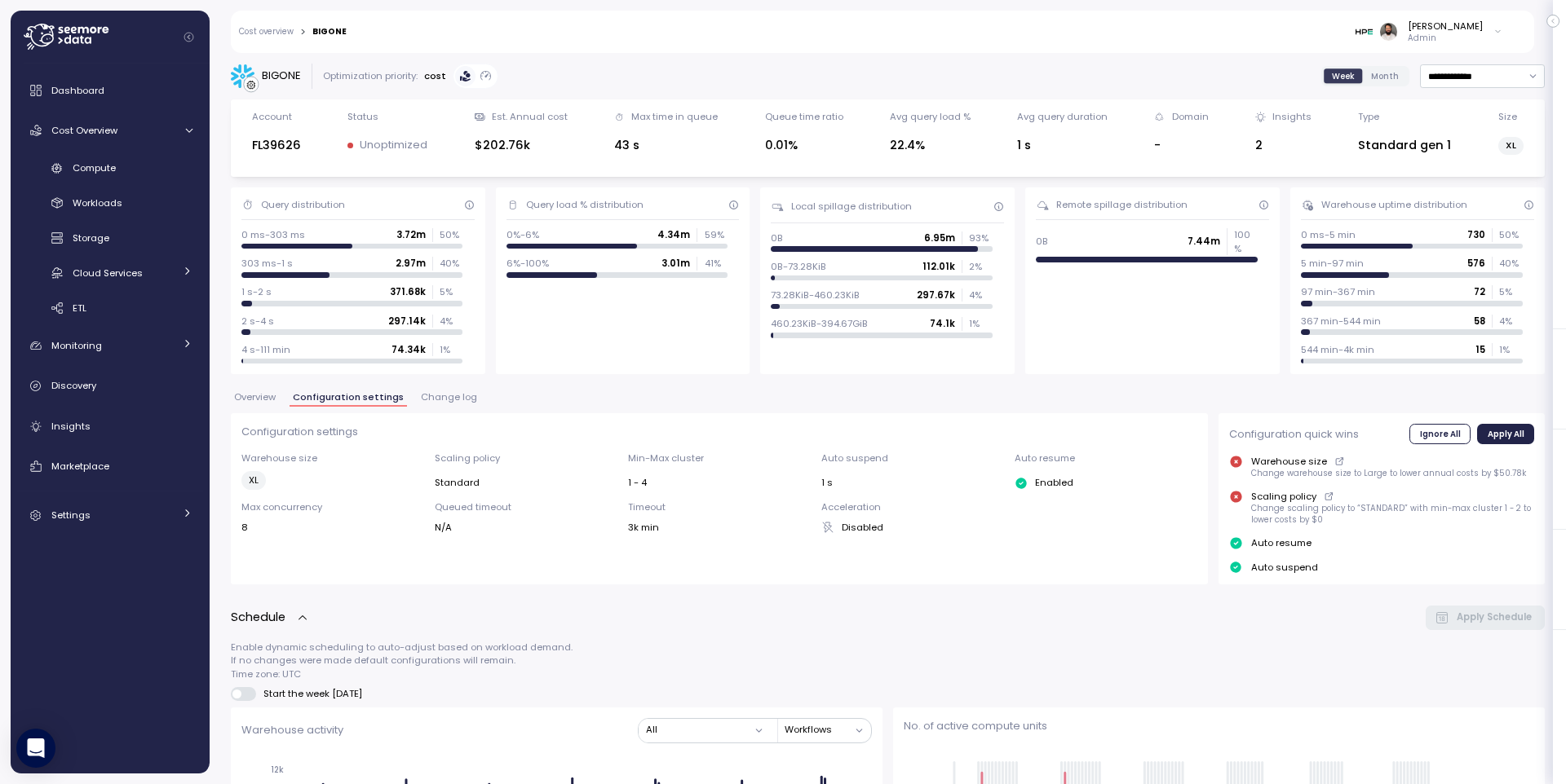
click at [258, 400] on span "Overview" at bounding box center [255, 396] width 42 height 9
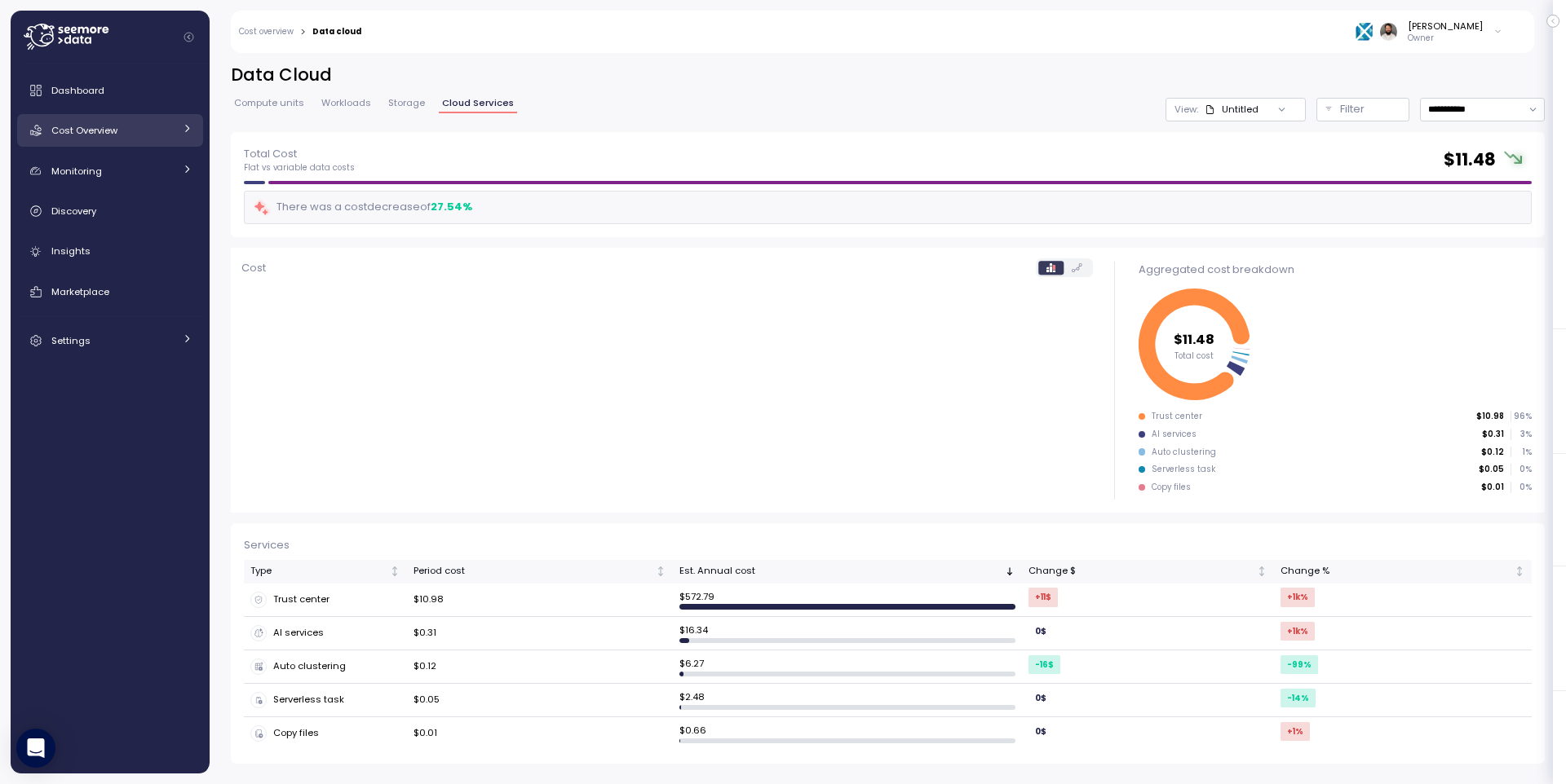
click at [150, 139] on link "Cost Overview" at bounding box center [110, 130] width 186 height 32
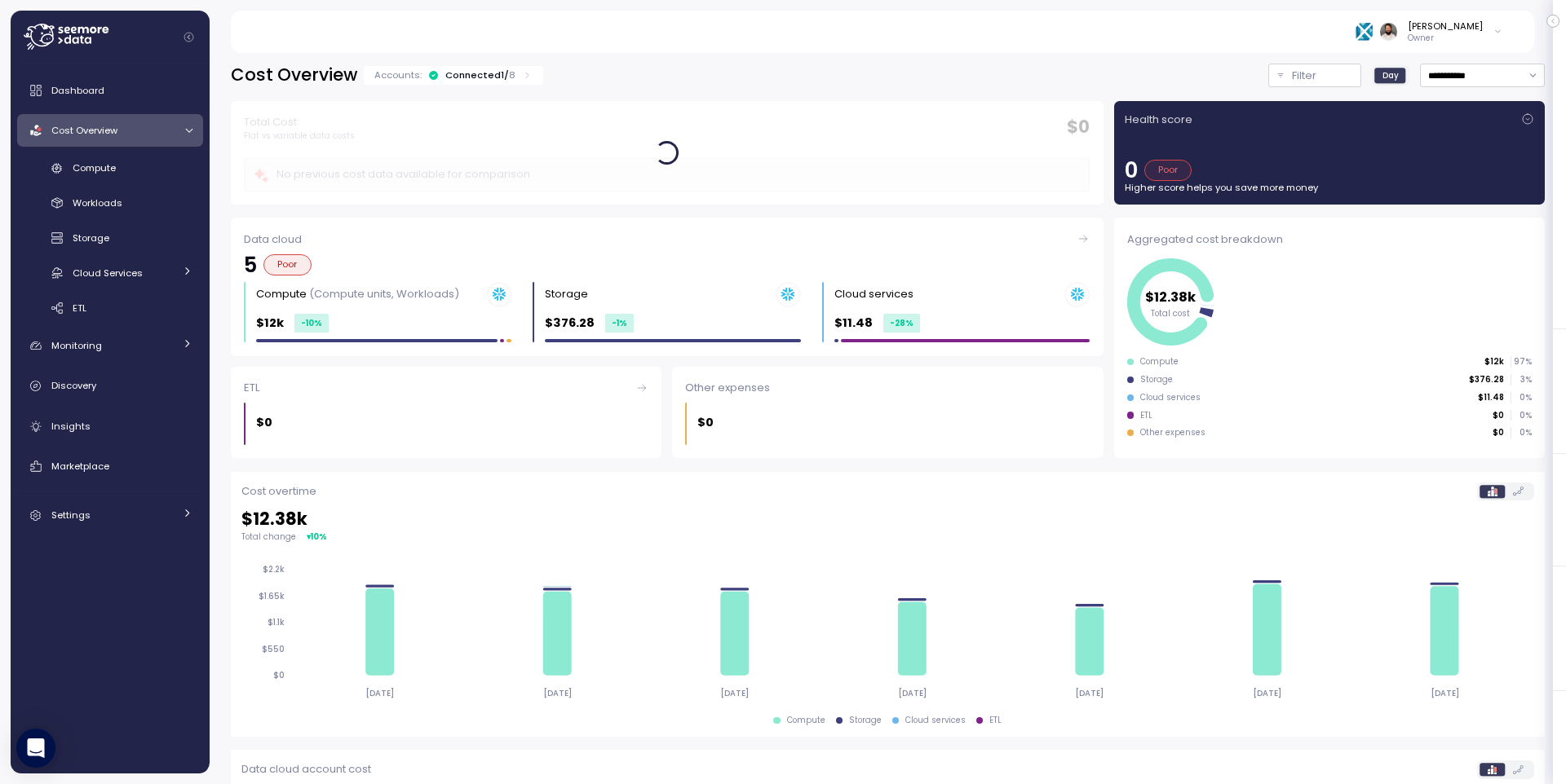
click at [476, 77] on div "Connected 1 / 8" at bounding box center [480, 75] width 70 height 13
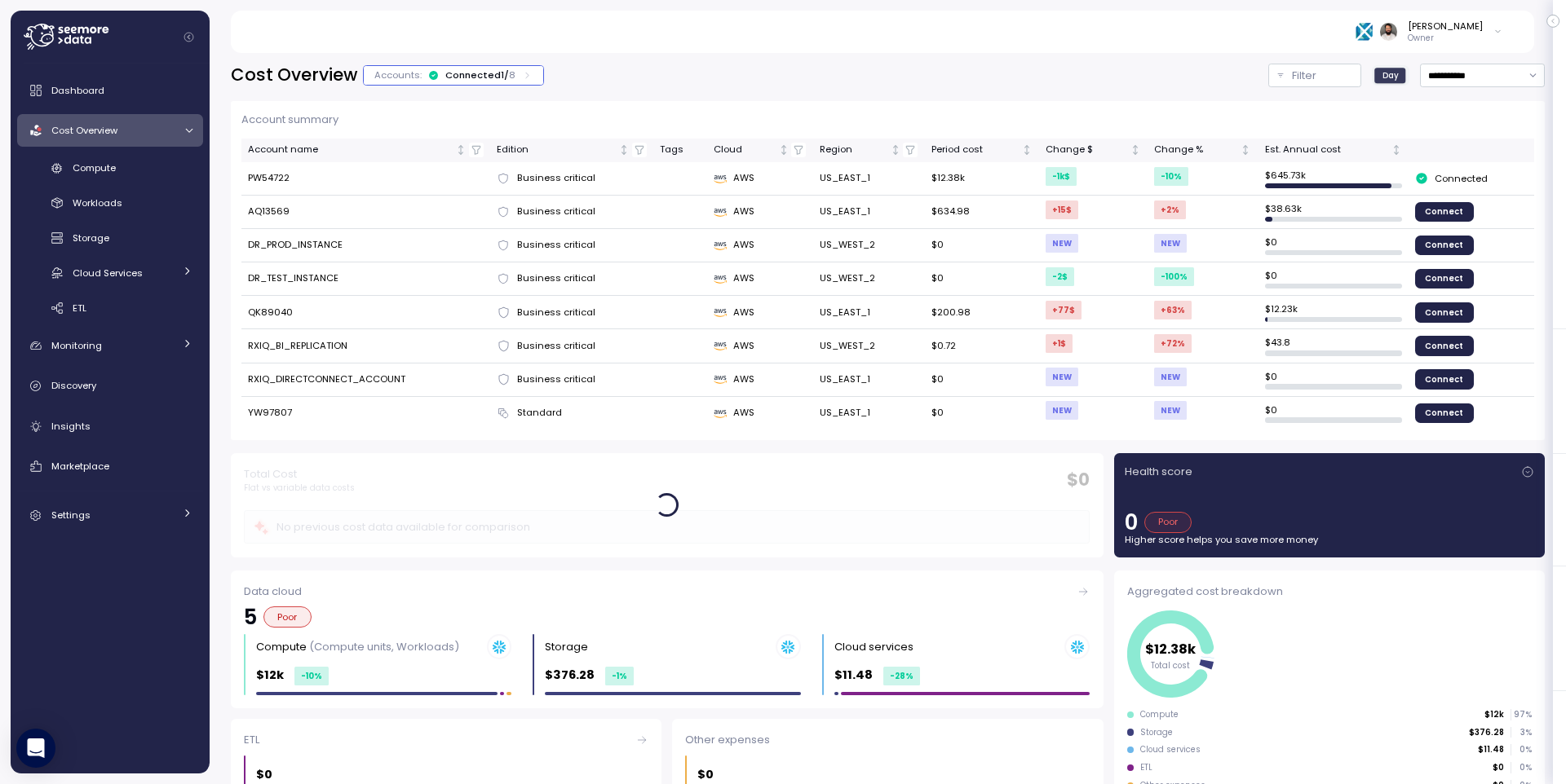
scroll to position [4, 0]
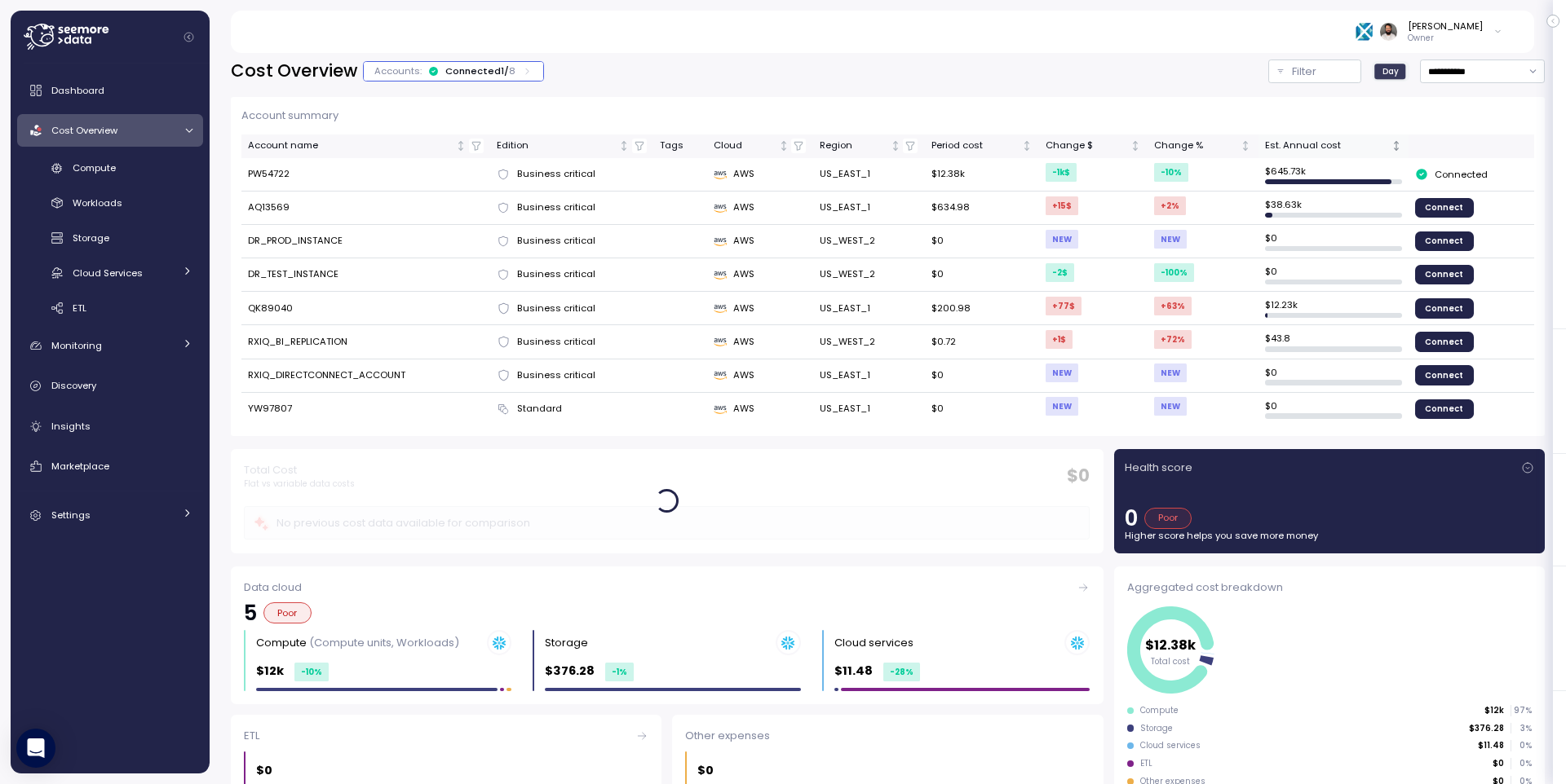
click at [1298, 136] on th "Est. Annual cost" at bounding box center [1334, 146] width 150 height 24
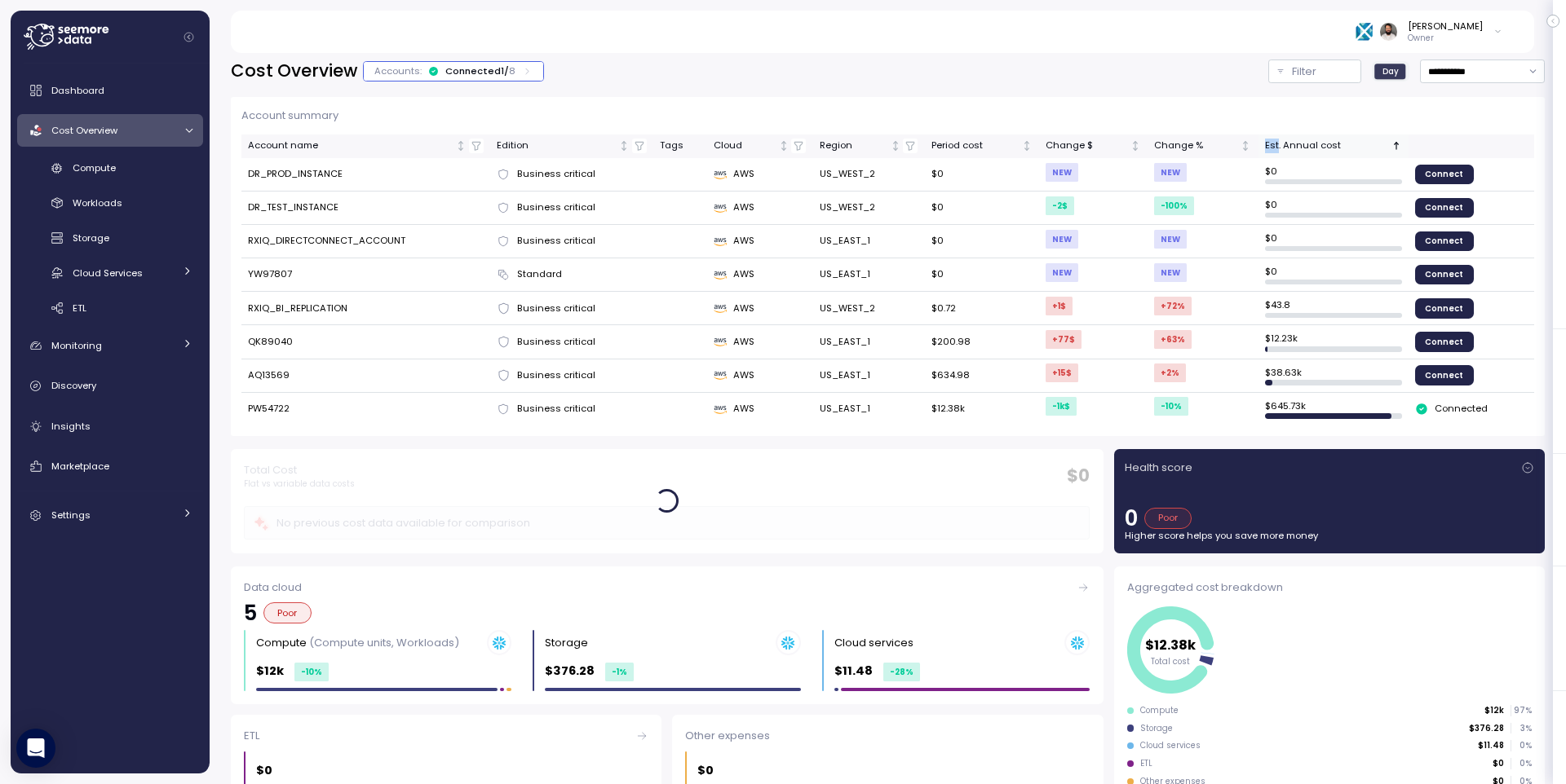
click at [1298, 136] on th "Est. Annual cost" at bounding box center [1334, 146] width 150 height 24
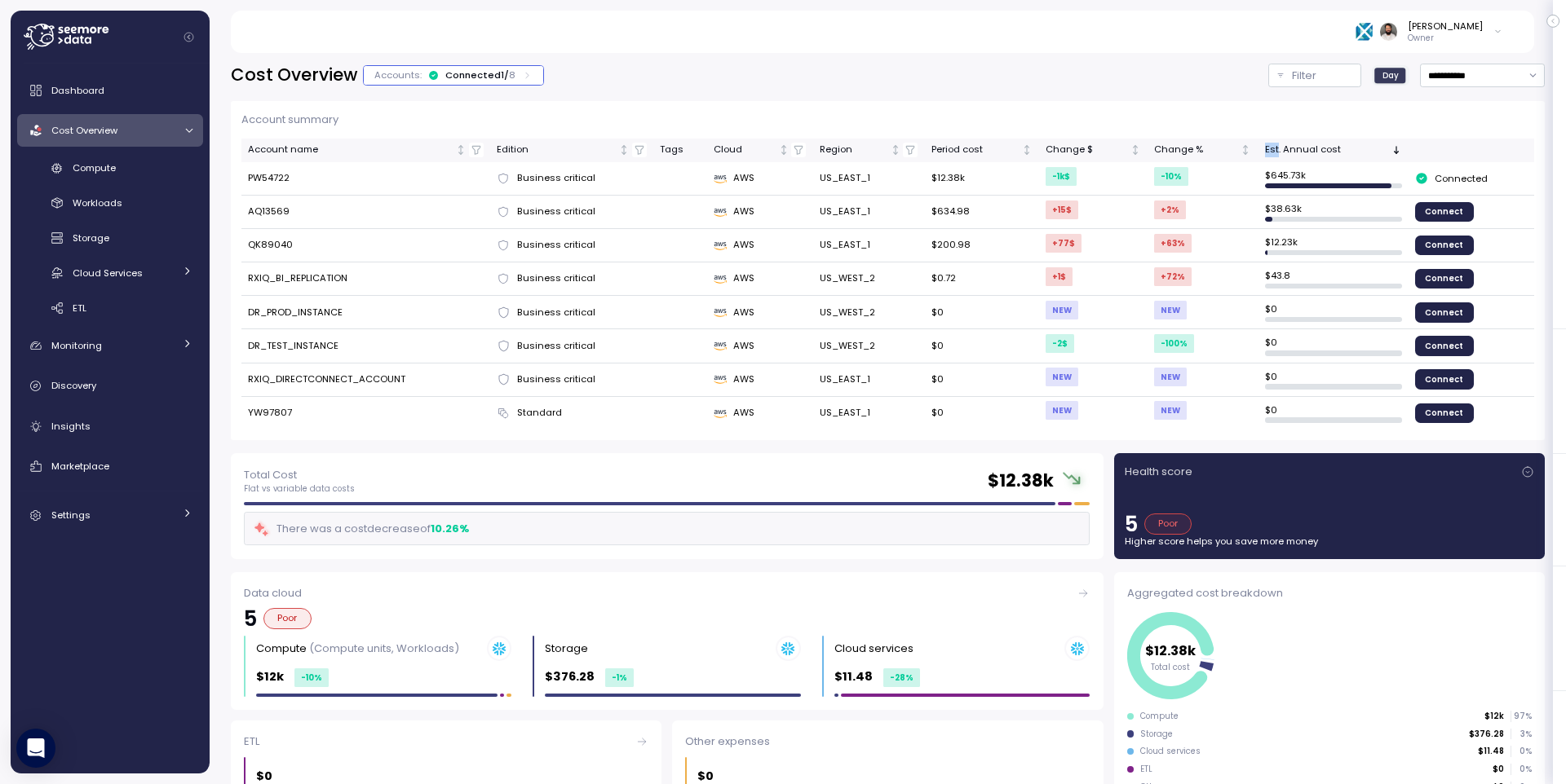
scroll to position [523, 0]
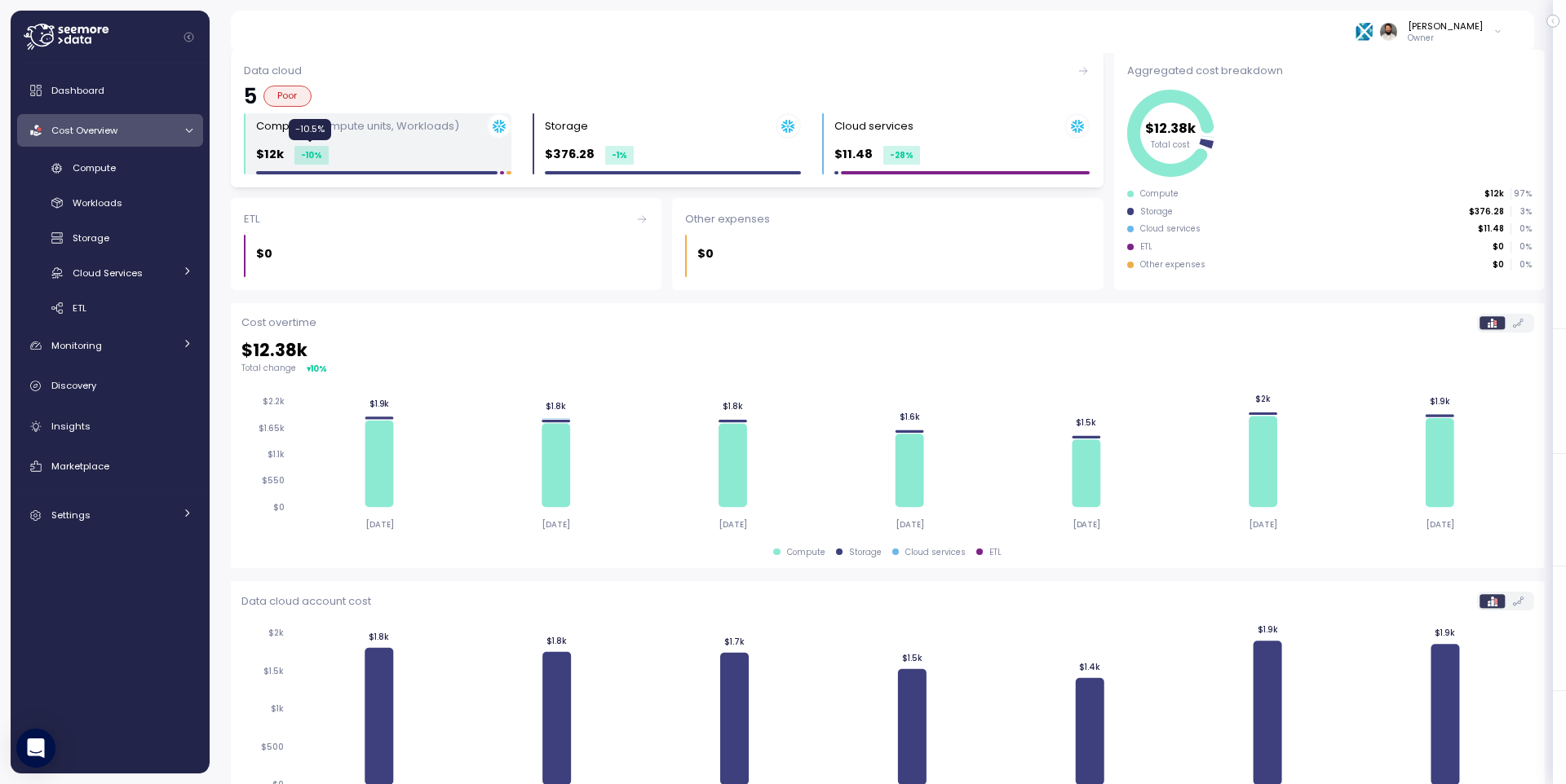
click at [313, 162] on div "-10 %" at bounding box center [312, 156] width 34 height 19
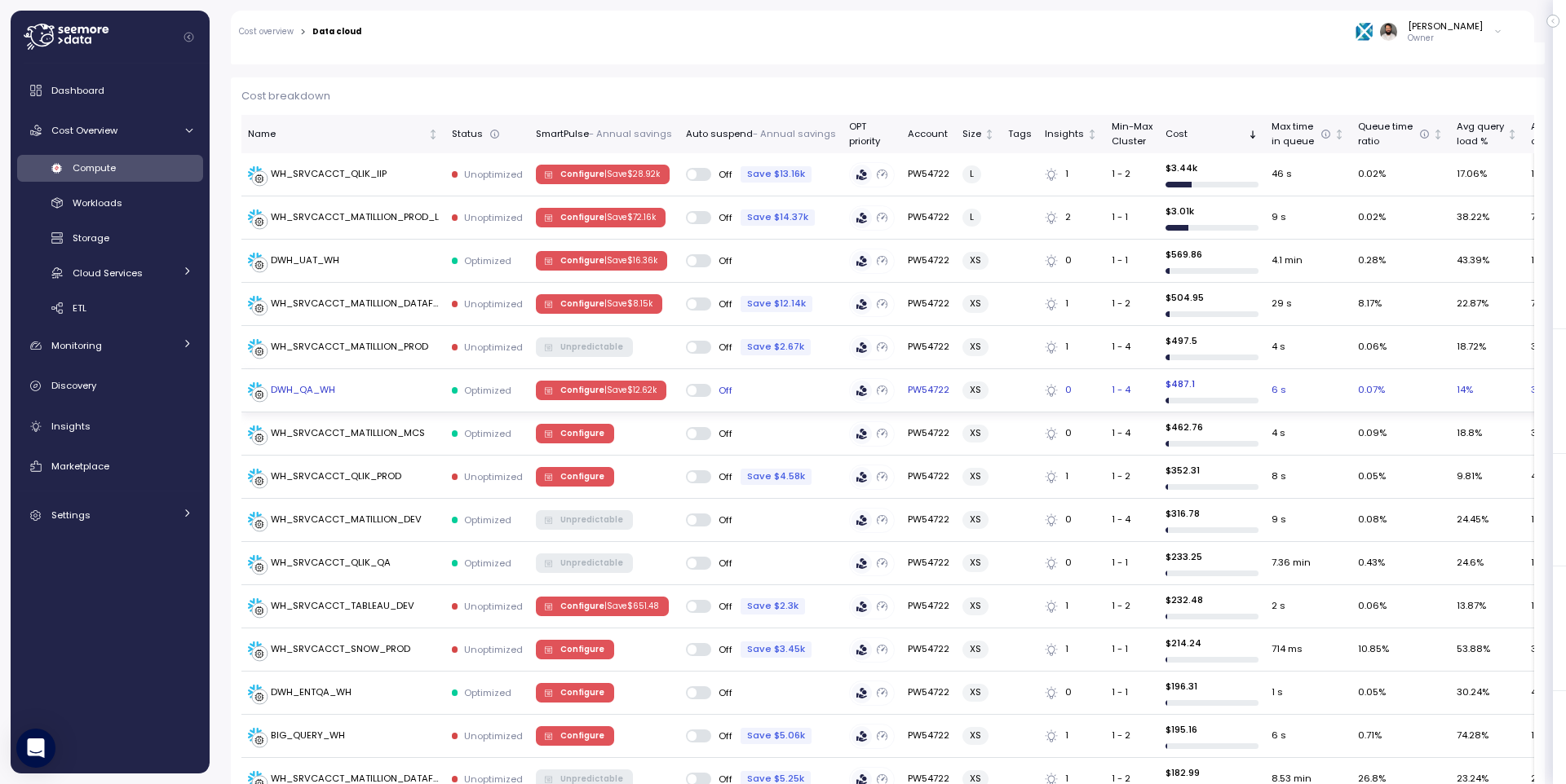
scroll to position [462, 0]
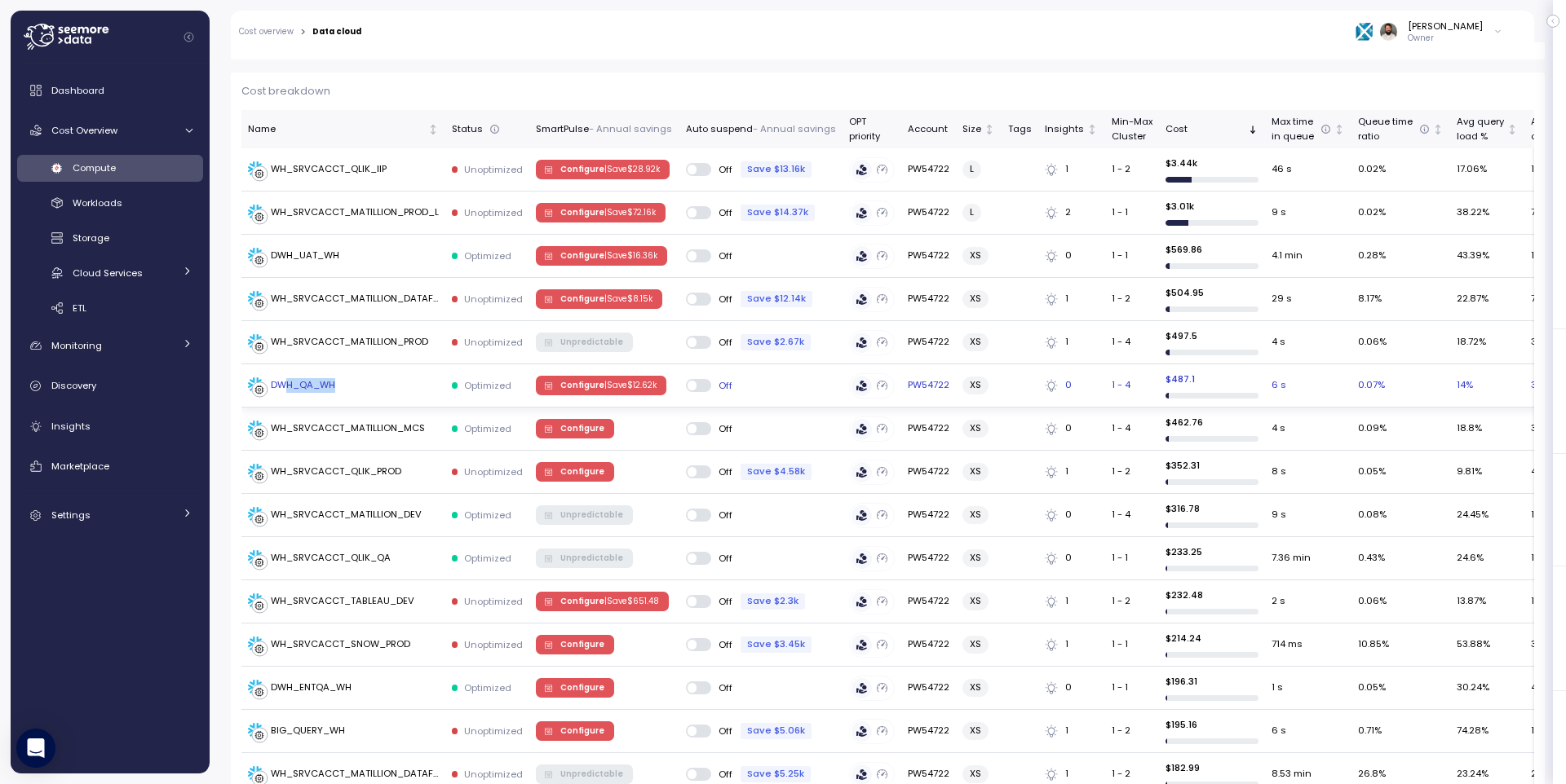
drag, startPoint x: 361, startPoint y: 389, endPoint x: 284, endPoint y: 387, distance: 77.0
click at [284, 387] on div "DWH_QA_WH" at bounding box center [343, 385] width 191 height 16
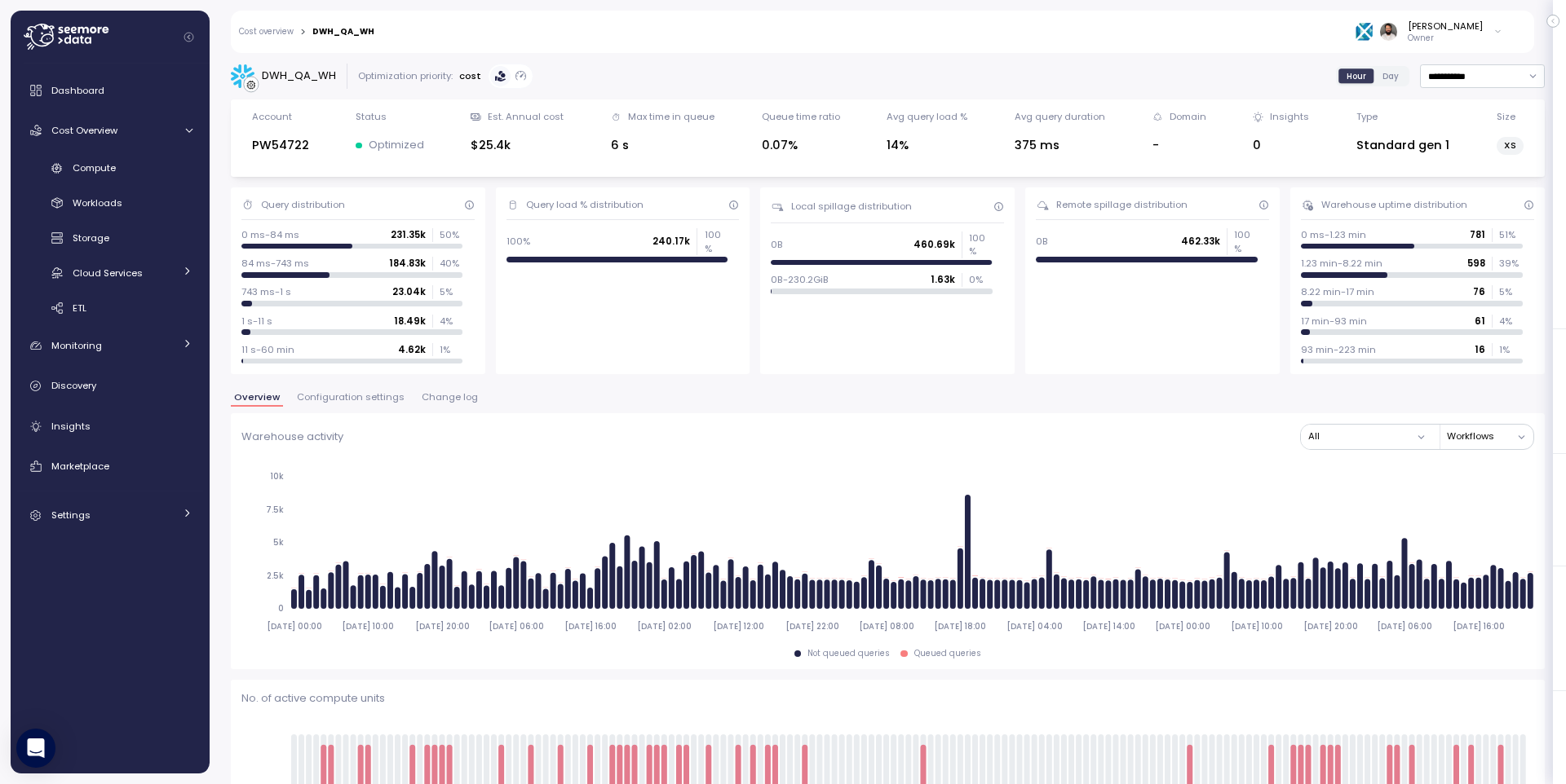
click at [437, 73] on div "Optimization priority:" at bounding box center [406, 76] width 95 height 13
click at [297, 81] on div "DWH_QA_WH" at bounding box center [299, 75] width 74 height 16
click at [89, 36] on icon at bounding box center [66, 36] width 85 height 26
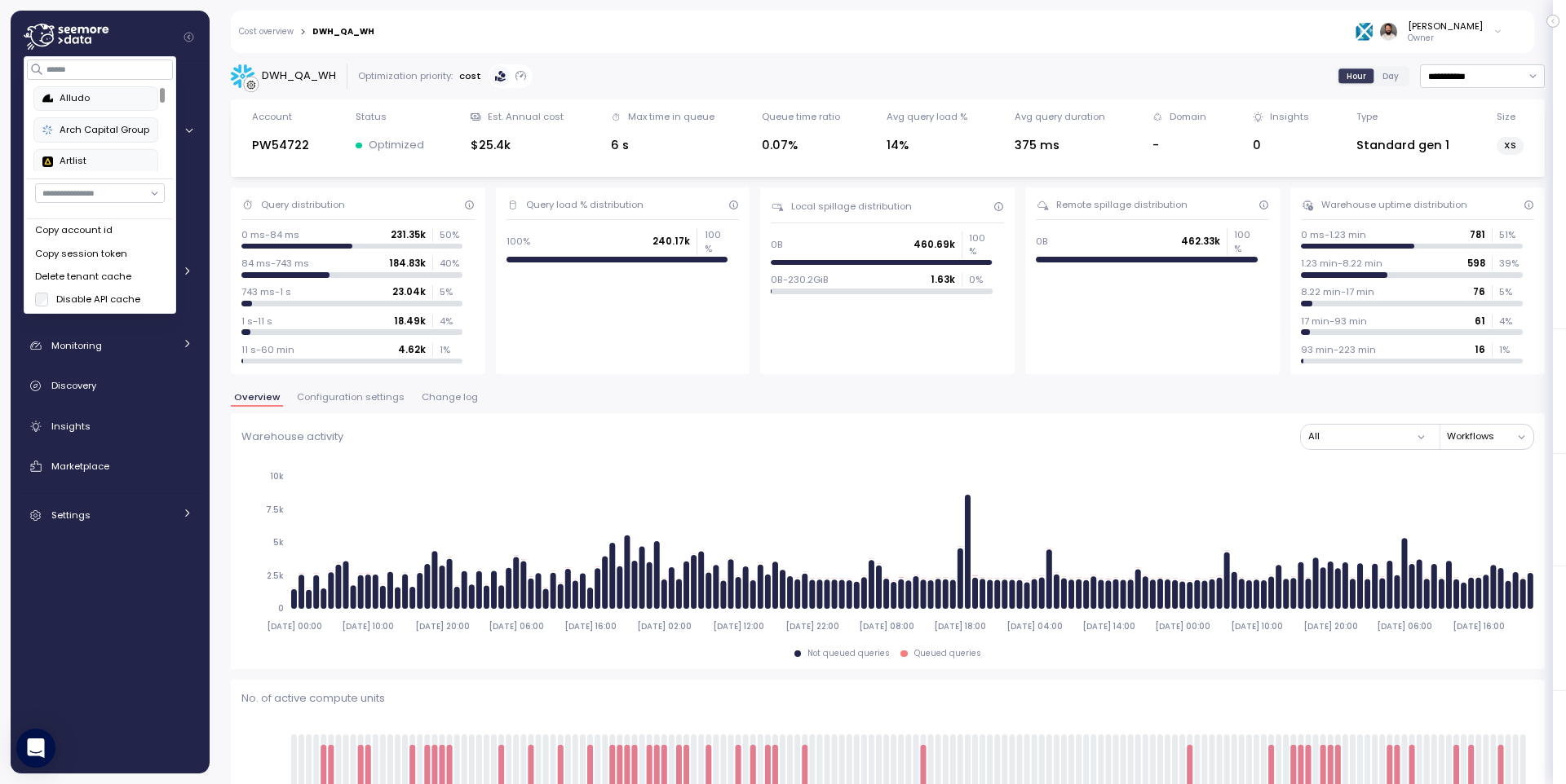
click at [129, 220] on button "Copy account id" at bounding box center [101, 231] width 146 height 23
click at [95, 231] on div "Copy account id" at bounding box center [100, 230] width 129 height 14
click at [304, 80] on div "DWH_QA_WH" at bounding box center [299, 75] width 74 height 16
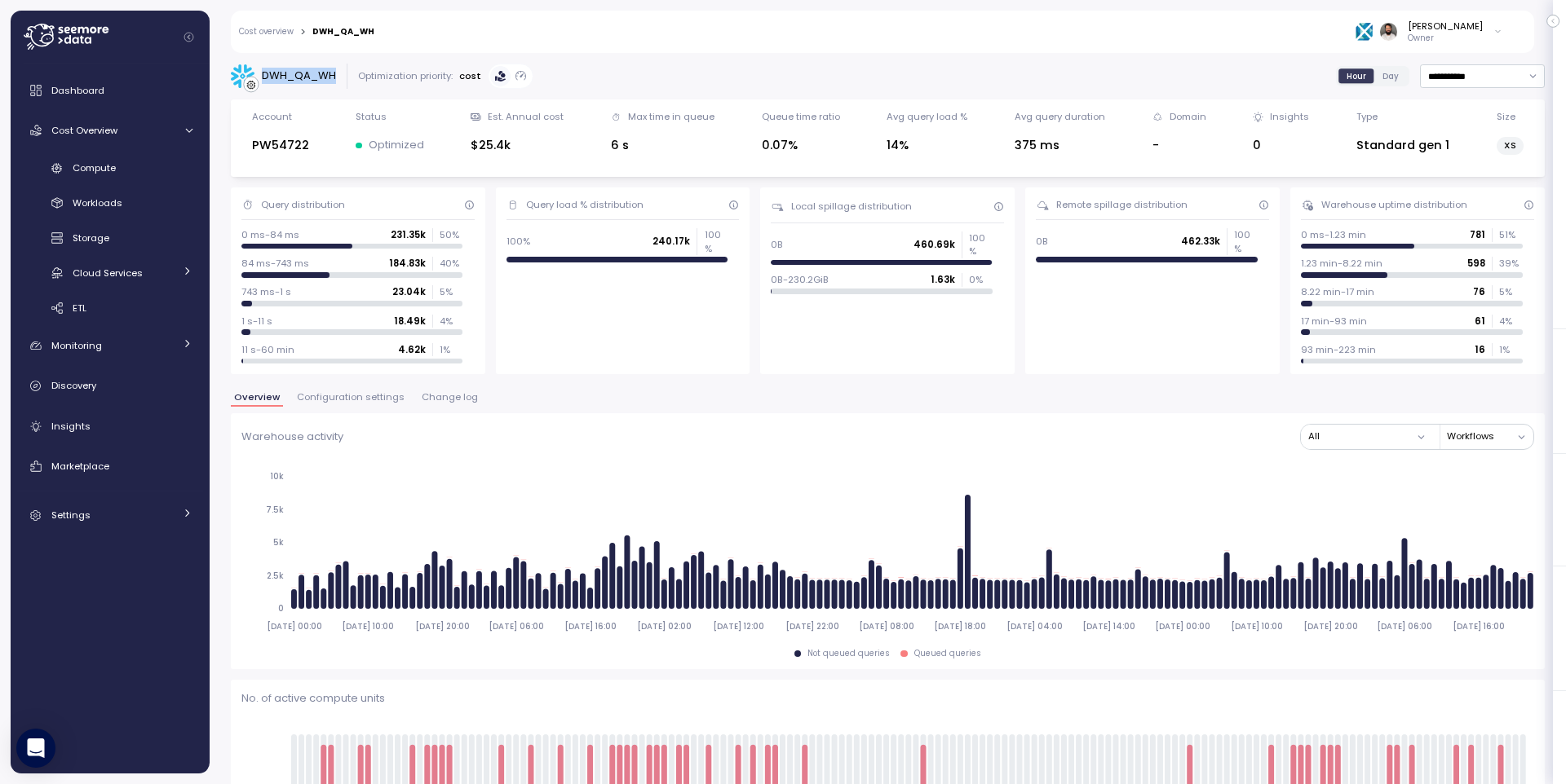
click at [304, 80] on div "DWH_QA_WH" at bounding box center [299, 75] width 74 height 16
copy div "DWH_QA_WH"
click at [1462, 78] on input "**********" at bounding box center [1482, 76] width 125 height 24
click at [1494, 198] on div "Last 30 days" at bounding box center [1477, 194] width 60 height 13
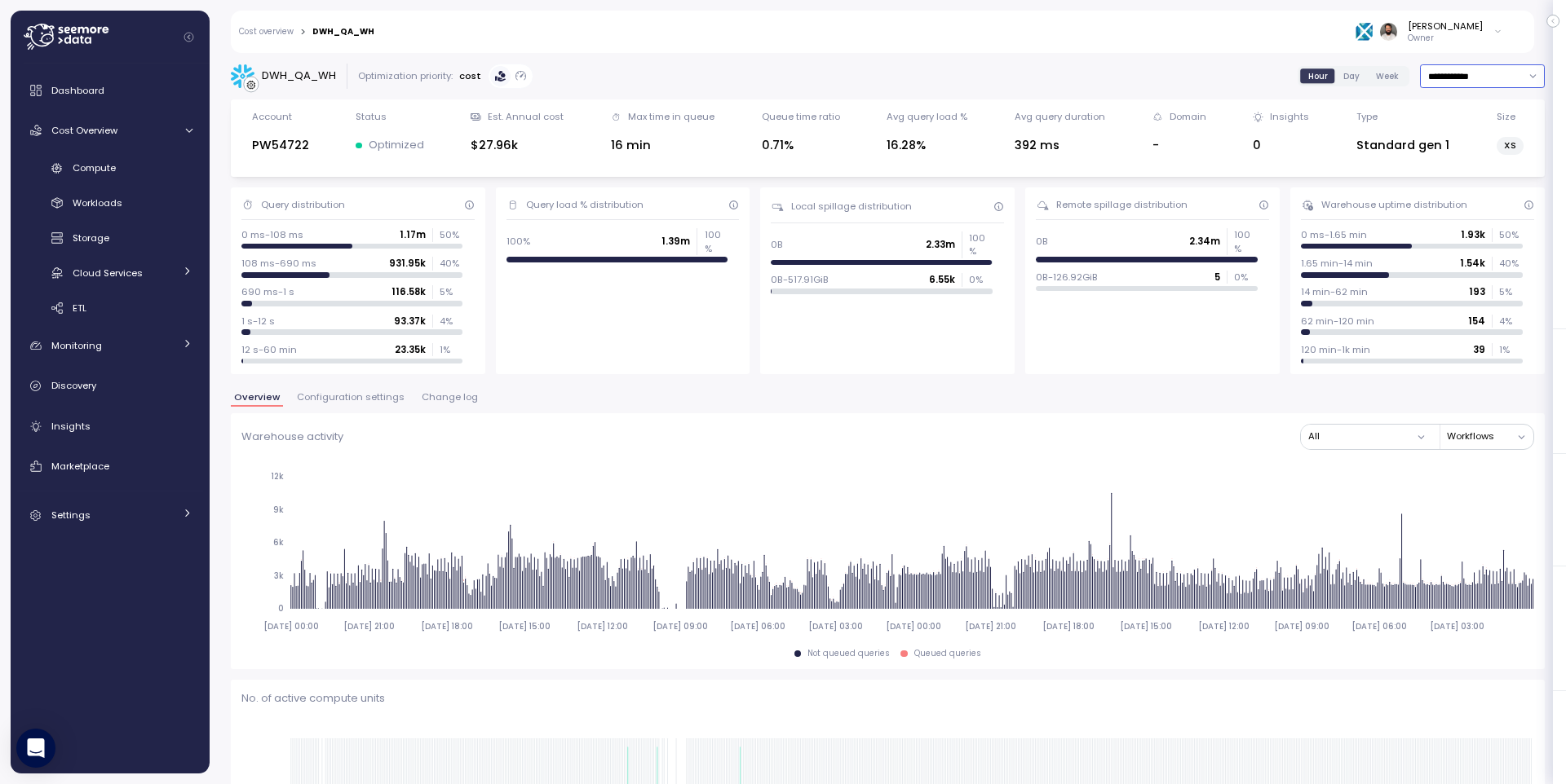
click at [1433, 84] on input "**********" at bounding box center [1482, 76] width 125 height 24
click at [1473, 210] on div "Last 6 months" at bounding box center [1480, 216] width 68 height 13
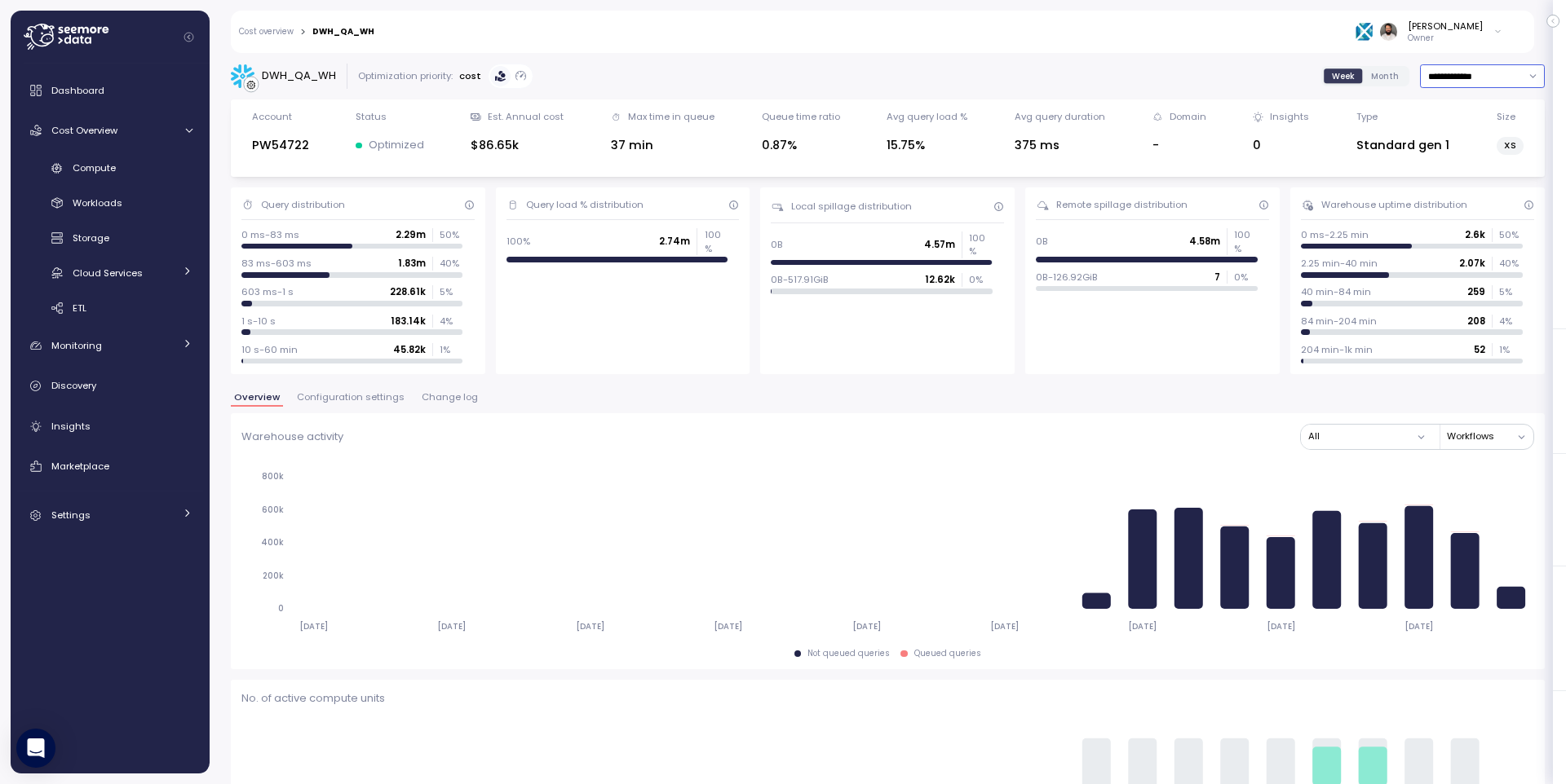
click at [1460, 71] on input "**********" at bounding box center [1482, 76] width 125 height 24
click at [1480, 187] on div "Last 30 days" at bounding box center [1477, 194] width 60 height 13
type input "**********"
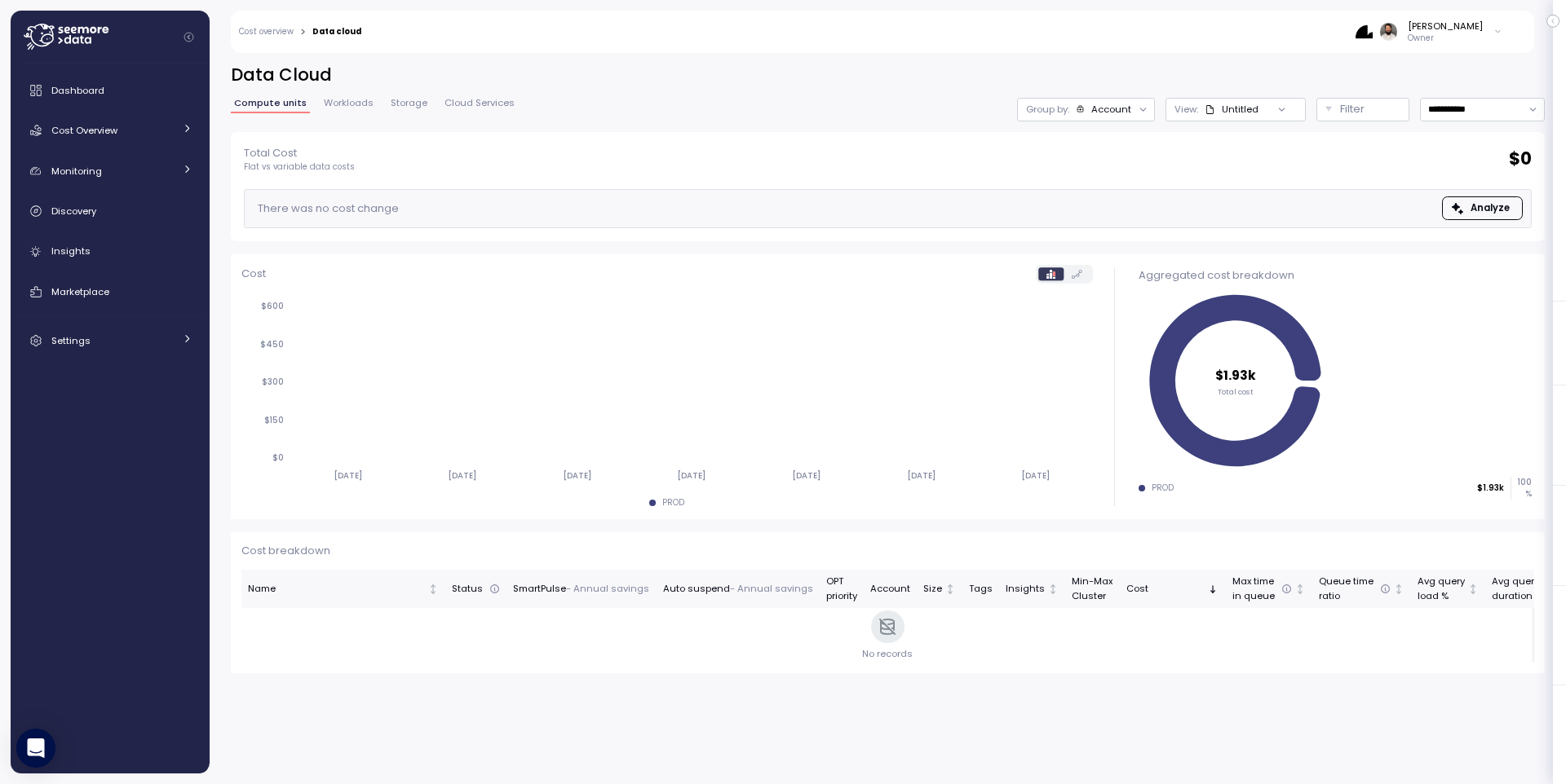
click at [155, 111] on div "Dashboard Cost Overview Compute Workloads Storage Cloud Services Clustering col…" at bounding box center [110, 216] width 186 height 283
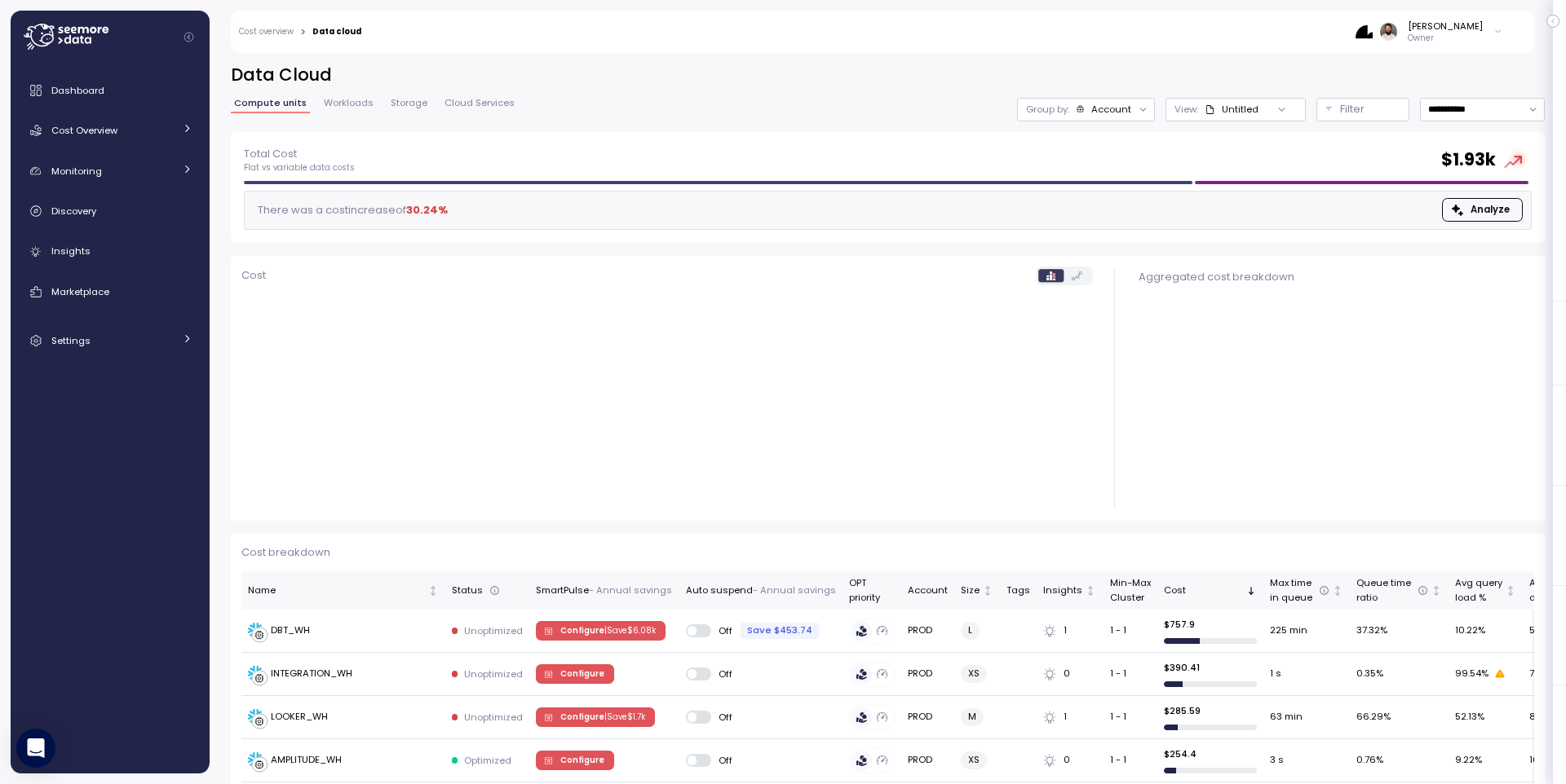
click at [137, 40] on div at bounding box center [117, 37] width 186 height 53
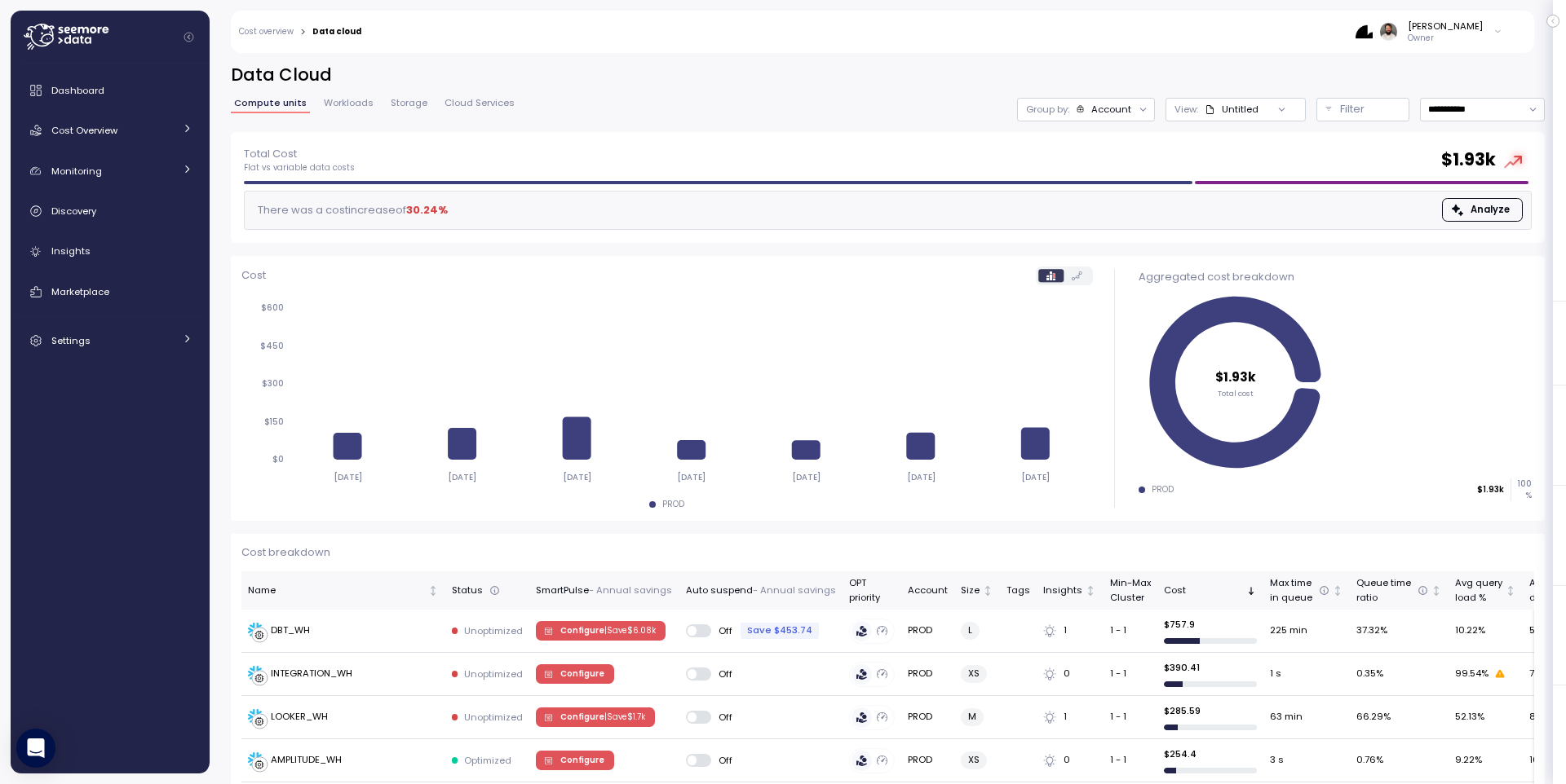
click at [77, 45] on icon at bounding box center [66, 36] width 85 height 26
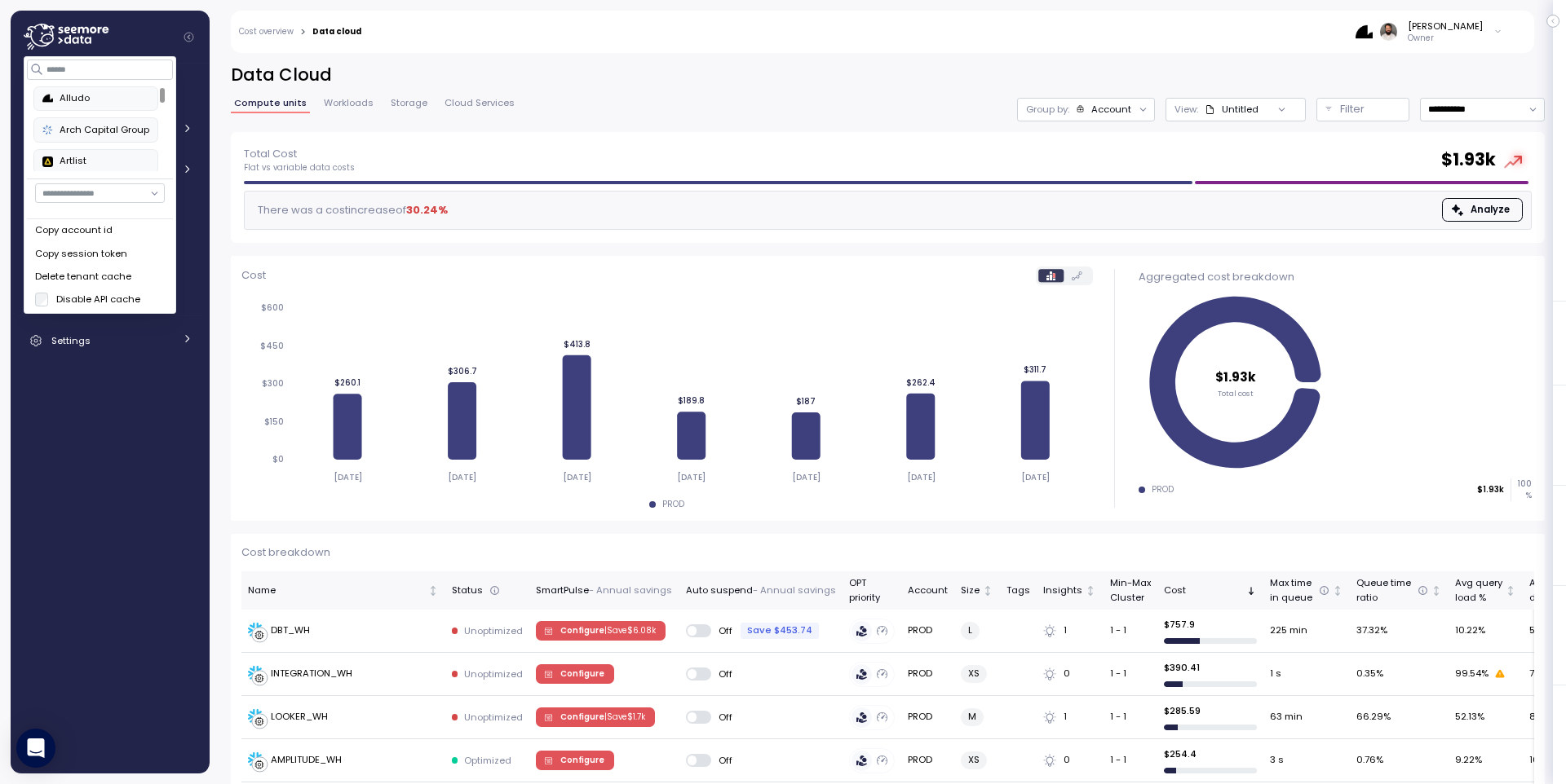
click at [132, 224] on div "Copy account id" at bounding box center [100, 230] width 129 height 14
click at [677, 107] on div "**********" at bounding box center [888, 109] width 1314 height 24
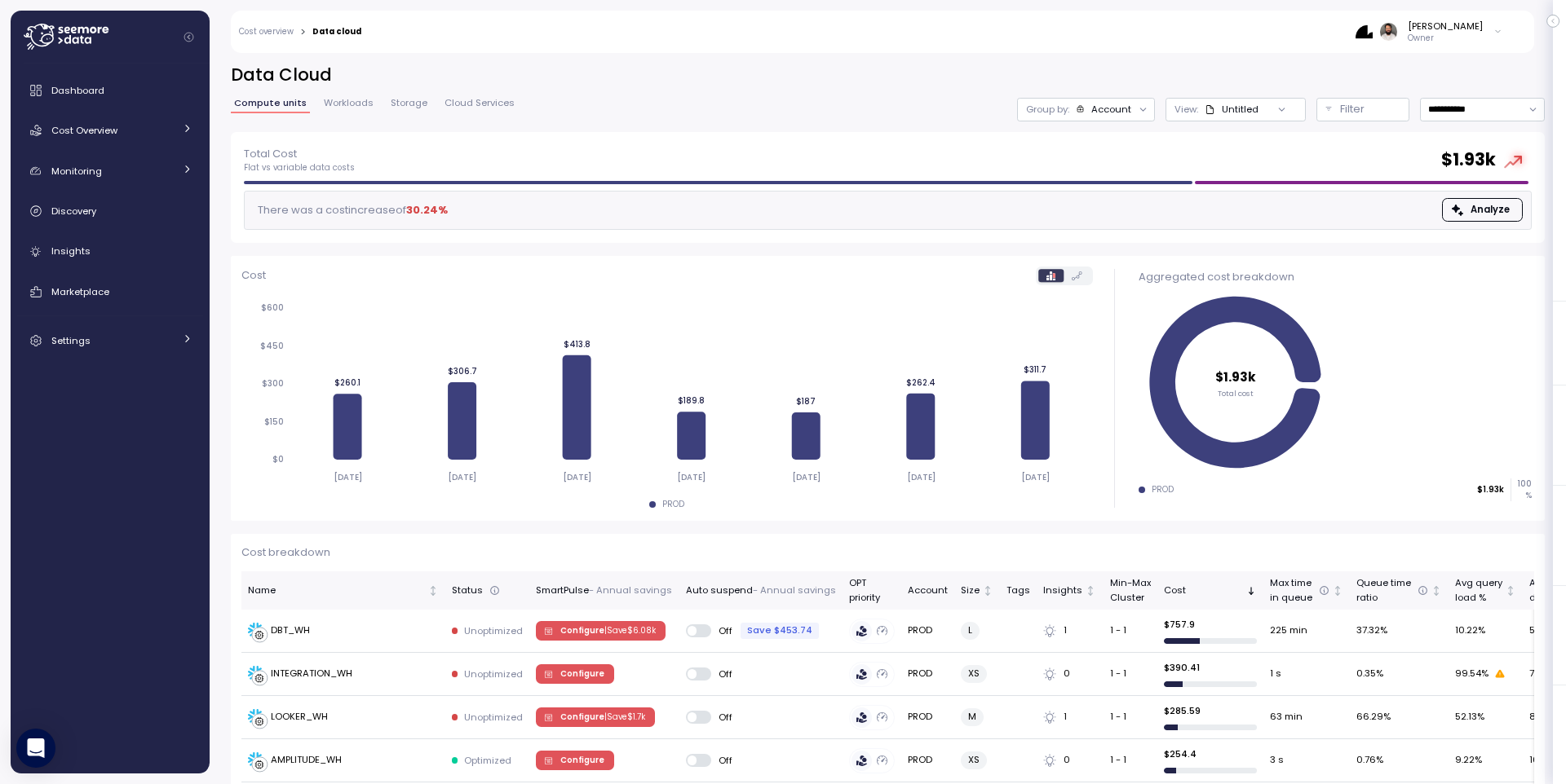
drag, startPoint x: 1128, startPoint y: 112, endPoint x: 1131, endPoint y: 129, distance: 17.3
click at [1128, 112] on div "Account" at bounding box center [1112, 109] width 40 height 13
click at [1124, 192] on div "Compute unit" at bounding box center [1086, 200] width 112 height 20
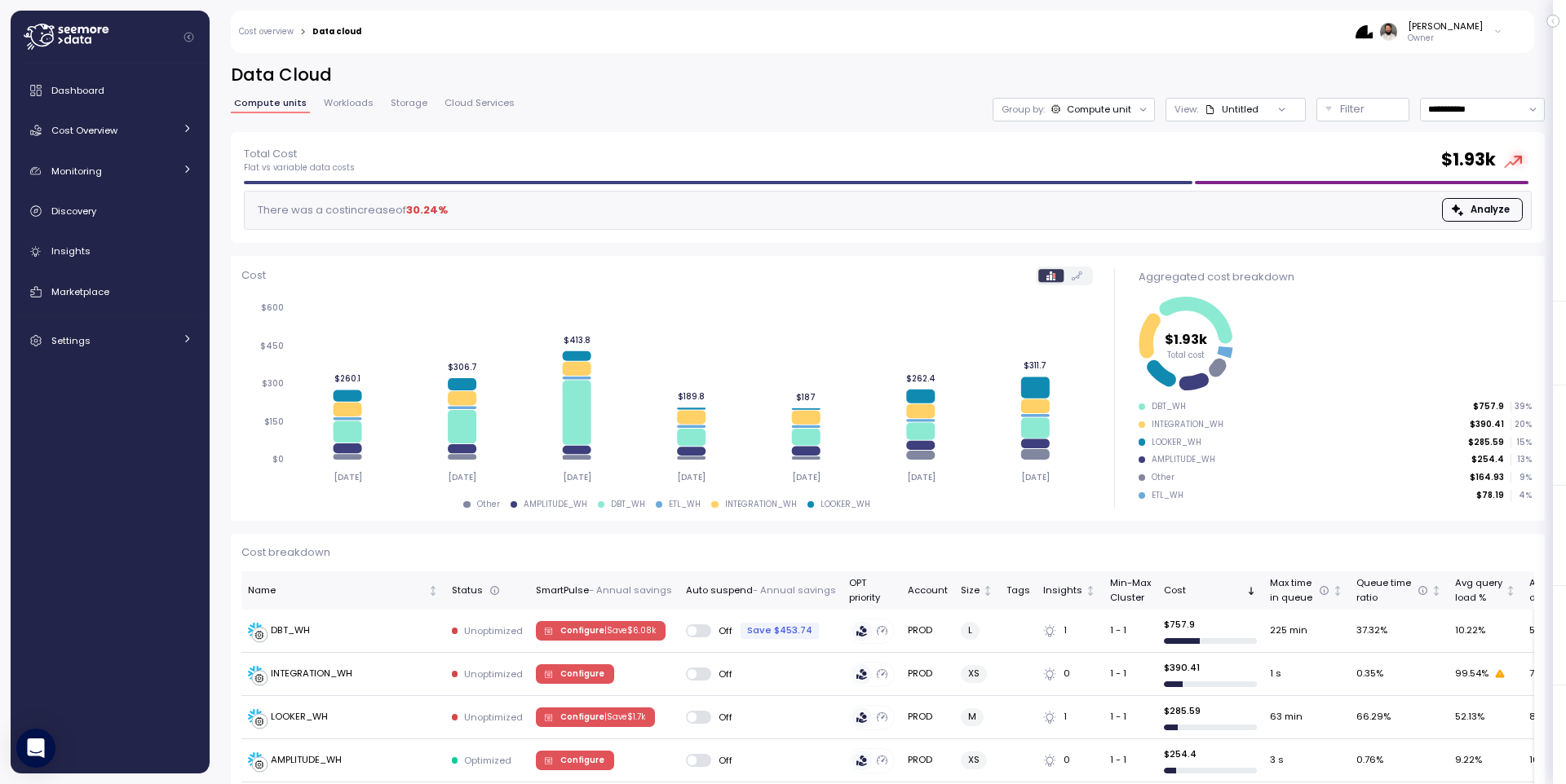
click at [1277, 108] on icon at bounding box center [1282, 109] width 10 height 10
click at [1354, 105] on p "Filter" at bounding box center [1352, 108] width 25 height 16
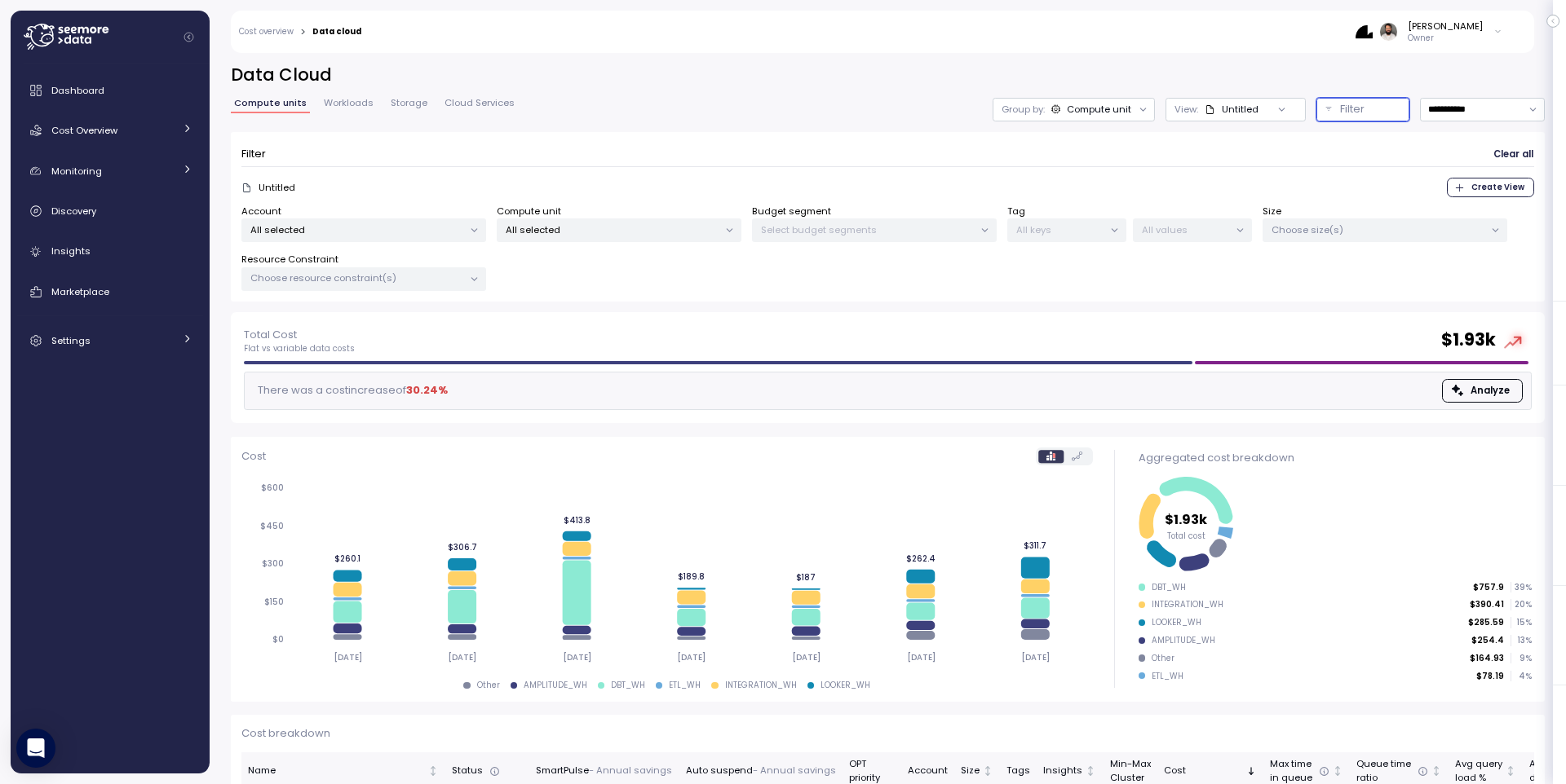
click at [658, 226] on p "All selected" at bounding box center [612, 230] width 213 height 13
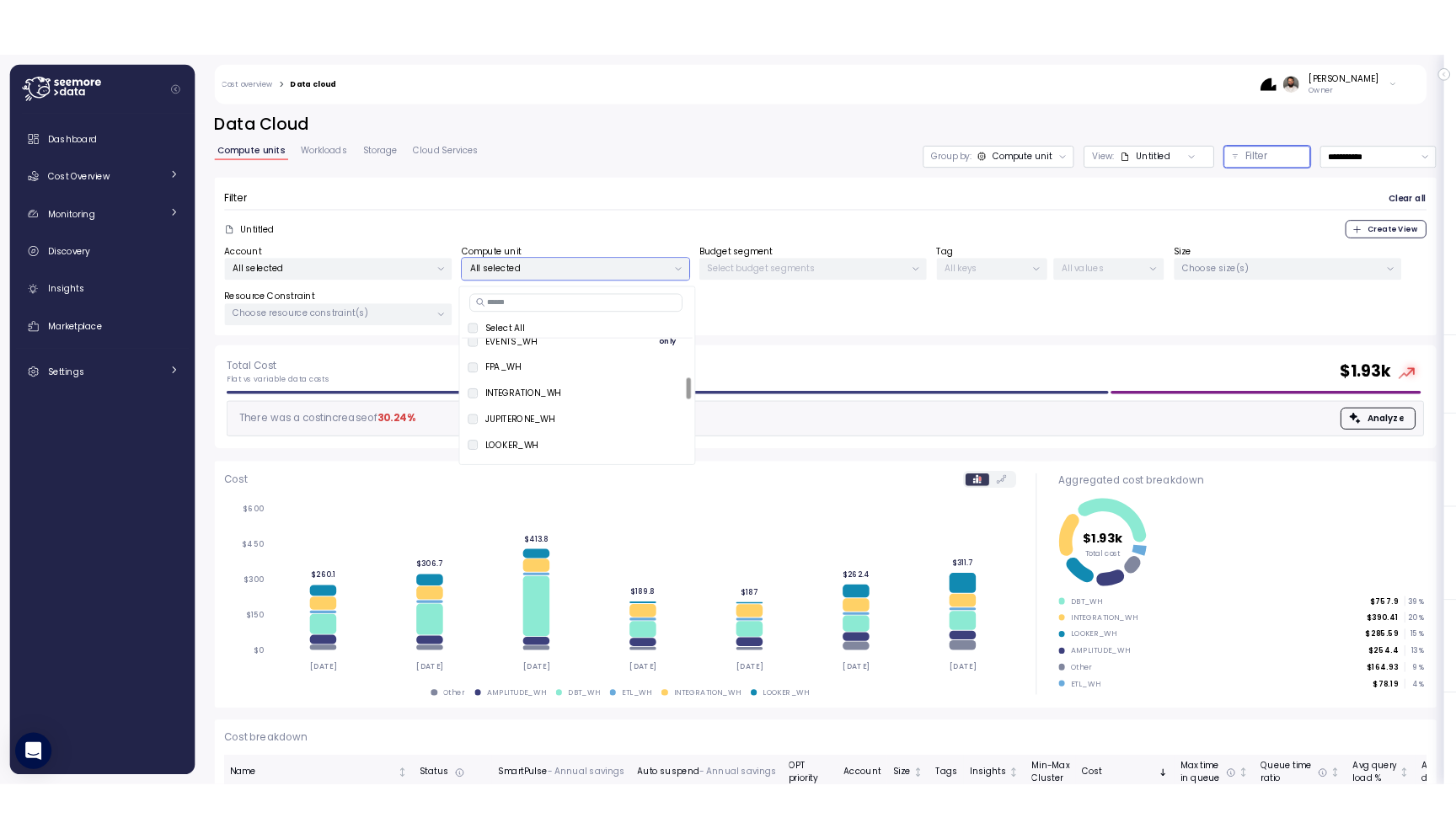
scroll to position [248, 0]
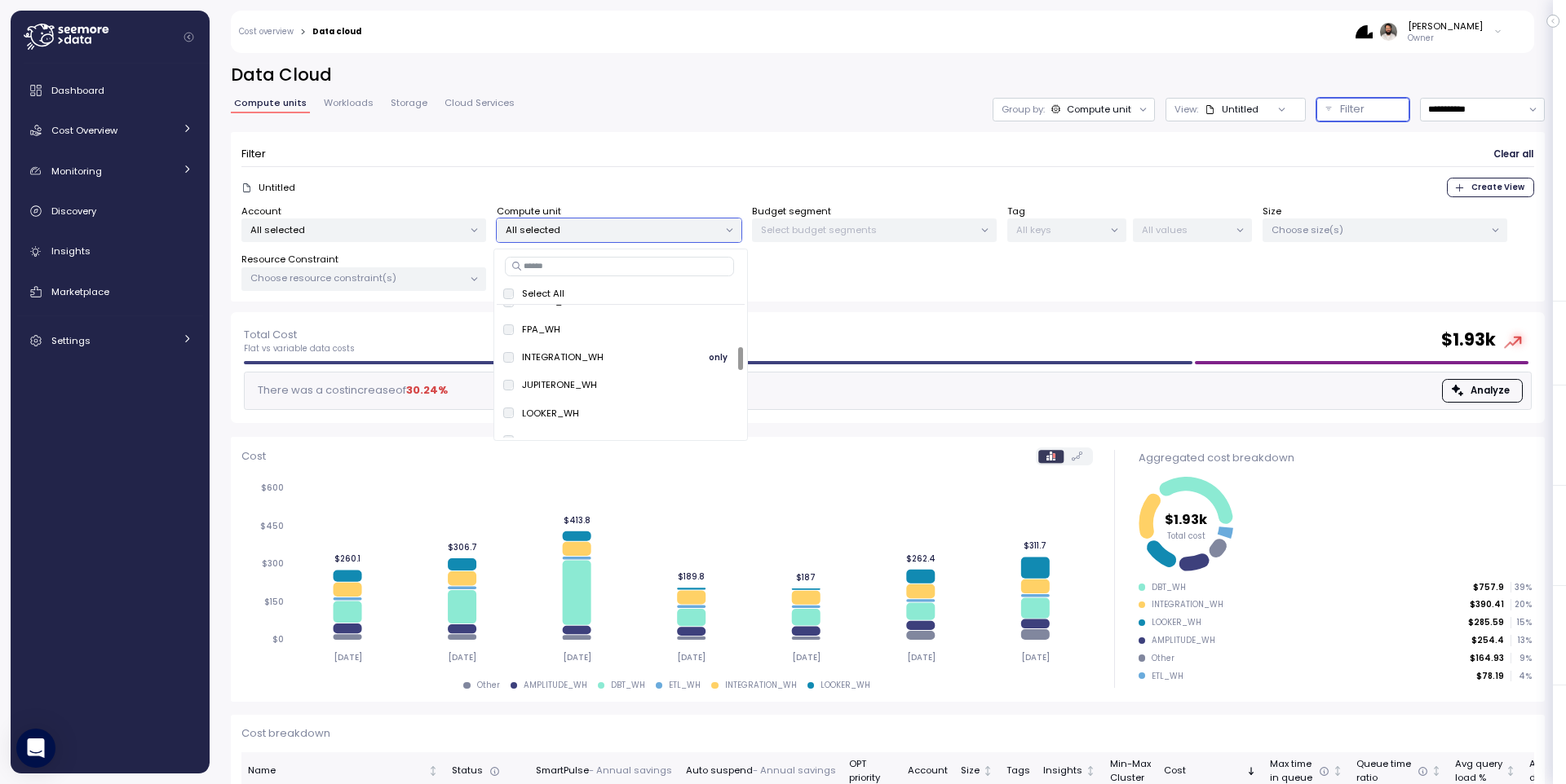
click at [712, 362] on span "only" at bounding box center [718, 356] width 19 height 18
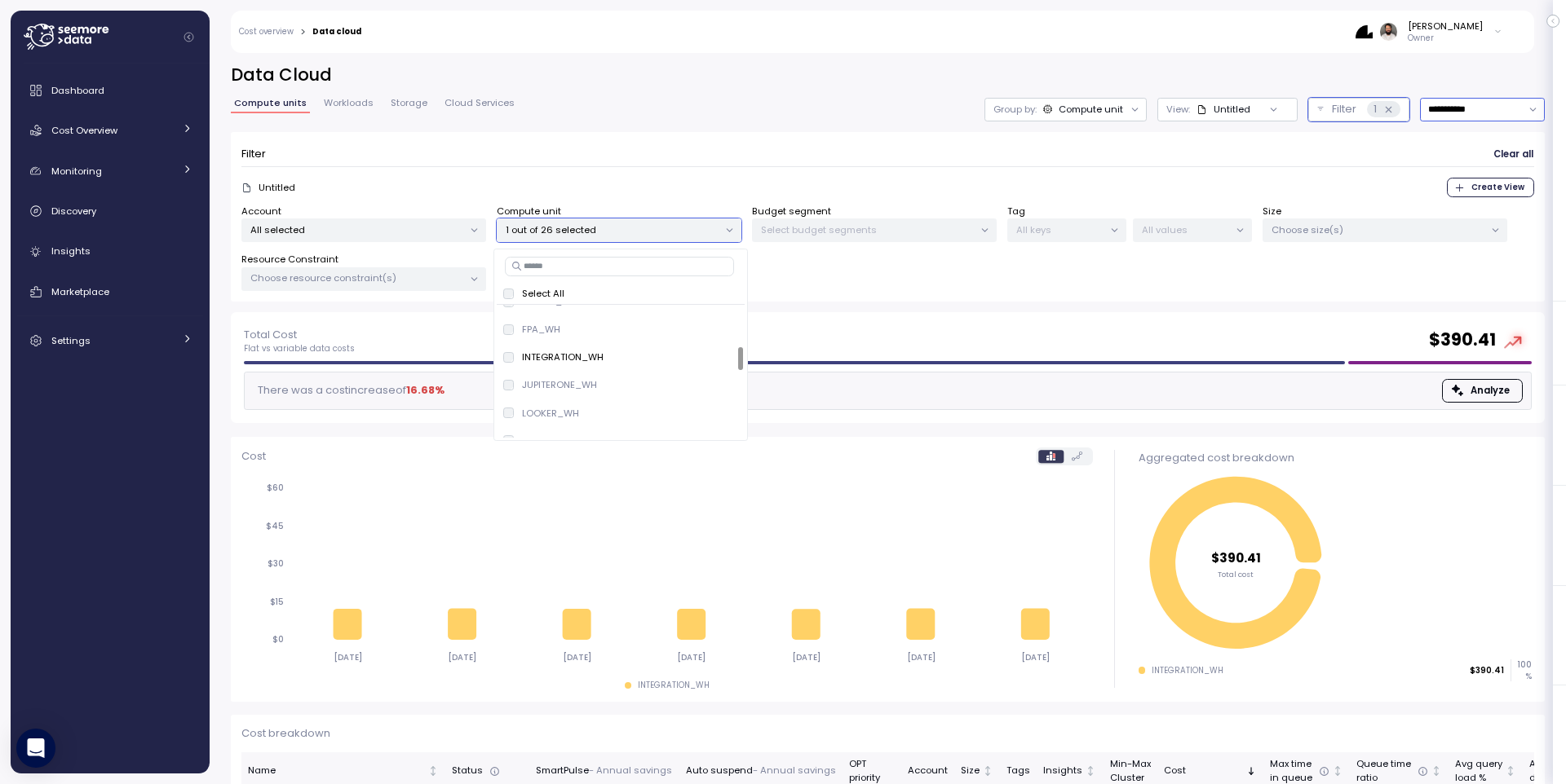
click at [1462, 108] on input "**********" at bounding box center [1482, 109] width 125 height 24
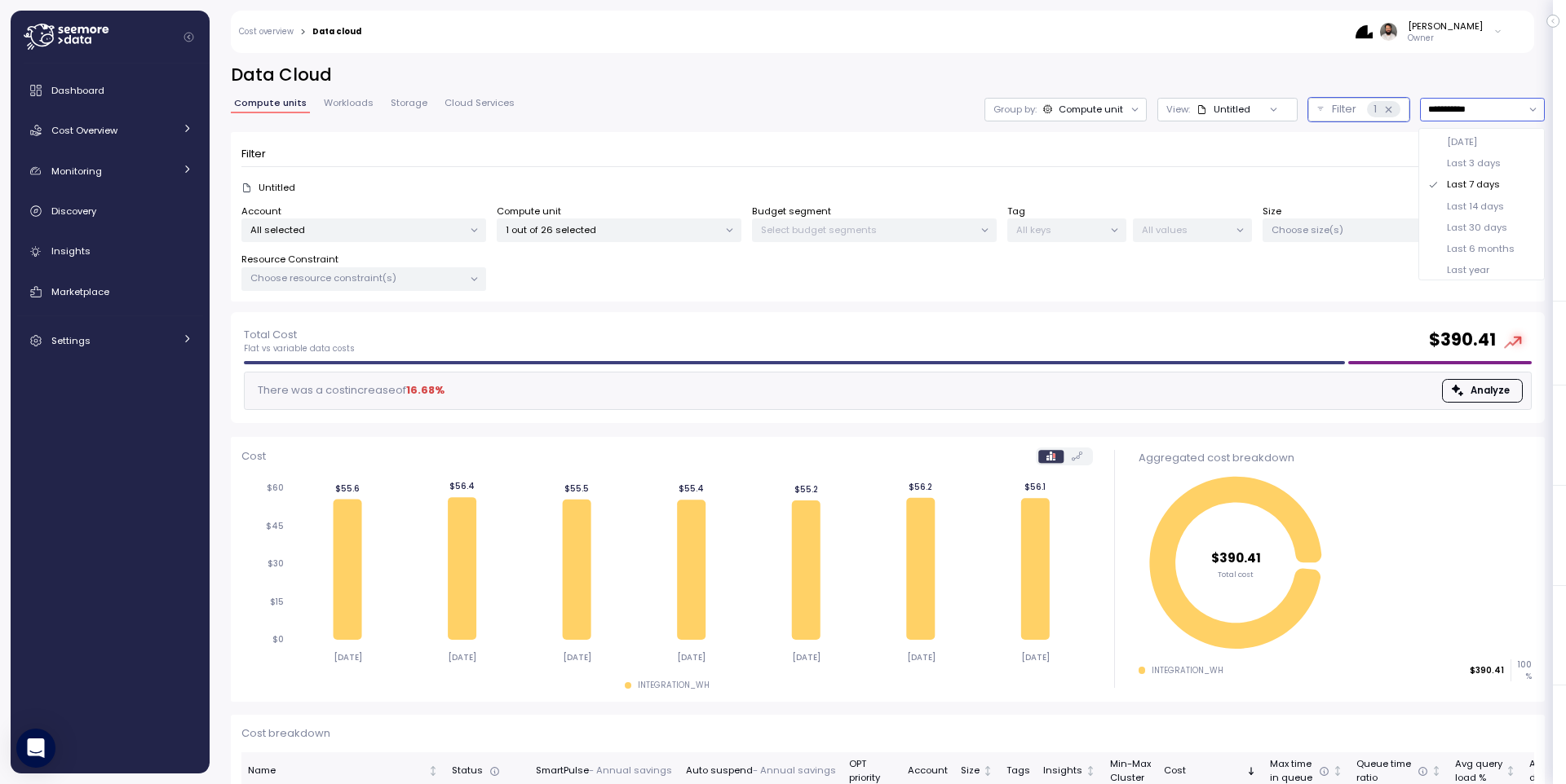
click at [1467, 223] on div "Last 30 days" at bounding box center [1477, 227] width 60 height 13
type input "**********"
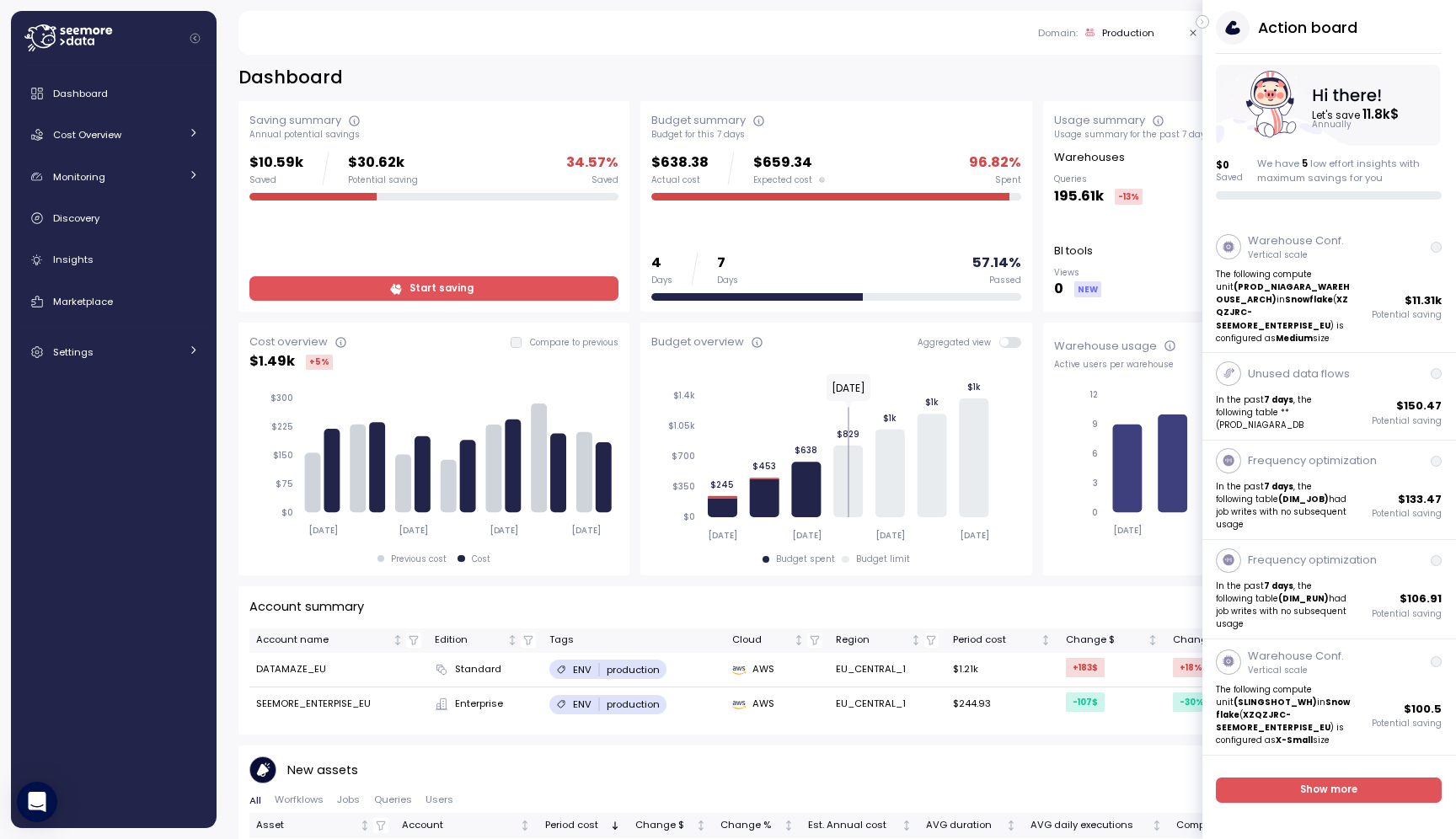
click at [1206, 25] on button "button" at bounding box center [1203, 22] width 14 height 14
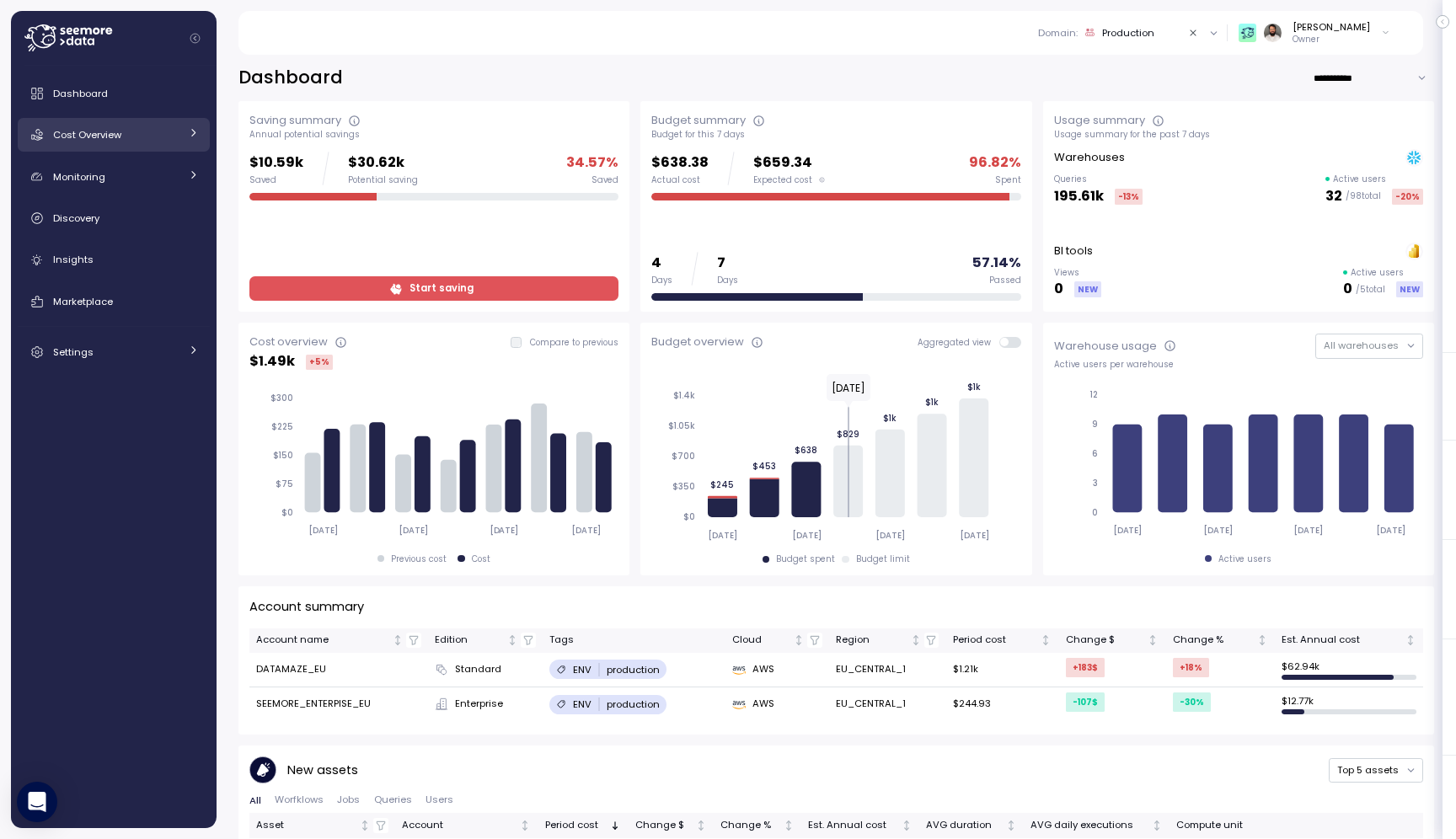
click at [157, 132] on div "Cost Overview" at bounding box center [116, 135] width 127 height 17
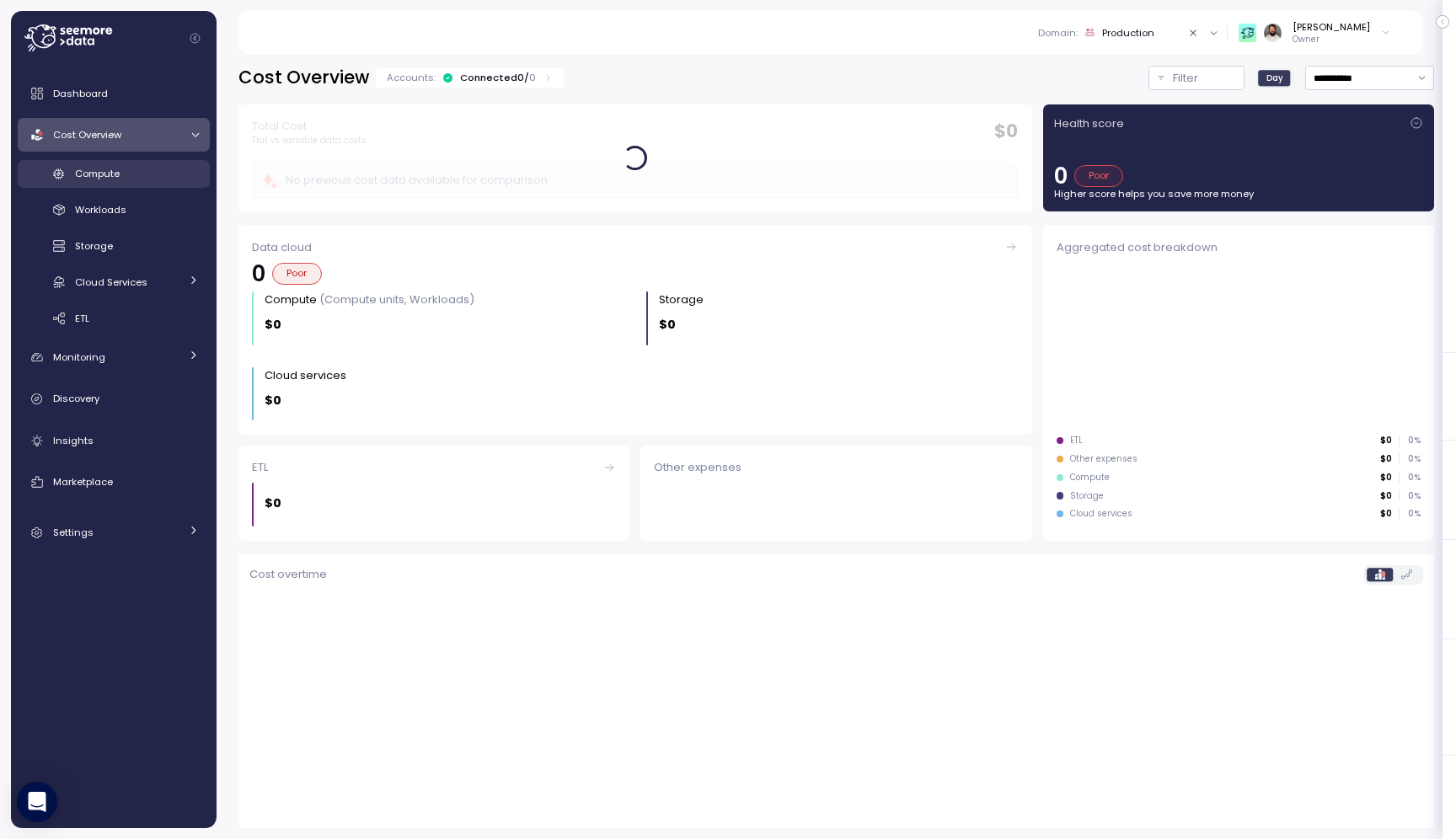
click at [154, 169] on div "Compute" at bounding box center [137, 173] width 124 height 17
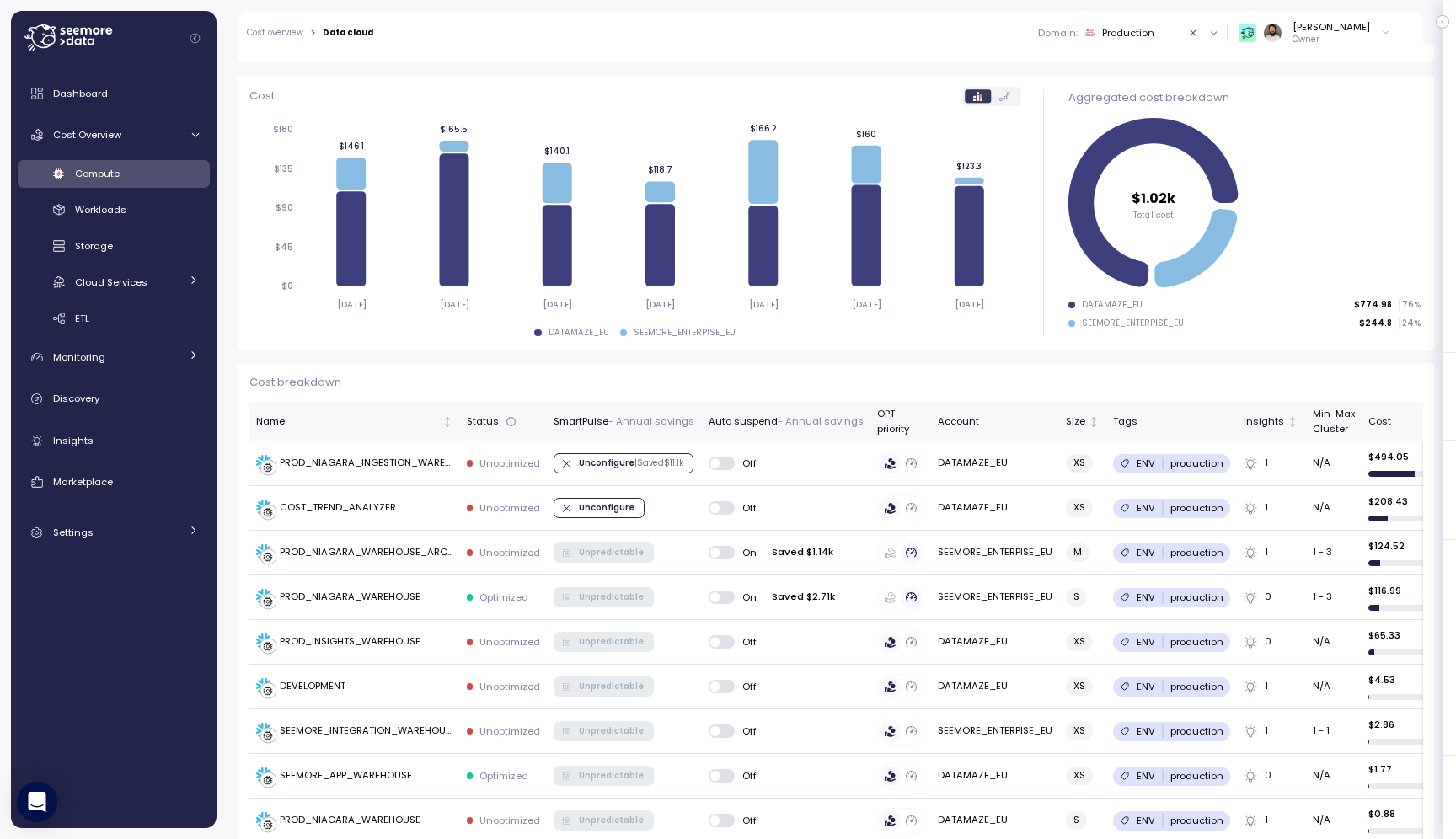
scroll to position [197, 0]
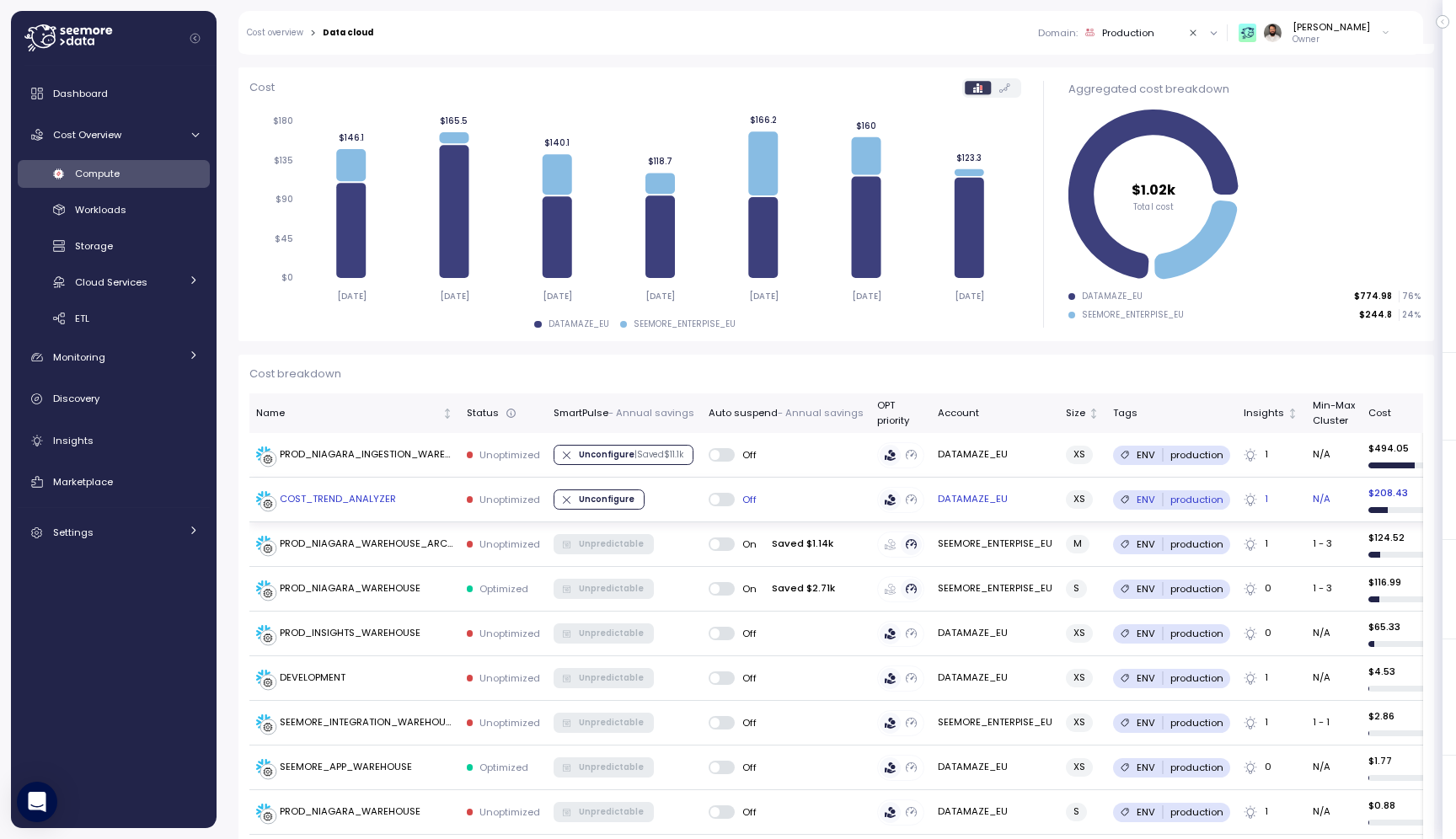
click at [426, 501] on div "COST_TREND_ANALYZER" at bounding box center [355, 499] width 197 height 17
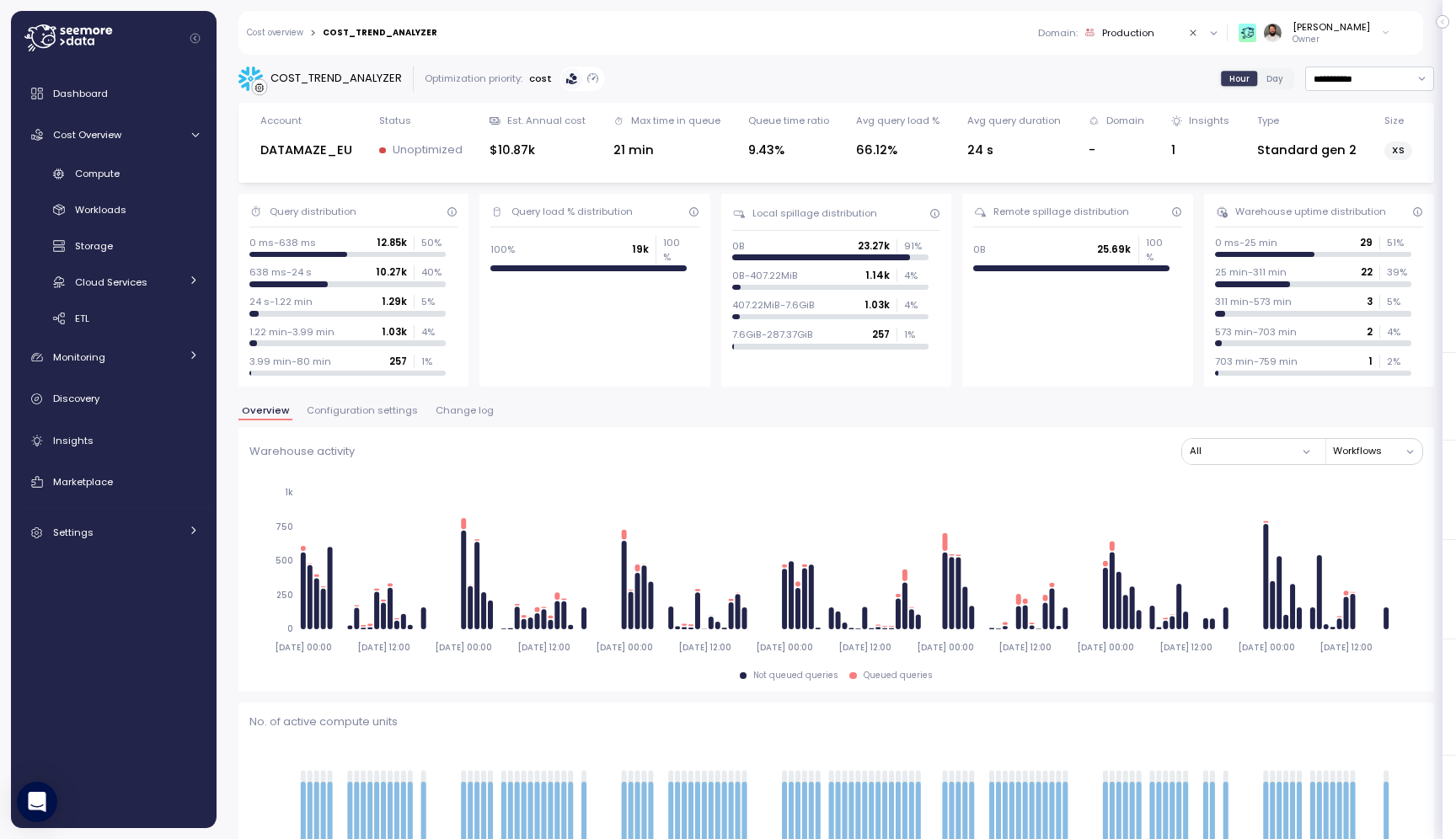
click at [379, 81] on div "COST_TREND_ANALYZER" at bounding box center [336, 78] width 132 height 17
copy div "COST_TREND_ANALYZER"
click at [167, 172] on div "Compute" at bounding box center [137, 173] width 124 height 17
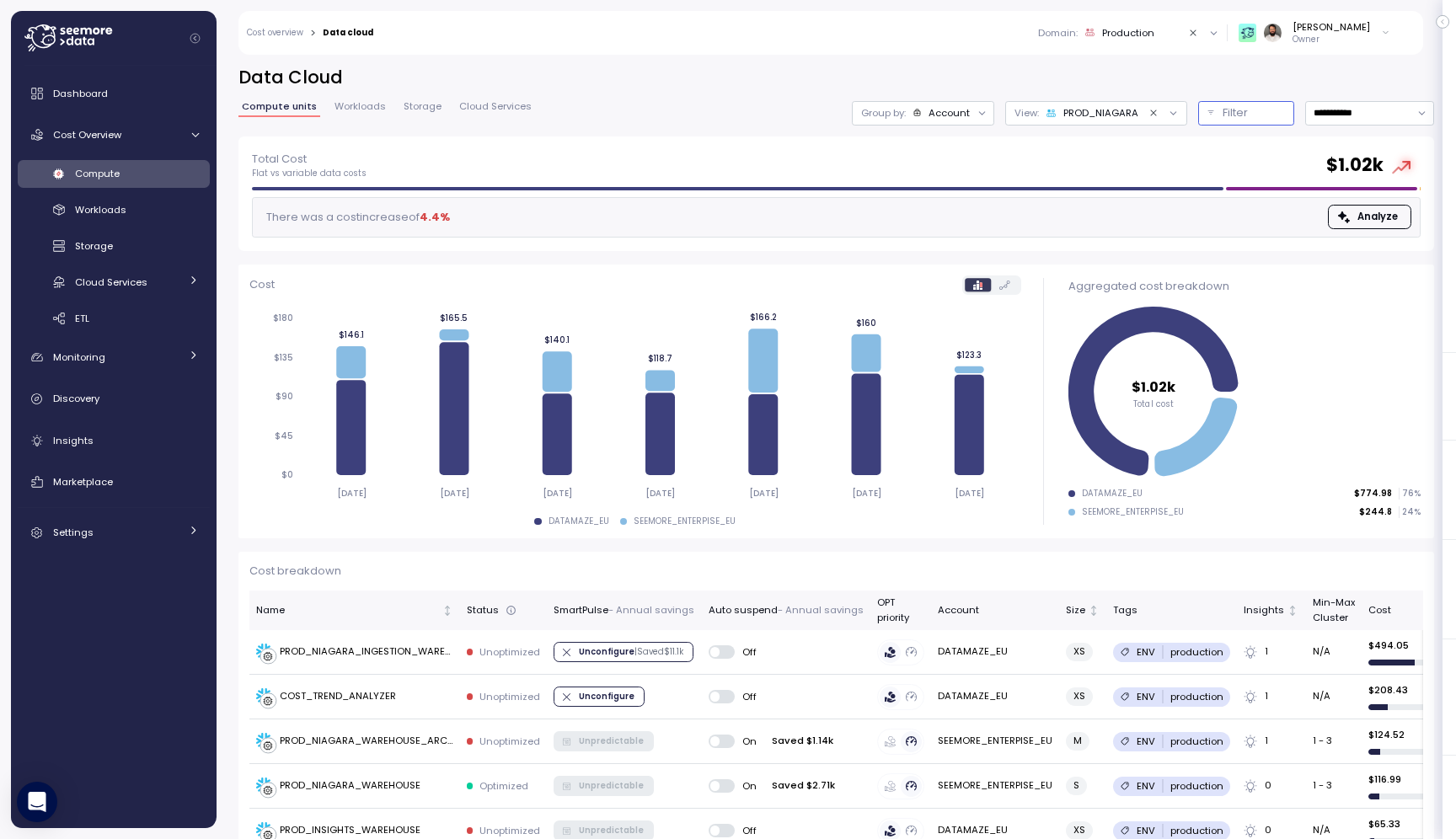
click at [1219, 115] on button "Filter" at bounding box center [1247, 113] width 96 height 25
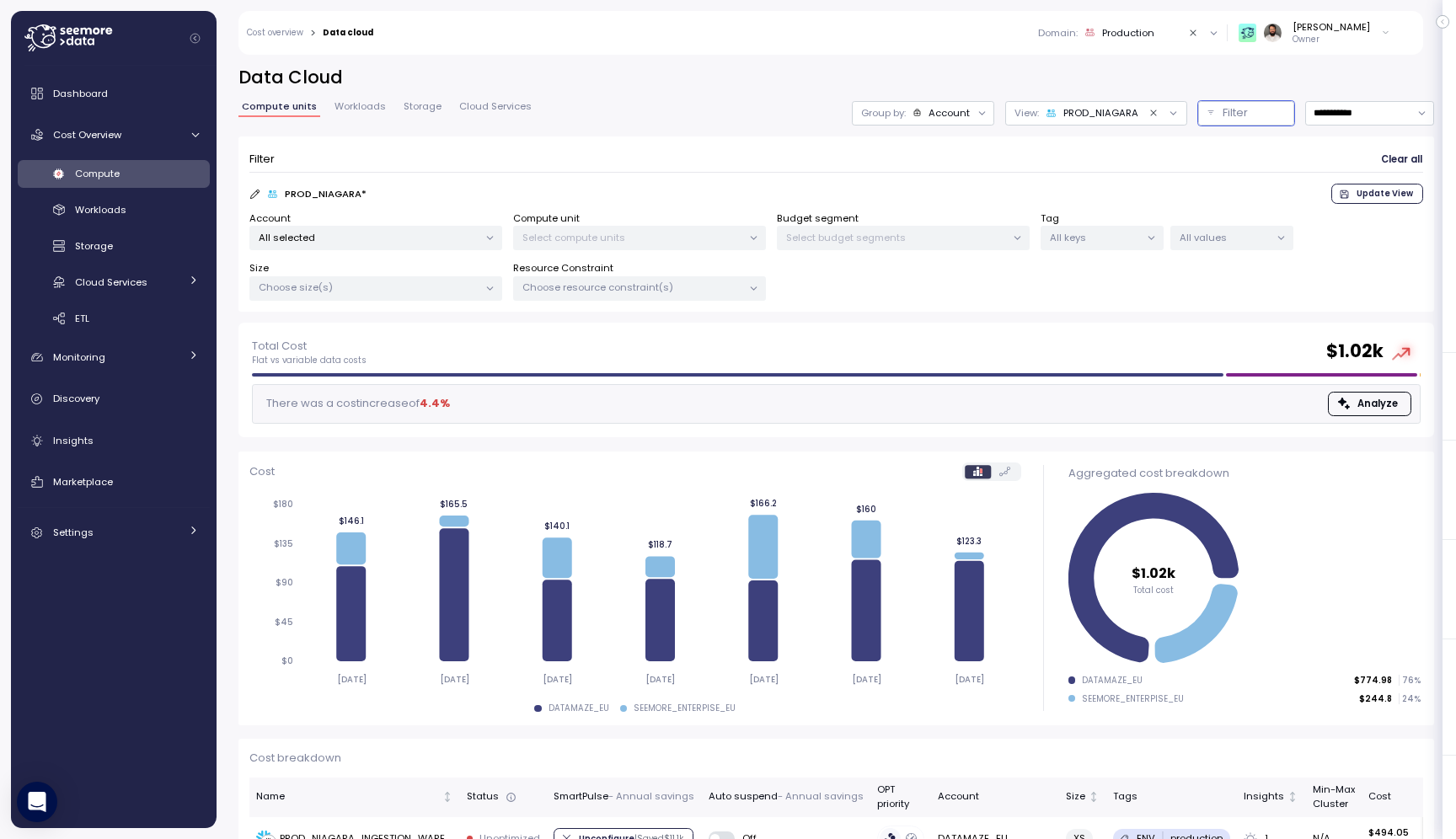
click at [482, 238] on div at bounding box center [489, 239] width 24 height 24
click at [578, 237] on p "Select compute units" at bounding box center [633, 238] width 220 height 14
click at [454, 241] on p "All selected" at bounding box center [368, 238] width 220 height 14
click at [450, 329] on span "only" at bounding box center [450, 329] width 20 height 19
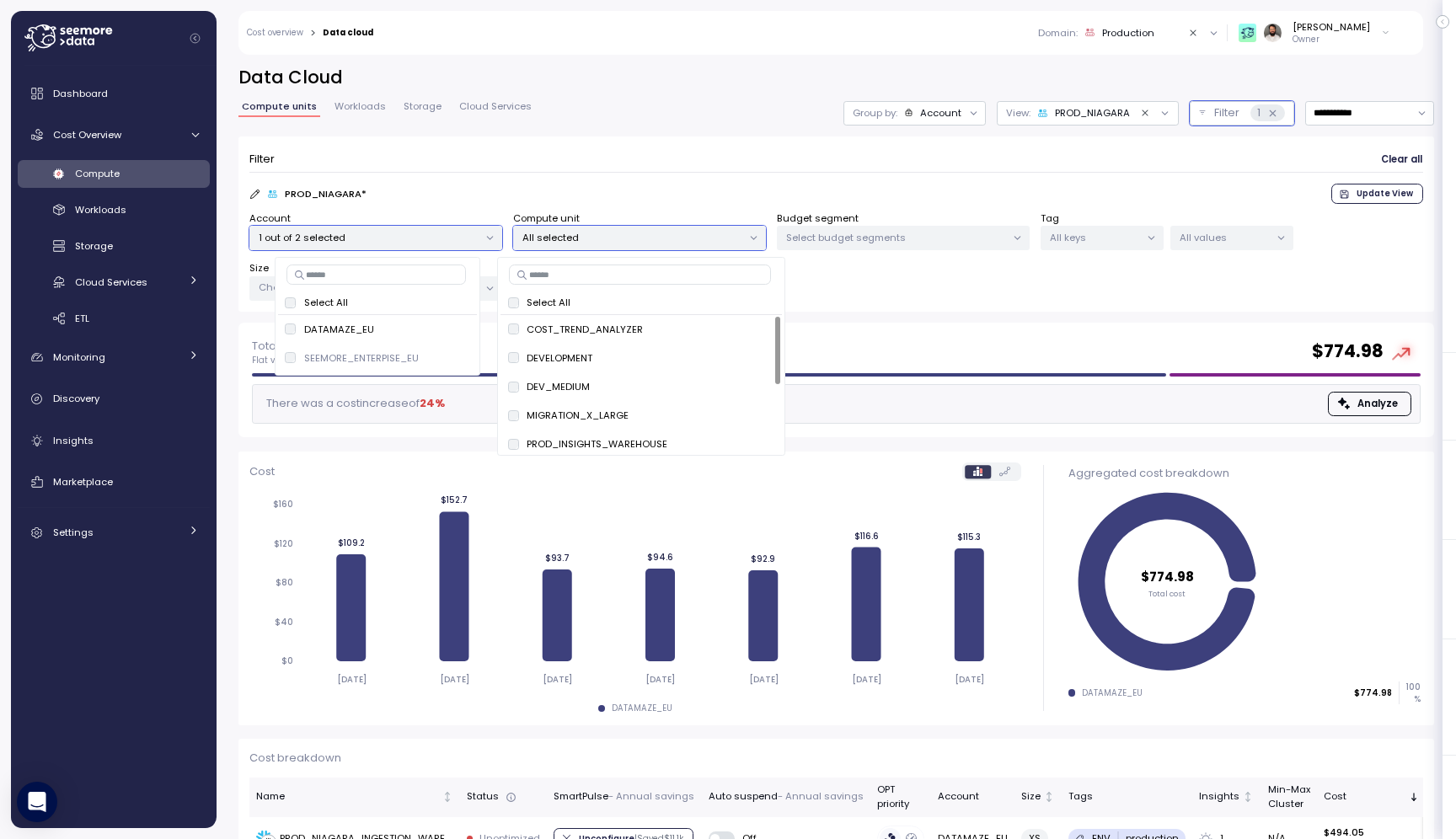
click at [685, 270] on input at bounding box center [640, 274] width 262 height 21
paste input "**********"
type input "**********"
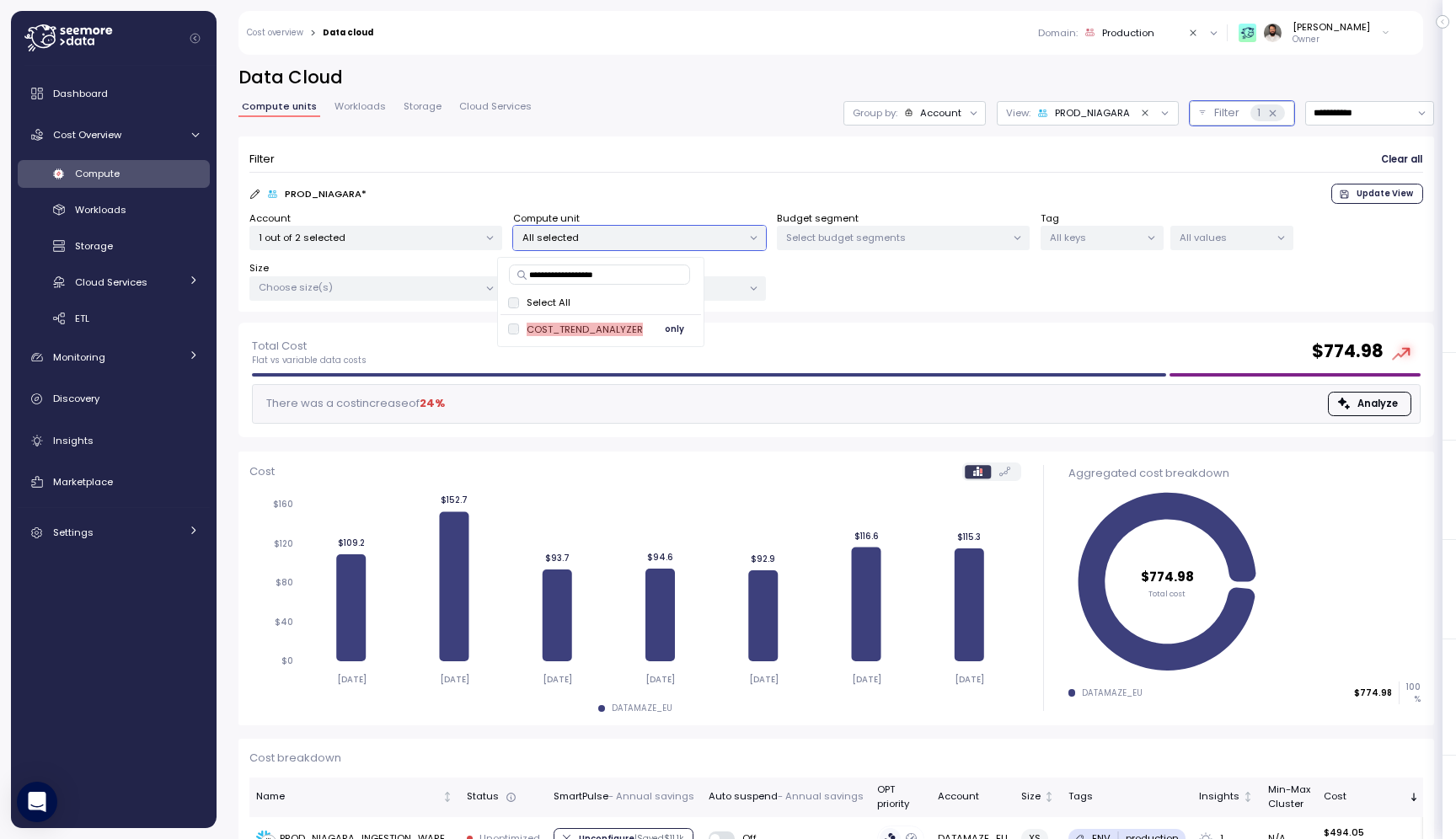
click at [676, 331] on span "only" at bounding box center [675, 329] width 20 height 19
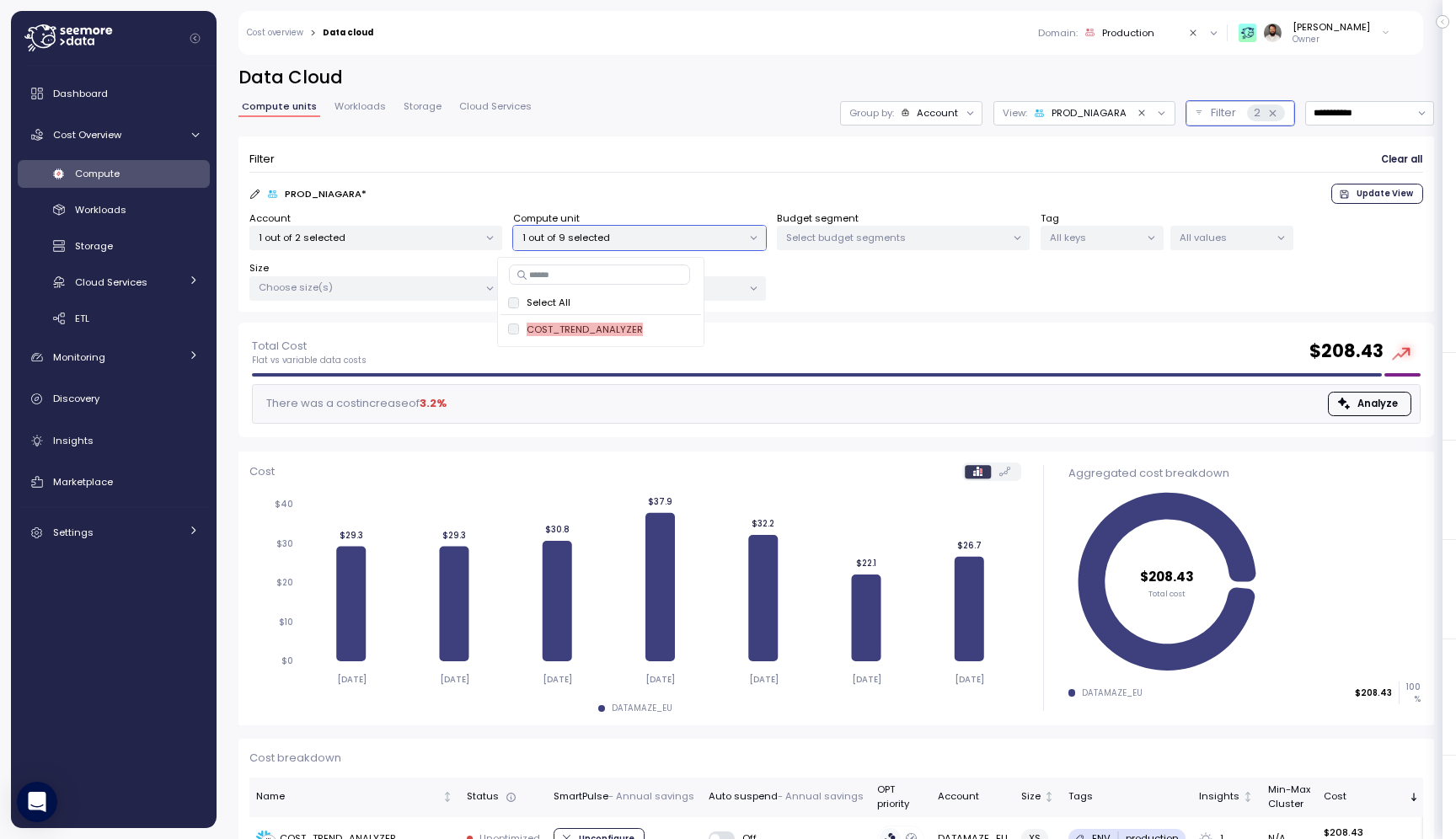
click at [1318, 131] on div "**********" at bounding box center [836, 195] width 1196 height 257
click at [1319, 120] on input "**********" at bounding box center [1370, 113] width 129 height 25
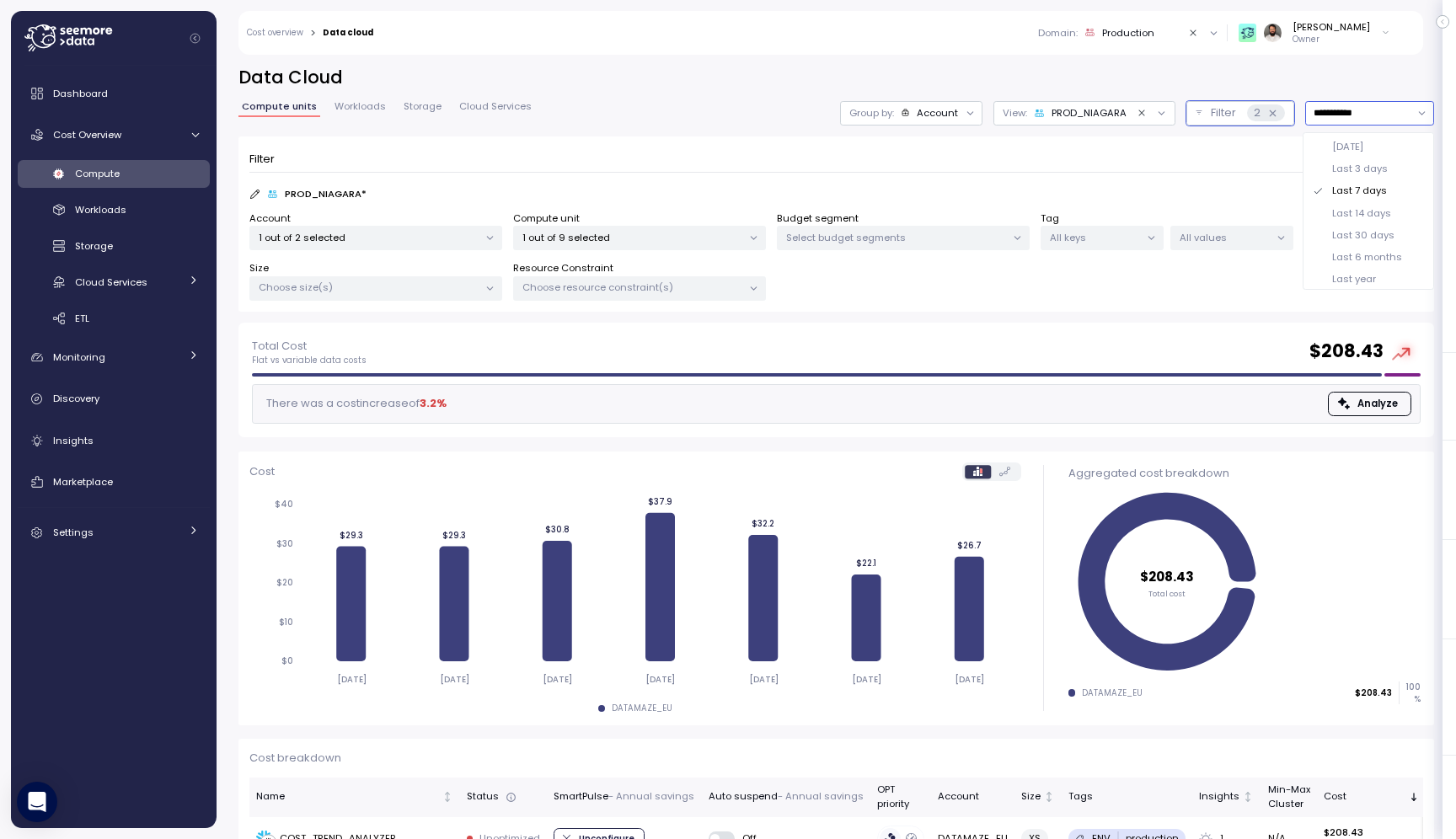
click at [1338, 217] on div "Last 14 days" at bounding box center [1362, 213] width 59 height 14
type input "**********"
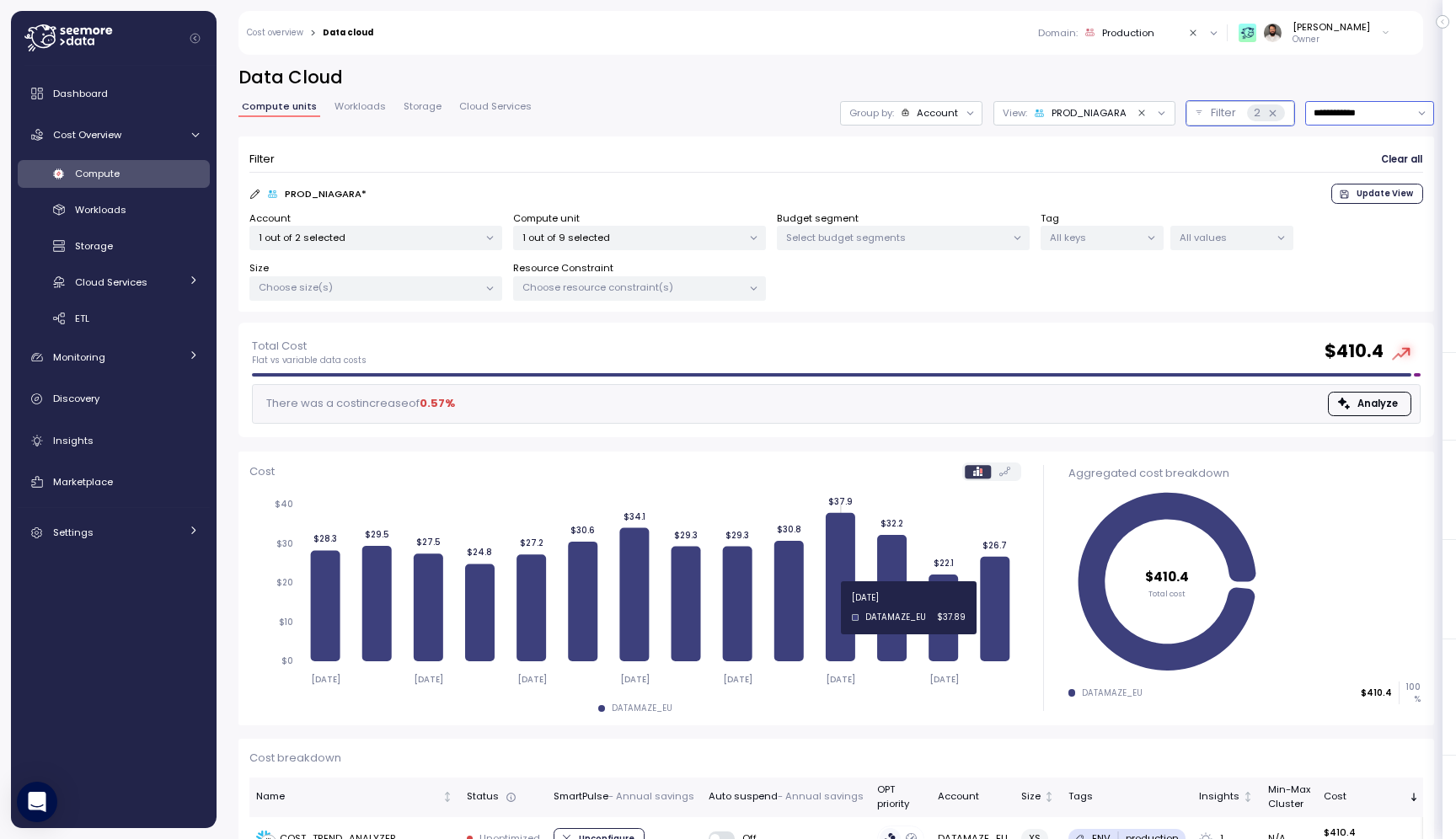
scroll to position [56, 0]
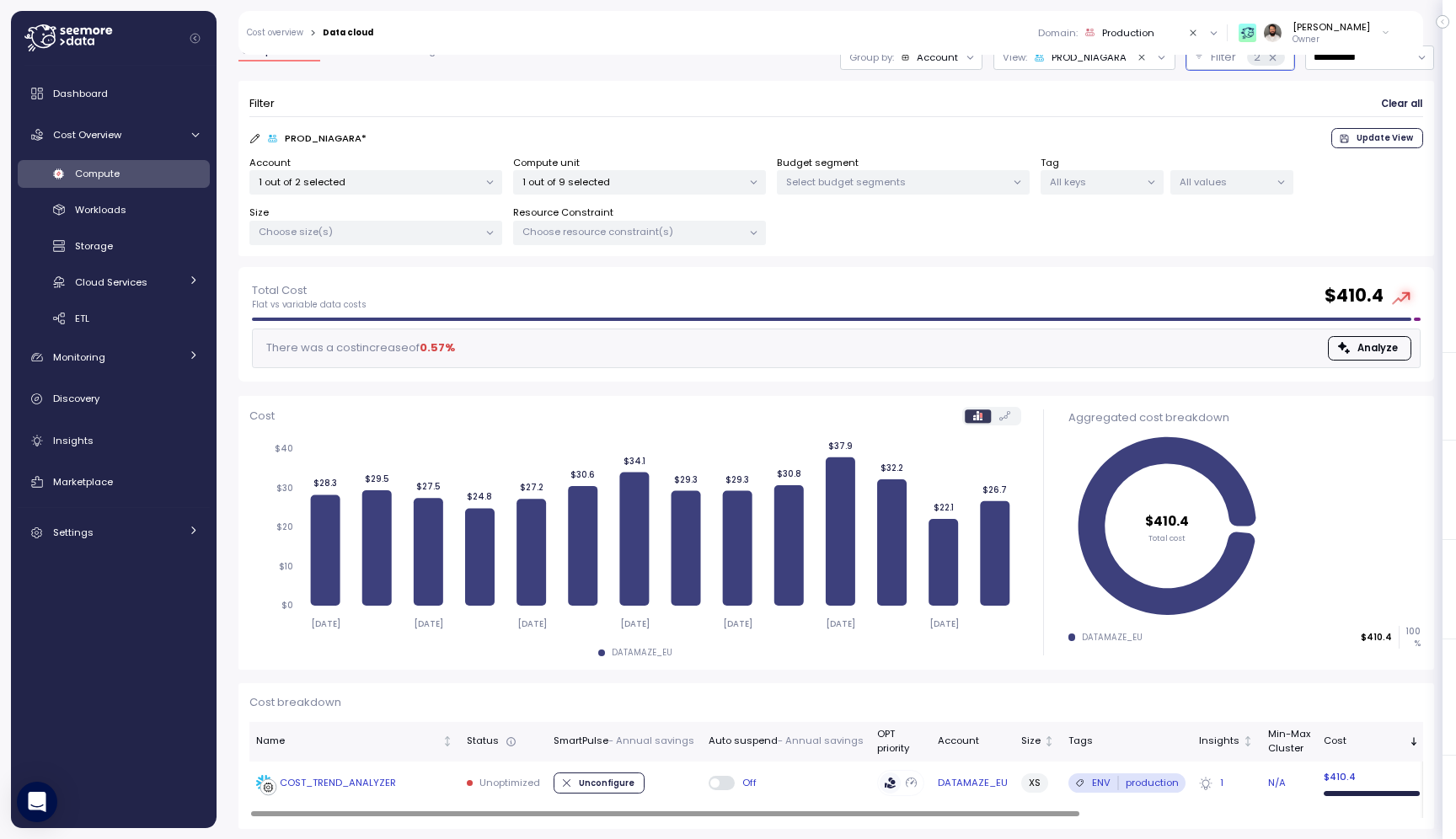
click at [406, 780] on div "COST_TREND_ANALYZER" at bounding box center [355, 783] width 197 height 17
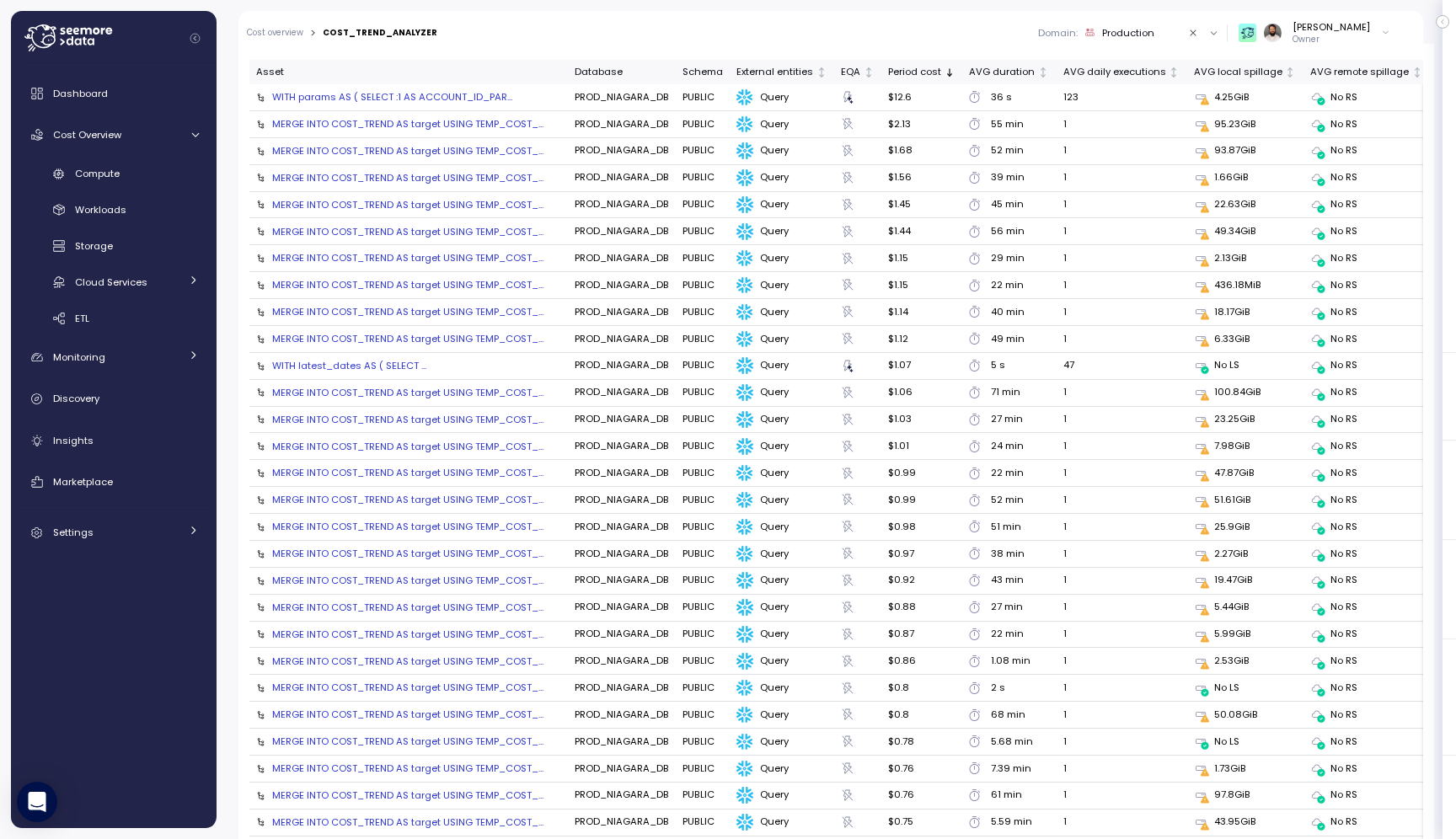
scroll to position [1715, 0]
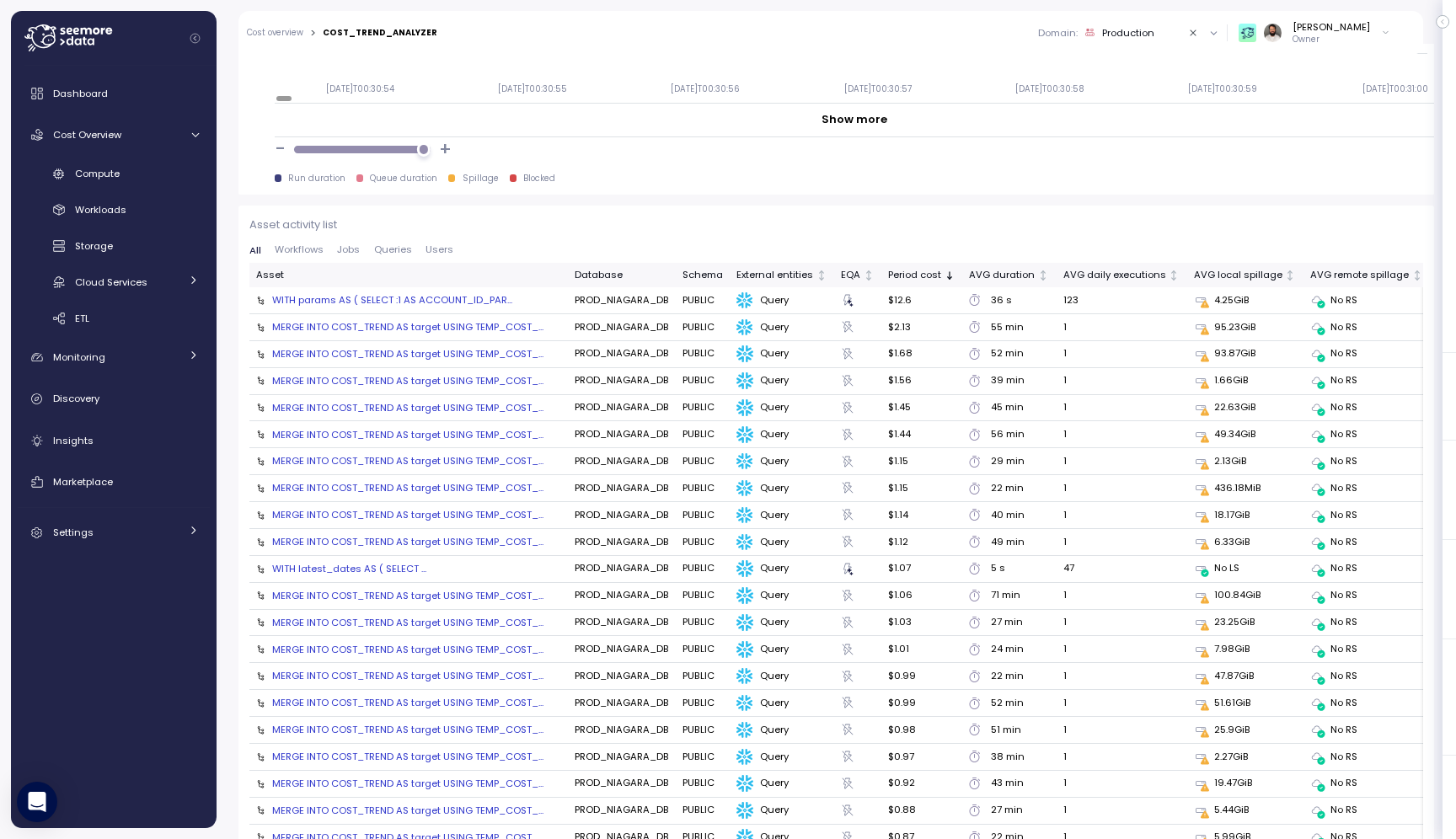
click at [351, 307] on td "WITH params AS ( SELECT :1 AS ACCOUNT_ID_PAR..." at bounding box center [409, 301] width 318 height 27
click at [357, 299] on div "WITH params AS ( SELECT :1 AS ACCOUNT_ID_PAR..." at bounding box center [392, 301] width 240 height 14
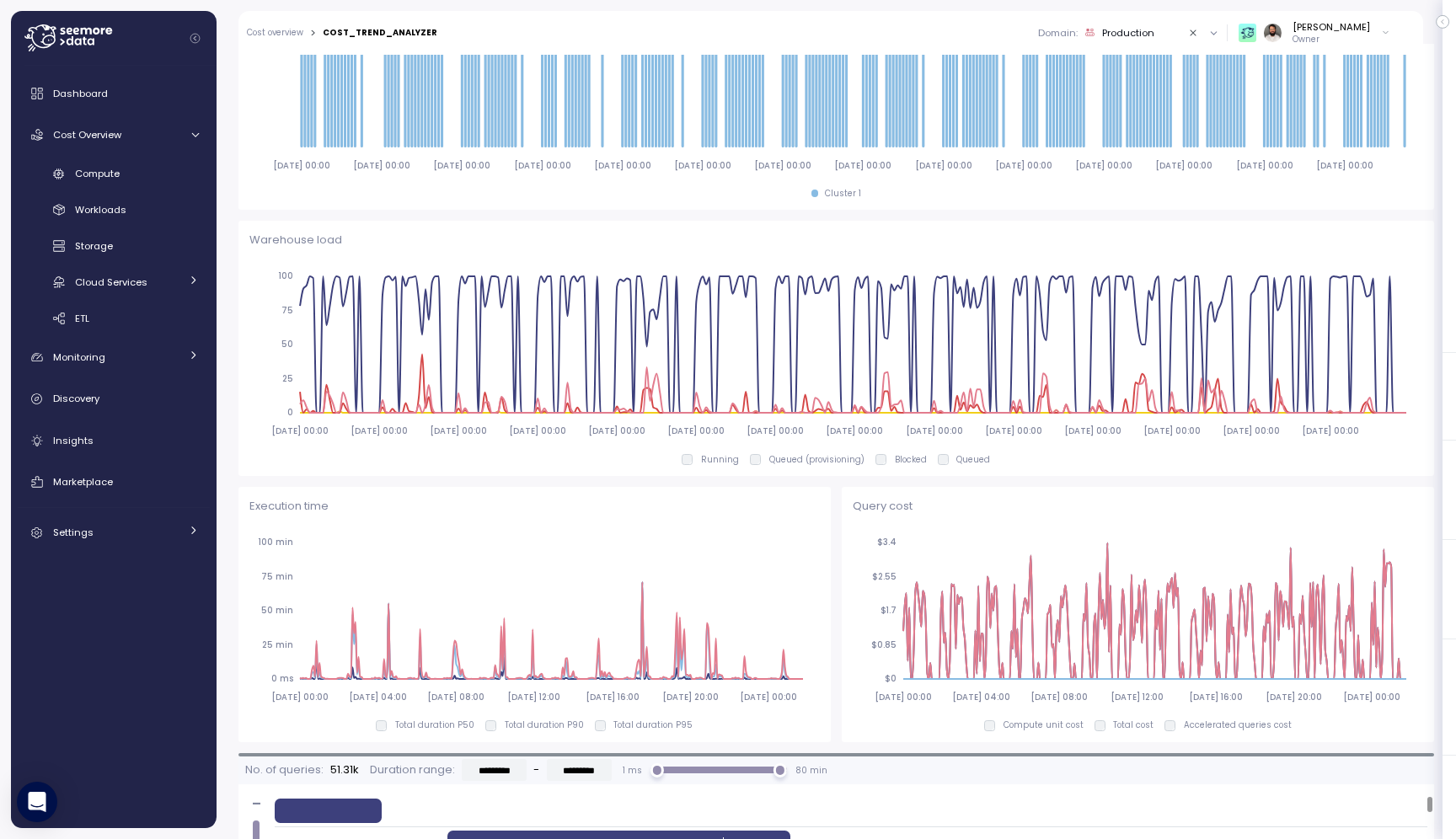
scroll to position [0, 0]
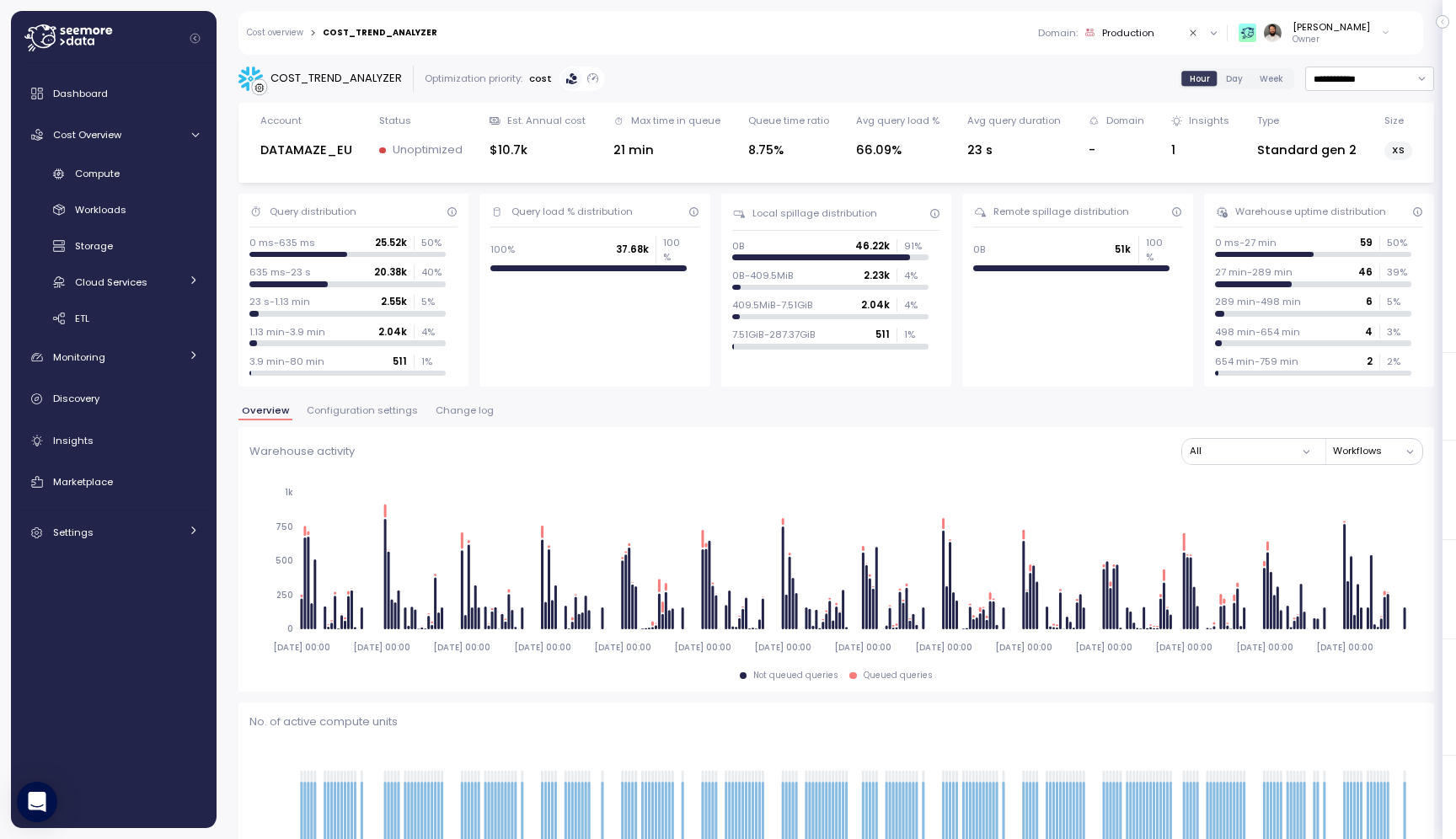
click at [453, 406] on span "Change log" at bounding box center [465, 410] width 58 height 9
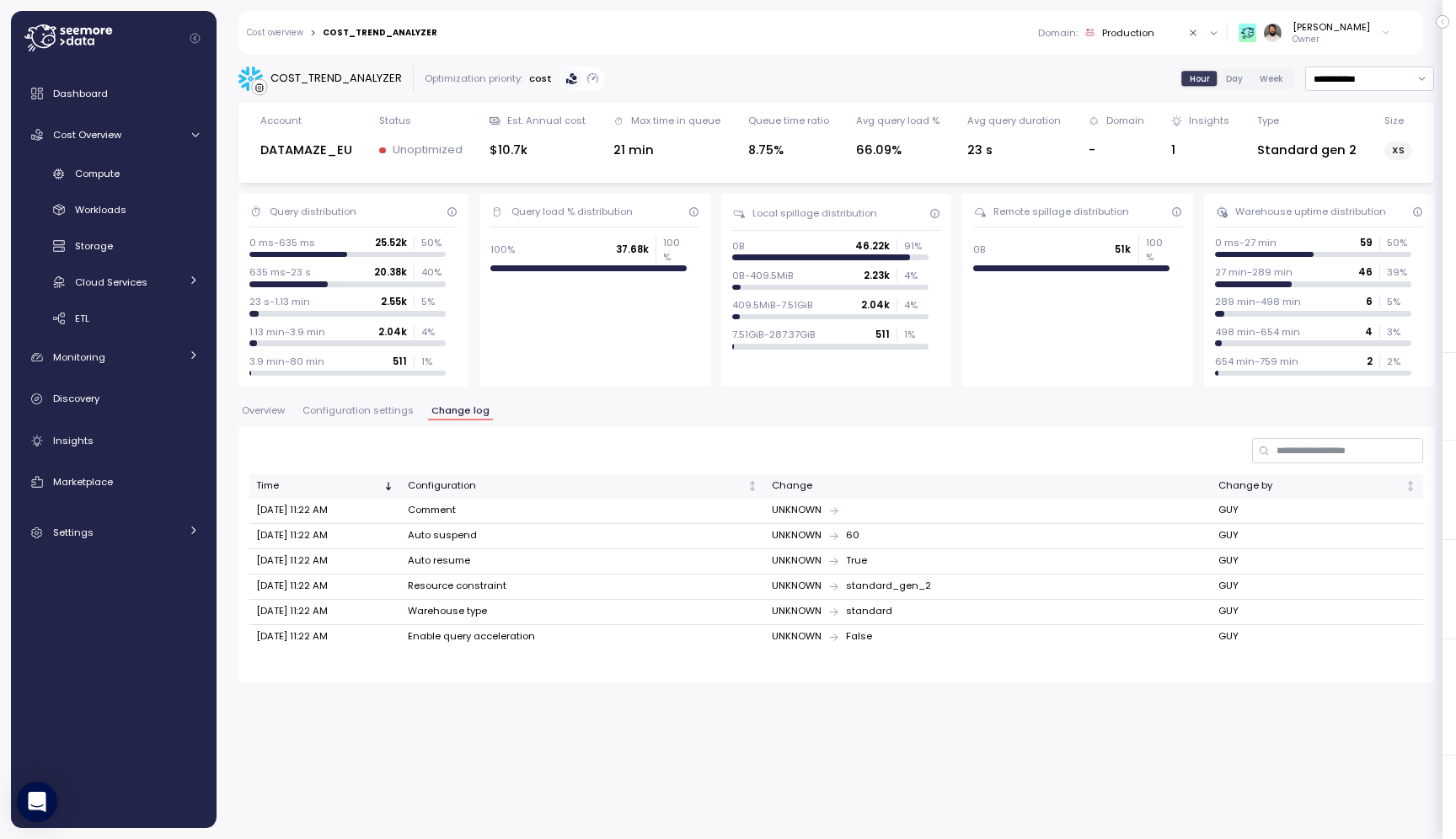
click at [382, 408] on span "Configuration settings" at bounding box center [358, 410] width 111 height 9
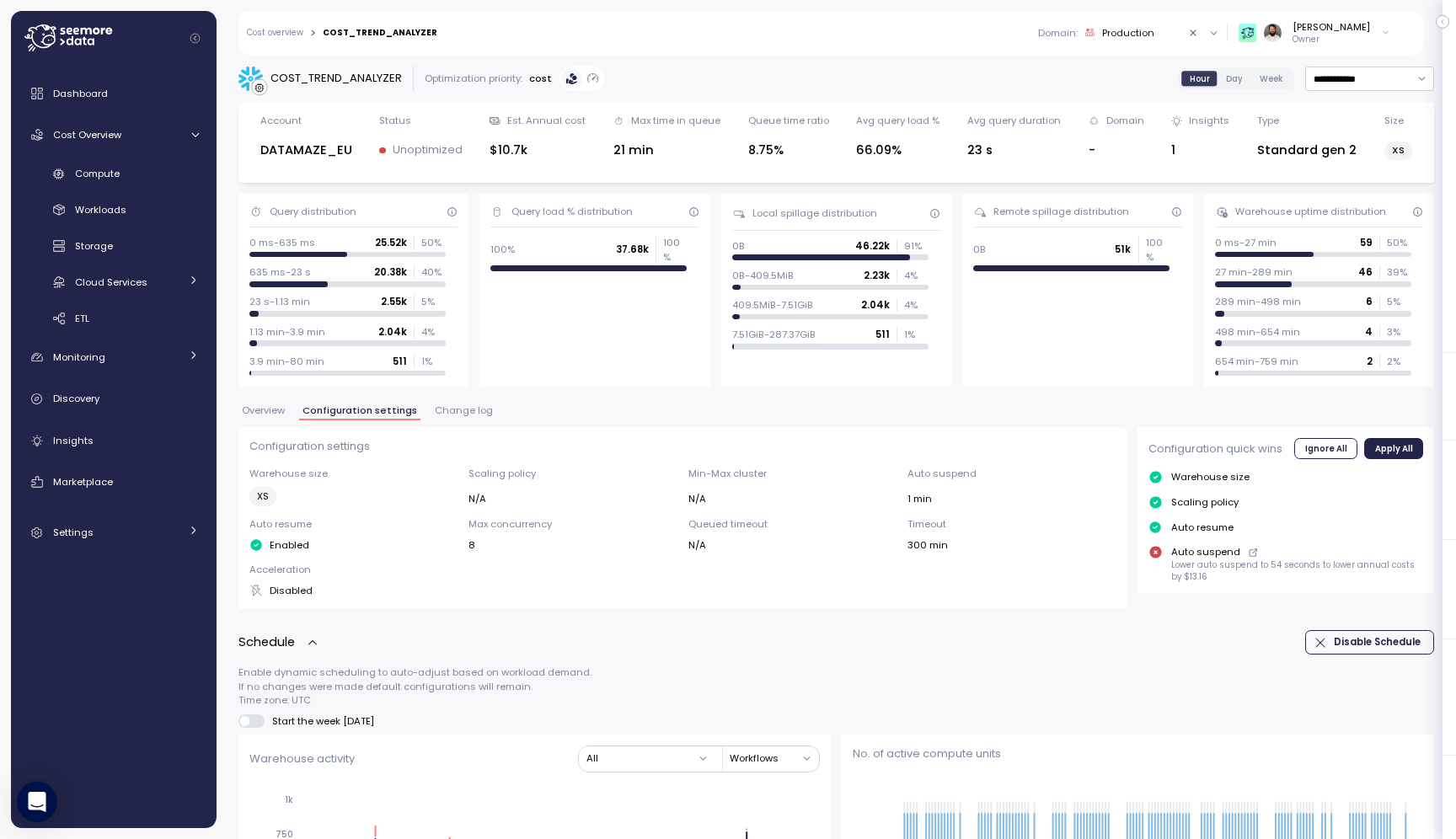
click at [460, 414] on span "Change log" at bounding box center [464, 410] width 58 height 9
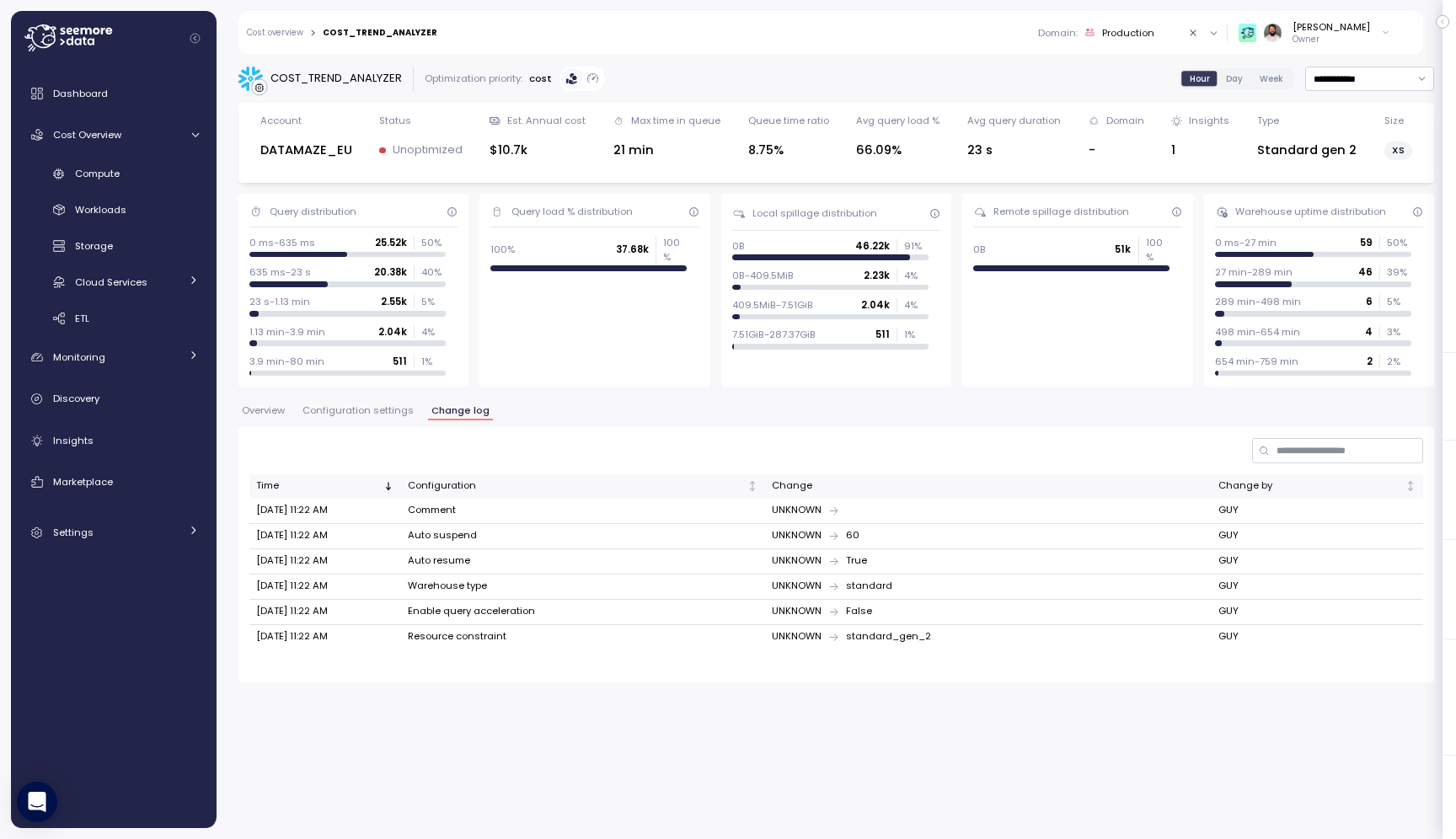
click at [329, 79] on div "COST_TREND_ANALYZER" at bounding box center [336, 78] width 132 height 17
click at [1305, 146] on div "Standard gen 2" at bounding box center [1307, 150] width 99 height 20
click at [262, 406] on span "Overview" at bounding box center [263, 410] width 43 height 9
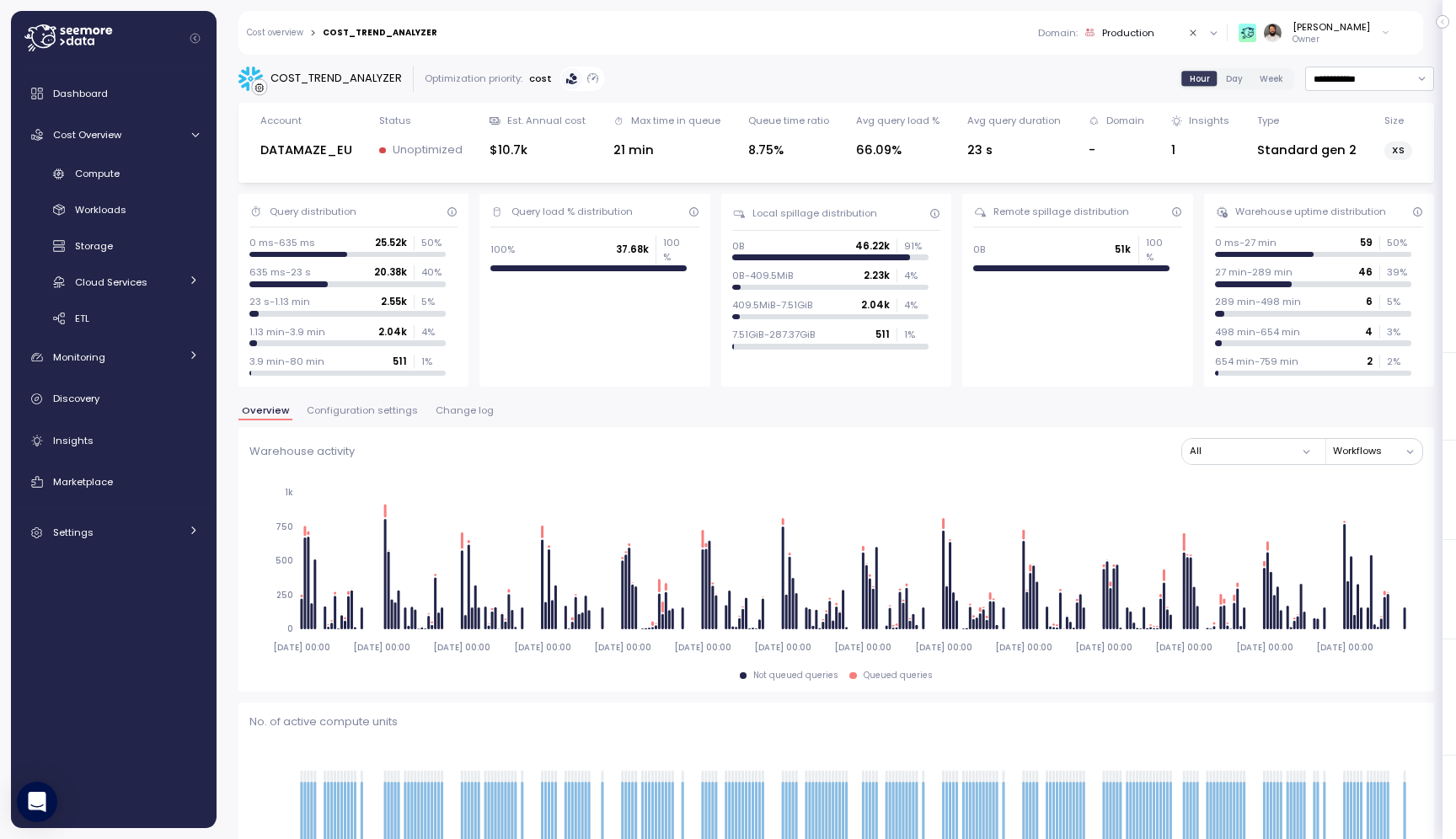
click at [368, 80] on div "COST_TREND_ANALYZER" at bounding box center [336, 78] width 132 height 17
copy div "COST_TREND_ANALYZER"
click at [147, 175] on div "Compute" at bounding box center [137, 173] width 124 height 17
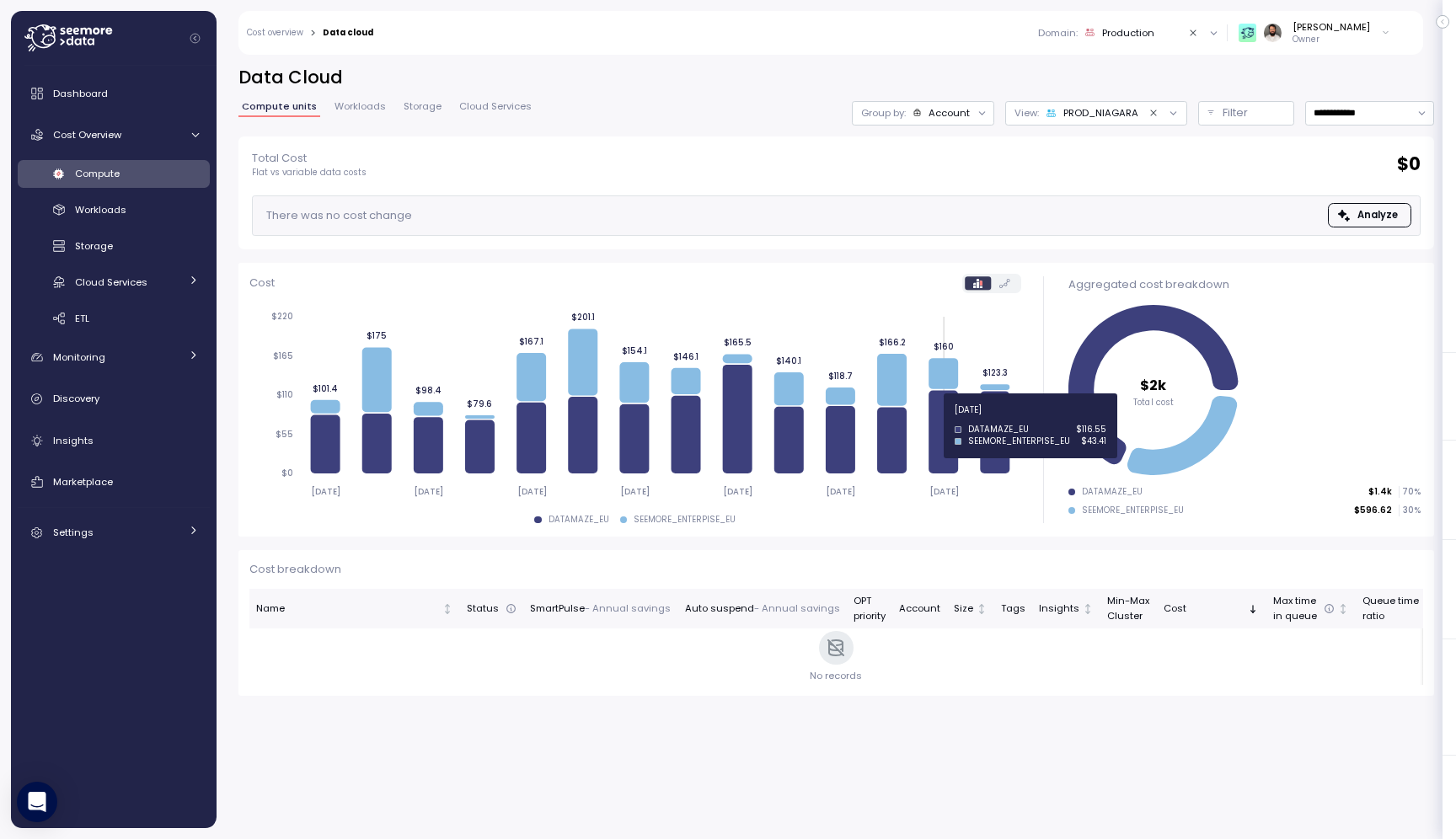
click at [939, 420] on icon at bounding box center [943, 431] width 29 height 84
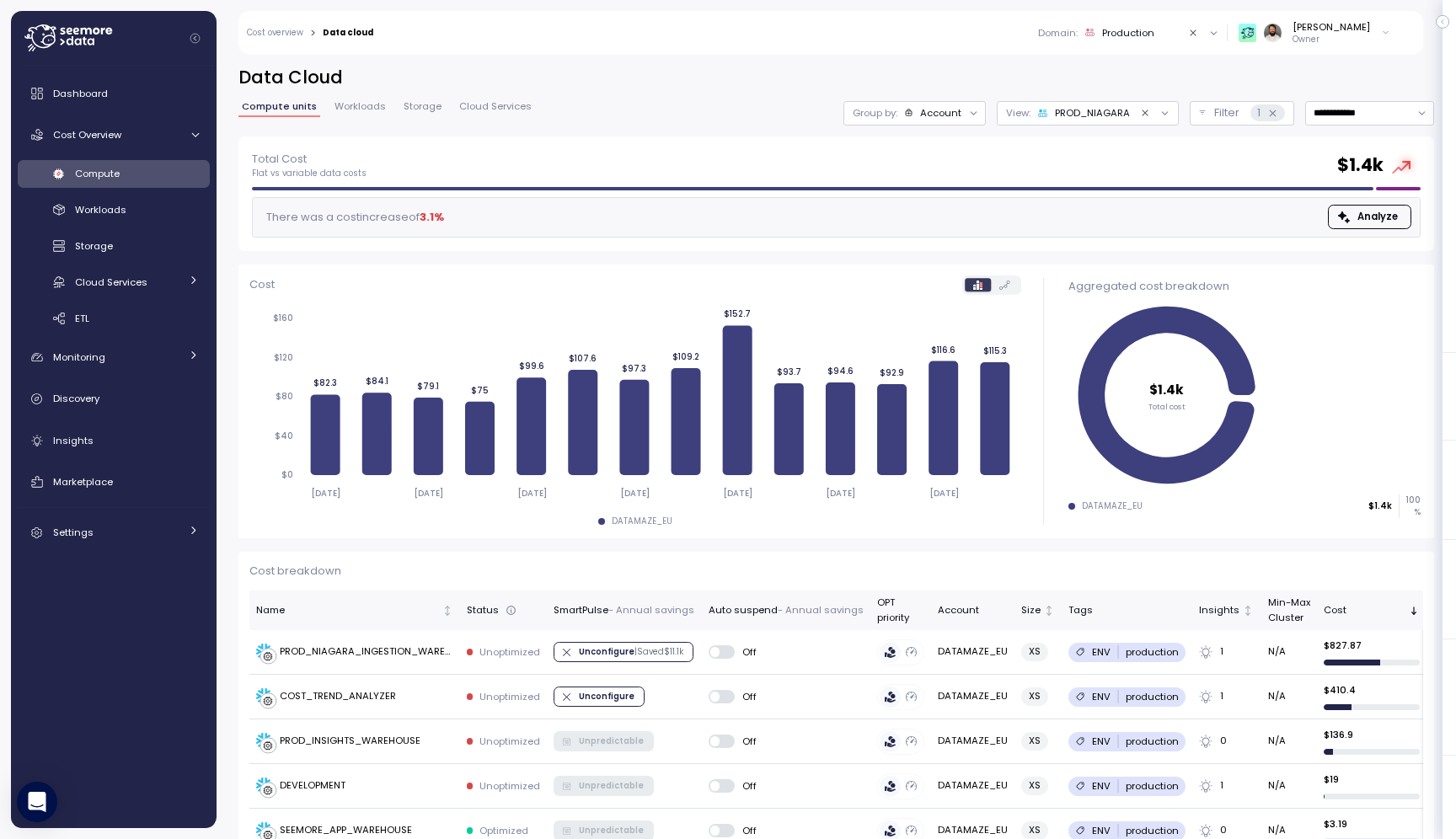
click at [946, 123] on div "Group by: Account" at bounding box center [915, 113] width 142 height 25
click at [946, 209] on p "Compute unit" at bounding box center [925, 206] width 67 height 14
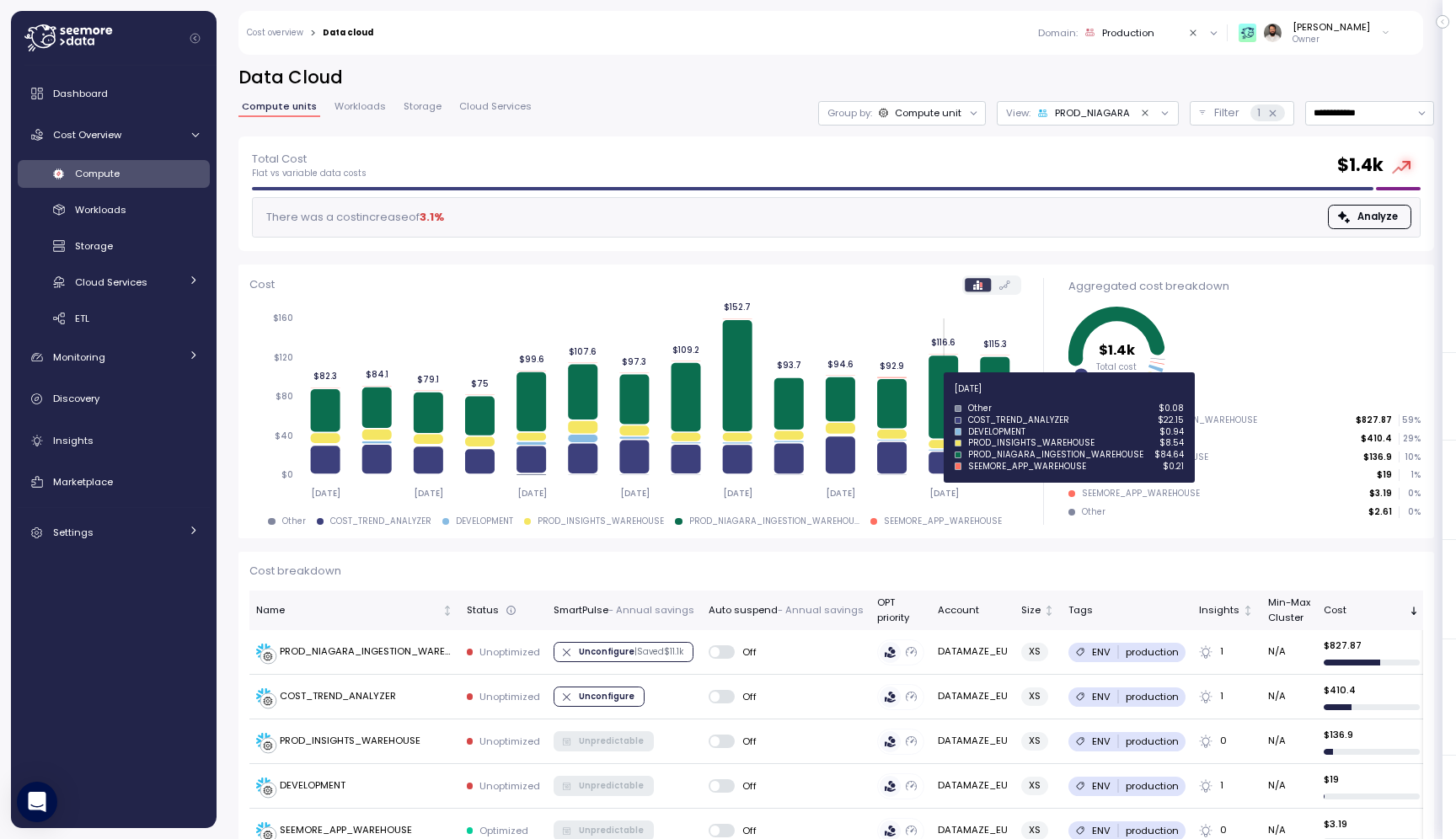
click at [950, 399] on icon at bounding box center [943, 397] width 29 height 83
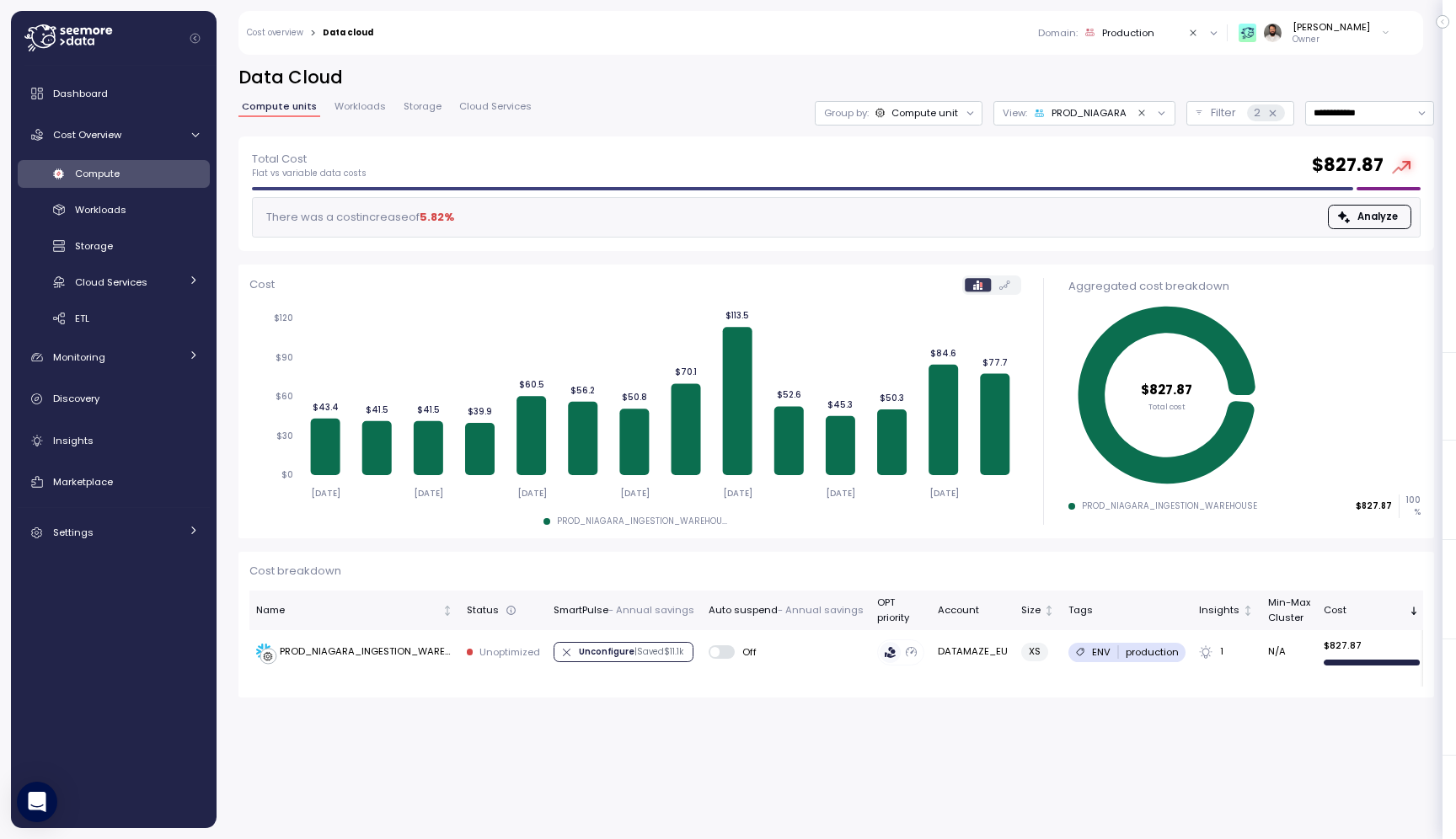
click at [923, 97] on div "**********" at bounding box center [836, 101] width 1196 height 71
click at [923, 116] on div "Compute unit" at bounding box center [925, 113] width 67 height 14
click at [945, 67] on h2 "Data Cloud" at bounding box center [836, 78] width 1196 height 25
click at [933, 119] on div "Compute unit" at bounding box center [925, 113] width 67 height 14
click at [1215, 116] on p "Filter" at bounding box center [1224, 112] width 26 height 17
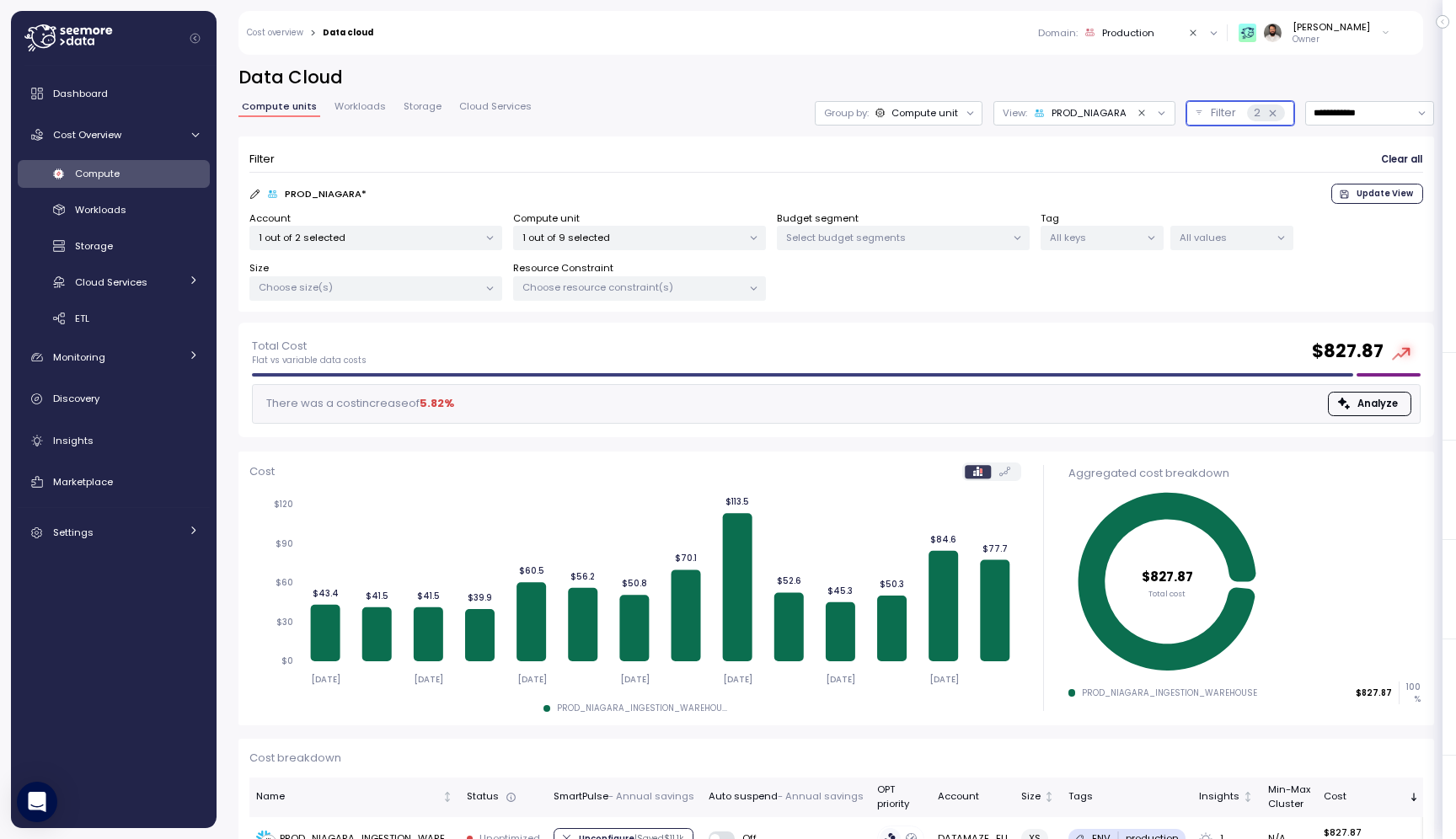
click at [663, 229] on div "1 out of 9 selected" at bounding box center [639, 238] width 252 height 25
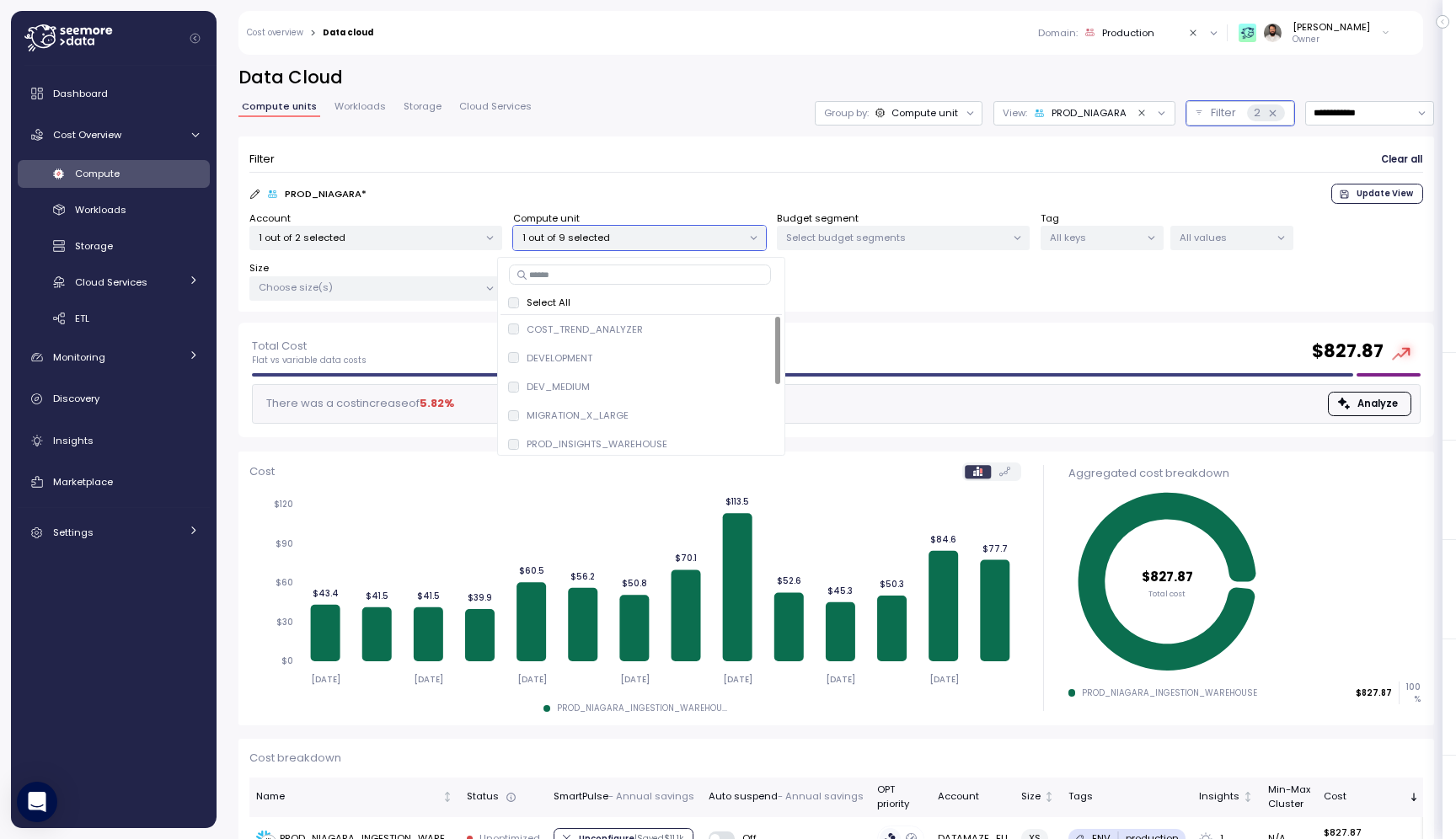
click at [640, 285] on div "Select All COST_TREND_ANALYZER only DEVELOPMENT only DEV_MEDIUM only MIGRATION_…" at bounding box center [641, 357] width 288 height 198
click at [640, 280] on input at bounding box center [640, 274] width 262 height 21
paste input "**********"
type input "**********"
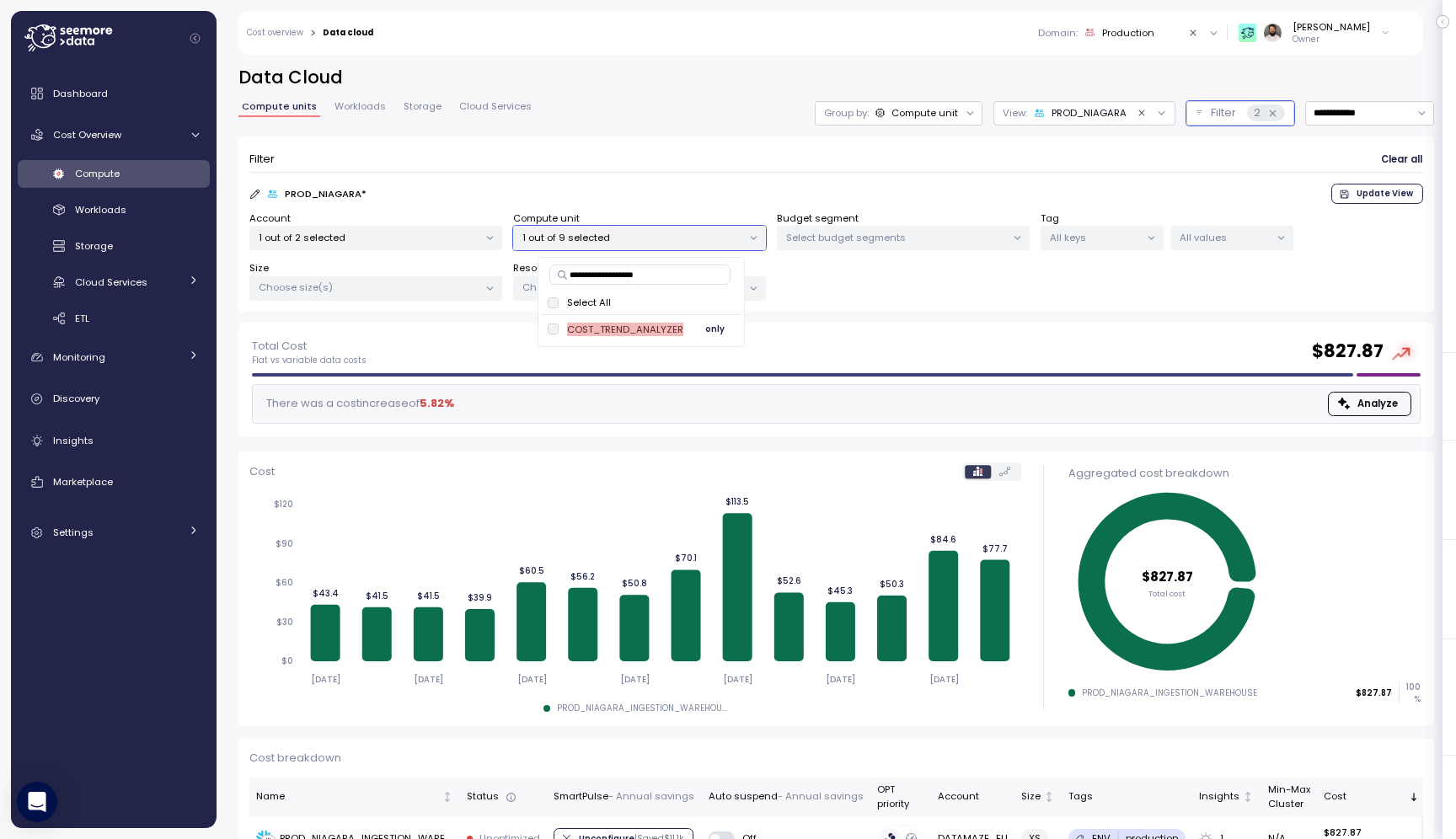
click at [708, 329] on span "only" at bounding box center [715, 329] width 20 height 19
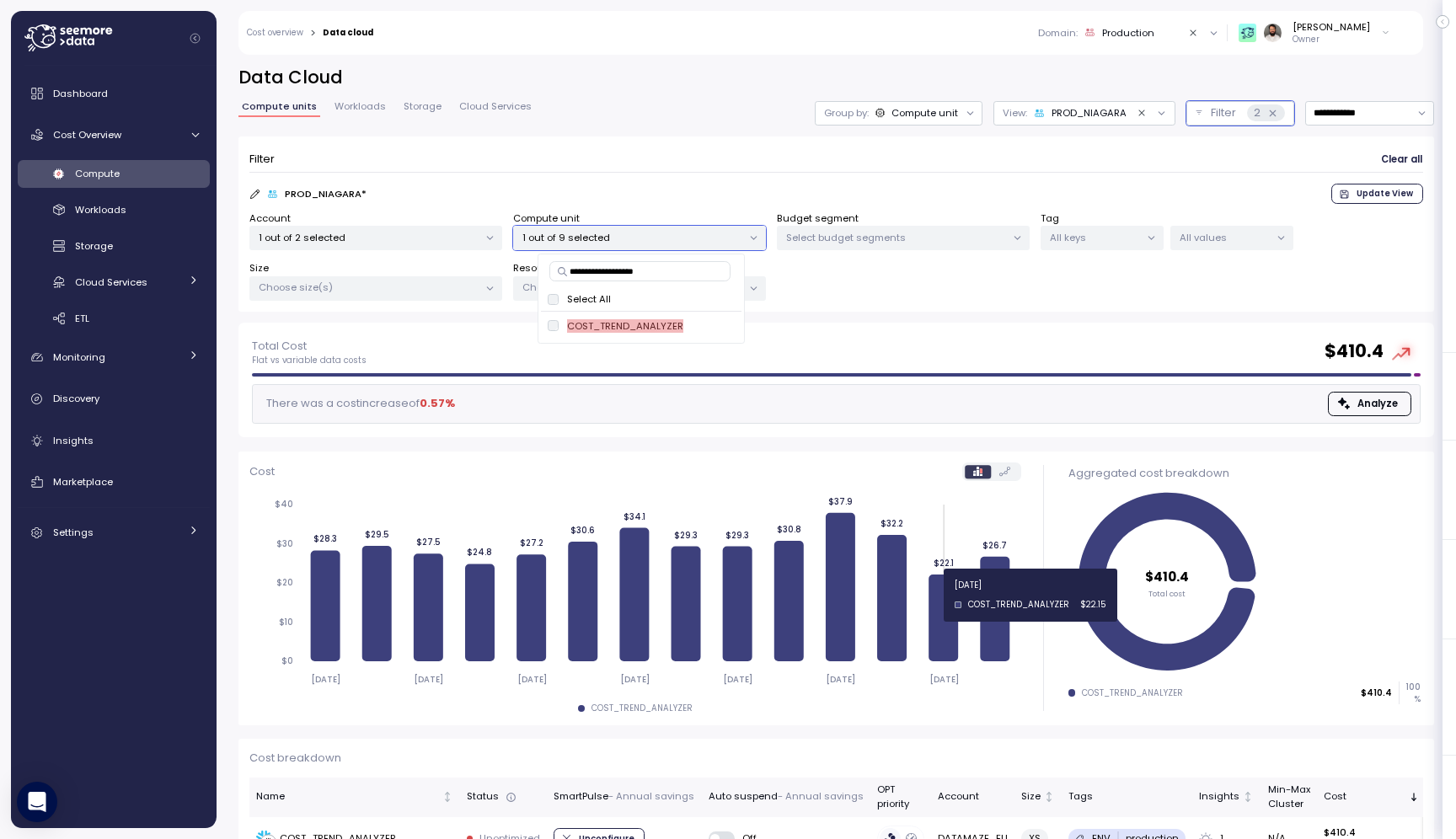
scroll to position [56, 0]
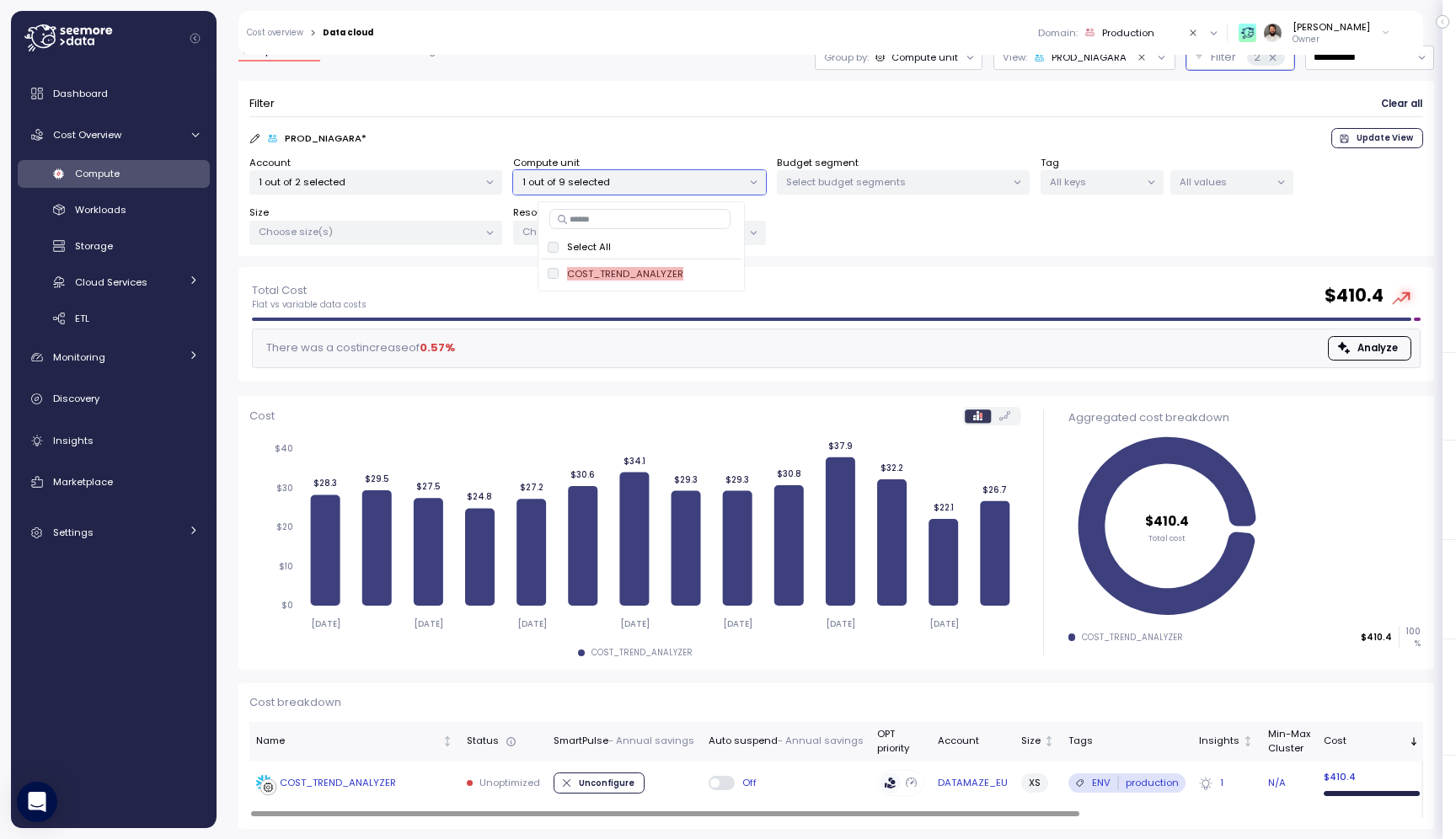
click at [402, 772] on td "COST_TREND_ANALYZER" at bounding box center [355, 784] width 210 height 44
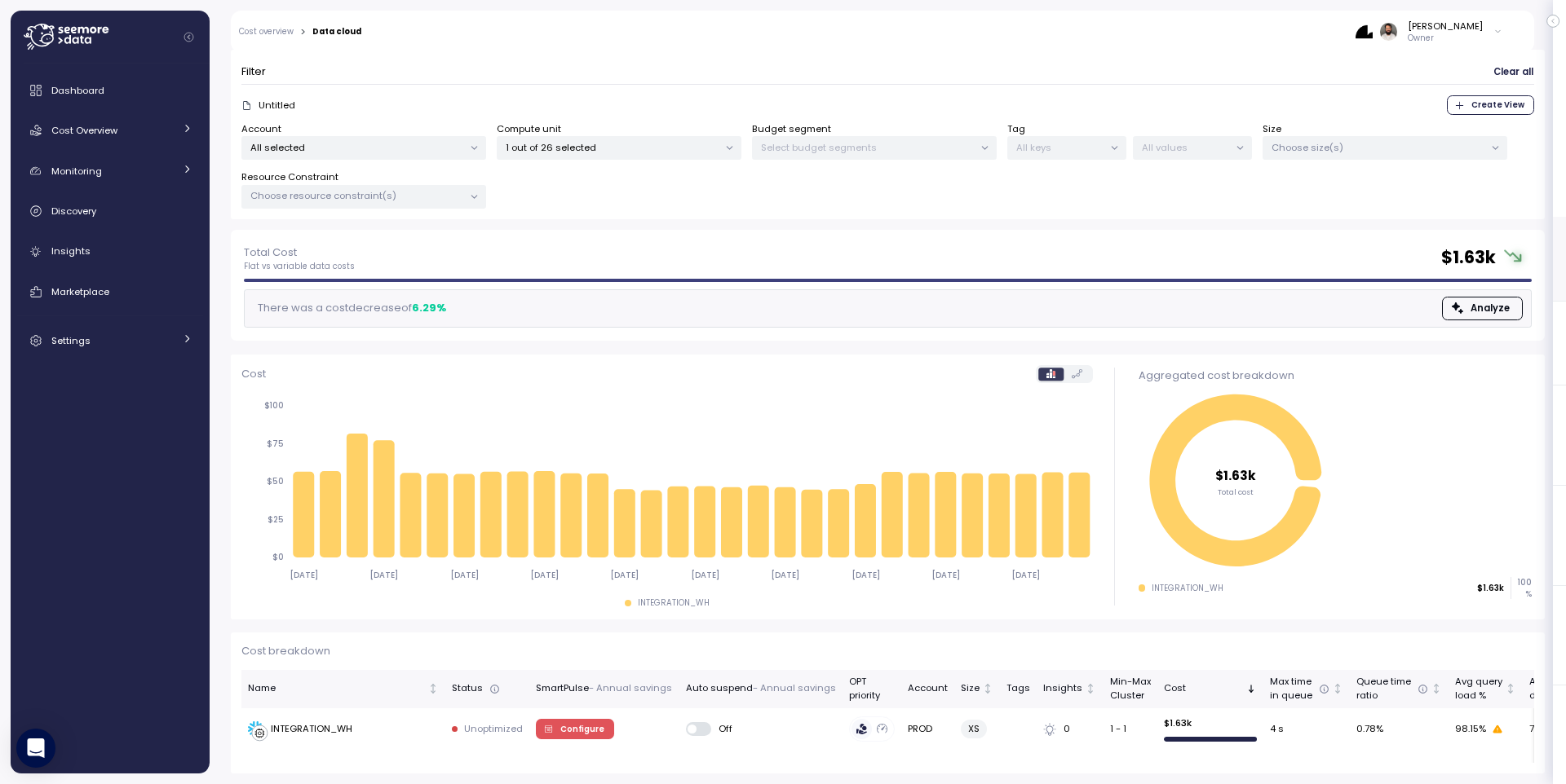
scroll to position [82, 0]
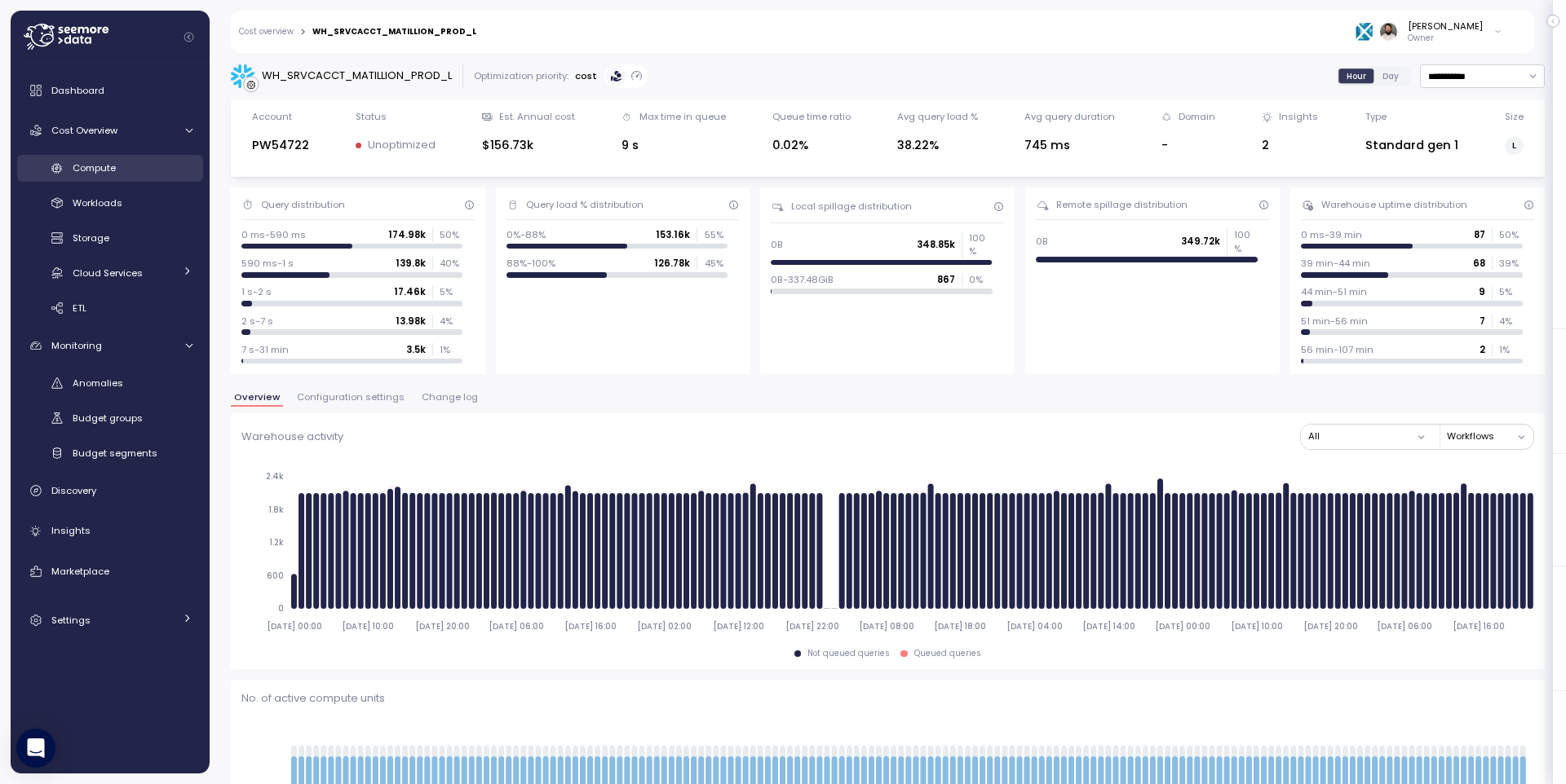
click at [168, 165] on div "Compute" at bounding box center [132, 167] width 120 height 16
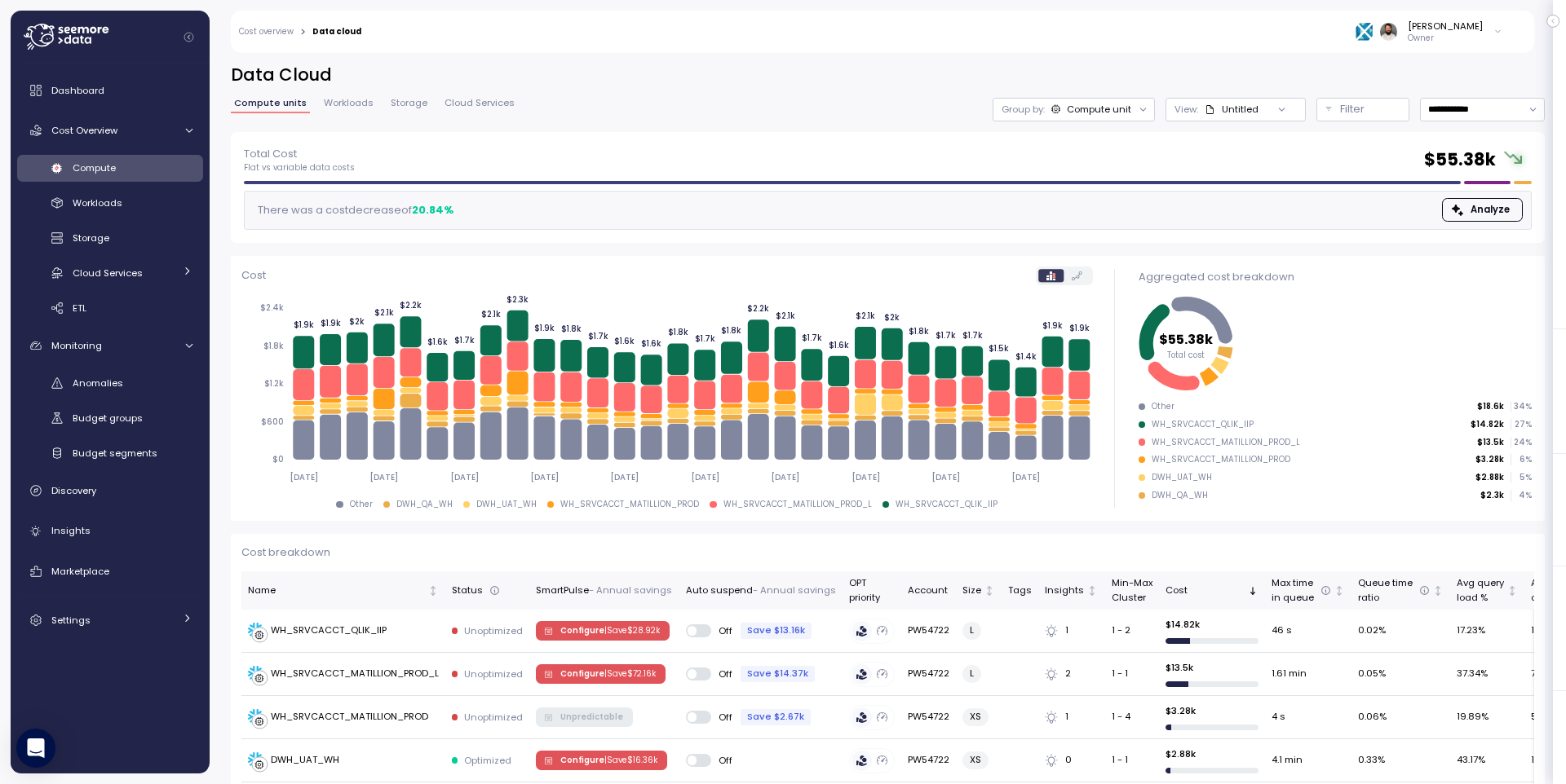
scroll to position [6, 0]
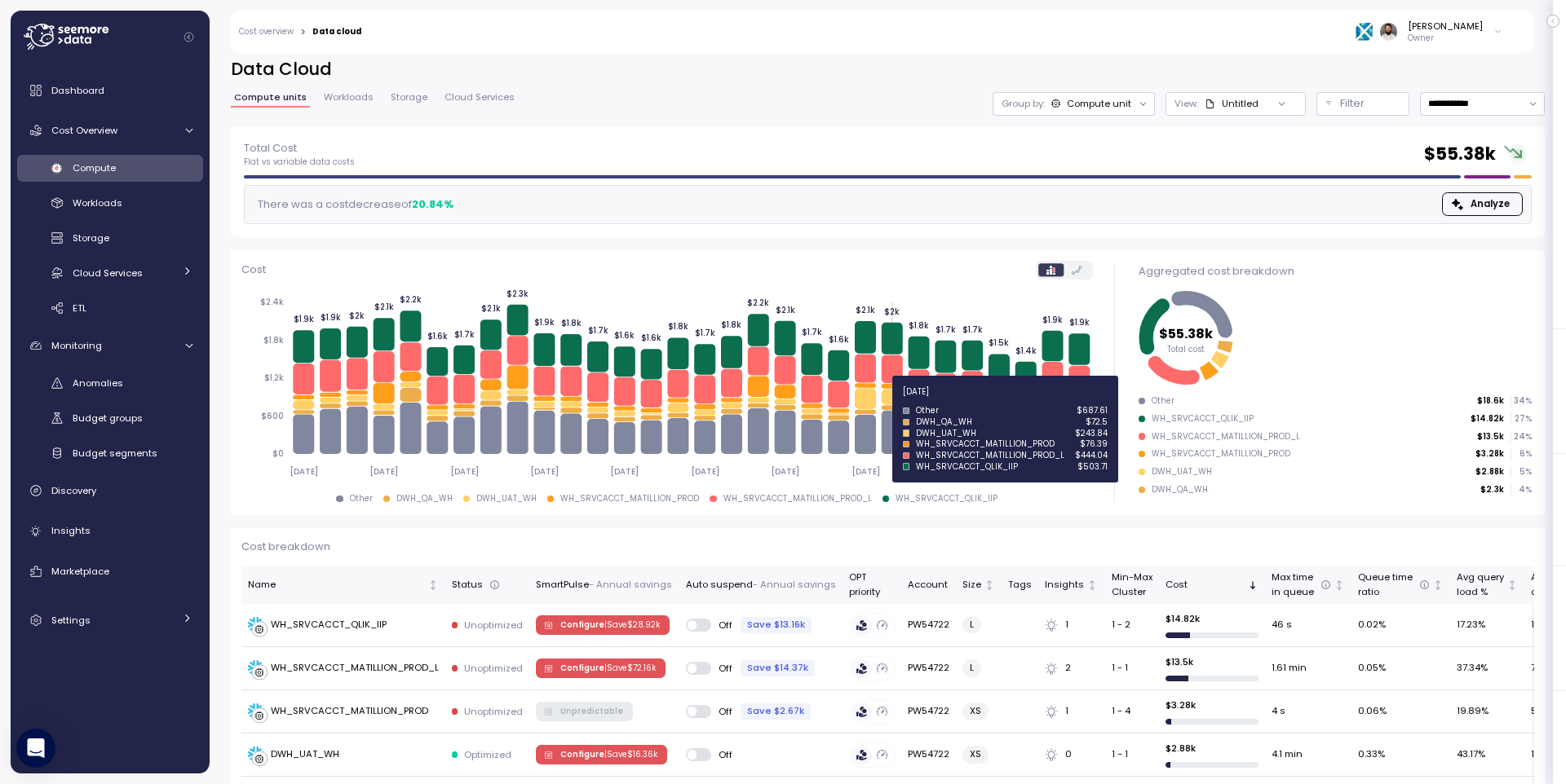
click at [893, 400] on icon at bounding box center [892, 396] width 21 height 15
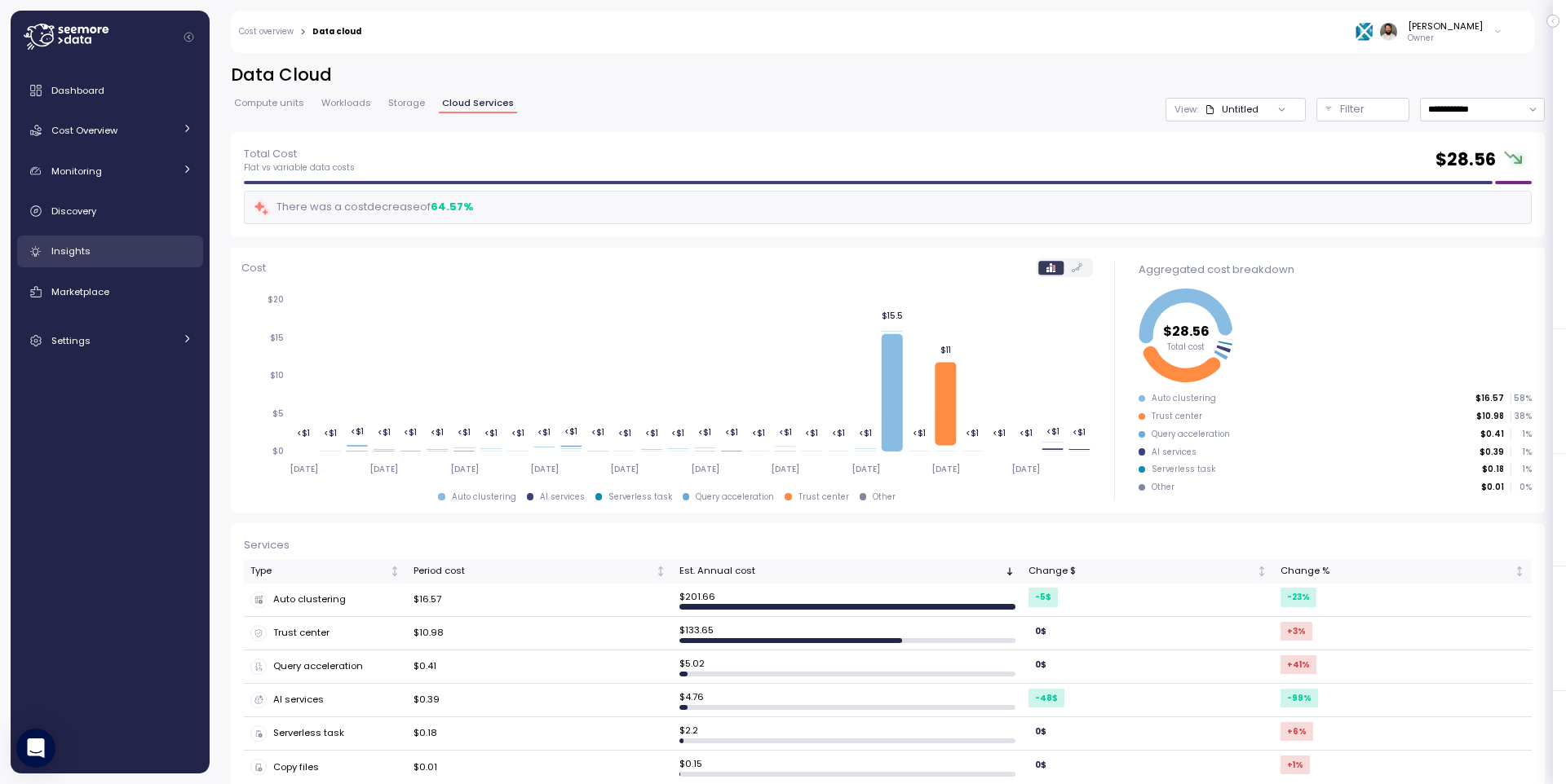
click at [125, 250] on div "Insights" at bounding box center [122, 251] width 141 height 16
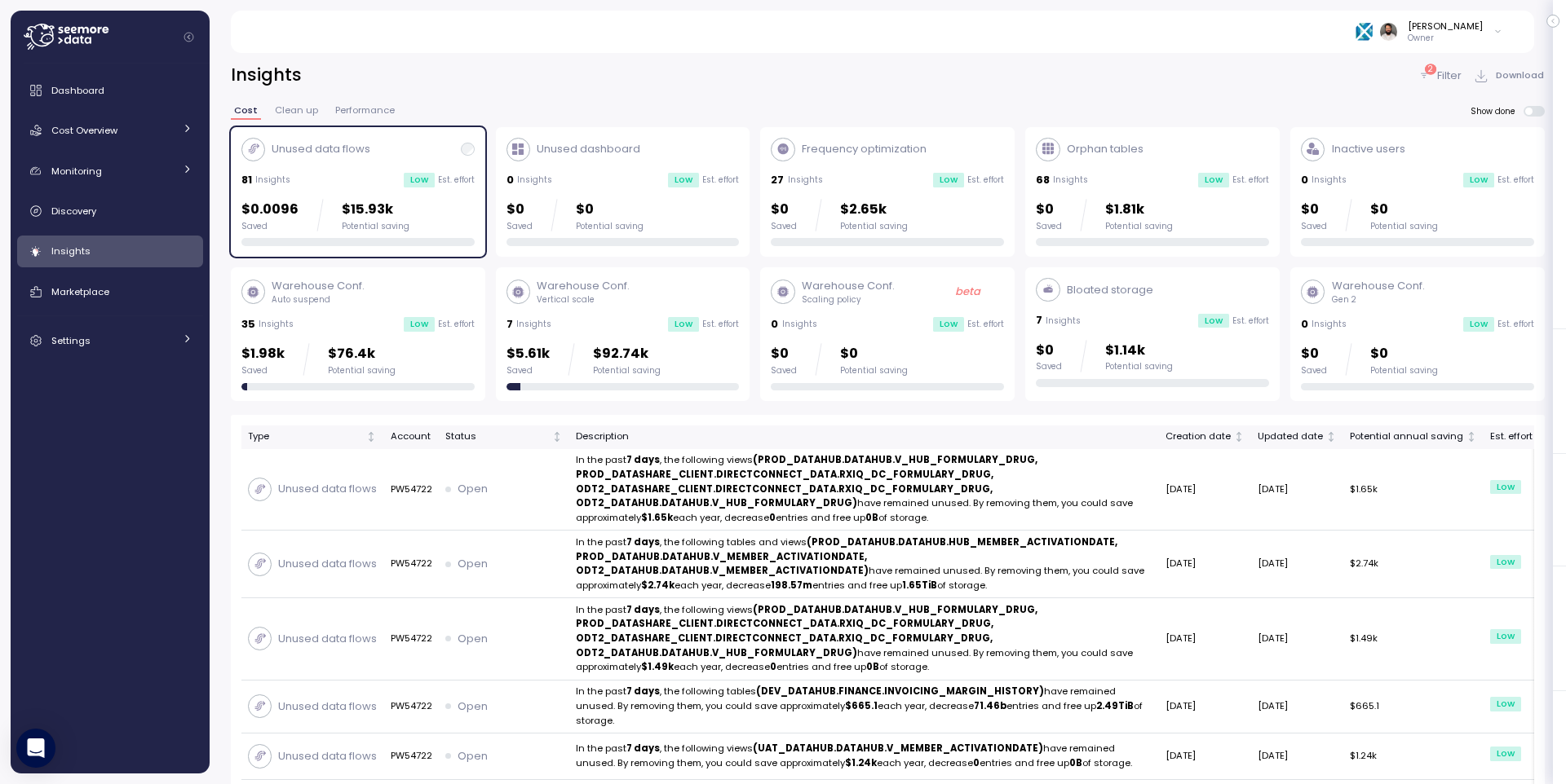
click at [440, 354] on div "$1.98k Saved $76.4k Potential saving" at bounding box center [358, 359] width 233 height 32
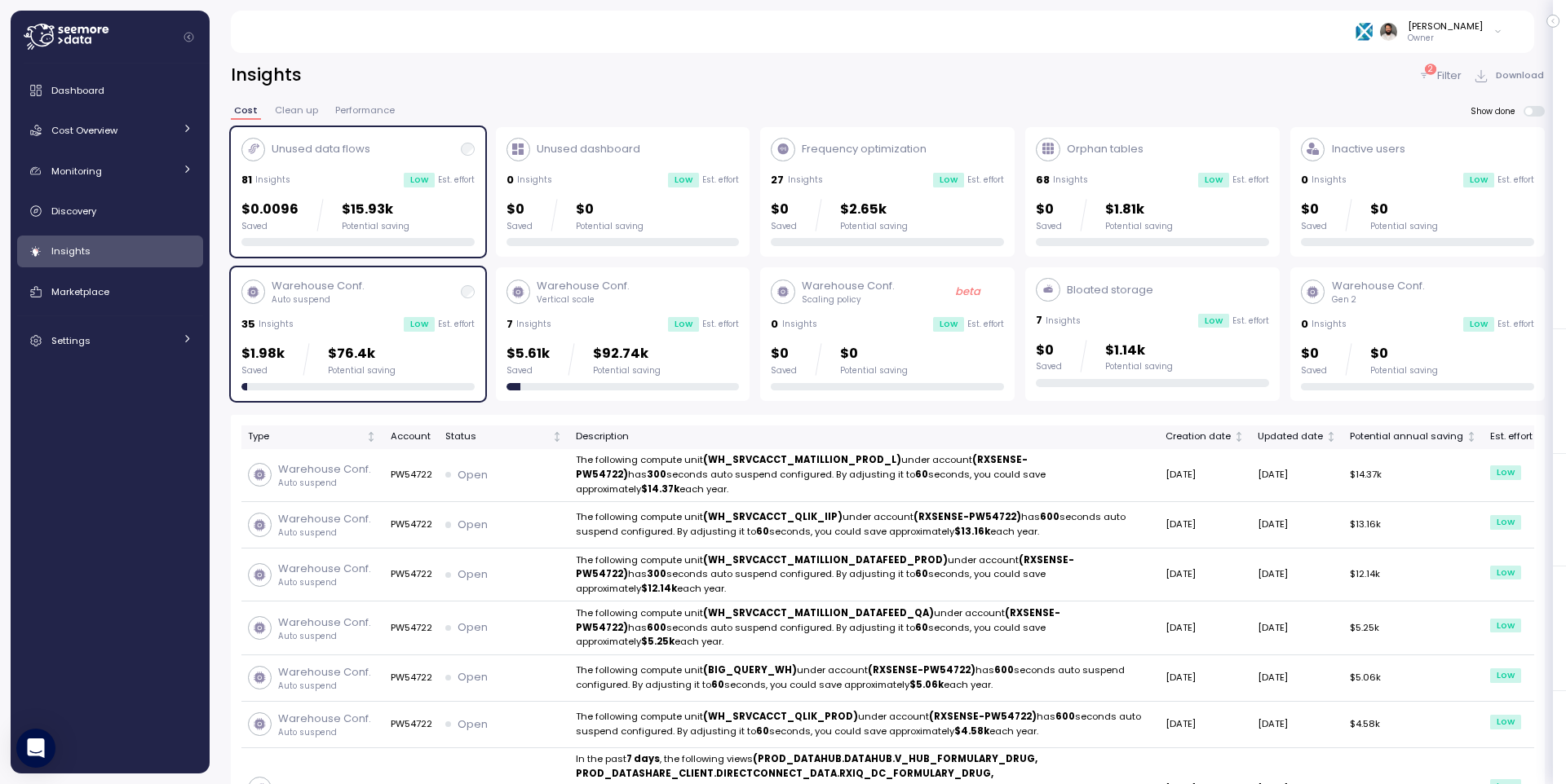
click at [468, 347] on div "$1.98k Saved $76.4k Potential saving" at bounding box center [358, 359] width 233 height 32
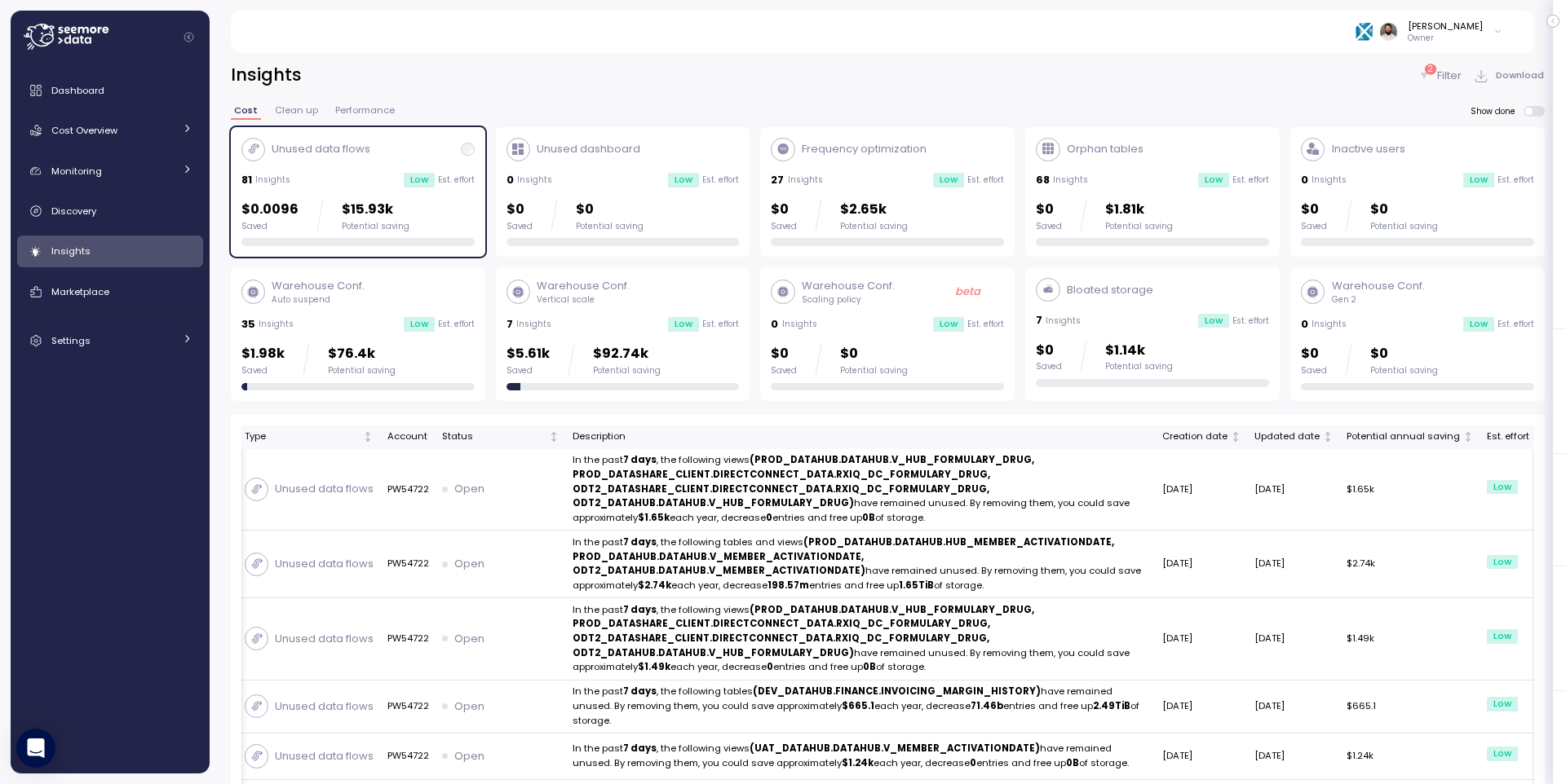
click at [405, 192] on div "Unused data flows 81 Insights Low Est. effort $0.0096 Saved $15.93k Potential s…" at bounding box center [358, 192] width 233 height 109
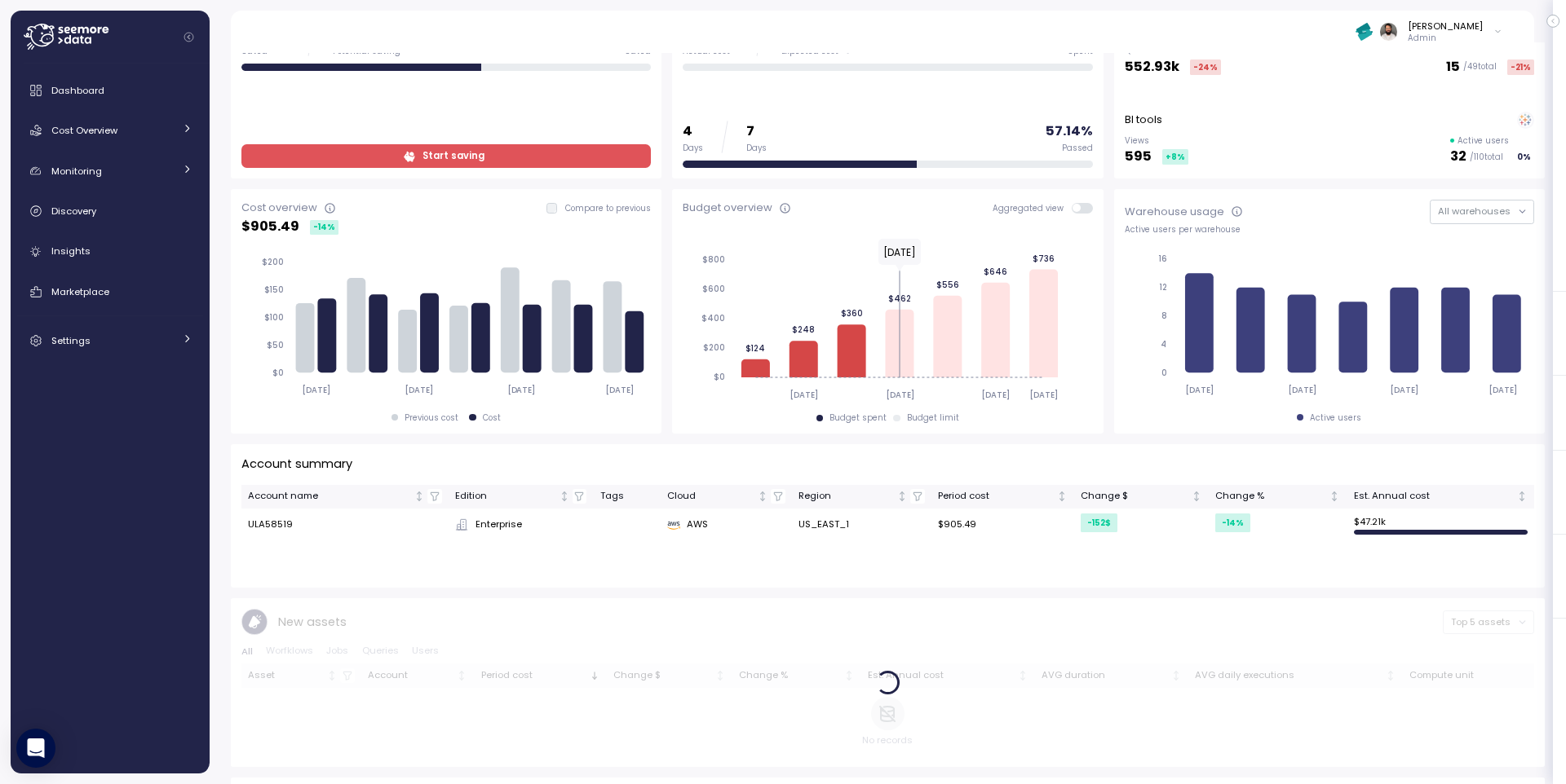
scroll to position [140, 0]
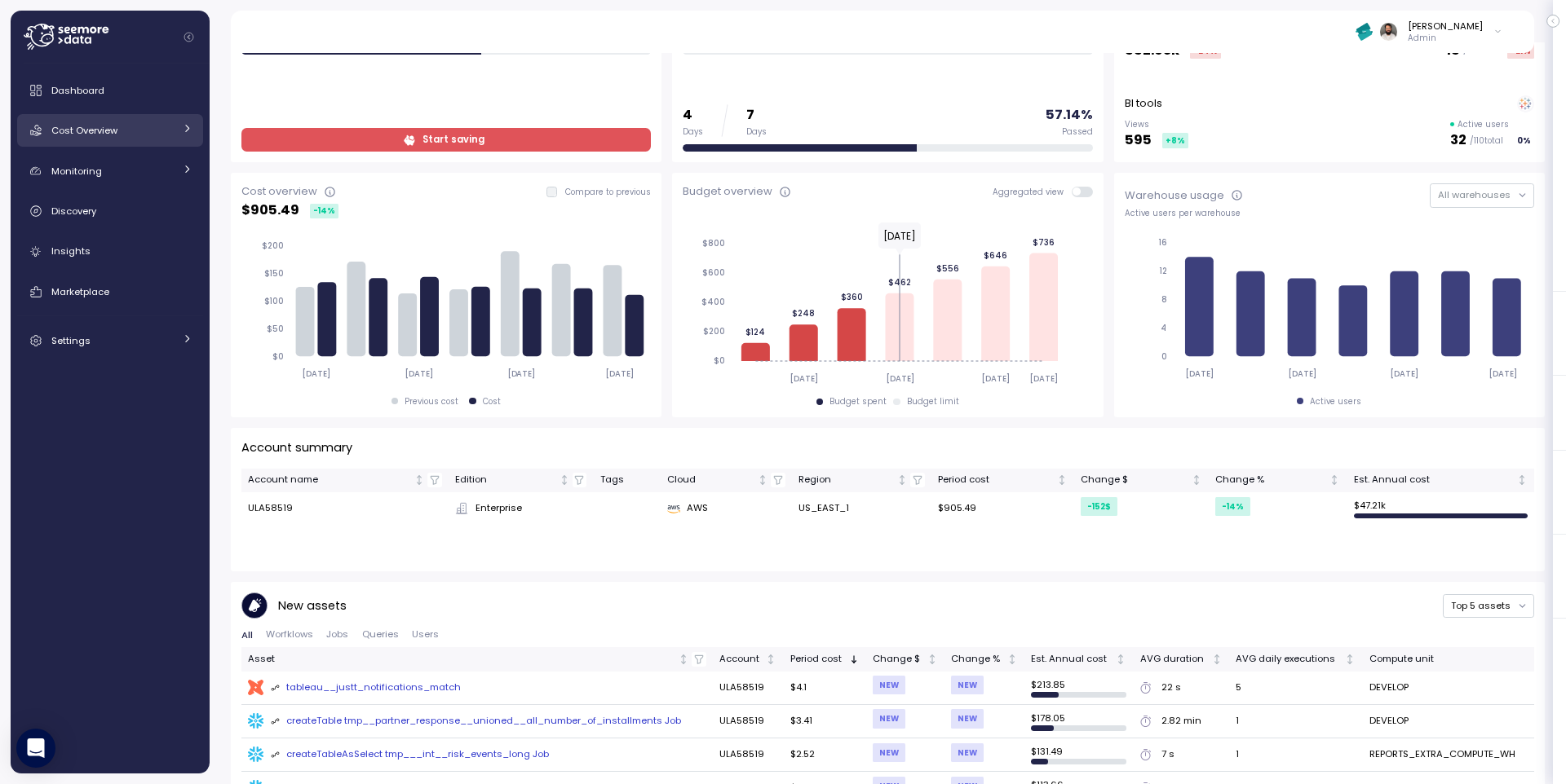
drag, startPoint x: 112, startPoint y: 105, endPoint x: 112, endPoint y: 114, distance: 9.0
click at [112, 106] on div "Dashboard Cost Overview Compute Workloads Storage Cloud Services Clustering col…" at bounding box center [110, 216] width 186 height 283
click at [112, 114] on link "Cost Overview" at bounding box center [110, 130] width 186 height 32
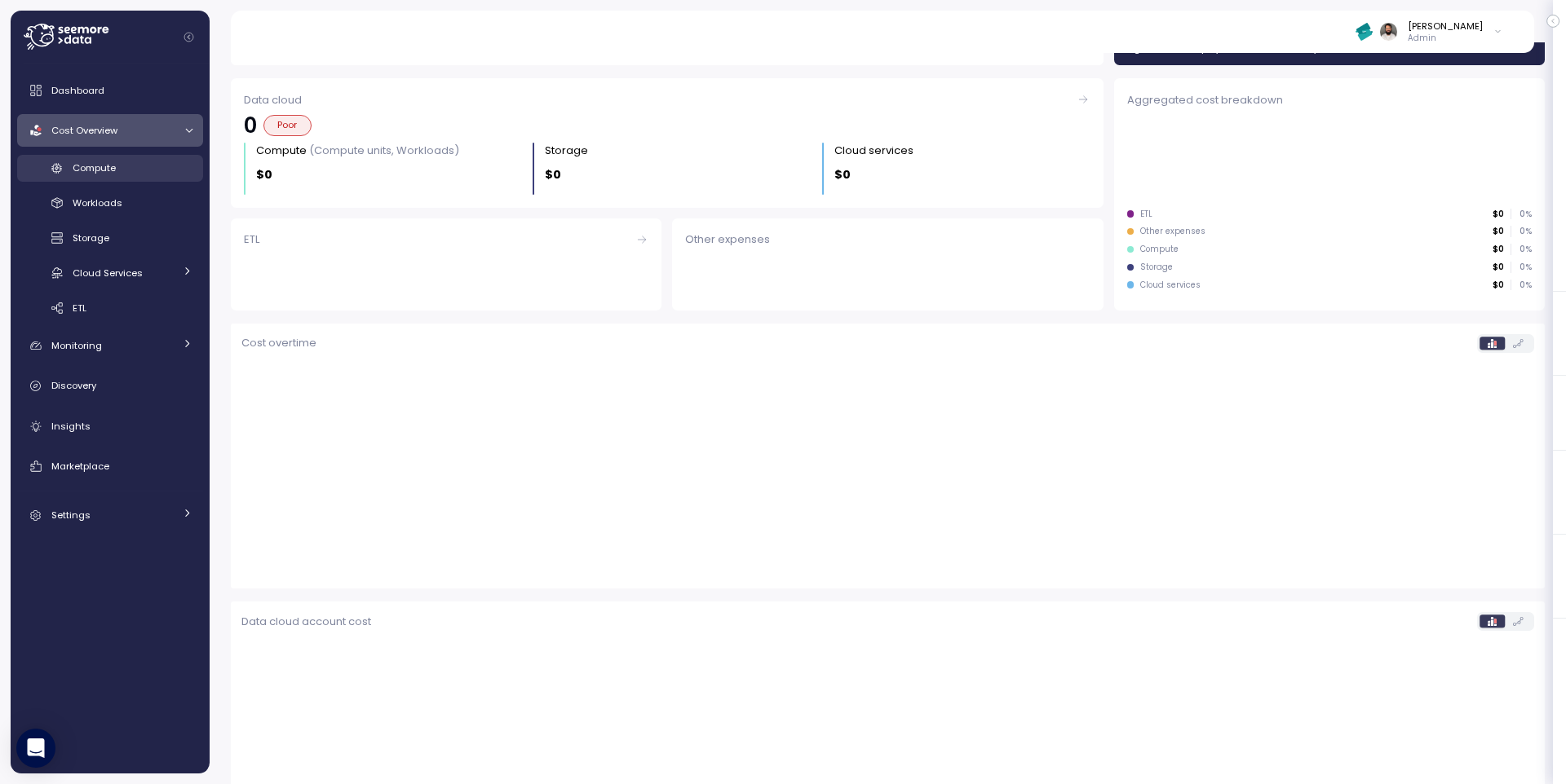
click at [109, 165] on span "Compute" at bounding box center [93, 168] width 43 height 13
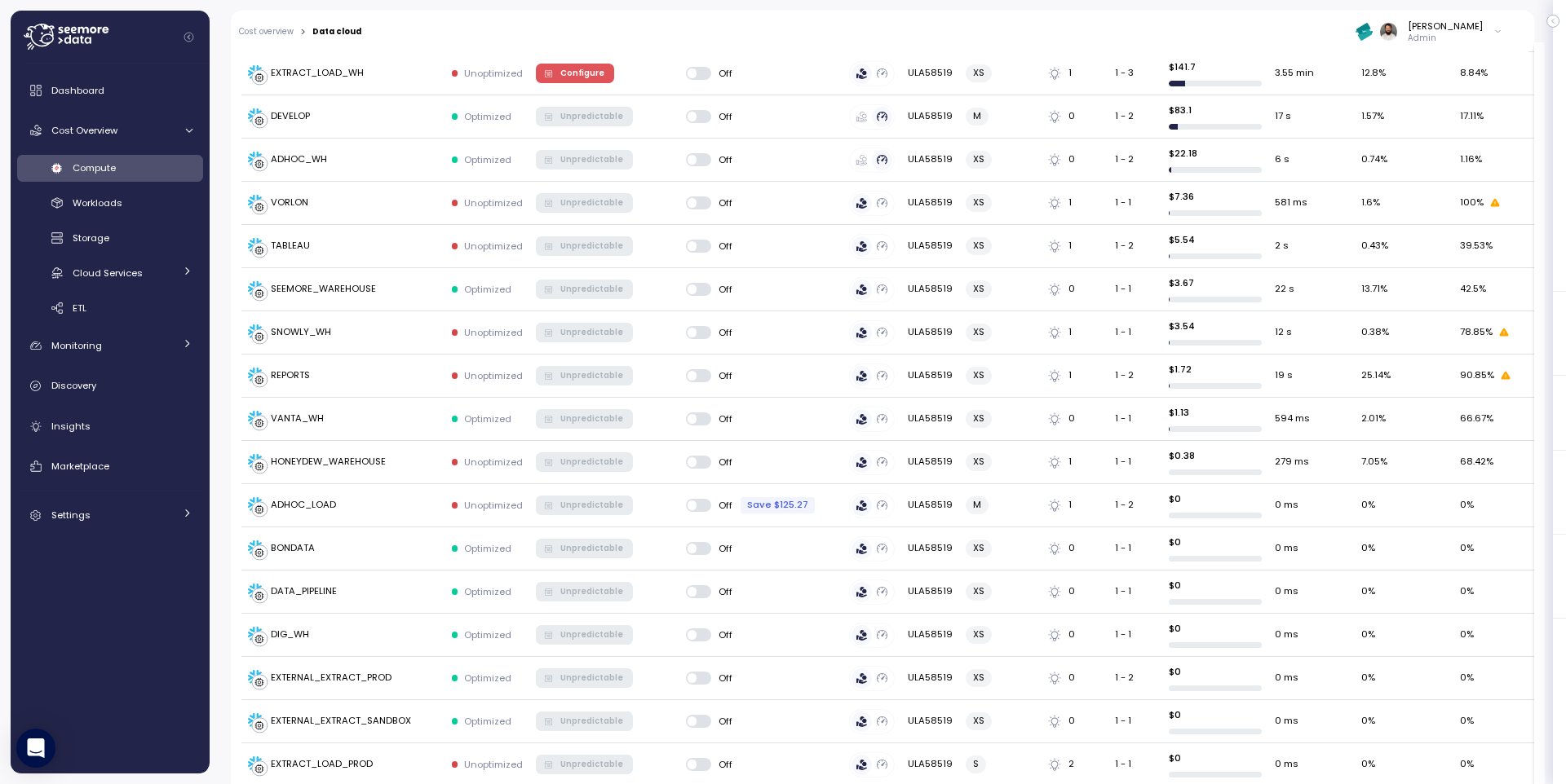
scroll to position [306, 0]
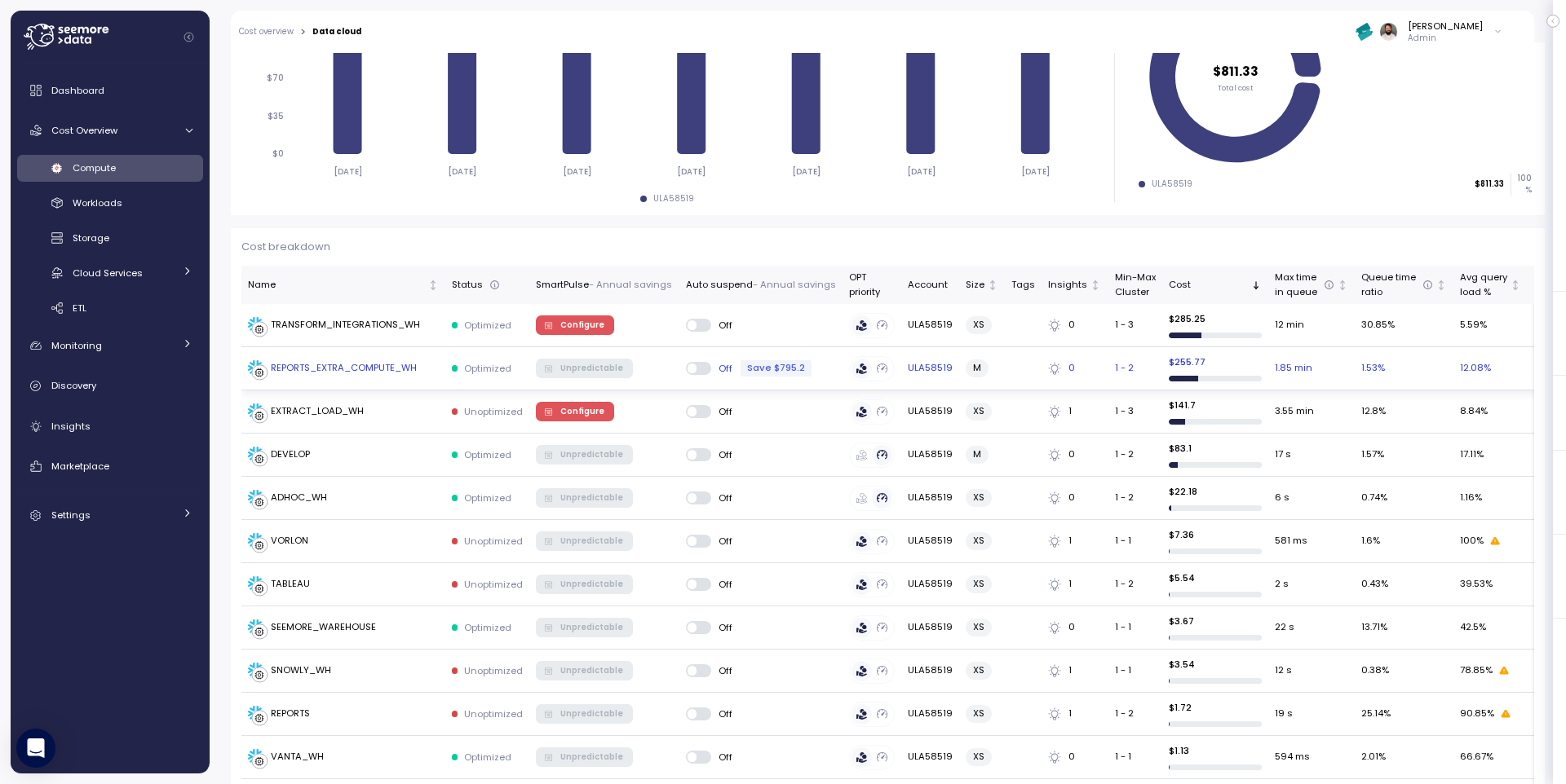
click at [422, 368] on div "REPORTS_EXTRA_COMPUTE_WH" at bounding box center [343, 368] width 191 height 16
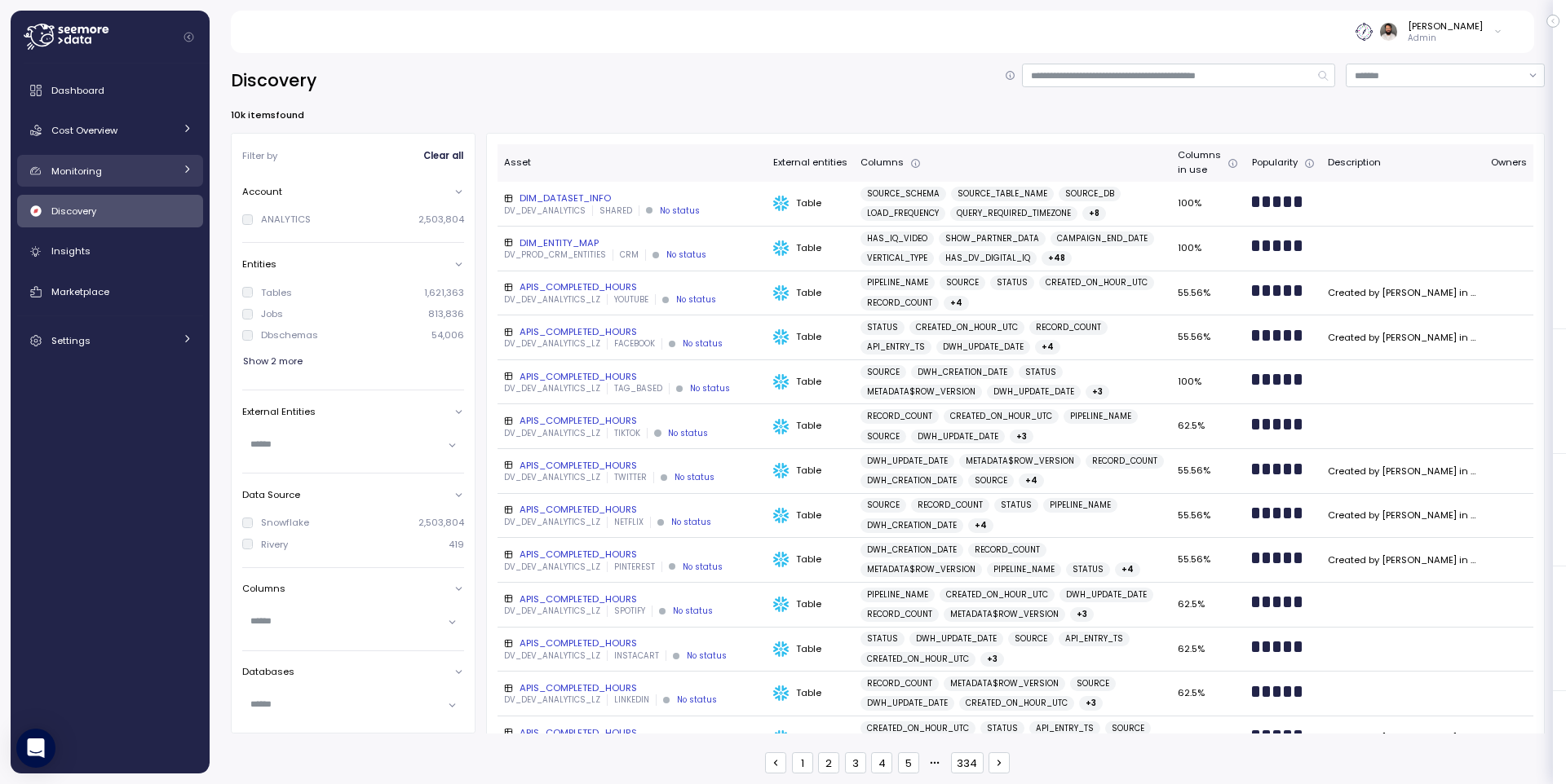
click at [151, 171] on div "Monitoring" at bounding box center [112, 171] width 123 height 16
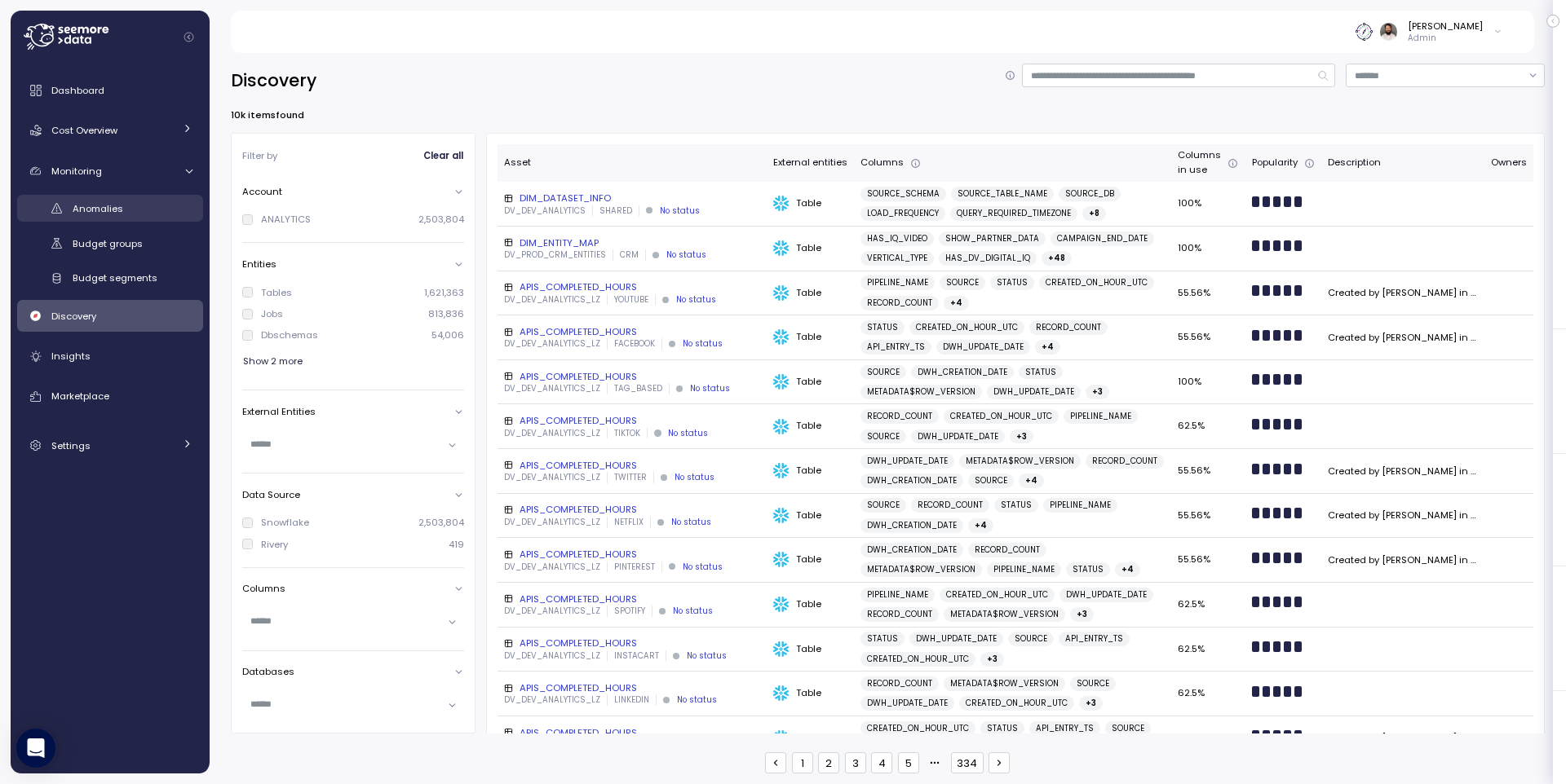
click at [147, 204] on div "Anomalies" at bounding box center [132, 208] width 120 height 16
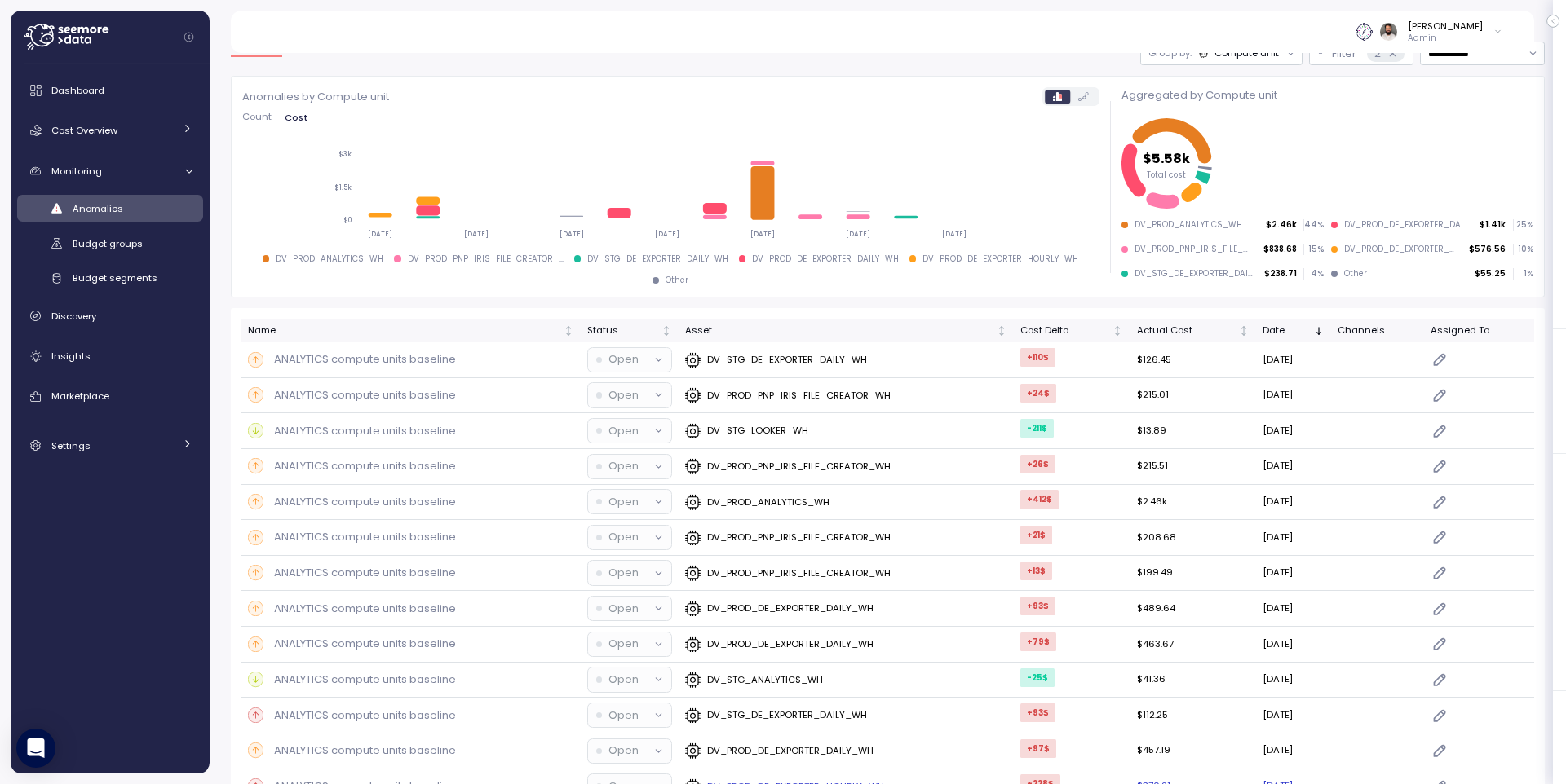
scroll to position [49, 0]
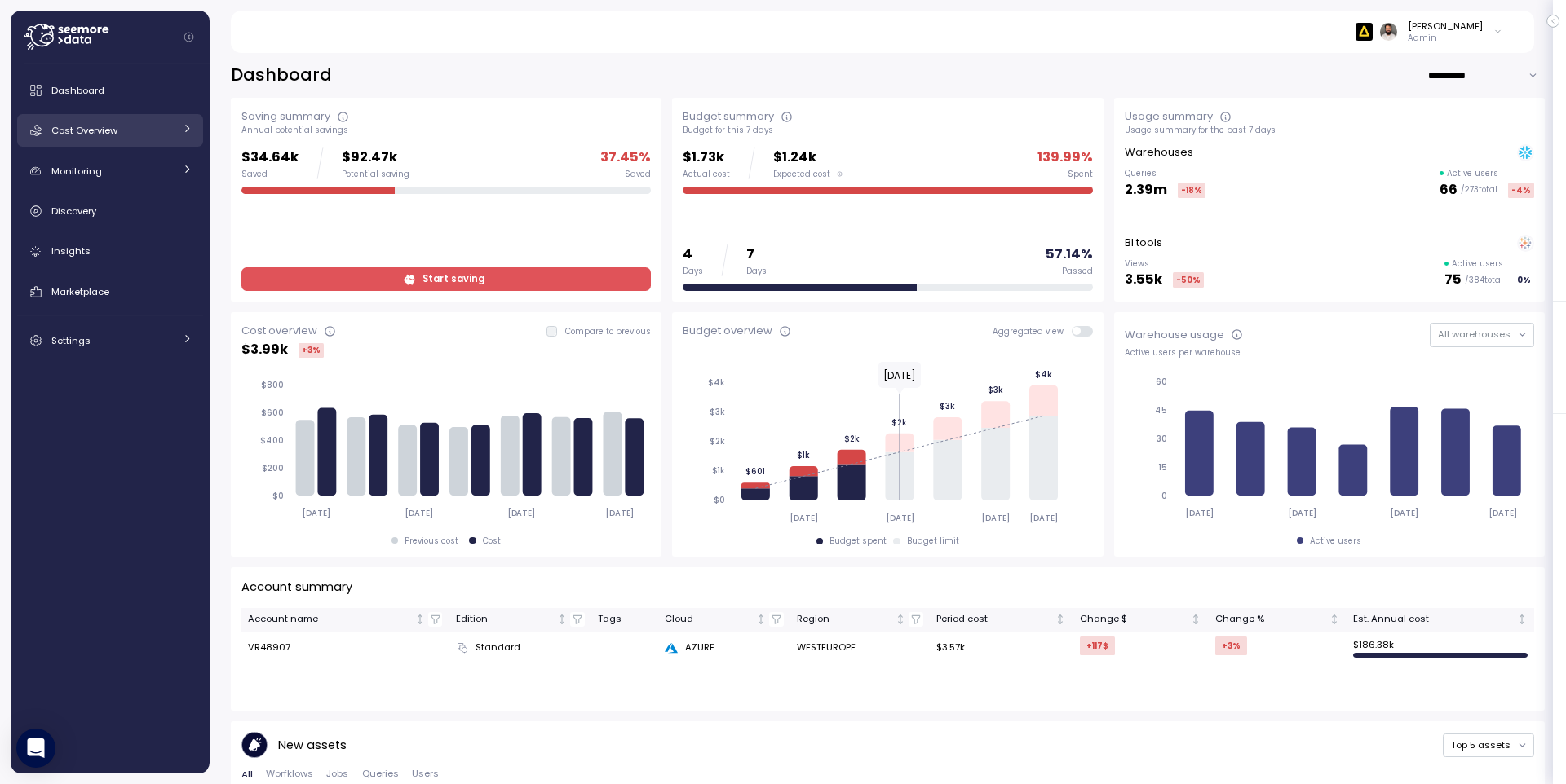
click at [158, 126] on div "Cost Overview" at bounding box center [112, 130] width 123 height 16
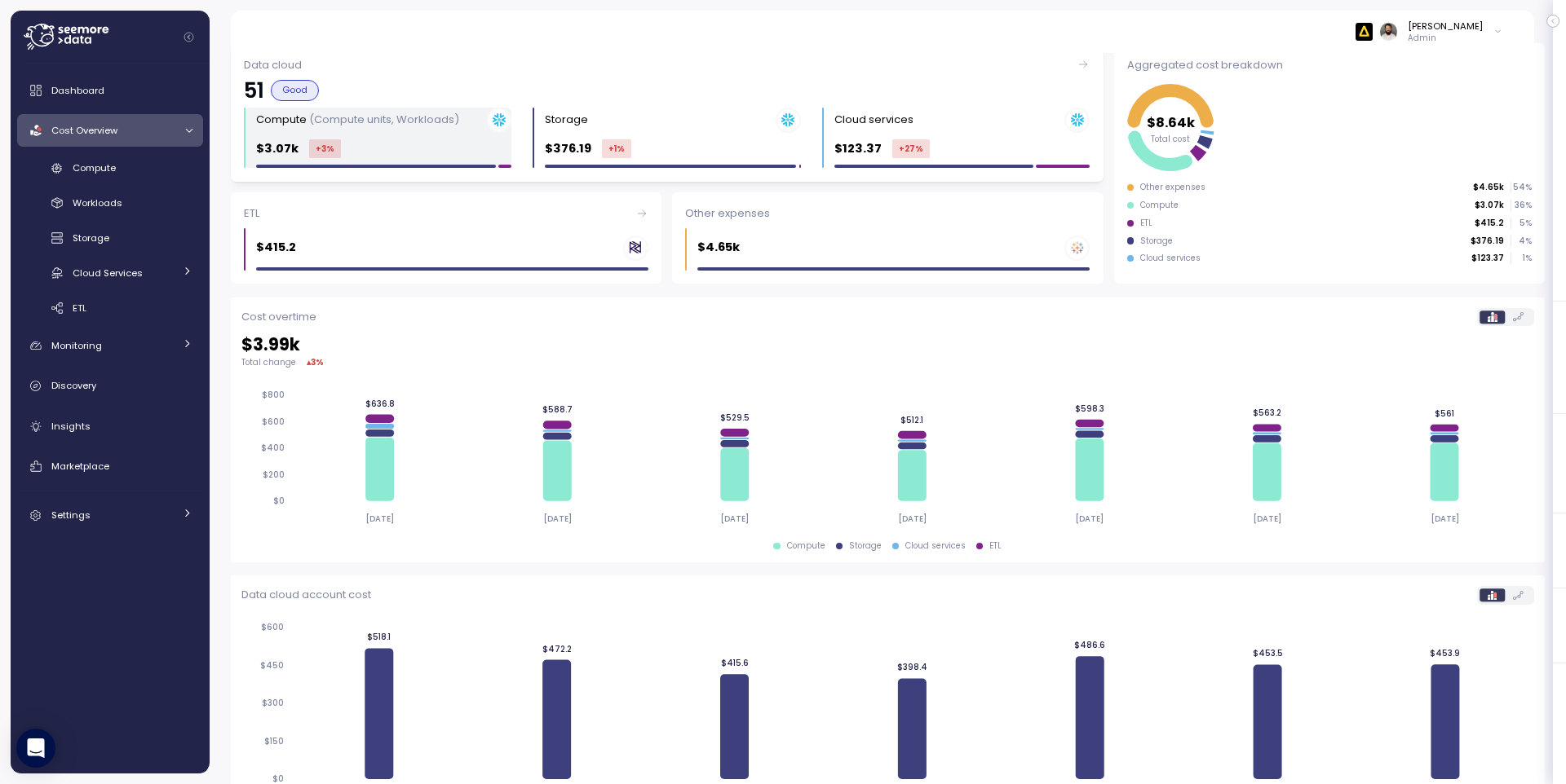
scroll to position [175, 0]
click at [428, 133] on div "Compute (Compute units, Workloads) $3.07k +3 %" at bounding box center [383, 139] width 256 height 61
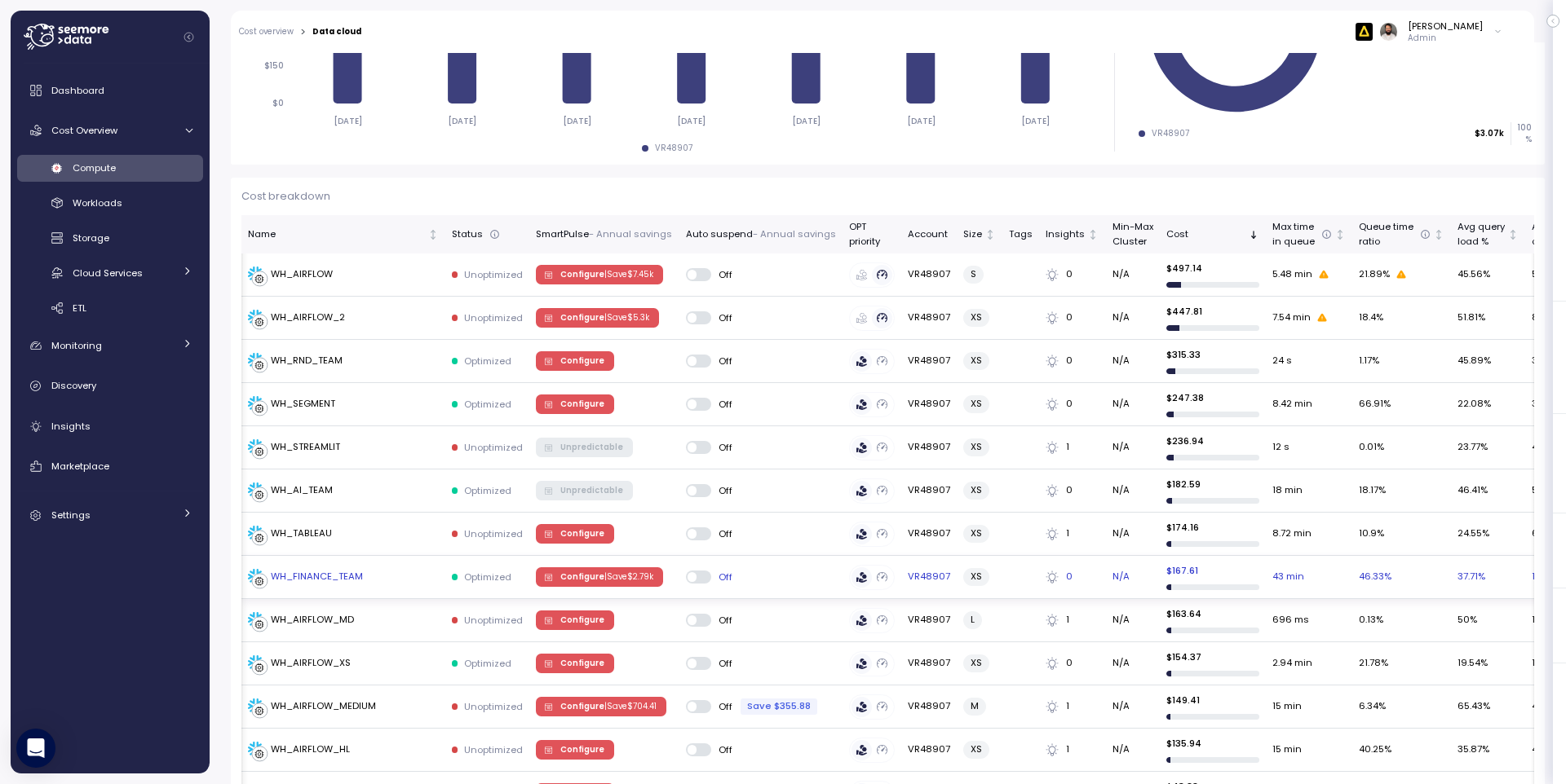
scroll to position [0, 1]
click at [646, 585] on span "Configure | Save $ 2.79k" at bounding box center [606, 577] width 93 height 18
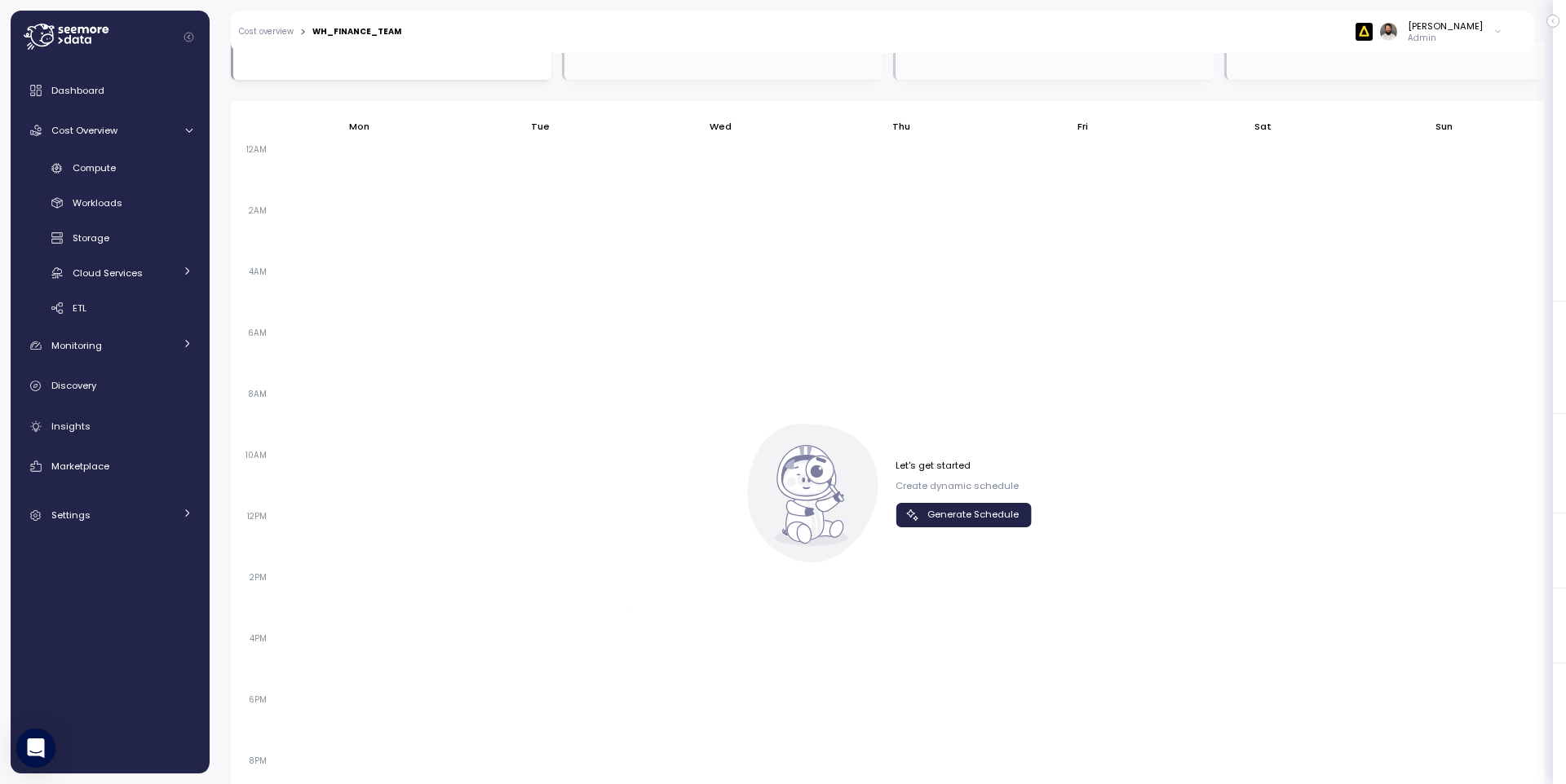
scroll to position [1046, 0]
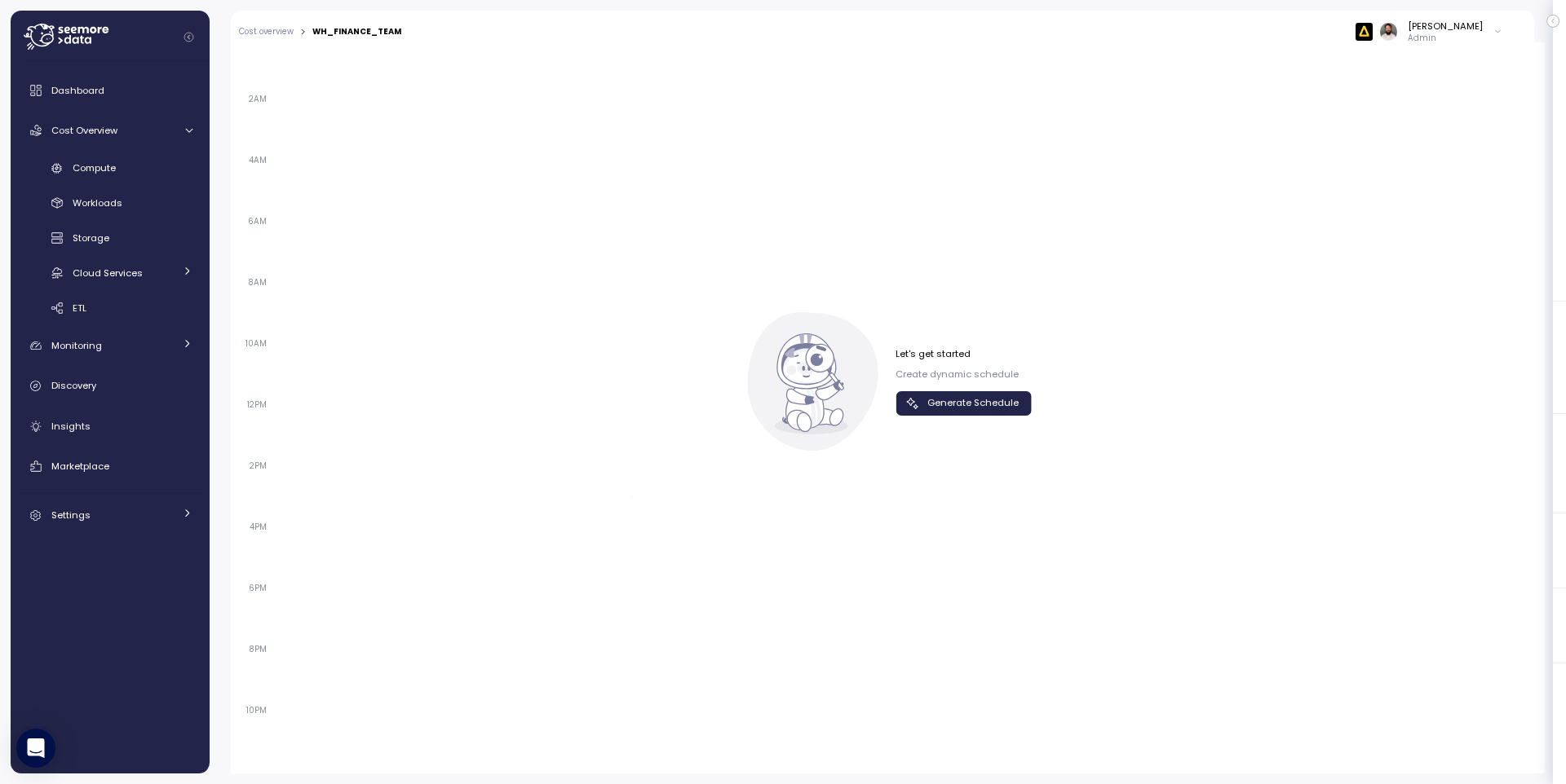
drag, startPoint x: 943, startPoint y: 422, endPoint x: 946, endPoint y: 411, distance: 11.4
click at [944, 416] on div "Let's get started Create dynamic schedule Generate Schedule" at bounding box center [887, 382] width 288 height 139
click at [946, 410] on span "Generate Schedule" at bounding box center [973, 403] width 91 height 22
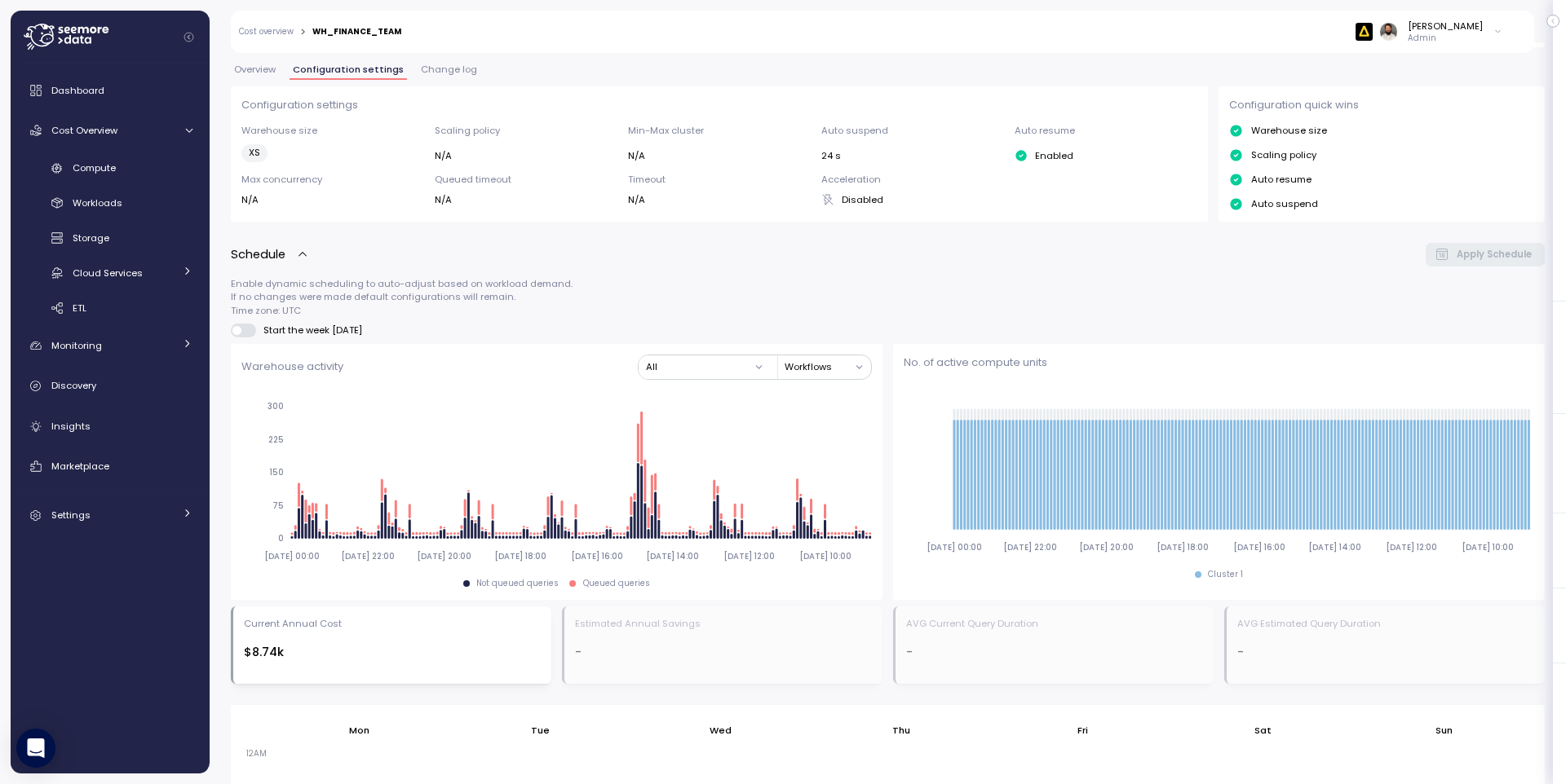
scroll to position [154, 0]
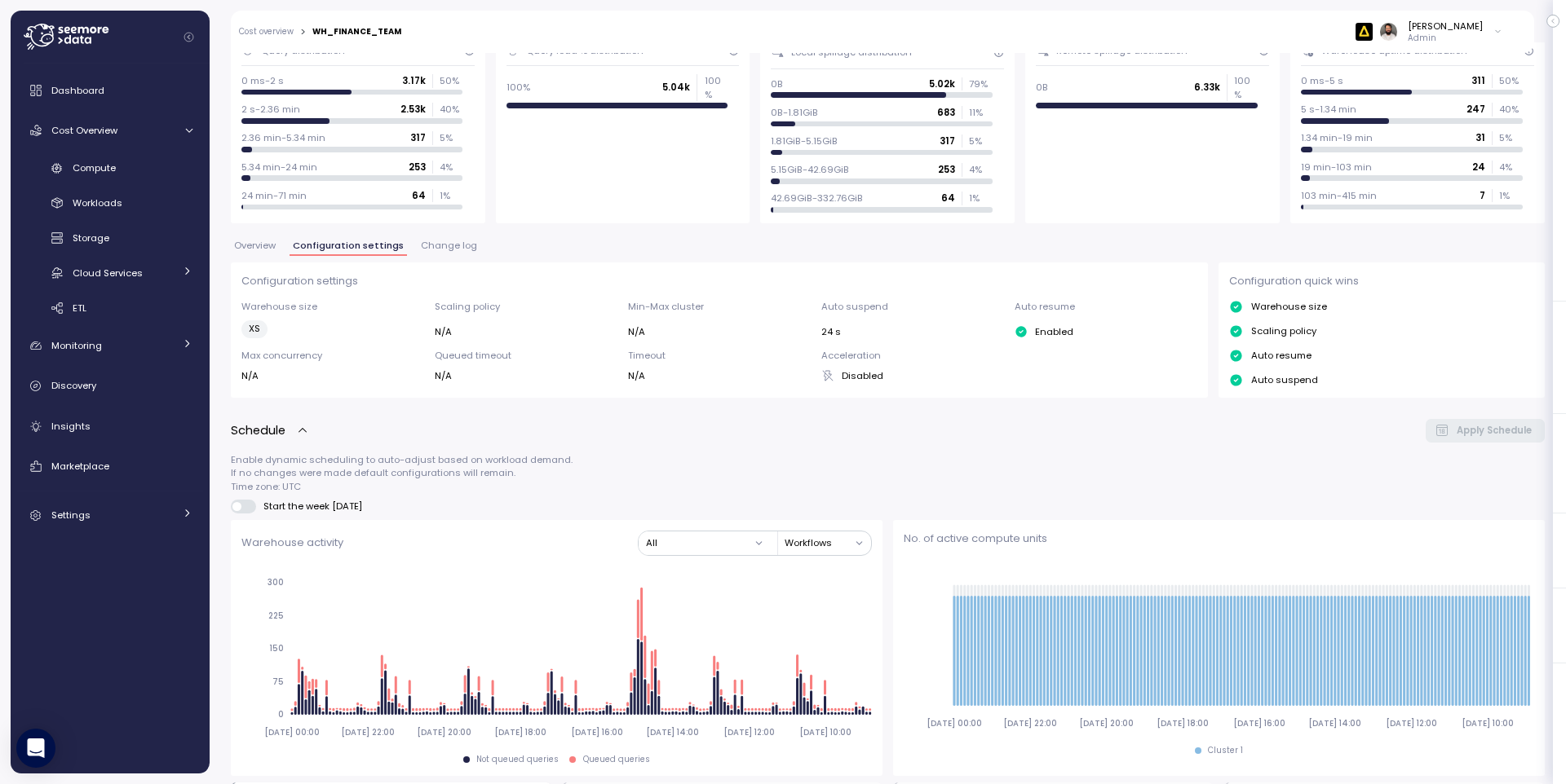
click at [436, 258] on div "Overview Configuration settings Change log" at bounding box center [888, 252] width 1314 height 21
click at [433, 252] on button "Change log" at bounding box center [449, 248] width 63 height 14
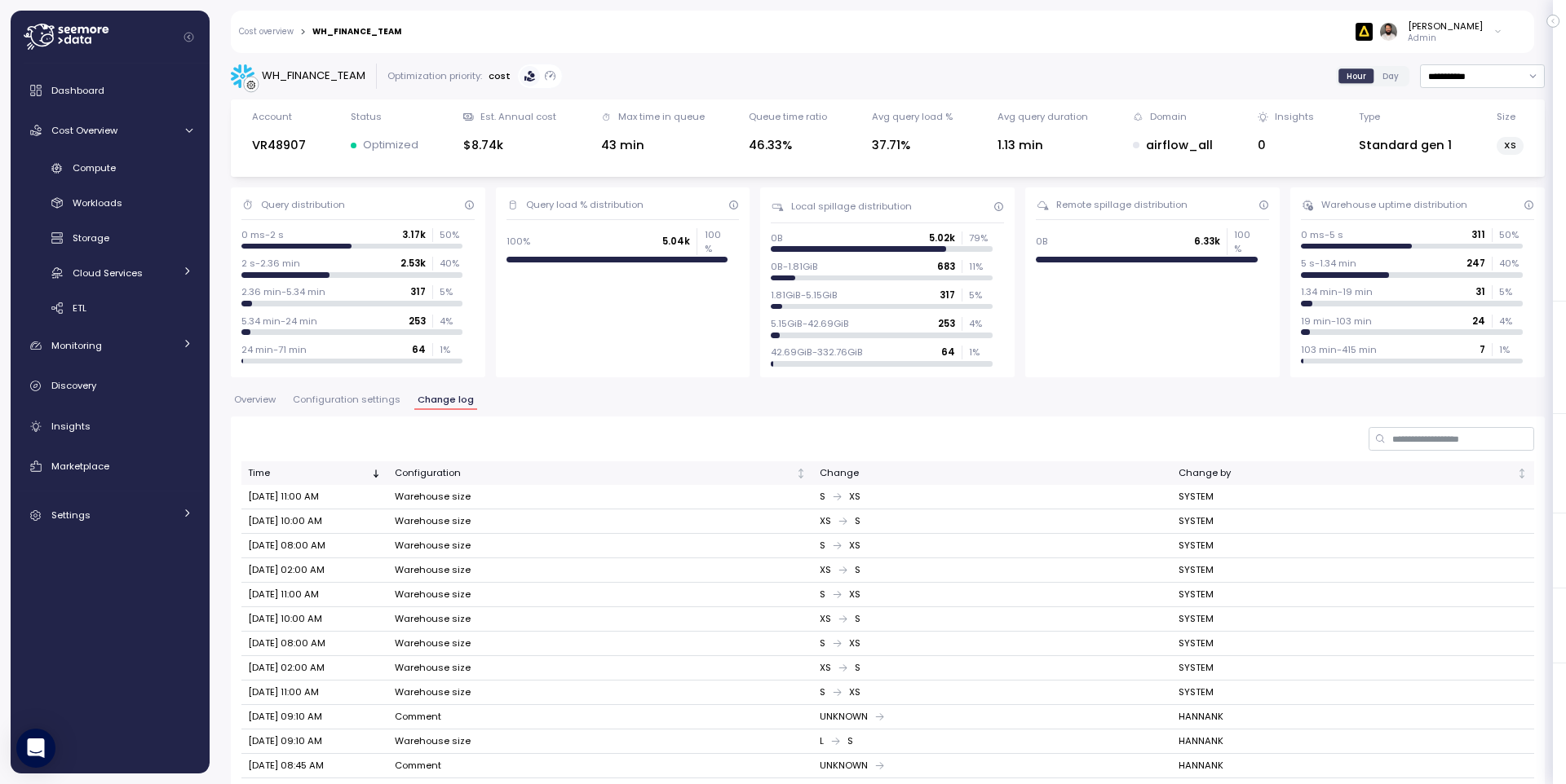
drag, startPoint x: 381, startPoint y: 404, endPoint x: 411, endPoint y: 409, distance: 30.4
click at [381, 404] on span "Configuration settings" at bounding box center [346, 399] width 107 height 9
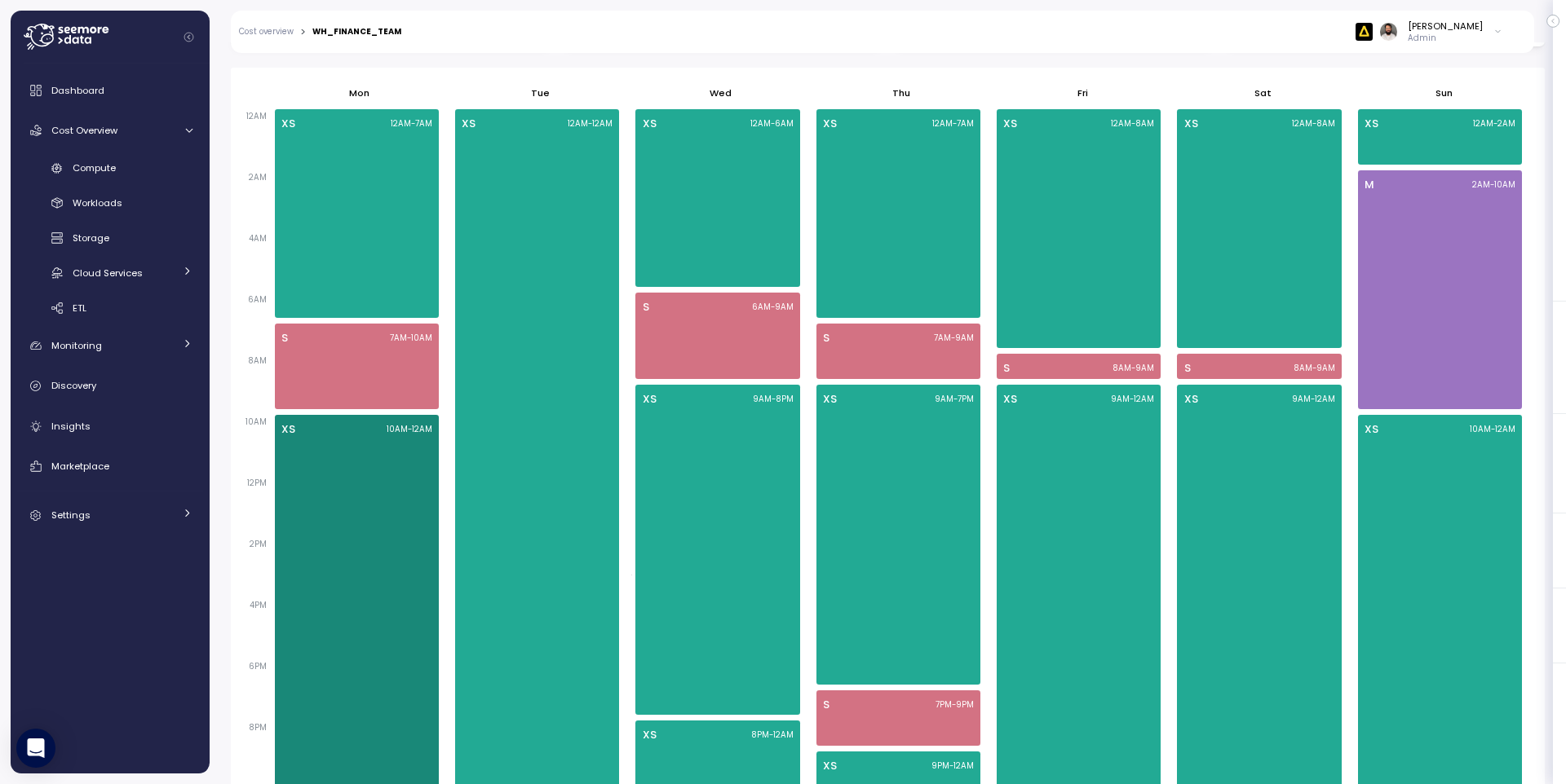
scroll to position [966, 0]
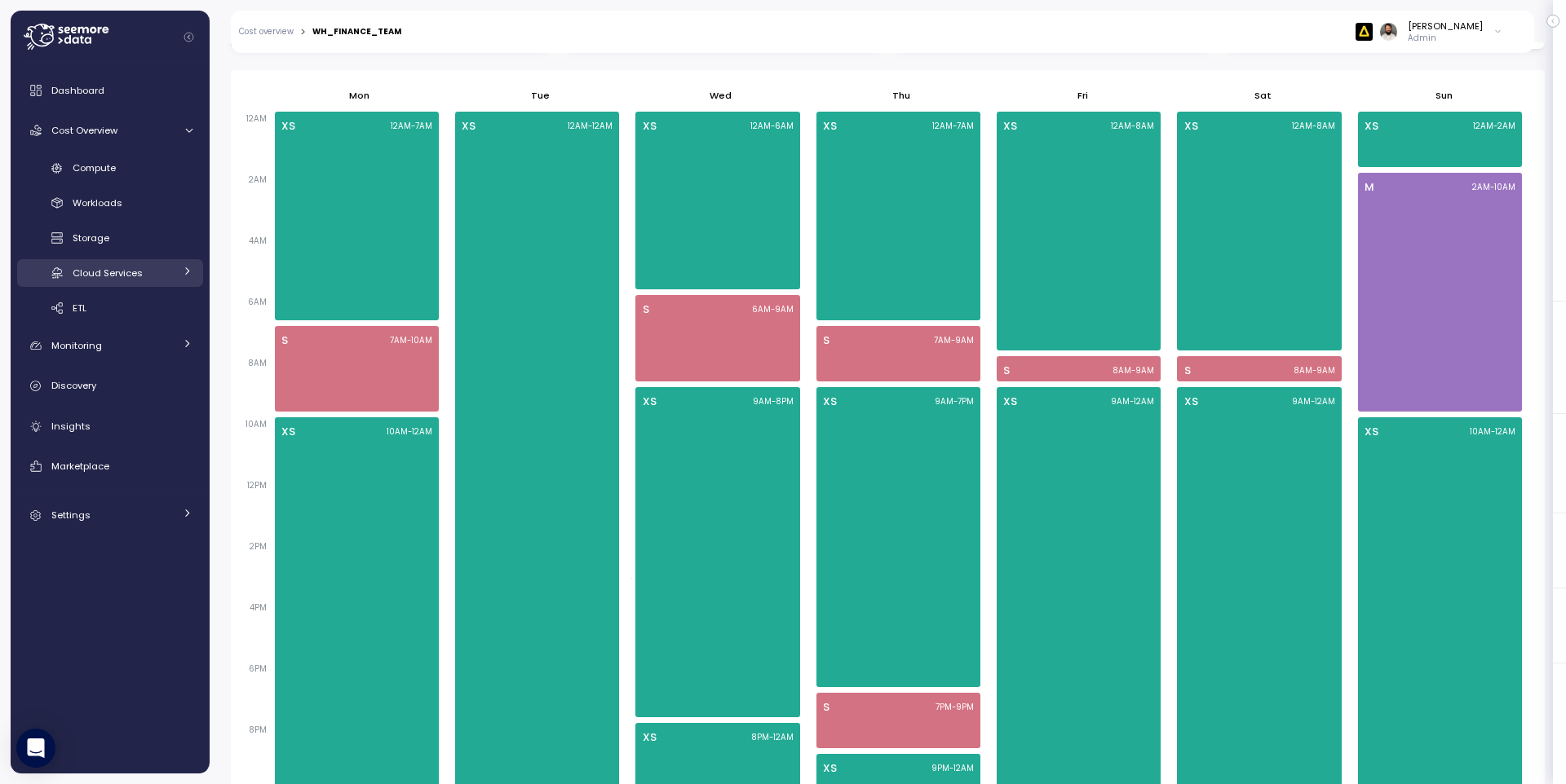
click at [163, 277] on div "Cloud Services" at bounding box center [123, 273] width 101 height 16
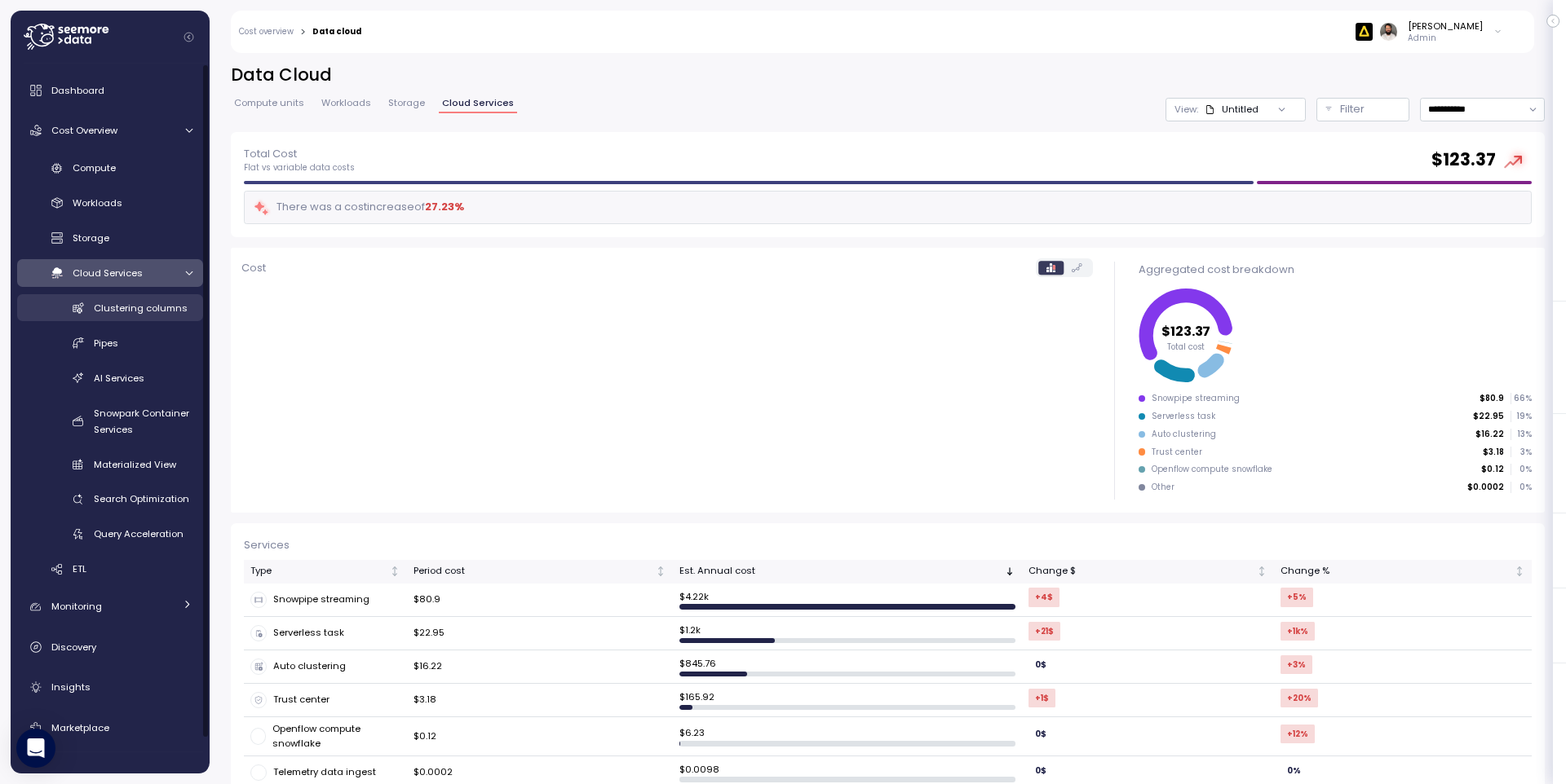
click at [182, 302] on span "Clustering columns" at bounding box center [141, 308] width 94 height 13
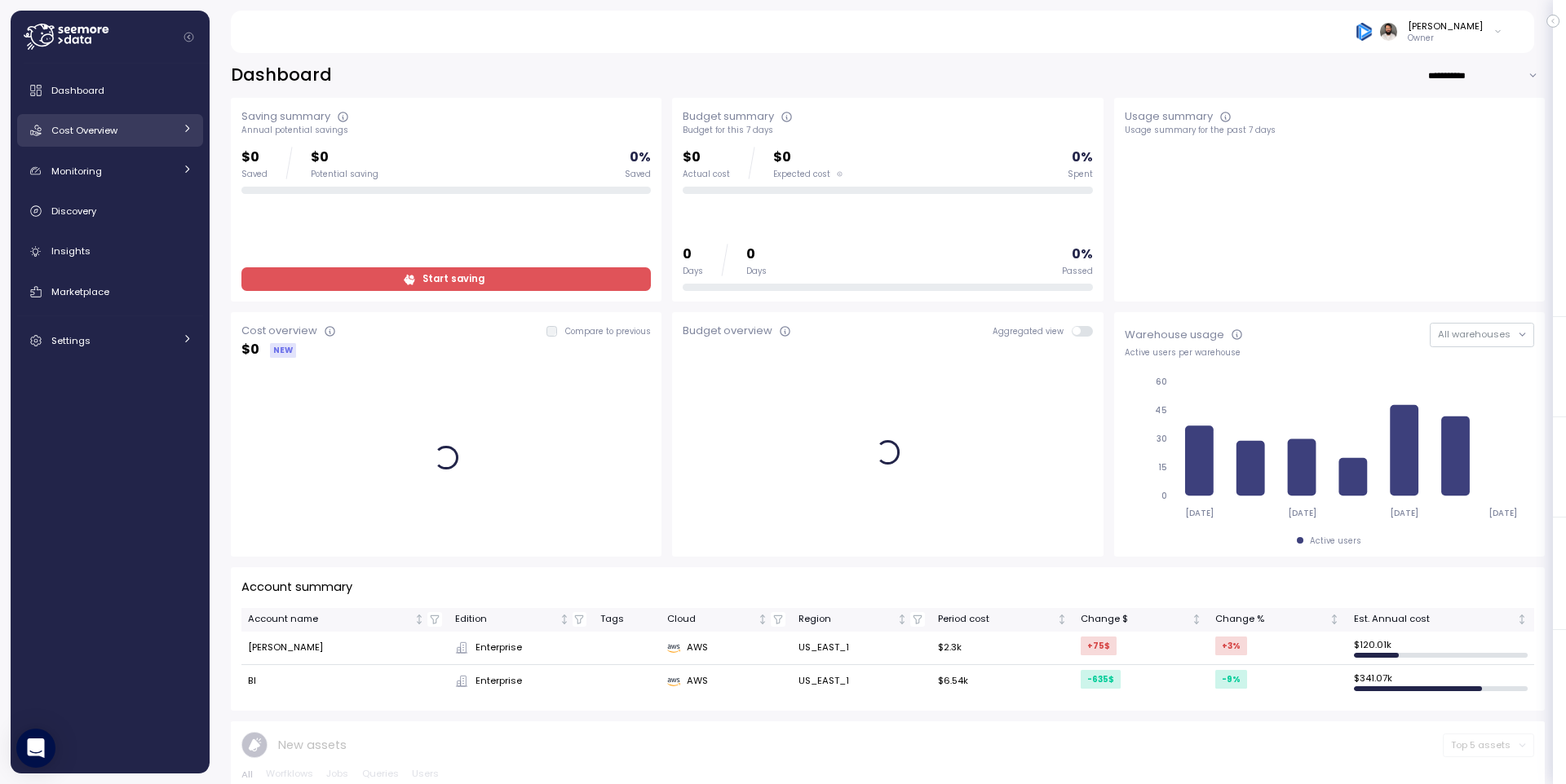
click at [118, 130] on div "Cost Overview" at bounding box center [112, 130] width 123 height 16
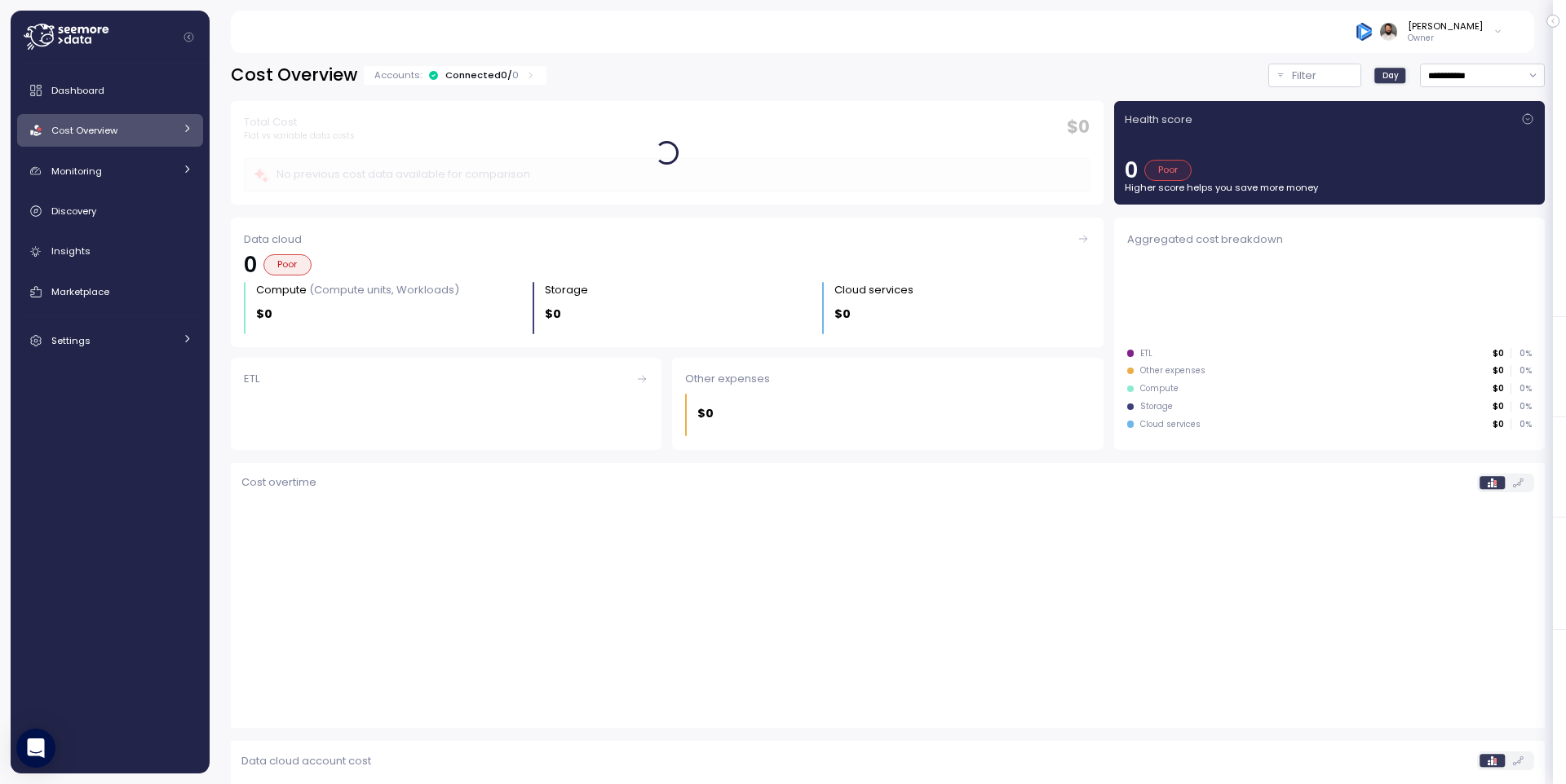
click at [128, 143] on link "Cost Overview" at bounding box center [110, 130] width 186 height 32
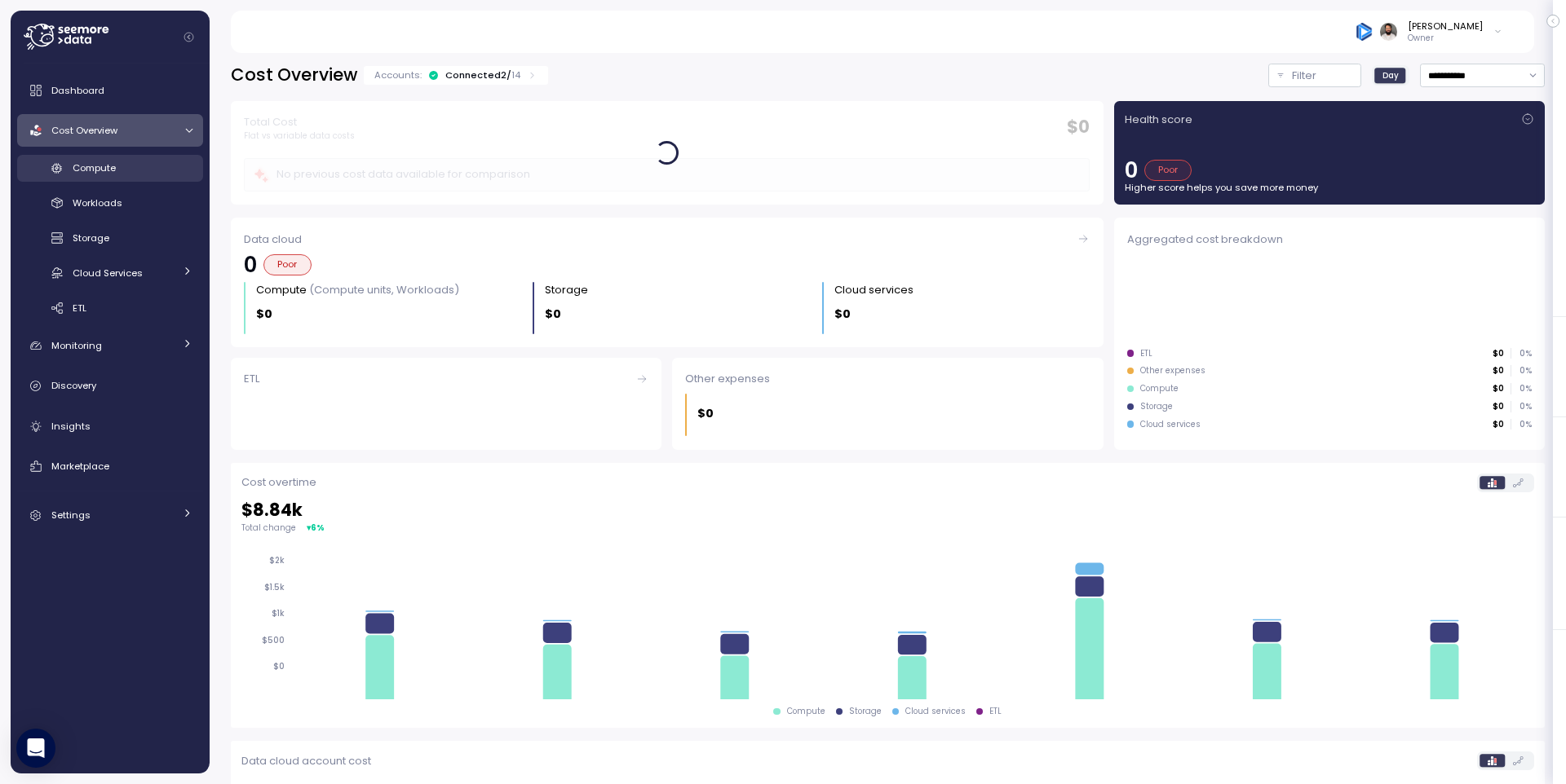
click at [133, 163] on div "Compute" at bounding box center [132, 167] width 120 height 16
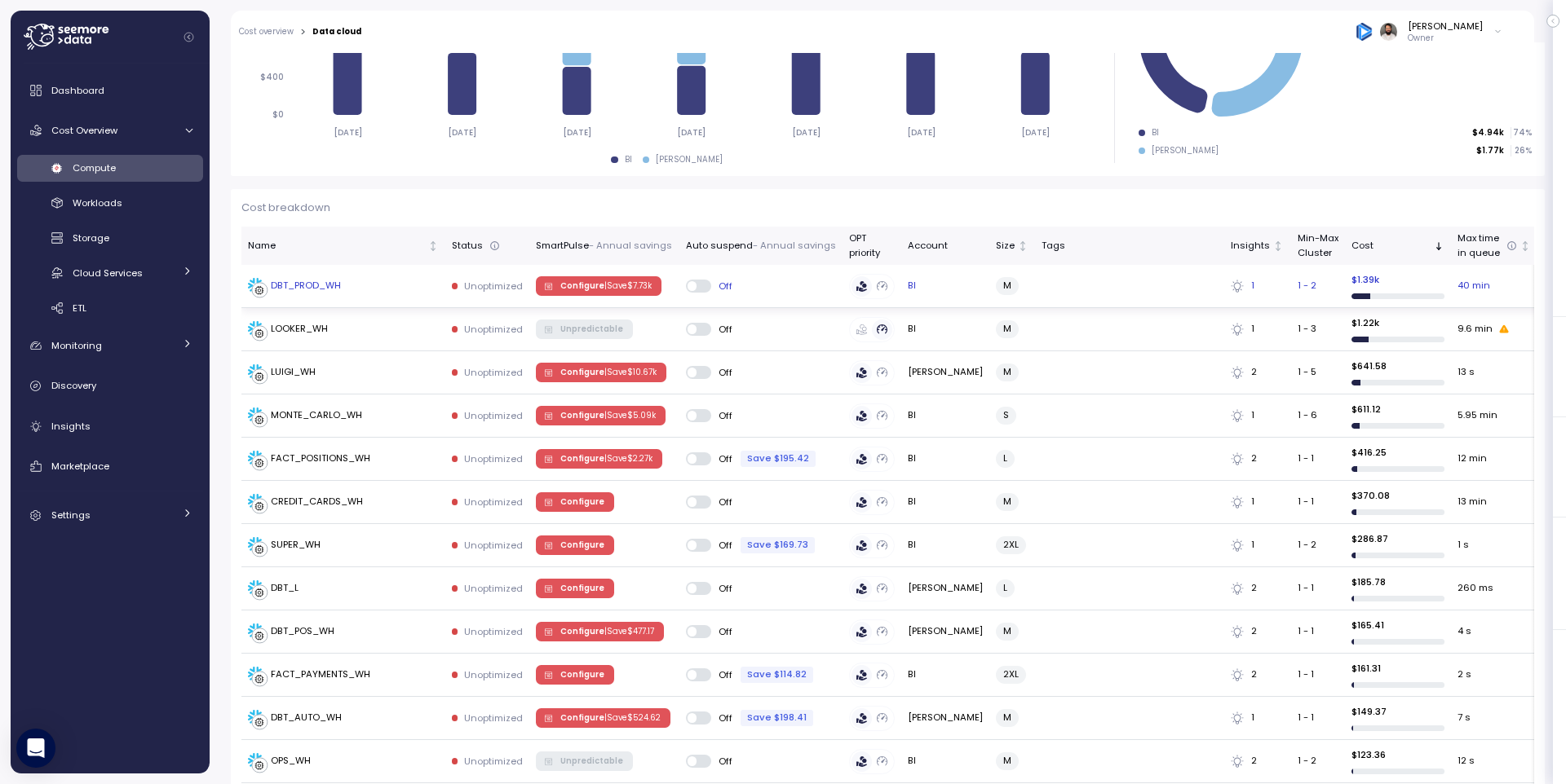
scroll to position [330, 0]
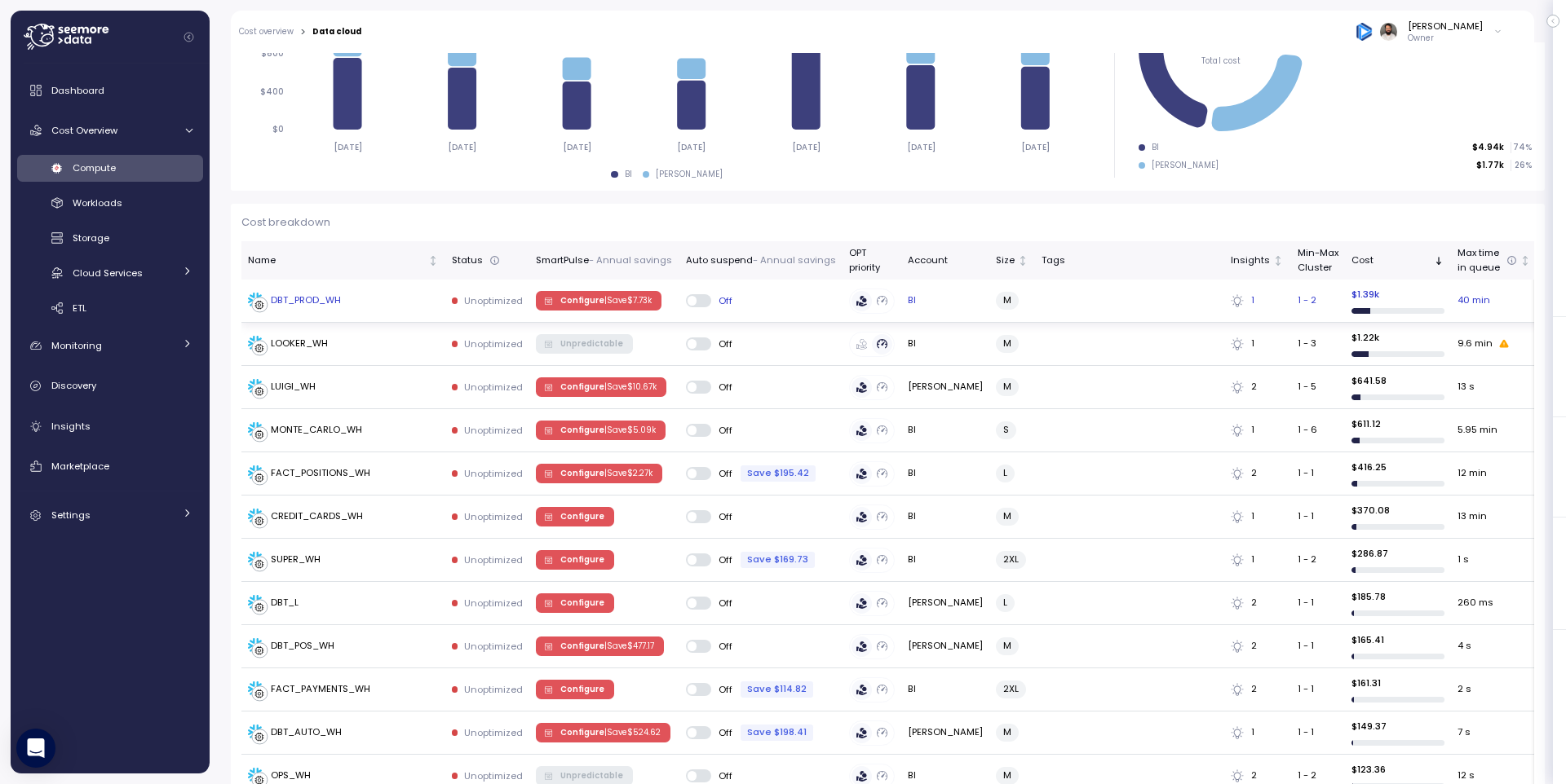
click at [1150, 305] on td at bounding box center [1130, 300] width 189 height 43
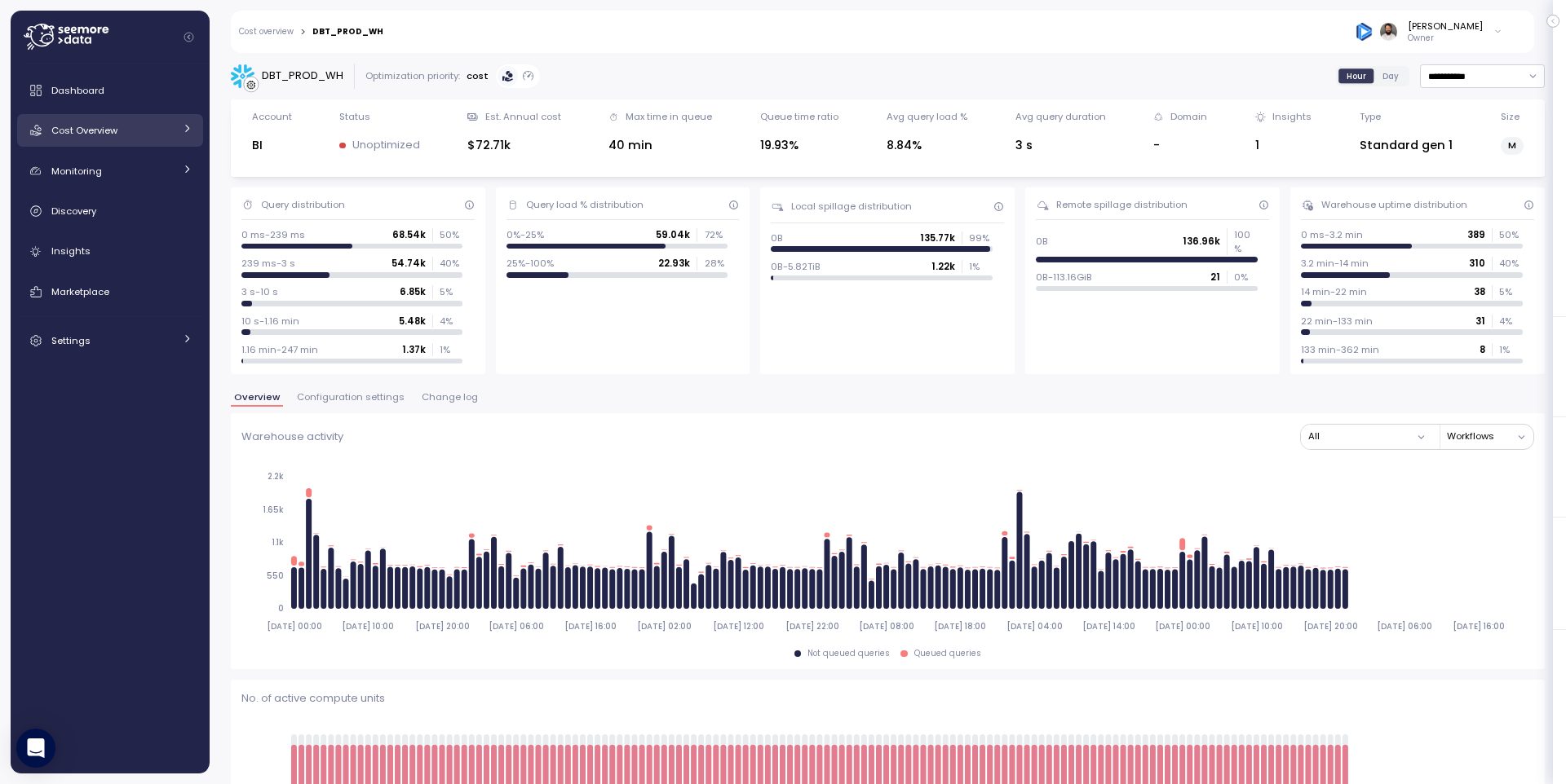
click at [111, 133] on span "Cost Overview" at bounding box center [84, 130] width 66 height 13
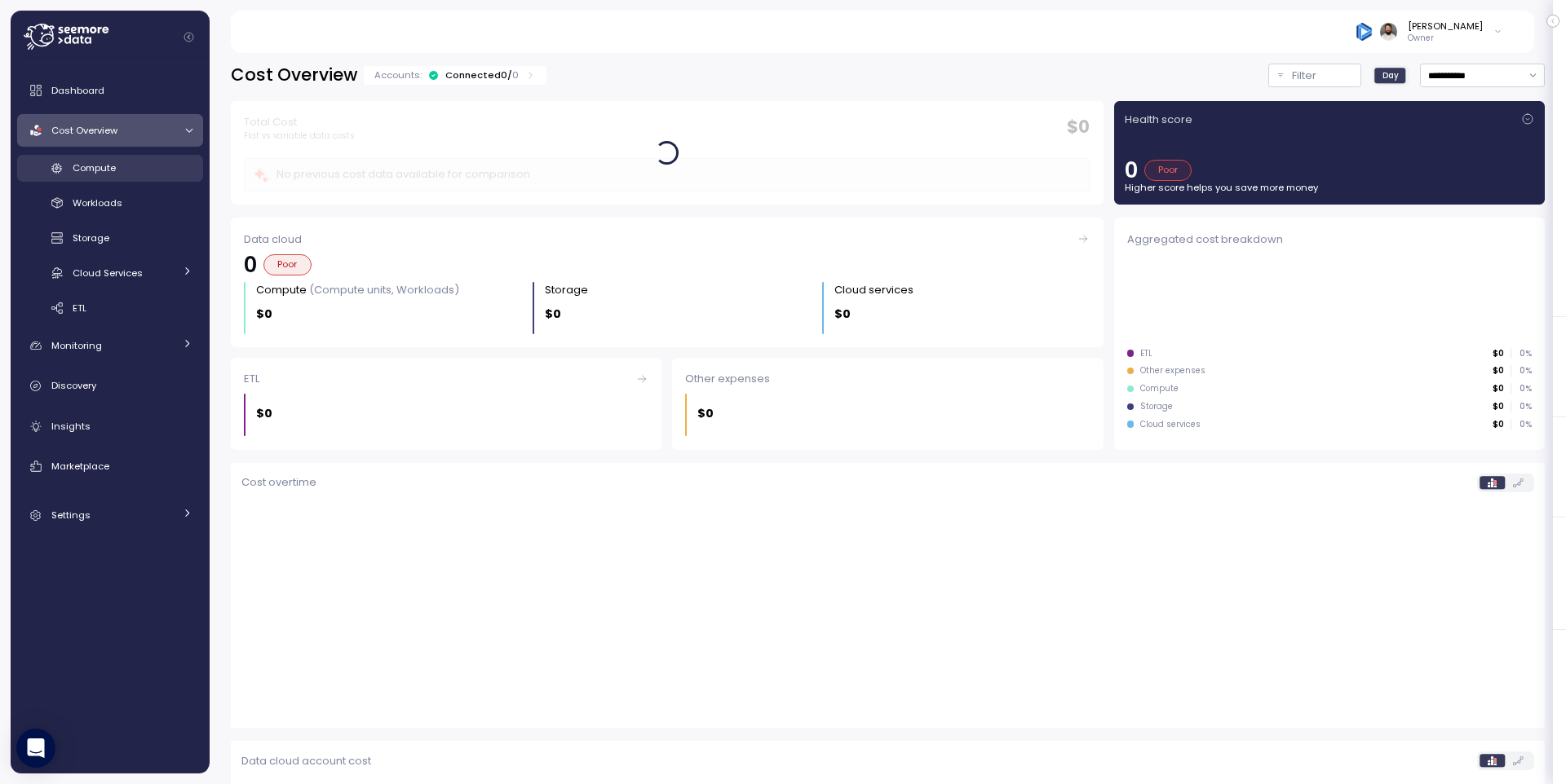
click at [132, 159] on link "Compute" at bounding box center [110, 168] width 186 height 27
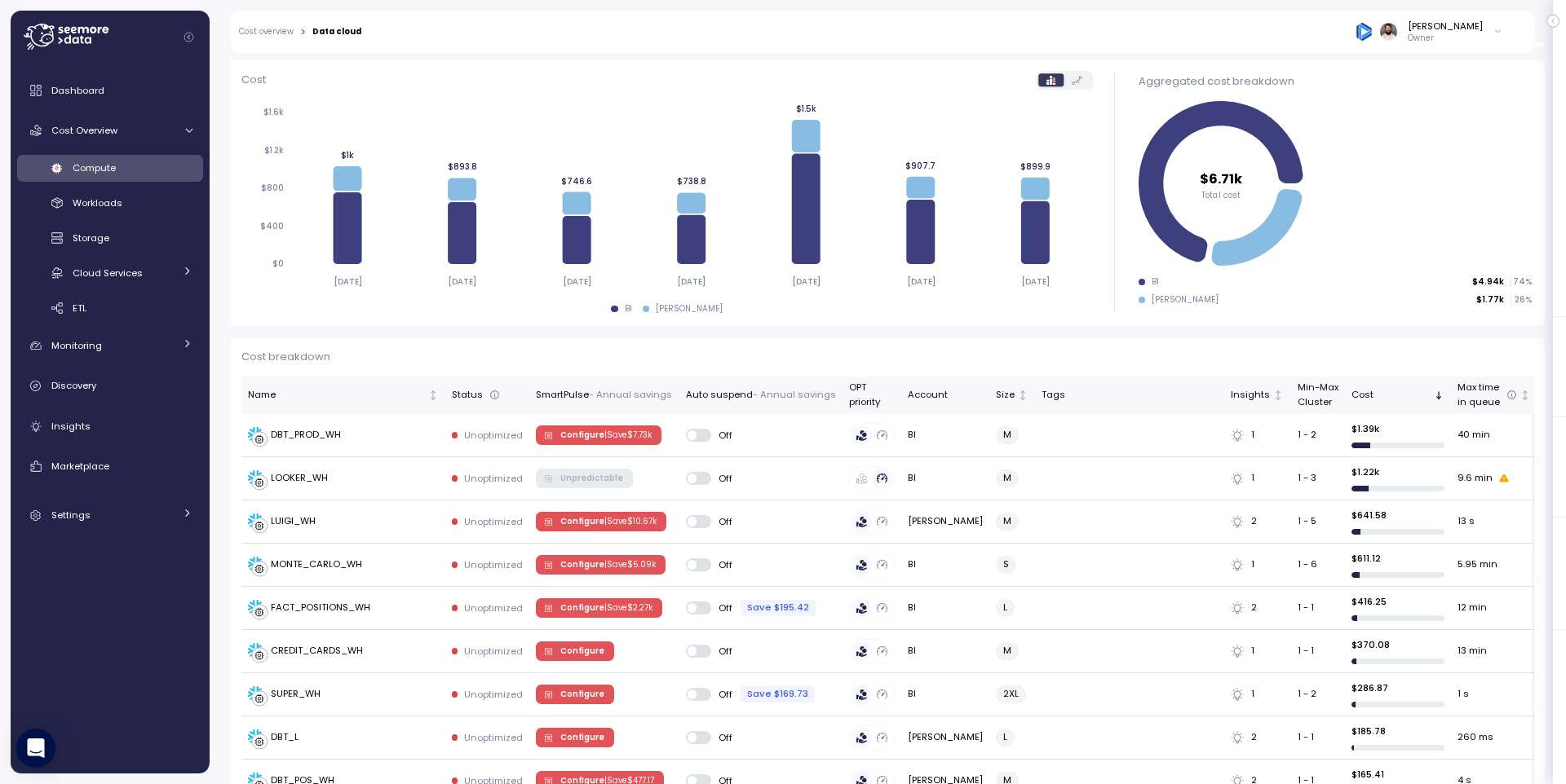
scroll to position [149, 0]
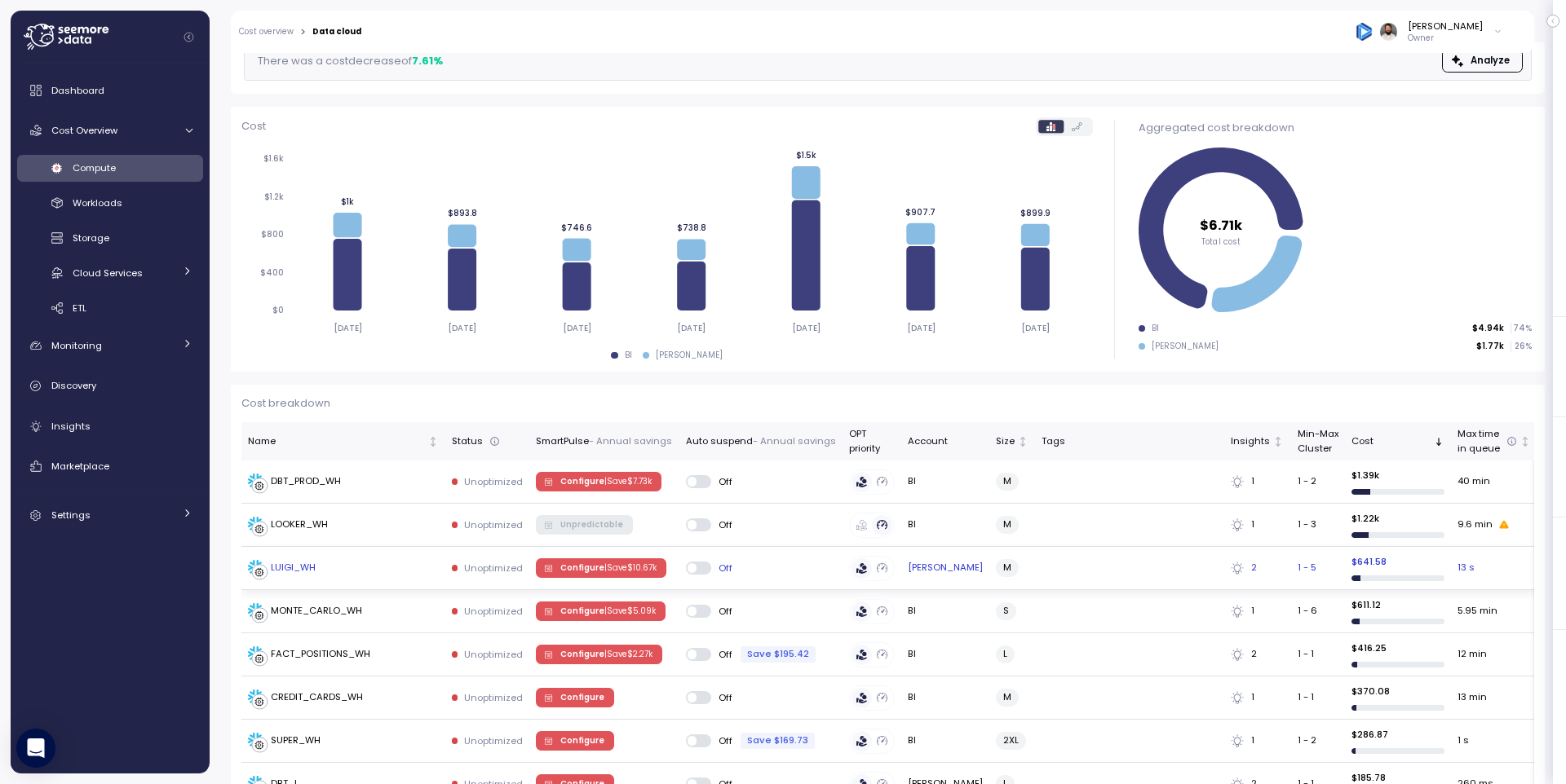
click at [370, 565] on div "LUIGI_WH" at bounding box center [343, 567] width 191 height 16
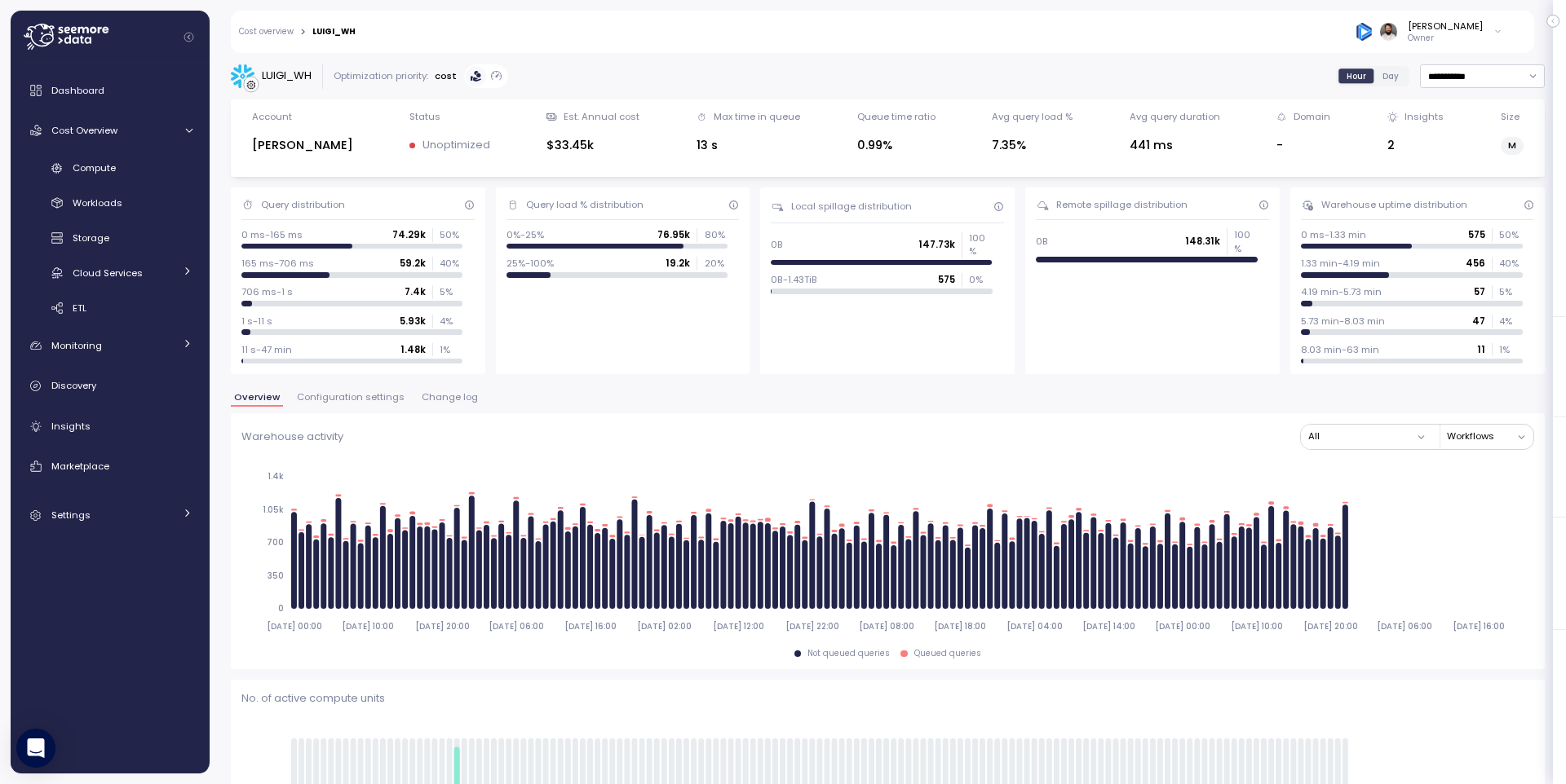
click at [428, 402] on span "Change log" at bounding box center [450, 396] width 56 height 9
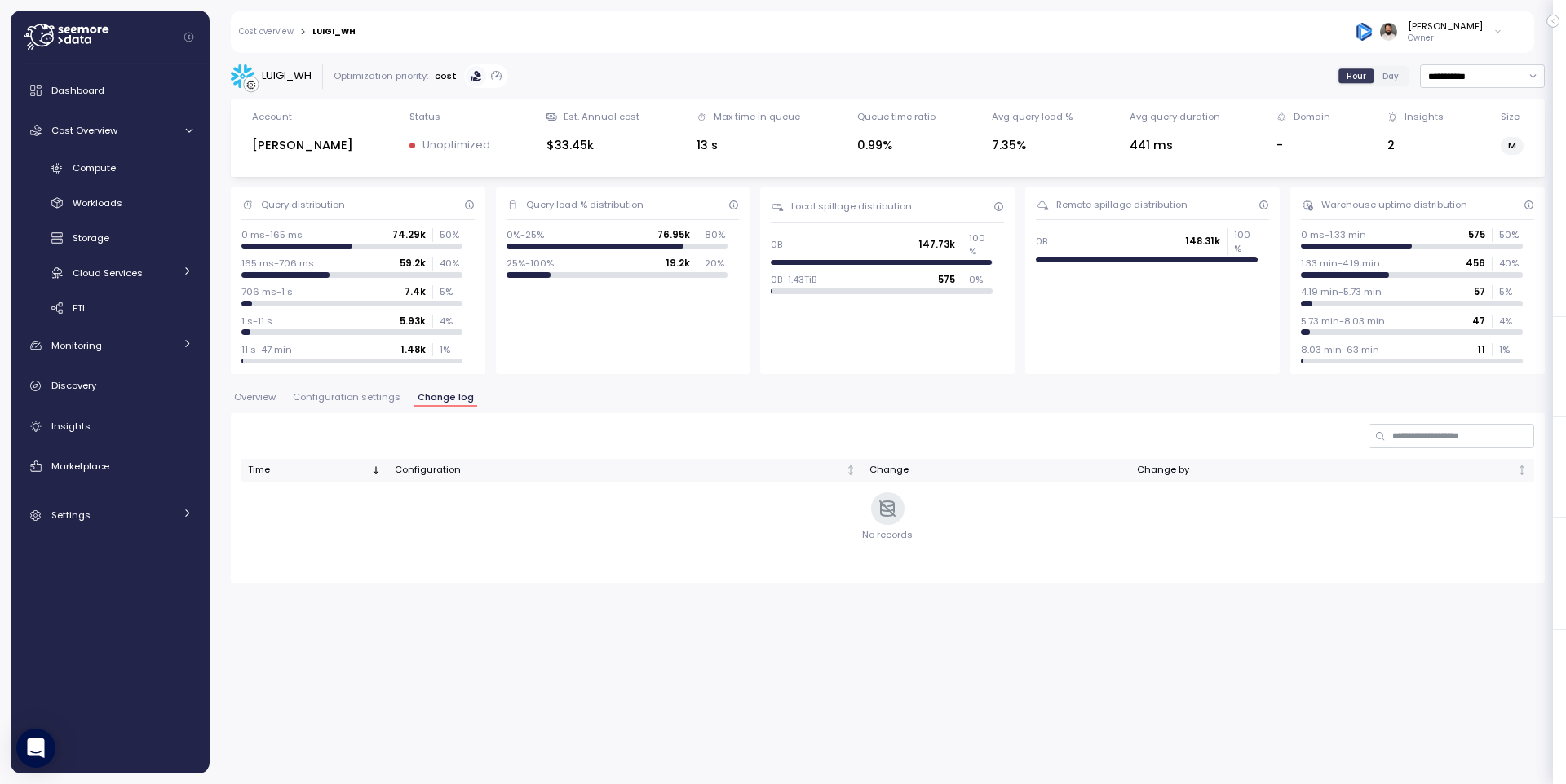
click at [374, 399] on span "Configuration settings" at bounding box center [346, 396] width 107 height 9
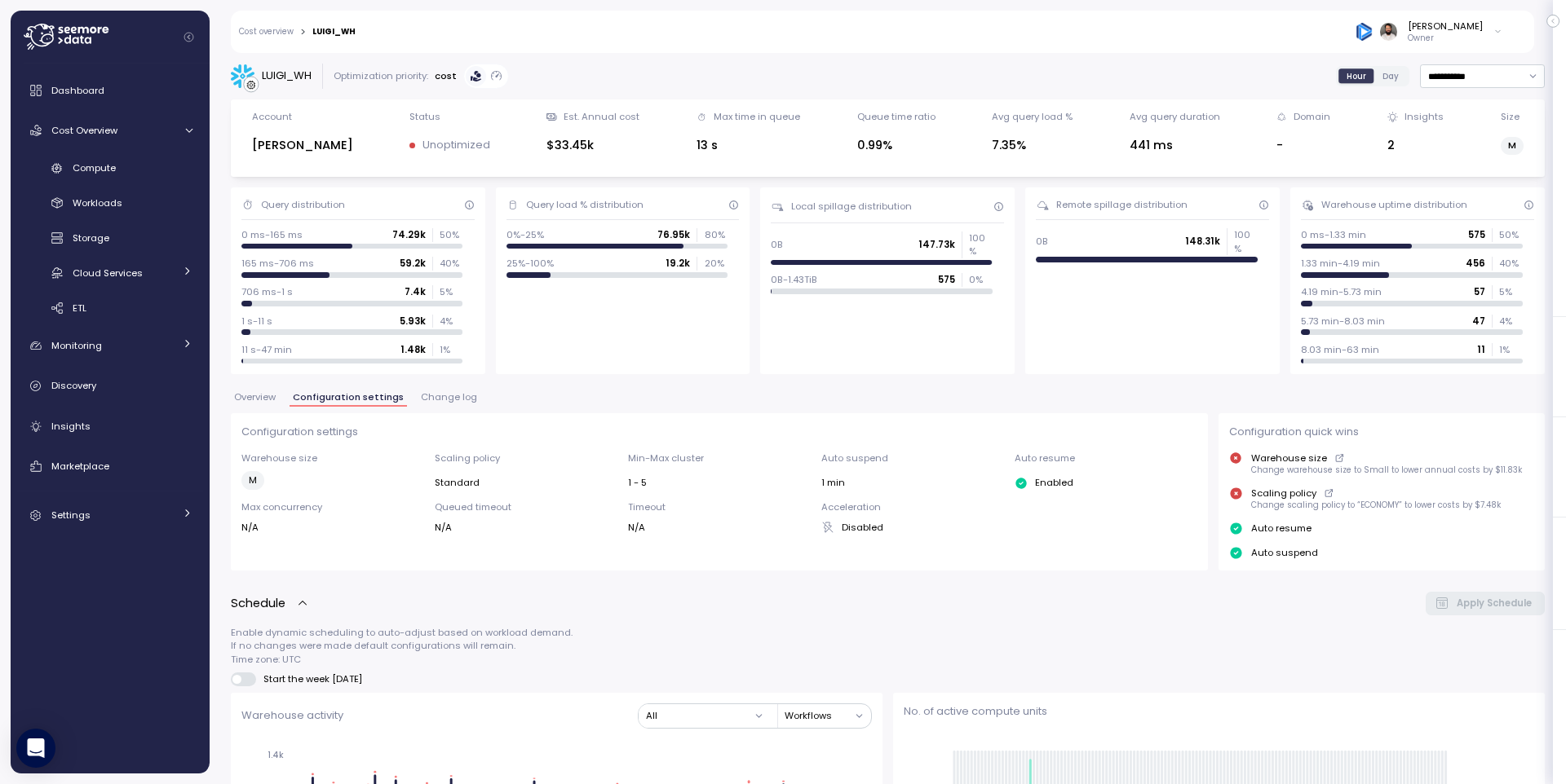
click at [262, 399] on span "Overview" at bounding box center [255, 396] width 42 height 9
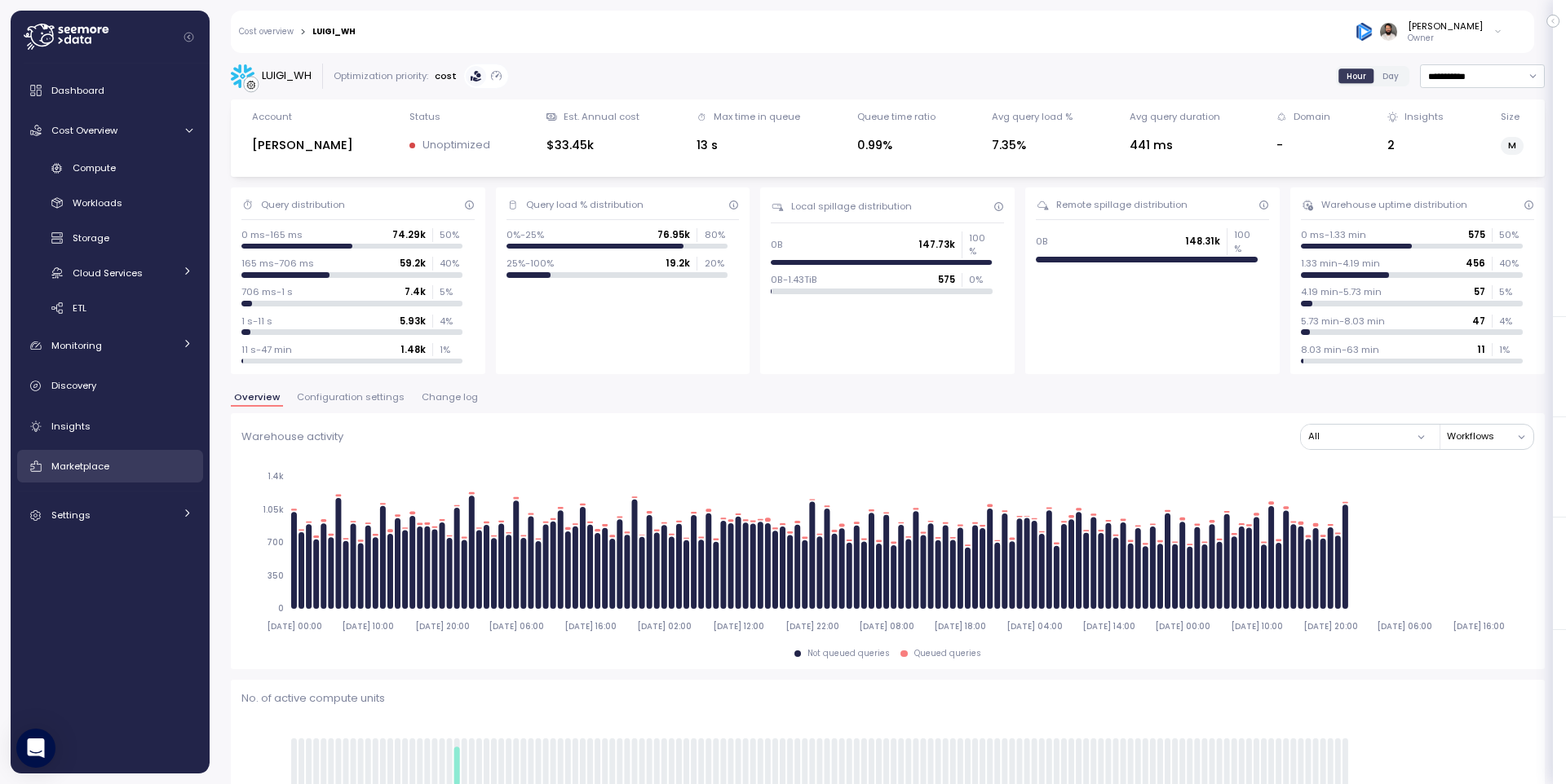
click at [172, 455] on link "Marketplace" at bounding box center [110, 467] width 186 height 32
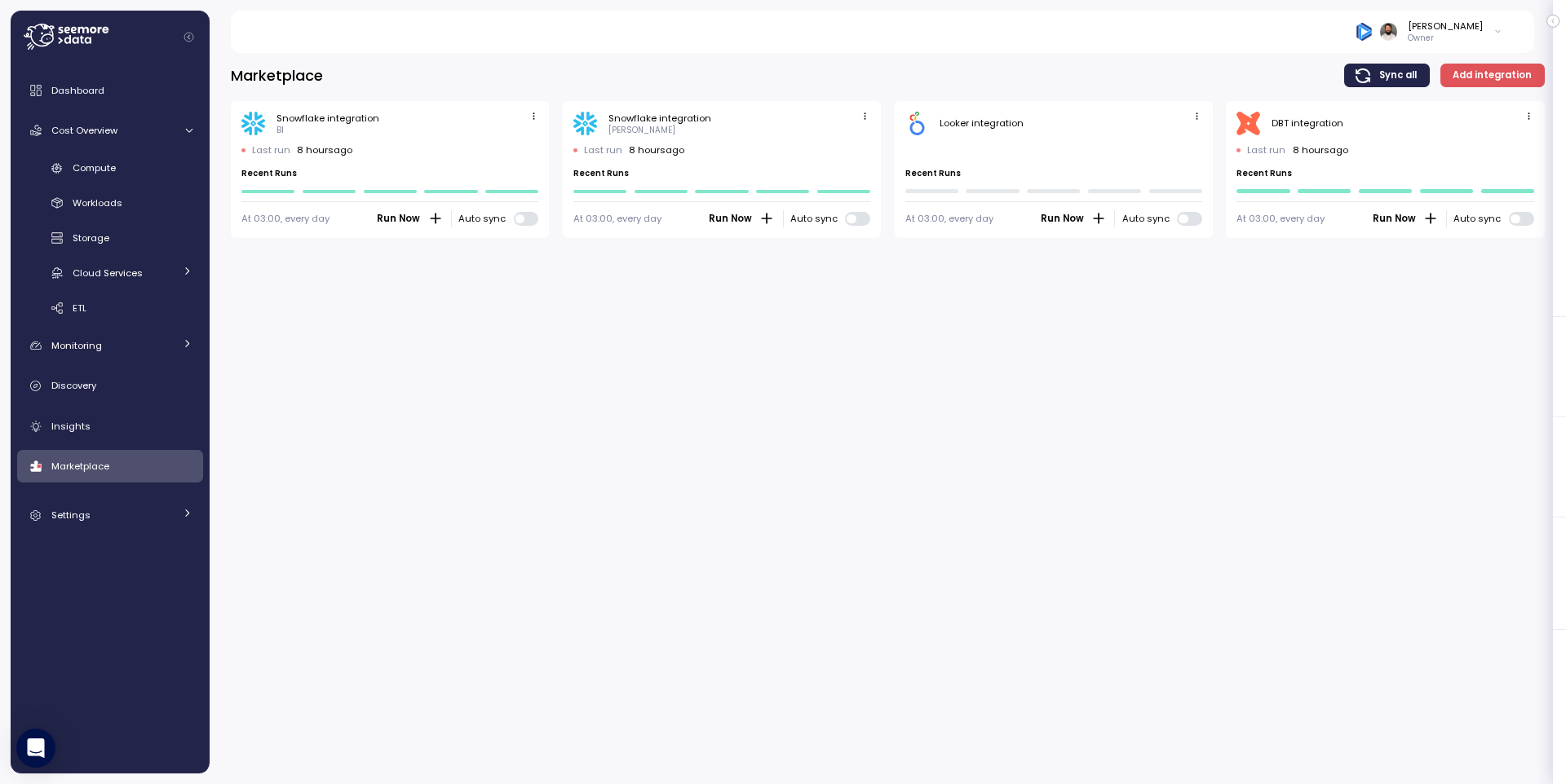
click at [1190, 342] on div "Marketplace Sync all Add integration Snowflake integration BI Last run 8 hours …" at bounding box center [887, 413] width 1357 height 742
click at [143, 175] on div "Compute" at bounding box center [132, 167] width 120 height 16
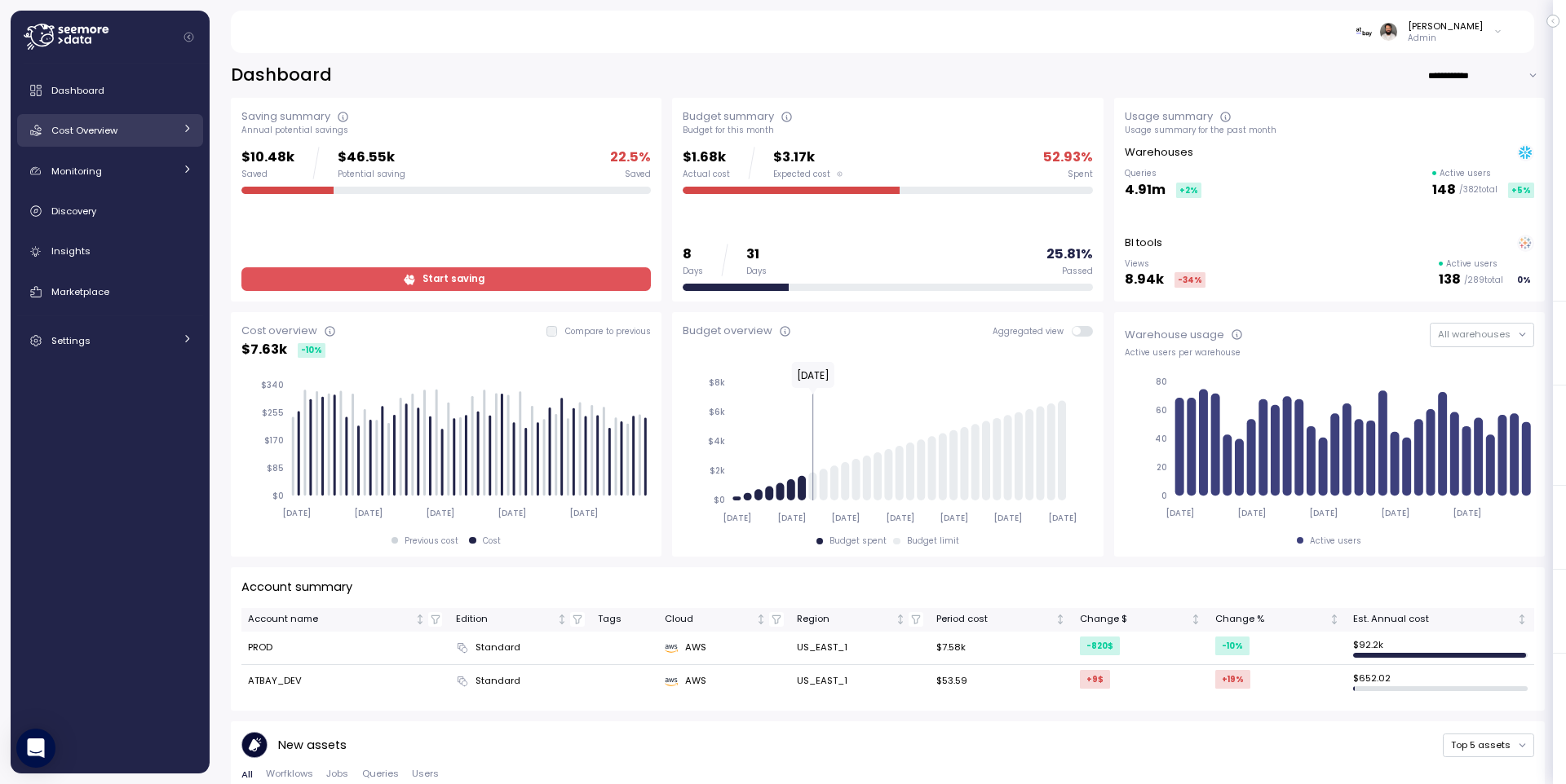
click at [134, 130] on div "Cost Overview" at bounding box center [112, 130] width 123 height 16
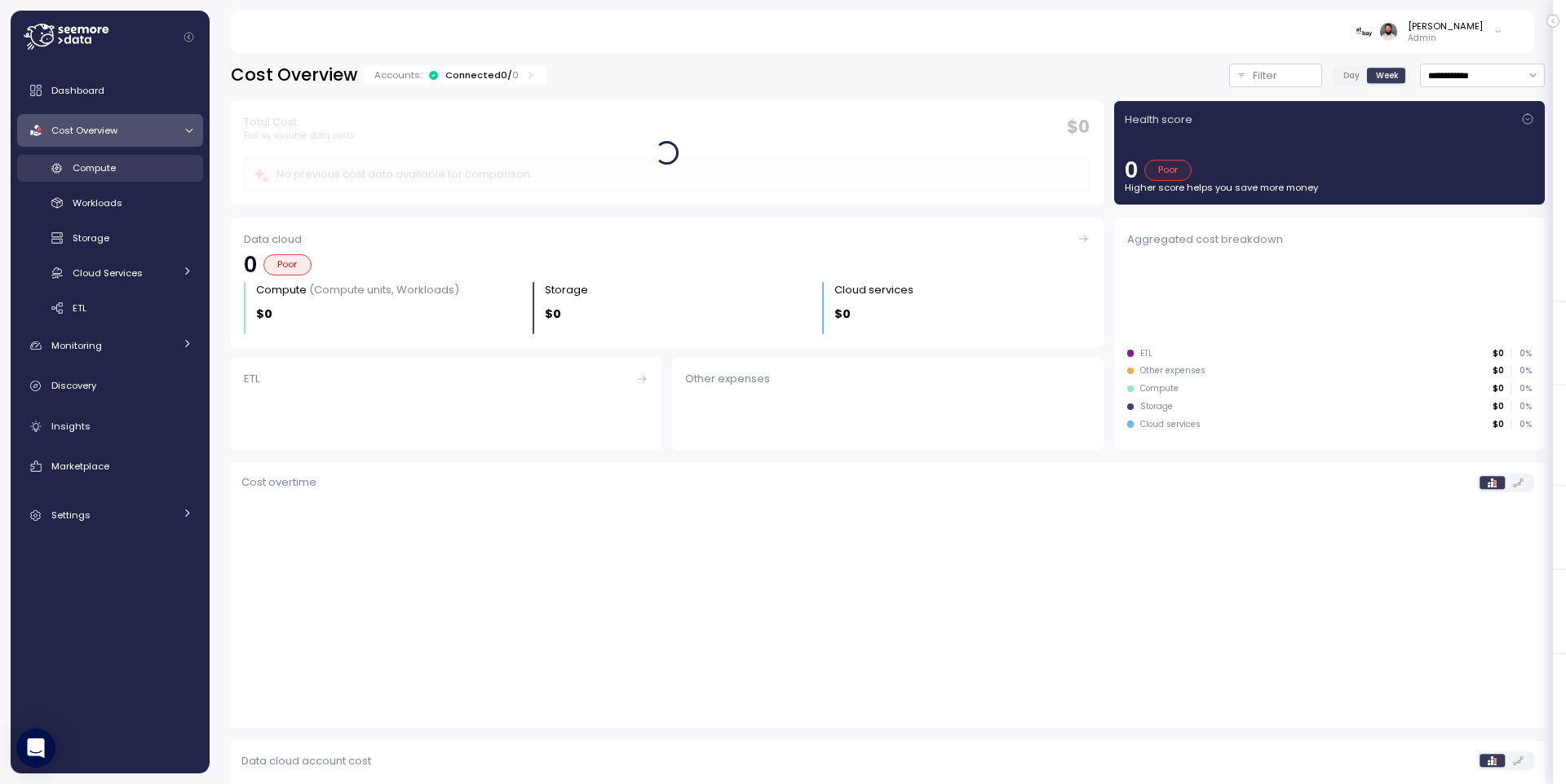
click at [145, 169] on div "Compute" at bounding box center [132, 167] width 120 height 16
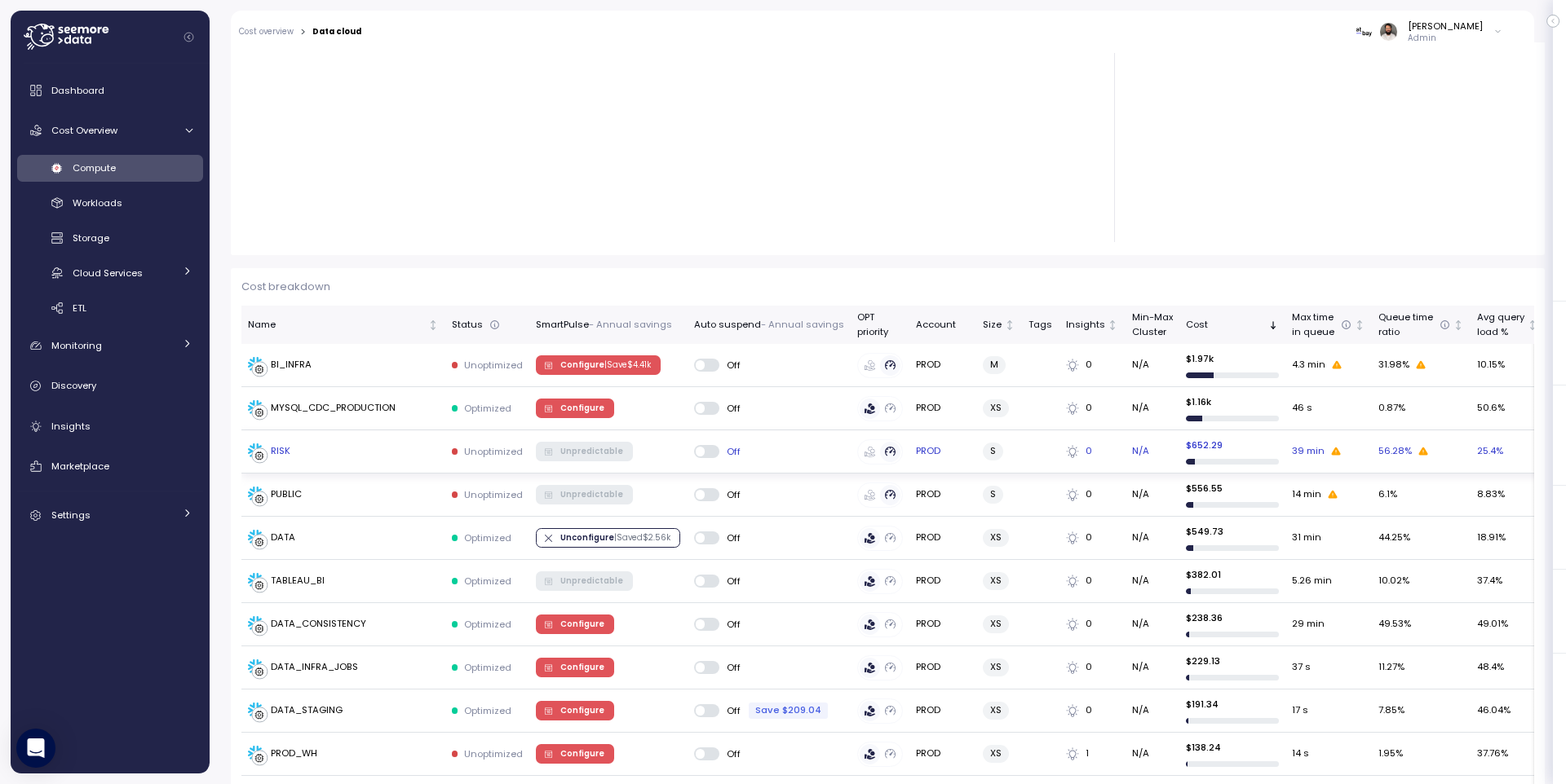
scroll to position [361, 0]
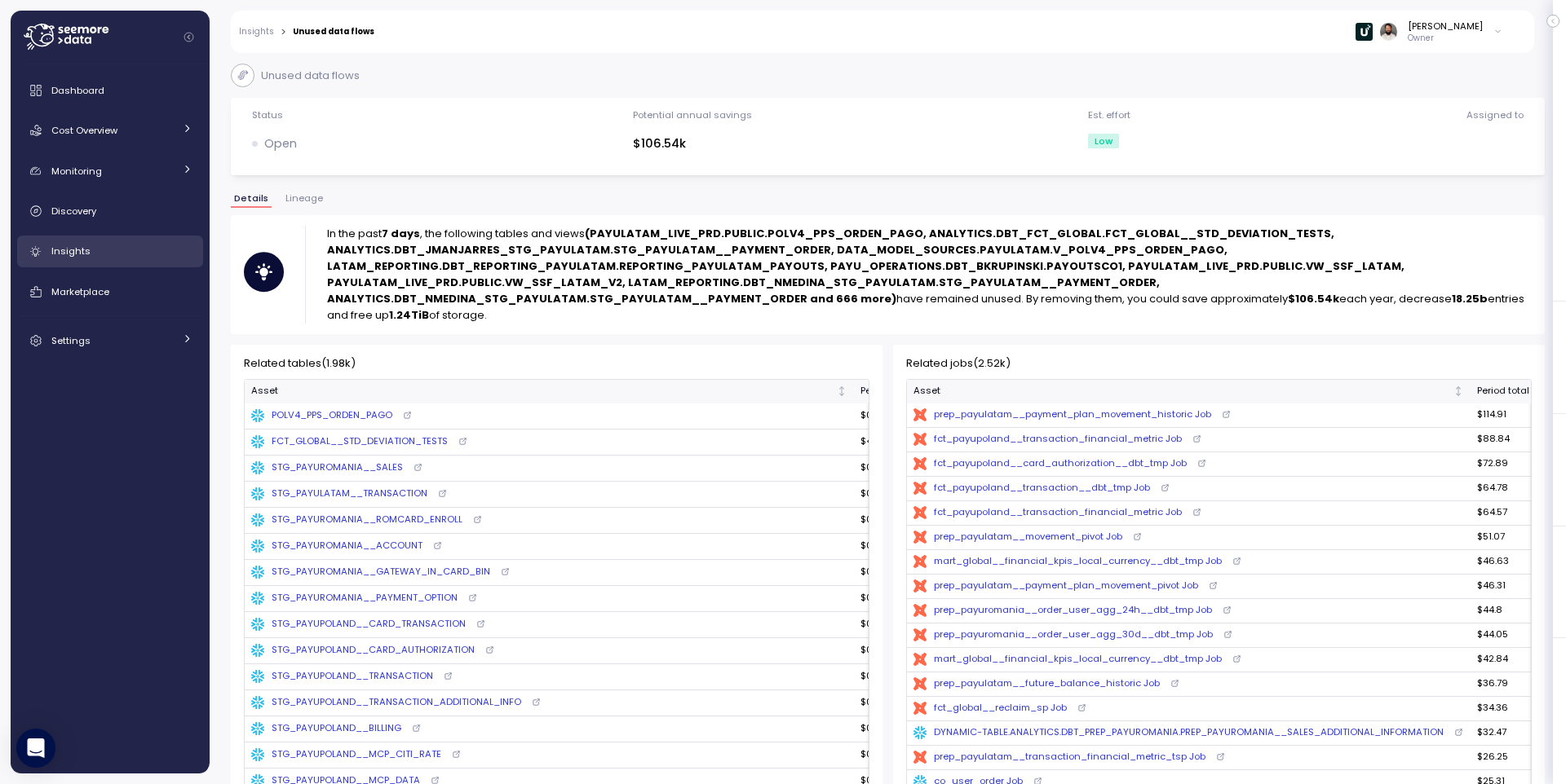
click at [89, 255] on div "Insights" at bounding box center [122, 251] width 141 height 16
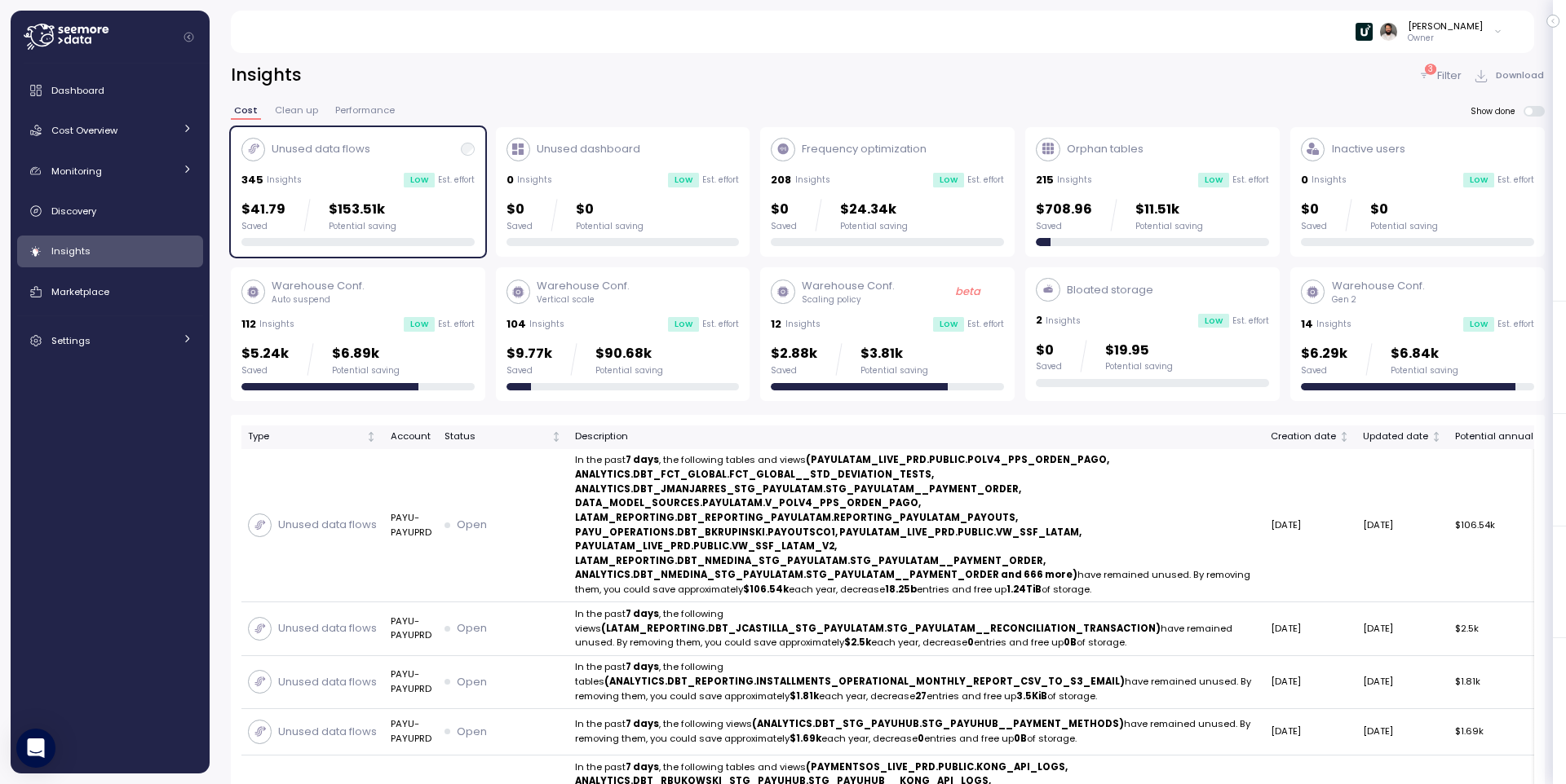
click at [346, 174] on div "345 Insights Low Est. effort" at bounding box center [358, 180] width 233 height 16
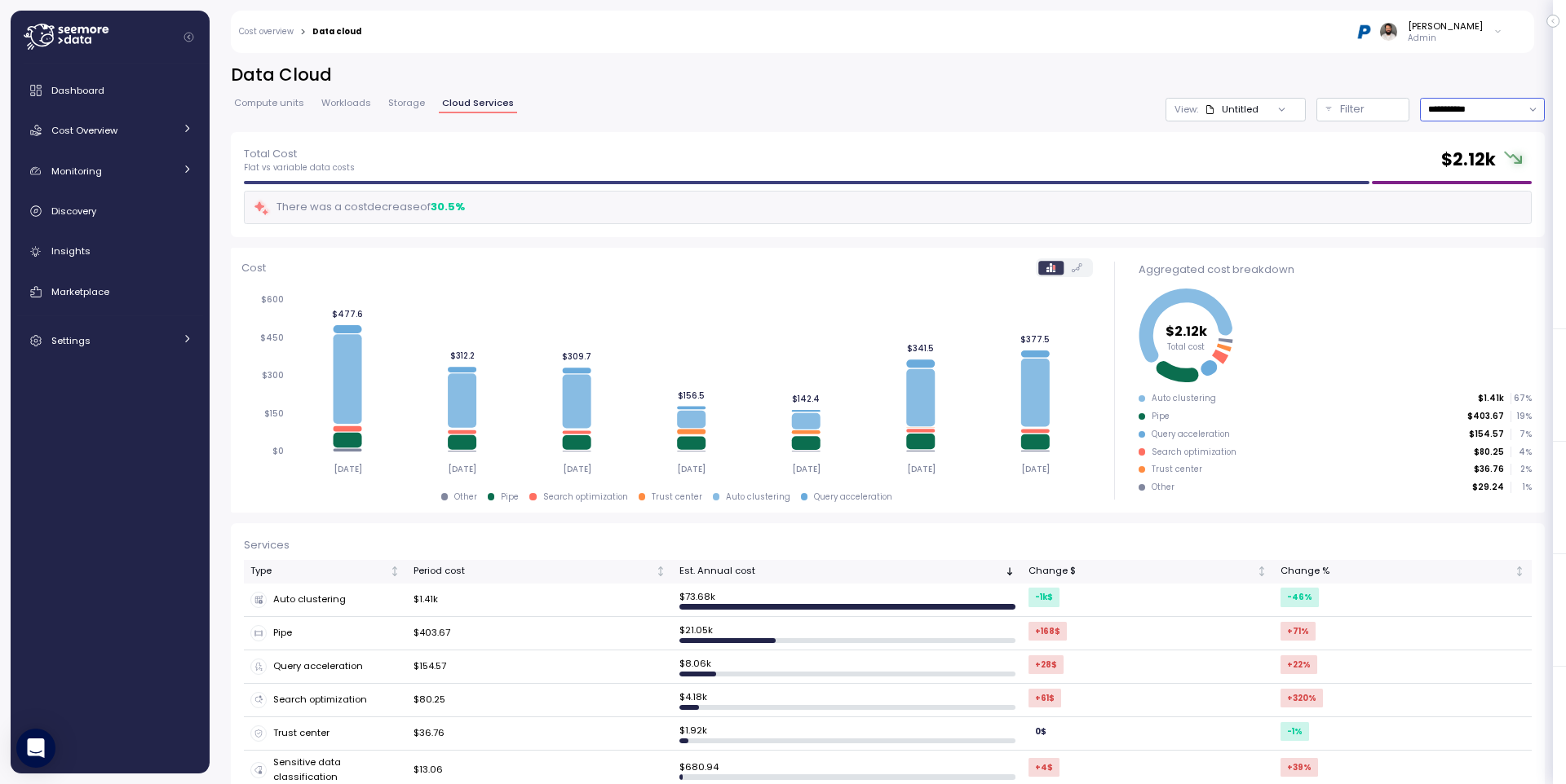
click at [1491, 111] on input "**********" at bounding box center [1482, 109] width 125 height 24
click at [1483, 220] on div "Last 30 days" at bounding box center [1481, 227] width 120 height 21
type input "**********"
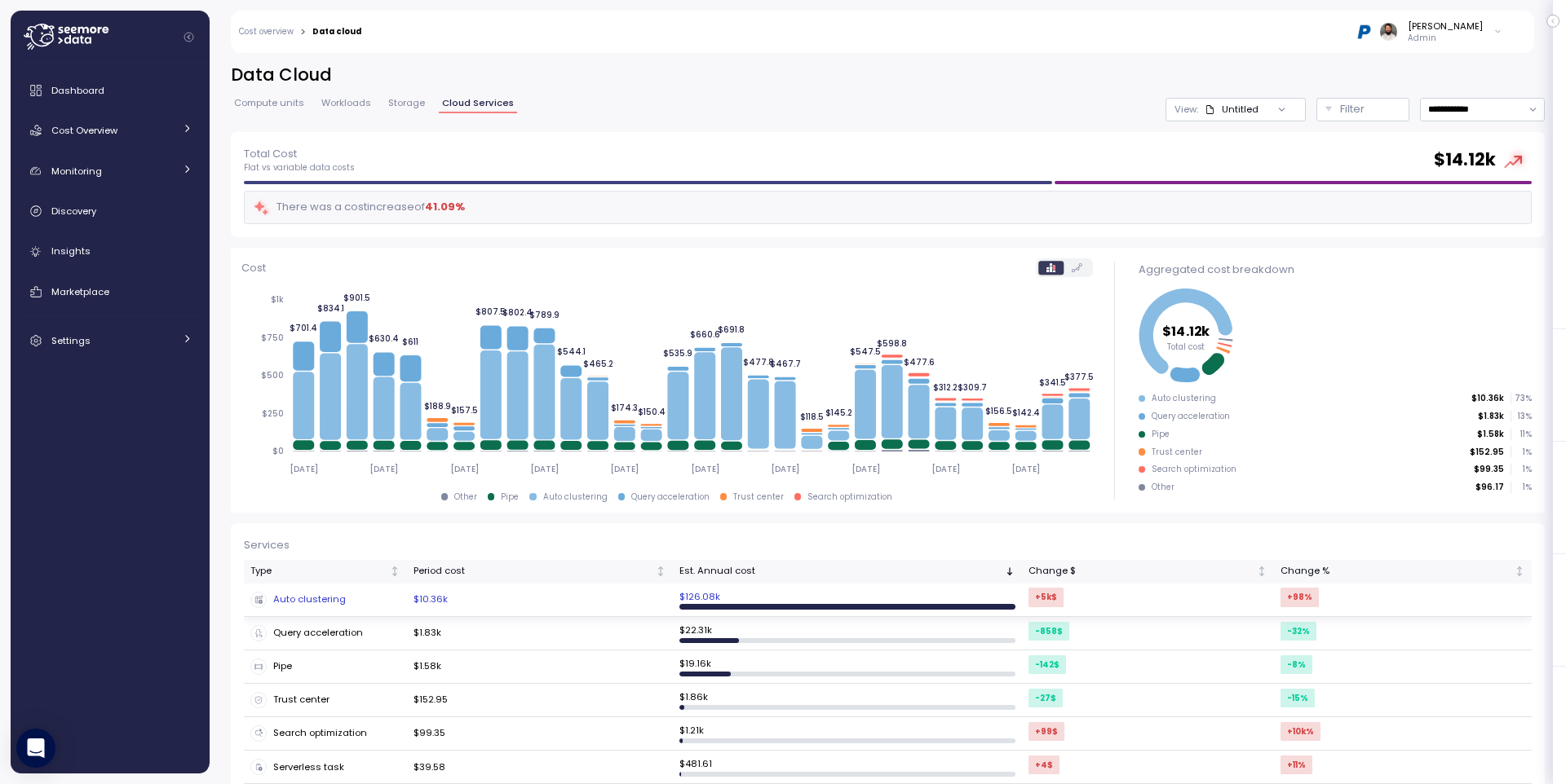
click at [410, 598] on td "$10.36k" at bounding box center [540, 600] width 266 height 33
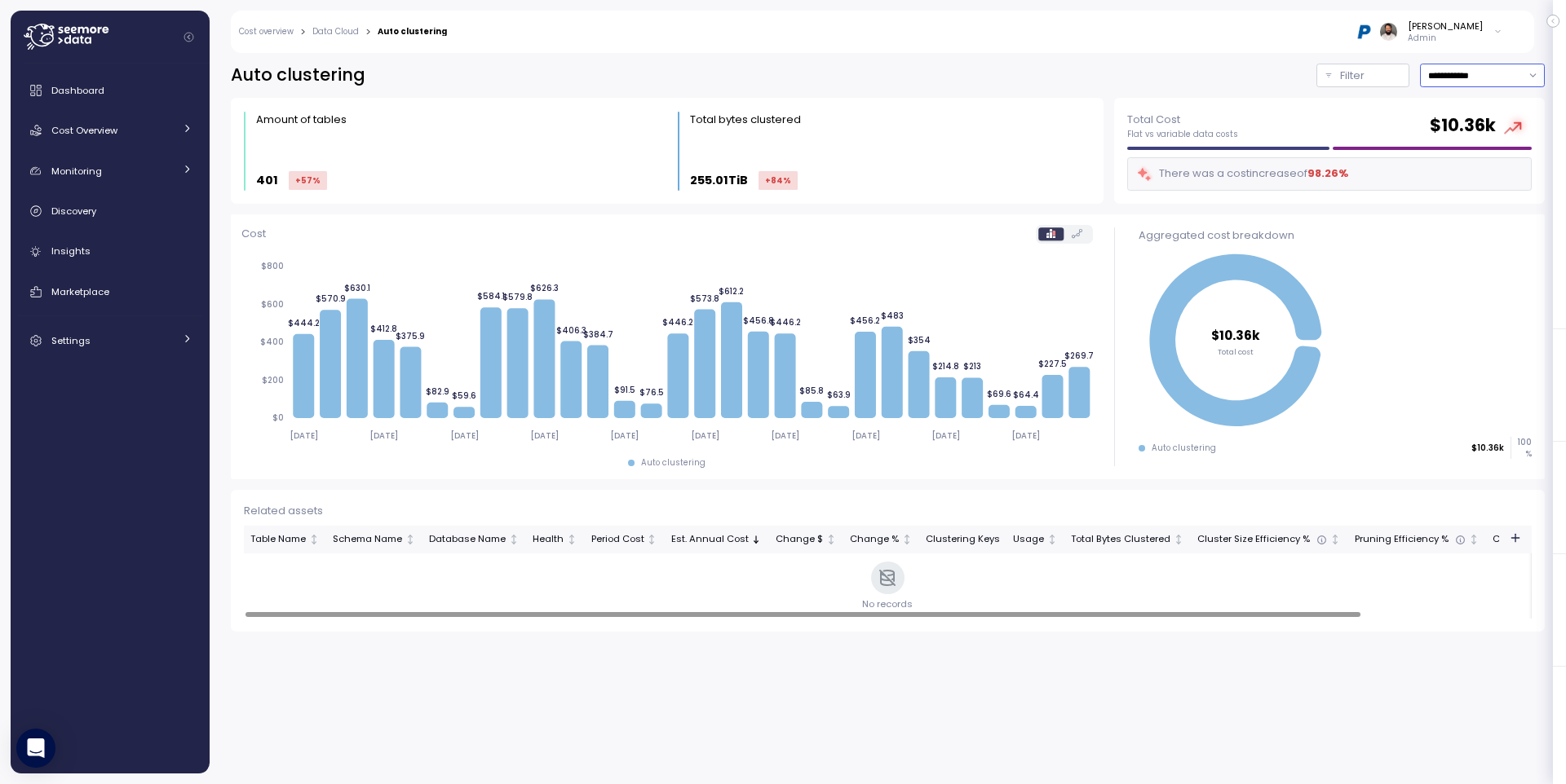
click at [1498, 79] on input "**********" at bounding box center [1482, 75] width 125 height 24
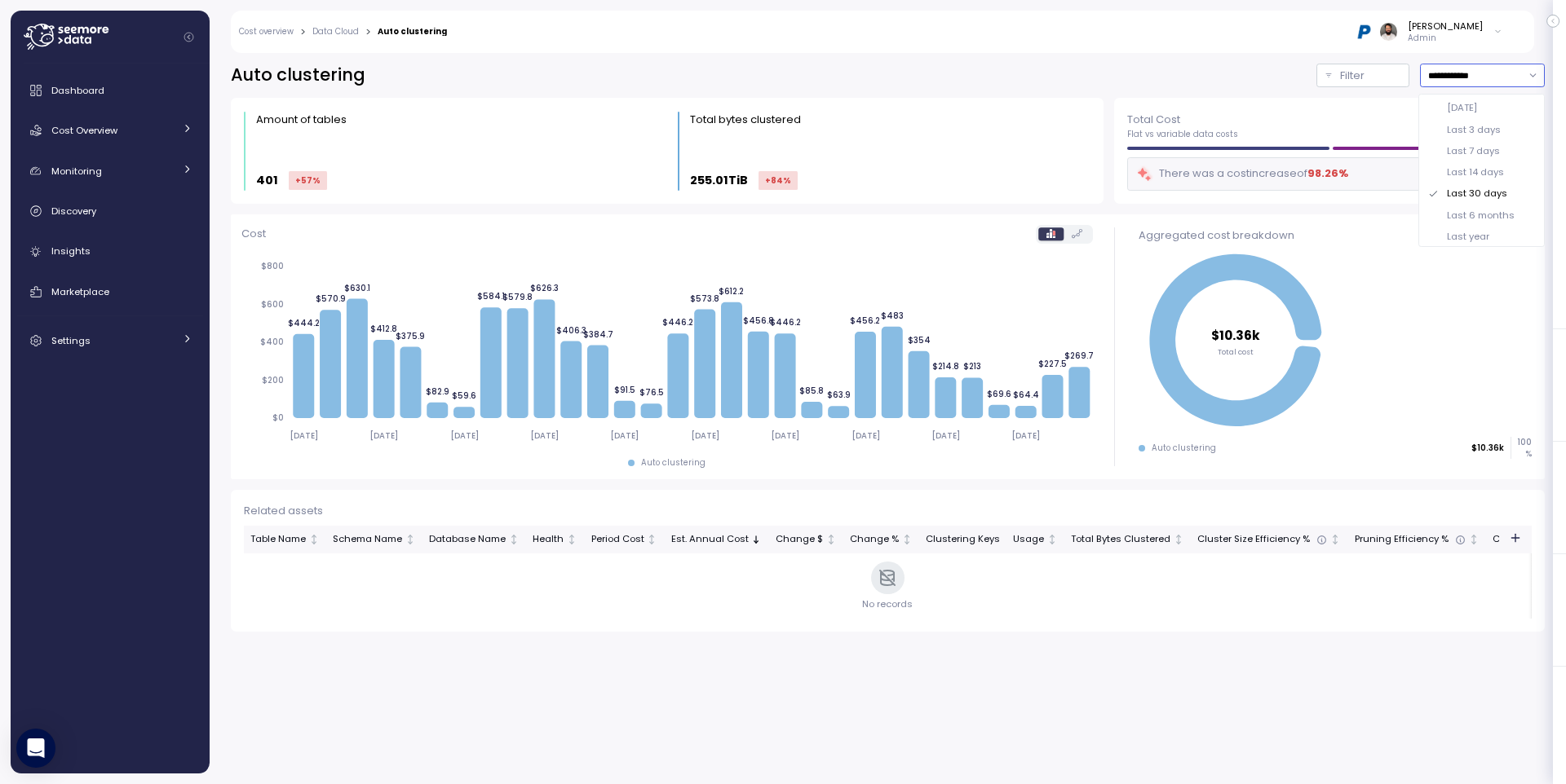
click at [1486, 150] on div "Last 7 days" at bounding box center [1474, 151] width 53 height 13
type input "**********"
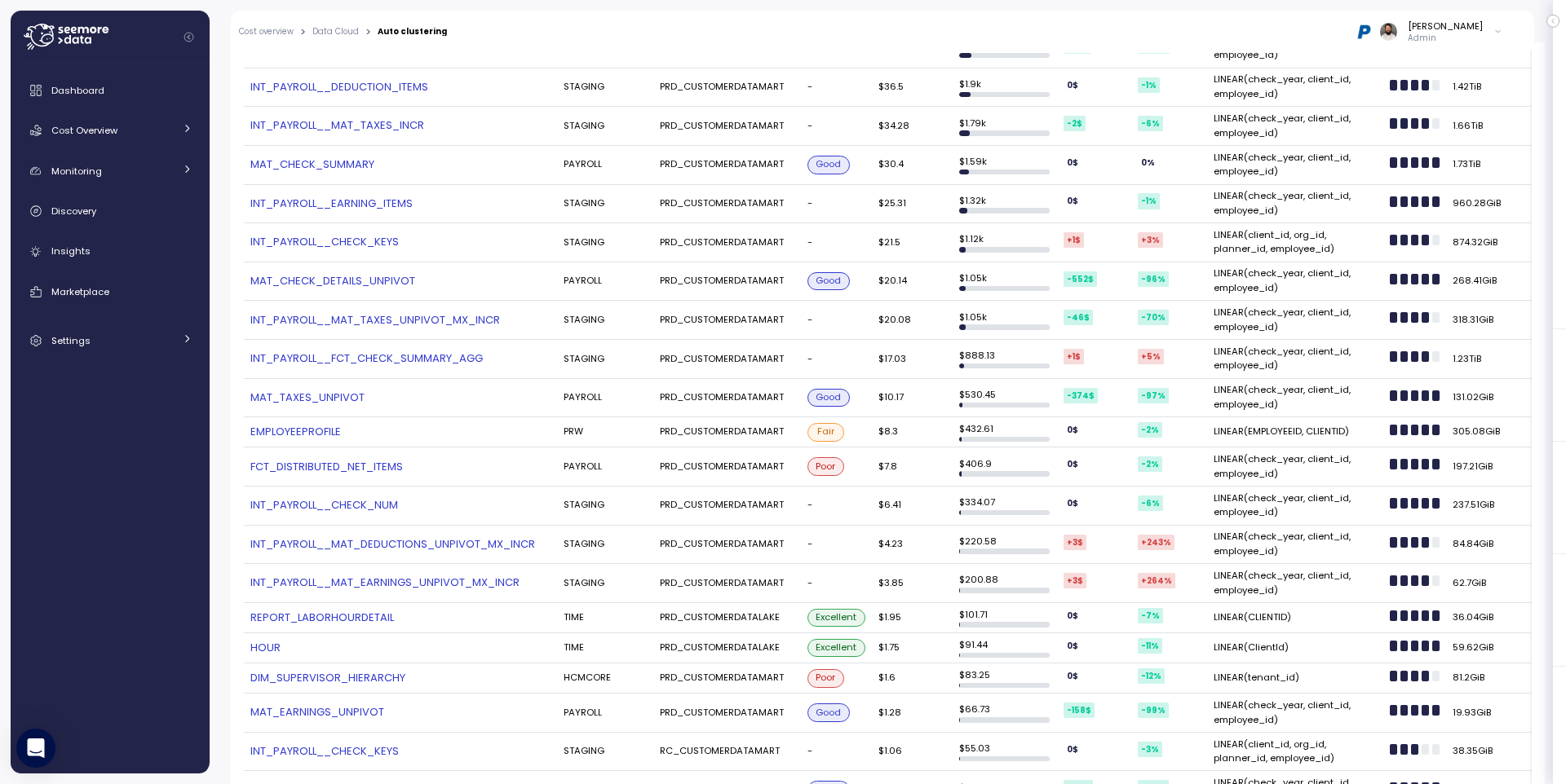
click at [313, 390] on link "MAT_TAXES_UNPIVOT" at bounding box center [400, 397] width 300 height 16
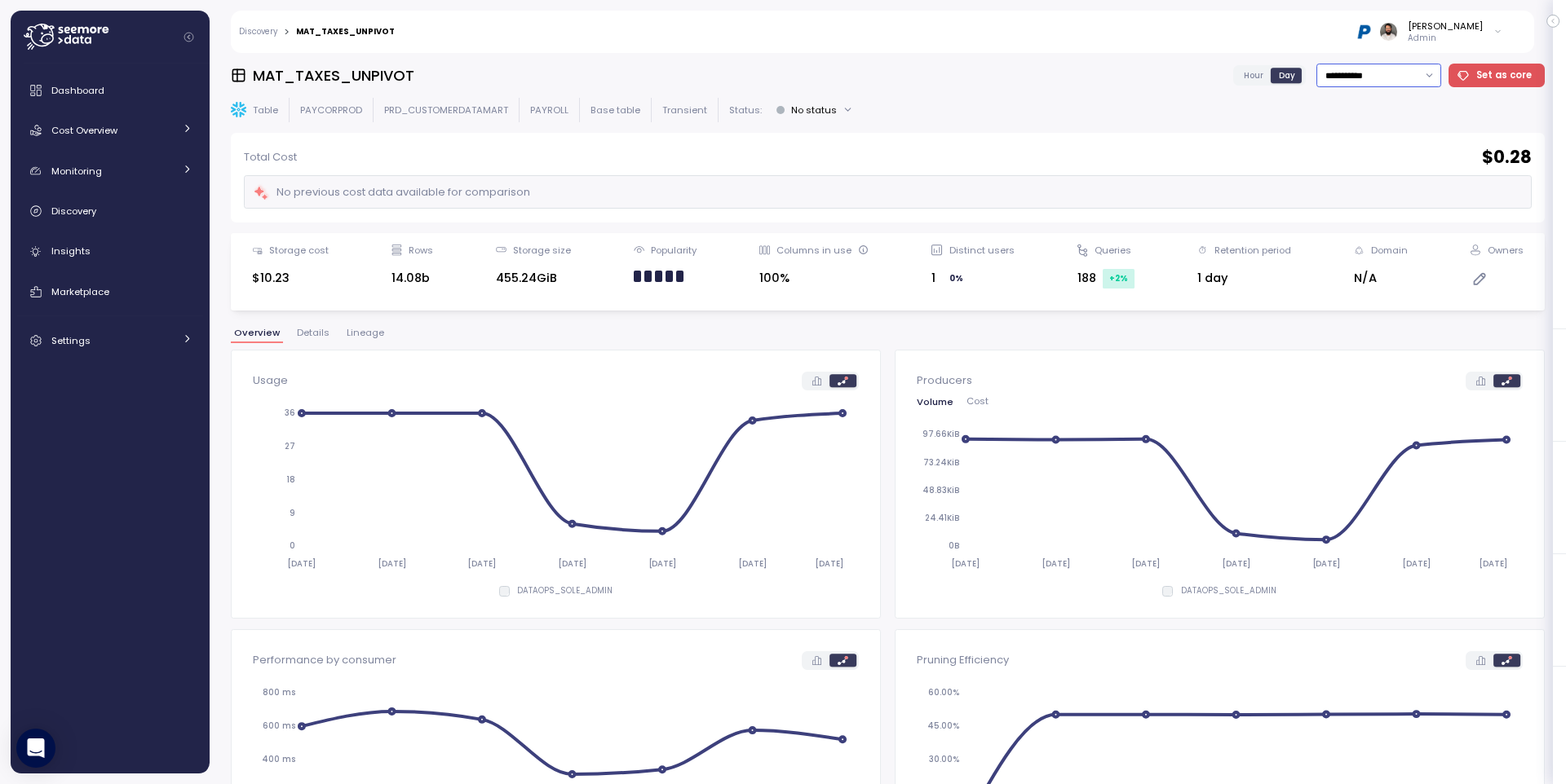
drag, startPoint x: 1399, startPoint y: 67, endPoint x: 1411, endPoint y: 101, distance: 36.1
click at [1399, 67] on input "**********" at bounding box center [1379, 75] width 125 height 24
click at [1409, 173] on div "Last 14 days" at bounding box center [1382, 172] width 120 height 21
type input "**********"
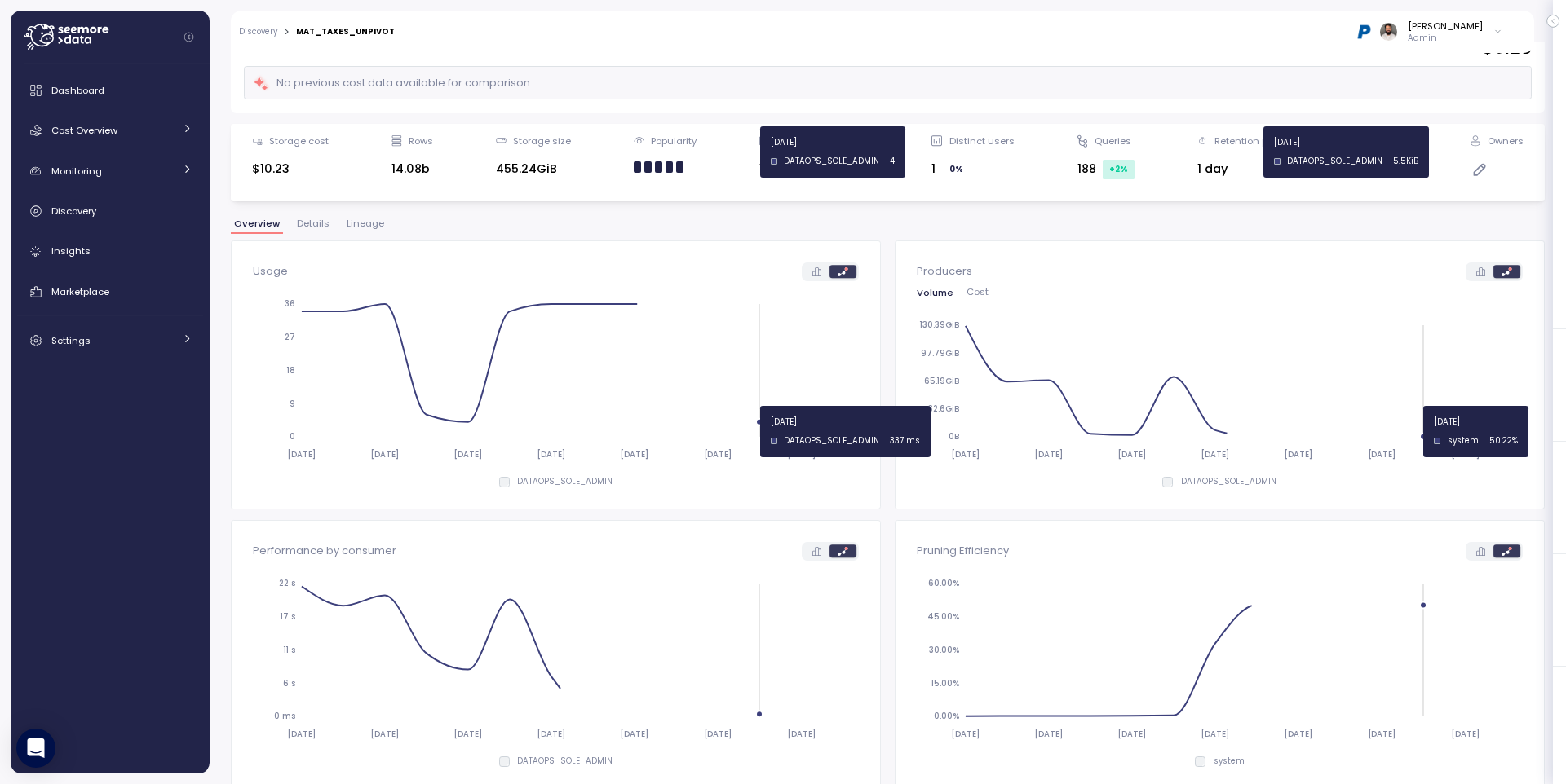
scroll to position [108, 0]
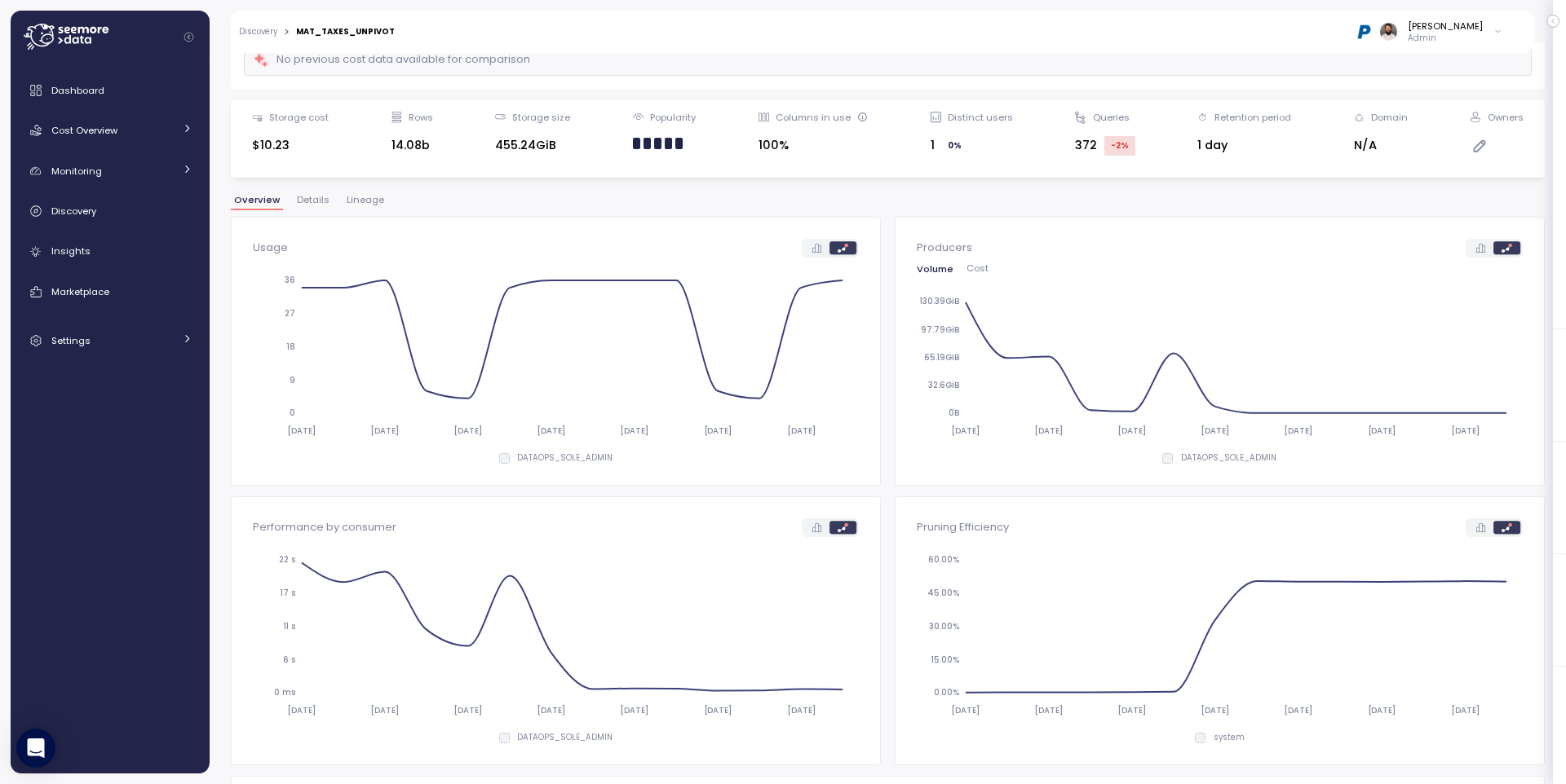
click at [358, 207] on div "Overview Details Lineage" at bounding box center [888, 206] width 1314 height 21
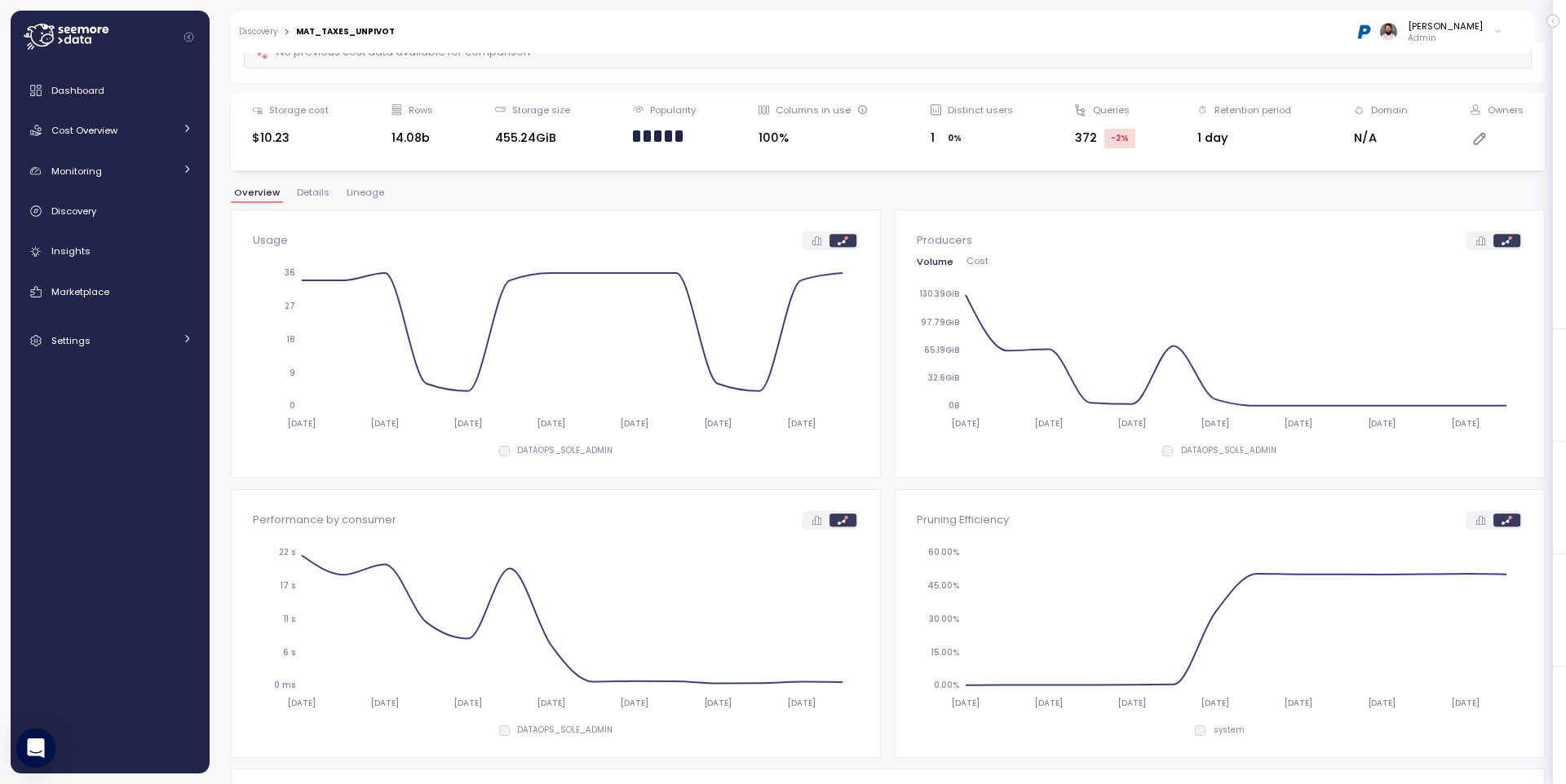
click at [364, 201] on button "Lineage" at bounding box center [365, 195] width 44 height 14
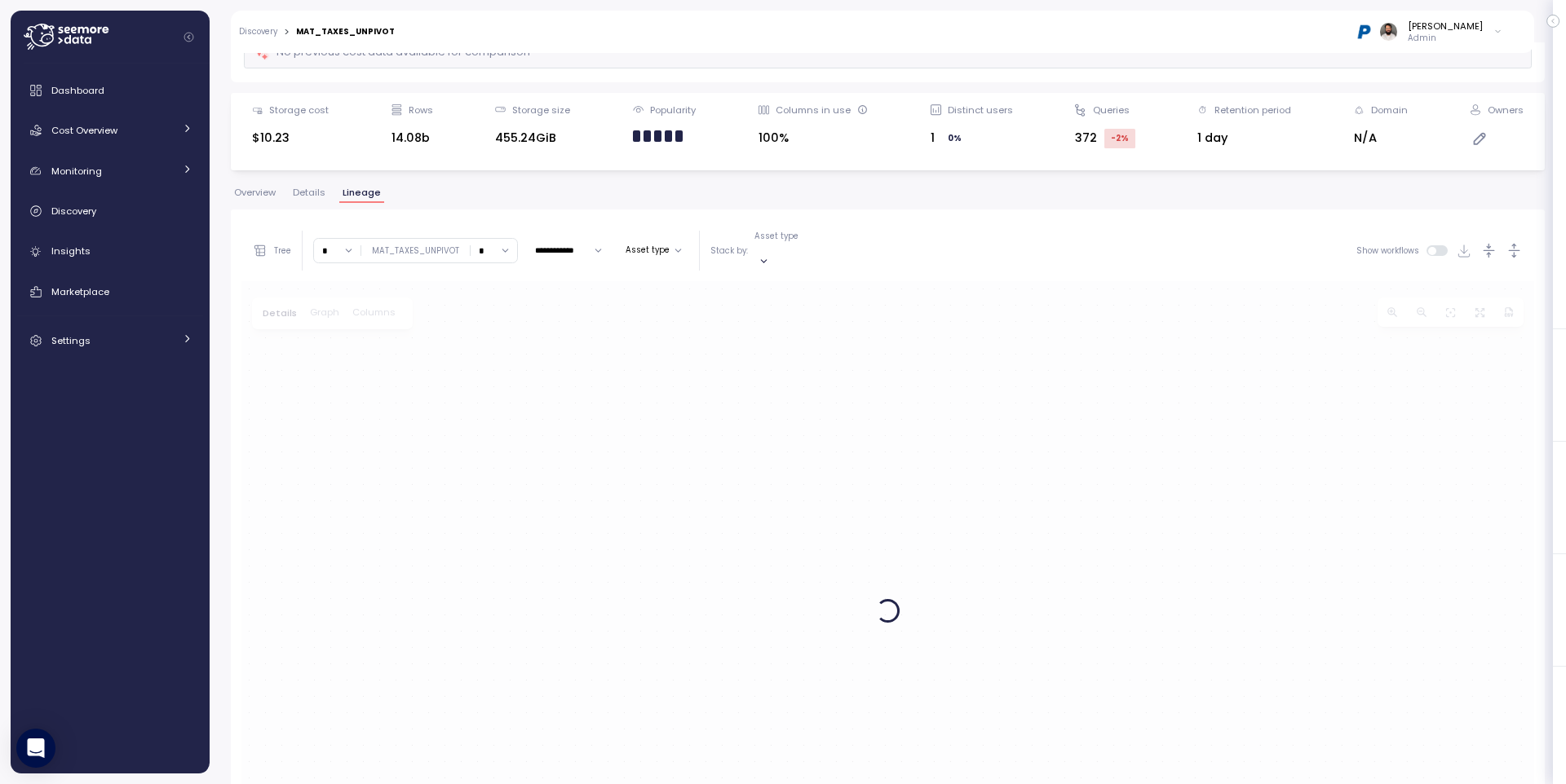
scroll to position [307, 0]
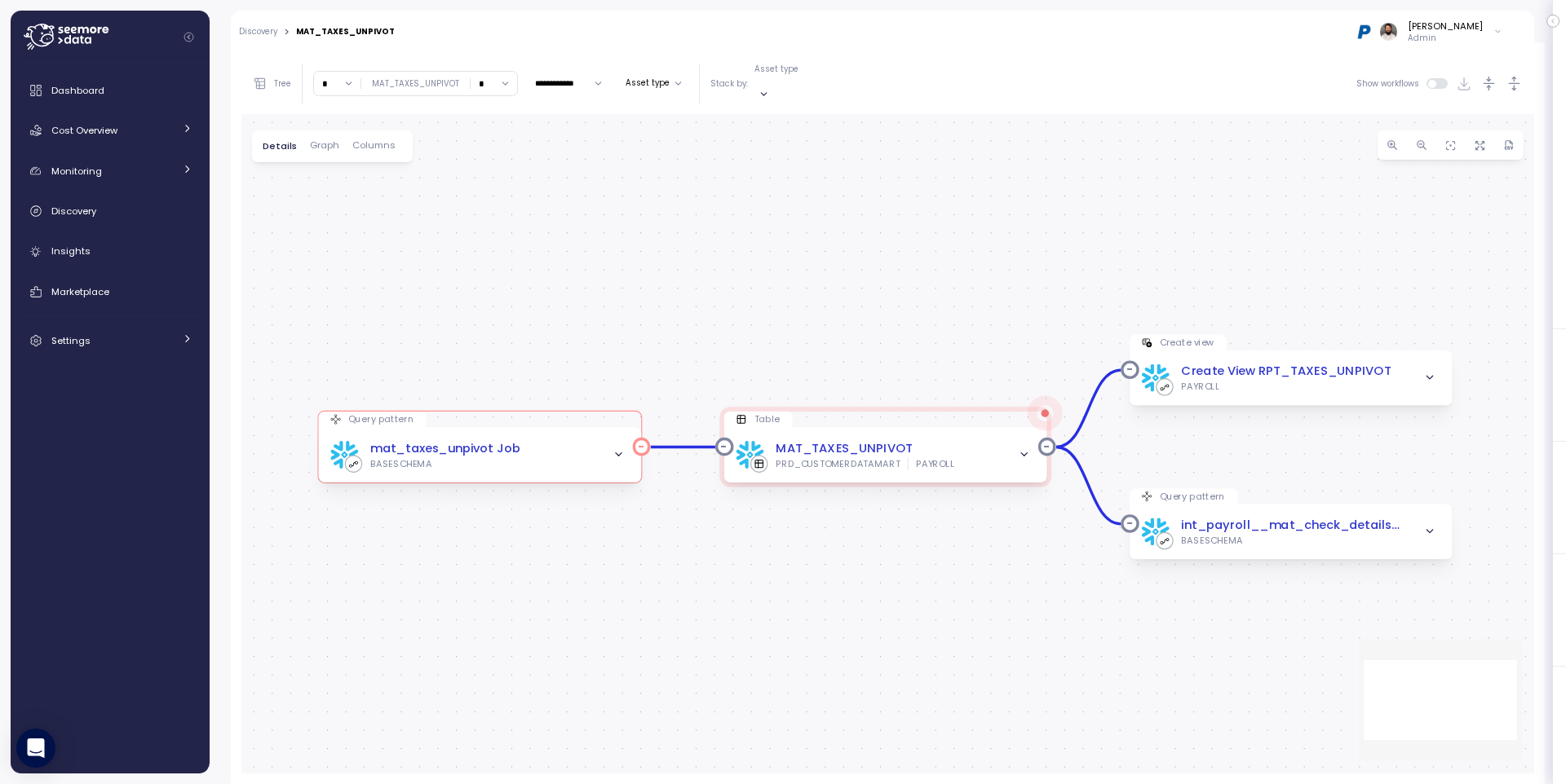
click at [569, 458] on div "mat_taxes_unpivot Job BASESCHEMA" at bounding box center [480, 455] width 323 height 55
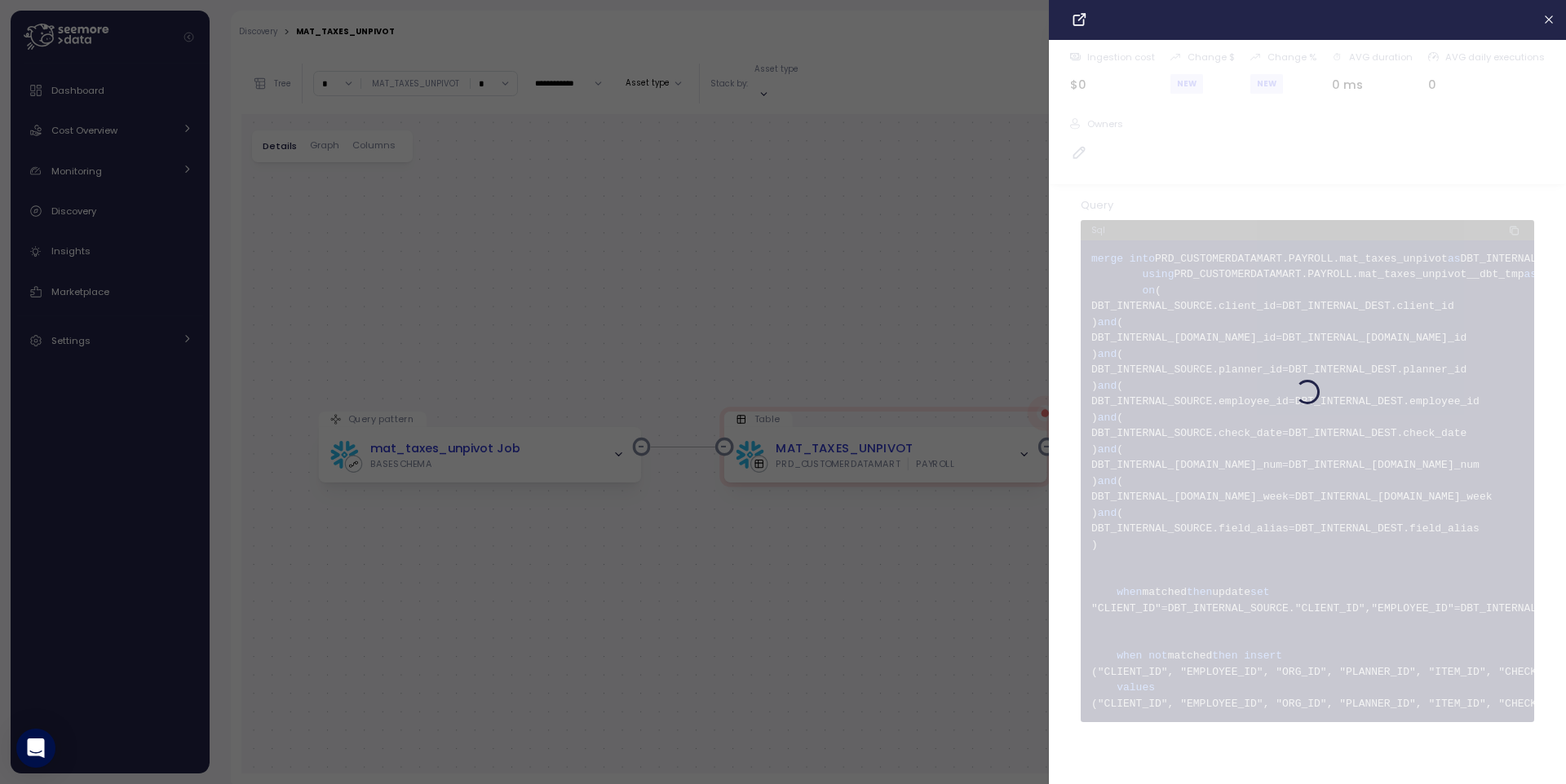
click at [593, 334] on div at bounding box center [783, 392] width 1566 height 784
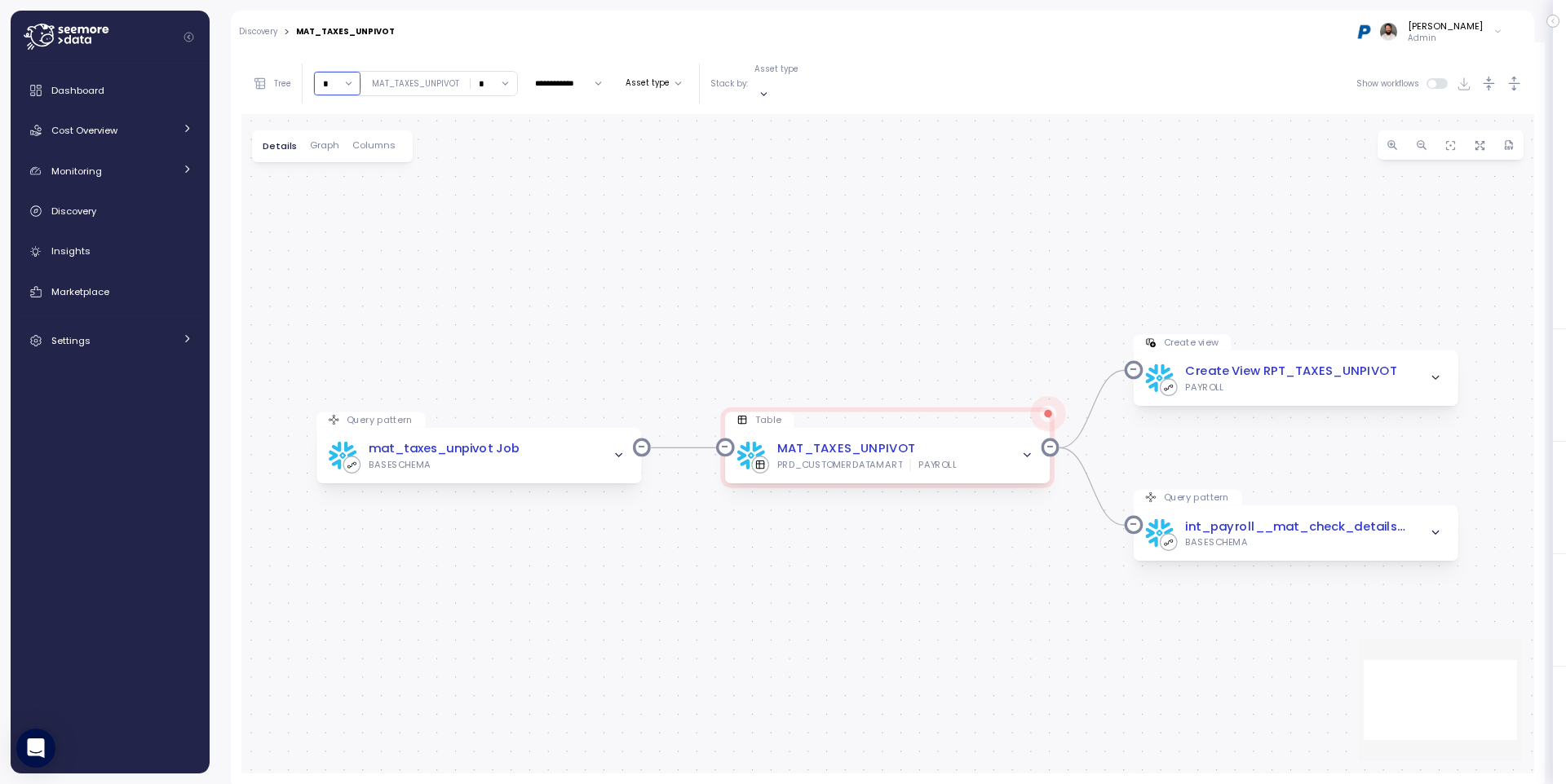
click at [342, 81] on input "*" at bounding box center [337, 83] width 47 height 24
click at [341, 203] on div "3" at bounding box center [340, 194] width 44 height 21
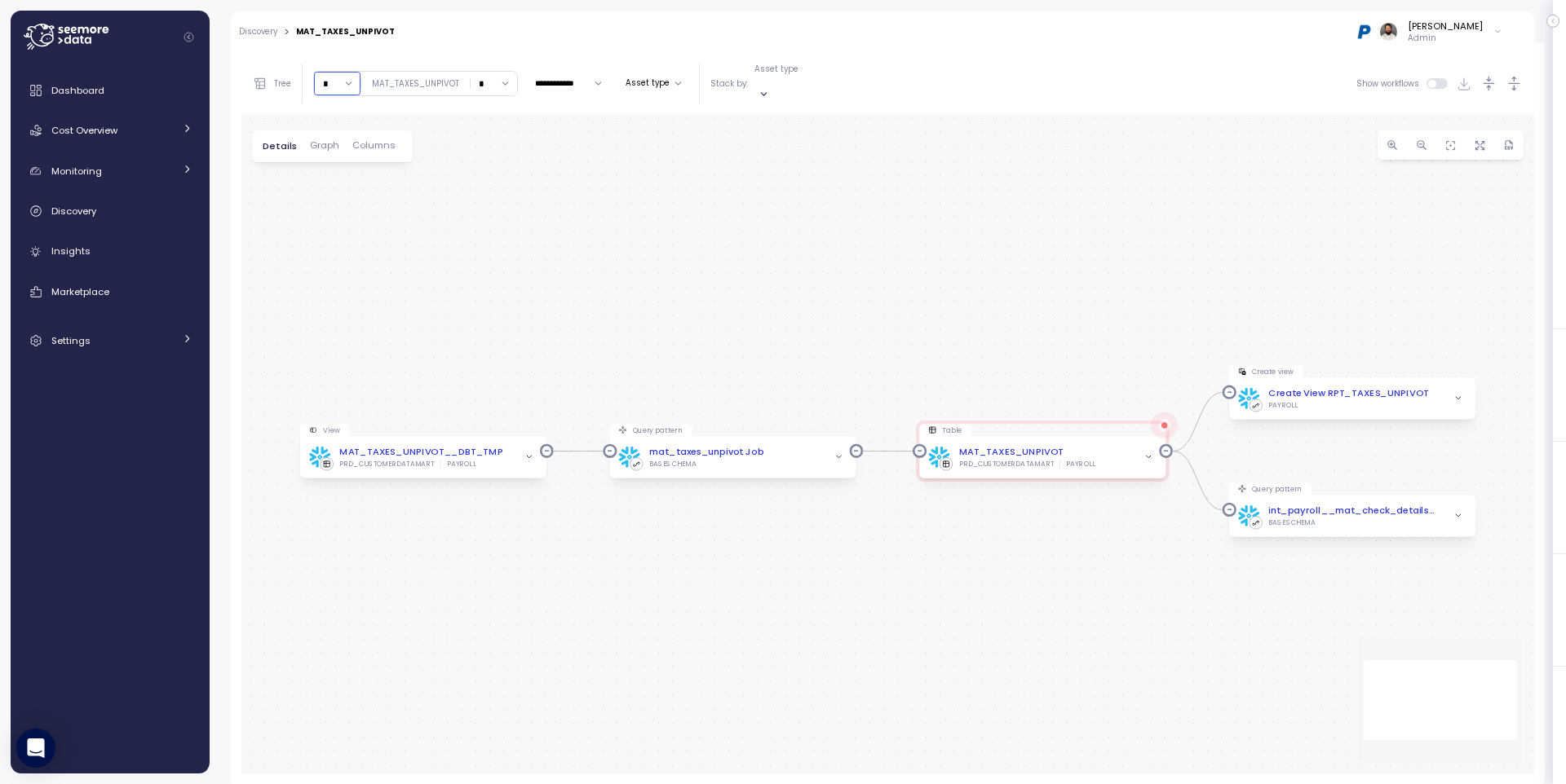
drag, startPoint x: 342, startPoint y: 64, endPoint x: 339, endPoint y: 102, distance: 38.1
click at [342, 71] on input "*" at bounding box center [337, 83] width 47 height 24
click at [338, 220] on div "4" at bounding box center [337, 216] width 25 height 13
type input "*"
